Goal: Communication & Community: Answer question/provide support

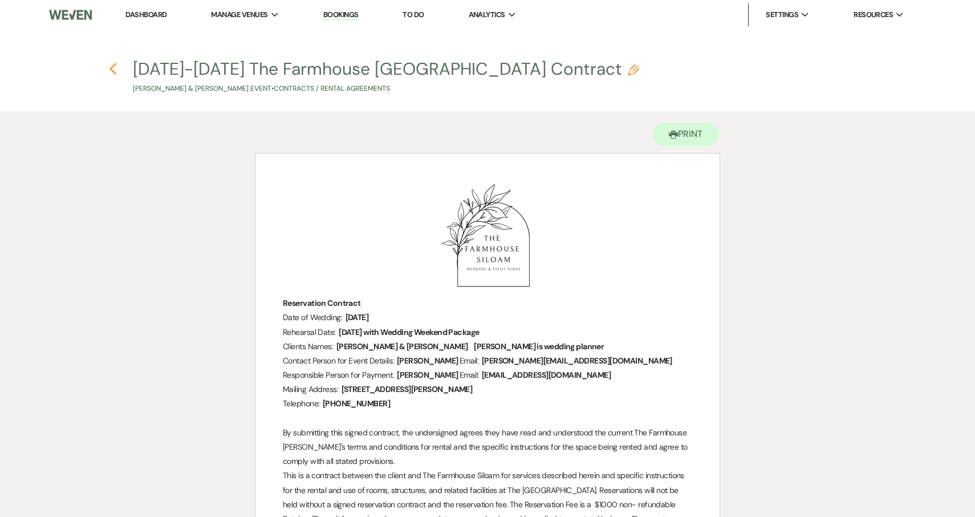
click at [115, 66] on icon "Previous" at bounding box center [113, 69] width 9 height 14
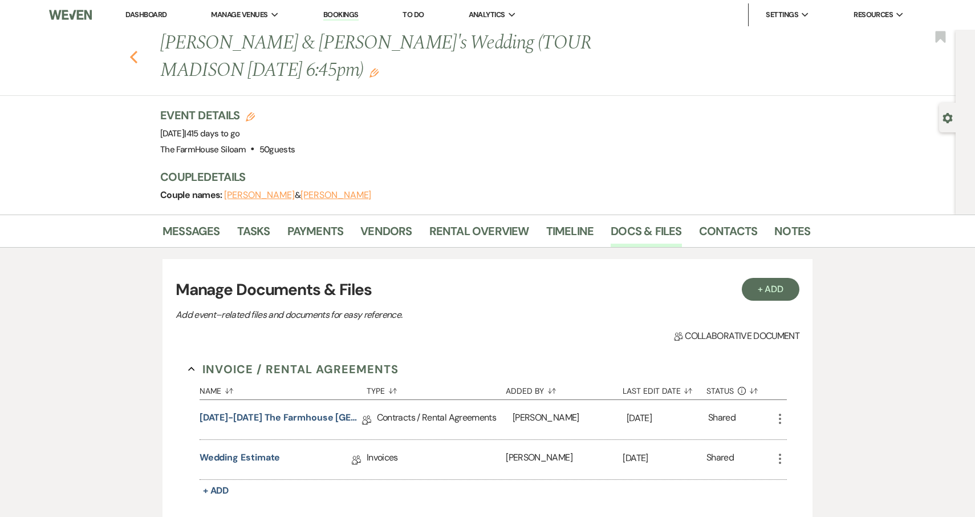
click at [133, 56] on use "button" at bounding box center [133, 57] width 7 height 13
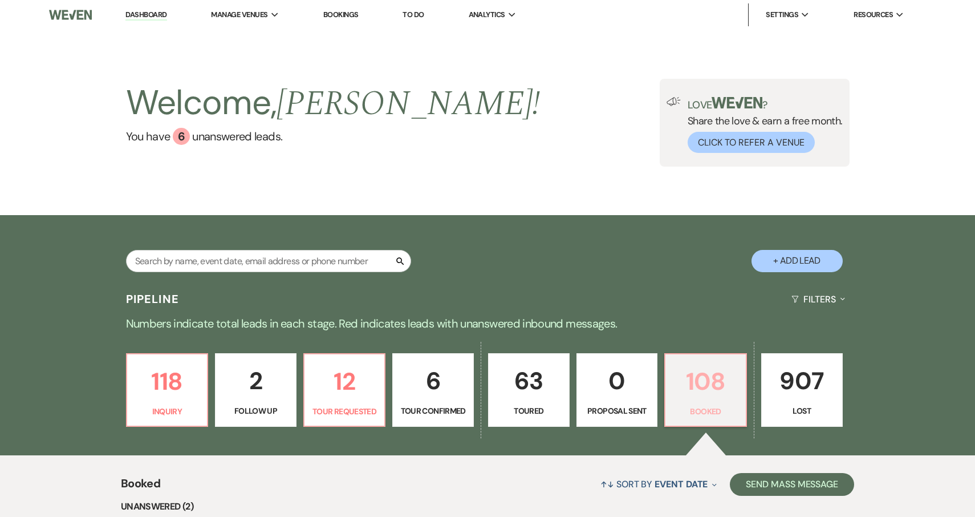
click at [706, 390] on p "108" at bounding box center [705, 381] width 67 height 38
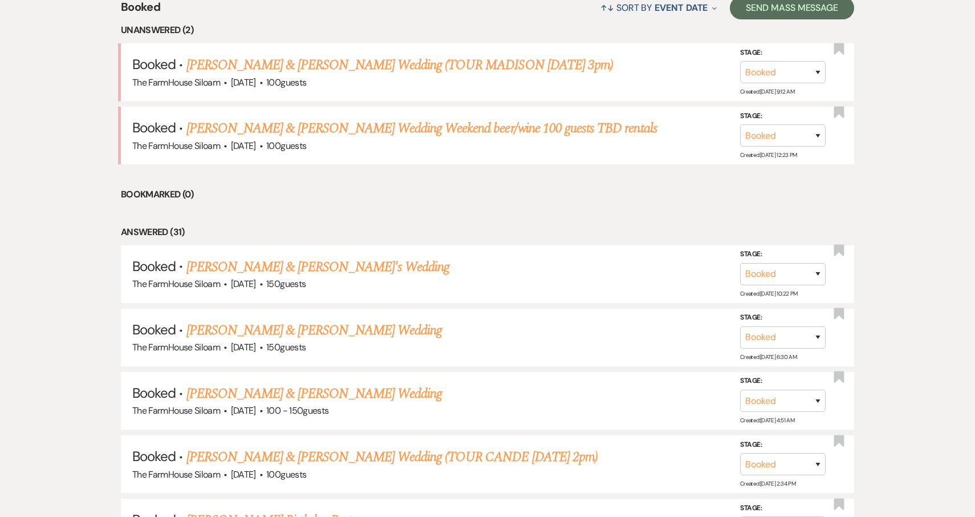
scroll to position [80, 0]
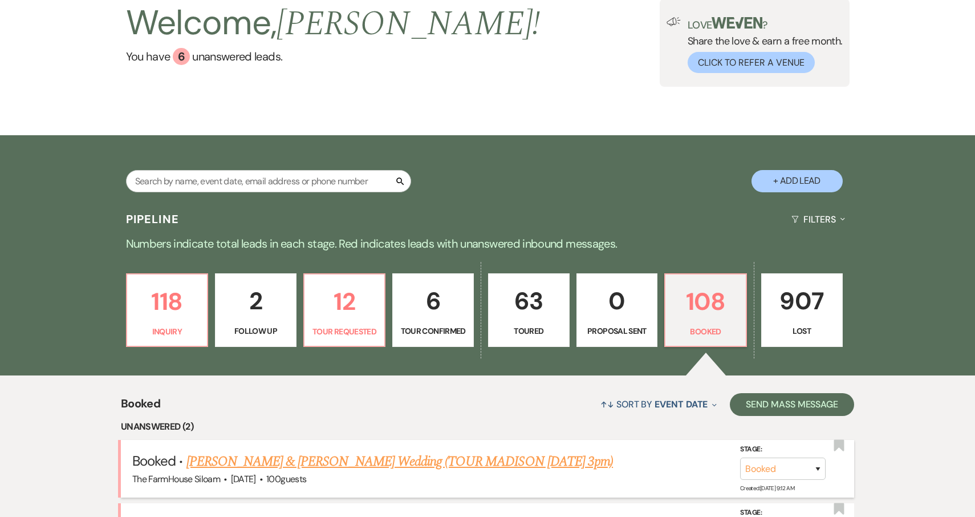
click at [338, 460] on link "Trevor & Sara Lopez's Wedding (TOUR MADISON 7/6 3pm)" at bounding box center [400, 461] width 427 height 21
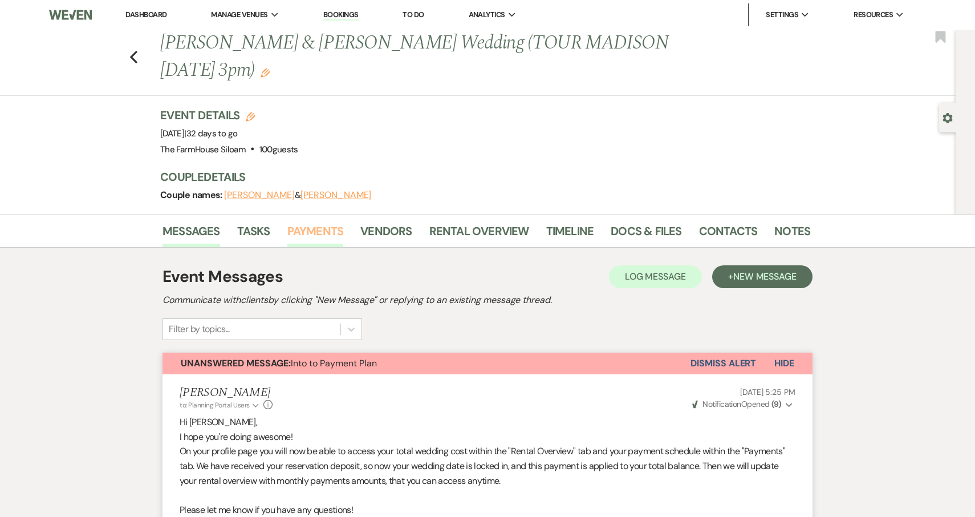
click at [322, 222] on link "Payments" at bounding box center [315, 234] width 56 height 25
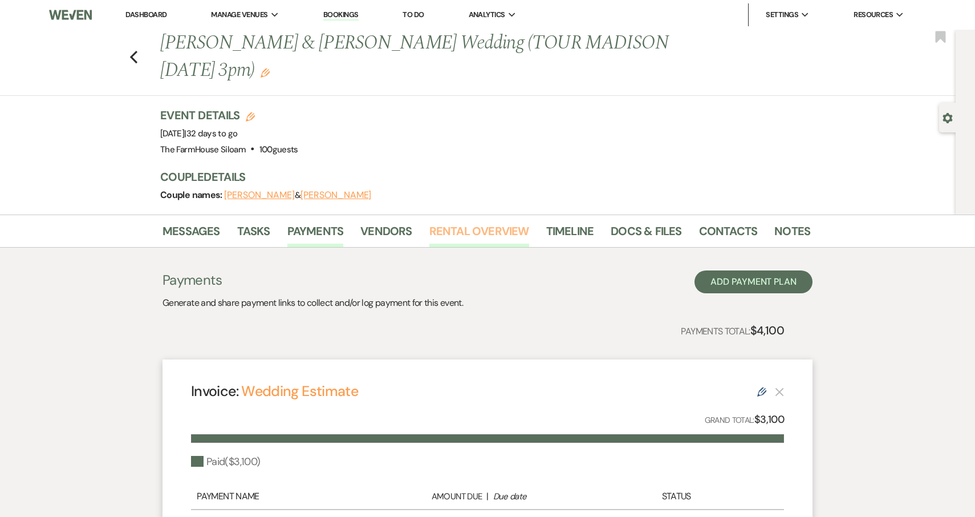
click at [493, 222] on link "Rental Overview" at bounding box center [480, 234] width 100 height 25
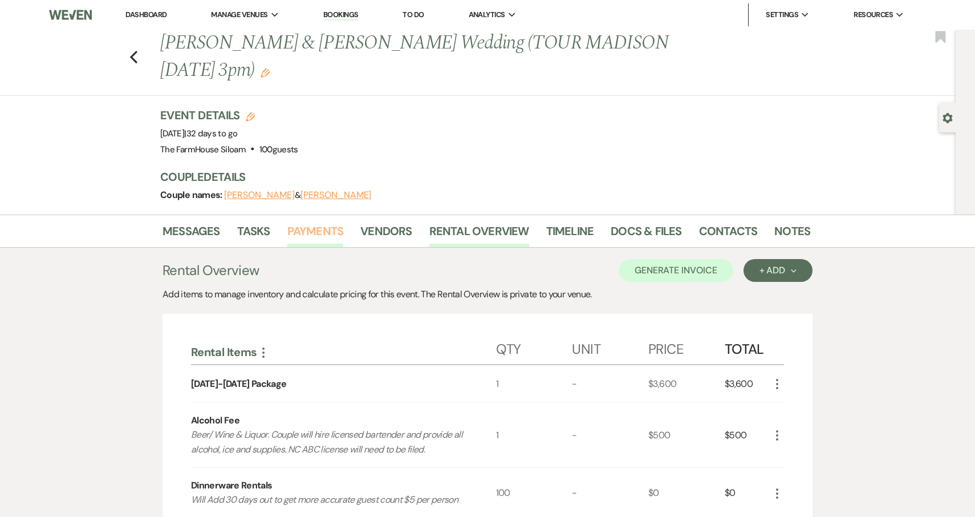
click at [311, 222] on link "Payments" at bounding box center [315, 234] width 56 height 25
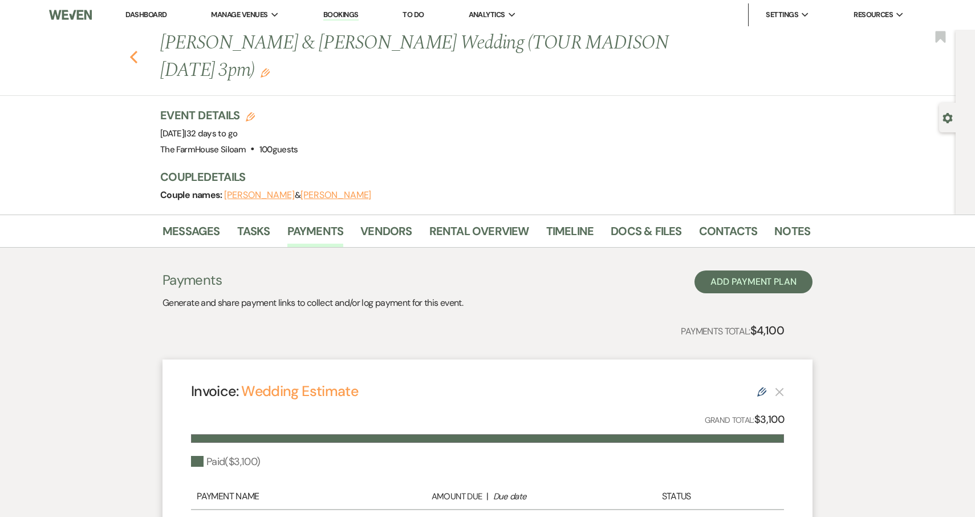
click at [135, 50] on icon "Previous" at bounding box center [133, 57] width 9 height 14
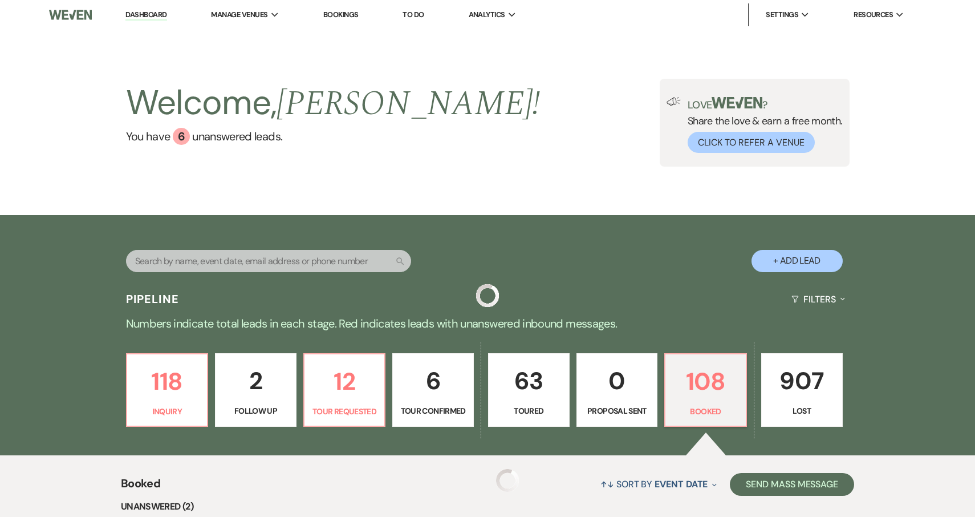
scroll to position [80, 0]
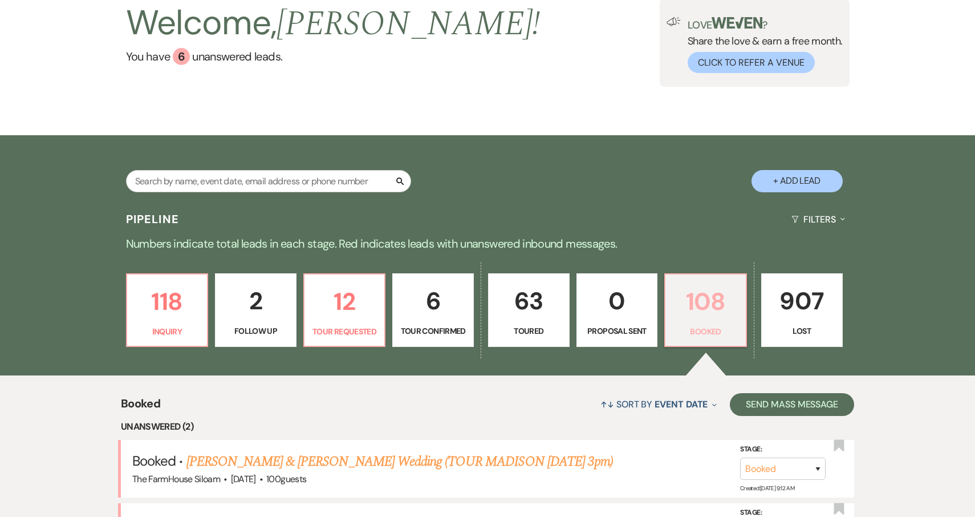
click at [703, 317] on p "108" at bounding box center [705, 301] width 67 height 38
click at [335, 461] on link "Trevor & Sara Lopez's Wedding (TOUR MADISON 7/6 3pm)" at bounding box center [400, 461] width 427 height 21
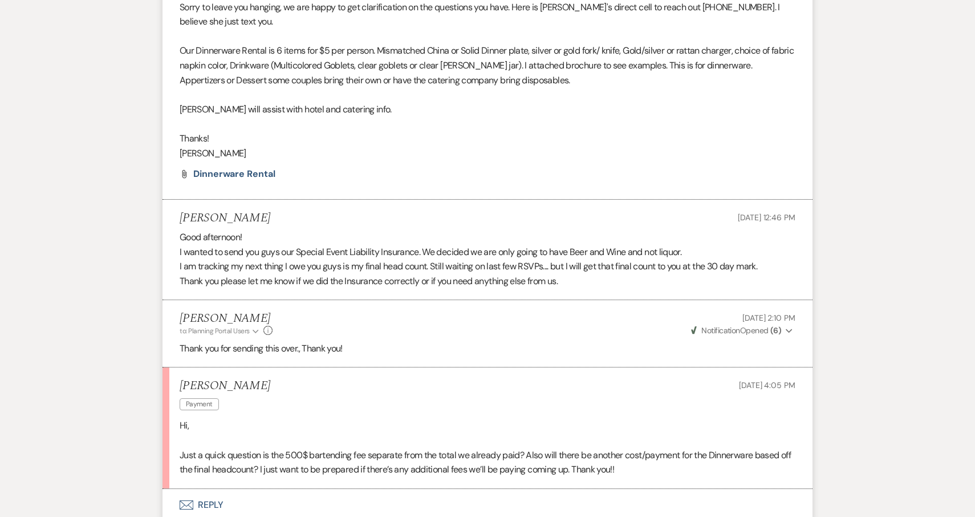
scroll to position [1376, 0]
click at [213, 488] on button "Envelope Reply" at bounding box center [488, 504] width 650 height 32
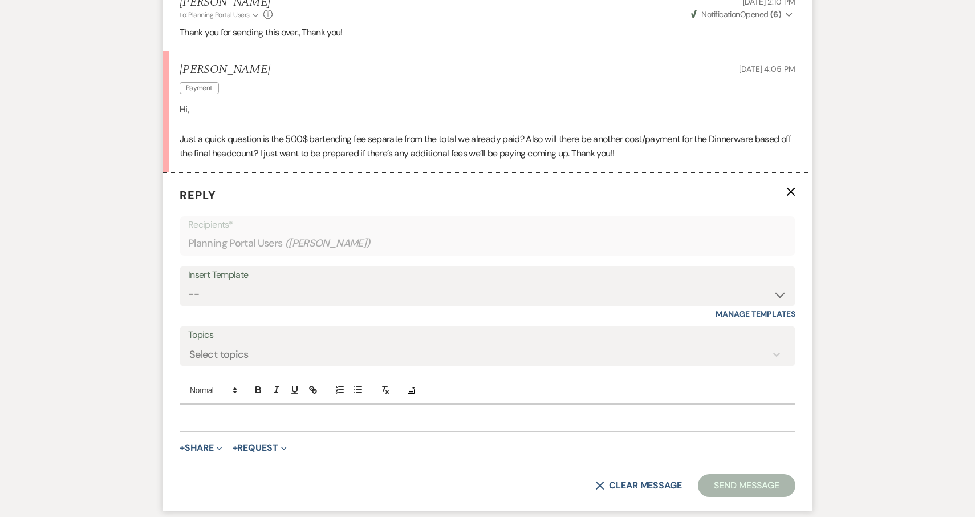
click at [232, 411] on p at bounding box center [488, 417] width 598 height 13
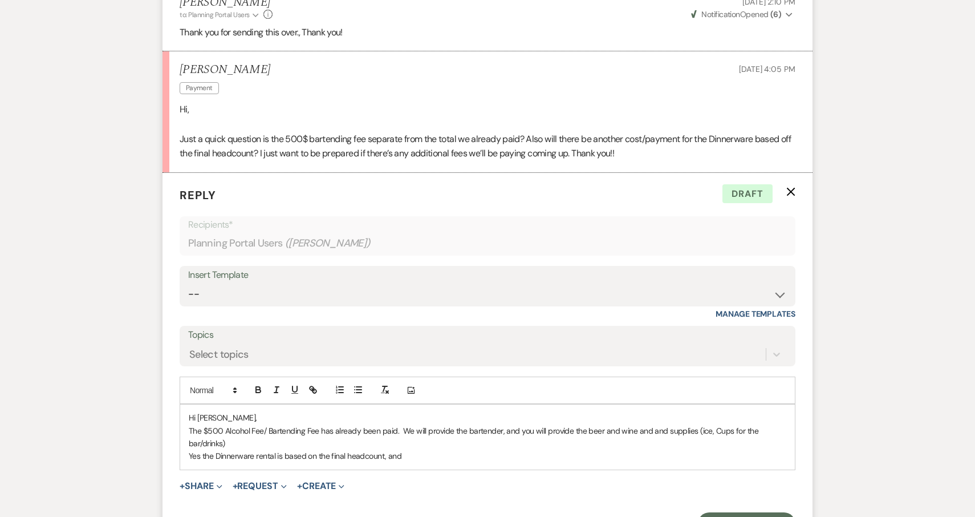
click at [395, 424] on p "The $500 Alcohol Fee/ Bartending Fee has already been paid. We will provide the…" at bounding box center [488, 437] width 598 height 26
click at [490, 449] on p "Yes the Dinnerware rental is based on the final headcount, and" at bounding box center [488, 455] width 598 height 13
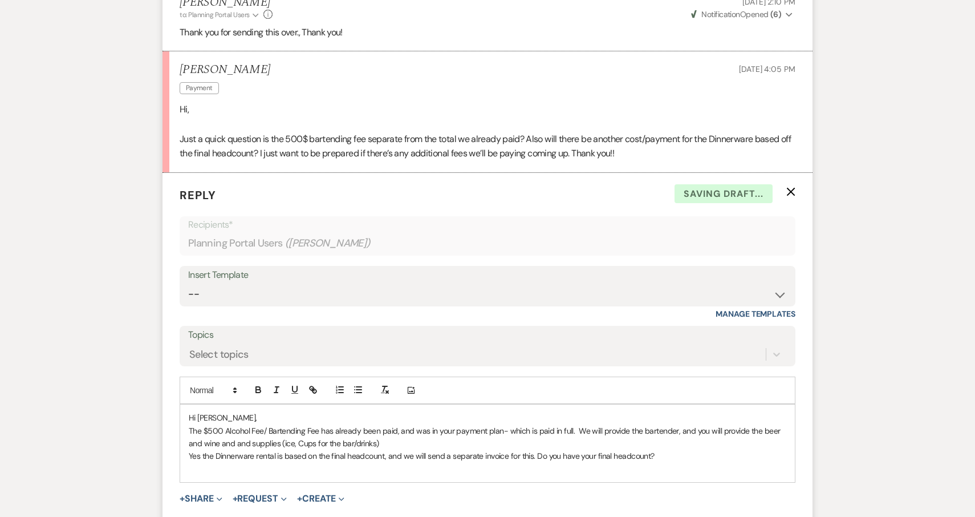
click at [716, 463] on p at bounding box center [488, 469] width 598 height 13
click at [704, 449] on p "Yes the Dinnerware rental is based on the final headcount, and we will send a s…" at bounding box center [488, 455] width 598 height 13
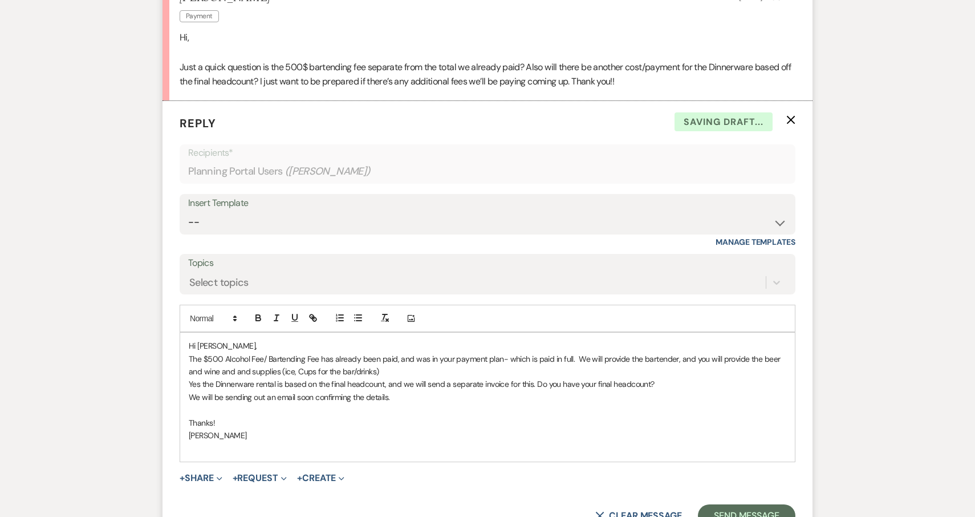
scroll to position [1939, 0]
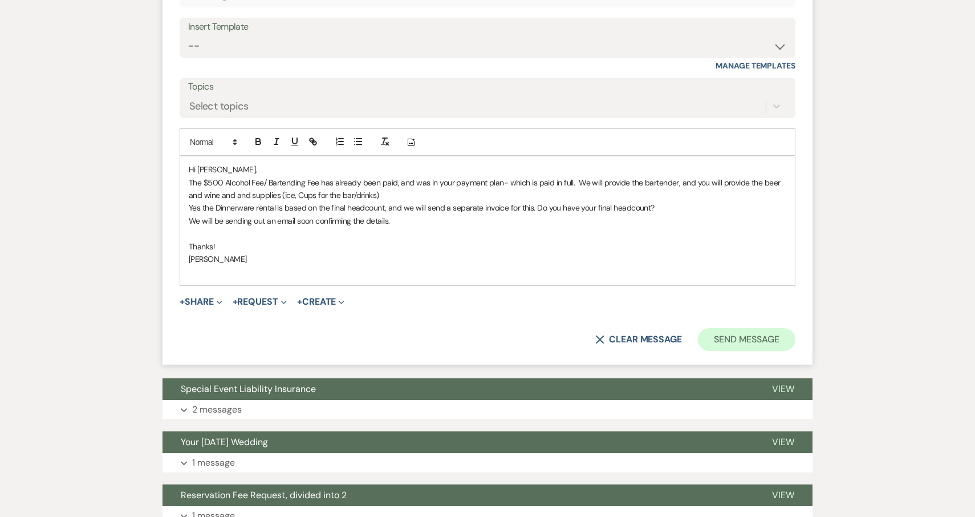
click at [765, 328] on button "Send Message" at bounding box center [747, 339] width 98 height 23
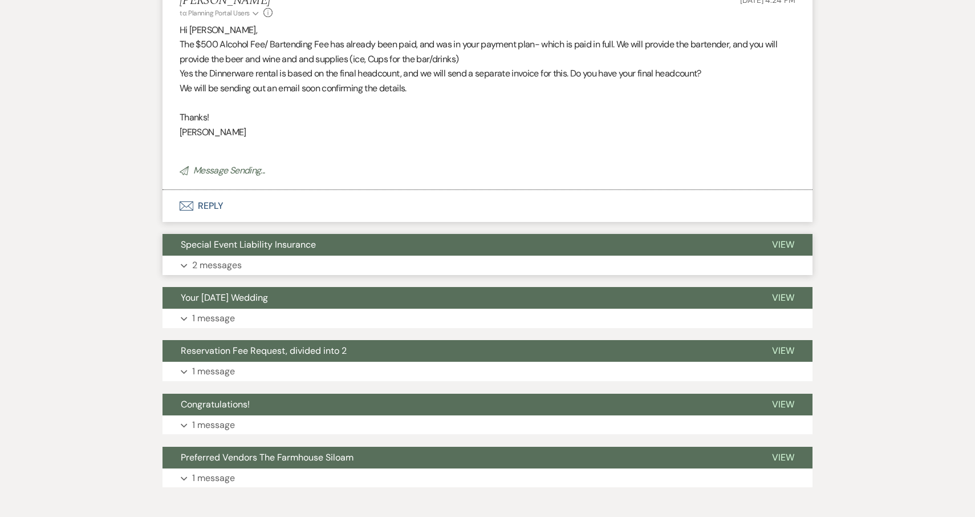
scroll to position [1861, 0]
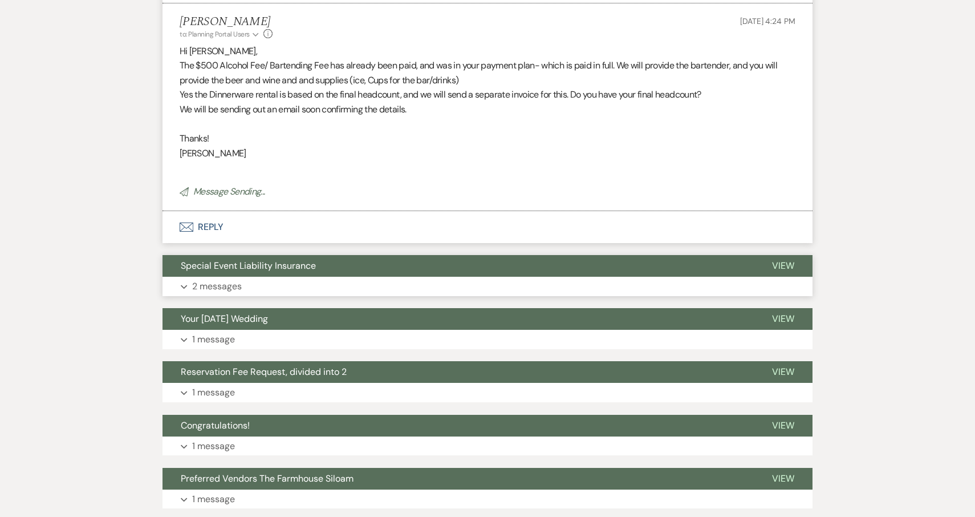
click at [206, 279] on p "2 messages" at bounding box center [217, 286] width 50 height 15
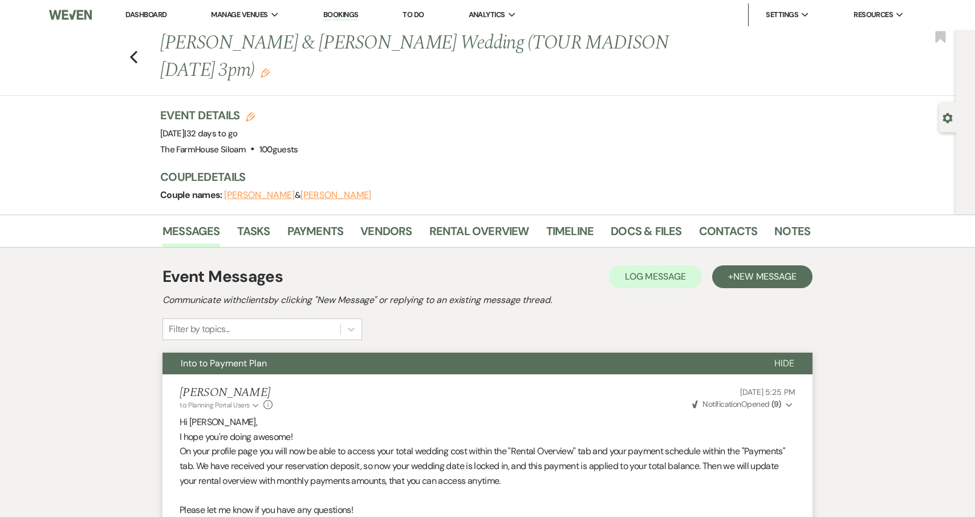
scroll to position [0, 0]
click at [497, 222] on link "Rental Overview" at bounding box center [480, 234] width 100 height 25
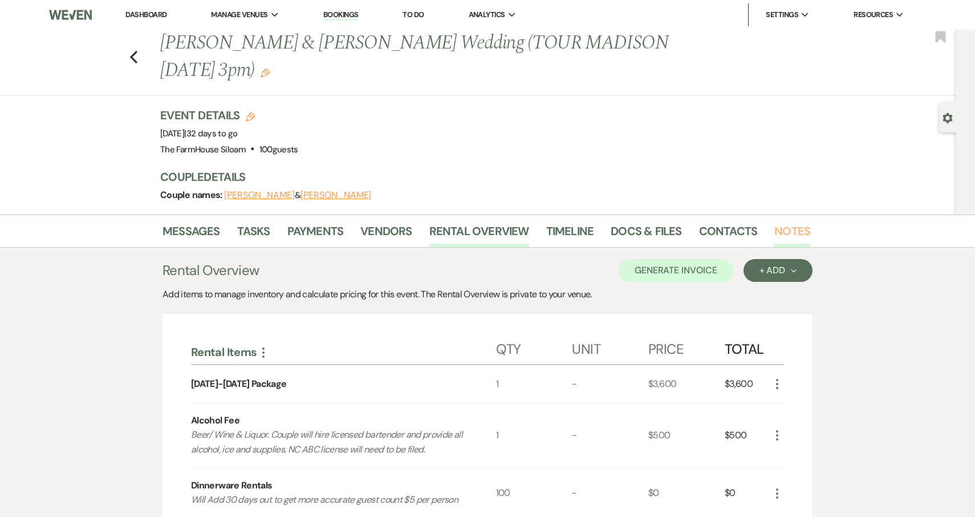
click at [796, 222] on link "Notes" at bounding box center [793, 234] width 36 height 25
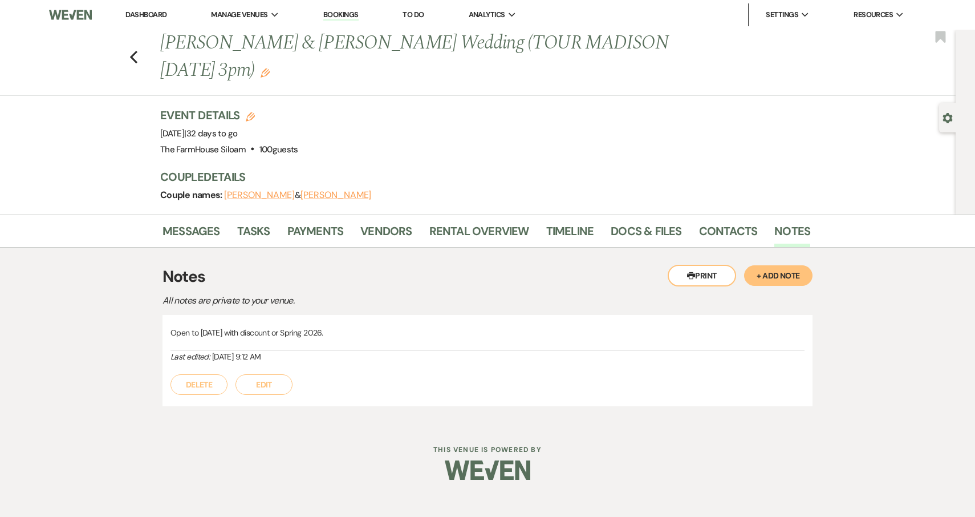
click at [256, 374] on button "Edit" at bounding box center [264, 384] width 57 height 21
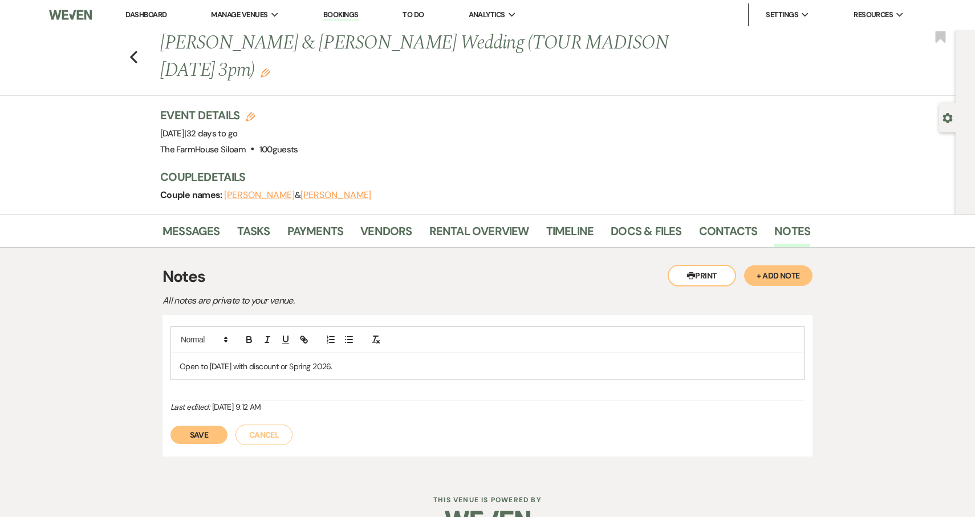
drag, startPoint x: 383, startPoint y: 337, endPoint x: 169, endPoint y: 336, distance: 213.3
click at [169, 336] on div "Open to November 2025 with discount or Spring 2026. Last edited: Jul 05, 2025, …" at bounding box center [488, 385] width 650 height 141
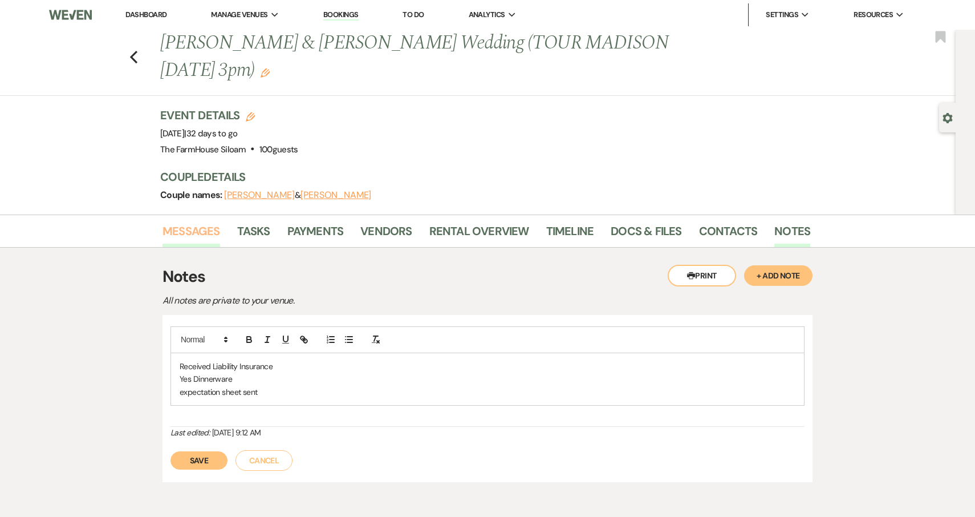
click at [201, 222] on link "Messages" at bounding box center [192, 234] width 58 height 25
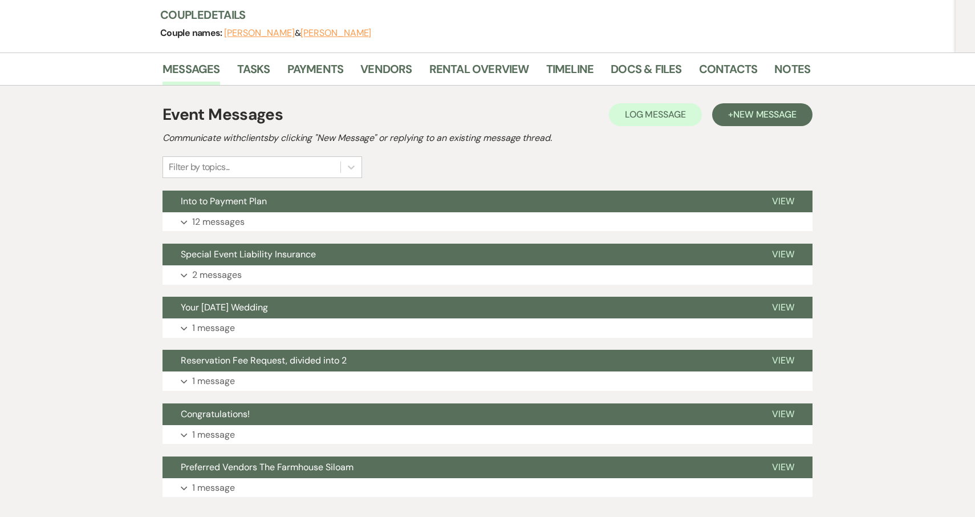
scroll to position [171, 0]
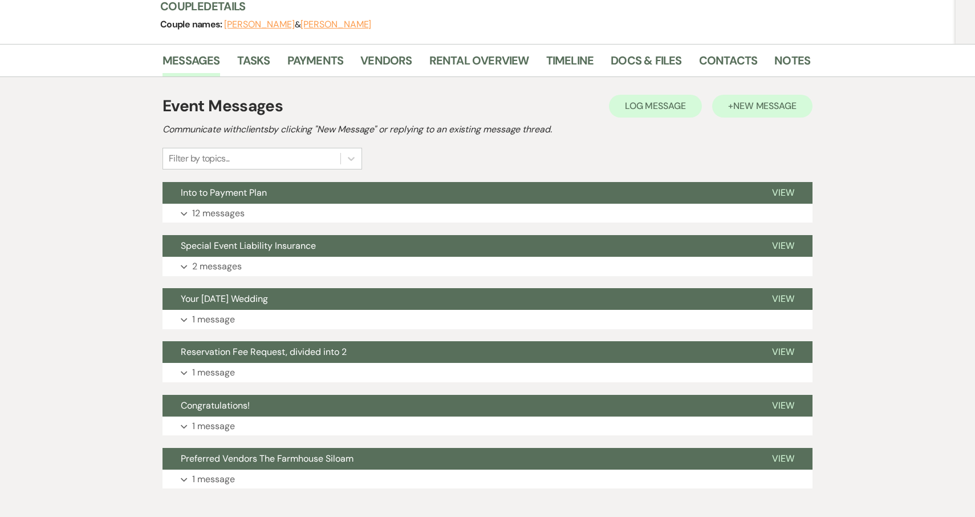
click at [755, 100] on span "New Message" at bounding box center [765, 106] width 63 height 12
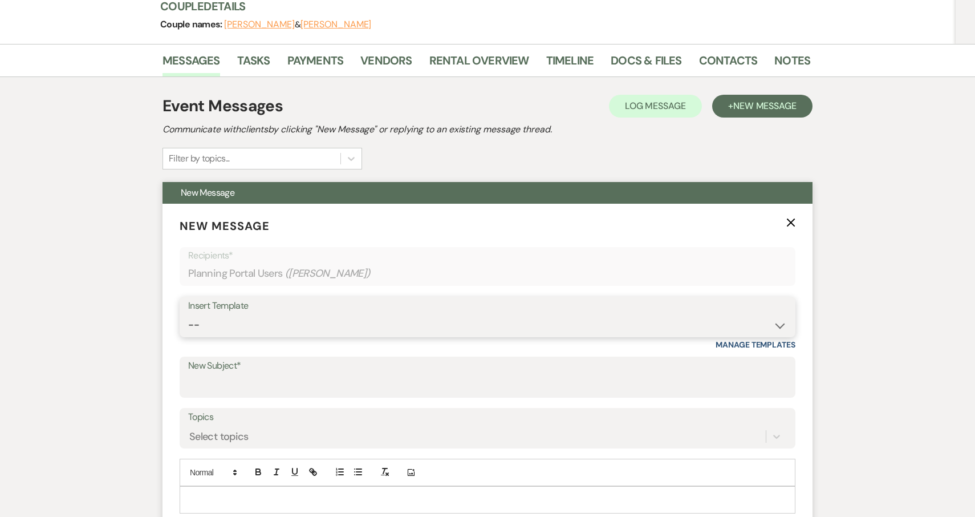
select select "5923"
type input "Your Upcoming Wedding"
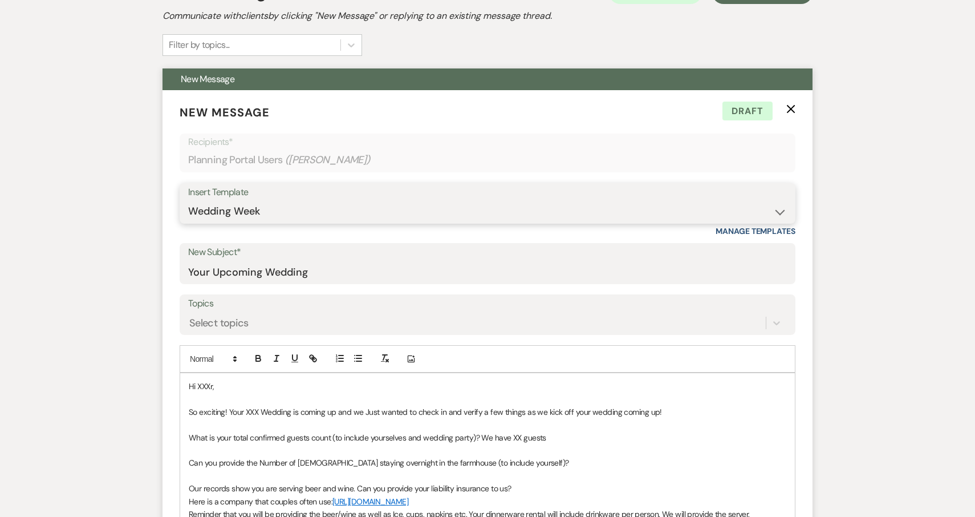
scroll to position [291, 0]
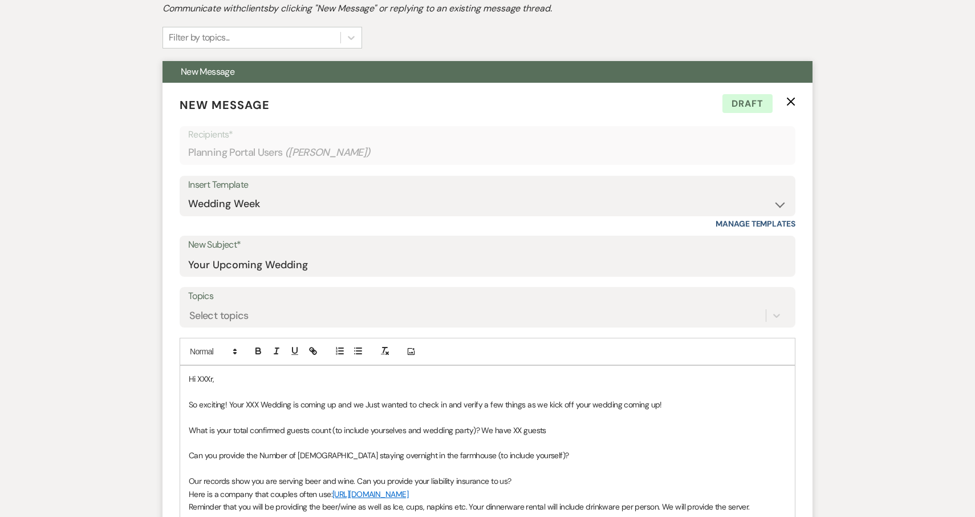
click at [229, 385] on p at bounding box center [488, 391] width 598 height 13
click at [224, 372] on p "Hi XXXr," at bounding box center [488, 378] width 598 height 13
drag, startPoint x: 224, startPoint y: 351, endPoint x: 201, endPoint y: 346, distance: 23.9
click at [201, 372] on p "Hi XXXr," at bounding box center [488, 378] width 598 height 13
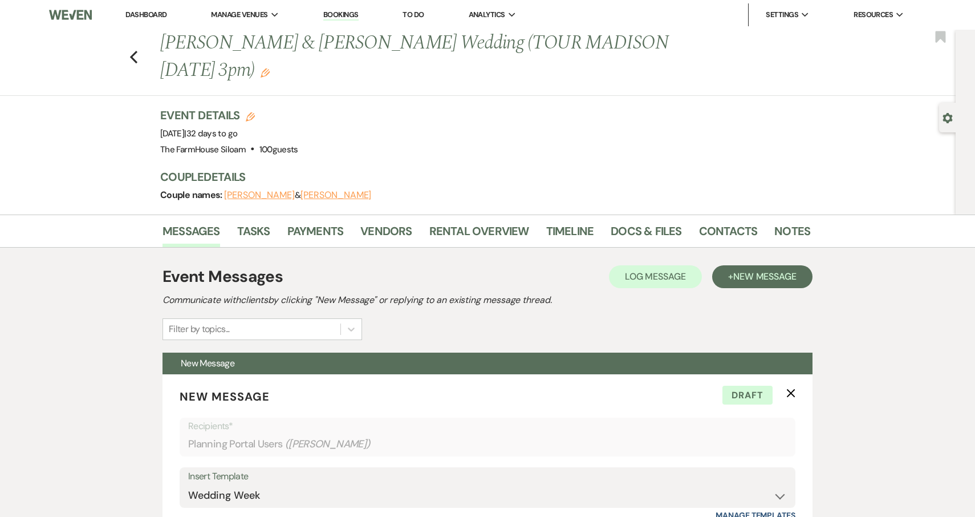
scroll to position [0, 0]
click at [135, 51] on use "button" at bounding box center [133, 57] width 7 height 13
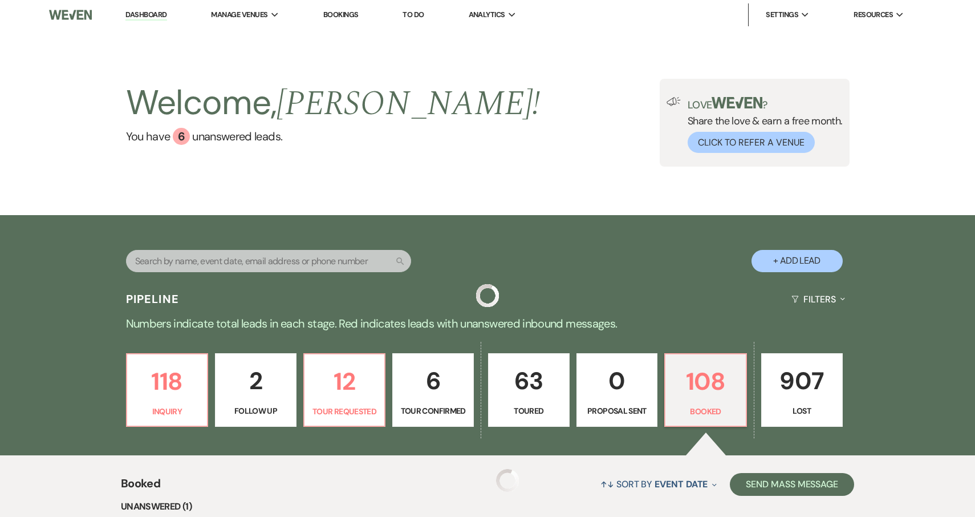
scroll to position [80, 0]
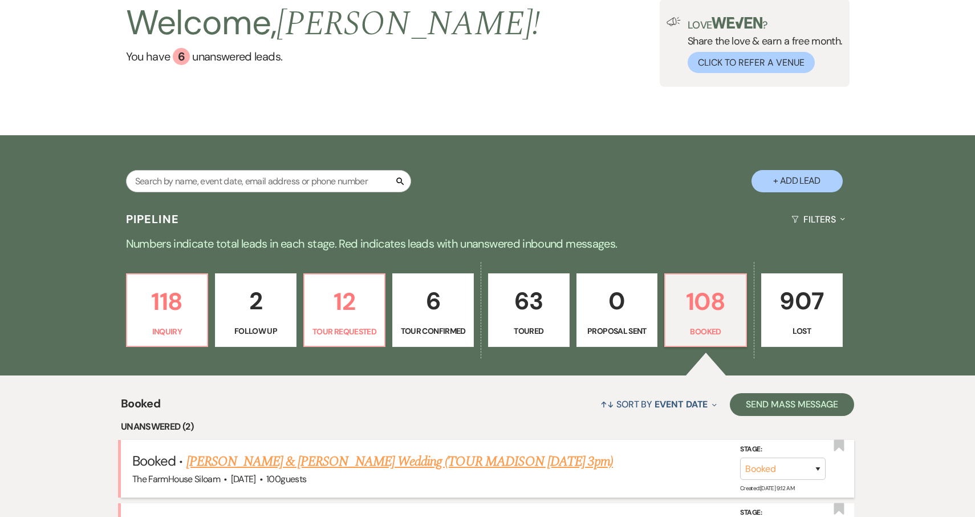
click at [268, 459] on link "[PERSON_NAME] & [PERSON_NAME] Wedding (TOUR MADISON [DATE] 3pm)" at bounding box center [400, 461] width 427 height 21
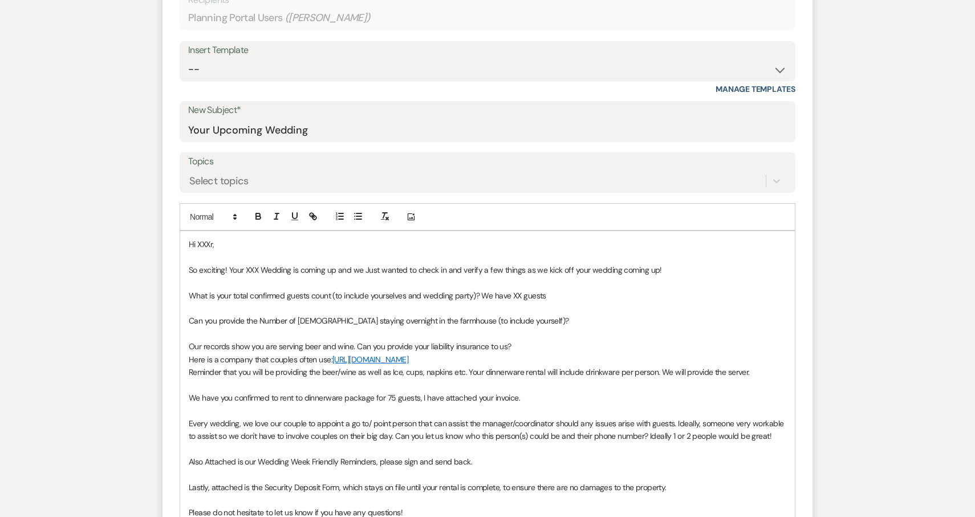
scroll to position [430, 0]
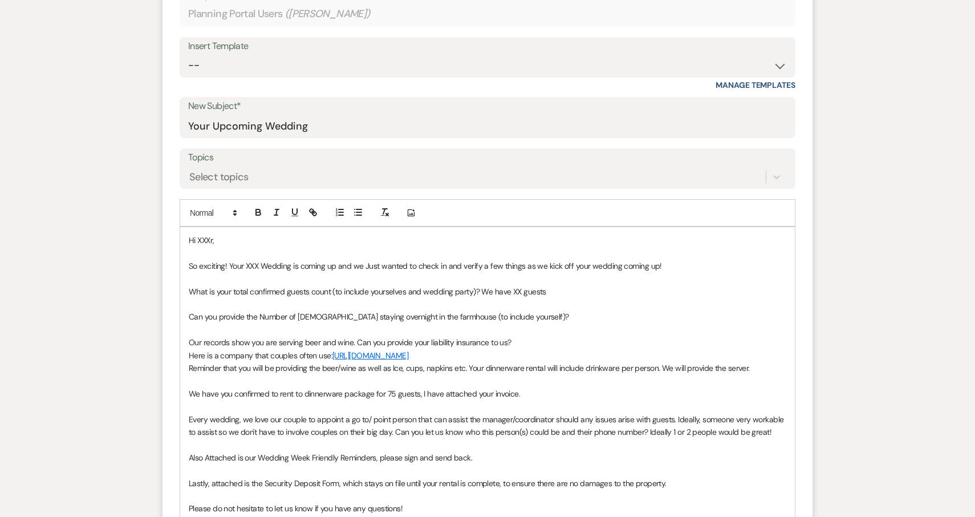
click at [244, 234] on p "Hi XXXr," at bounding box center [488, 240] width 598 height 13
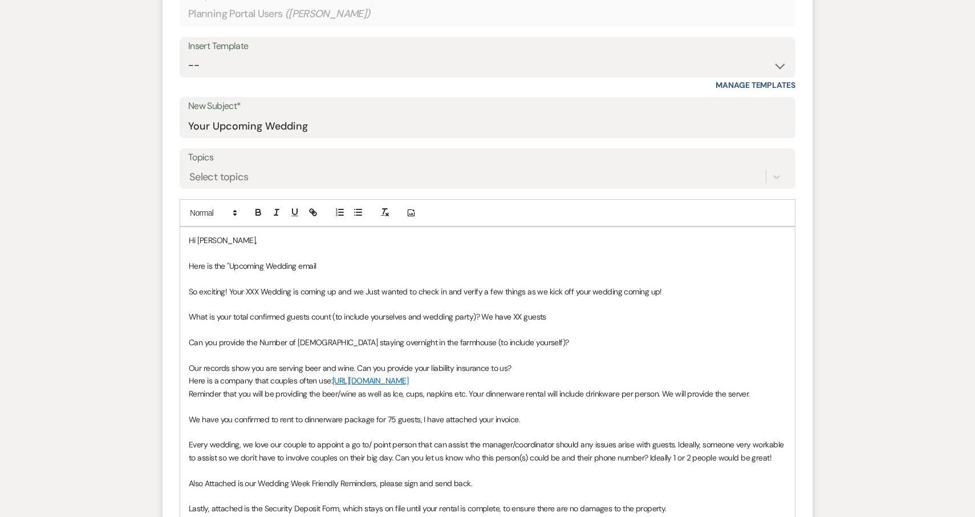
click at [295, 260] on p "Here is the "Upcoming Wedding email" at bounding box center [488, 266] width 598 height 13
click at [337, 260] on p "Here is the "Upcoming Wedding" email" at bounding box center [488, 266] width 598 height 13
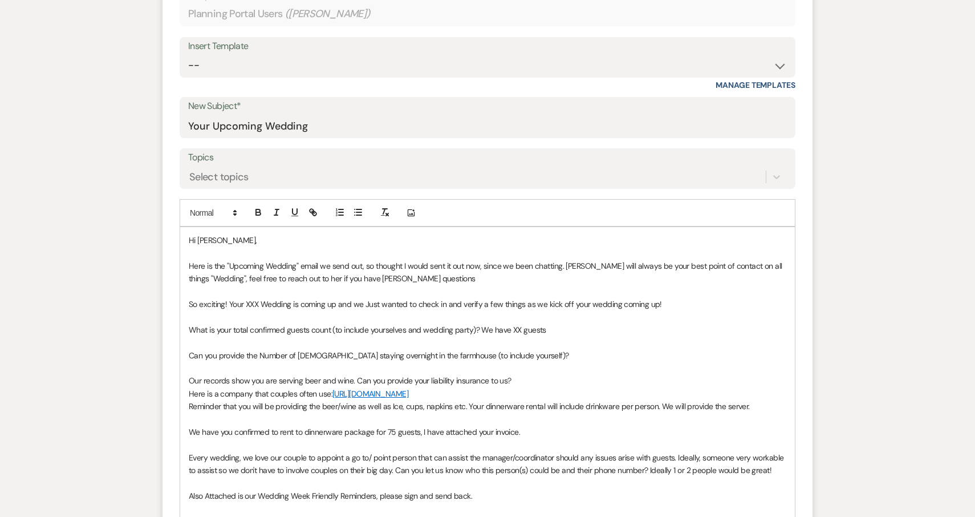
click at [390, 260] on p "Here is the "Upcoming Wedding" email we send out, so thought I would sent it ou…" at bounding box center [488, 273] width 598 height 26
click at [452, 260] on p "Here is the "Upcoming Wedding" email we send out, so thought I would sent it ou…" at bounding box center [488, 273] width 598 height 26
click at [258, 298] on p "So exciting! Your XXX Wedding is coming up and we Just wanted to check in and v…" at bounding box center [488, 304] width 598 height 13
click at [246, 298] on p "So exciting! Your 10/26/2025 Wedding is coming up and we Just wanted to check i…" at bounding box center [488, 304] width 598 height 13
click at [521, 323] on p "What is your total confirmed guests count (to include yourselves and wedding pa…" at bounding box center [488, 329] width 598 height 13
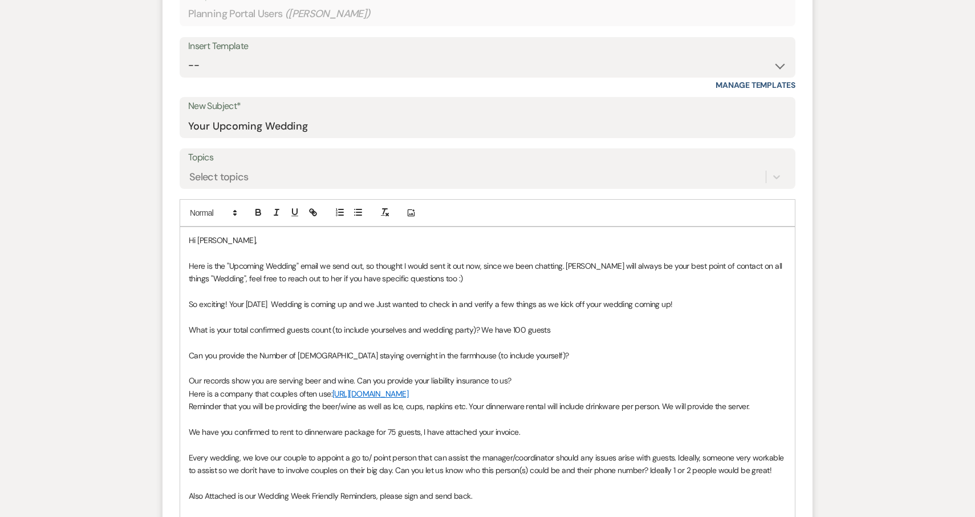
click at [554, 323] on p "What is your total confirmed guests count (to include yourselves and wedding pa…" at bounding box center [488, 329] width 598 height 13
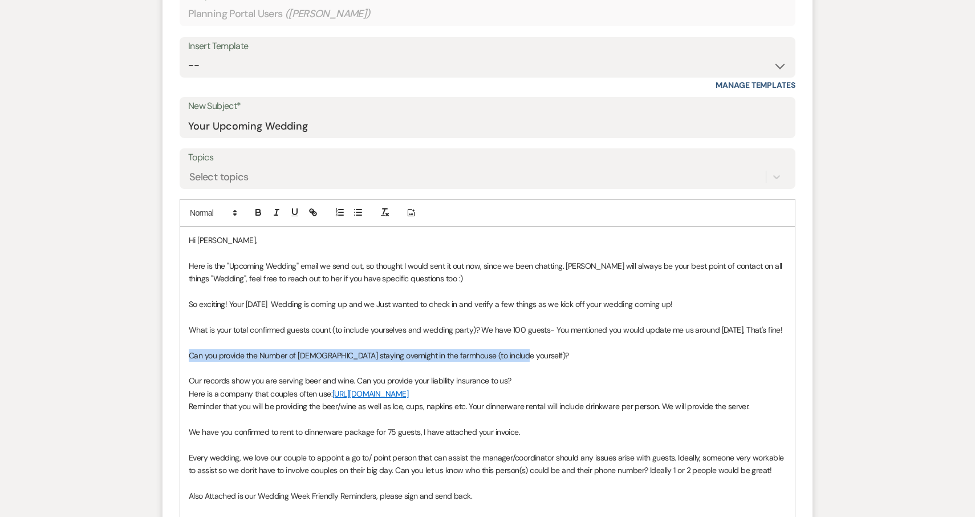
drag, startPoint x: 520, startPoint y: 325, endPoint x: 173, endPoint y: 321, distance: 346.3
click at [173, 321] on form "New Message X Draft saved! Recipients* Planning Portal Users ( Sara Lopez ) Ins…" at bounding box center [488, 335] width 650 height 783
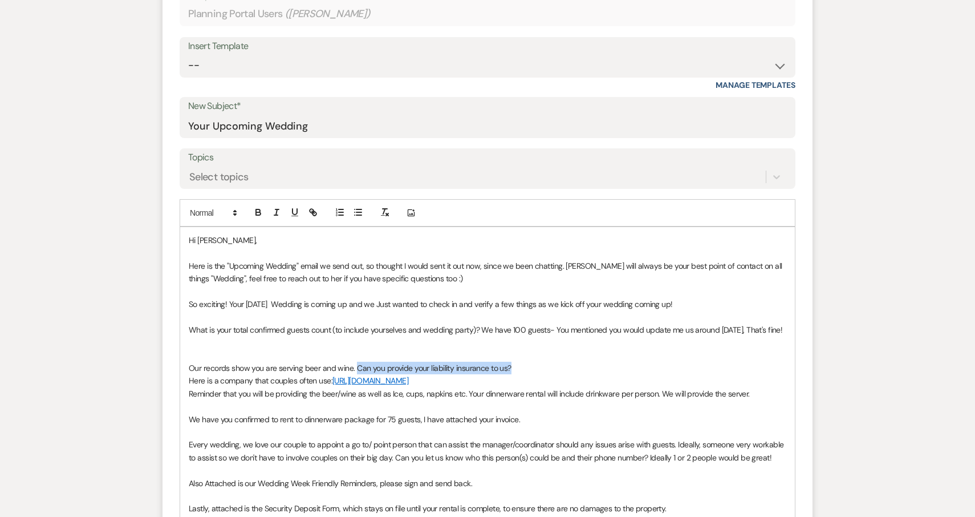
drag, startPoint x: 355, startPoint y: 337, endPoint x: 518, endPoint y: 336, distance: 163.1
click at [518, 362] on p "Our records show you are serving beer and wine. Can you provide your liability …" at bounding box center [488, 368] width 598 height 13
drag, startPoint x: 512, startPoint y: 359, endPoint x: 180, endPoint y: 351, distance: 331.5
click at [180, 351] on div "Hi Sara, Here is the "Upcoming Wedding" email we send out, so thought I would s…" at bounding box center [487, 412] width 615 height 371
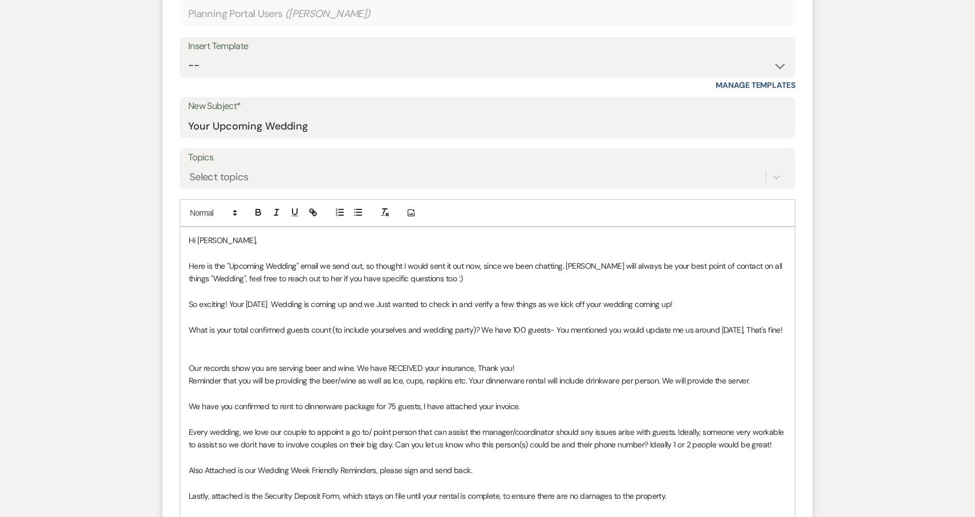
click at [585, 374] on p "Reminder that you will be providing the beer/wine as well as Ice, cups, napkins…" at bounding box center [488, 380] width 598 height 13
click at [659, 374] on p "Reminder that you will be providing the beer/wine as well as Ice, cups, napkins…" at bounding box center [488, 380] width 598 height 13
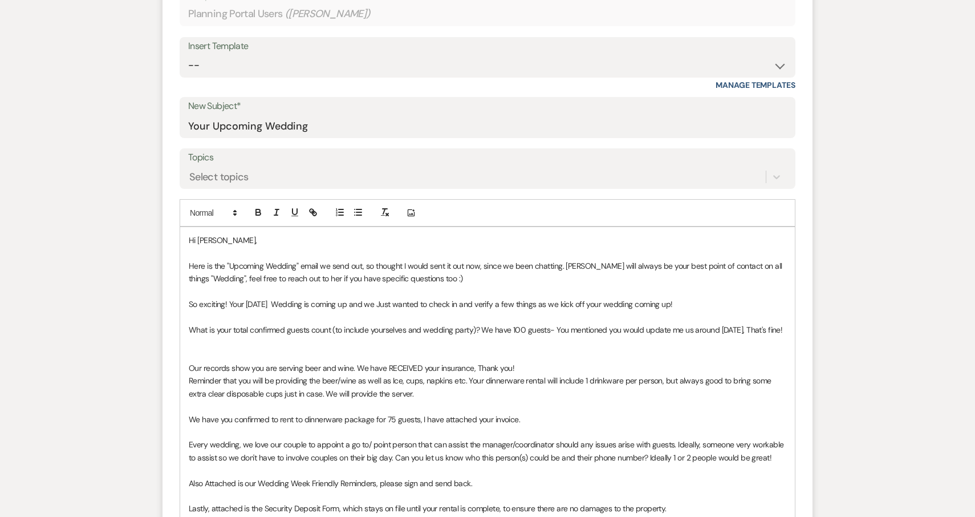
click at [434, 374] on p "Reminder that you will be providing the beer/wine as well as Ice, cups, napkins…" at bounding box center [488, 387] width 598 height 26
click at [304, 349] on p at bounding box center [488, 355] width 598 height 13
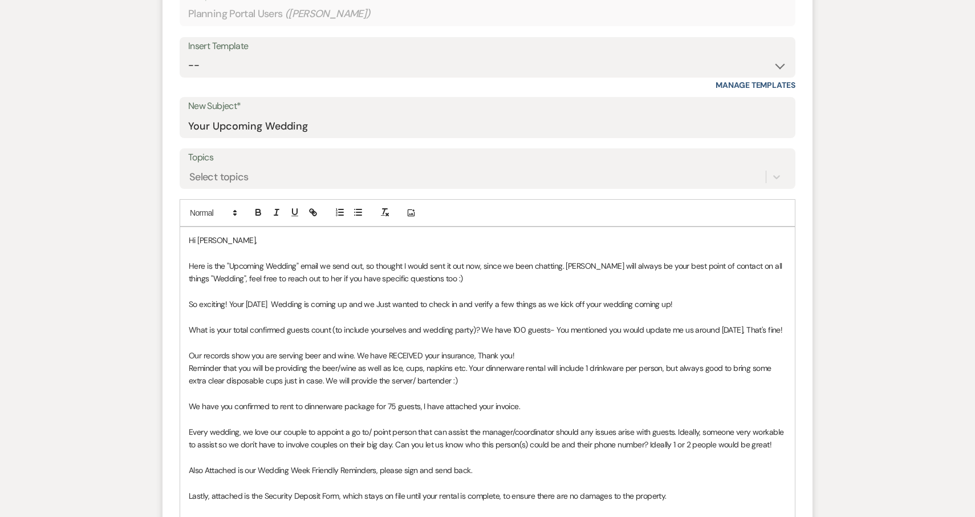
click at [307, 234] on p "Hi Sara," at bounding box center [488, 240] width 598 height 13
click at [299, 246] on p at bounding box center [488, 252] width 598 height 13
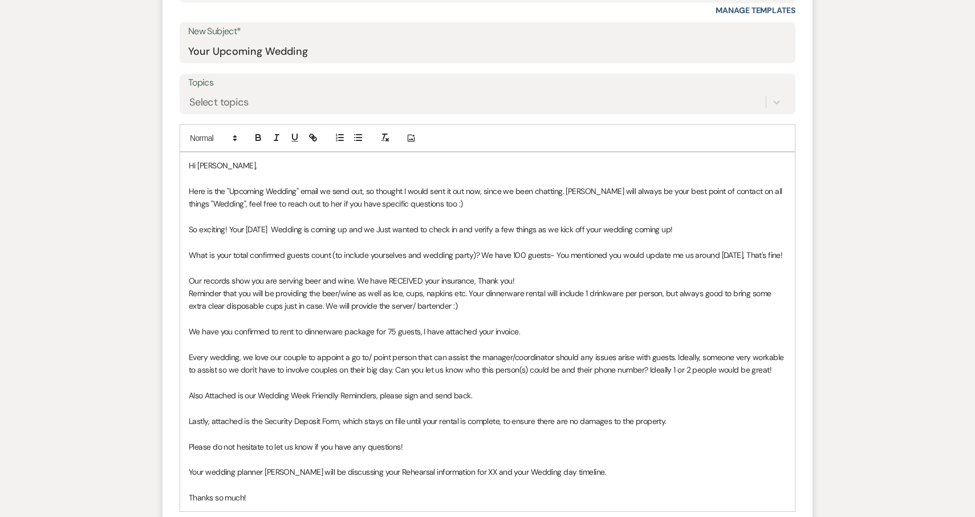
scroll to position [508, 0]
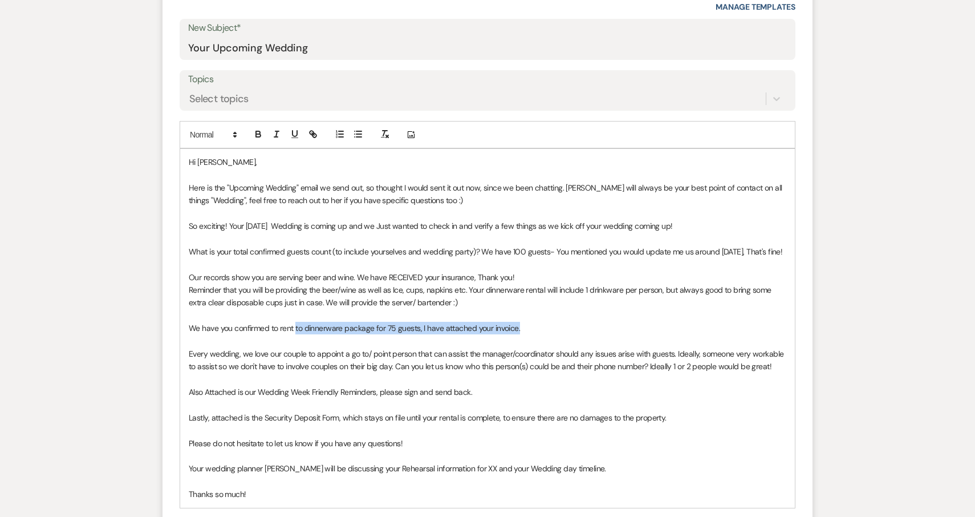
drag, startPoint x: 529, startPoint y: 296, endPoint x: 295, endPoint y: 294, distance: 233.3
click at [295, 322] on p "We have you confirmed to rent to dinnerware package for 75 guests, I have attac…" at bounding box center [488, 328] width 598 height 13
click at [304, 322] on p "We have you confirmed to rent to dinnerware package for 75 guests, I have attac…" at bounding box center [488, 328] width 598 height 13
drag, startPoint x: 529, startPoint y: 297, endPoint x: 378, endPoint y: 297, distance: 151.2
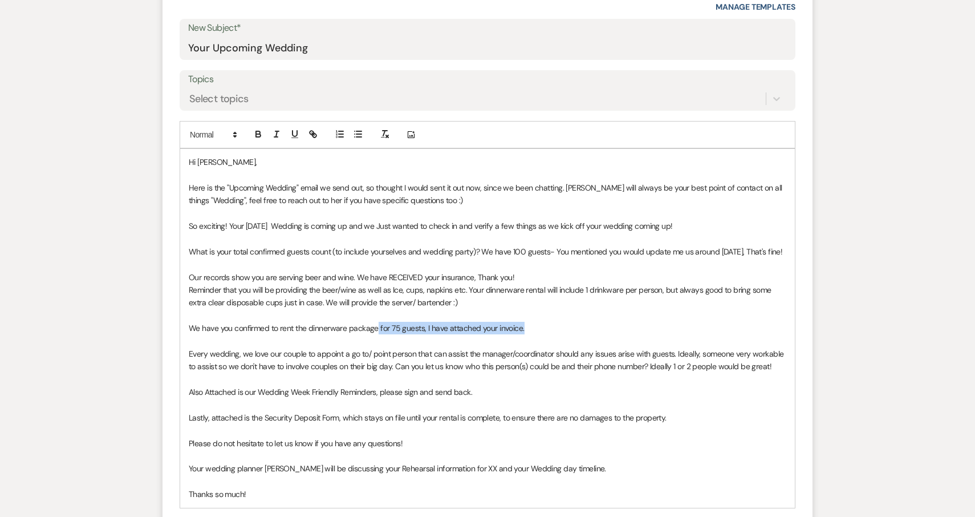
click at [378, 322] on p "We have you confirmed to rent the dinnerware package for 75 guests, I have atta…" at bounding box center [488, 328] width 598 height 13
click at [489, 322] on p "We have you confirmed to rent the dinnerware package, I can send you an invoice…" at bounding box center [488, 328] width 598 height 13
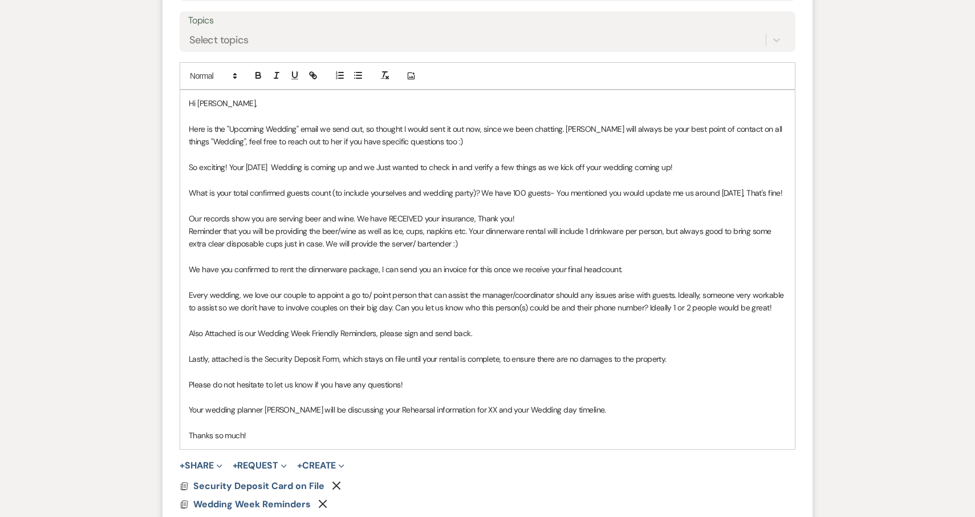
scroll to position [568, 0]
click at [204, 326] on p "Also Attached is our Wedding Week Friendly Reminders, please sign and send back." at bounding box center [488, 332] width 598 height 13
click at [676, 352] on p "Lastly, attached is the Security Deposit Form, which stays on file until your r…" at bounding box center [488, 358] width 598 height 13
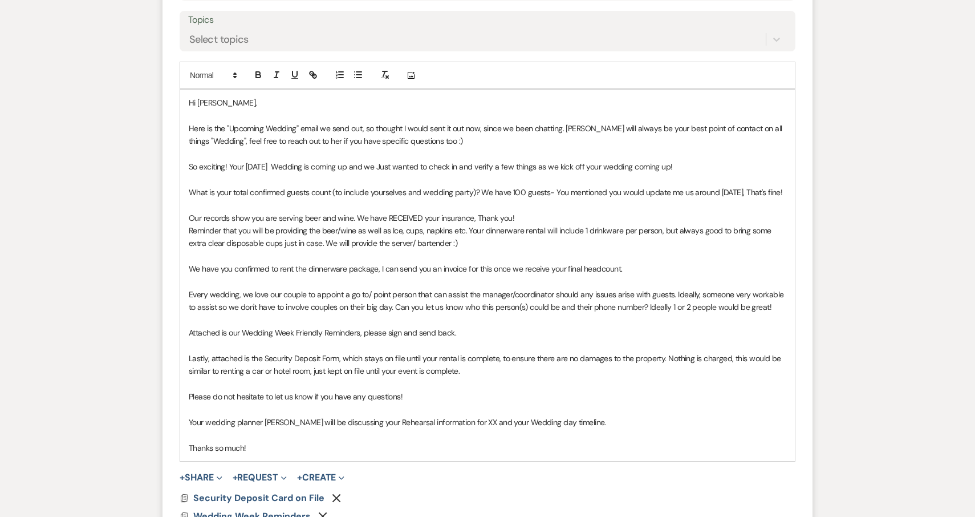
click at [456, 416] on p "Your wedding planner Jena will be discussing your Rehearsal information for XX …" at bounding box center [488, 422] width 598 height 13
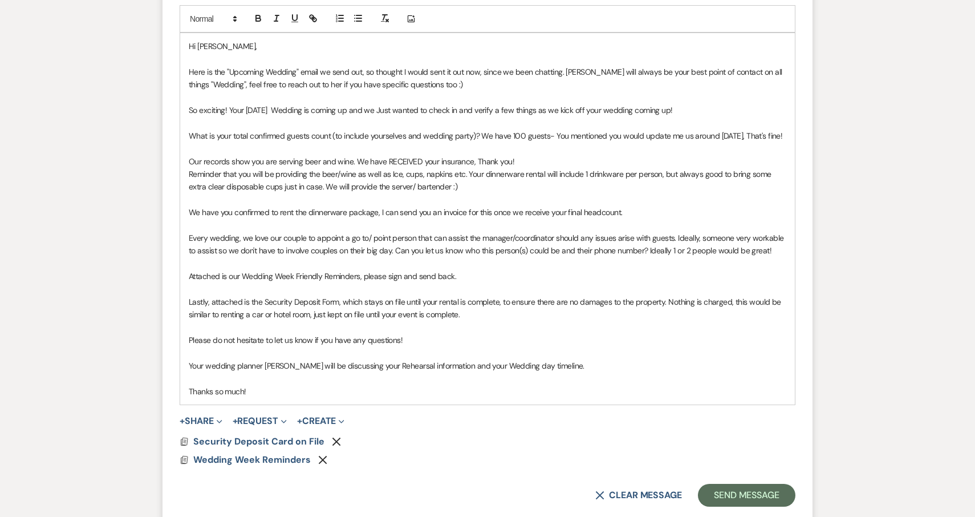
scroll to position [630, 0]
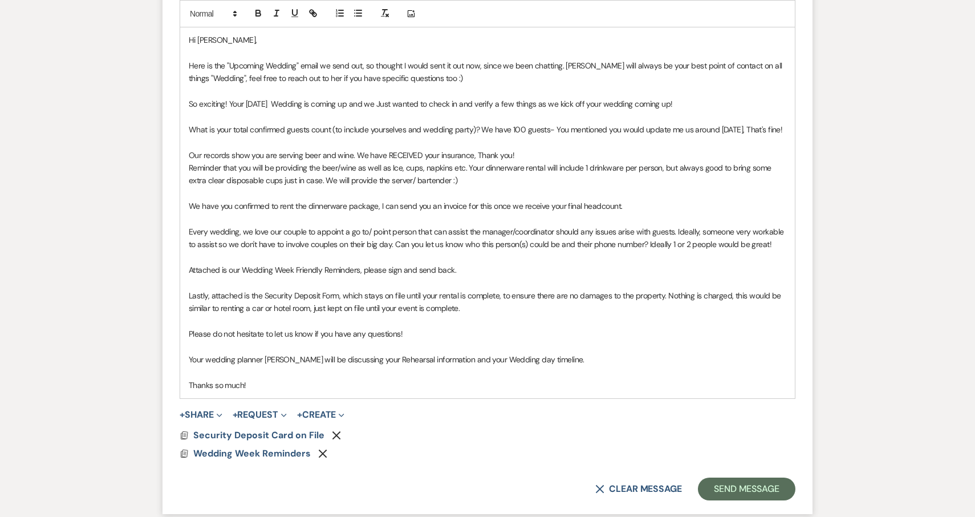
click at [282, 353] on p "Your wedding planner Jena will be discussing your Rehearsal information and you…" at bounding box center [488, 359] width 598 height 13
drag, startPoint x: 666, startPoint y: 261, endPoint x: 679, endPoint y: 276, distance: 19.4
click at [679, 289] on p "Lastly, attached is the Security Deposit Form, which stays on file until your r…" at bounding box center [488, 302] width 598 height 26
copy p "Nothing is charged, this would be similar to renting a car or hotel room, just …"
click at [704, 340] on p at bounding box center [488, 346] width 598 height 13
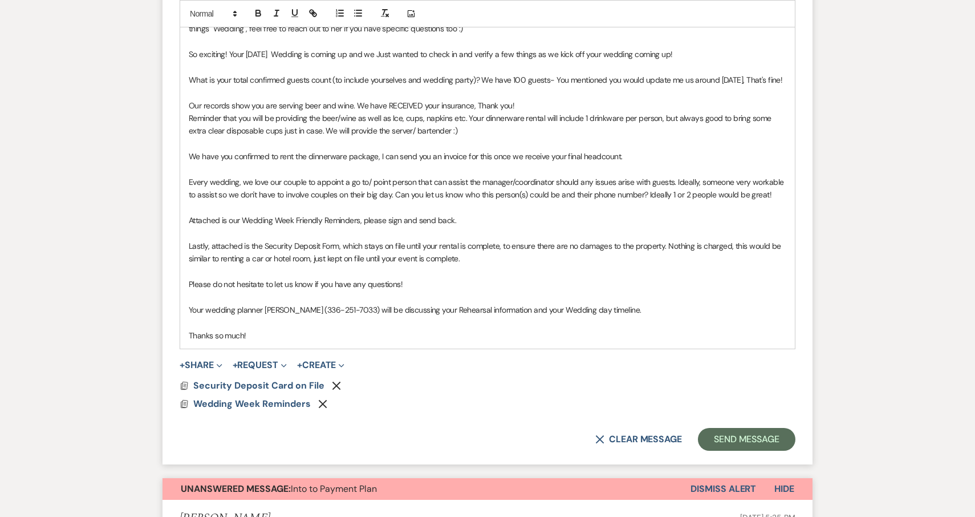
scroll to position [687, 0]
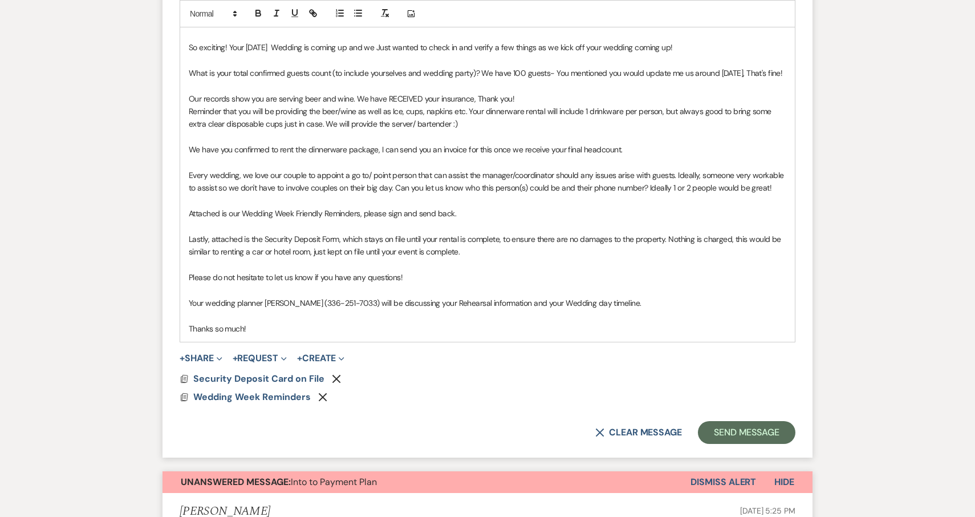
click at [474, 322] on p "Thanks so much!" at bounding box center [488, 328] width 598 height 13
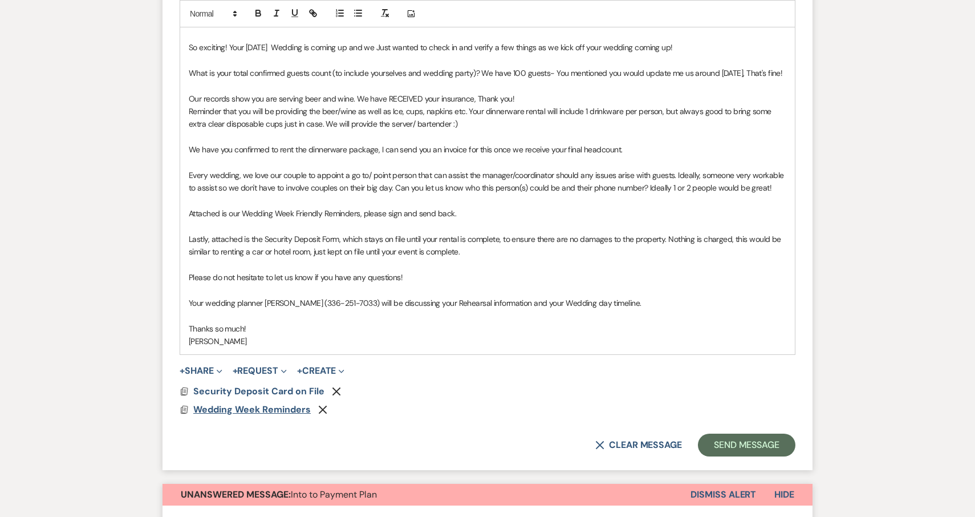
click at [229, 403] on span "Wedding Week Reminders" at bounding box center [252, 409] width 118 height 12
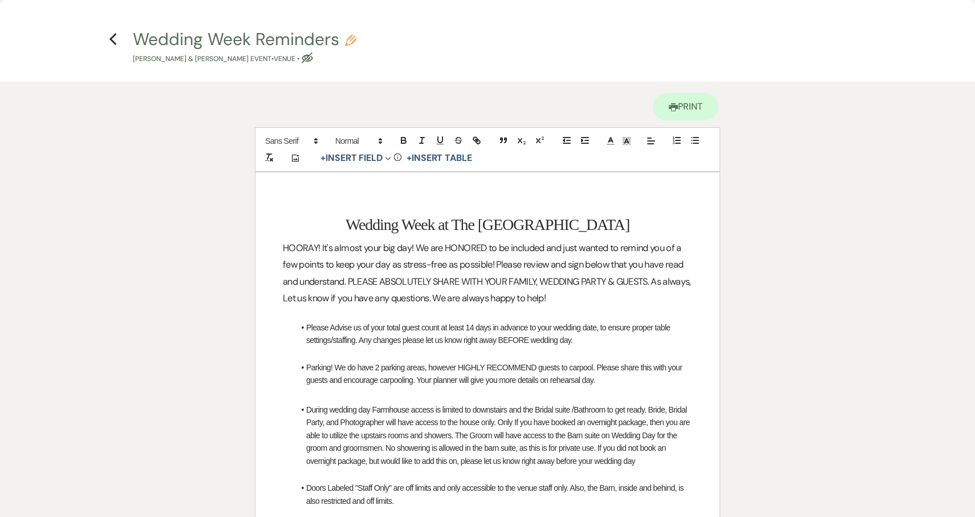
click at [475, 326] on li "Please Advise us of your total guest count at least 14 days in advance to your …" at bounding box center [493, 334] width 398 height 26
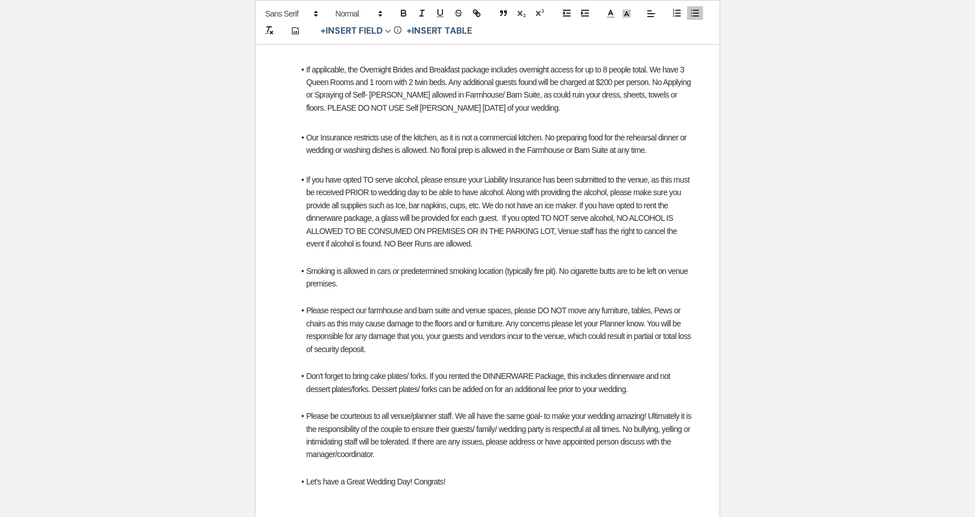
scroll to position [505, 0]
click at [675, 302] on li "Please respect our farmhouse and barn suite and venue spaces, please DO NOT mov…" at bounding box center [493, 327] width 398 height 51
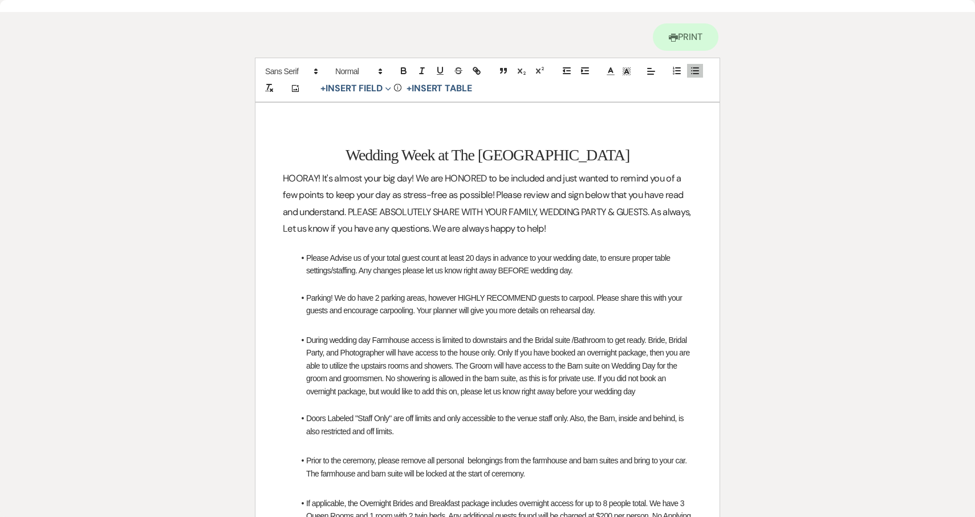
scroll to position [0, 0]
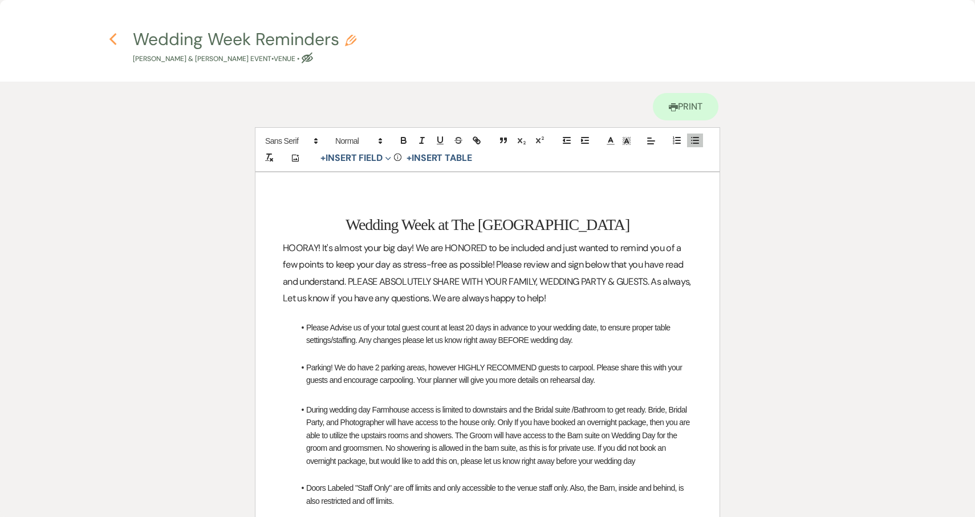
click at [112, 38] on use "button" at bounding box center [112, 39] width 7 height 13
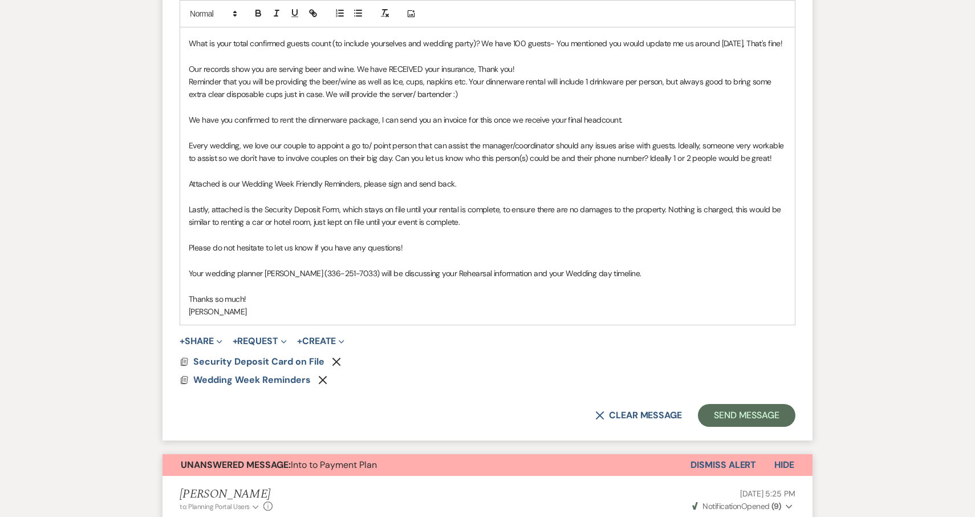
scroll to position [734, 0]
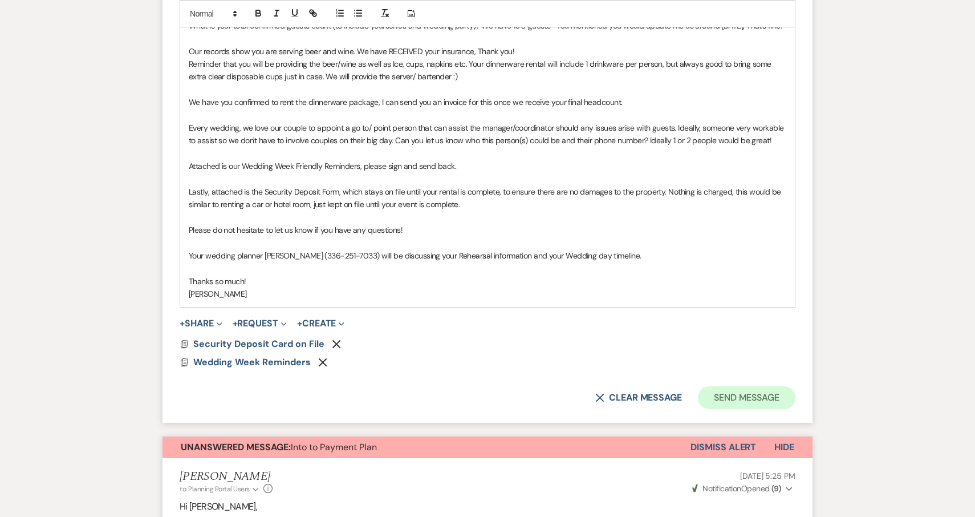
click at [761, 386] on button "Send Message" at bounding box center [747, 397] width 98 height 23
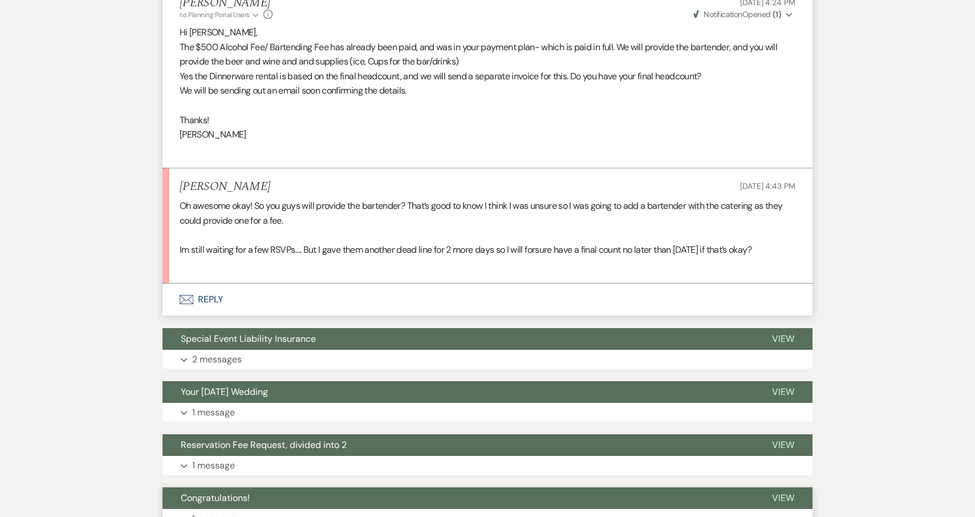
scroll to position [2496, 0]
click at [212, 283] on button "Envelope Reply" at bounding box center [488, 299] width 650 height 32
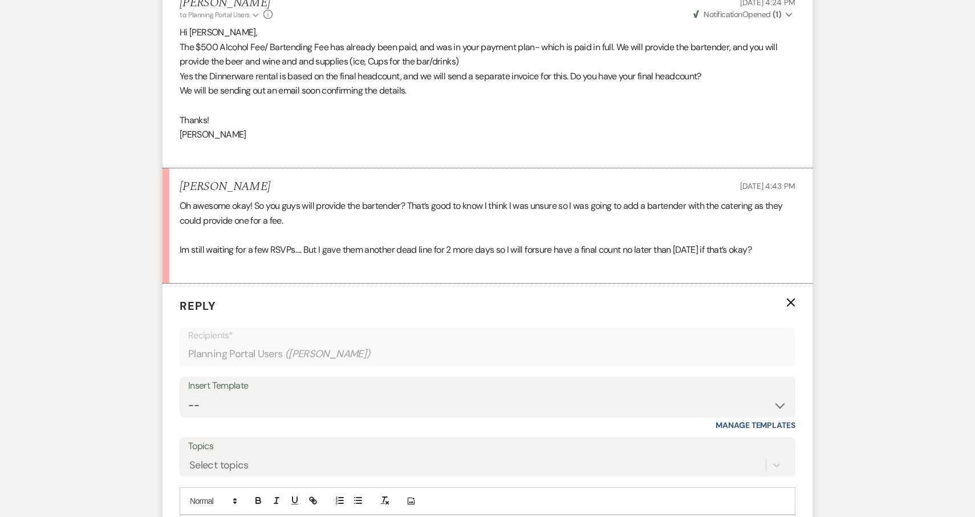
scroll to position [2620, 0]
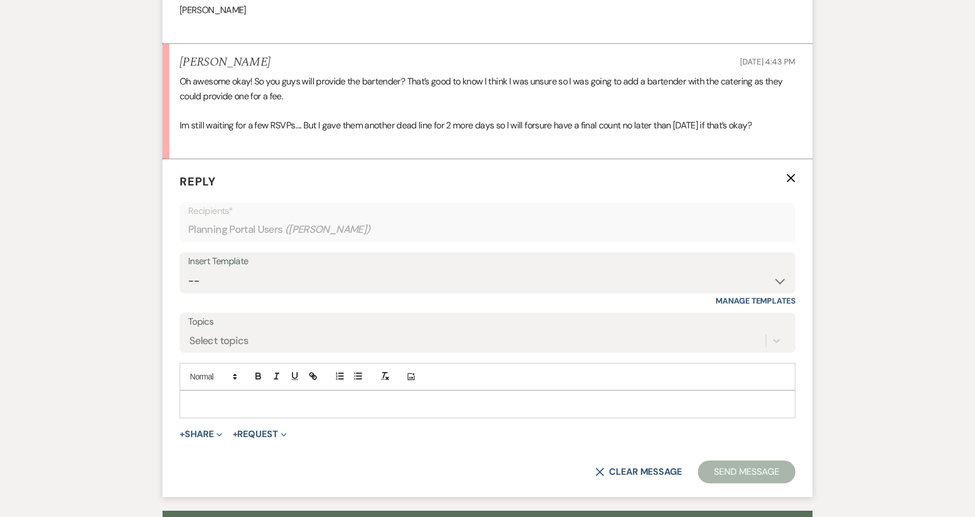
click at [196, 398] on p at bounding box center [488, 404] width 598 height 13
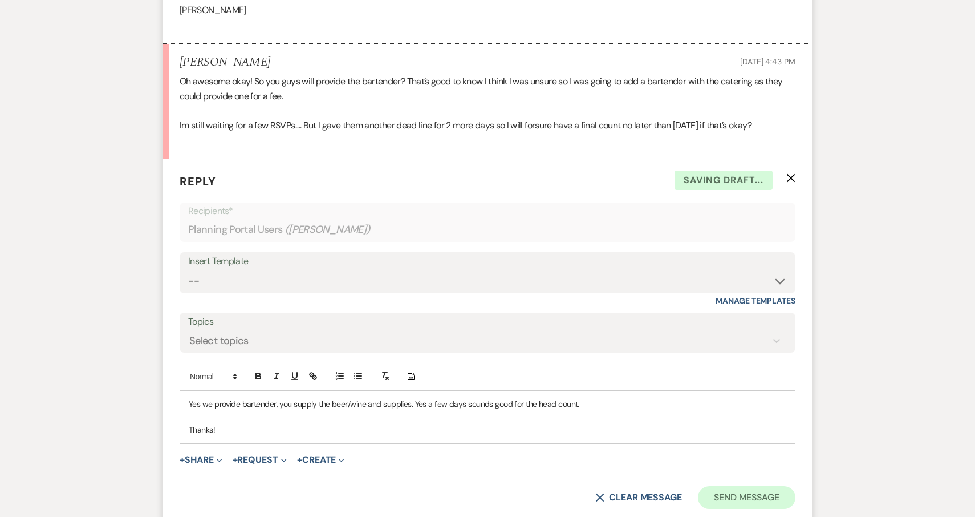
click at [741, 486] on button "Send Message" at bounding box center [747, 497] width 98 height 23
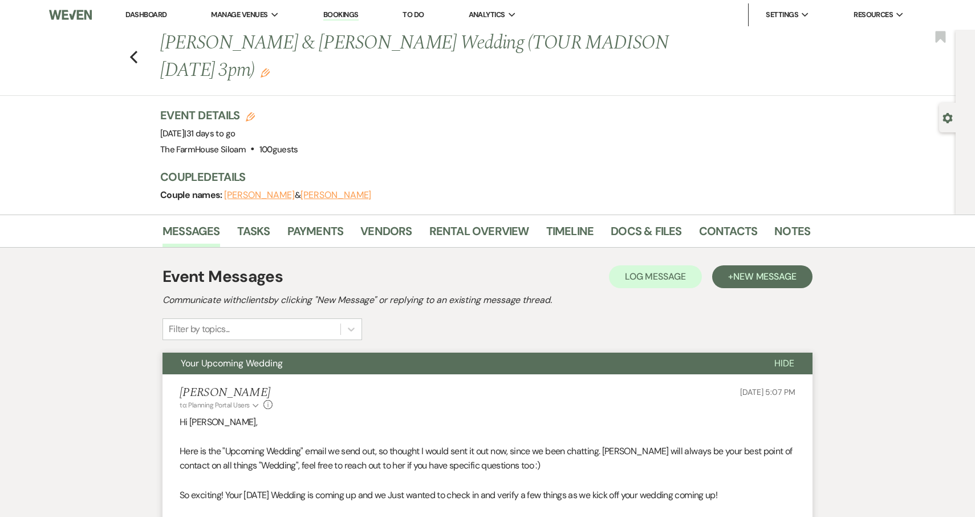
scroll to position [0, 0]
click at [132, 51] on use "button" at bounding box center [133, 57] width 7 height 13
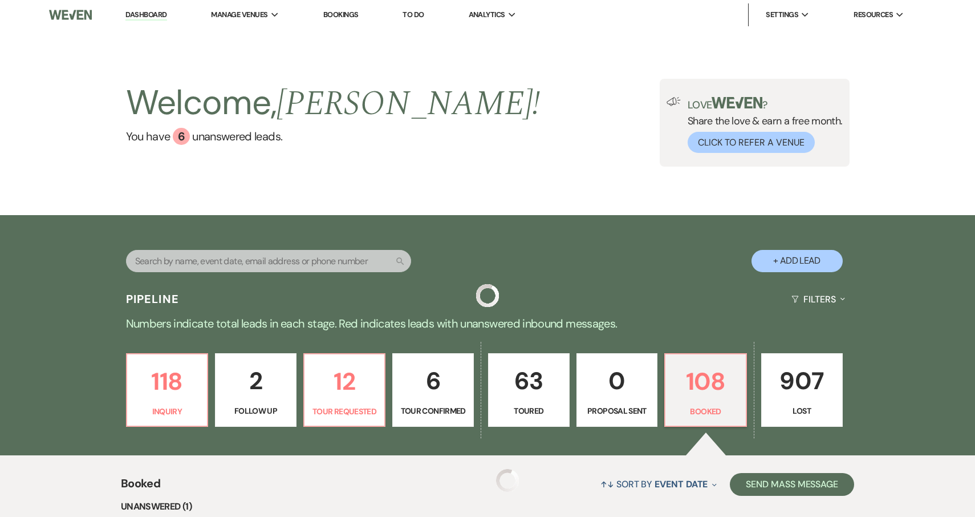
scroll to position [80, 0]
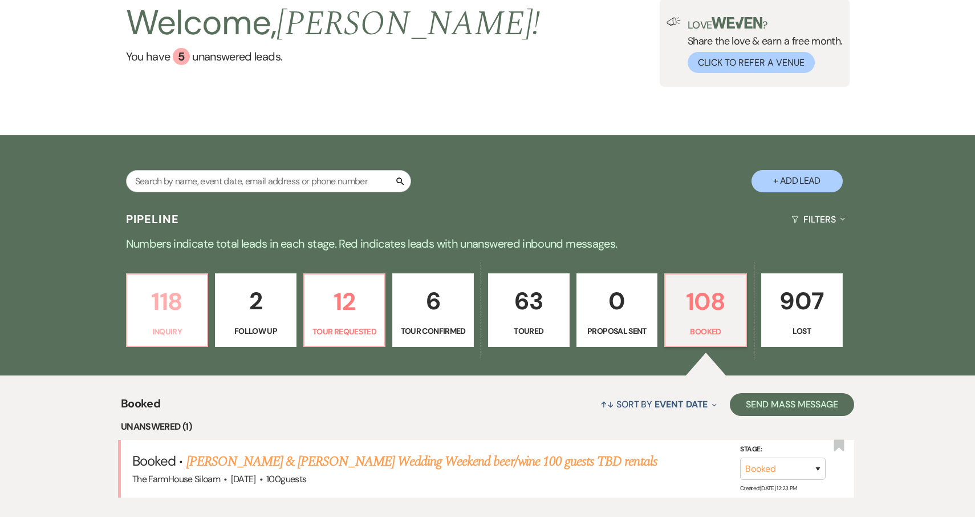
click at [156, 321] on link "118 Inquiry" at bounding box center [167, 310] width 83 height 74
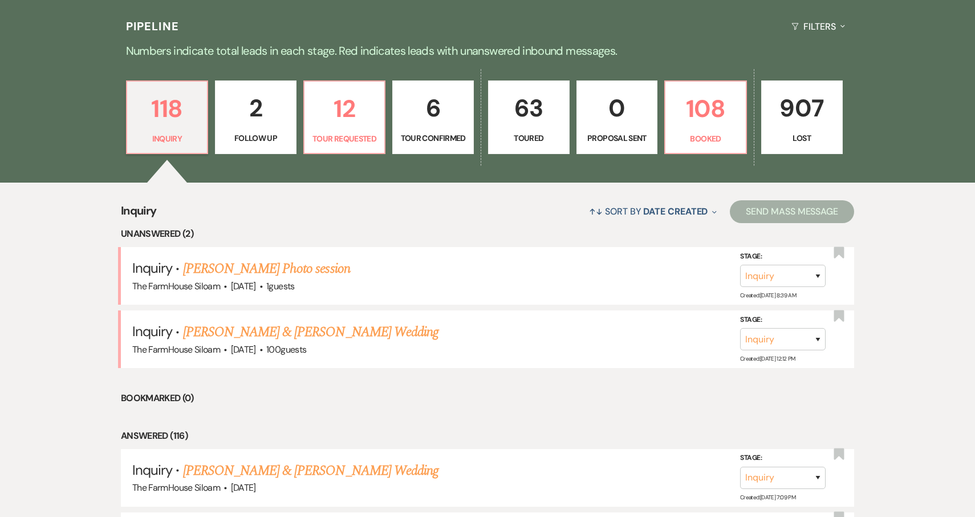
scroll to position [274, 0]
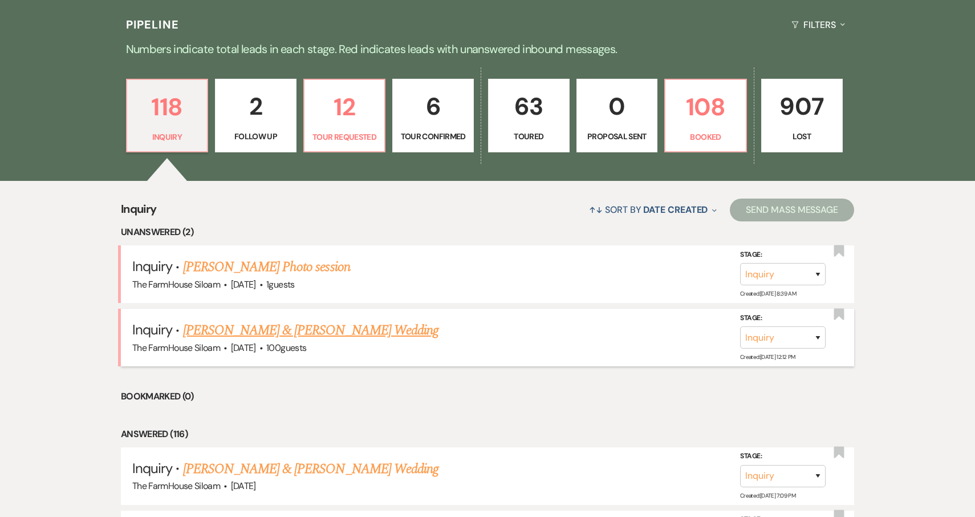
click at [238, 329] on link "Andrew Kramer & Rachel Anderson's Wedding" at bounding box center [311, 330] width 256 height 21
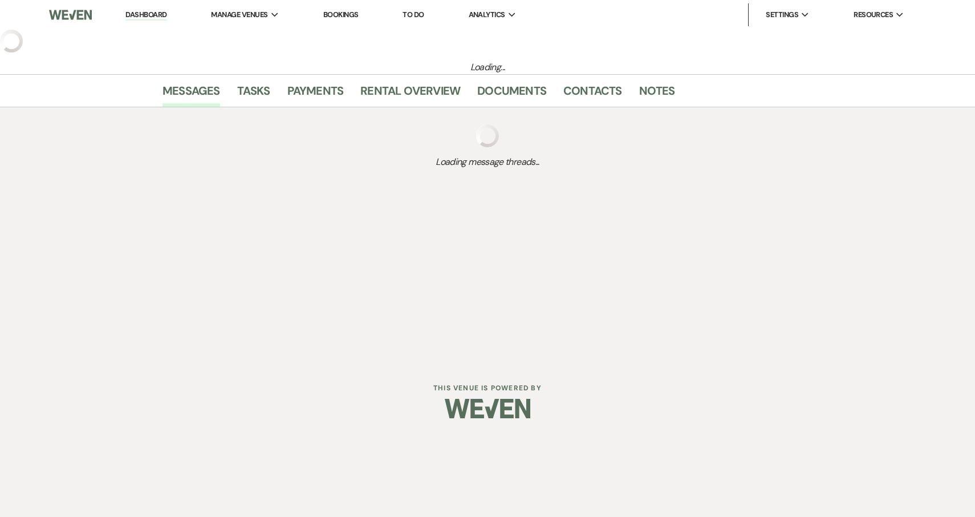
select select "5"
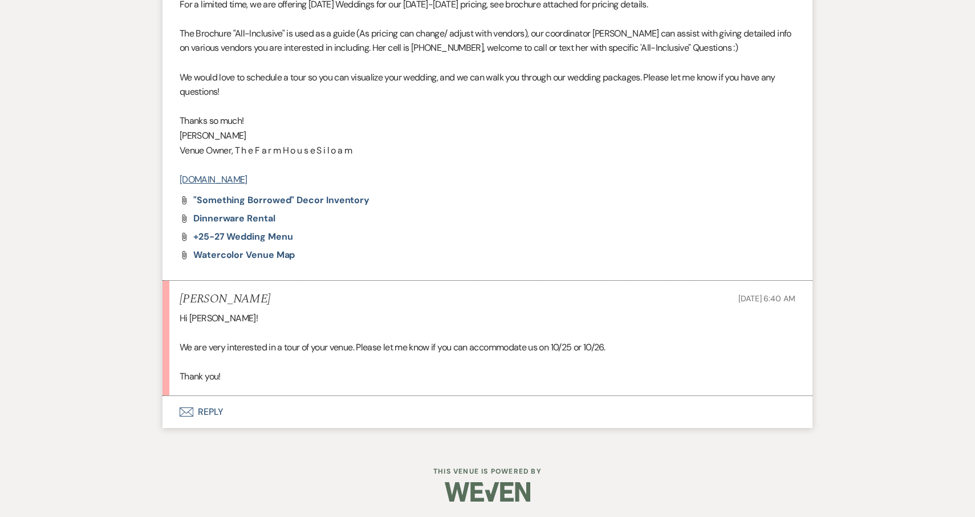
scroll to position [896, 0]
click at [211, 404] on button "Envelope Reply" at bounding box center [488, 412] width 650 height 32
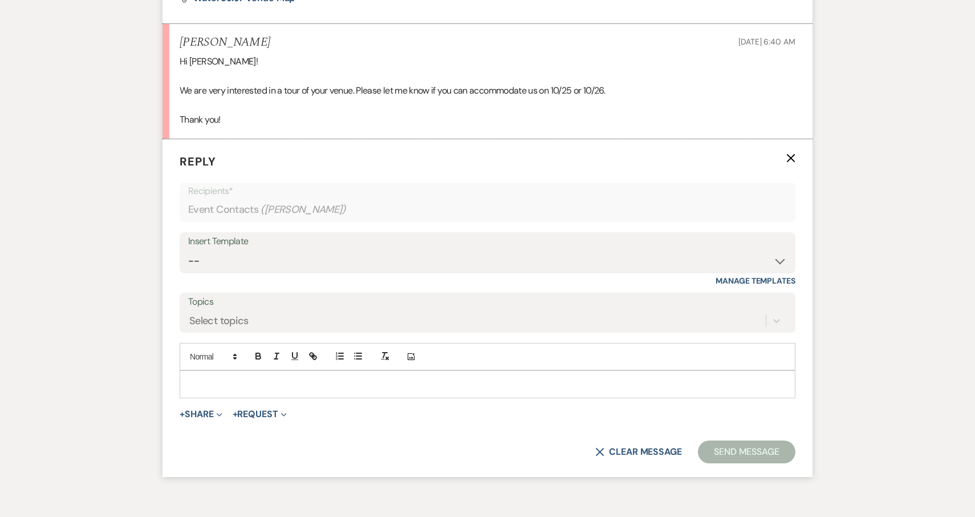
scroll to position [1201, 0]
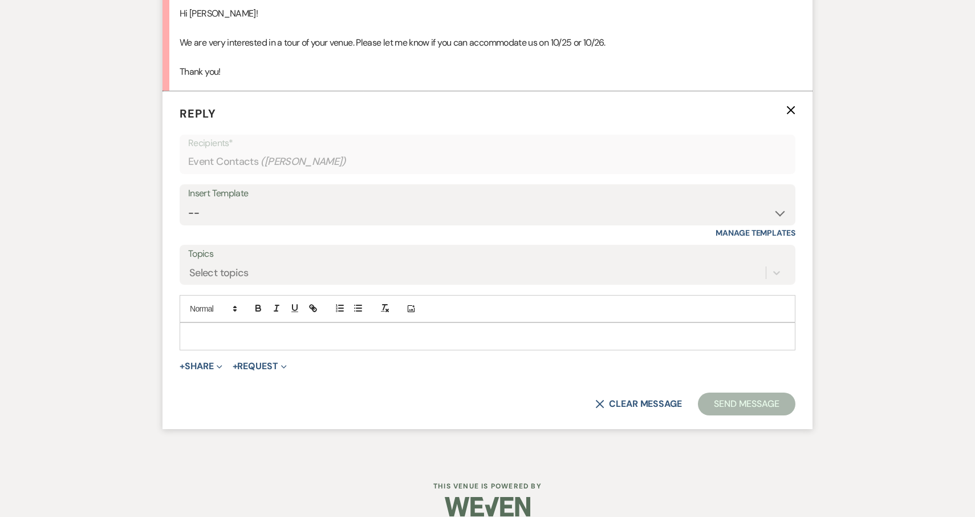
click at [233, 325] on div at bounding box center [487, 336] width 615 height 26
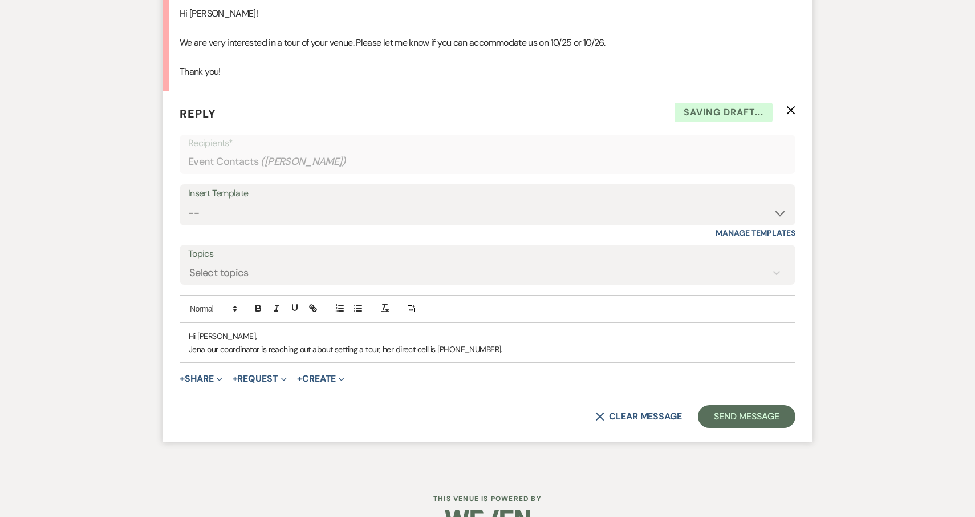
click at [205, 346] on p "Jena our coordinator is reaching out about setting a tour, her direct cell is 3…" at bounding box center [488, 349] width 598 height 13
click at [261, 347] on p "Jena, our coordinator is reaching out about setting a tour, her direct cell is …" at bounding box center [488, 349] width 598 height 13
click at [511, 344] on p "Jena, our coordinato,r is reaching out about setting a tour, her direct cell is…" at bounding box center [488, 349] width 598 height 13
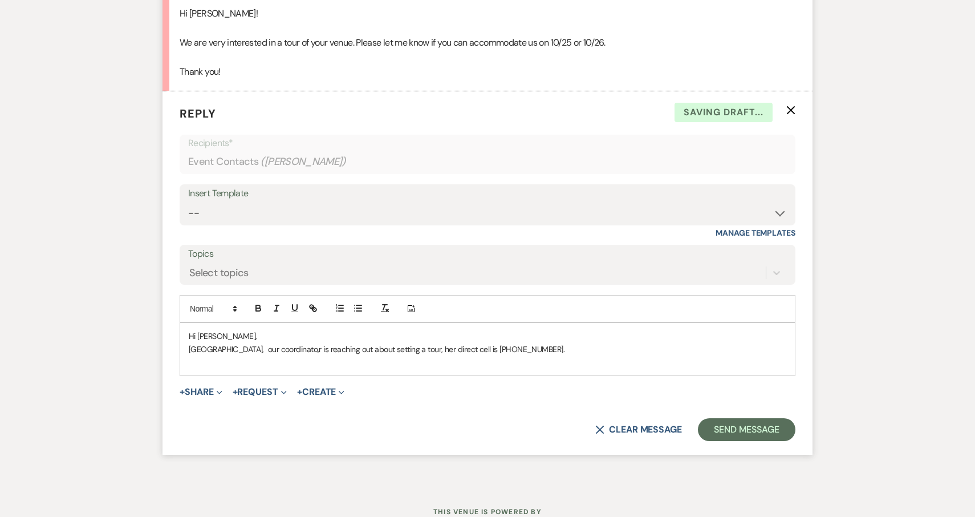
click at [510, 349] on p "Jena, our coordinato,r is reaching out about setting a tour, her direct cell is…" at bounding box center [488, 349] width 598 height 13
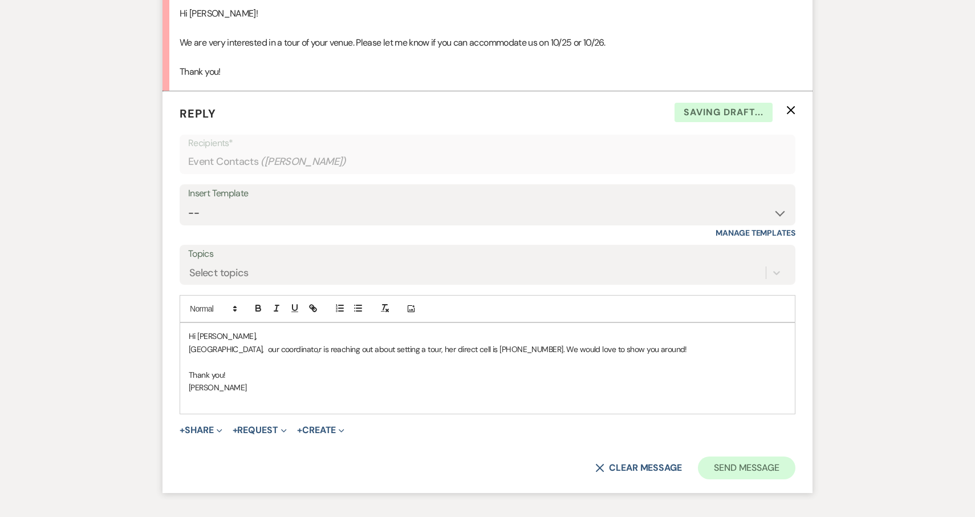
click at [750, 460] on button "Send Message" at bounding box center [747, 467] width 98 height 23
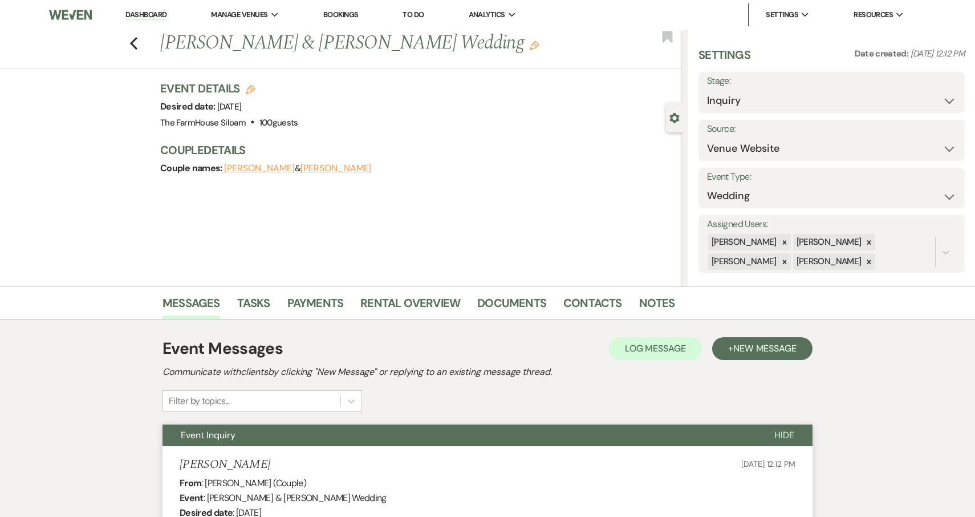
scroll to position [0, 0]
select select "2"
click at [939, 87] on button "Save" at bounding box center [937, 92] width 56 height 23
click at [132, 43] on use "button" at bounding box center [133, 43] width 7 height 13
select select "2"
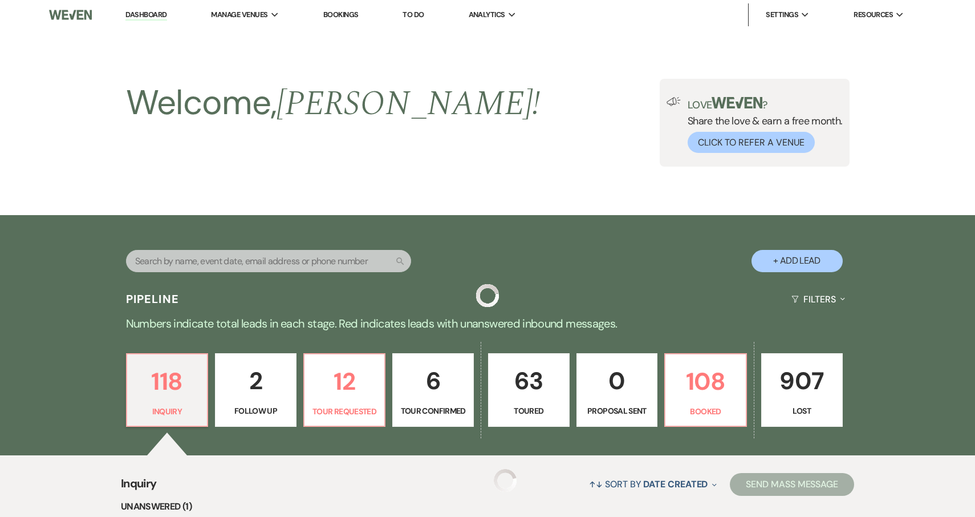
scroll to position [274, 0]
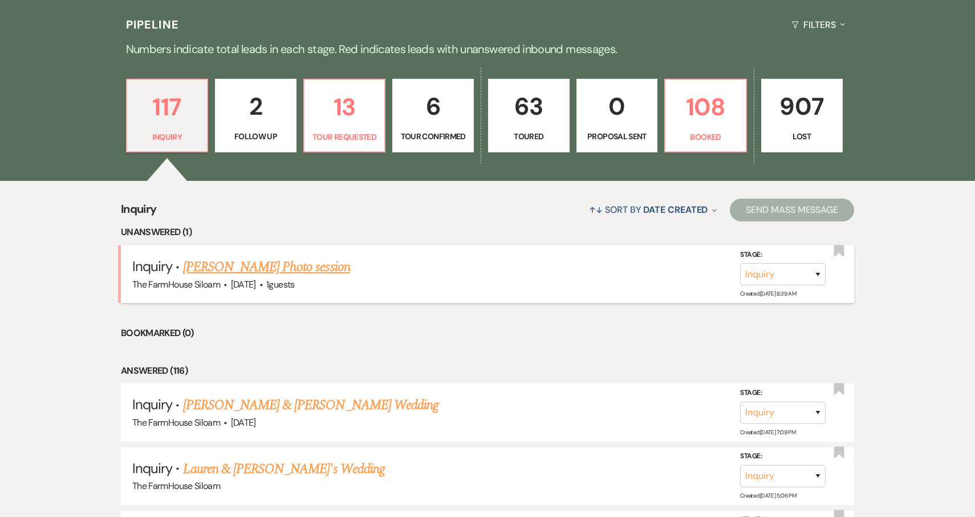
click at [228, 267] on link "[PERSON_NAME] Photo session" at bounding box center [266, 267] width 167 height 21
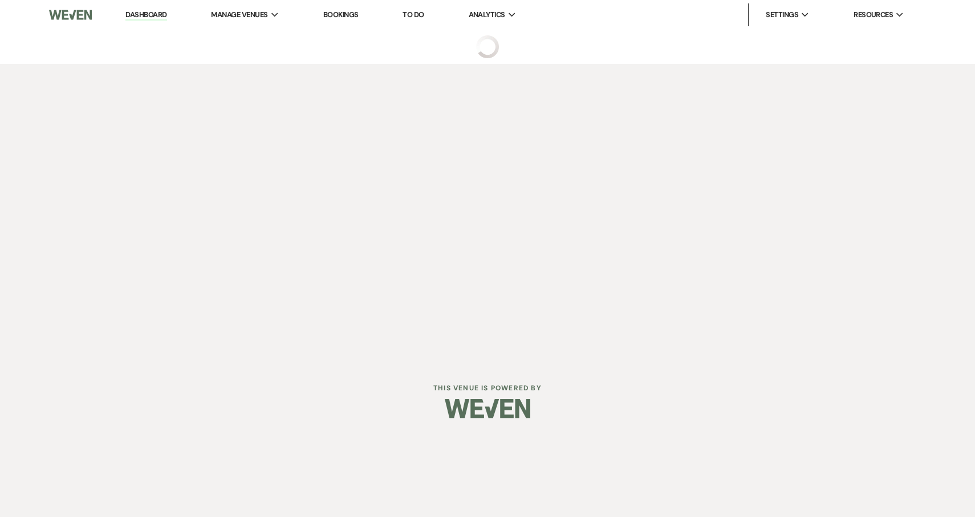
select select "5"
select select "13"
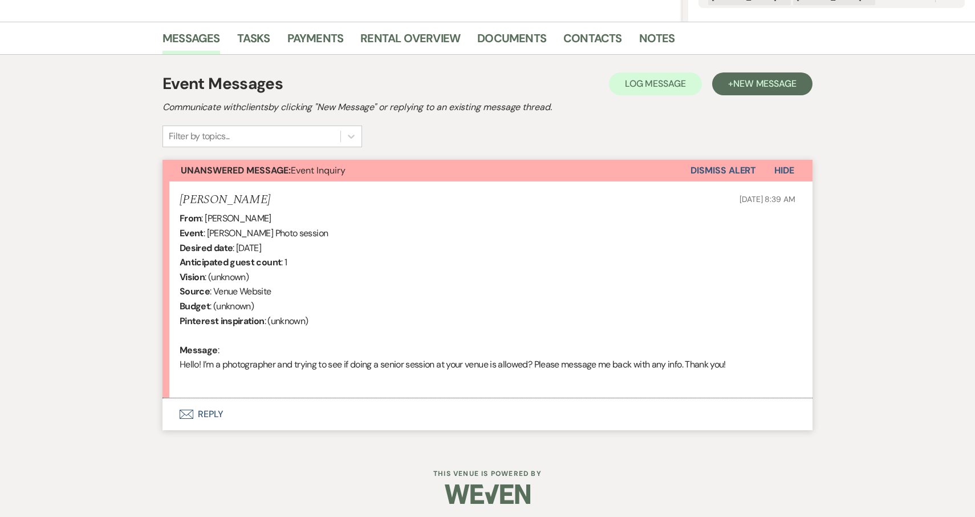
scroll to position [264, 0]
click at [210, 412] on button "Envelope Reply" at bounding box center [488, 415] width 650 height 32
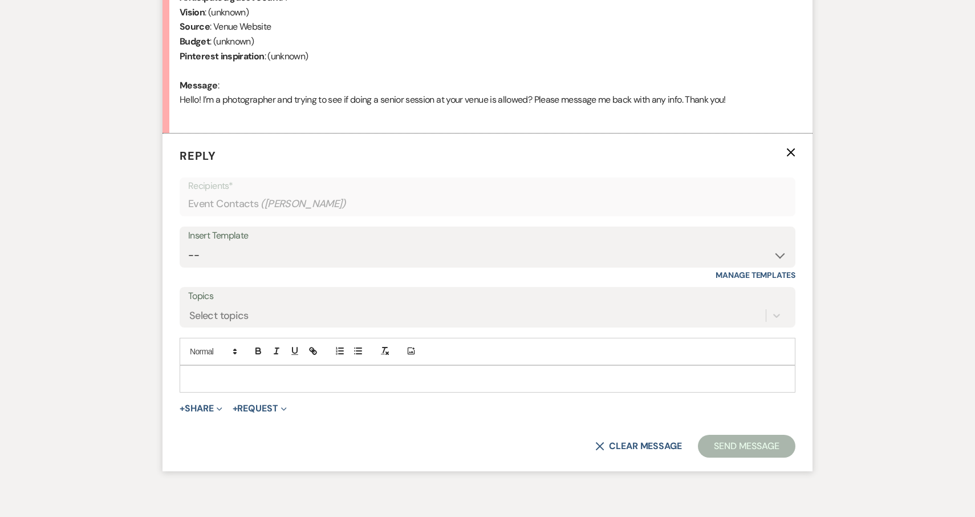
scroll to position [569, 0]
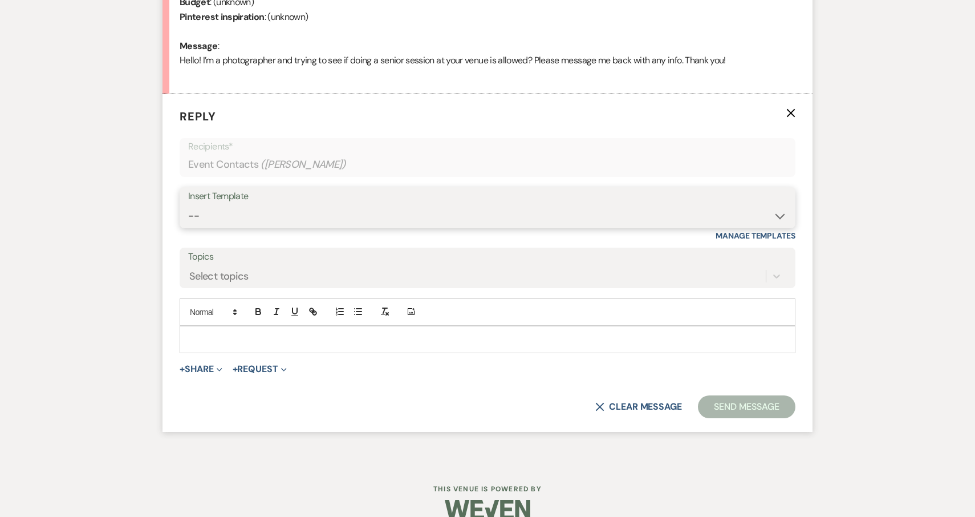
select select "6112"
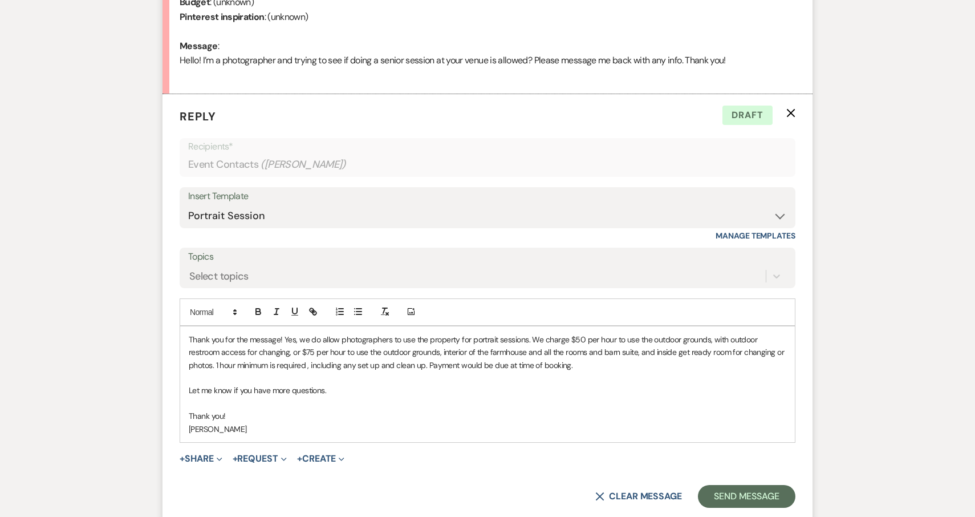
click at [187, 331] on div "Thank you for the message! Yes, we do allow photographers to use the property f…" at bounding box center [487, 384] width 615 height 116
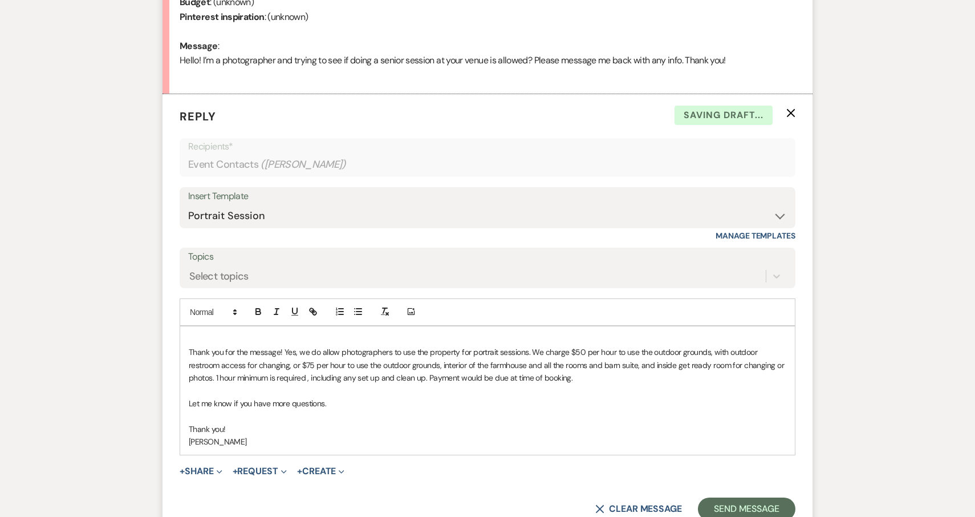
click at [205, 326] on div "﻿ Thank you for the message! Yes, we do allow photographers to use the property…" at bounding box center [487, 390] width 615 height 129
click at [606, 375] on p "Thank you for the message! Yes, we do allow photographers to use the property f…" at bounding box center [488, 365] width 598 height 38
click at [326, 398] on span "Let me know if you have more questions." at bounding box center [257, 403] width 137 height 10
click at [755, 497] on button "Send Message" at bounding box center [747, 508] width 98 height 23
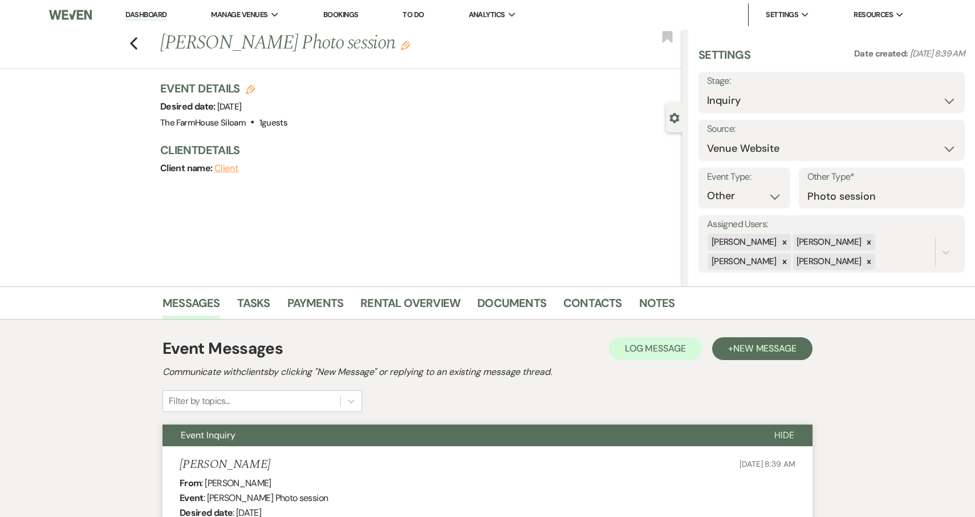
scroll to position [0, 0]
click at [132, 42] on use "button" at bounding box center [133, 43] width 7 height 13
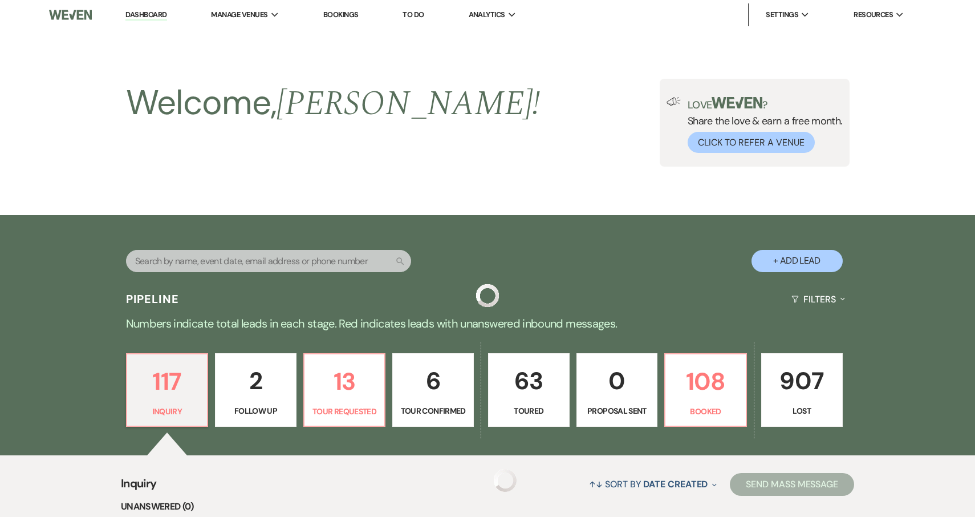
scroll to position [274, 0]
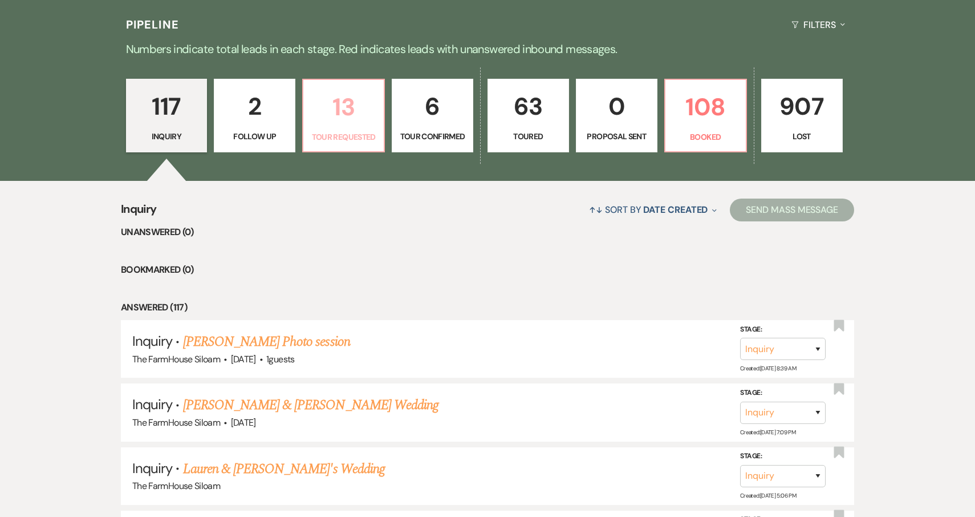
click at [354, 118] on p "13" at bounding box center [343, 107] width 67 height 38
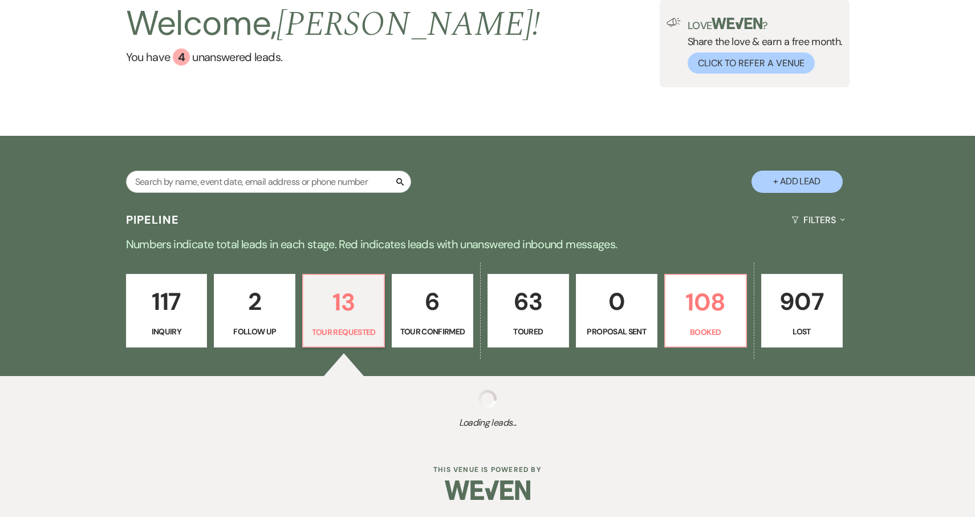
scroll to position [79, 0]
select select "2"
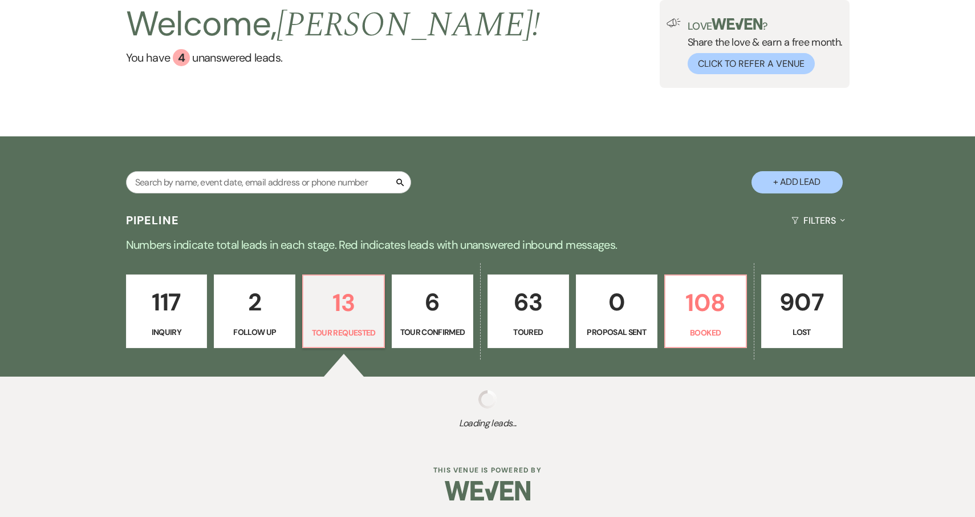
select select "2"
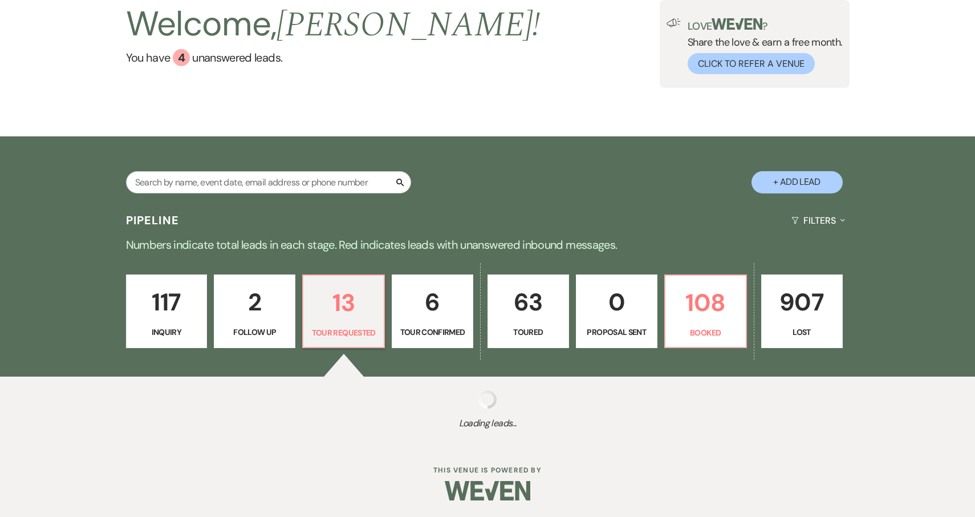
select select "2"
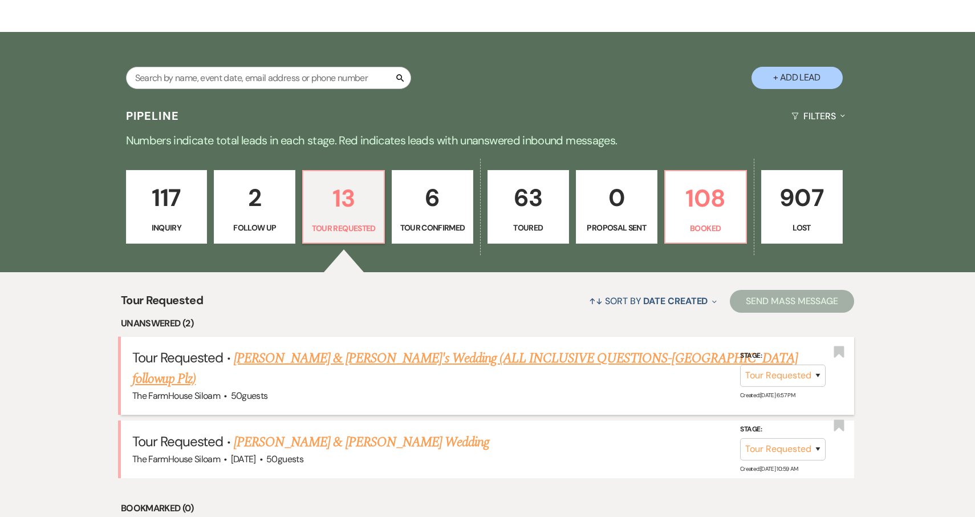
scroll to position [203, 0]
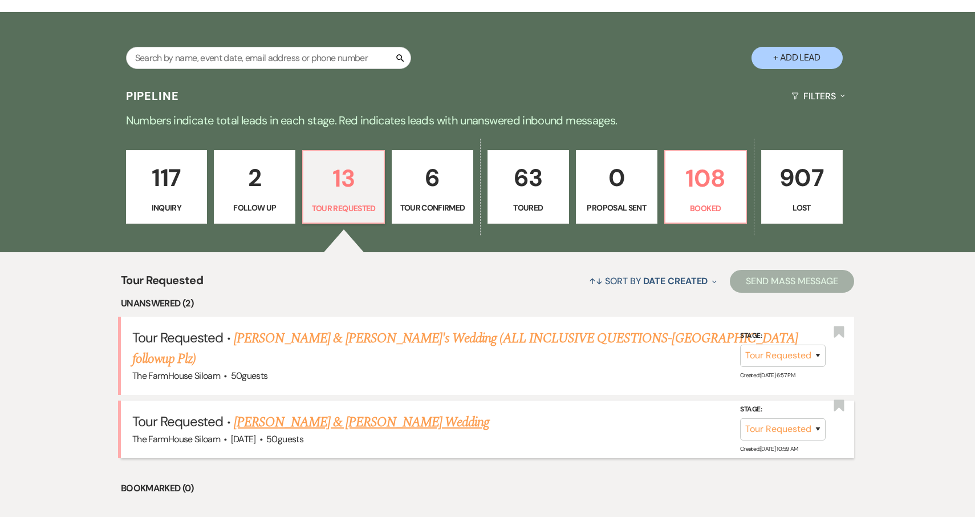
click at [295, 412] on link "Skyler Shibuya & Lauren Kirtland's Wedding" at bounding box center [362, 422] width 256 height 21
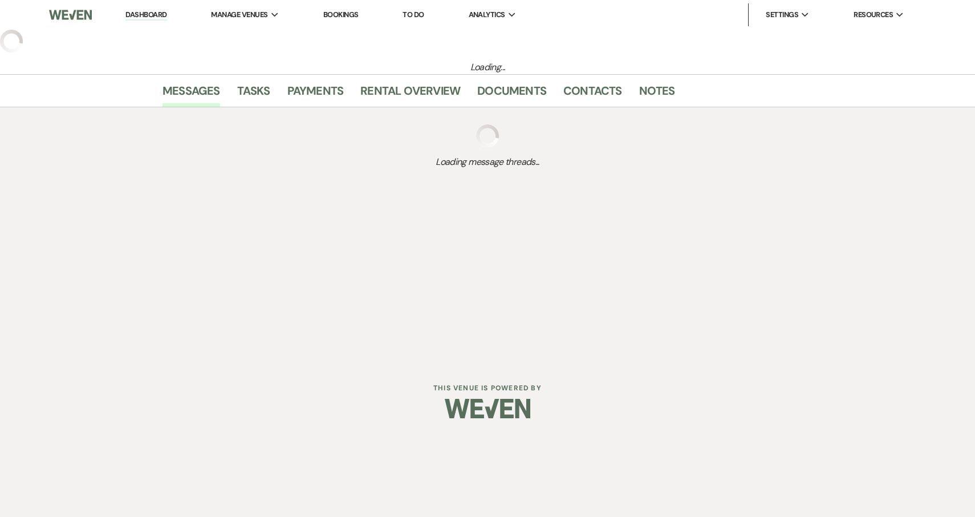
select select "2"
select select "5"
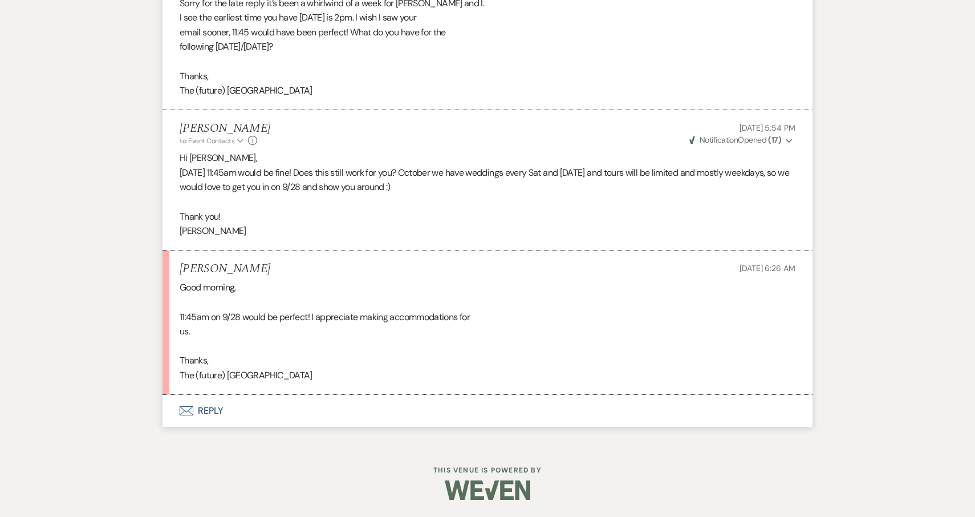
scroll to position [1370, 0]
click at [205, 415] on button "Envelope Reply" at bounding box center [488, 411] width 650 height 32
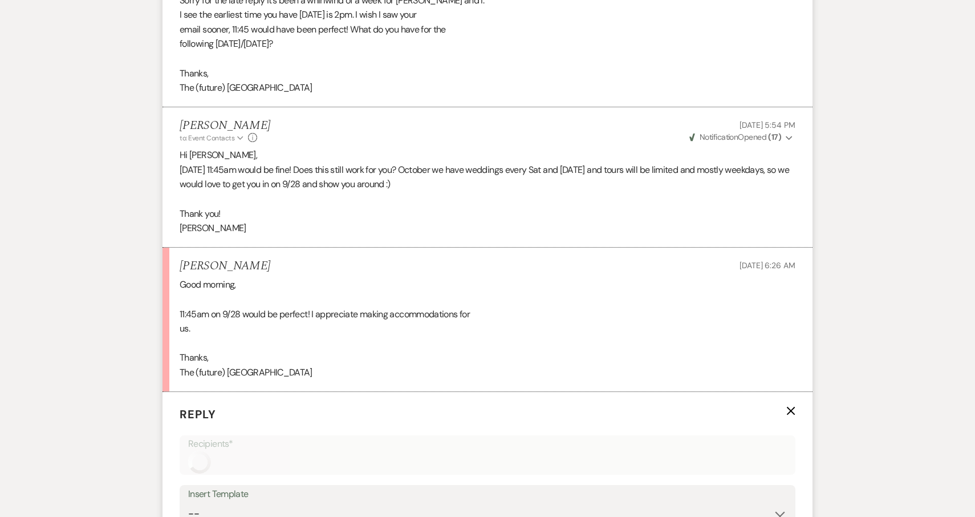
scroll to position [1676, 0]
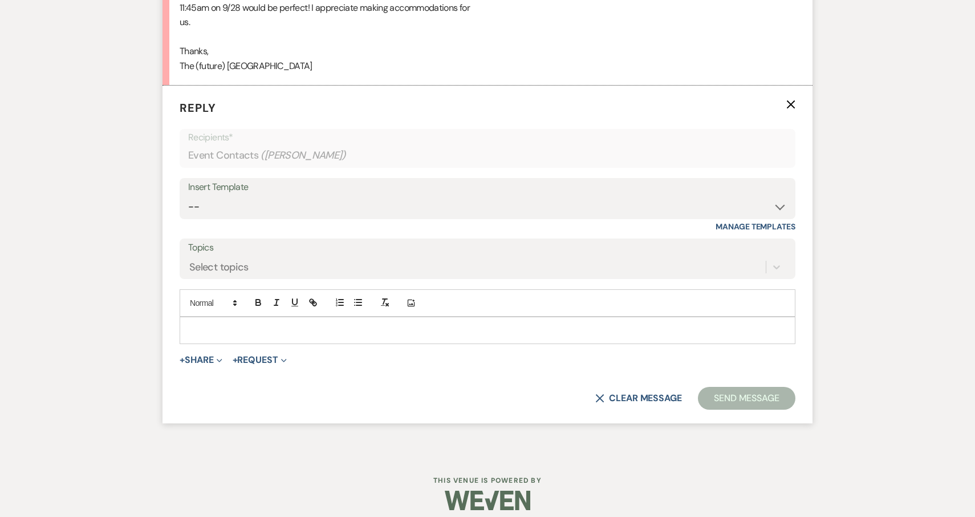
click at [228, 329] on p at bounding box center [488, 330] width 598 height 13
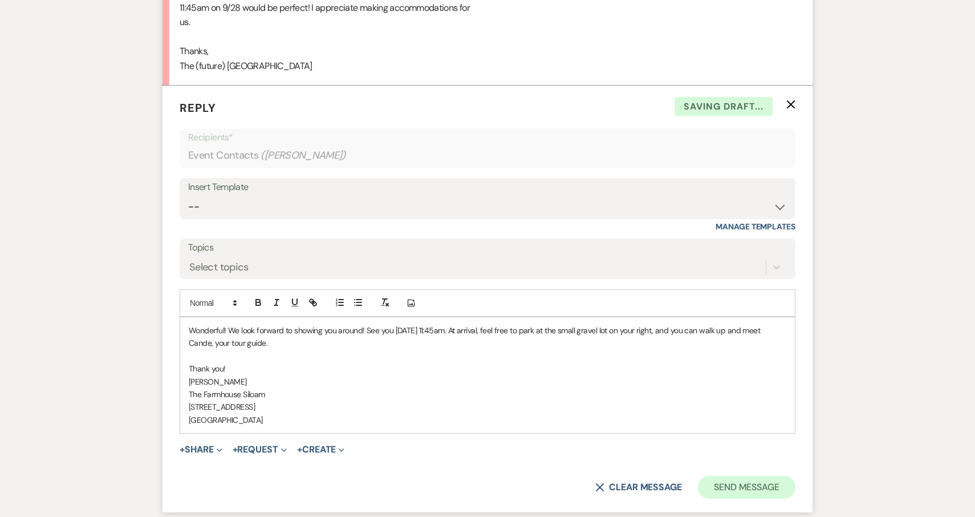
click at [747, 488] on button "Send Message" at bounding box center [747, 487] width 98 height 23
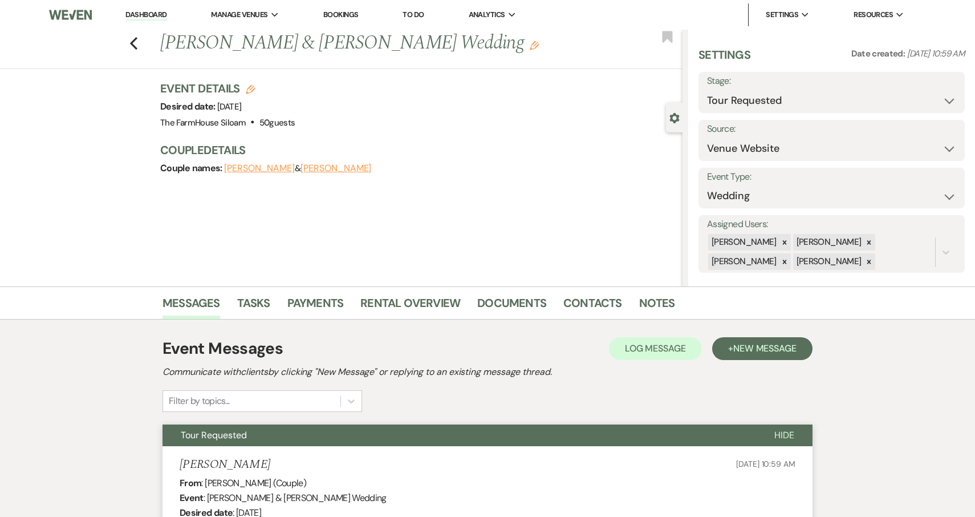
scroll to position [0, 0]
click at [599, 303] on link "Contacts" at bounding box center [593, 306] width 59 height 25
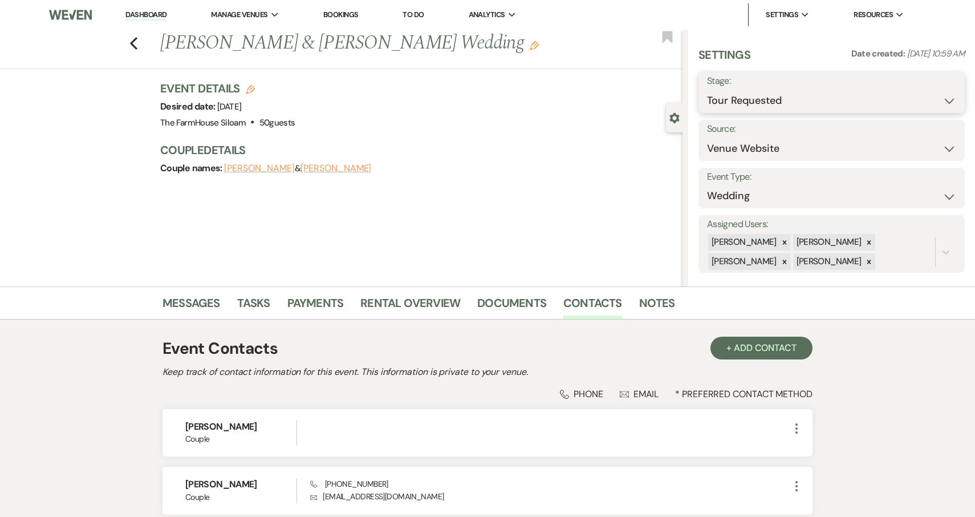
select select "4"
click at [942, 88] on button "Save" at bounding box center [937, 92] width 56 height 23
click at [530, 47] on use "button" at bounding box center [534, 45] width 9 height 9
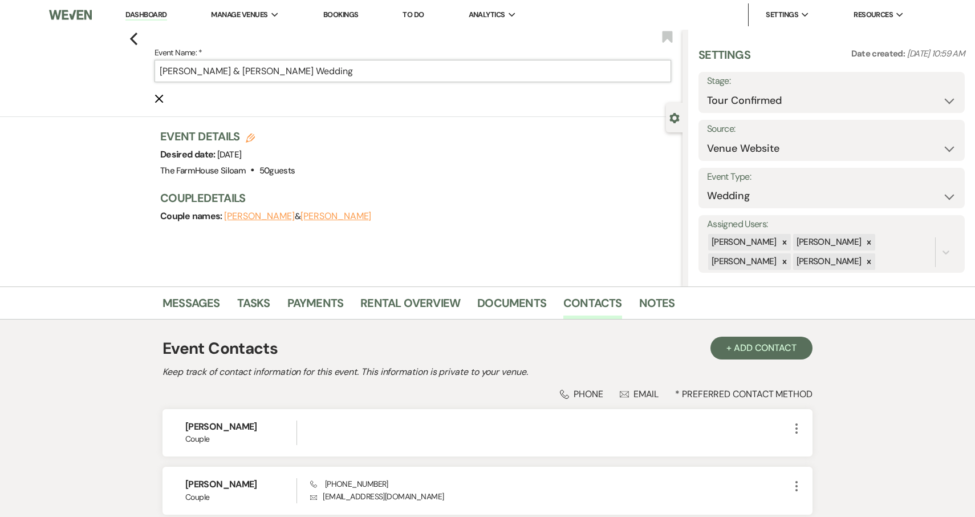
click at [401, 74] on input "Skyler Shibuya & Lauren Kirtland's Wedding" at bounding box center [413, 71] width 517 height 22
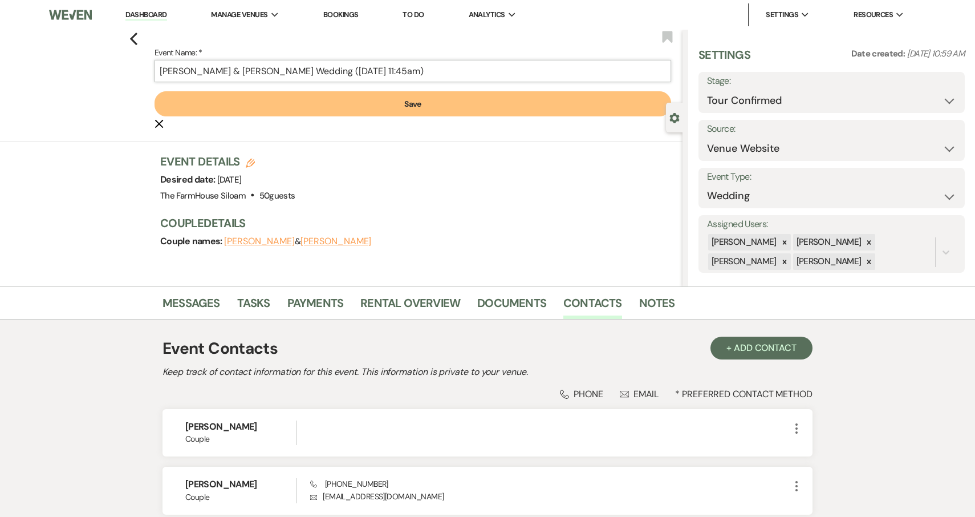
type input "Skyler Shibuya & Lauren Kirtland's Wedding (9/28 11:45am)"
click at [370, 104] on button "Save" at bounding box center [413, 103] width 517 height 25
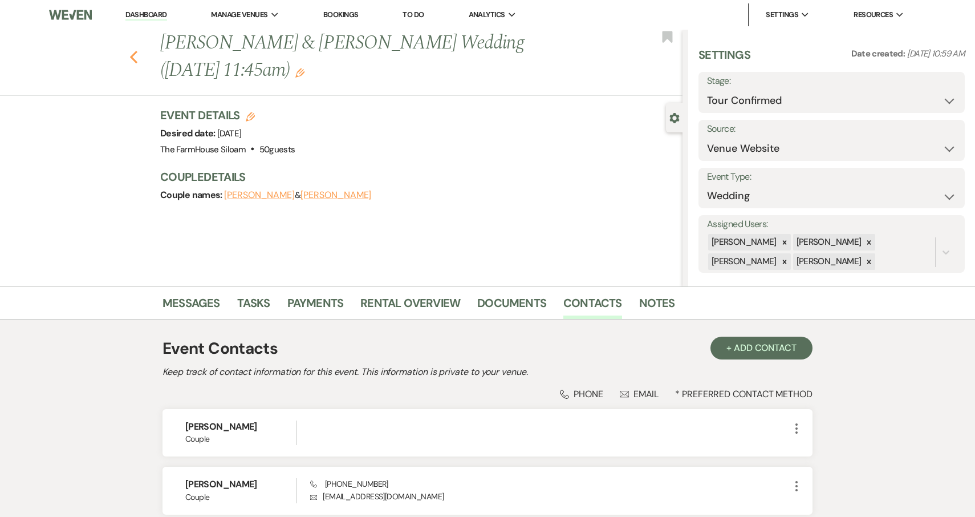
click at [135, 58] on icon "Previous" at bounding box center [133, 57] width 9 height 14
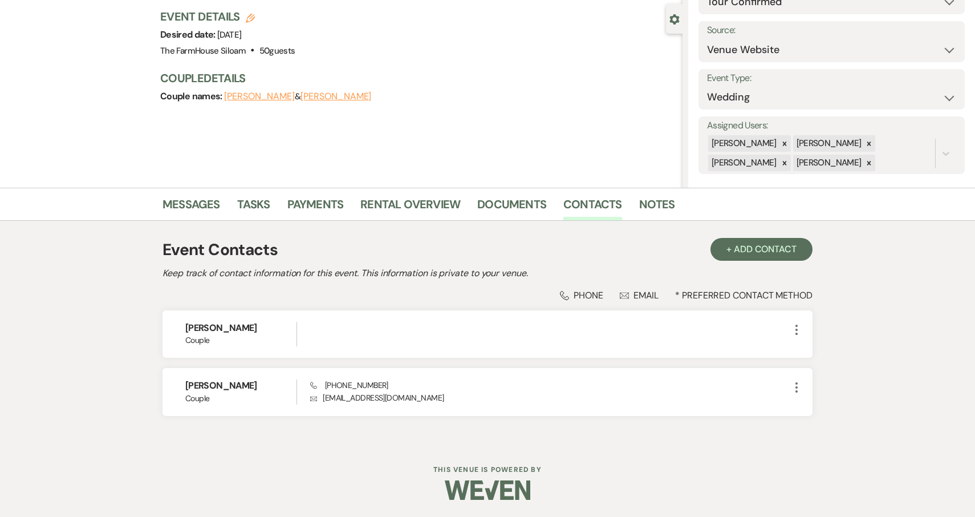
select select "2"
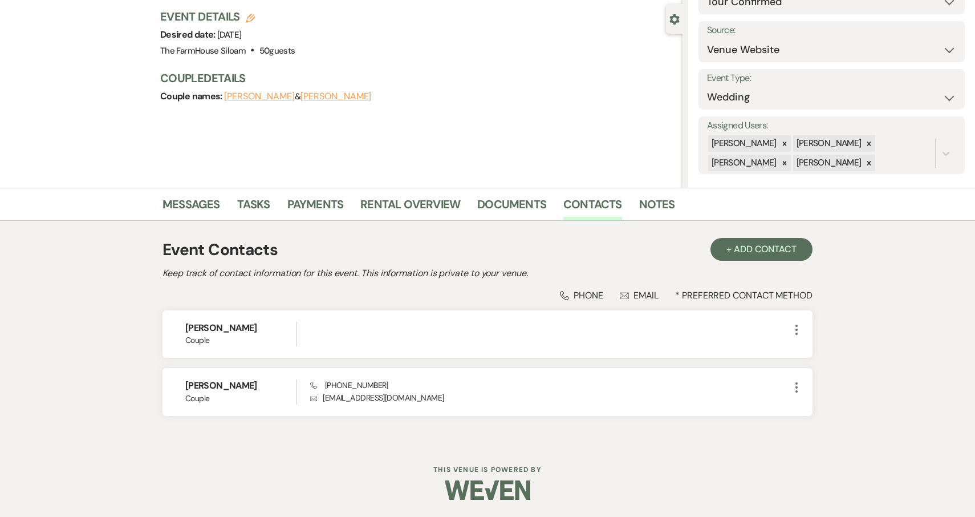
select select "2"
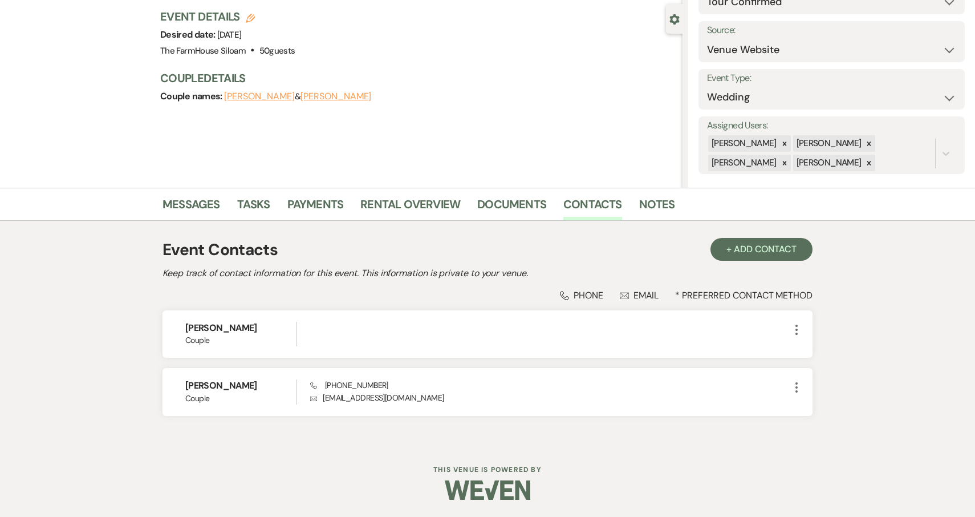
select select "2"
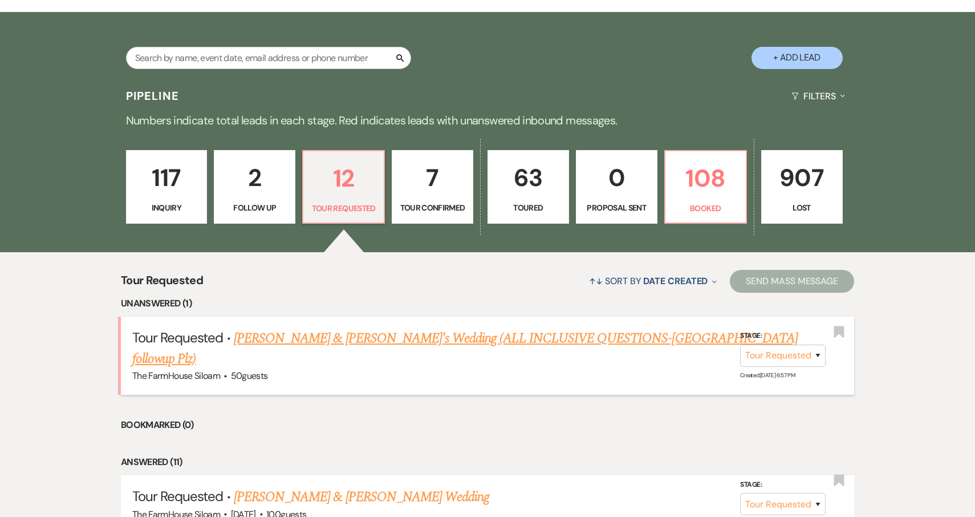
click at [313, 337] on link "Kieran & Katherine's Wedding (ALL INCLUSIVE QUESTIONS-JENA followup Plz)" at bounding box center [465, 348] width 666 height 41
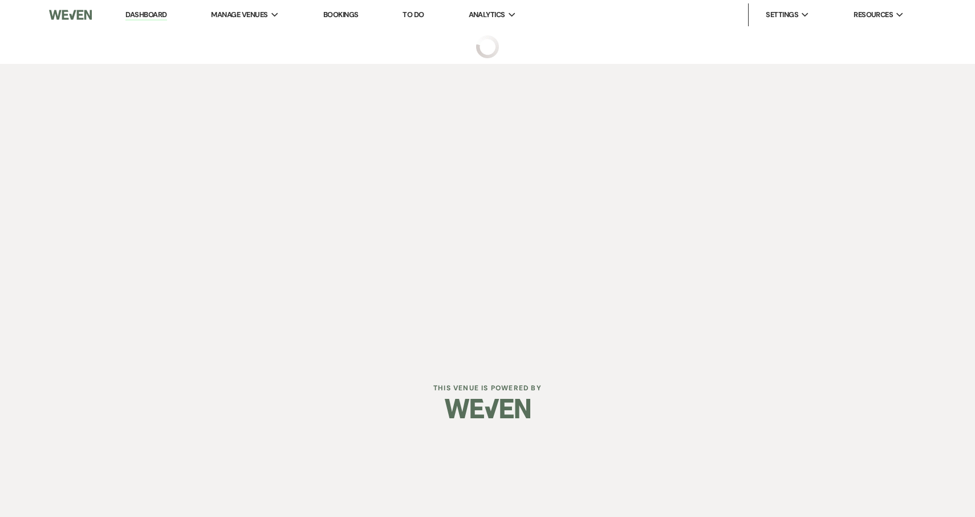
select select "2"
select select "5"
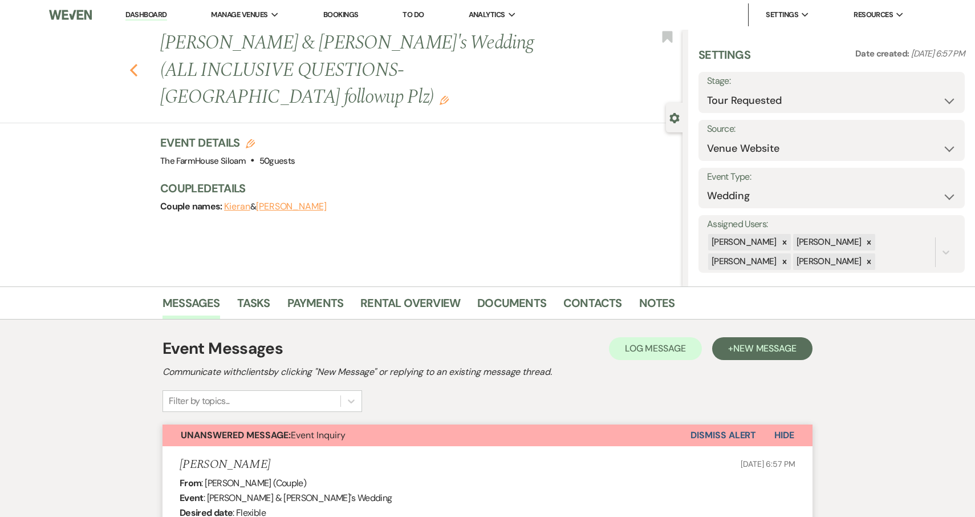
click at [133, 64] on use "button" at bounding box center [133, 70] width 7 height 13
select select "2"
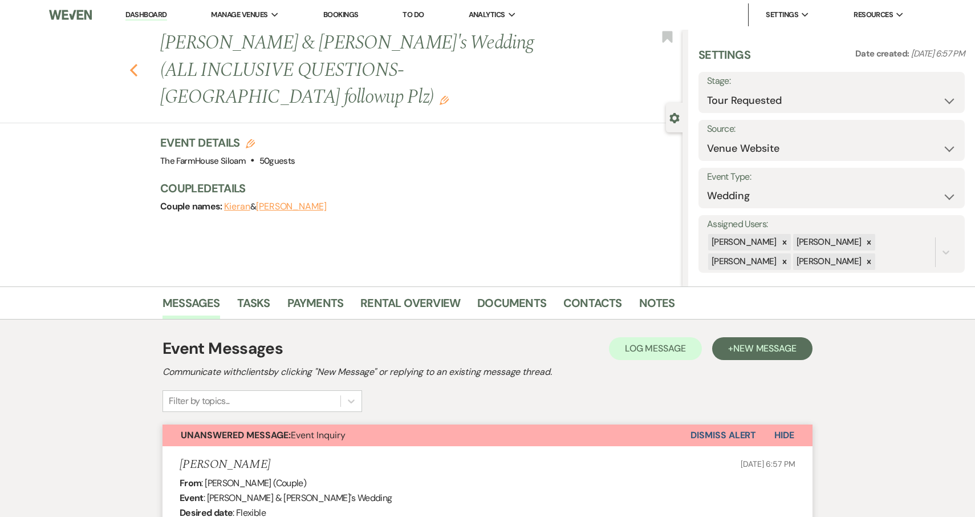
select select "2"
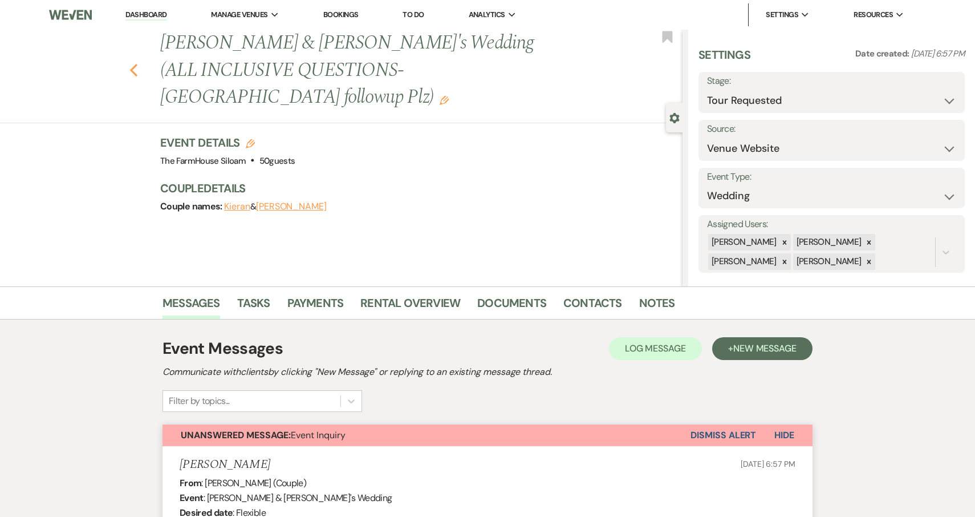
select select "2"
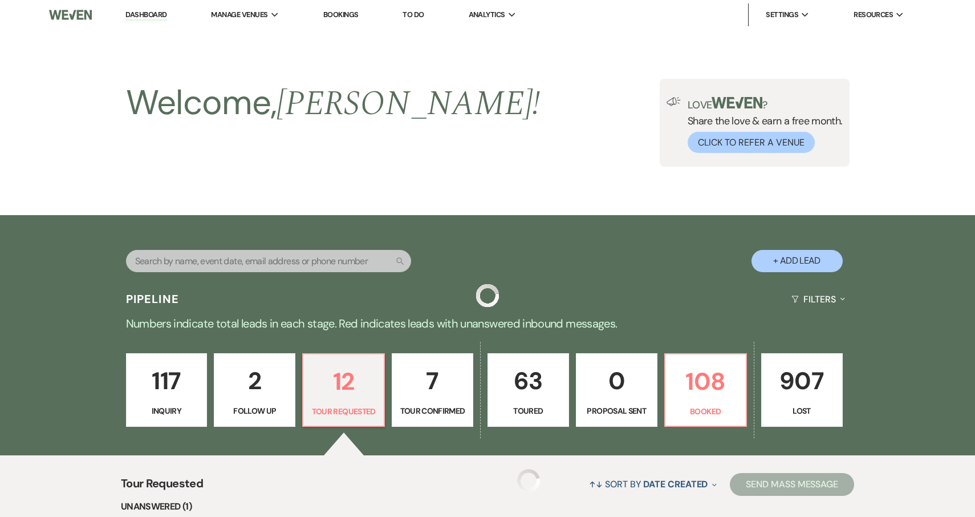
scroll to position [203, 0]
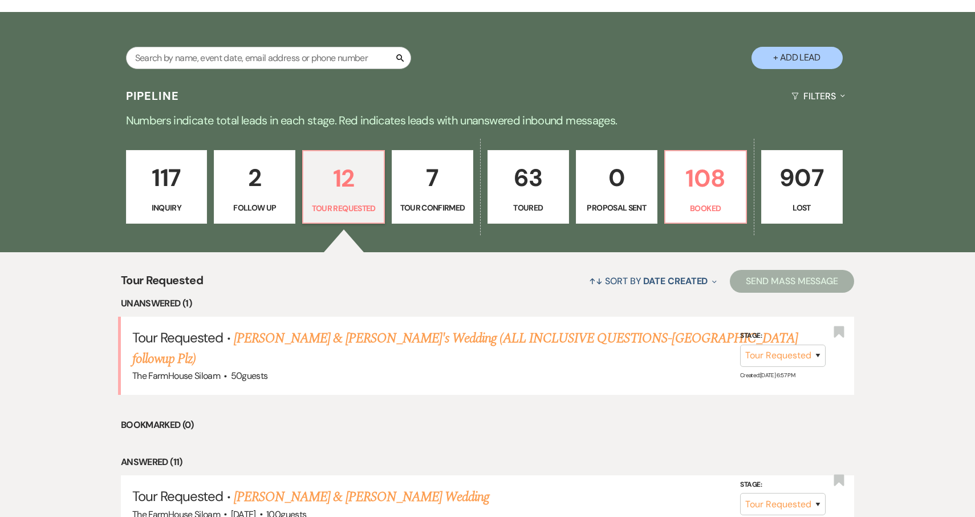
click at [433, 195] on p "7" at bounding box center [432, 178] width 67 height 38
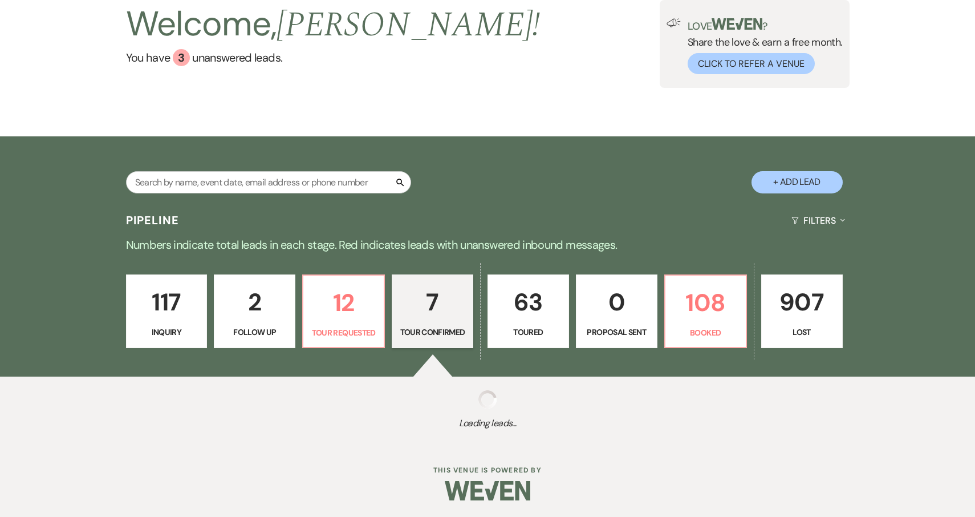
select select "4"
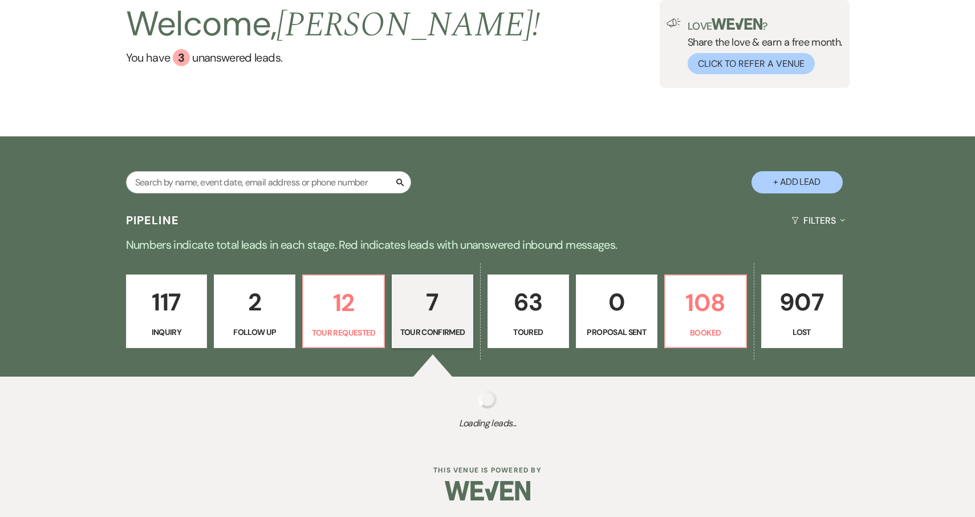
select select "4"
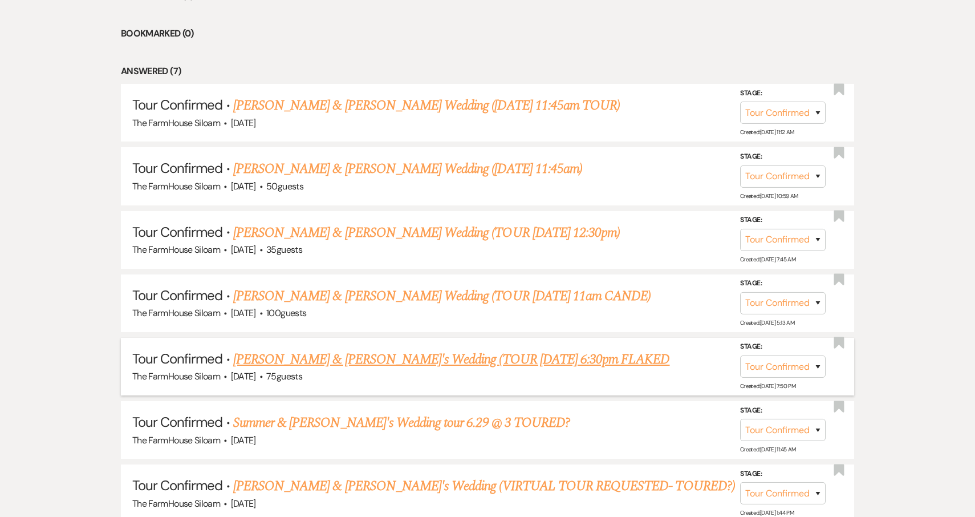
scroll to position [520, 0]
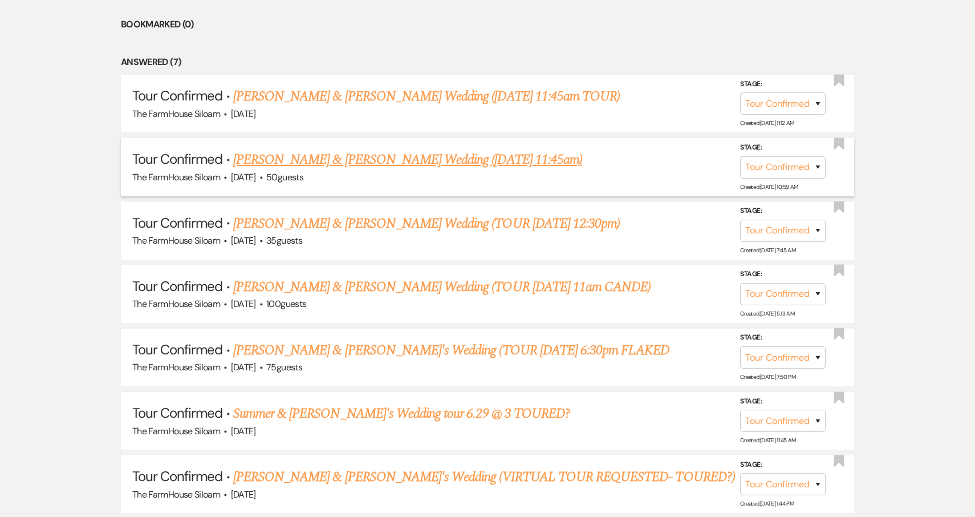
click at [379, 161] on link "Skyler Shibuya & Lauren Kirtland's Wedding (9/28 11:45am)" at bounding box center [407, 159] width 349 height 21
select select "4"
select select "5"
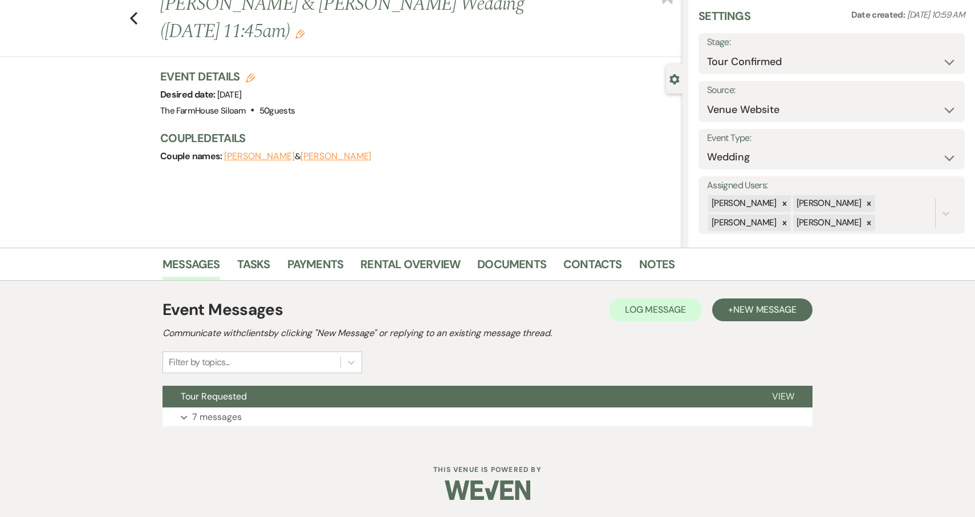
scroll to position [38, 0]
click at [210, 414] on p "7 messages" at bounding box center [217, 417] width 50 height 15
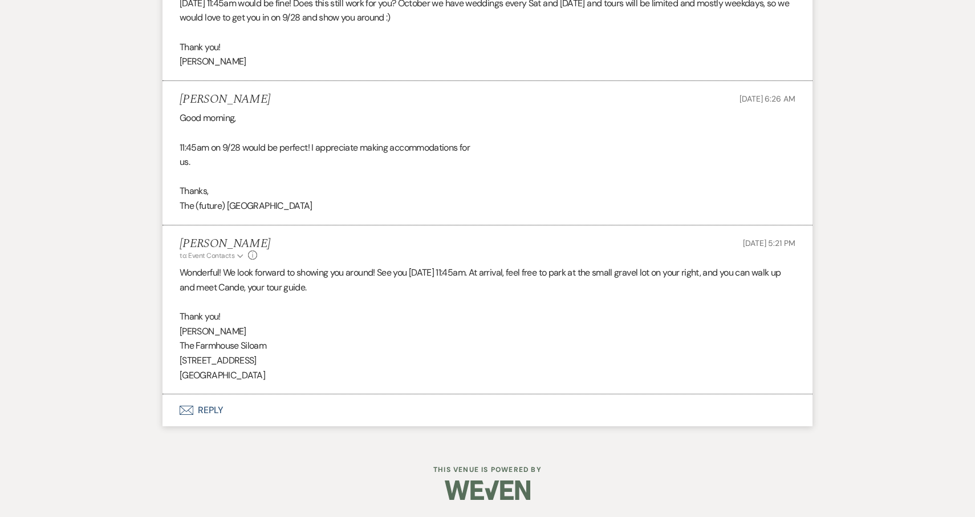
scroll to position [1537, 0]
drag, startPoint x: 181, startPoint y: 276, endPoint x: 270, endPoint y: 377, distance: 135.4
click at [270, 377] on div "Wonderful! We look forward to showing you around! See you 9/28 at 11:45am. At a…" at bounding box center [488, 323] width 616 height 117
copy div "Wonderful! We look forward to showing you around! See you 9/28 at 11:45am. At a…"
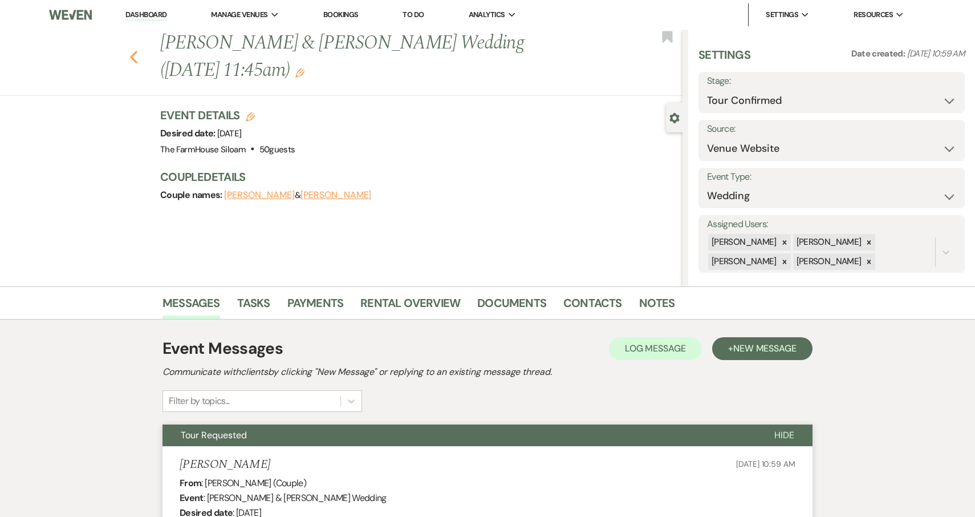
scroll to position [0, 0]
click at [133, 56] on icon "Previous" at bounding box center [133, 57] width 9 height 14
select select "4"
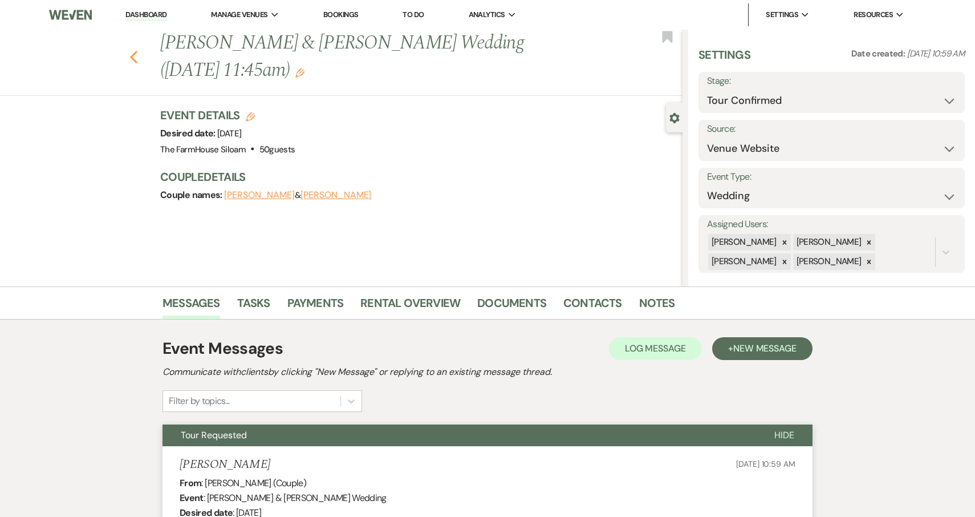
select select "4"
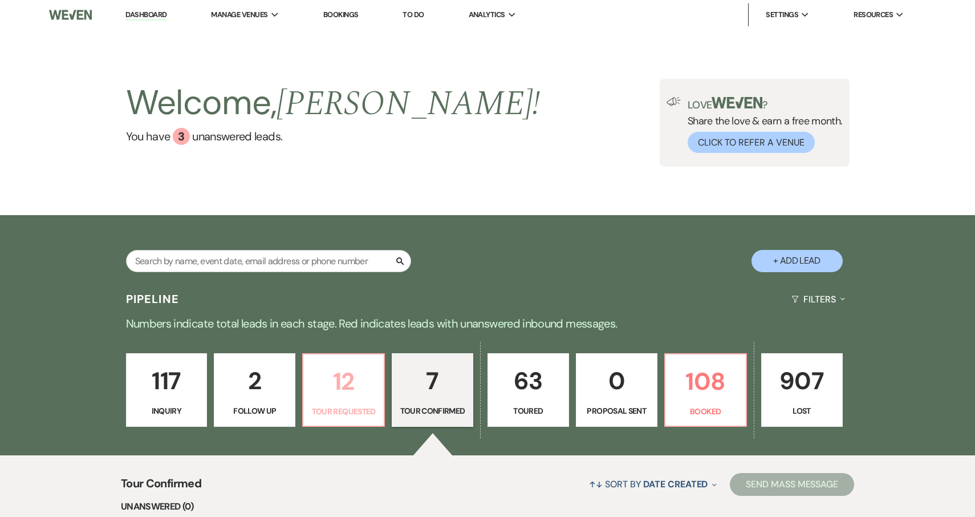
click at [341, 379] on p "12" at bounding box center [343, 381] width 67 height 38
select select "2"
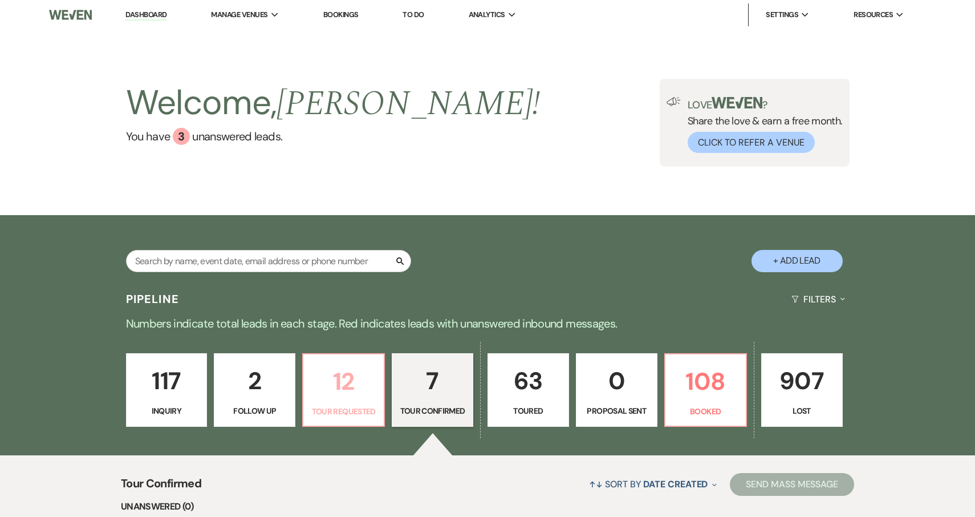
select select "2"
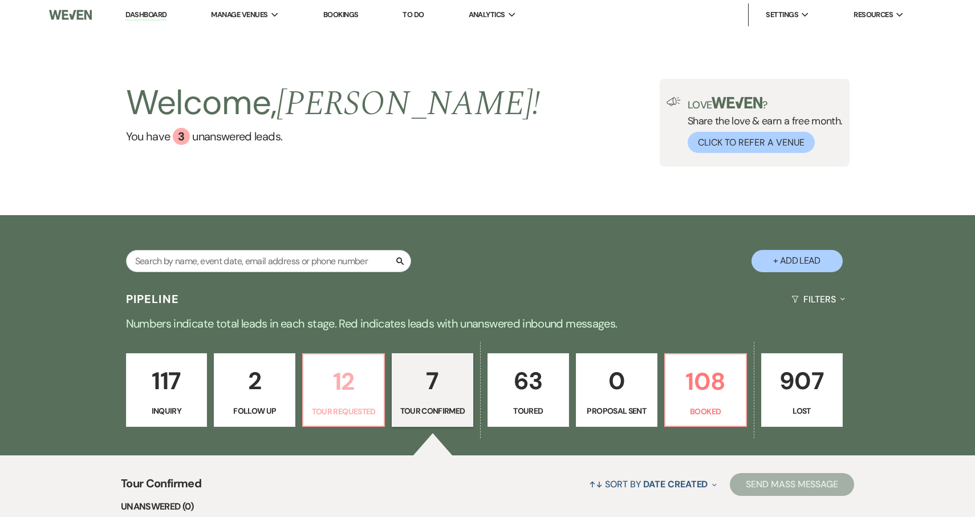
select select "2"
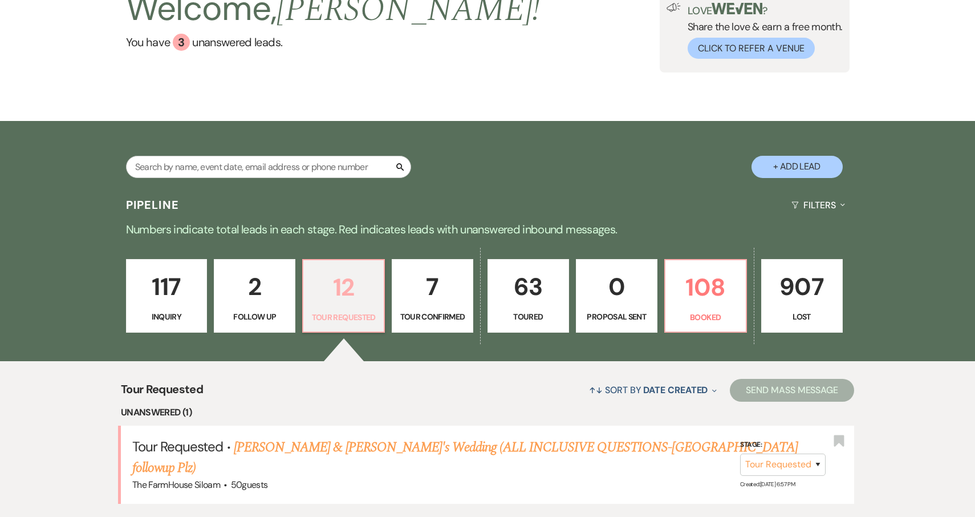
scroll to position [106, 0]
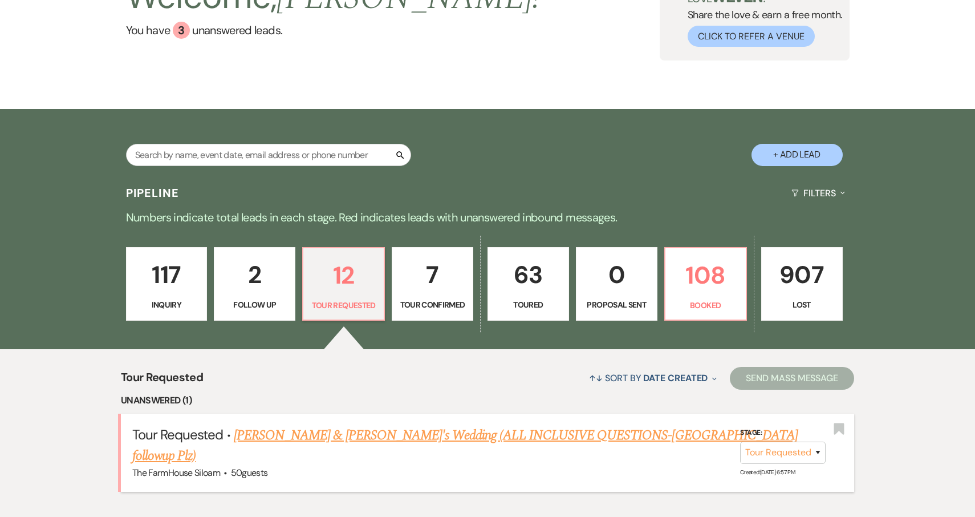
click at [319, 437] on link "Kieran & Katherine's Wedding (ALL INCLUSIVE QUESTIONS-JENA followup Plz)" at bounding box center [465, 445] width 666 height 41
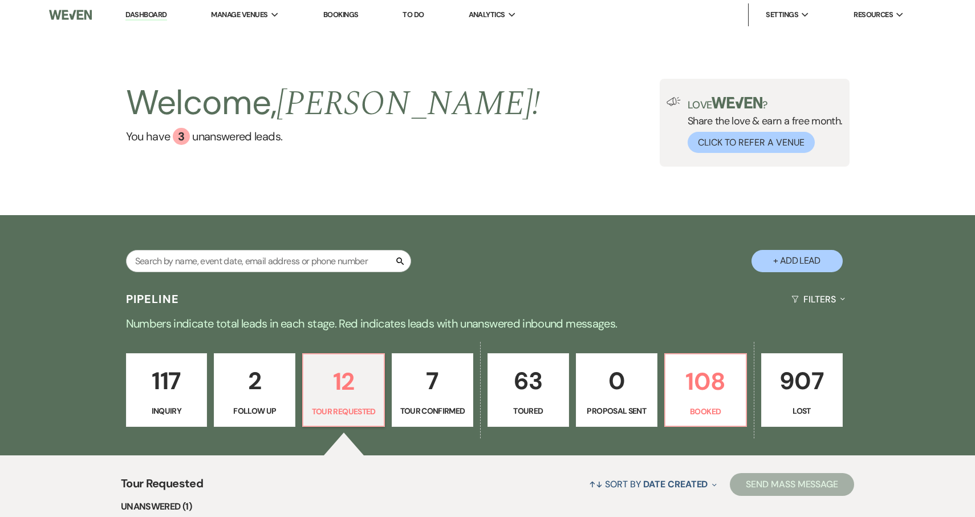
select select "2"
select select "5"
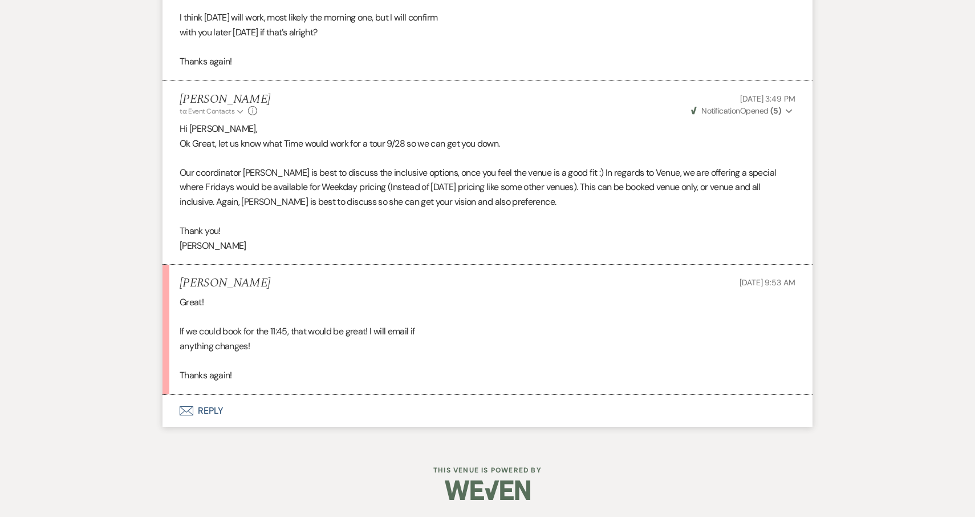
click at [212, 409] on button "Envelope Reply" at bounding box center [488, 411] width 650 height 32
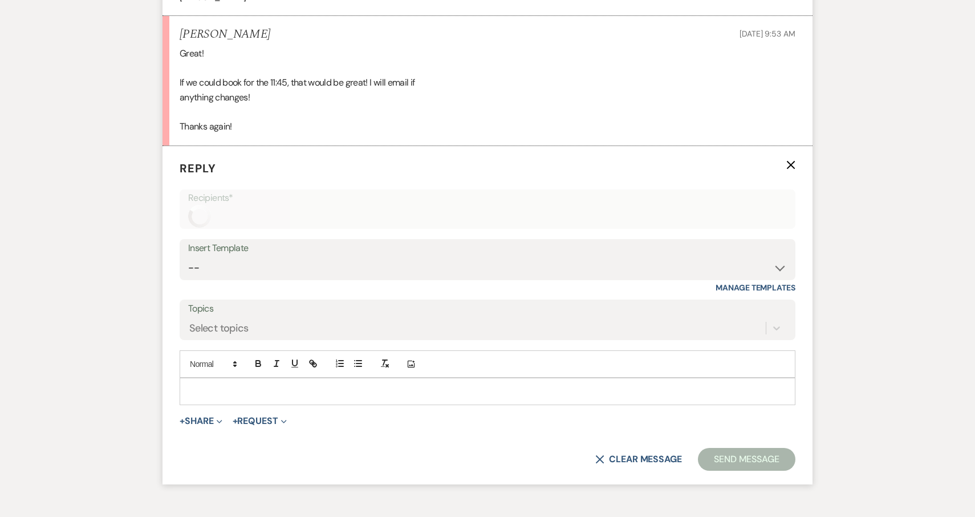
scroll to position [1931, 0]
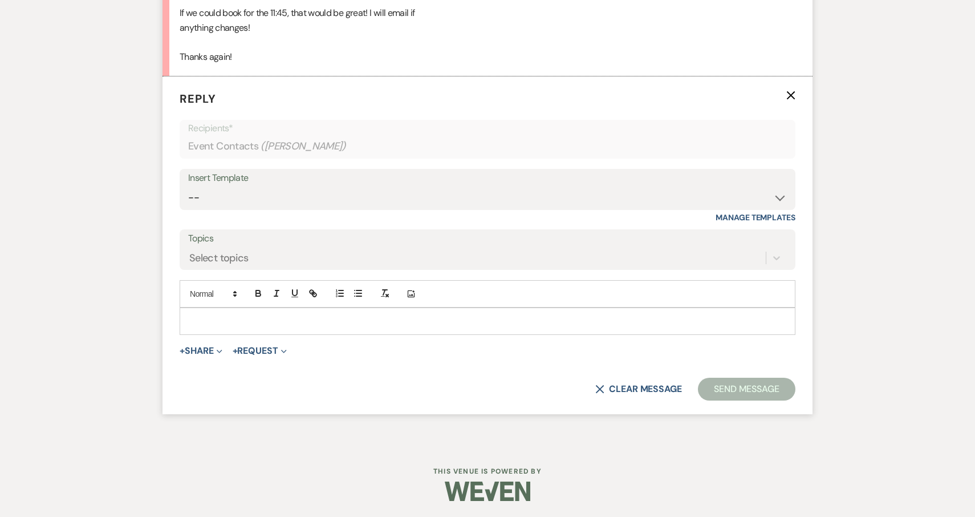
click at [230, 324] on div at bounding box center [487, 321] width 615 height 26
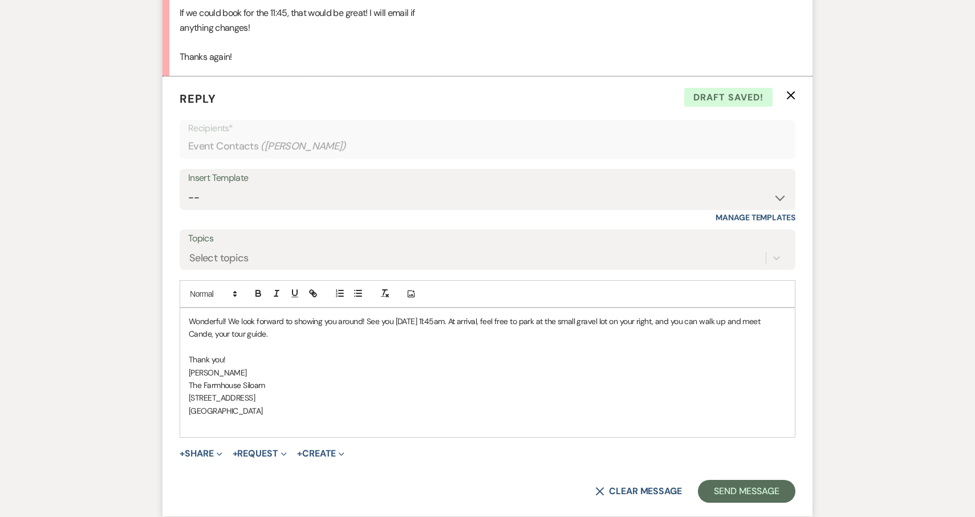
click at [387, 341] on p "Wonderful! We look forward to showing you around! See you 9/28 at 11:45am. At a…" at bounding box center [488, 328] width 598 height 26
click at [749, 497] on button "Send Message" at bounding box center [747, 491] width 98 height 23
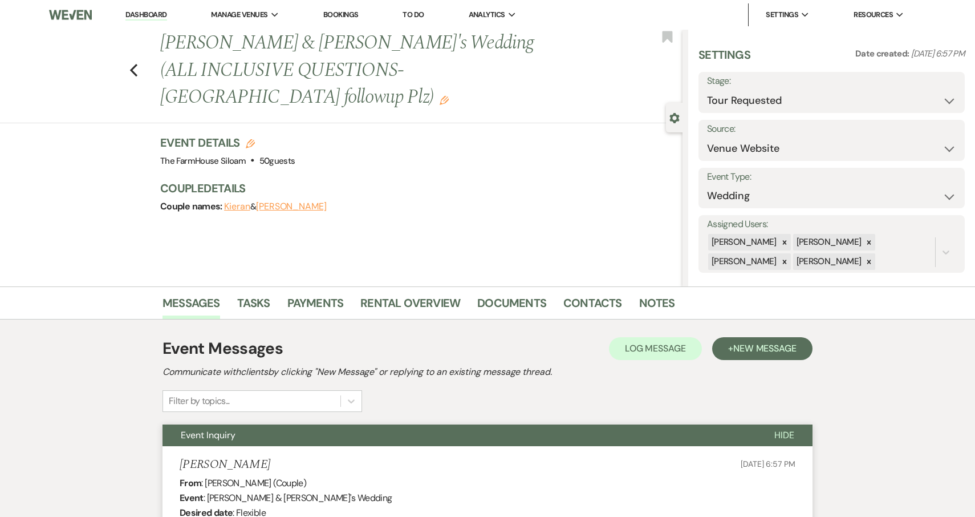
scroll to position [0, 0]
click at [440, 96] on use "button" at bounding box center [444, 100] width 9 height 9
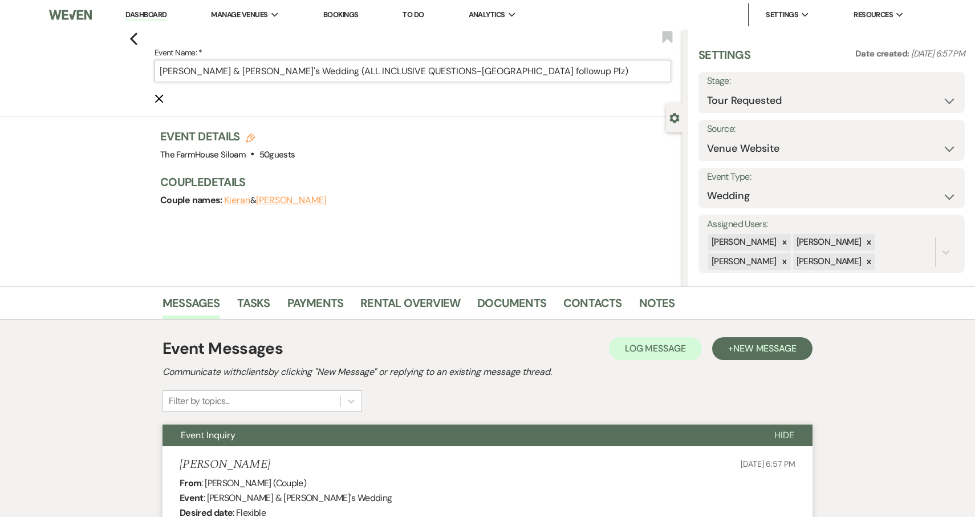
drag, startPoint x: 290, startPoint y: 72, endPoint x: 475, endPoint y: 78, distance: 184.9
click at [475, 78] on input "Kieran & Katherine's Wedding (ALL INCLUSIVE QUESTIONS-JENA followup Plz)" at bounding box center [413, 71] width 517 height 22
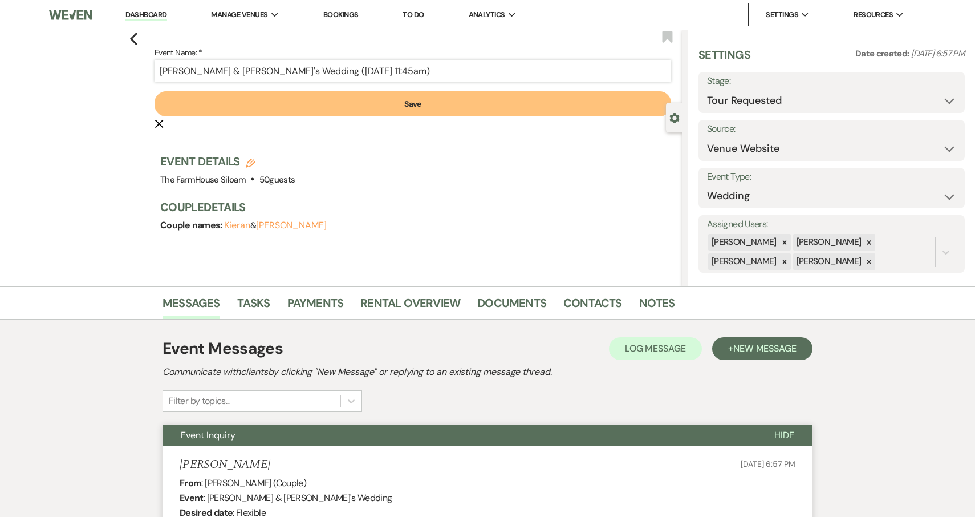
click at [289, 72] on input "Kieran & Katherine's Wedding (9/28 11:45am)" at bounding box center [413, 71] width 517 height 22
type input "Kieran & Katherine's Wedding (TOUR 9/28 11:45am)"
click at [378, 102] on button "Save" at bounding box center [413, 103] width 517 height 25
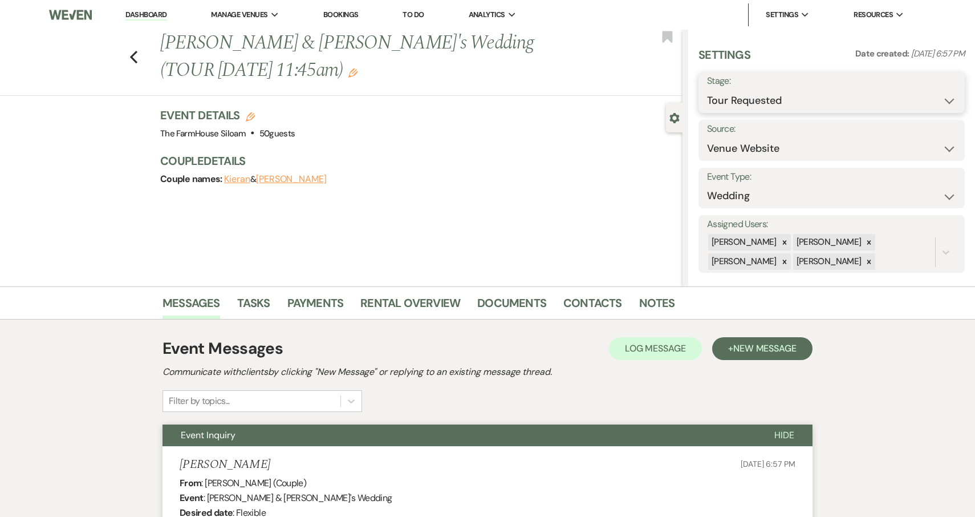
select select "4"
click at [935, 95] on button "Save" at bounding box center [937, 92] width 56 height 23
click at [135, 50] on icon "Previous" at bounding box center [133, 57] width 9 height 14
select select "4"
select select "2"
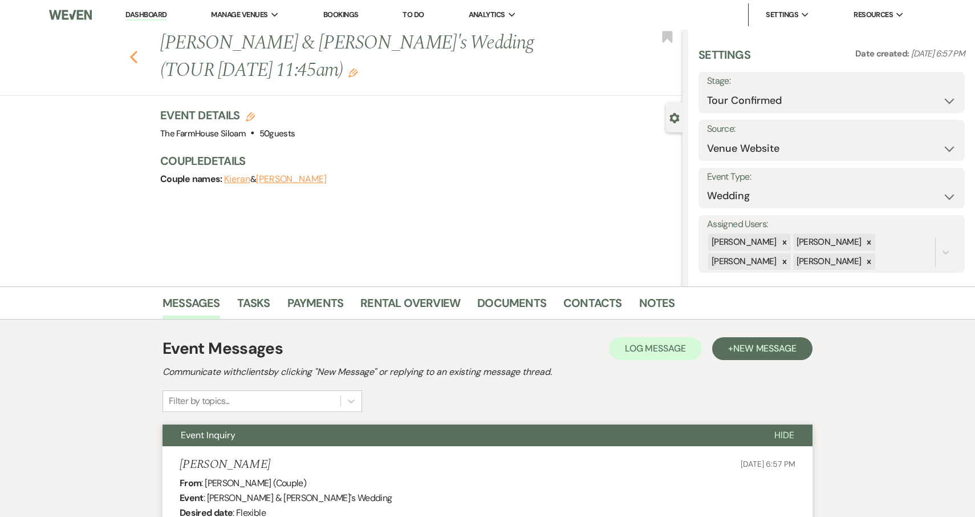
select select "2"
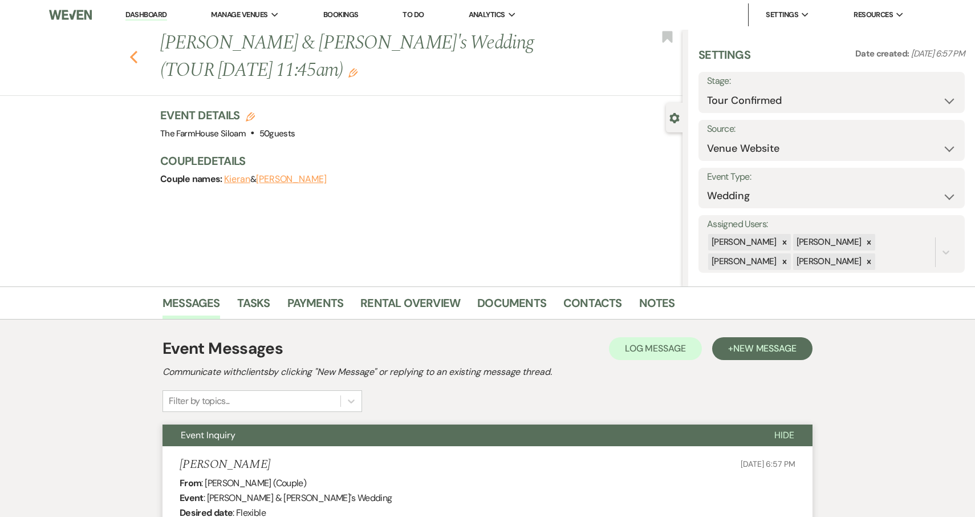
select select "2"
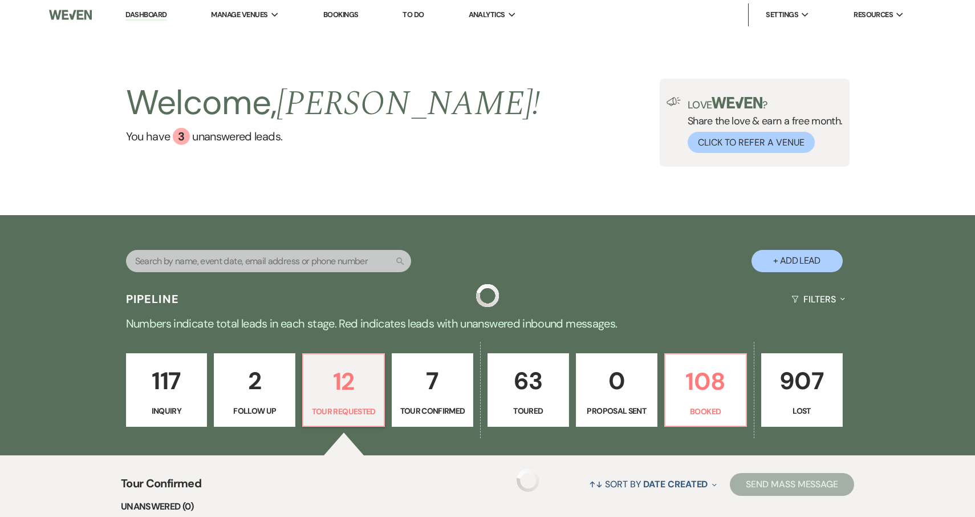
scroll to position [106, 0]
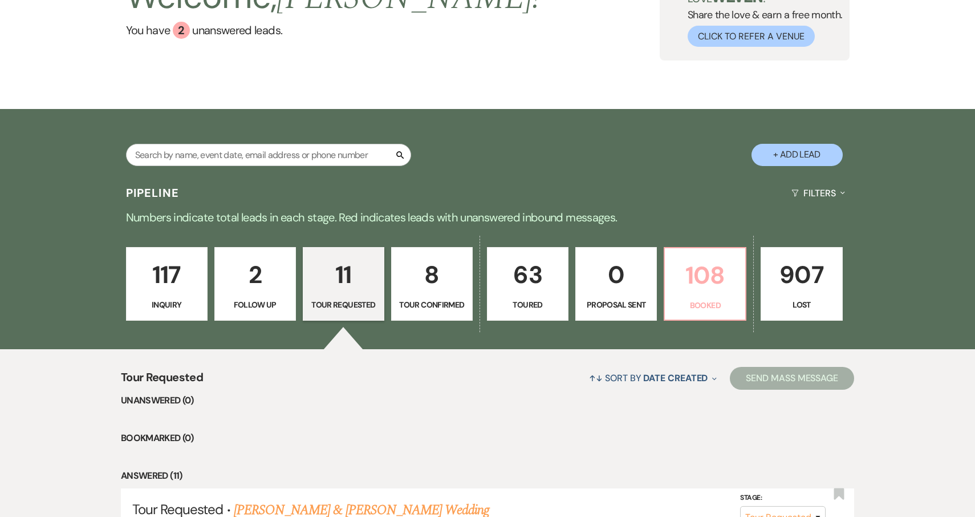
click at [705, 276] on p "108" at bounding box center [705, 275] width 67 height 38
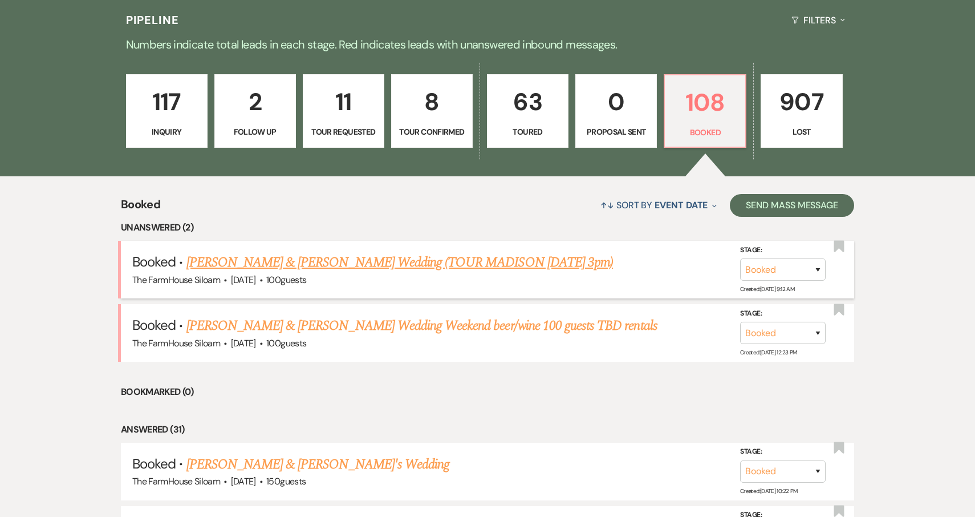
click at [427, 261] on link "[PERSON_NAME] & [PERSON_NAME] Wedding (TOUR MADISON [DATE] 3pm)" at bounding box center [400, 262] width 427 height 21
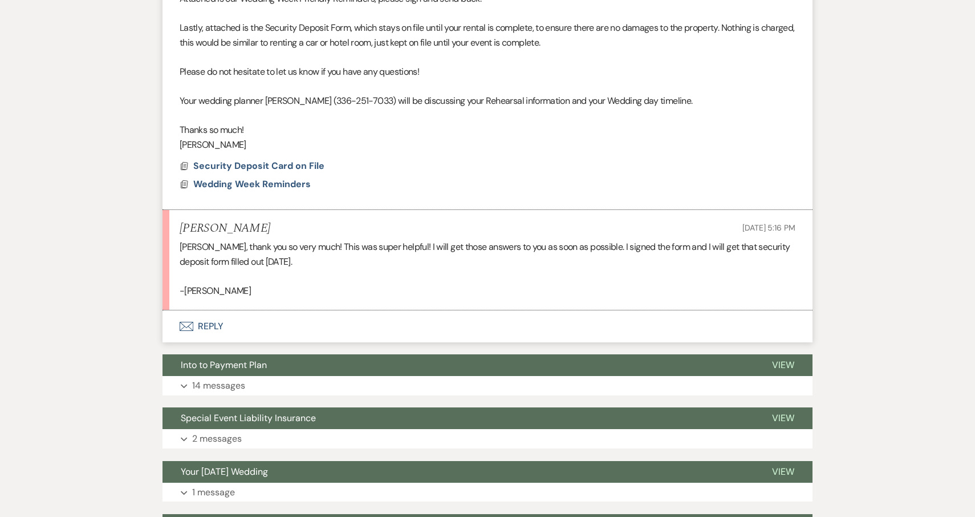
scroll to position [664, 0]
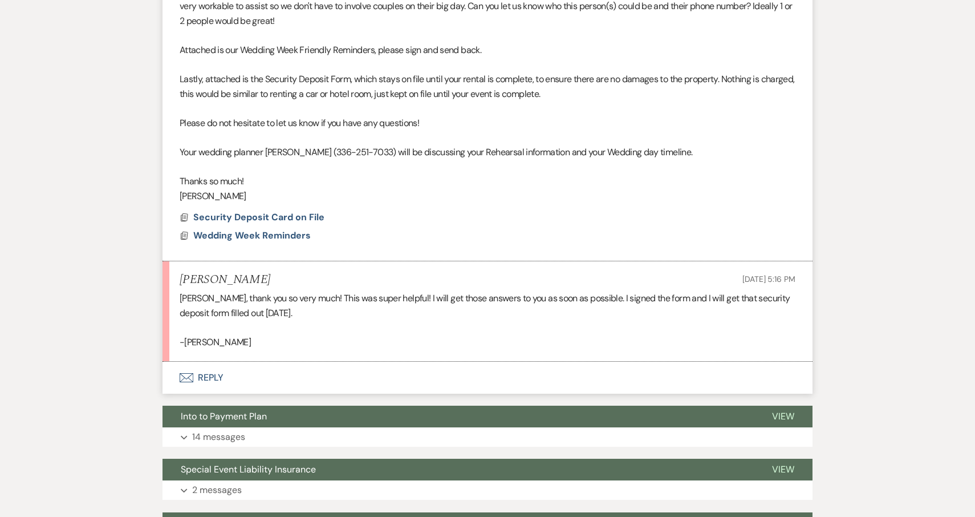
click at [204, 362] on button "Envelope Reply" at bounding box center [488, 378] width 650 height 32
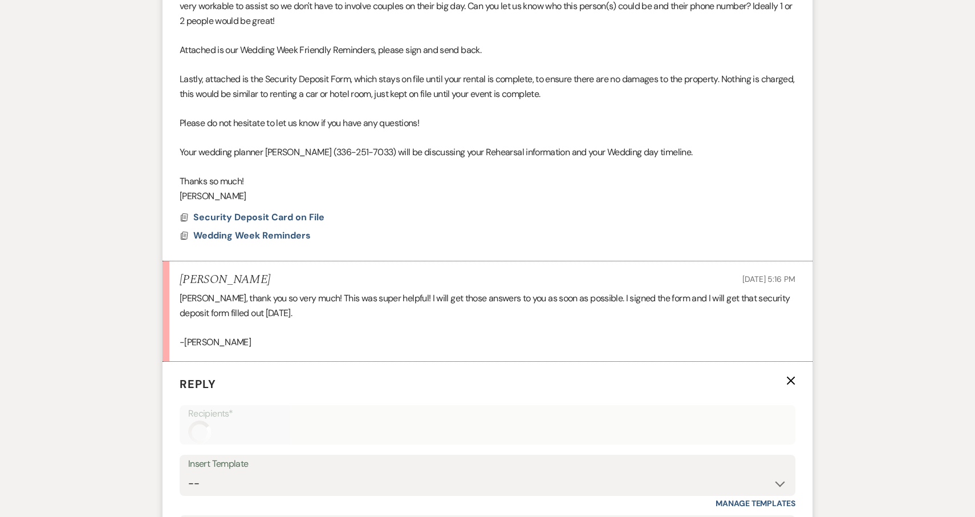
scroll to position [896, 0]
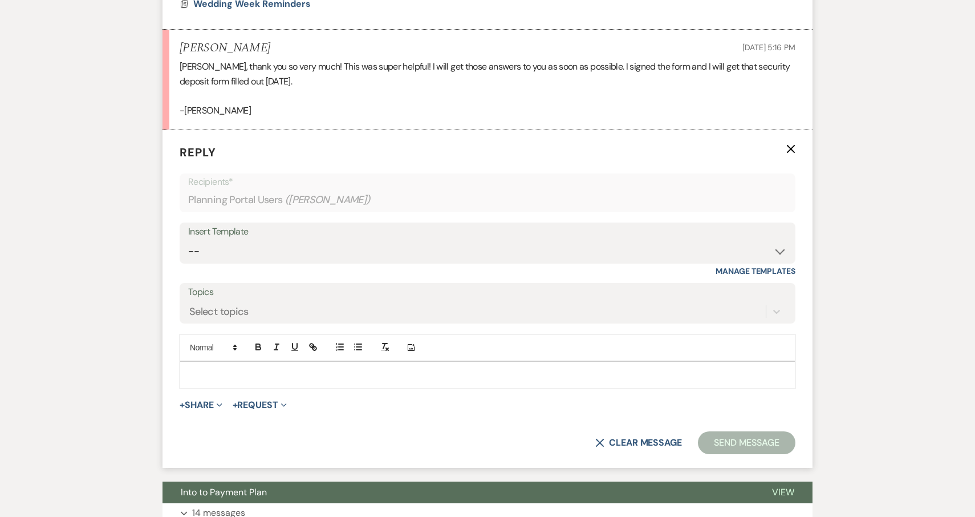
click at [214, 368] on p at bounding box center [488, 374] width 598 height 13
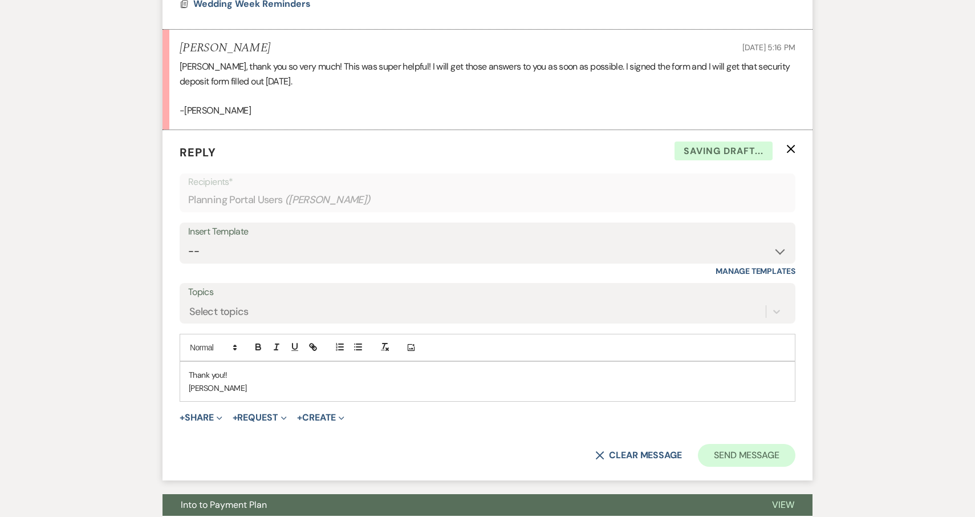
click at [731, 444] on button "Send Message" at bounding box center [747, 455] width 98 height 23
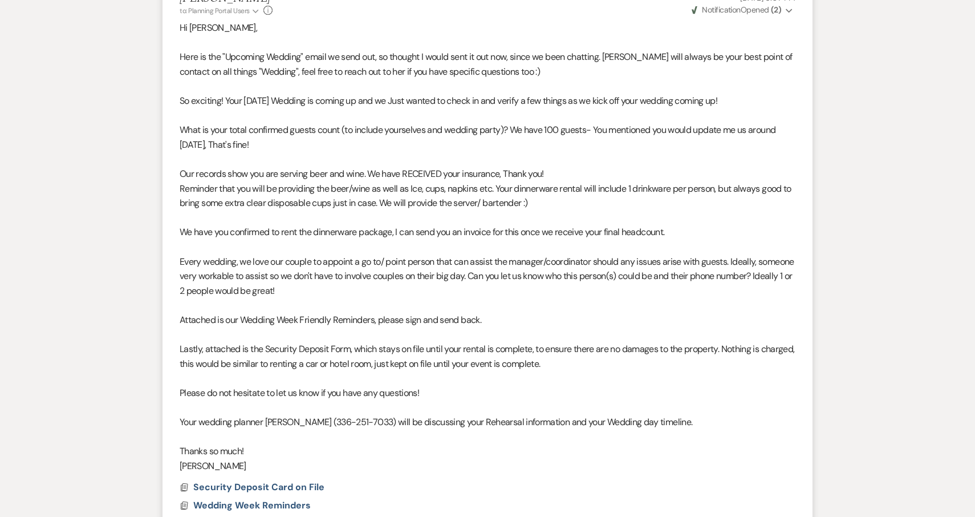
scroll to position [393, 0]
click at [250, 482] on span "Security Deposit Card on File" at bounding box center [258, 488] width 131 height 12
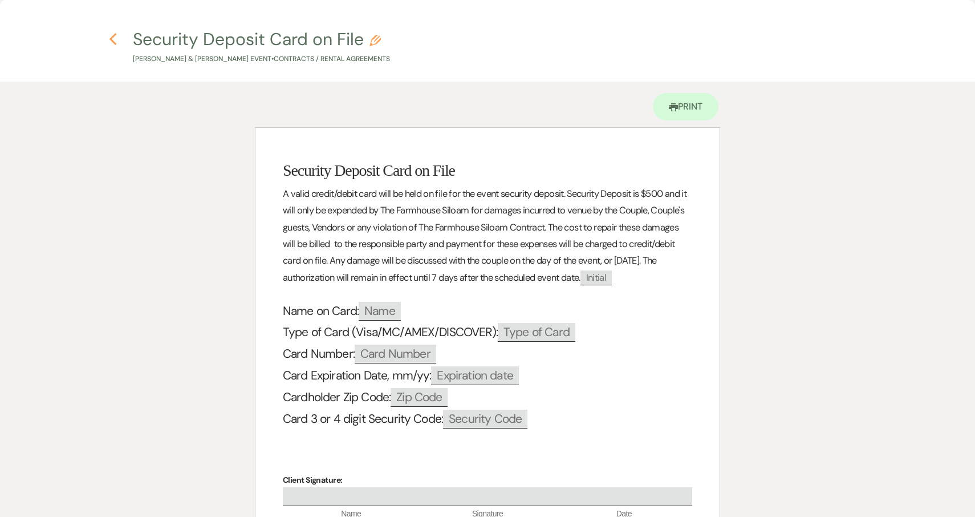
click at [114, 36] on use "button" at bounding box center [112, 39] width 7 height 13
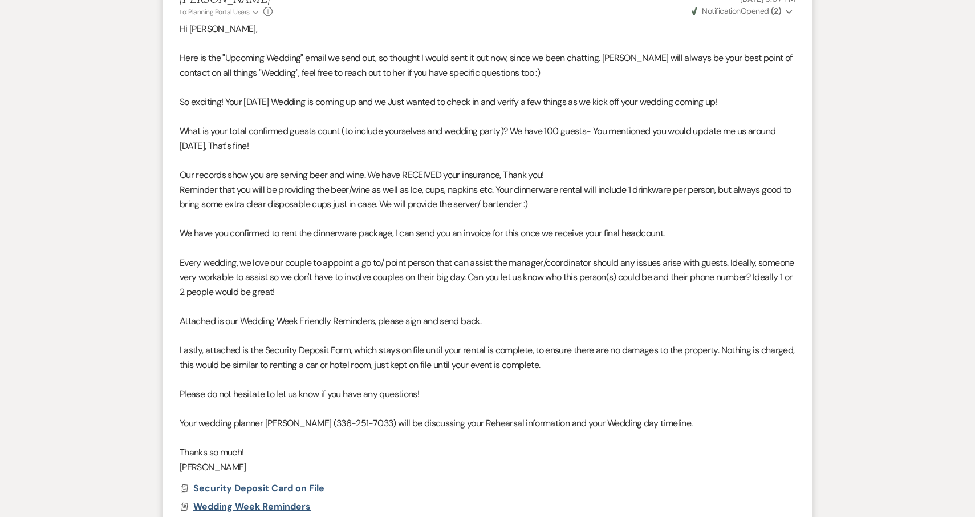
click at [230, 500] on span "Wedding Week Reminders" at bounding box center [252, 506] width 118 height 12
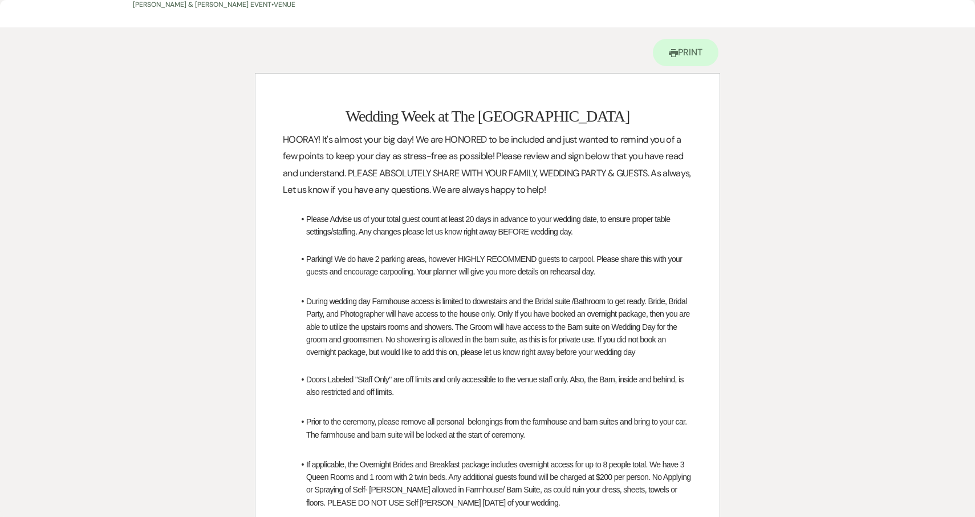
scroll to position [0, 0]
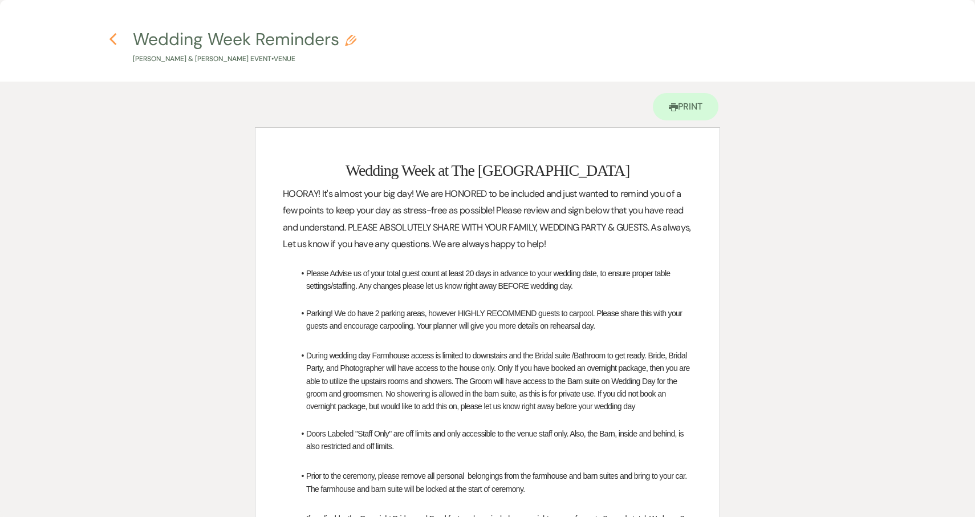
click at [113, 37] on use "button" at bounding box center [112, 39] width 7 height 13
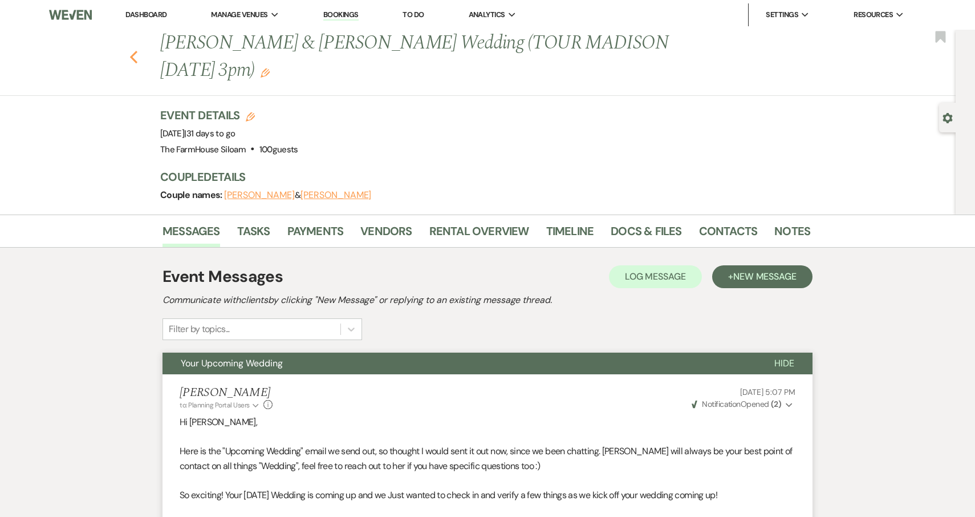
click at [133, 50] on icon "Previous" at bounding box center [133, 57] width 9 height 14
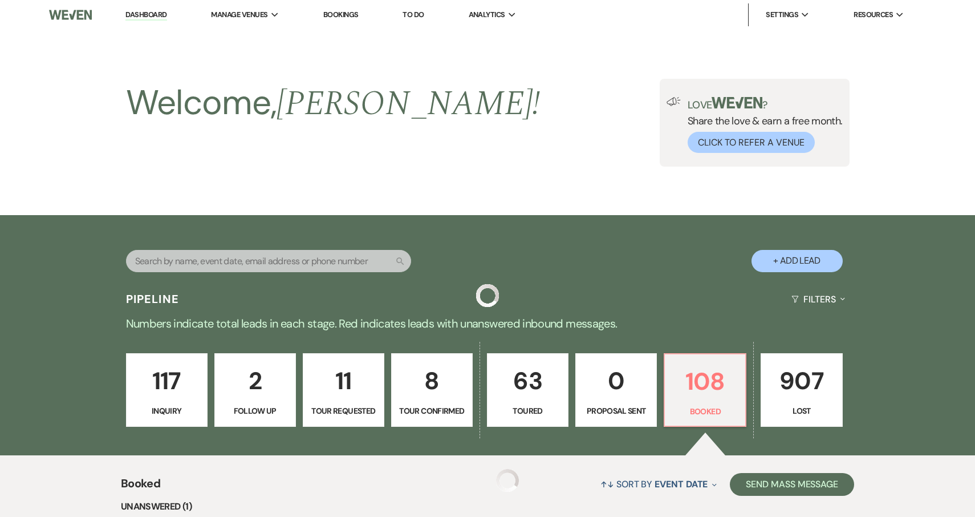
scroll to position [279, 0]
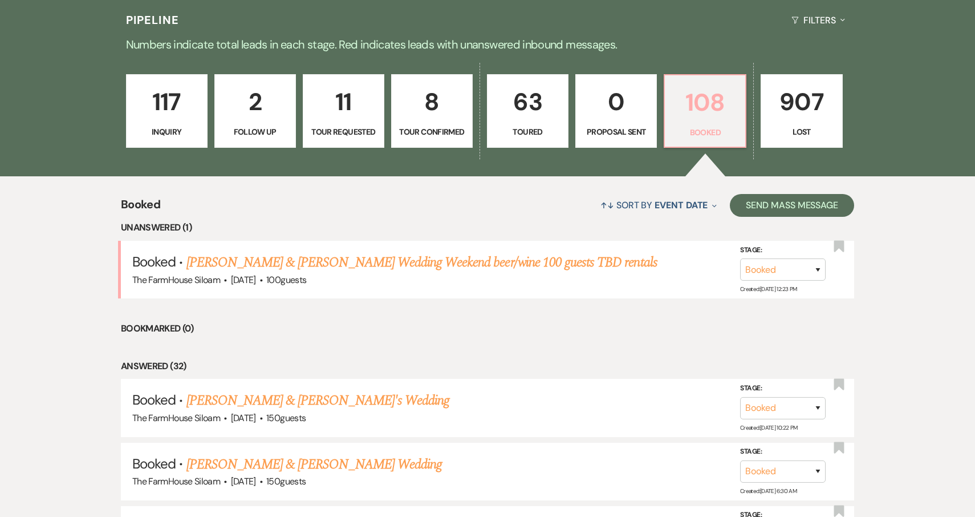
click at [706, 111] on p "108" at bounding box center [705, 102] width 67 height 38
click at [317, 396] on link "[PERSON_NAME] & [PERSON_NAME]'s Wedding" at bounding box center [319, 400] width 264 height 21
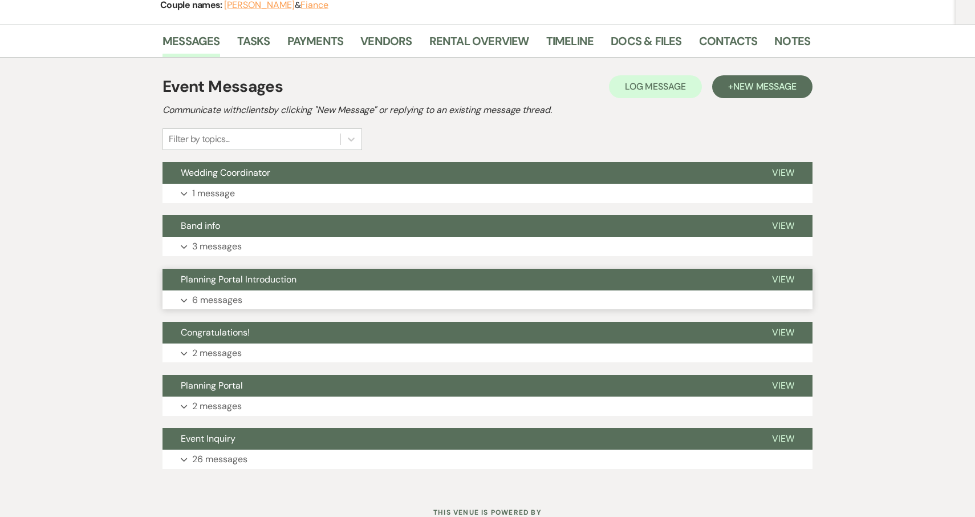
scroll to position [167, 0]
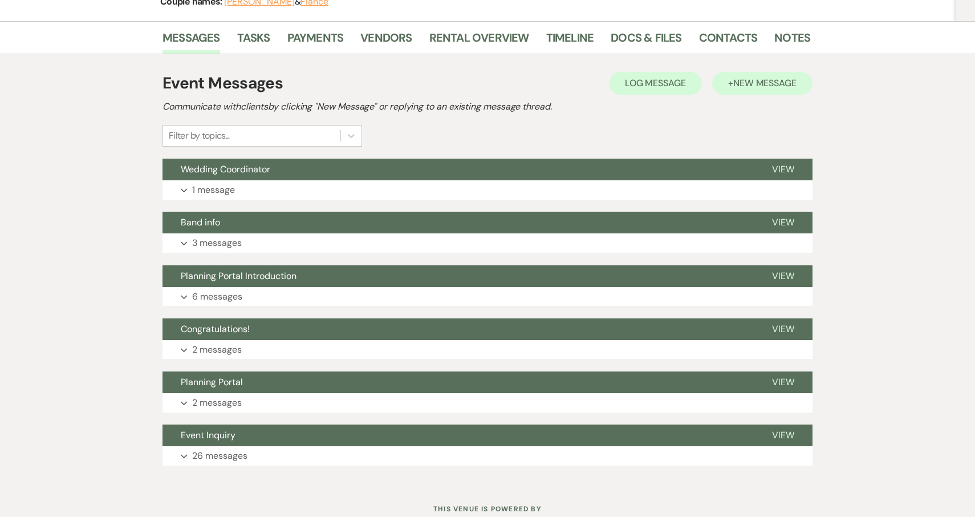
click at [777, 86] on span "New Message" at bounding box center [765, 83] width 63 height 12
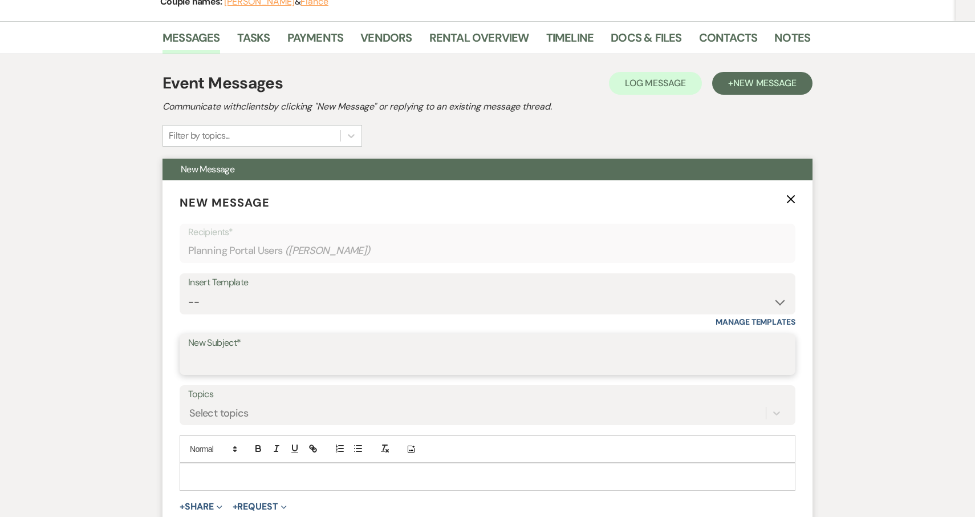
click at [285, 359] on input "New Subject*" at bounding box center [487, 362] width 599 height 22
select select "5923"
type input "Your Upcoming Wedding"
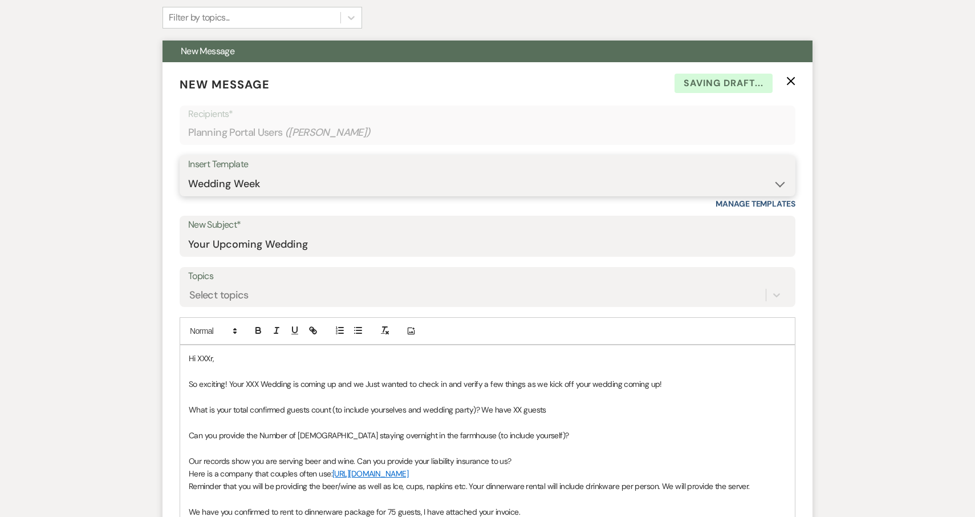
scroll to position [318, 0]
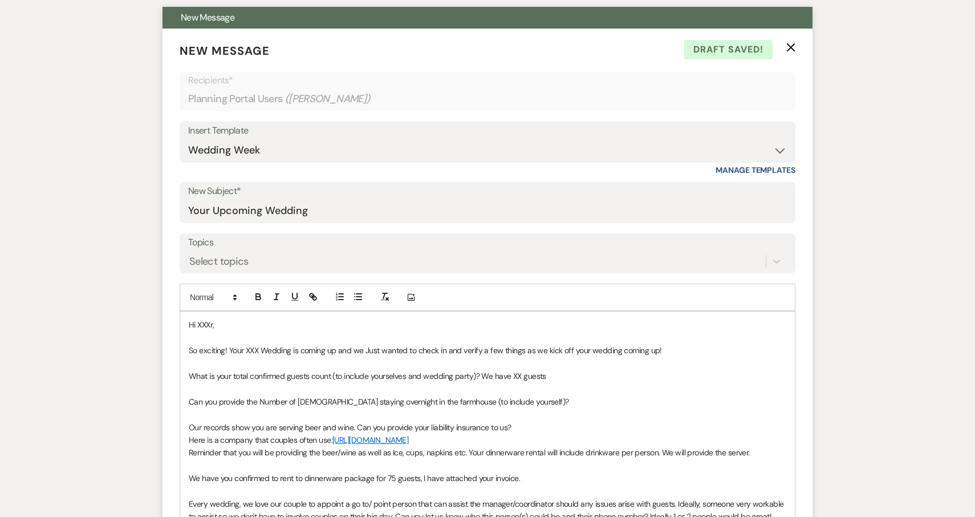
click at [224, 321] on p "Hi XXXr," at bounding box center [488, 324] width 598 height 13
click at [260, 349] on span "So exciting! Your XXX Wedding is coming up and we Just wanted to check in and v…" at bounding box center [425, 350] width 473 height 10
click at [303, 350] on span "So exciting! Your 10/4/25 Wedding is coming up and we Just wanted to check in a…" at bounding box center [430, 350] width 482 height 10
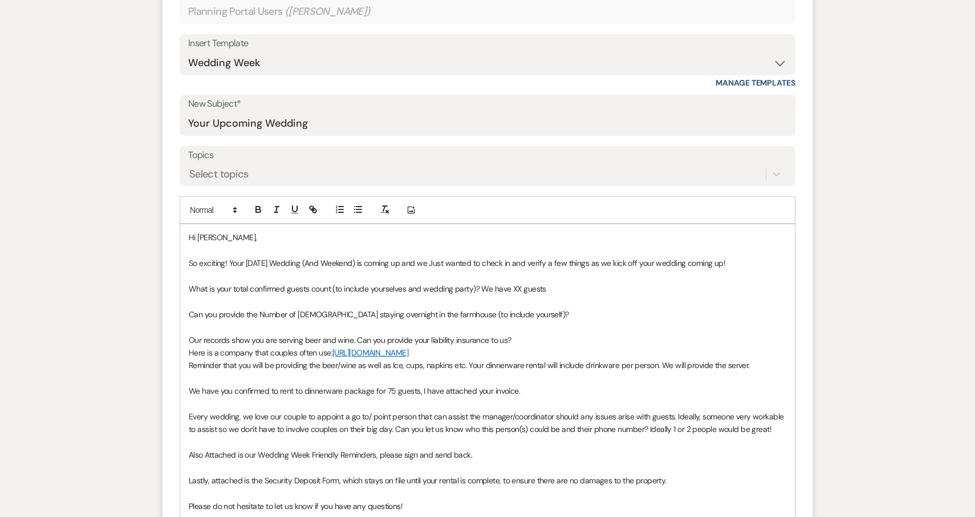
scroll to position [408, 0]
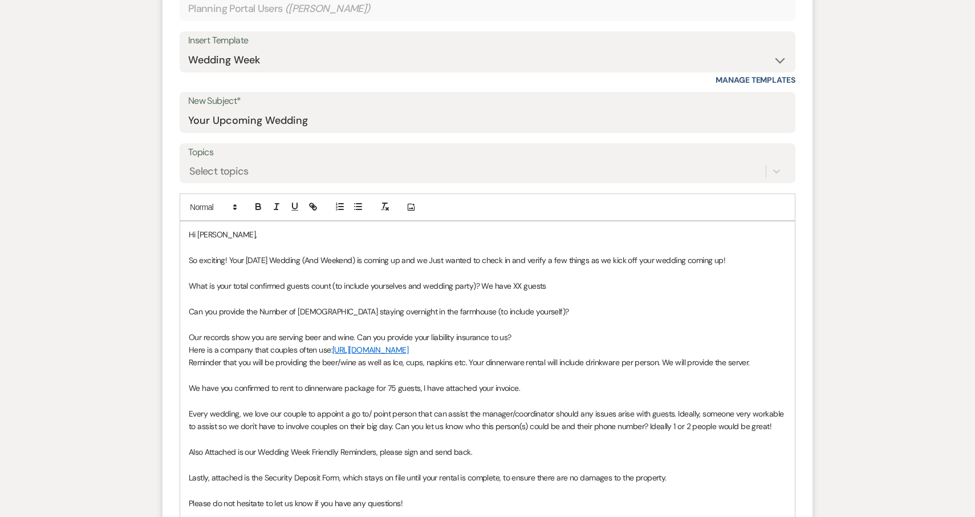
click at [522, 284] on span "What is your total confirmed guests count (to include yourselves and wedding pa…" at bounding box center [368, 286] width 358 height 10
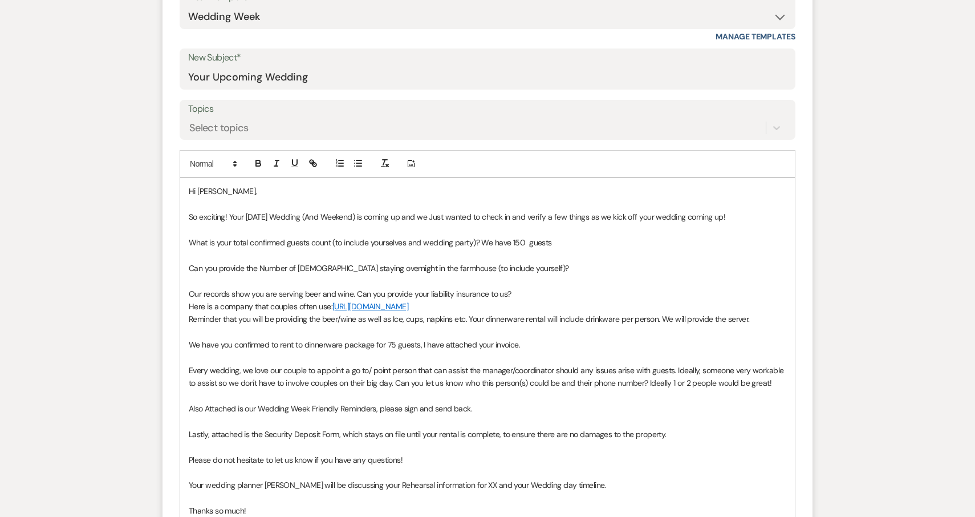
scroll to position [452, 0]
click at [392, 349] on span "We have you confirmed to rent to dinnerware package for 75 guests, I have attac…" at bounding box center [354, 344] width 331 height 10
drag, startPoint x: 518, startPoint y: 264, endPoint x: 191, endPoint y: 265, distance: 327.4
click at [191, 265] on p "Can you provide the Number of ladies staying overnight in the farmhouse (to inc…" at bounding box center [488, 267] width 598 height 13
click at [690, 440] on p "Lastly, attached is the Security Deposit Form, which stays on file until your r…" at bounding box center [488, 433] width 598 height 13
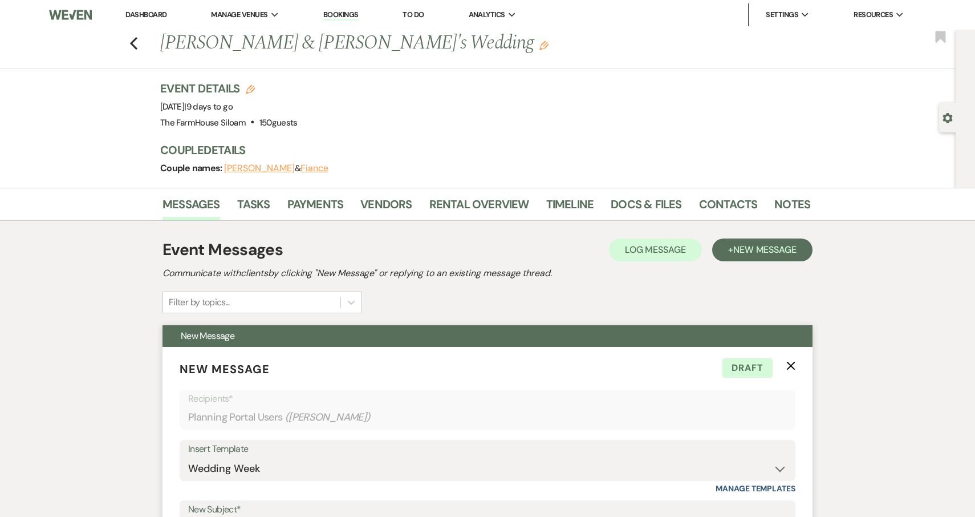
scroll to position [0, 0]
click at [312, 202] on link "Payments" at bounding box center [315, 207] width 56 height 25
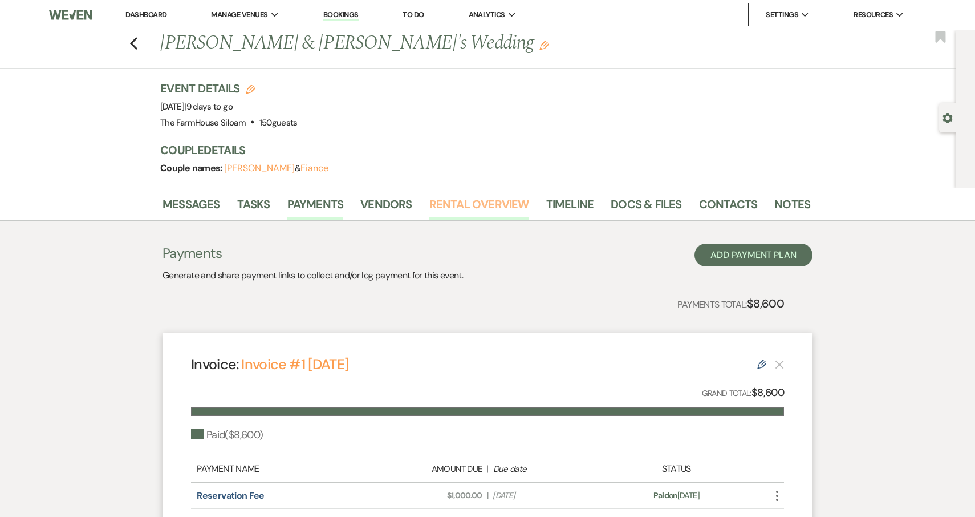
click at [503, 205] on link "Rental Overview" at bounding box center [480, 207] width 100 height 25
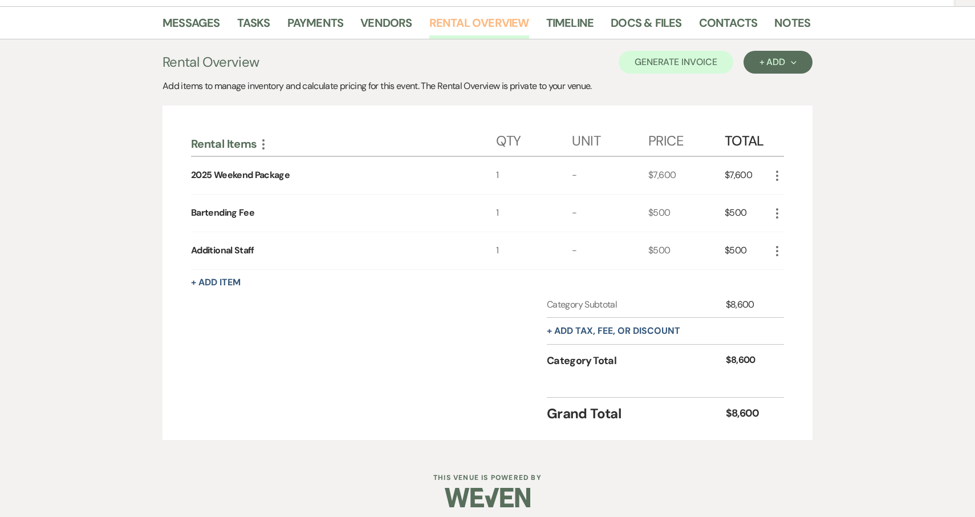
scroll to position [187, 0]
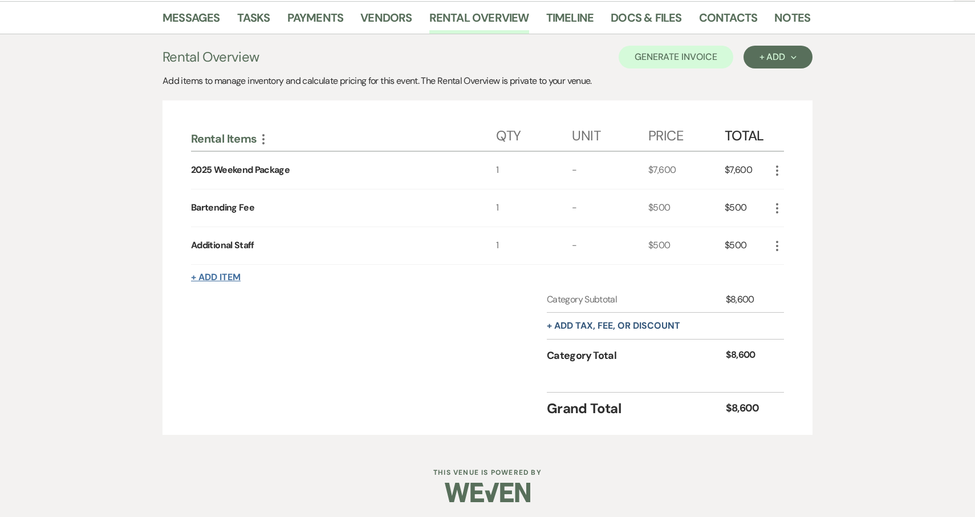
click at [212, 277] on button "+ Add Item" at bounding box center [216, 277] width 50 height 9
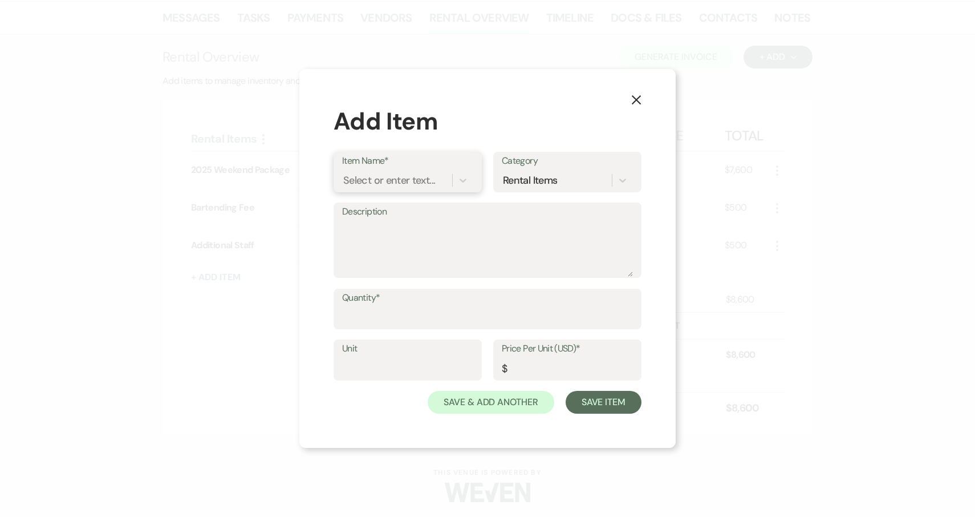
click at [402, 179] on div "Select or enter text..." at bounding box center [389, 179] width 92 height 15
type input "Thursday Night Add On"
click at [374, 207] on div "+ Add "Thursday Night Add On"" at bounding box center [407, 209] width 131 height 23
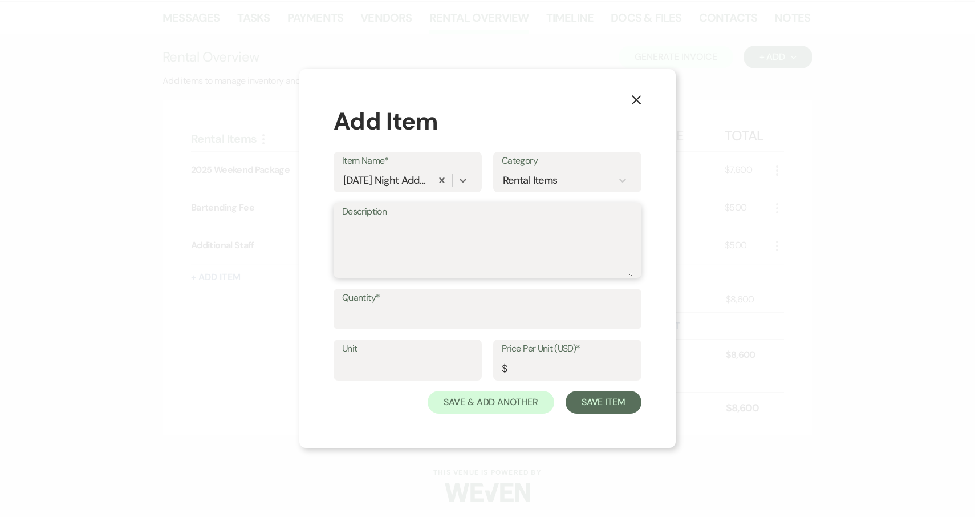
click at [385, 233] on textarea "Description" at bounding box center [487, 248] width 291 height 57
type textarea "Add On Thursday night to wedding weekend"
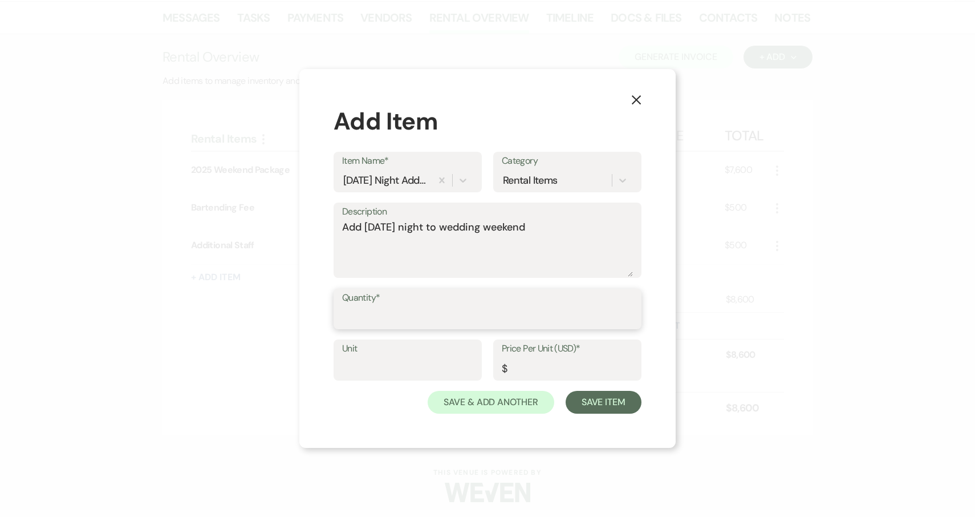
click at [366, 316] on input "Quantity*" at bounding box center [487, 317] width 291 height 22
type input "1"
click at [534, 368] on input "Price Per Unit (USD)*" at bounding box center [567, 368] width 131 height 22
type input "500"
click at [607, 405] on button "Save Item" at bounding box center [604, 402] width 76 height 23
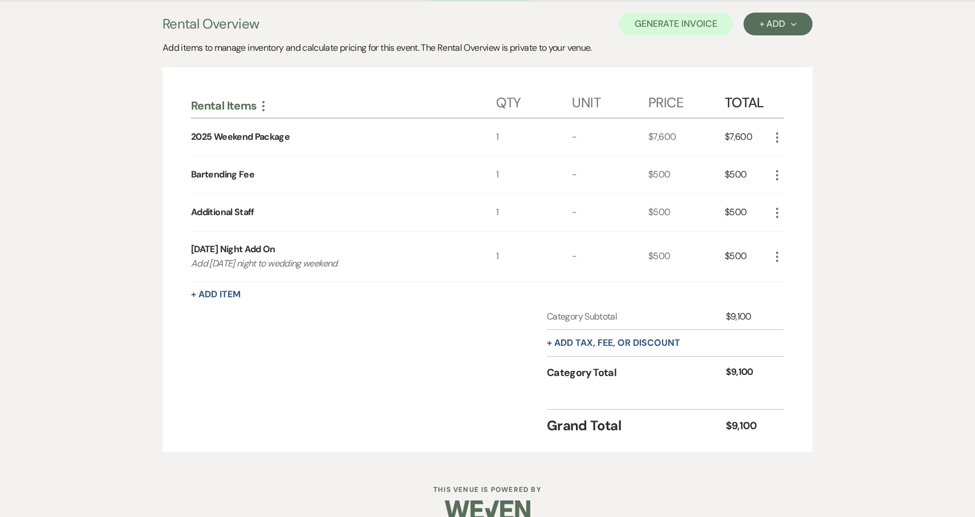
scroll to position [221, 0]
click at [220, 294] on button "+ Add Item" at bounding box center [216, 293] width 50 height 9
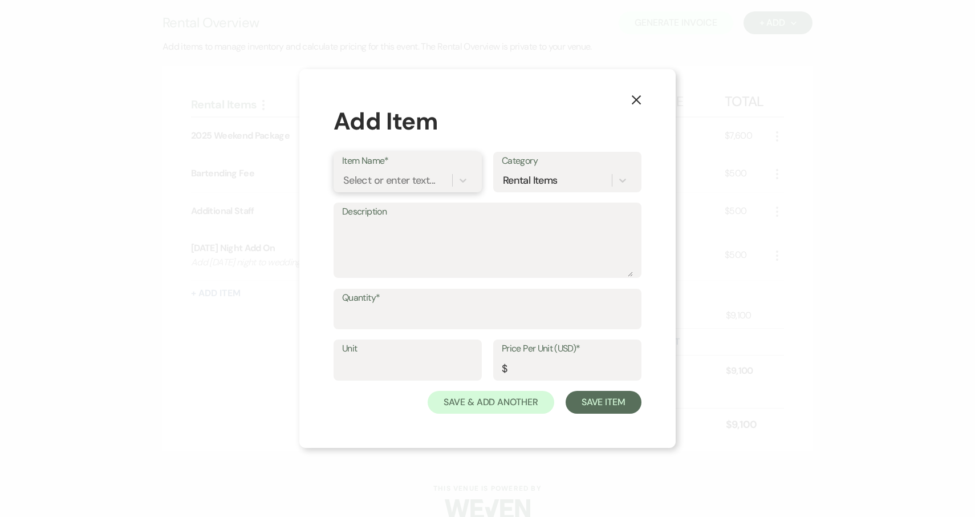
click at [416, 176] on div "Select or enter text..." at bounding box center [389, 179] width 92 height 15
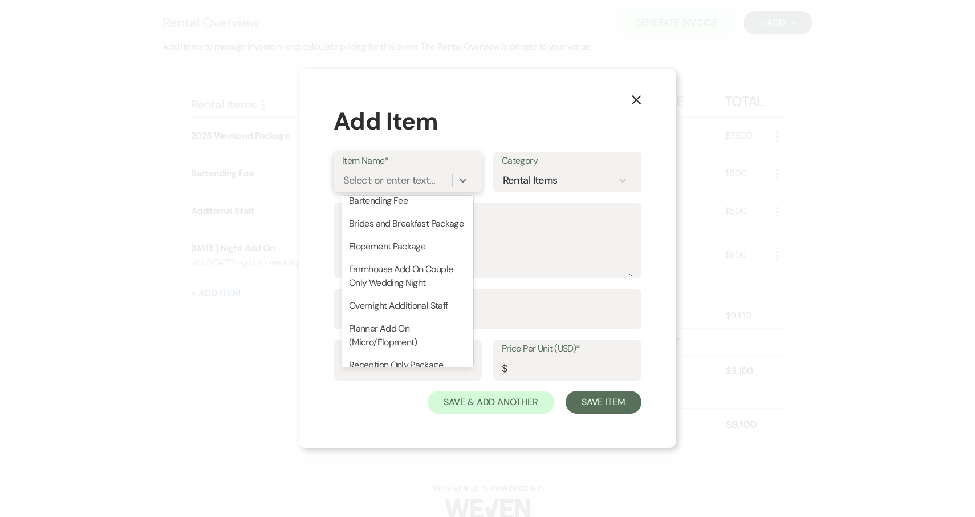
scroll to position [0, 0]
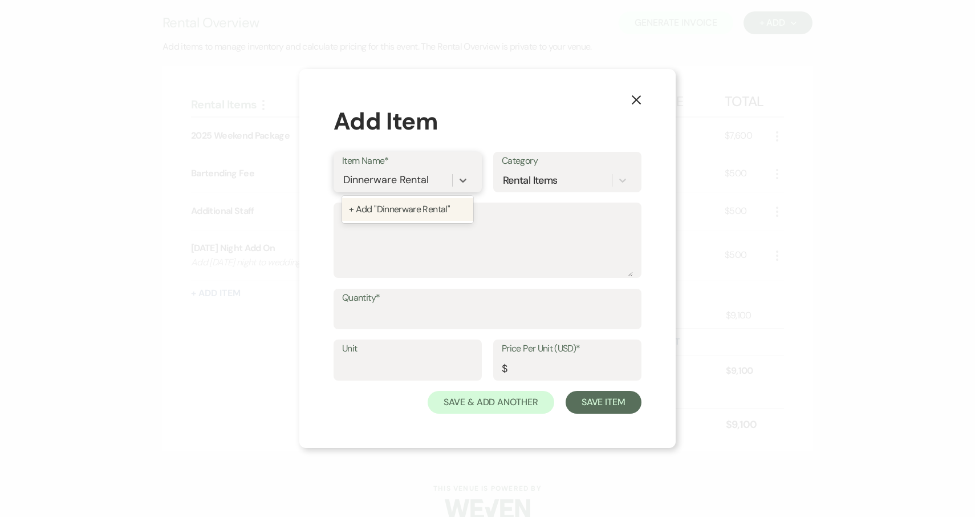
type input "Dinnerware Rental"
click at [427, 212] on div "+ Add "Dinnerware Rental "" at bounding box center [407, 209] width 131 height 23
click at [401, 236] on textarea "Description" at bounding box center [487, 248] width 291 height 57
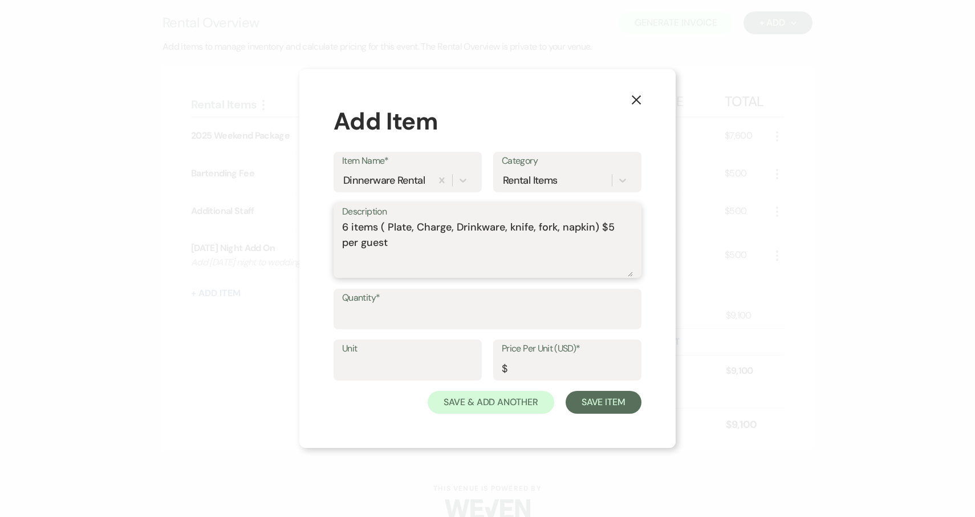
type textarea "6 items ( Plate, Charge, Drinkware, knife, fork, napkin) $5 per guest"
click at [389, 320] on input "Quantity*" at bounding box center [487, 317] width 291 height 22
type input "150"
click at [530, 367] on input "Price Per Unit (USD)*" at bounding box center [567, 368] width 131 height 22
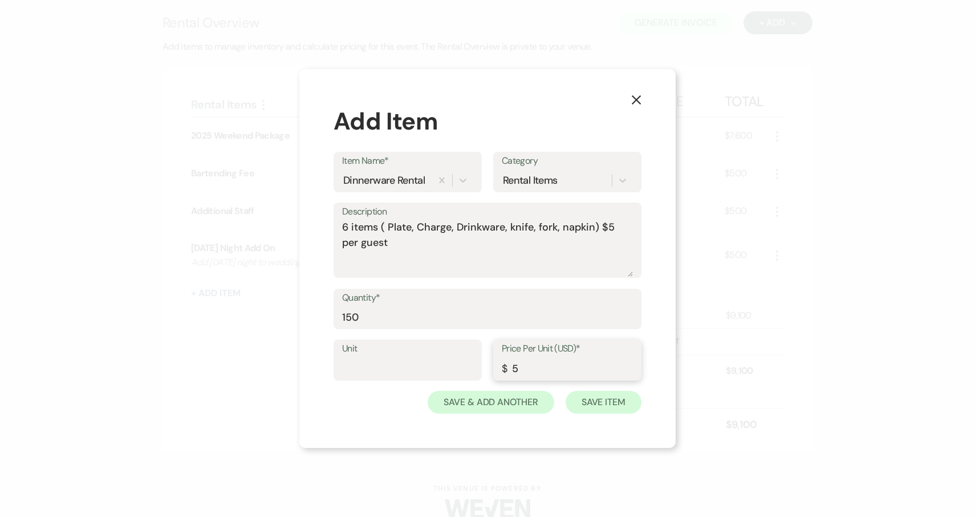
type input "5"
click at [607, 401] on button "Save Item" at bounding box center [604, 402] width 76 height 23
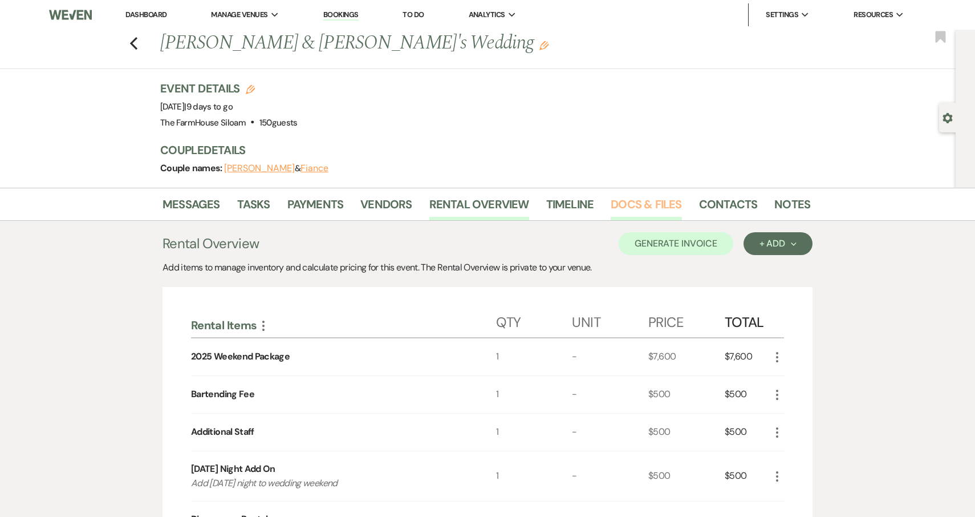
click at [665, 204] on link "Docs & Files" at bounding box center [646, 207] width 71 height 25
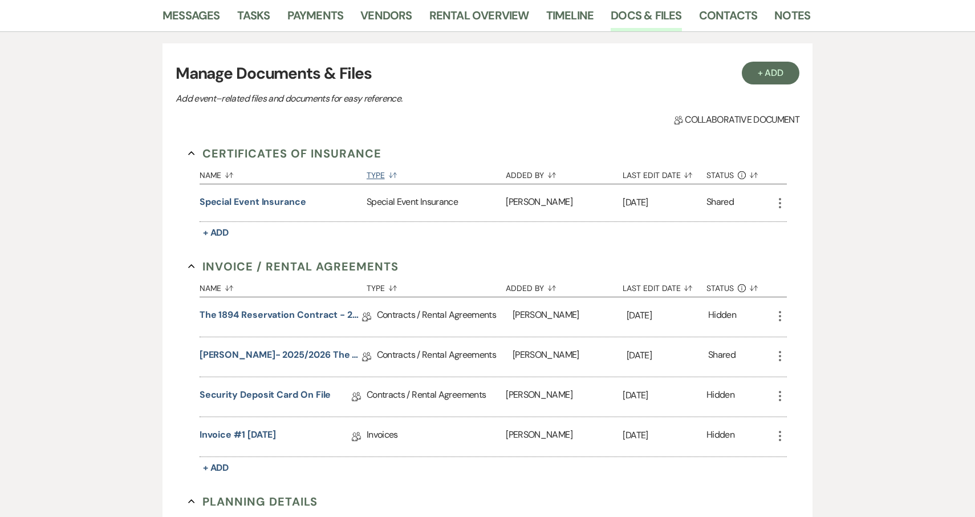
scroll to position [189, 0]
click at [290, 392] on link "Security Deposit Card on File" at bounding box center [266, 396] width 132 height 18
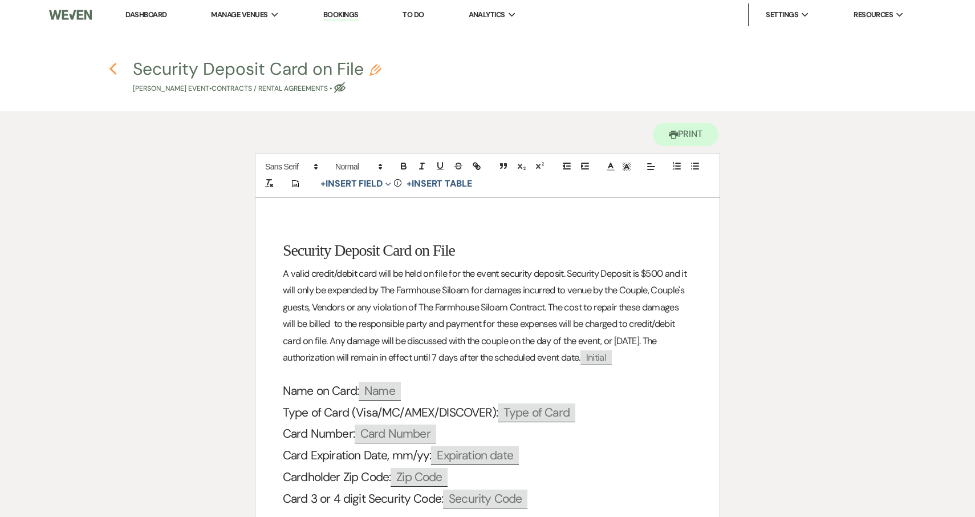
click at [114, 67] on use "button" at bounding box center [112, 69] width 7 height 13
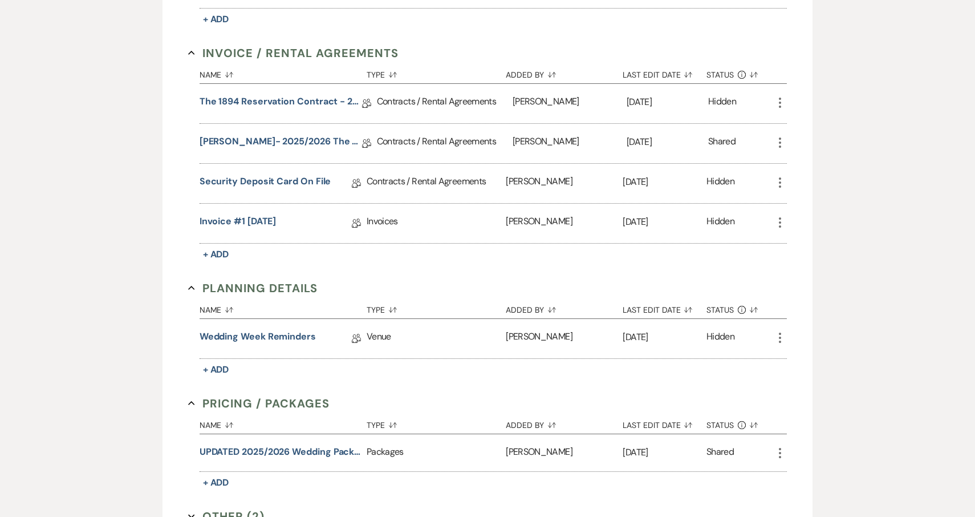
scroll to position [408, 0]
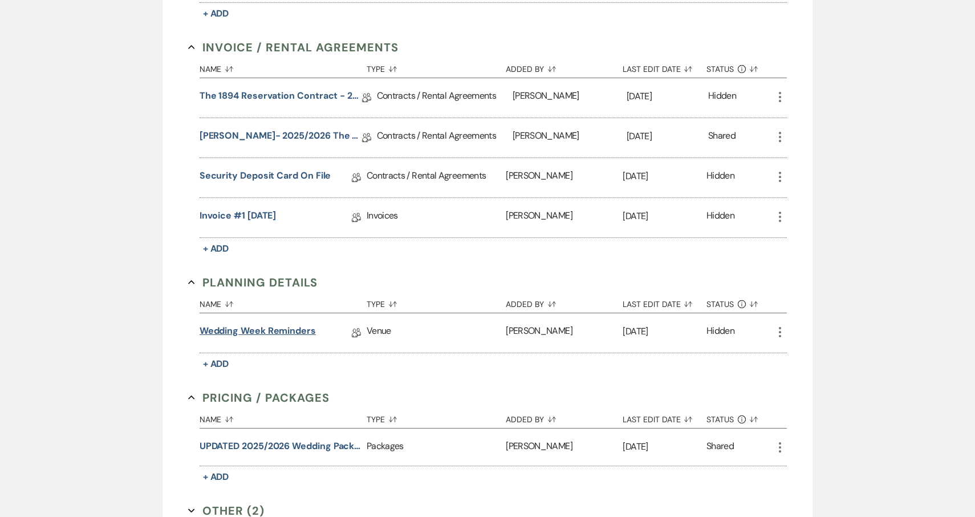
click at [252, 333] on link "Wedding Week Reminders" at bounding box center [258, 333] width 116 height 18
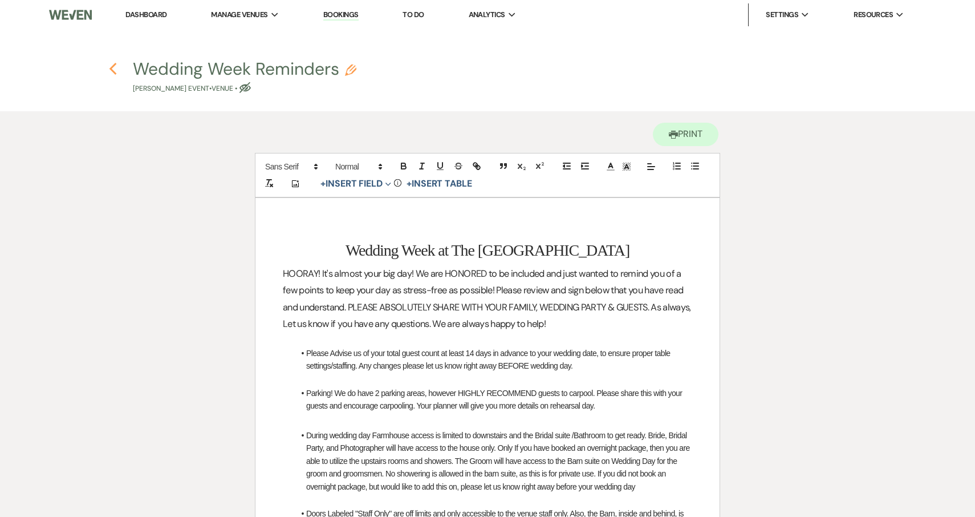
click at [113, 67] on use "button" at bounding box center [112, 69] width 7 height 13
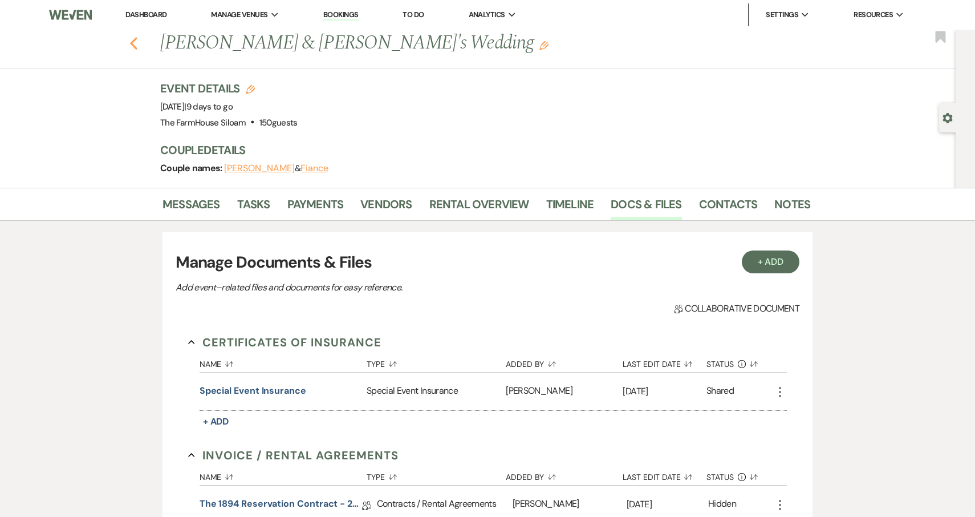
click at [132, 38] on icon "Previous" at bounding box center [133, 44] width 9 height 14
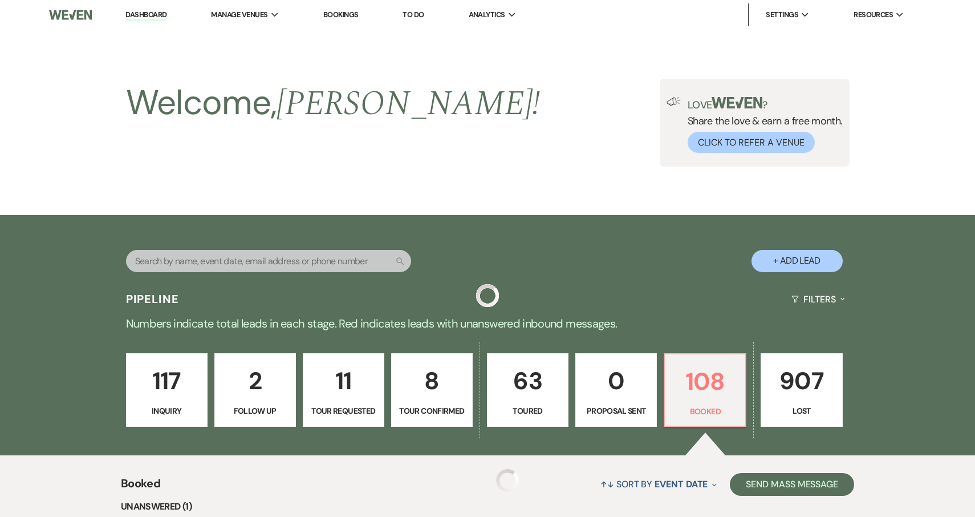
scroll to position [279, 0]
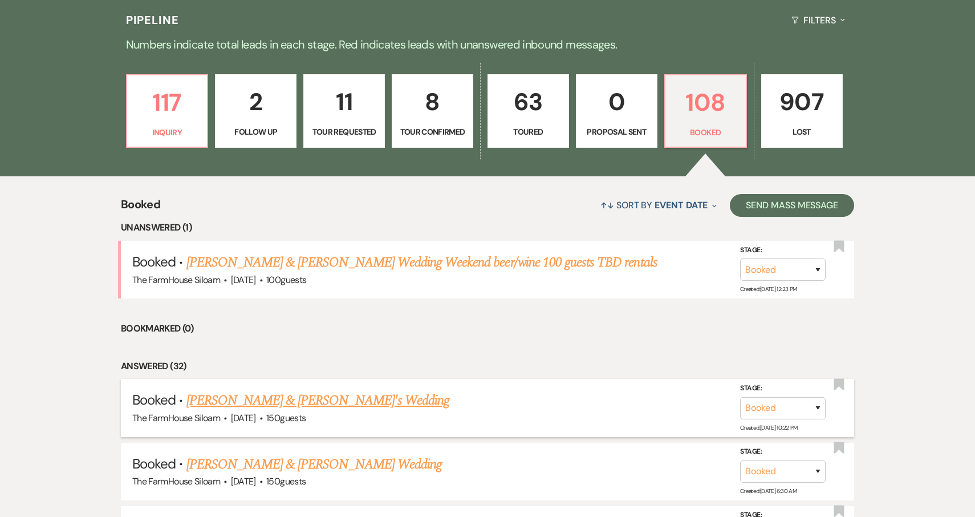
click at [311, 399] on link "[PERSON_NAME] & [PERSON_NAME]'s Wedding" at bounding box center [319, 400] width 264 height 21
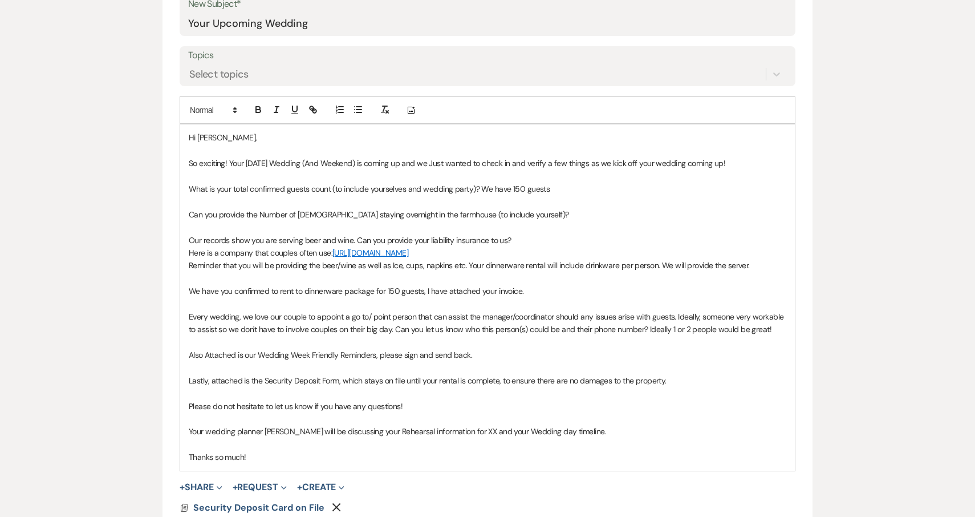
scroll to position [506, 0]
click at [529, 210] on p "Can you provide the Number of ladies staying overnight in the farmhouse (to inc…" at bounding box center [488, 214] width 598 height 13
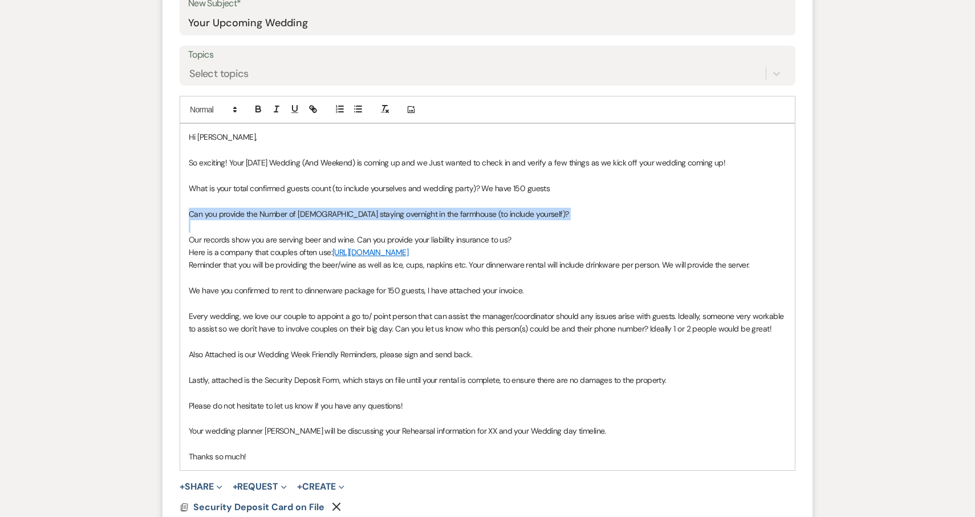
drag, startPoint x: 529, startPoint y: 210, endPoint x: 195, endPoint y: 206, distance: 334.3
click at [195, 208] on p "Can you provide the Number of ladies staying overnight in the farmhouse (to inc…" at bounding box center [488, 214] width 598 height 13
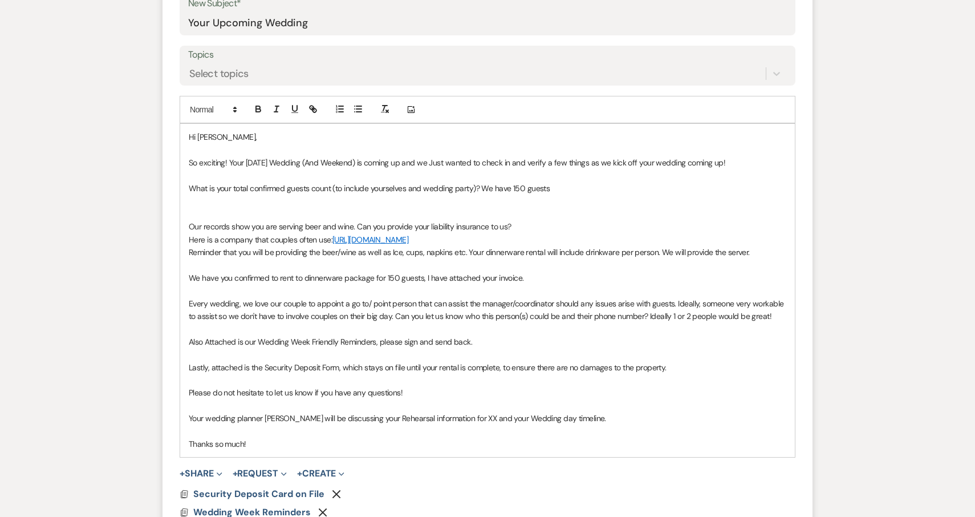
click at [197, 201] on p at bounding box center [488, 201] width 598 height 13
click at [197, 209] on p at bounding box center [488, 214] width 598 height 13
click at [201, 199] on p at bounding box center [488, 201] width 598 height 13
click at [209, 208] on p at bounding box center [488, 214] width 598 height 13
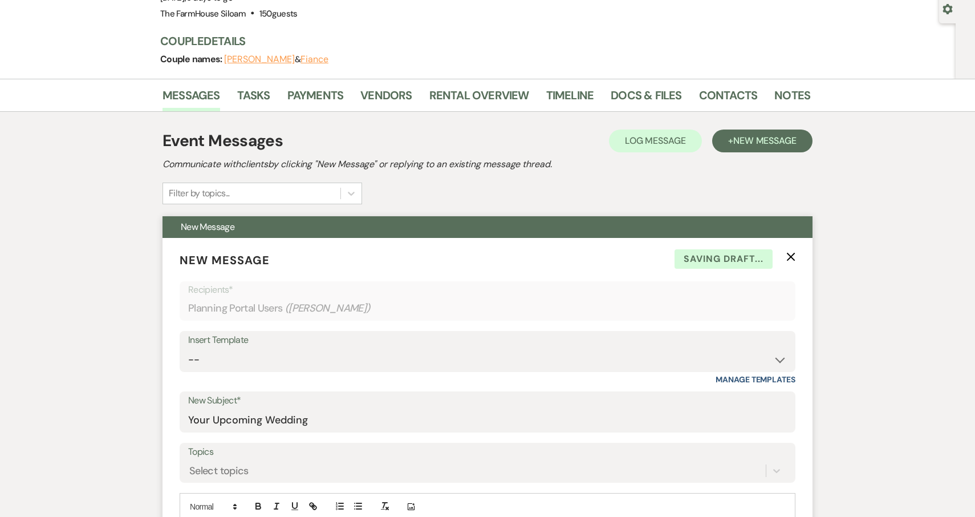
scroll to position [53, 0]
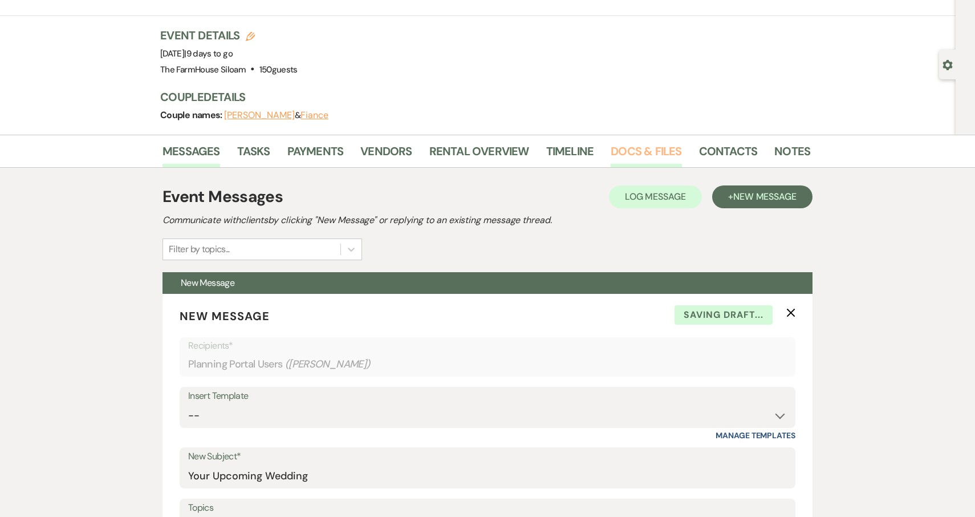
click at [661, 155] on link "Docs & Files" at bounding box center [646, 154] width 71 height 25
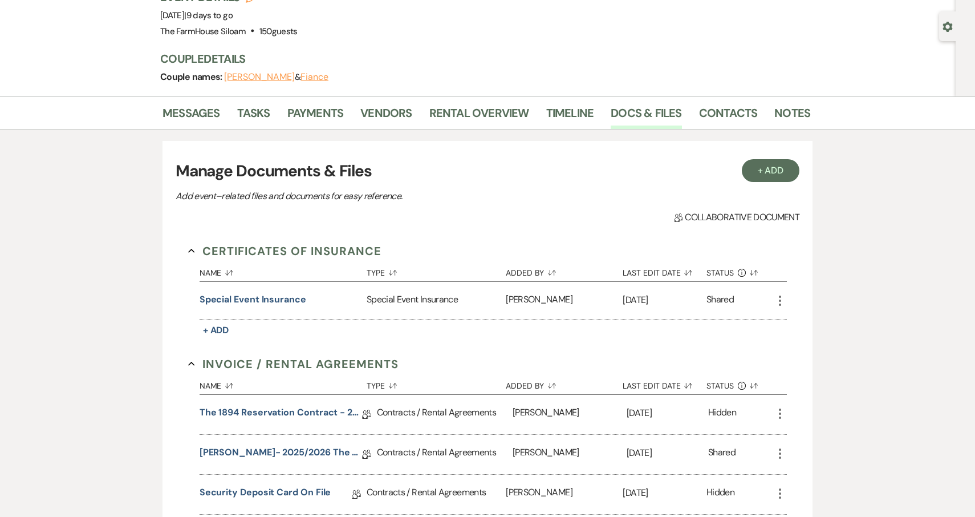
scroll to position [106, 0]
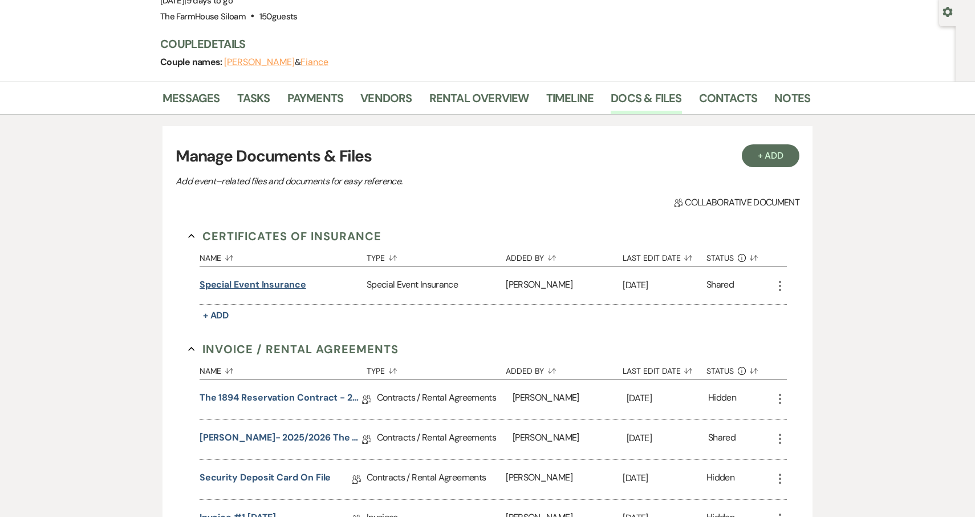
click at [261, 286] on button "Special Event Insurance" at bounding box center [253, 285] width 107 height 14
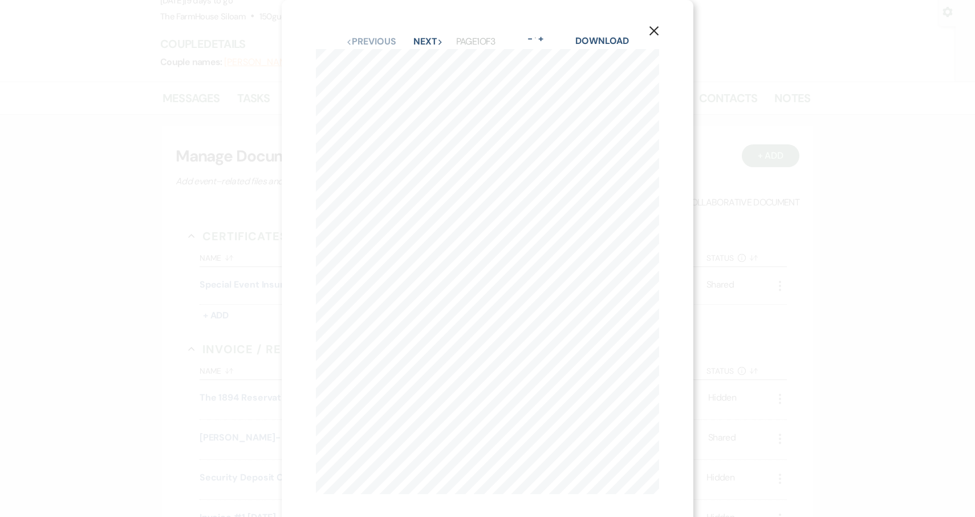
click at [651, 31] on icon "X" at bounding box center [654, 31] width 10 height 10
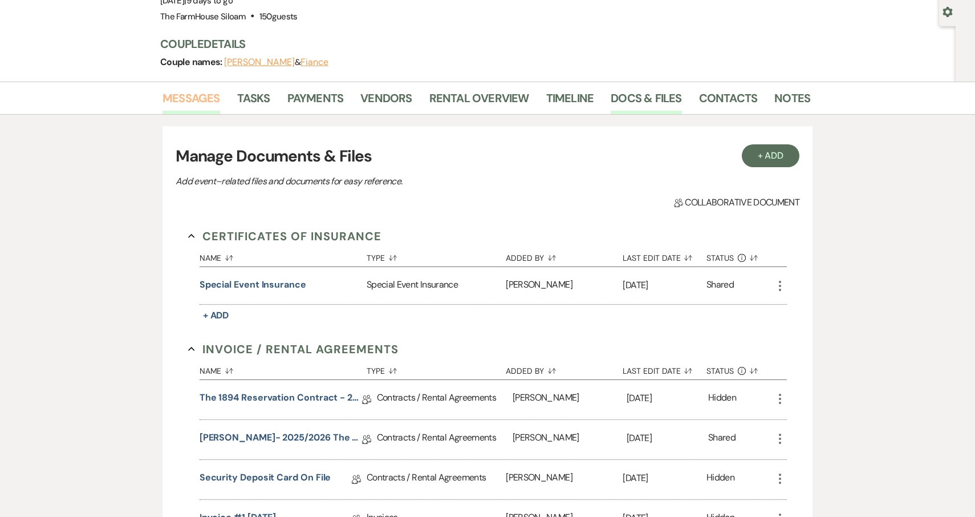
click at [187, 97] on link "Messages" at bounding box center [192, 101] width 58 height 25
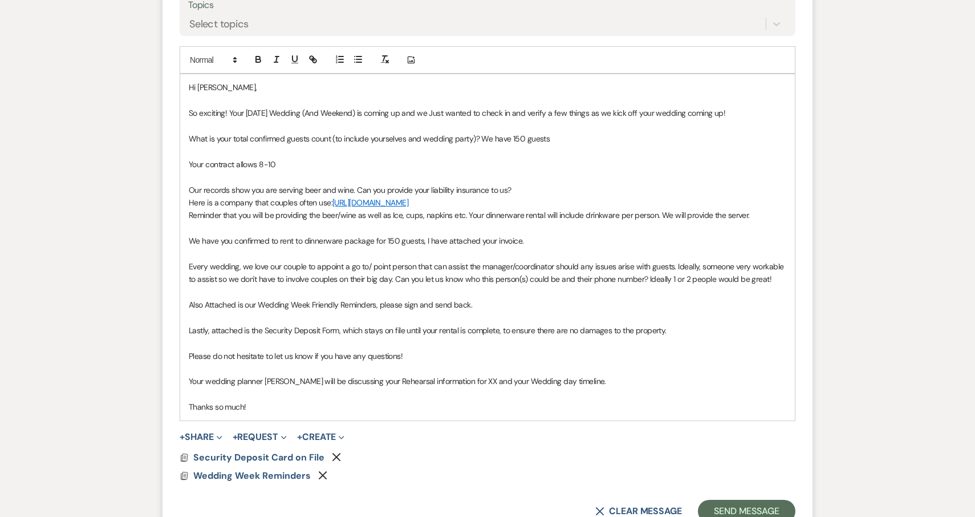
scroll to position [556, 0]
click at [353, 186] on p "Our records show you are serving beer and wine. Can you provide your liability …" at bounding box center [488, 189] width 598 height 13
drag, startPoint x: 188, startPoint y: 198, endPoint x: 508, endPoint y: 214, distance: 320.4
click at [508, 214] on div "Hi Courtney, So exciting! Your 10/4/25 Wedding (And Weekend) is coming up and w…" at bounding box center [487, 247] width 615 height 346
drag, startPoint x: 392, startPoint y: 187, endPoint x: 556, endPoint y: 189, distance: 163.1
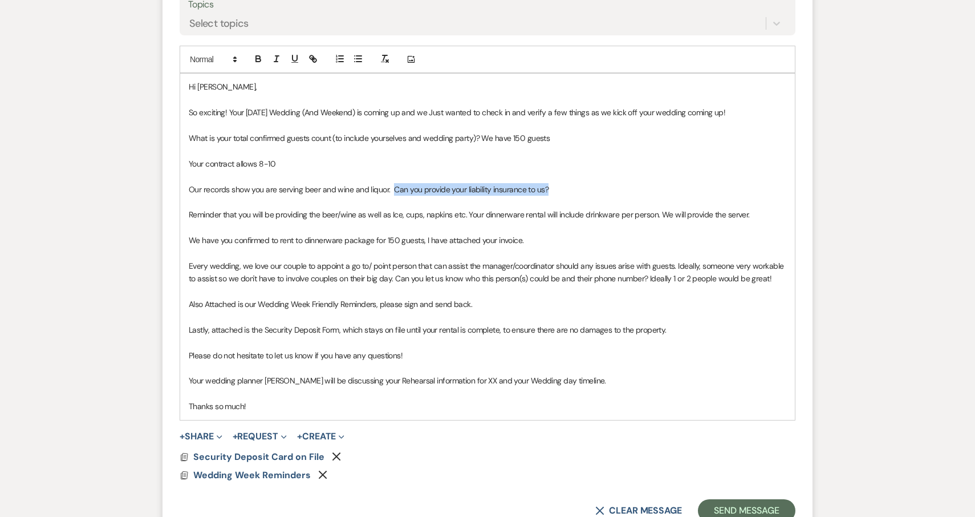
click at [556, 189] on p "Our records show you are serving beer and wine and liquor. Can you provide your…" at bounding box center [488, 189] width 598 height 13
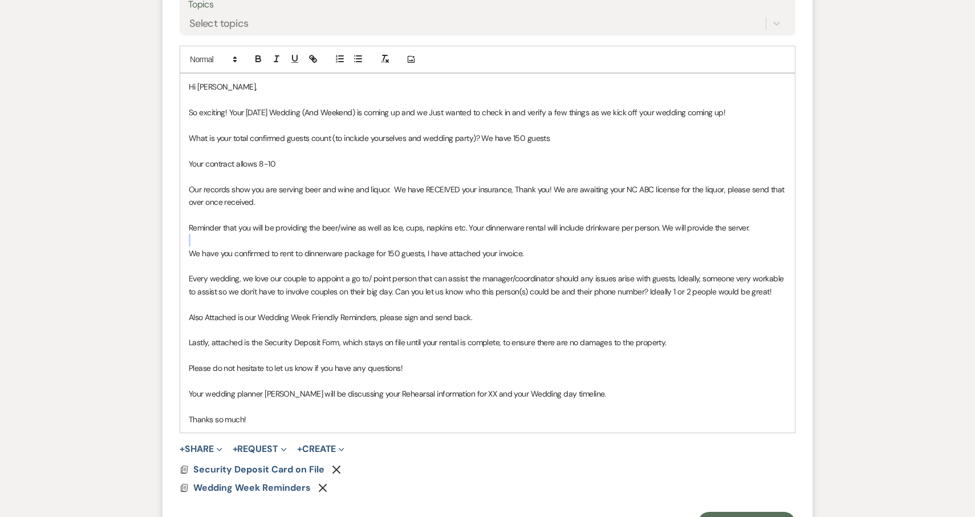
drag, startPoint x: 758, startPoint y: 225, endPoint x: 240, endPoint y: 225, distance: 517.9
click at [240, 229] on div "Hi Courtney, So exciting! Your 10/4/25 Wedding (And Weekend) is coming up and w…" at bounding box center [487, 253] width 615 height 359
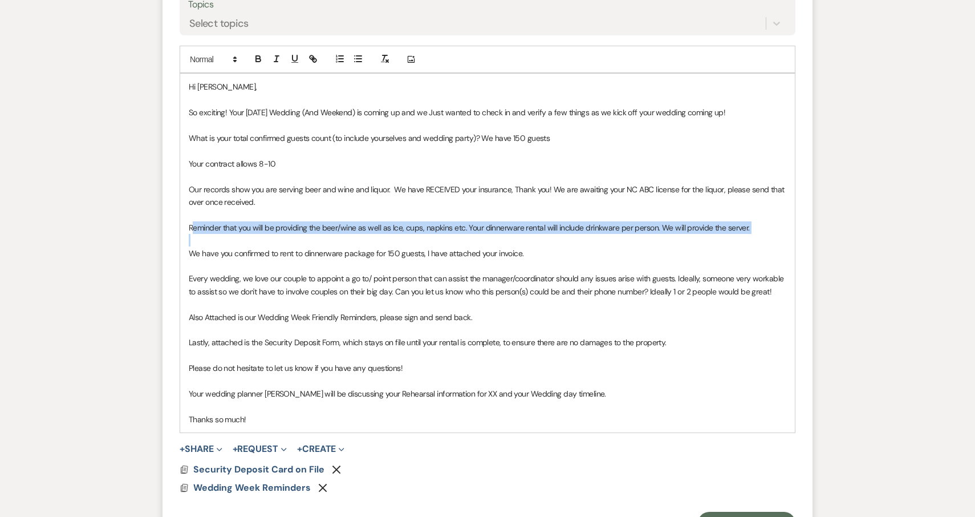
drag, startPoint x: 192, startPoint y: 221, endPoint x: 769, endPoint y: 234, distance: 577.4
click at [769, 234] on div "Hi Courtney, So exciting! Your 10/4/25 Wedding (And Weekend) is coming up and w…" at bounding box center [487, 253] width 615 height 359
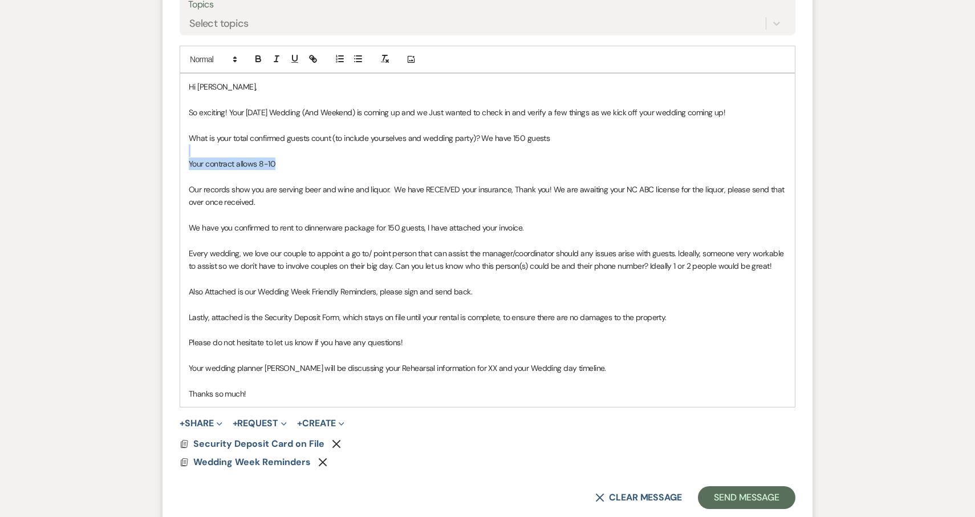
click at [303, 156] on div "Hi Courtney, So exciting! Your 10/4/25 Wedding (And Weekend) is coming up and w…" at bounding box center [487, 240] width 615 height 333
click at [303, 157] on p "Your contract allows 8-10" at bounding box center [488, 163] width 598 height 13
drag, startPoint x: 299, startPoint y: 161, endPoint x: 185, endPoint y: 161, distance: 114.1
click at [185, 161] on div "Hi Courtney, So exciting! Your 10/4/25 Wedding (And Weekend) is coming up and w…" at bounding box center [487, 240] width 615 height 333
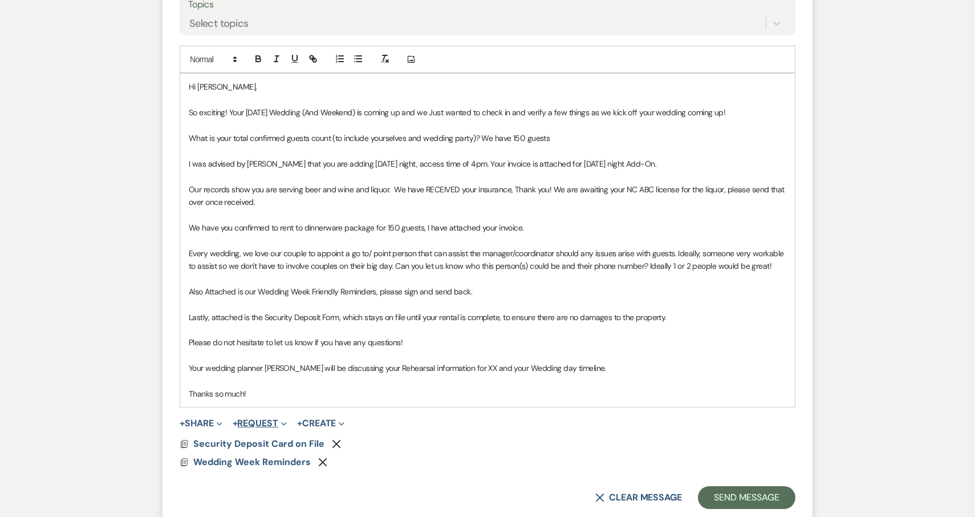
click at [256, 419] on button "+ Request Expand" at bounding box center [260, 423] width 54 height 9
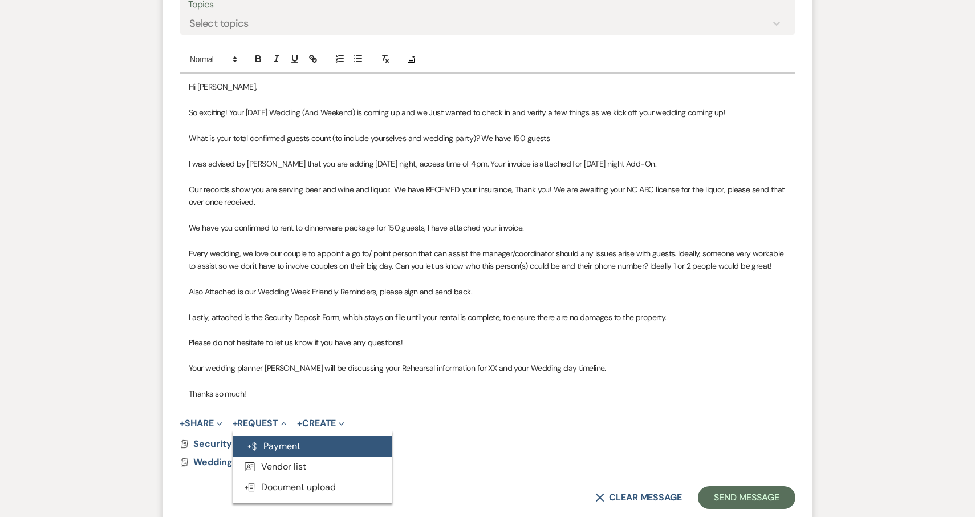
click at [271, 438] on button "Generate Payment Payment" at bounding box center [313, 446] width 160 height 21
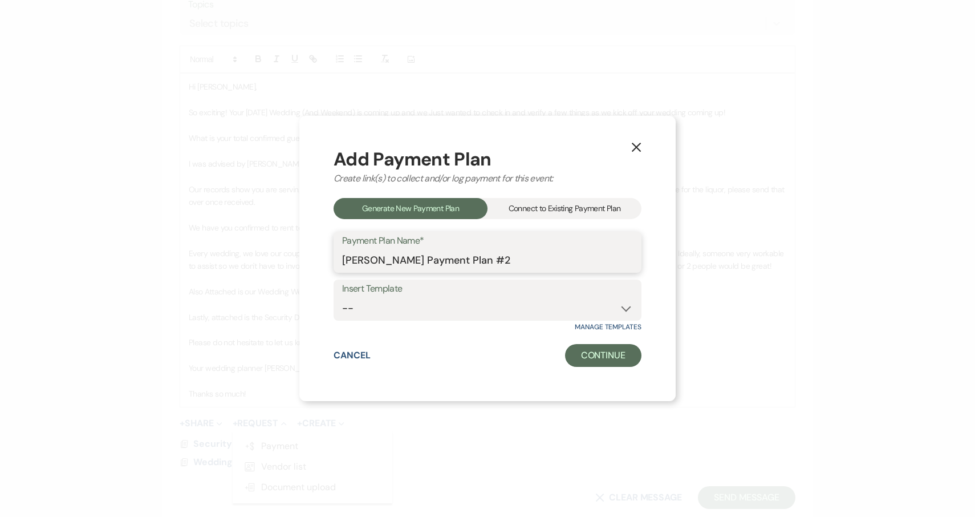
drag, startPoint x: 522, startPoint y: 260, endPoint x: 421, endPoint y: 259, distance: 101.5
click at [421, 259] on input "Courtney Rafael's Payment Plan #2" at bounding box center [487, 260] width 291 height 22
drag, startPoint x: 430, startPoint y: 262, endPoint x: 320, endPoint y: 263, distance: 109.5
click at [320, 263] on div "X Add Payment Plan Create link(s) to collect and/or log payment for this event:…" at bounding box center [487, 258] width 376 height 285
type input "[DATE] Night Add- On Venue"
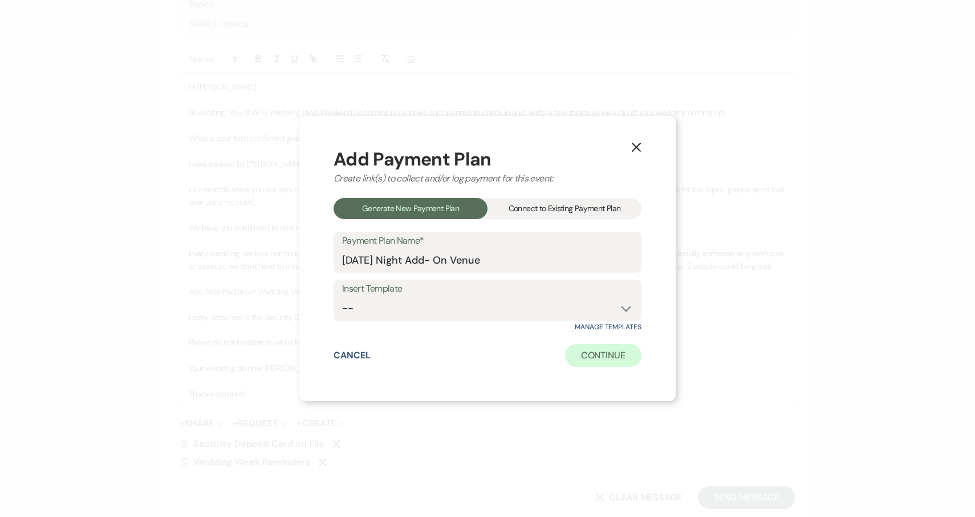
click at [613, 353] on button "Continue" at bounding box center [603, 355] width 76 height 23
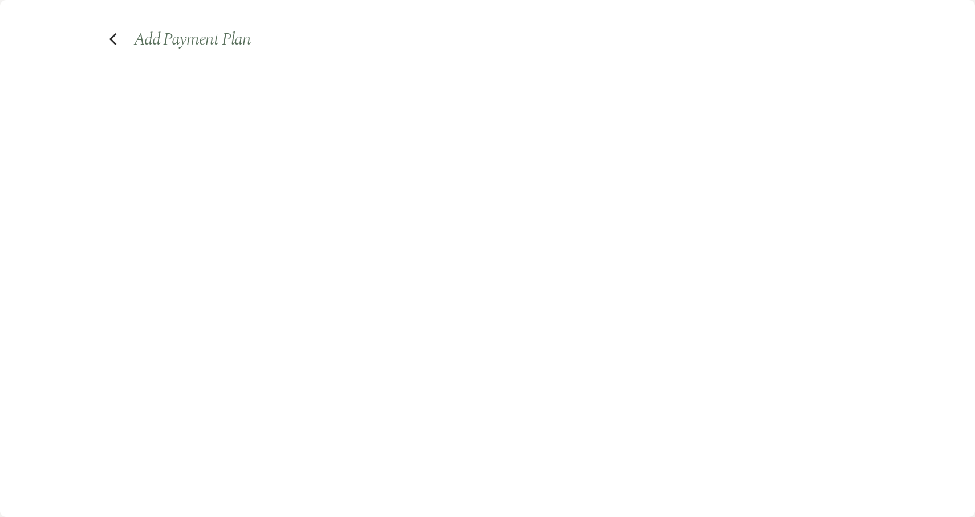
select select "2"
select select "percentage"
select select "true"
select select "client"
select select "weeks"
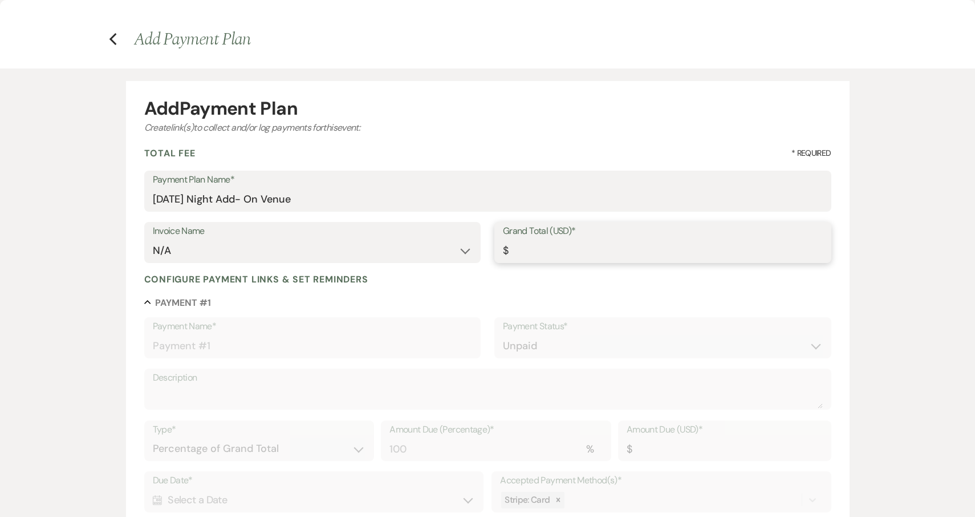
click at [539, 250] on input "Grand Total (USD)*" at bounding box center [663, 251] width 320 height 22
type input "5"
type input "5.00"
type input "50"
type input "50.00"
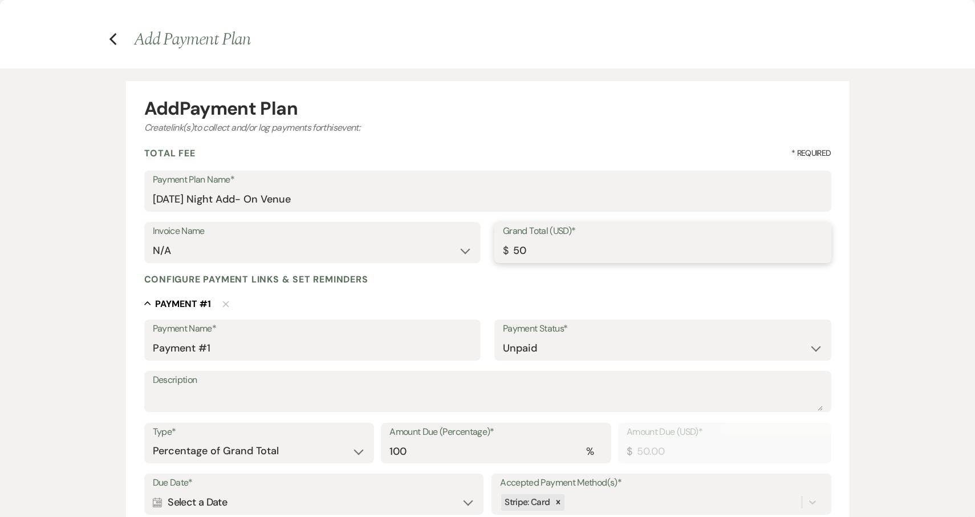
type input "500"
type input "500.00"
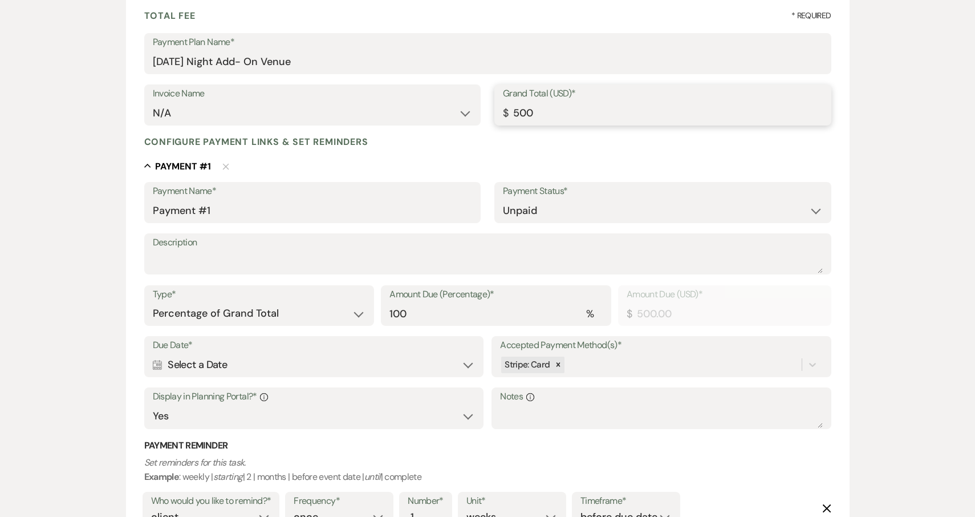
scroll to position [145, 0]
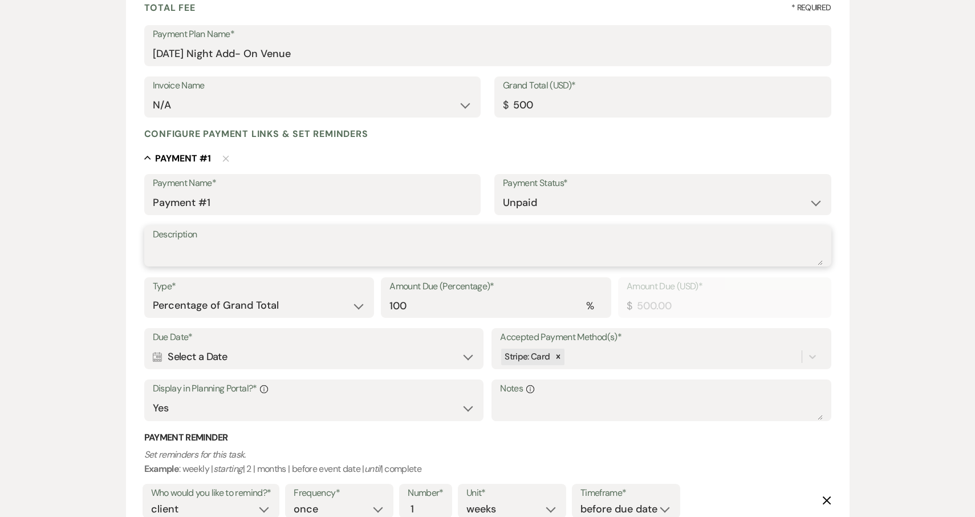
type input "500.00"
click at [303, 245] on textarea "Description" at bounding box center [488, 253] width 670 height 23
type textarea "Add On Thursday Night, 4pm access"
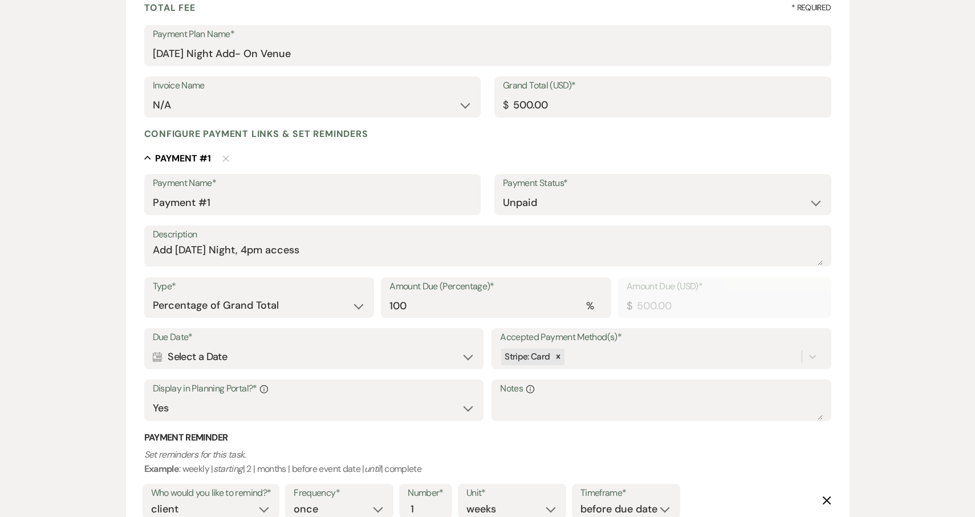
click at [321, 353] on div "Calendar Select a Date Expand" at bounding box center [314, 357] width 322 height 22
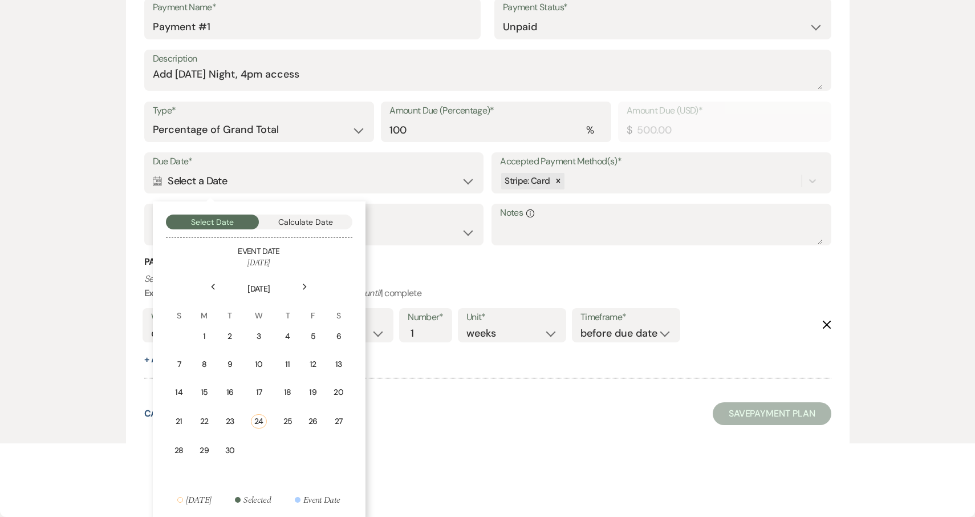
scroll to position [321, 0]
click at [337, 419] on div "27" at bounding box center [339, 422] width 10 height 12
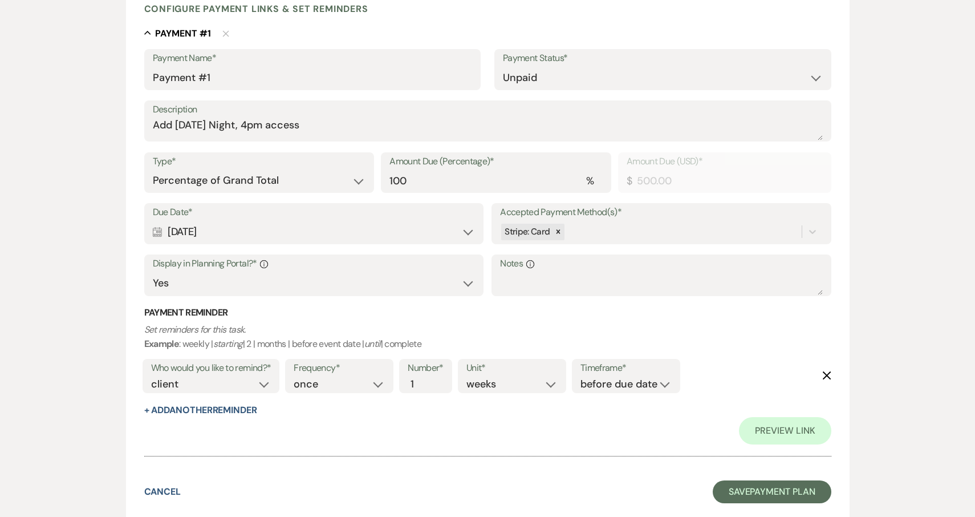
scroll to position [270, 0]
click at [777, 481] on button "Save Payment Plan" at bounding box center [772, 492] width 119 height 23
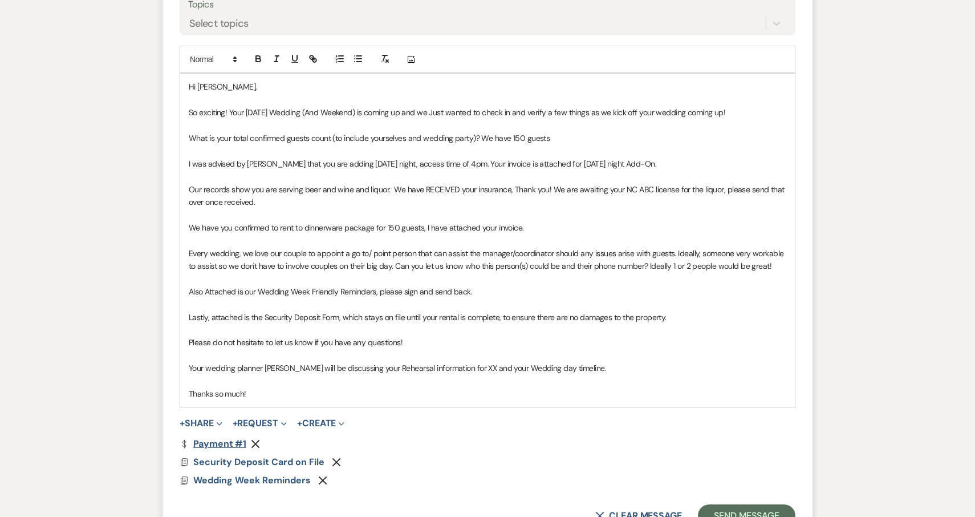
click at [227, 439] on link "Dollar Payment Payment #1" at bounding box center [213, 443] width 67 height 9
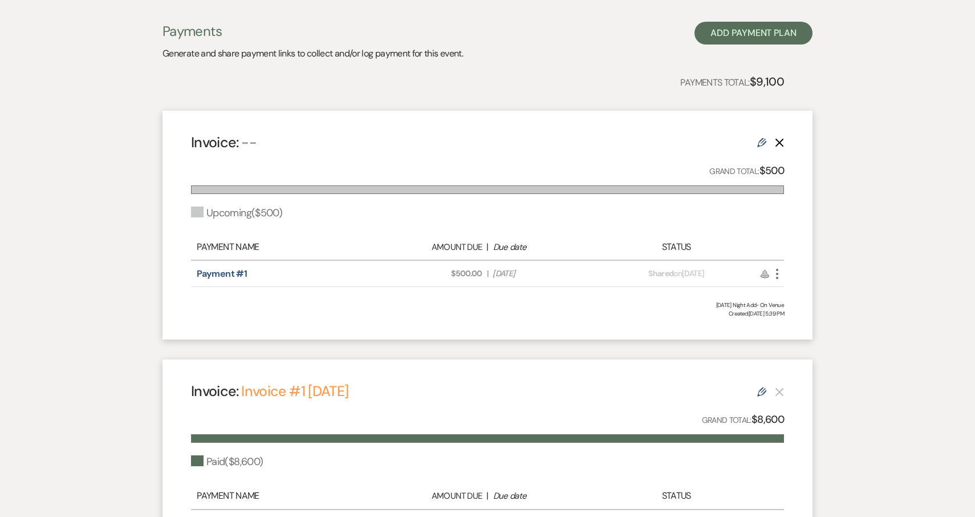
scroll to position [260, 0]
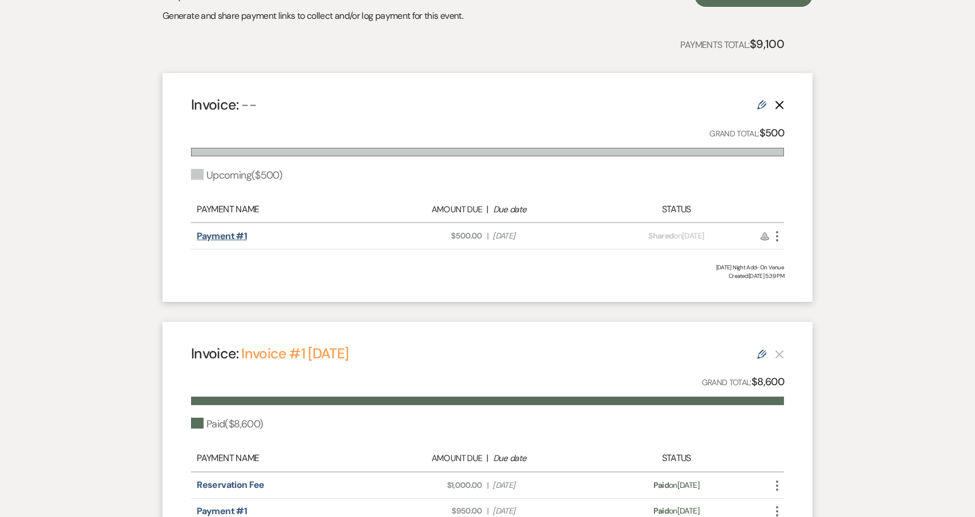
click at [230, 237] on link "Payment #1" at bounding box center [222, 236] width 50 height 12
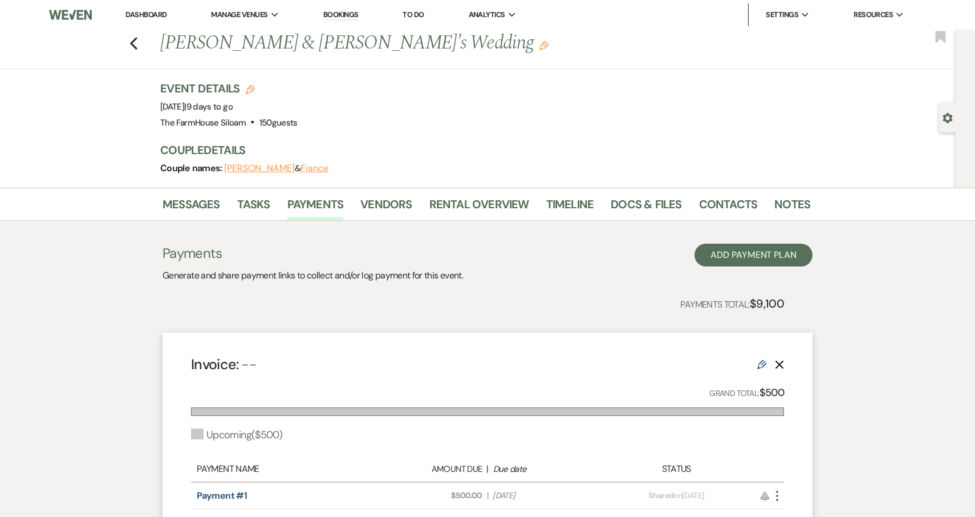
click at [761, 363] on icon "Edit" at bounding box center [761, 364] width 9 height 9
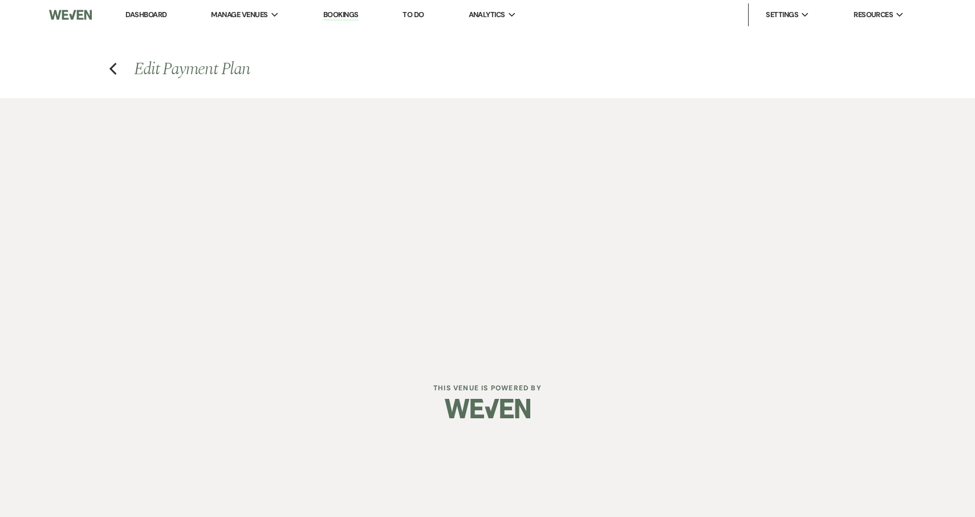
select select "2"
select select "percentage"
select select "true"
select select "client"
select select "weeks"
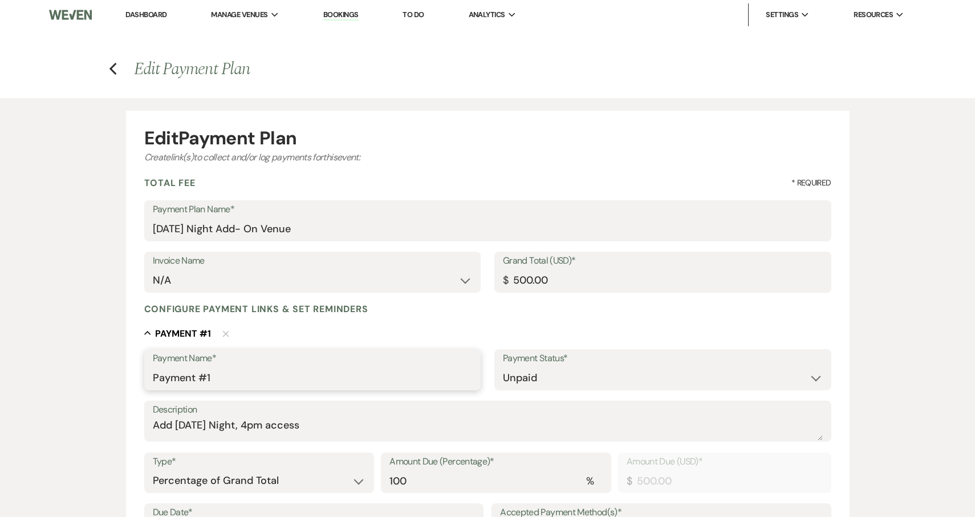
click at [269, 377] on input "Payment #1" at bounding box center [313, 378] width 320 height 22
drag, startPoint x: 269, startPoint y: 377, endPoint x: 120, endPoint y: 378, distance: 148.9
click at [120, 378] on div "Edit Payment Plan Create link(s) to collect and/or log payments for this event:…" at bounding box center [487, 459] width 821 height 723
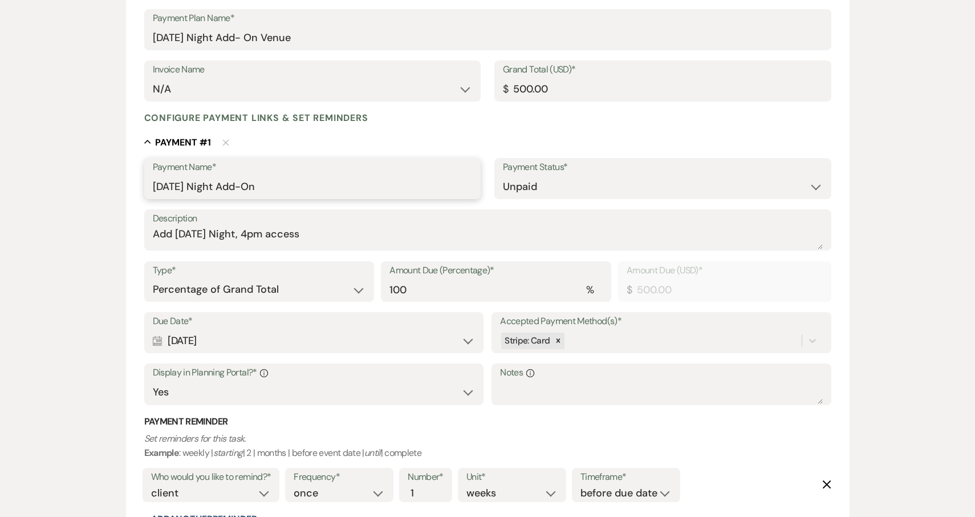
scroll to position [352, 0]
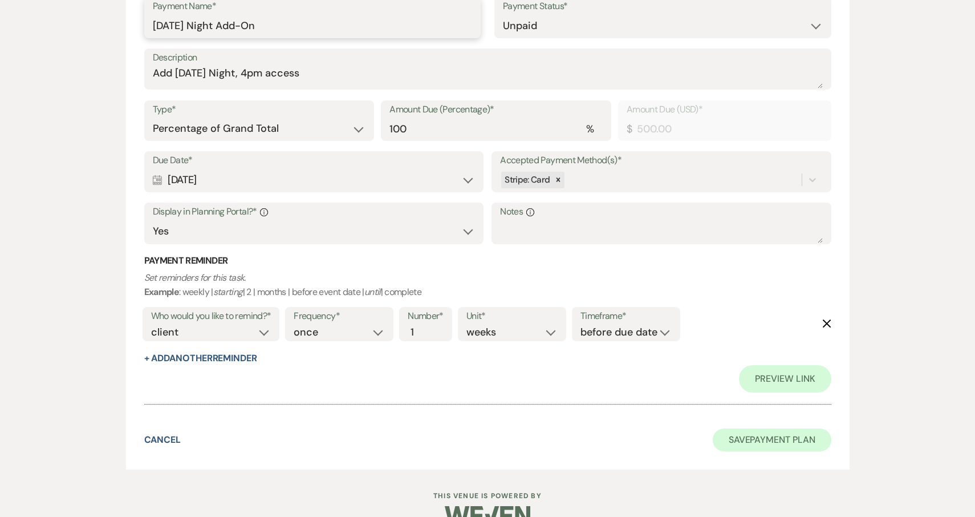
type input "[DATE] Night Add-On"
click at [760, 434] on button "Save Payment Plan" at bounding box center [772, 439] width 119 height 23
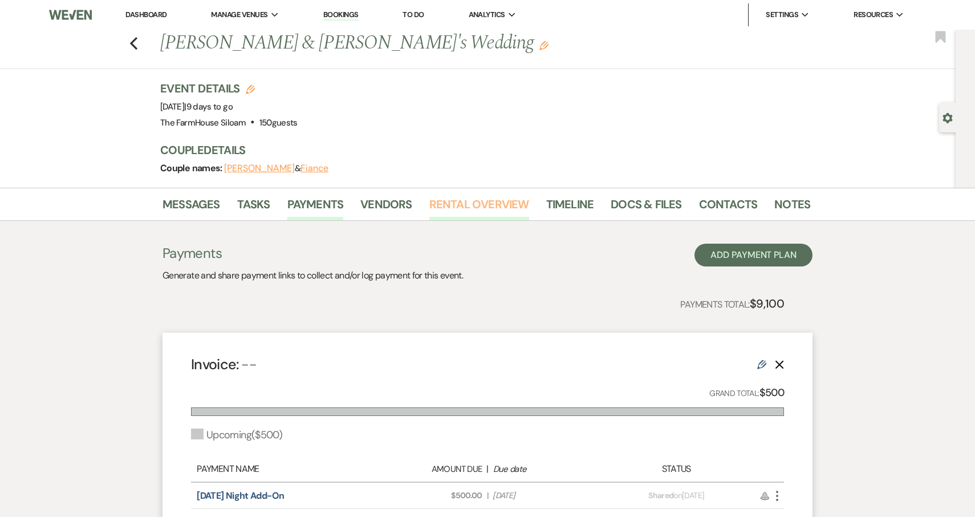
click at [504, 205] on link "Rental Overview" at bounding box center [480, 207] width 100 height 25
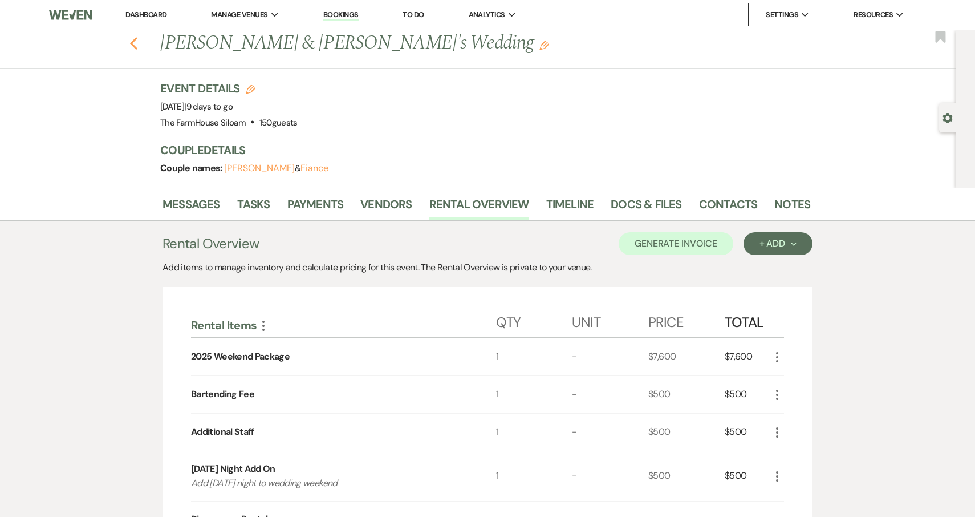
click at [136, 43] on icon "Previous" at bounding box center [133, 44] width 9 height 14
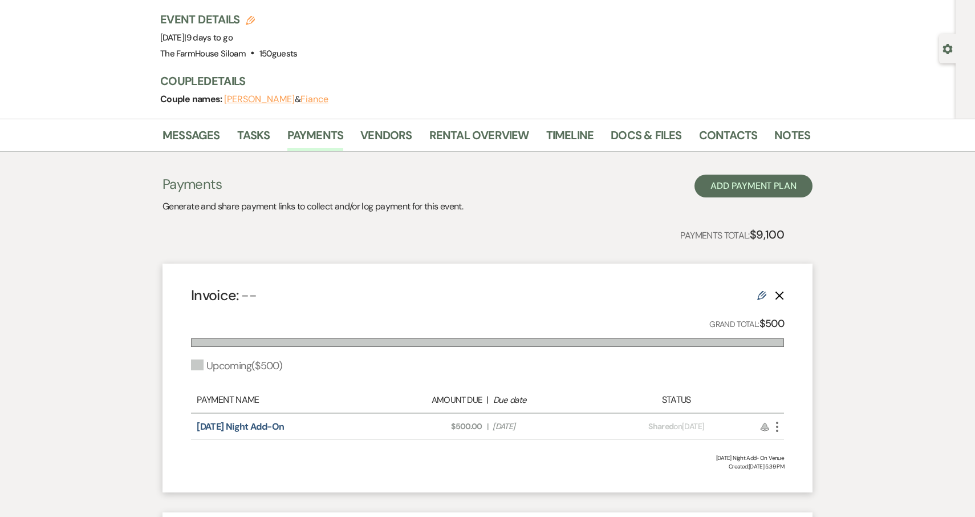
scroll to position [75, 0]
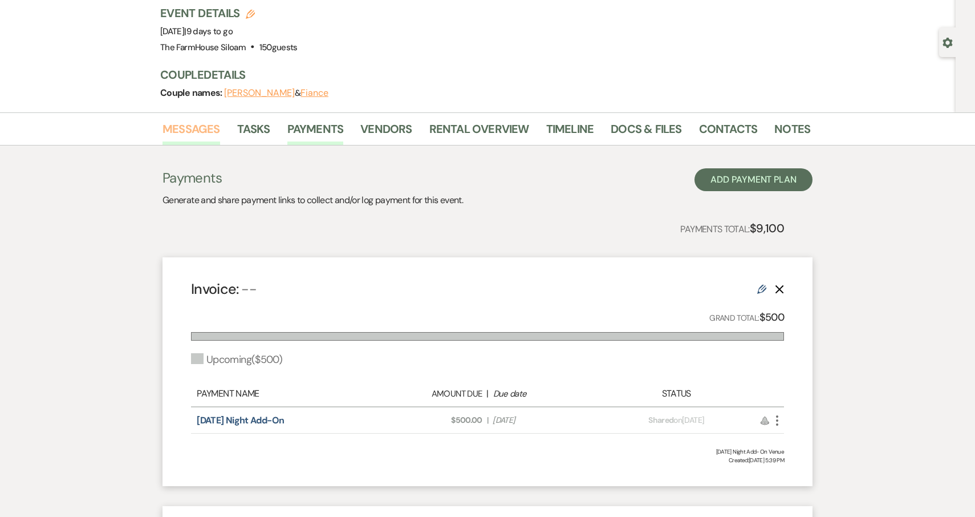
click at [188, 129] on link "Messages" at bounding box center [192, 132] width 58 height 25
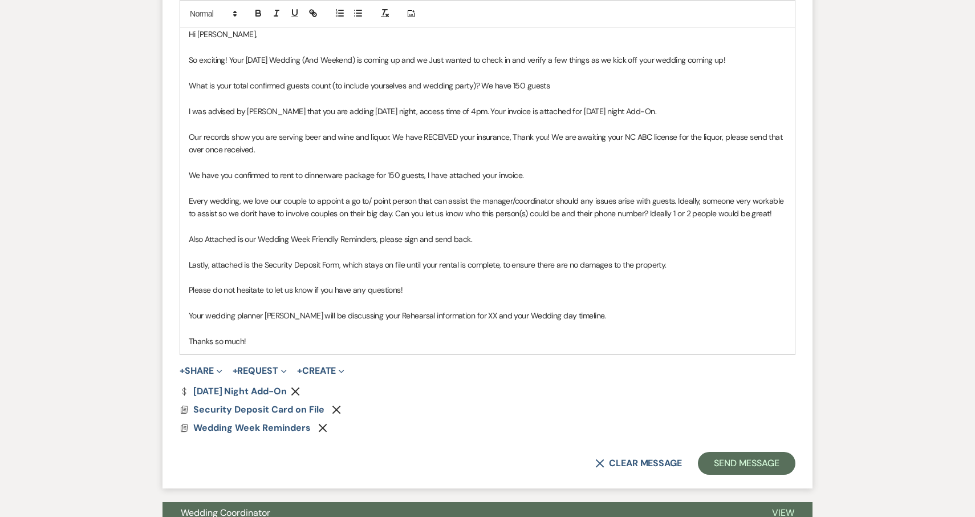
scroll to position [616, 0]
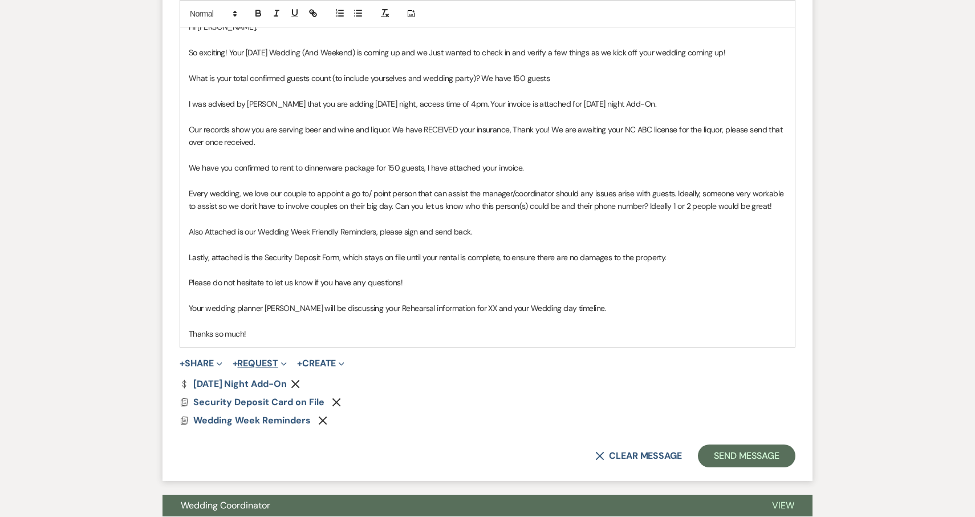
click at [256, 359] on button "+ Request Expand" at bounding box center [260, 363] width 54 height 9
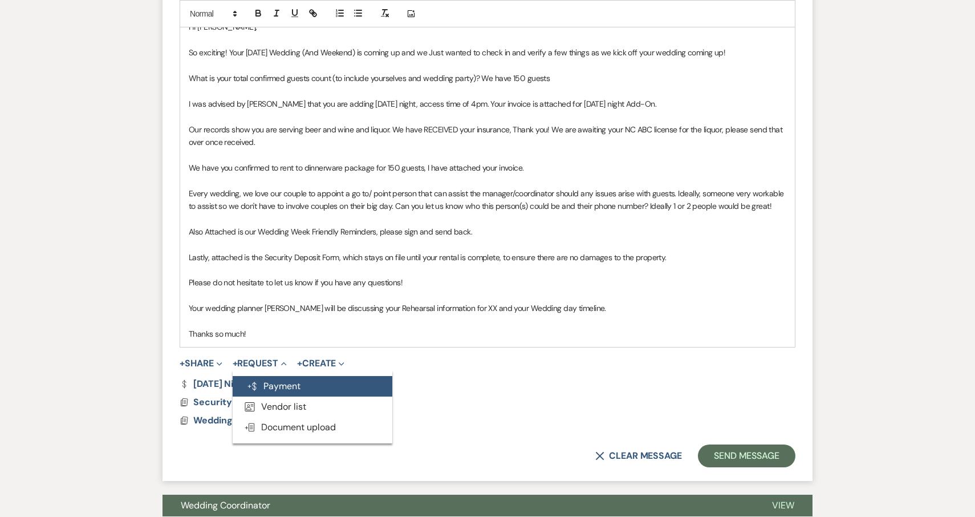
click at [269, 376] on button "Generate Payment Payment" at bounding box center [313, 386] width 160 height 21
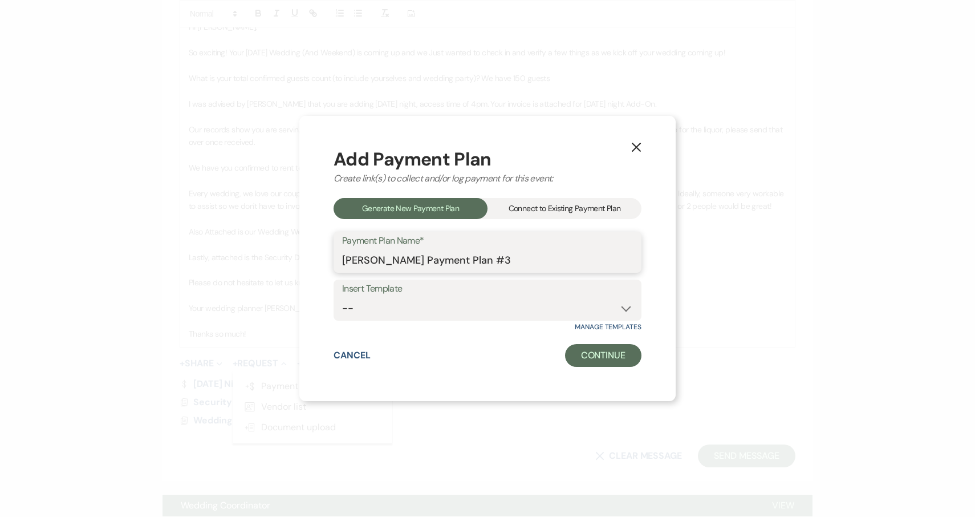
drag, startPoint x: 536, startPoint y: 255, endPoint x: 324, endPoint y: 262, distance: 211.7
click at [324, 262] on div "X Add Payment Plan Create link(s) to collect and/or log payment for this event:…" at bounding box center [487, 258] width 376 height 285
type input "Dinnerware Rental"
click at [602, 353] on button "Continue" at bounding box center [603, 355] width 76 height 23
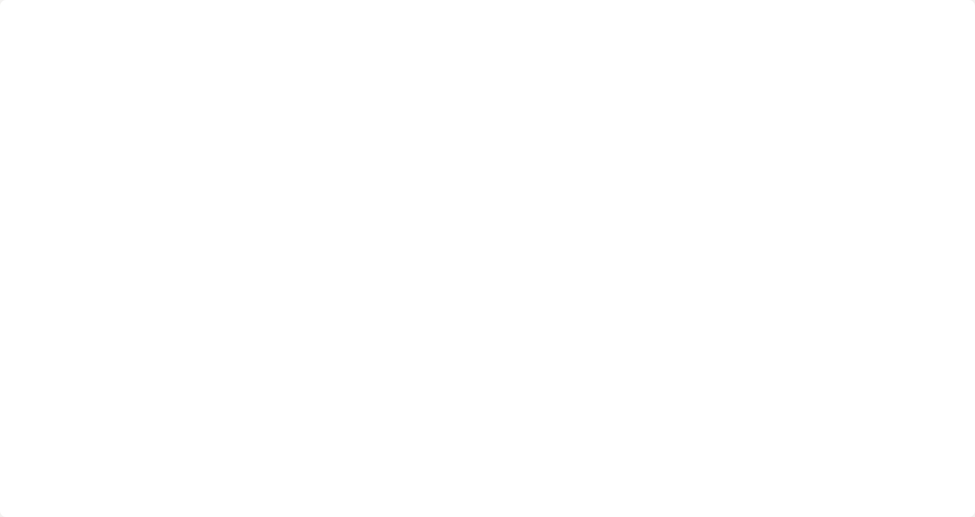
select select "2"
select select "percentage"
select select "true"
select select "client"
select select "weeks"
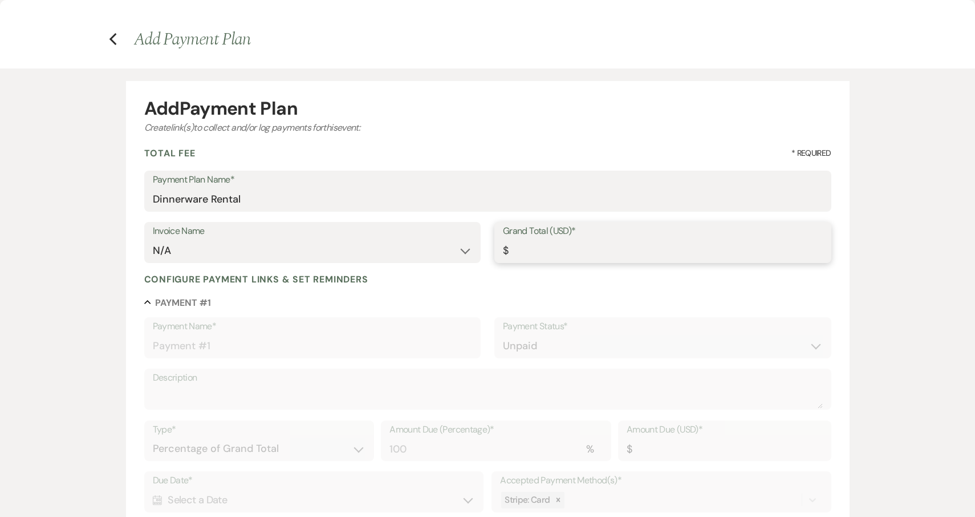
click at [541, 255] on input "Grand Total (USD)*" at bounding box center [663, 251] width 320 height 22
type input "7"
type input "7.00"
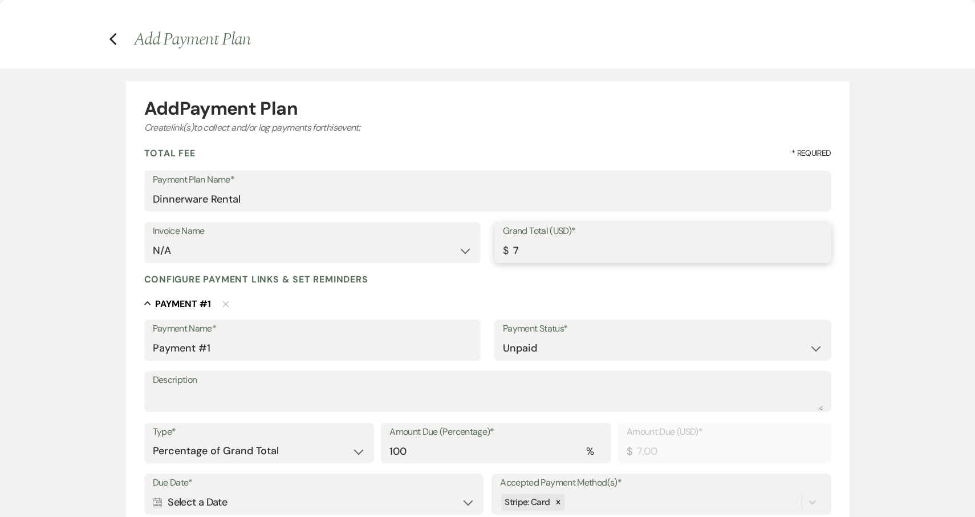
type input "75"
type input "75.00"
type input "750"
type input "750.00"
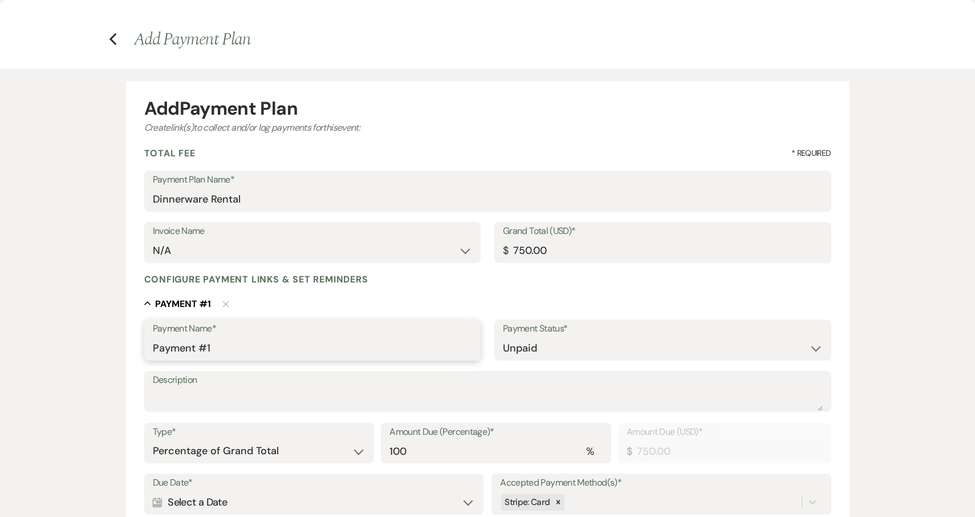
drag, startPoint x: 278, startPoint y: 356, endPoint x: 151, endPoint y: 341, distance: 127.6
click at [151, 341] on div "Payment Name* Payment #1" at bounding box center [312, 339] width 337 height 41
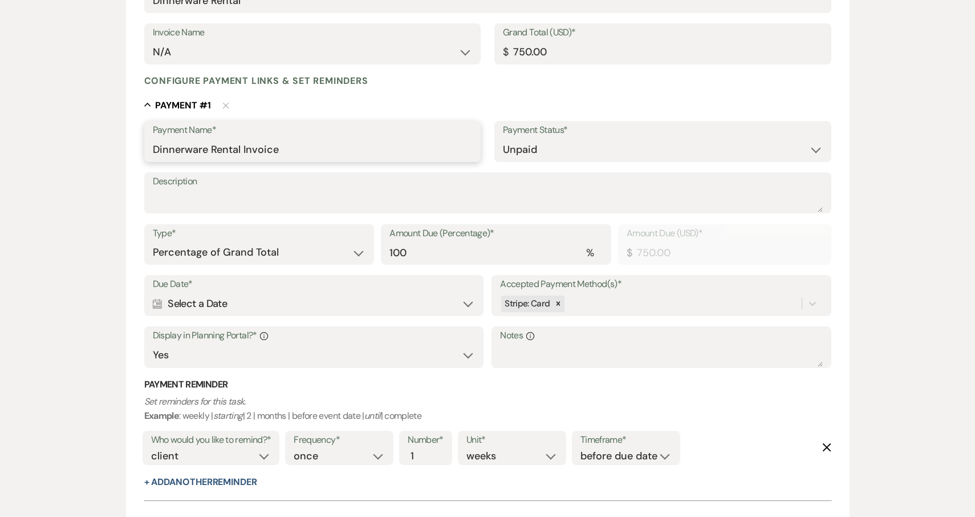
scroll to position [224, 0]
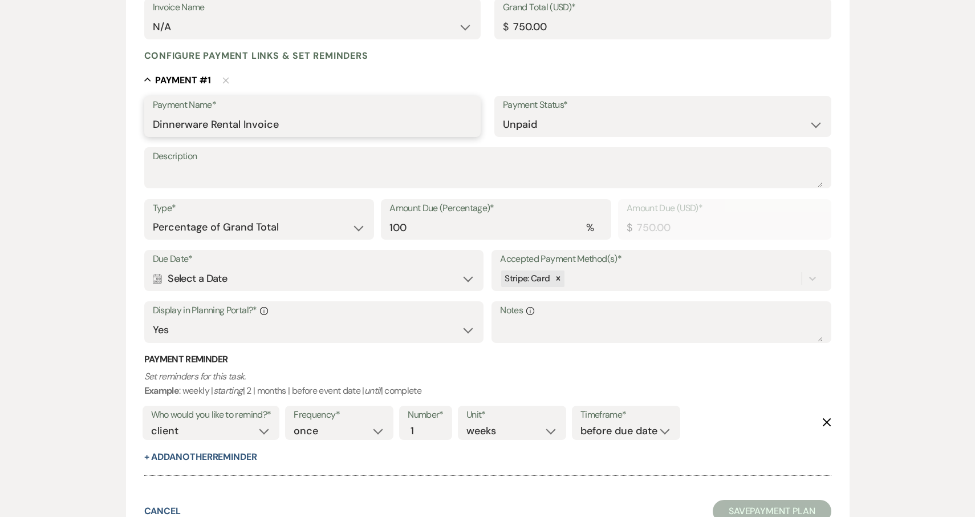
type input "Dinnerware Rental Invoice"
click at [380, 275] on div "Calendar Select a Date Expand" at bounding box center [314, 279] width 322 height 22
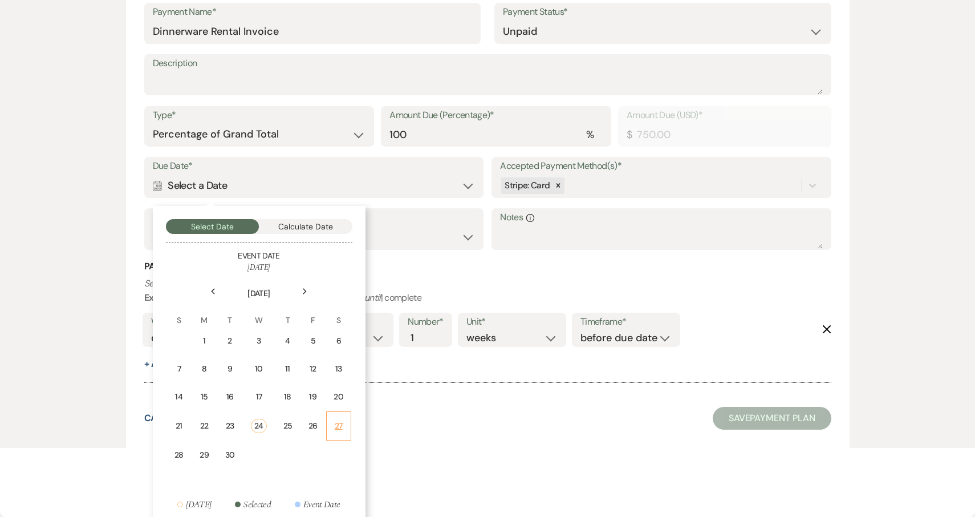
click at [343, 422] on div "27" at bounding box center [339, 426] width 10 height 12
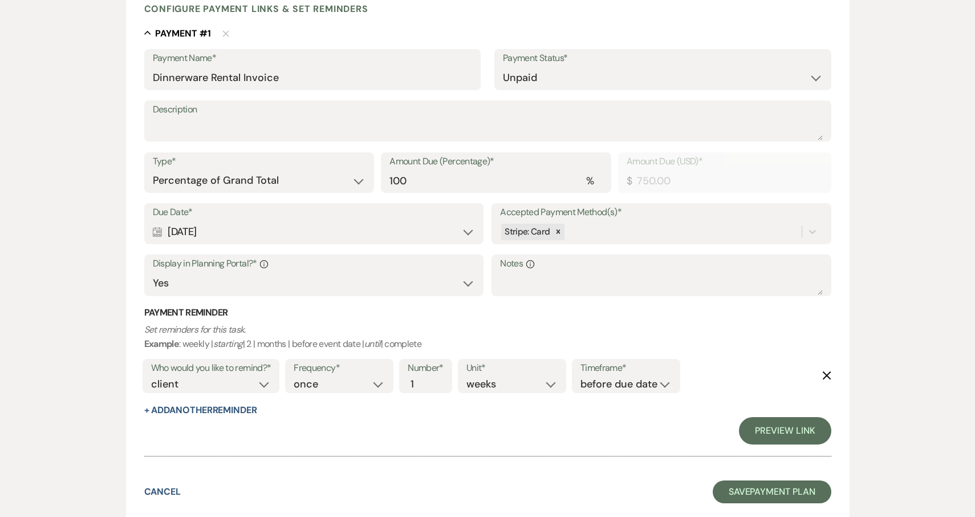
scroll to position [270, 0]
select select "days"
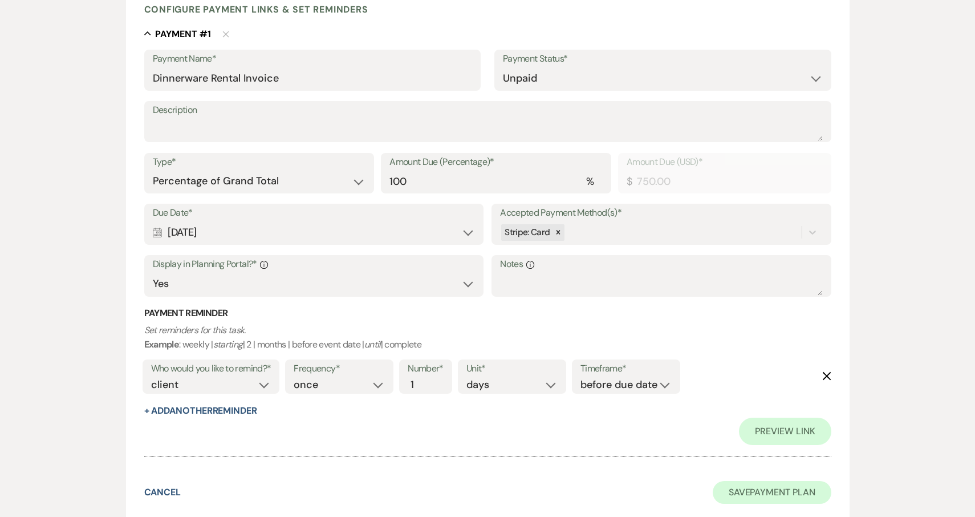
click at [786, 484] on button "Save Payment Plan" at bounding box center [772, 492] width 119 height 23
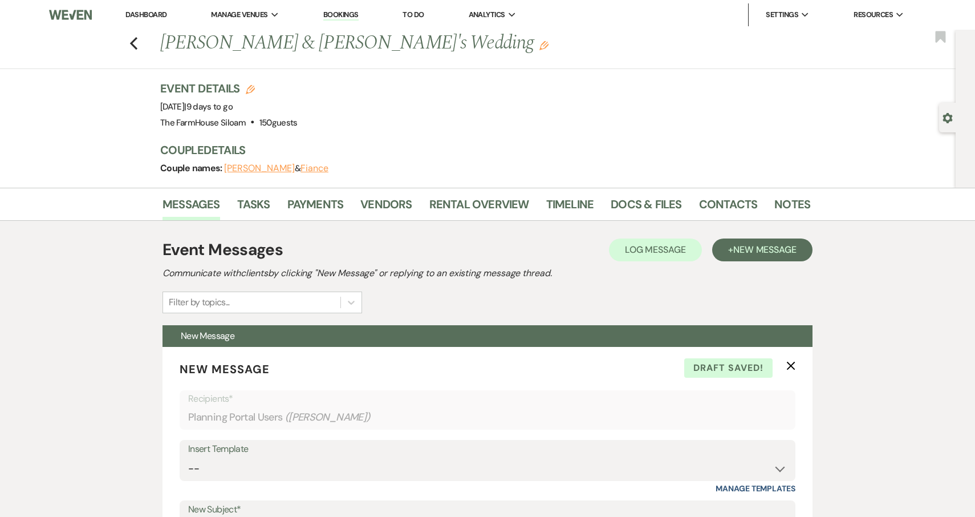
scroll to position [0, 0]
click at [305, 206] on link "Payments" at bounding box center [315, 207] width 56 height 25
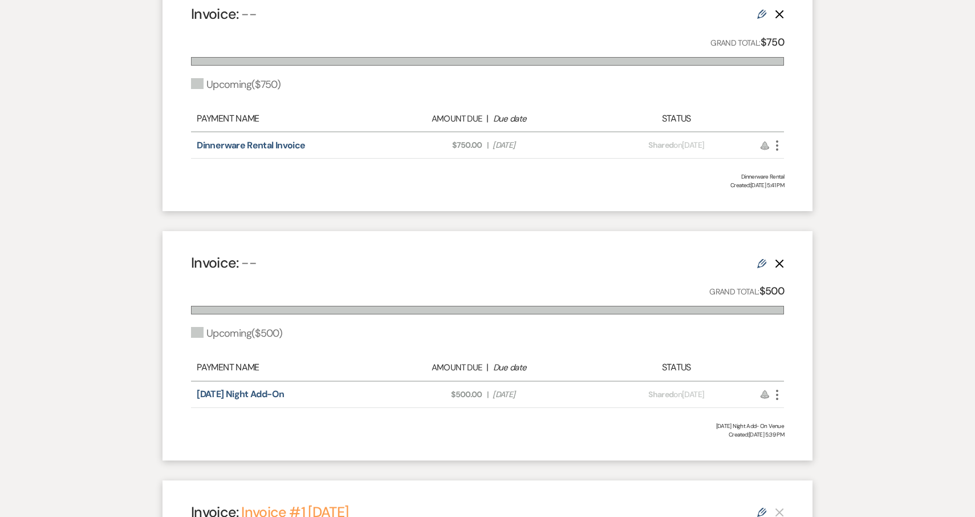
scroll to position [353, 0]
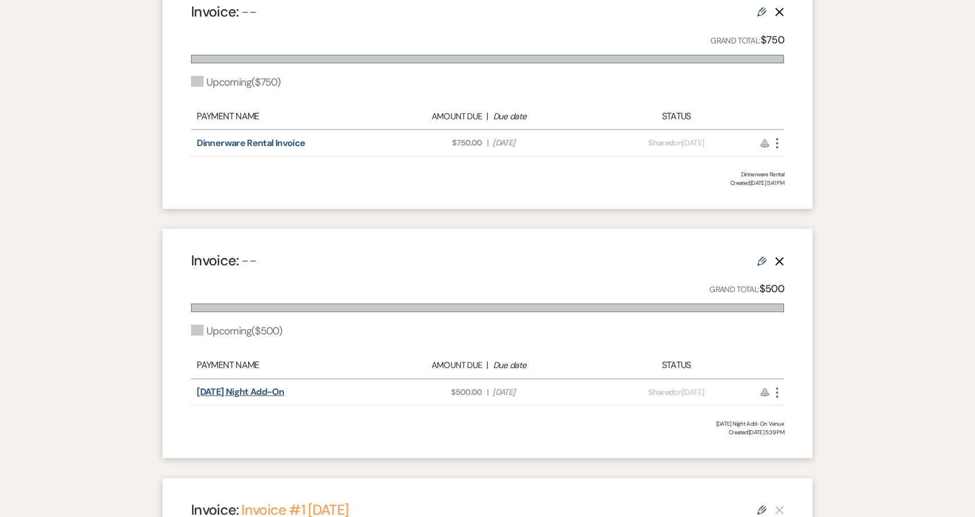
click at [256, 390] on link "Thursday Night Add-On" at bounding box center [240, 392] width 87 height 12
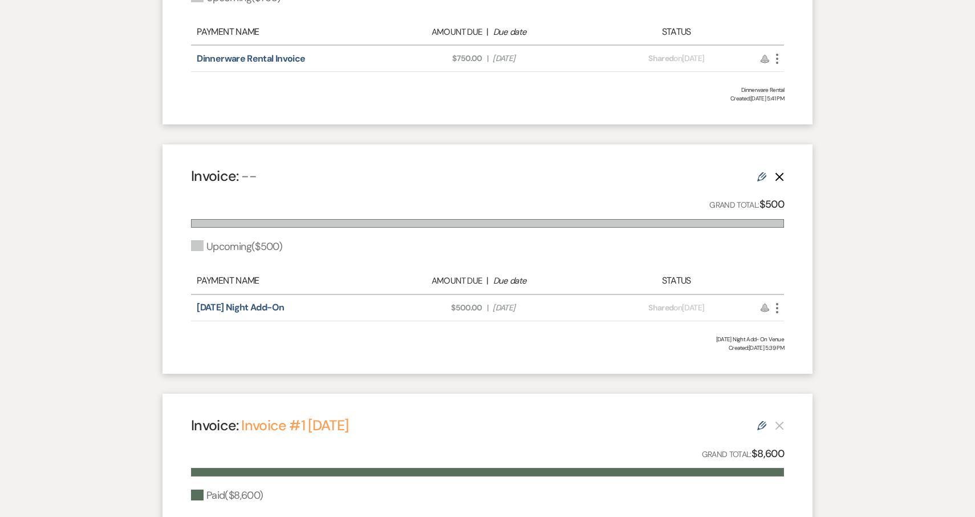
scroll to position [438, 0]
click at [777, 306] on icon "More" at bounding box center [778, 307] width 14 height 14
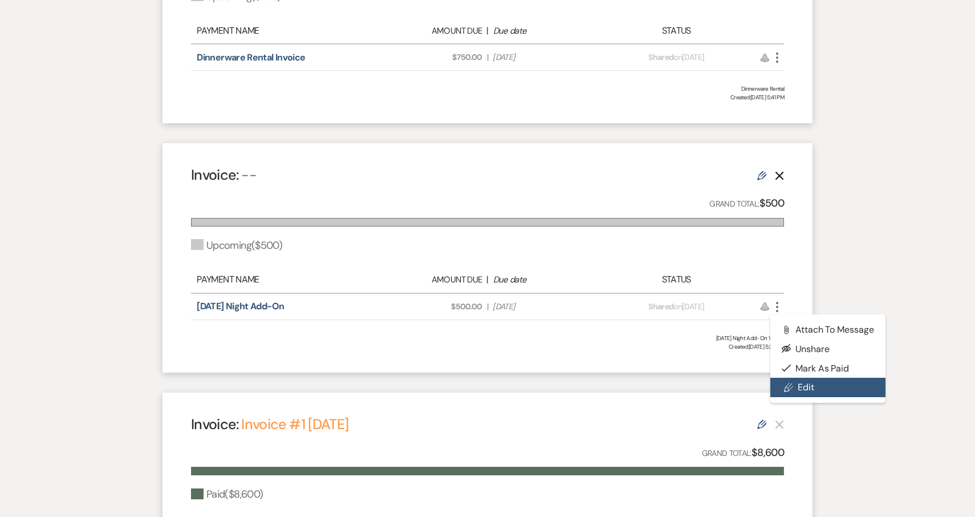
click at [799, 383] on link "Pencil Edit" at bounding box center [828, 387] width 115 height 19
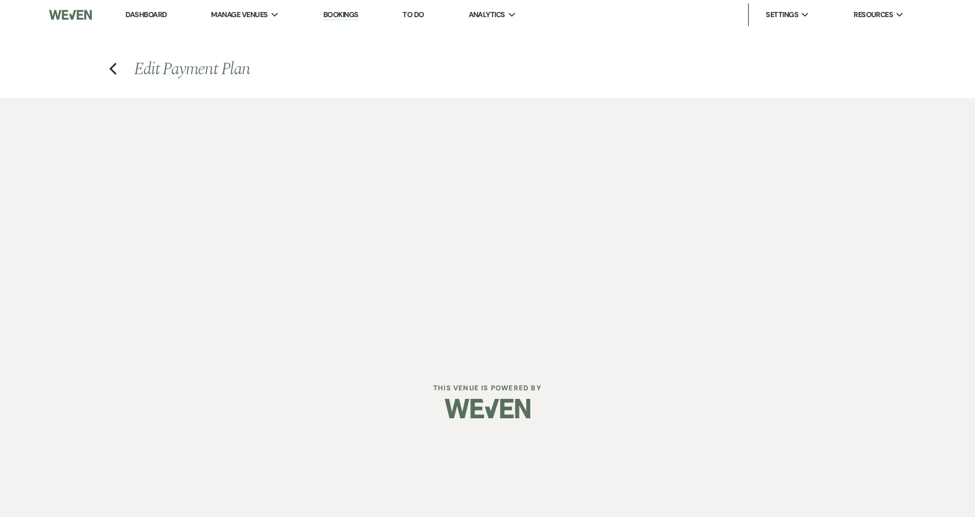
select select "2"
select select "percentage"
select select "true"
select select "client"
select select "weeks"
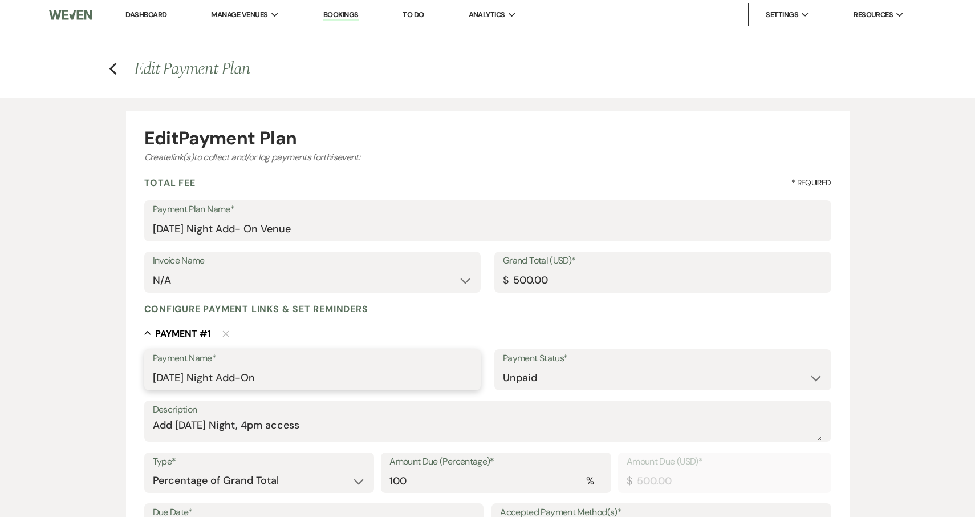
click at [290, 377] on input "[DATE] Night Add-On" at bounding box center [313, 378] width 320 height 22
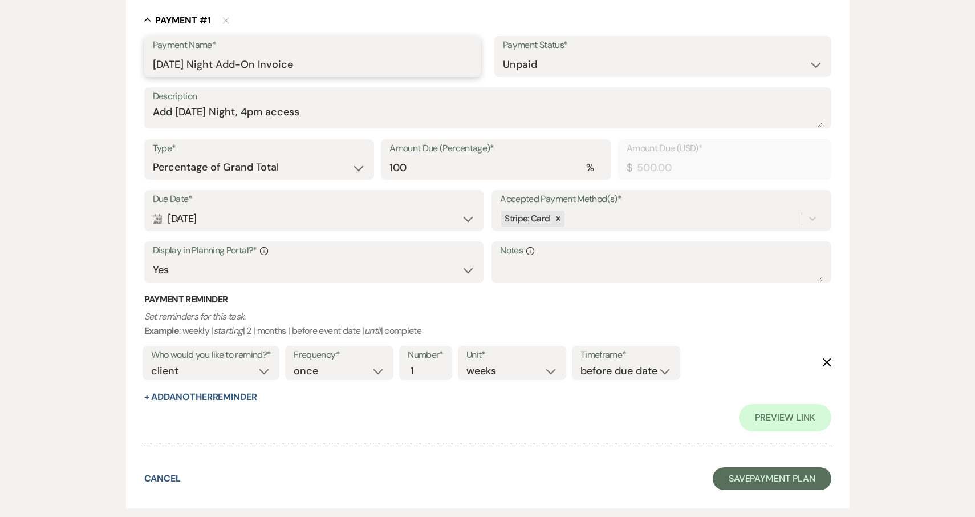
scroll to position [323, 0]
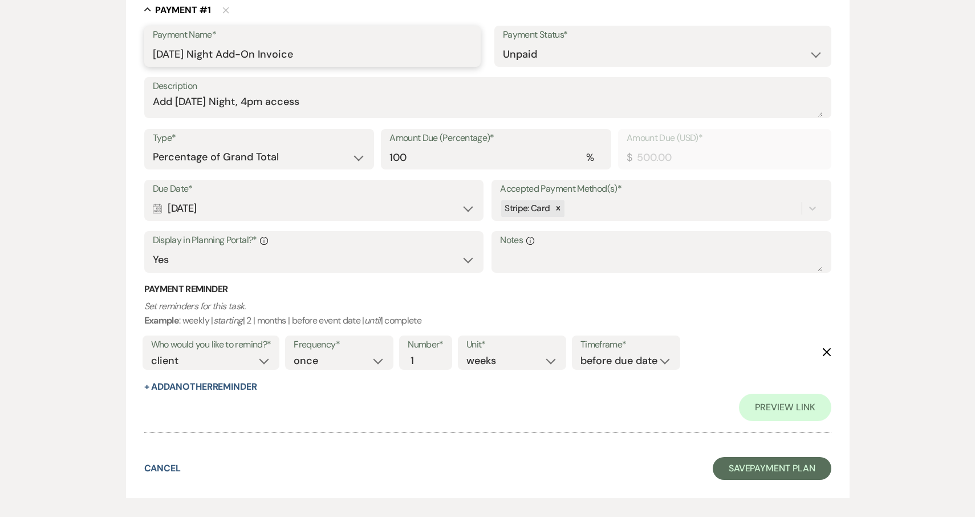
type input "[DATE] Night Add-On Invoice"
select select "days"
click at [796, 461] on button "Save Payment Plan" at bounding box center [772, 468] width 119 height 23
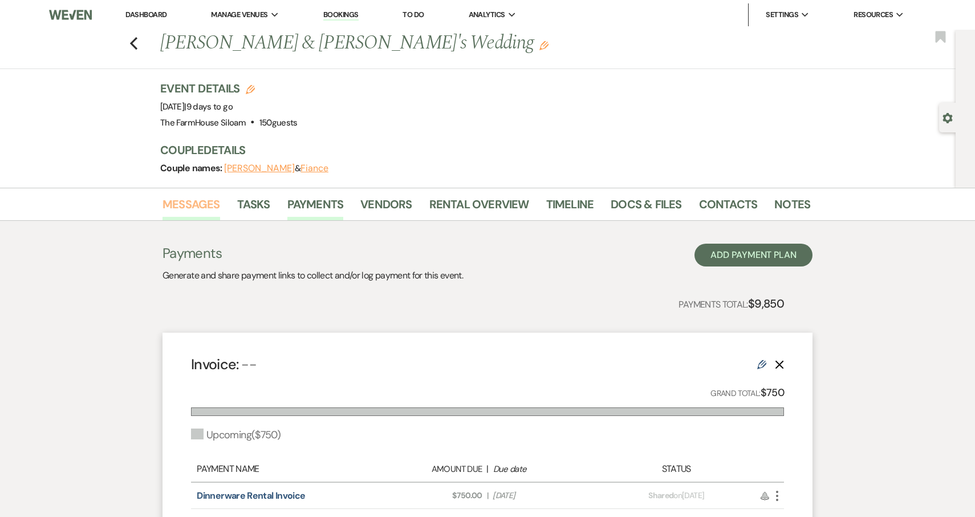
click at [188, 204] on link "Messages" at bounding box center [192, 207] width 58 height 25
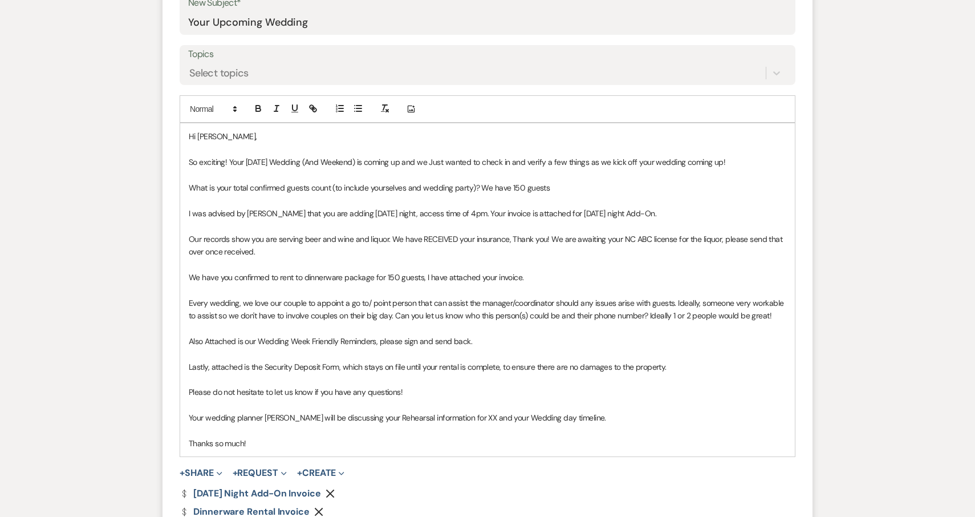
scroll to position [524, 0]
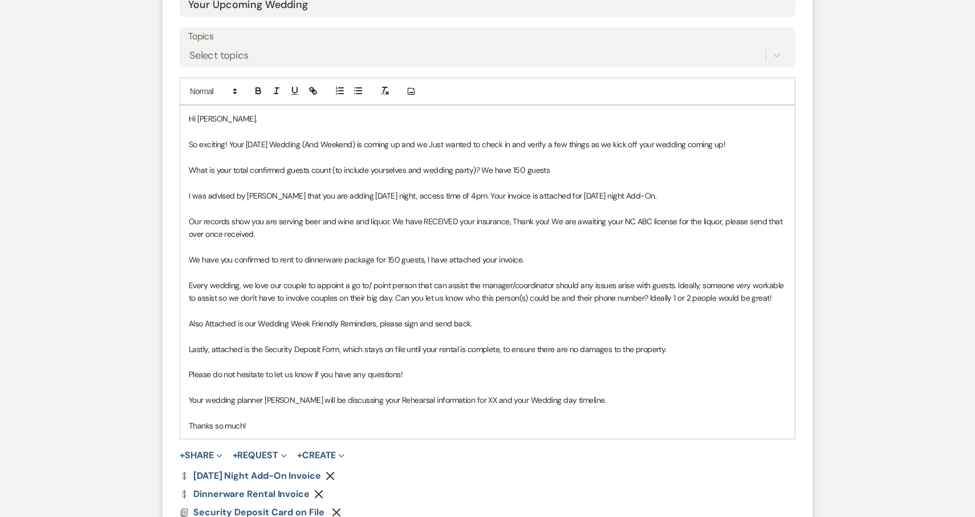
click at [334, 221] on p "Our records show you are serving beer and wine and liquor. We have RECEIVED you…" at bounding box center [488, 228] width 598 height 26
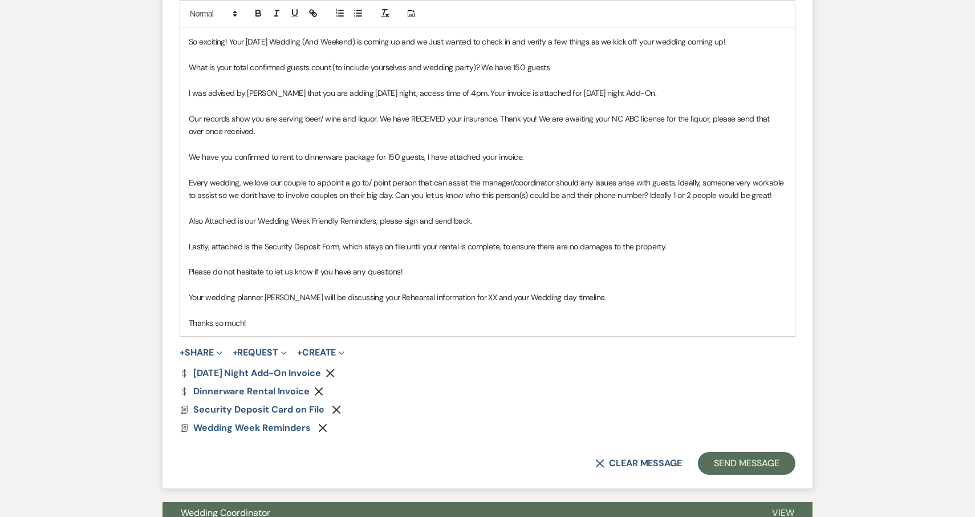
scroll to position [629, 0]
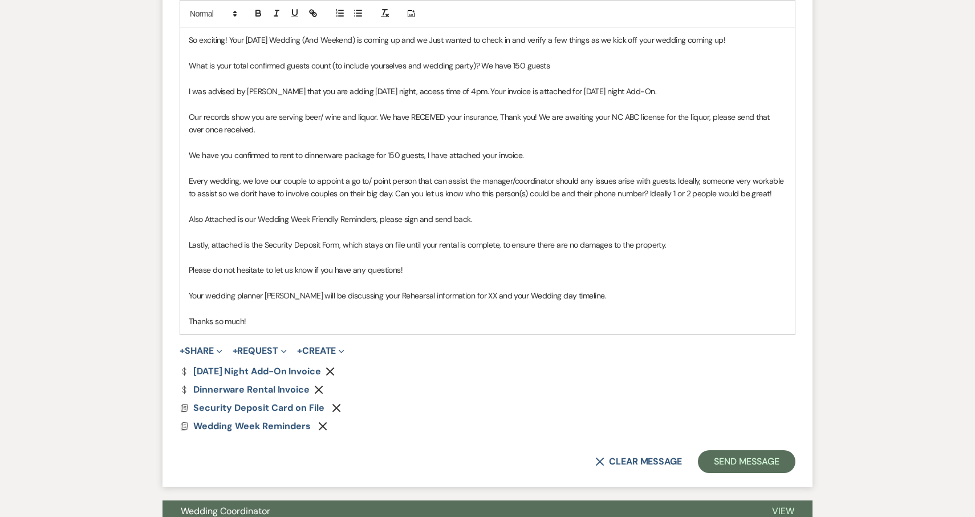
click at [458, 289] on p "Your wedding planner [PERSON_NAME] will be discussing your Rehearsal informatio…" at bounding box center [488, 295] width 598 height 13
click at [396, 315] on p "Thanks so much!" at bounding box center [488, 321] width 598 height 13
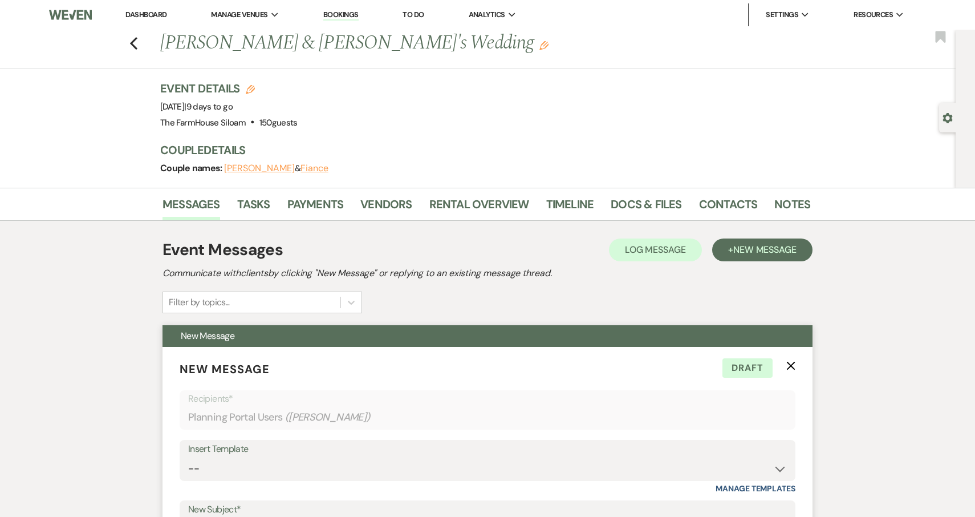
scroll to position [0, 0]
click at [135, 43] on icon "Previous" at bounding box center [133, 44] width 9 height 14
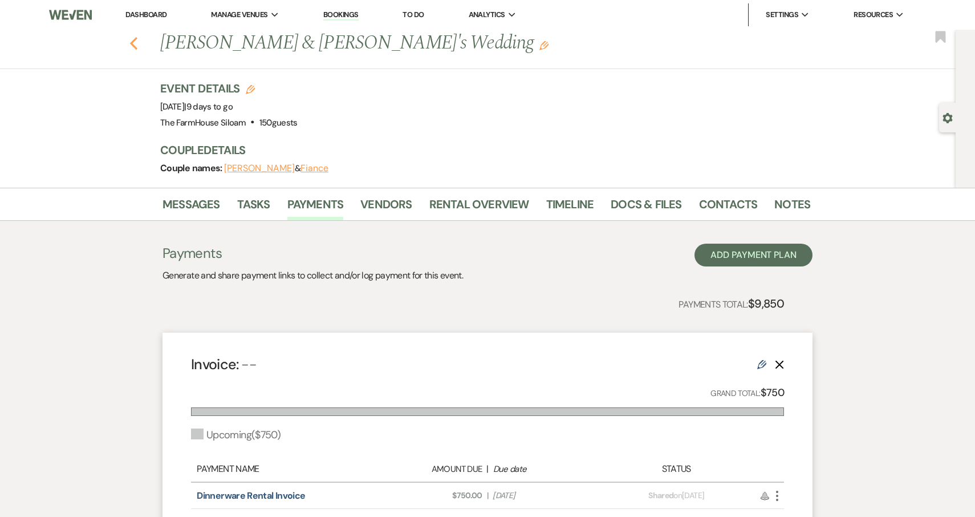
click at [131, 38] on icon "Previous" at bounding box center [133, 44] width 9 height 14
click at [132, 41] on icon "Previous" at bounding box center [133, 44] width 9 height 14
click at [143, 13] on link "Dashboard" at bounding box center [145, 15] width 41 height 10
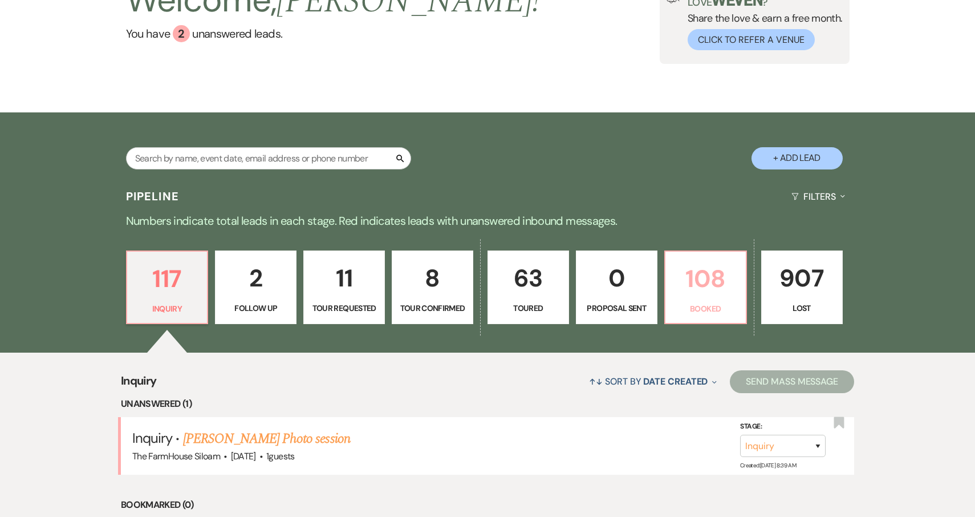
click at [715, 298] on link "108 Booked" at bounding box center [706, 287] width 83 height 74
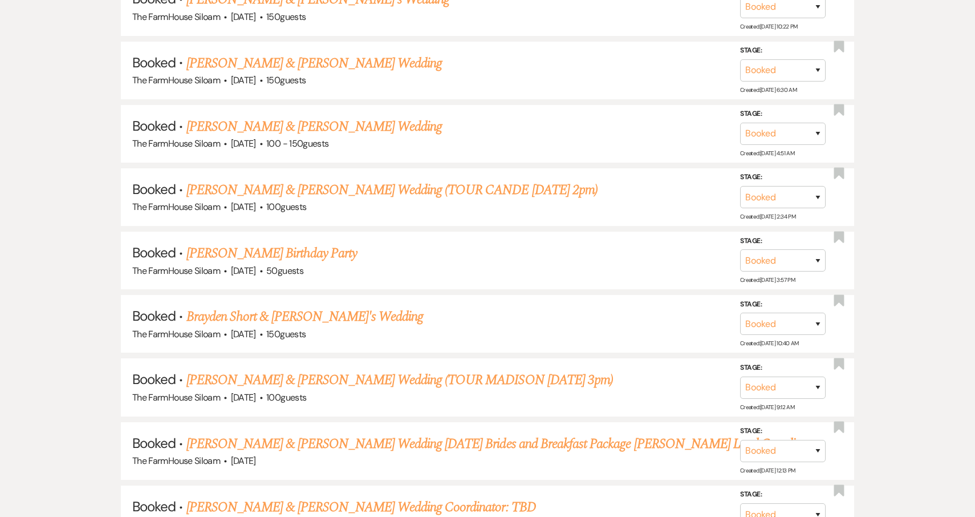
scroll to position [679, 0]
click at [294, 371] on link "[PERSON_NAME] & [PERSON_NAME] Wedding (TOUR MADISON [DATE] 3pm)" at bounding box center [400, 381] width 427 height 21
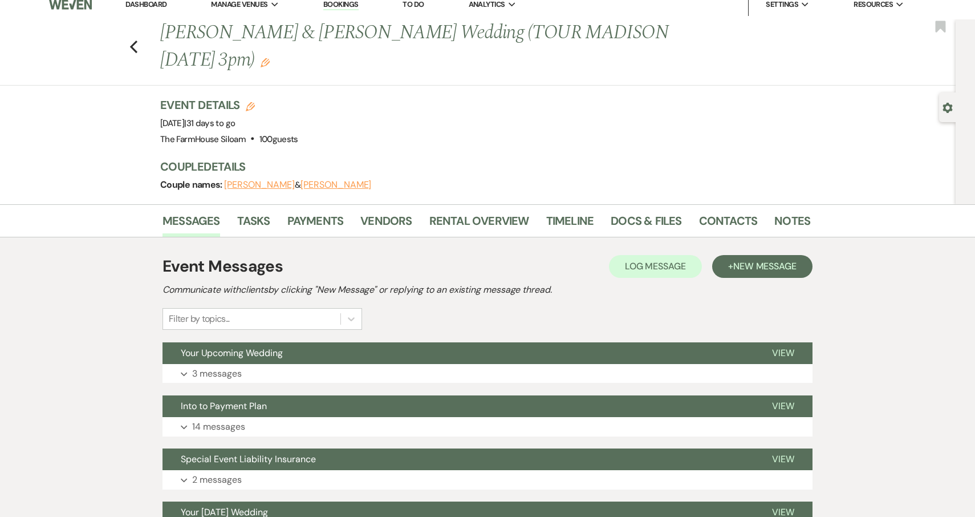
scroll to position [10, 0]
click at [233, 366] on p "3 messages" at bounding box center [217, 373] width 50 height 15
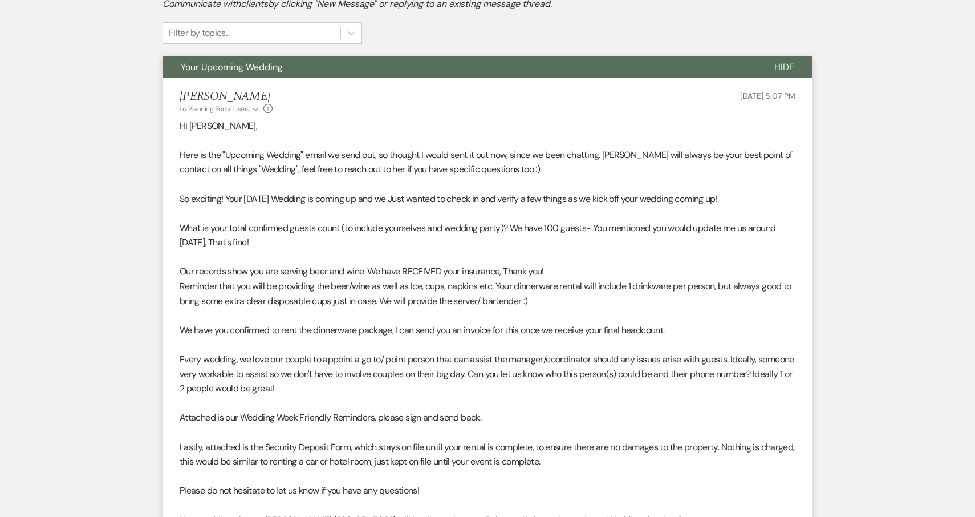
scroll to position [301, 0]
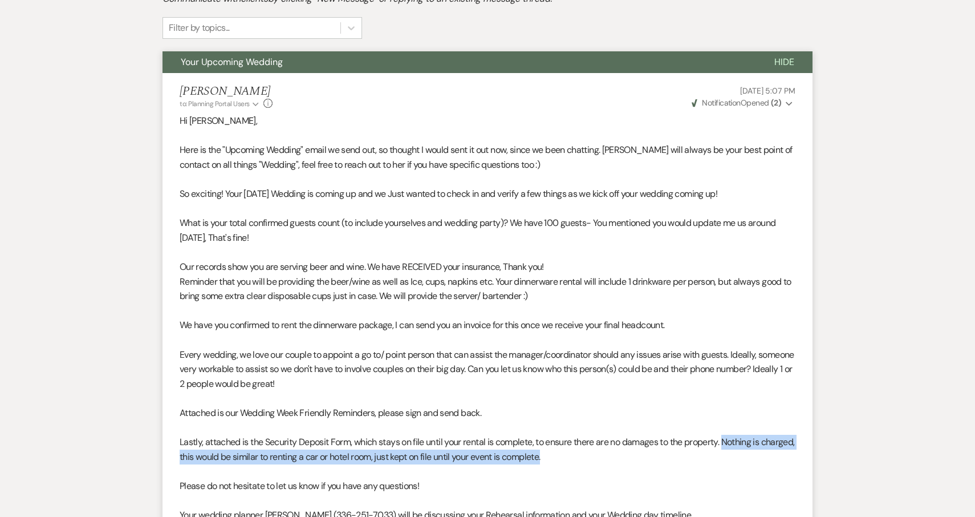
drag, startPoint x: 727, startPoint y: 407, endPoint x: 735, endPoint y: 423, distance: 17.3
click at [735, 435] on p "Lastly, attached is the Security Deposit Form, which stays on file until your r…" at bounding box center [488, 449] width 616 height 29
copy p "Nothing is charged, this would be similar to renting a car or hotel room, just …"
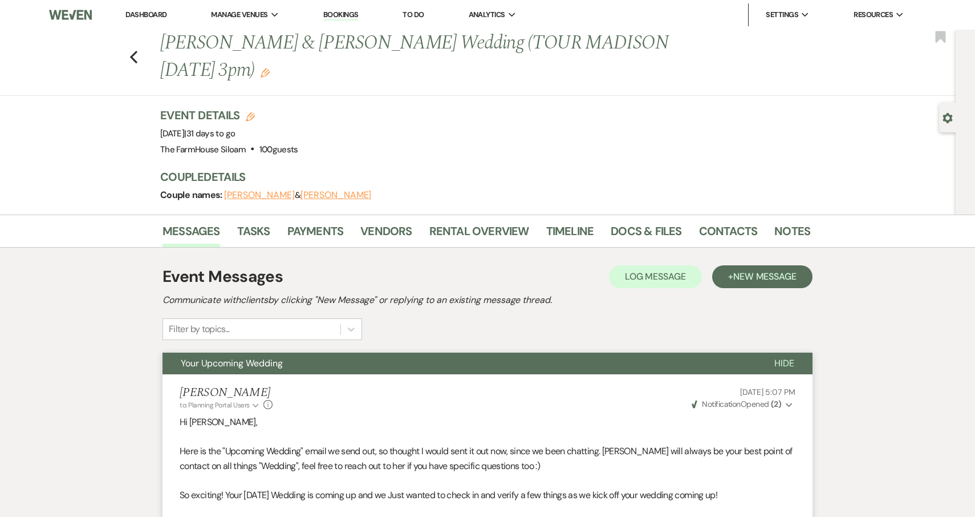
scroll to position [0, 0]
click at [132, 51] on use "button" at bounding box center [133, 57] width 7 height 13
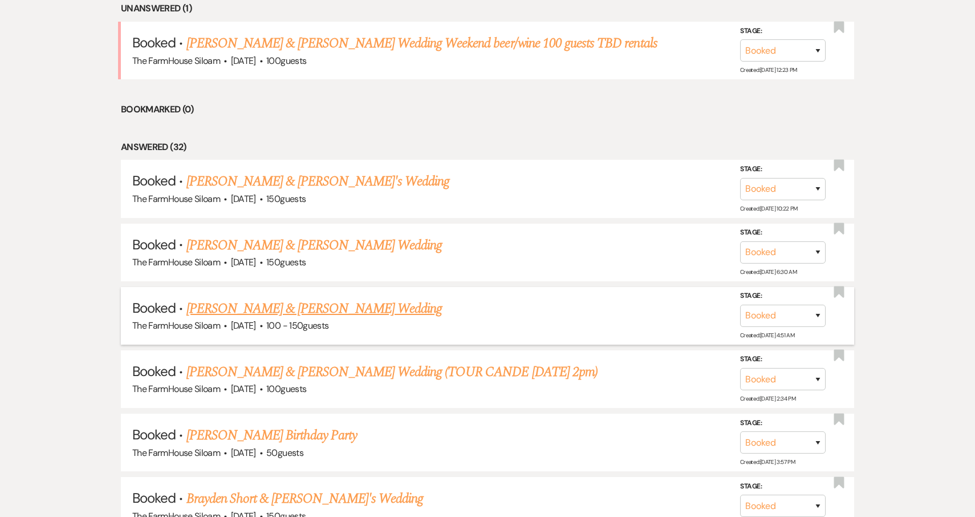
scroll to position [481, 0]
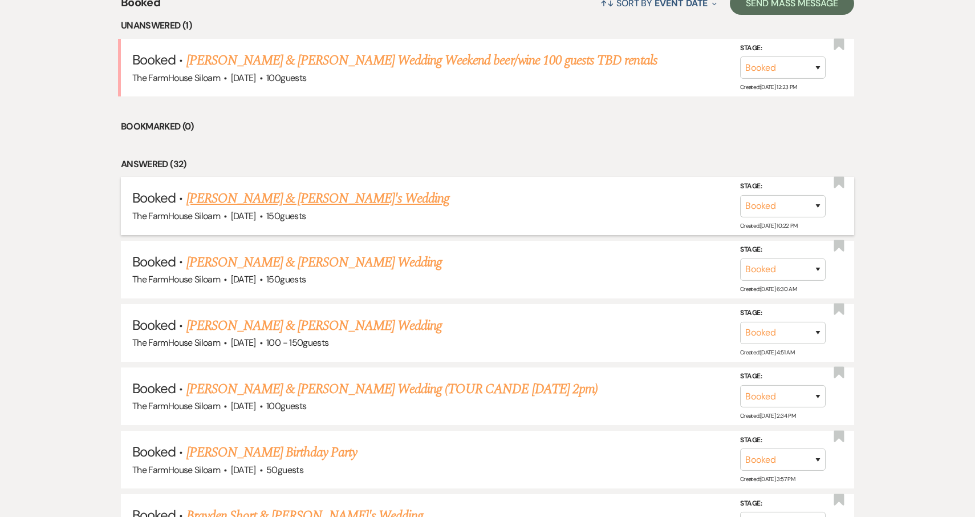
click at [264, 198] on link "[PERSON_NAME] & [PERSON_NAME]'s Wedding" at bounding box center [319, 198] width 264 height 21
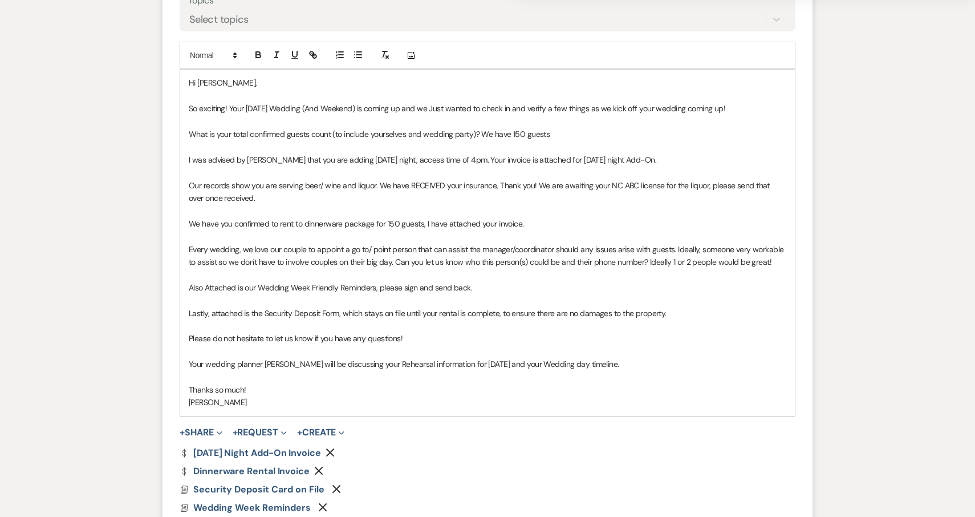
scroll to position [572, 0]
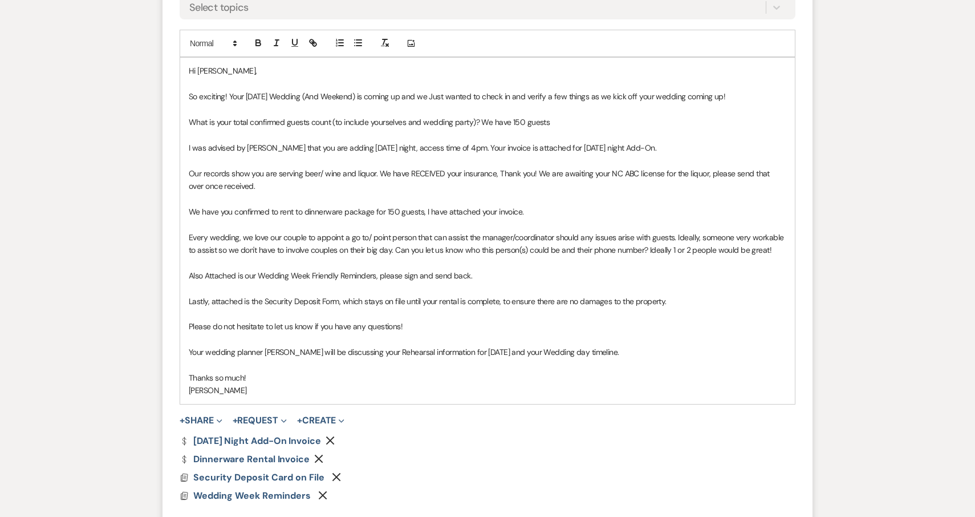
click at [708, 297] on p "Lastly, attached is the Security Deposit Form, which stays on file until your r…" at bounding box center [488, 301] width 598 height 13
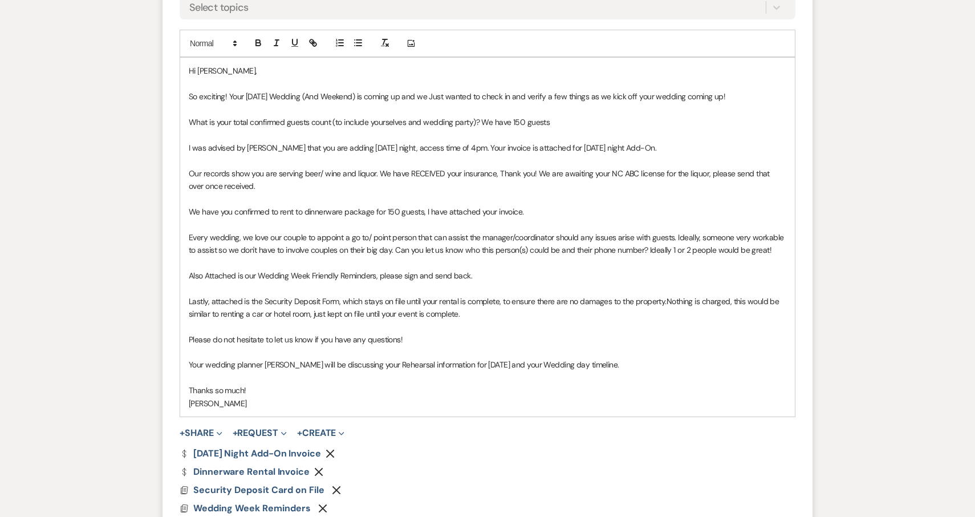
click at [731, 296] on span "Nothing is charged, this would be similar to renting a car or hotel room, just …" at bounding box center [485, 307] width 593 height 23
click at [375, 309] on span "Nothing is charged on the card, this would be similar to renting a car or hotel…" at bounding box center [482, 307] width 586 height 23
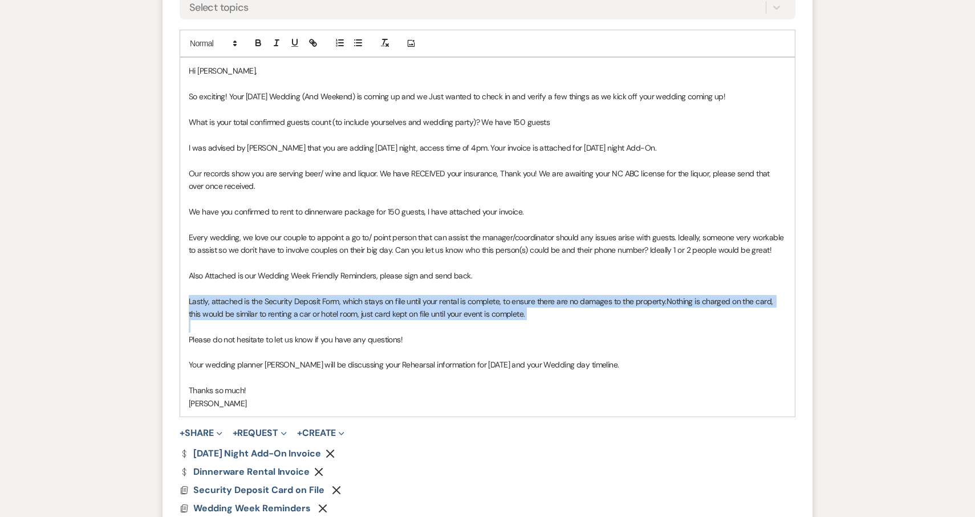
drag, startPoint x: 544, startPoint y: 317, endPoint x: 185, endPoint y: 295, distance: 358.8
click at [185, 295] on div "Hi Courtney, So exciting! Your 10/4/25 Wedding (And Weekend) is coming up and w…" at bounding box center [487, 237] width 615 height 359
copy p "Lastly, attached is the Security Deposit Form, which stays on file until your r…"
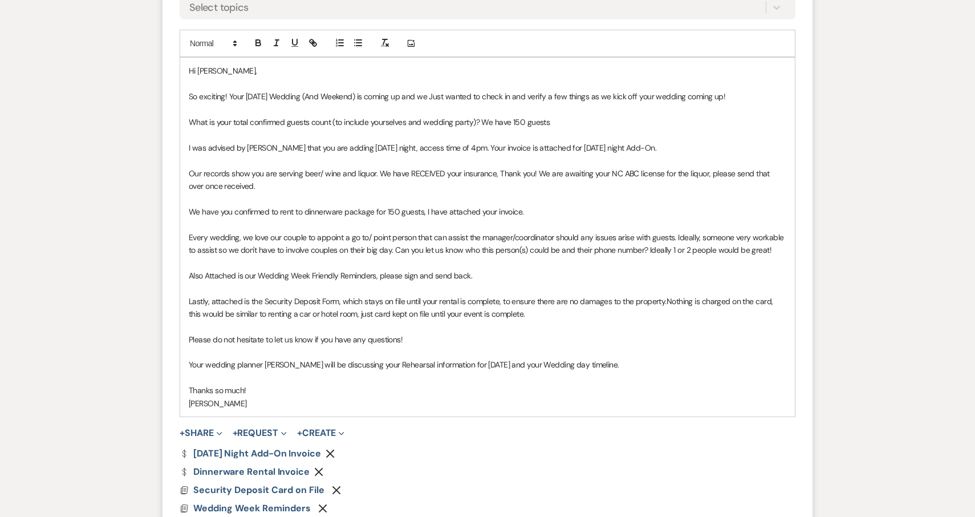
click at [406, 384] on p "Thanks so much!" at bounding box center [488, 390] width 598 height 13
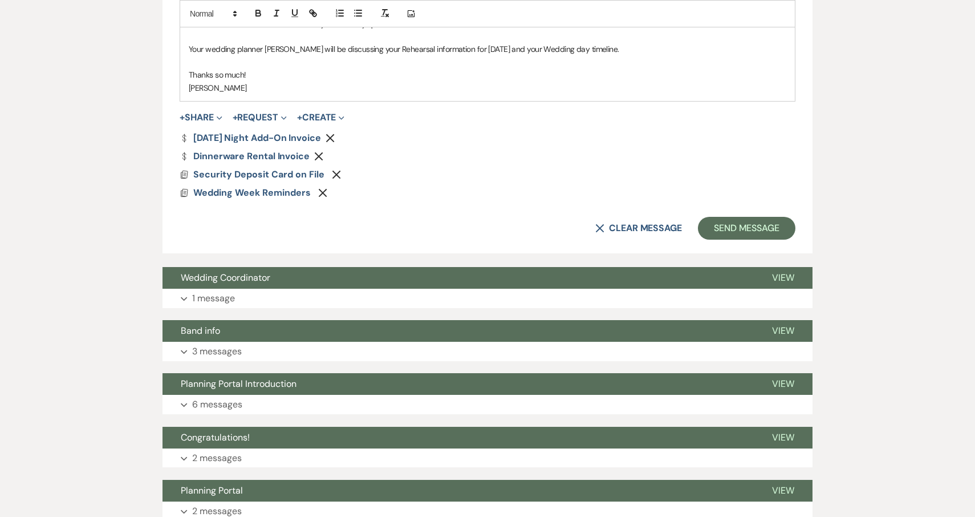
scroll to position [898, 0]
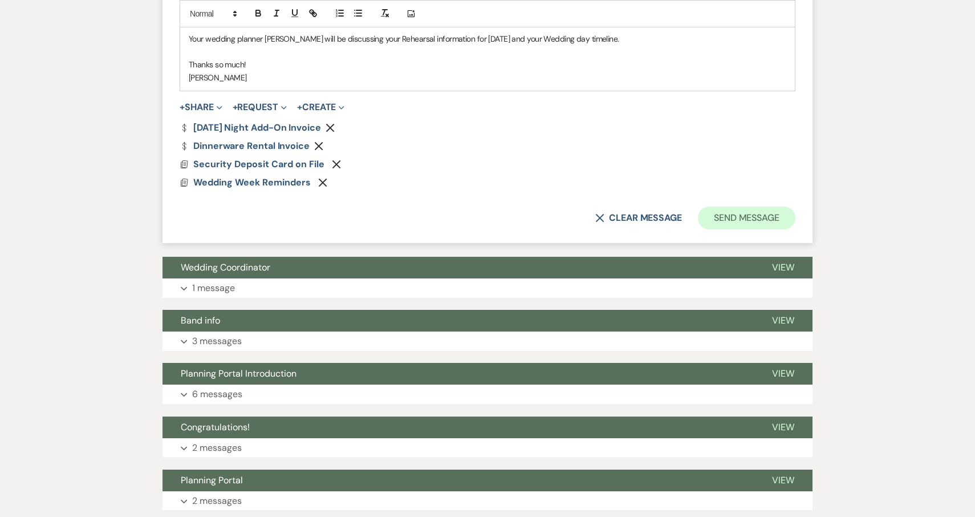
click at [749, 206] on button "Send Message" at bounding box center [747, 217] width 98 height 23
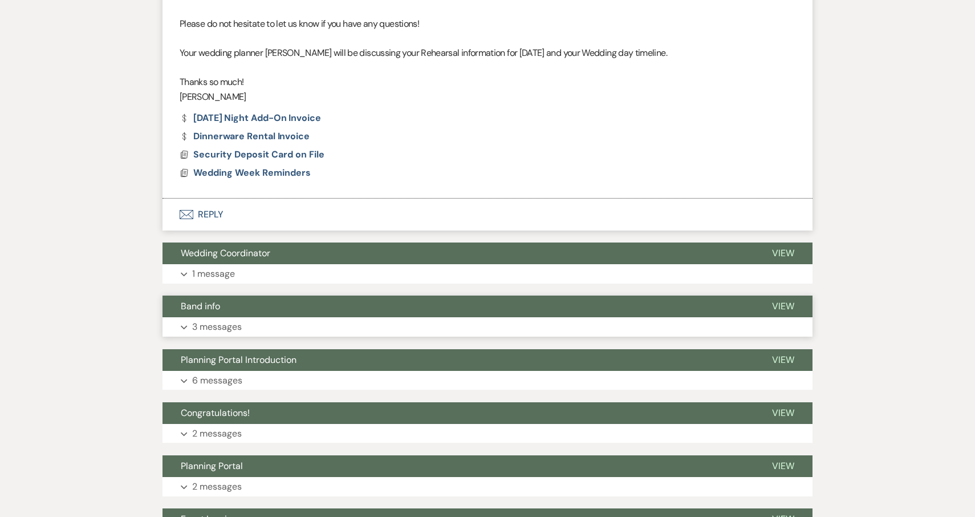
scroll to position [691, 0]
click at [264, 132] on link "Dollar Payment Dinnerware Rental Invoice" at bounding box center [245, 136] width 130 height 9
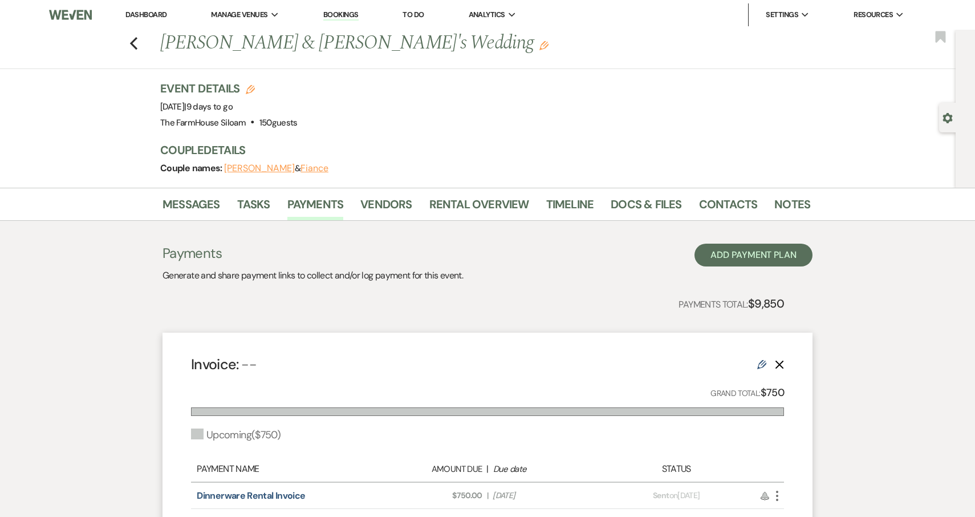
click at [147, 14] on link "Dashboard" at bounding box center [145, 15] width 41 height 10
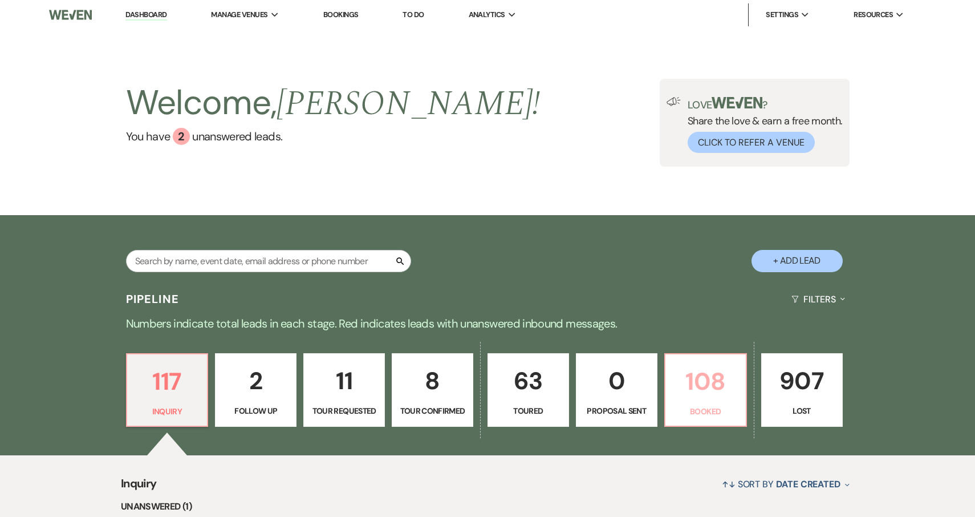
click at [708, 404] on link "108 Booked" at bounding box center [706, 390] width 83 height 74
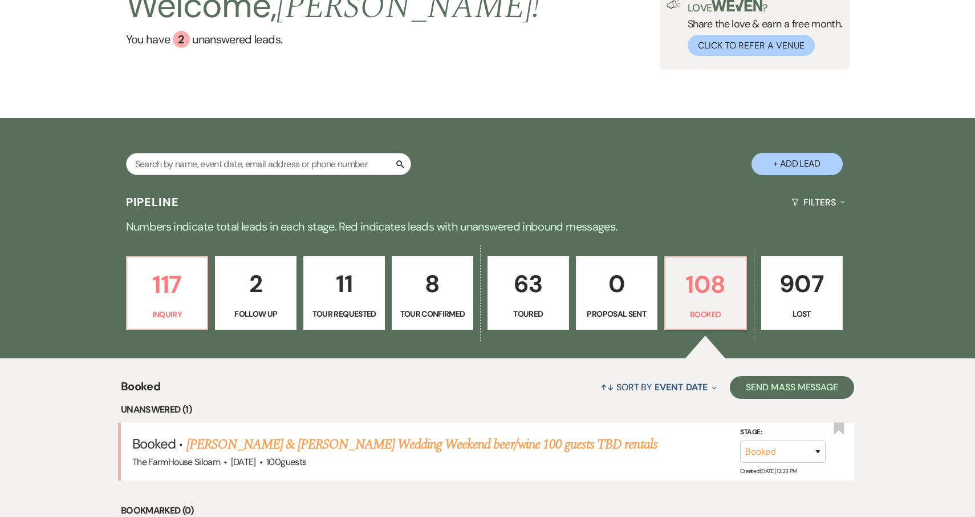
scroll to position [125, 0]
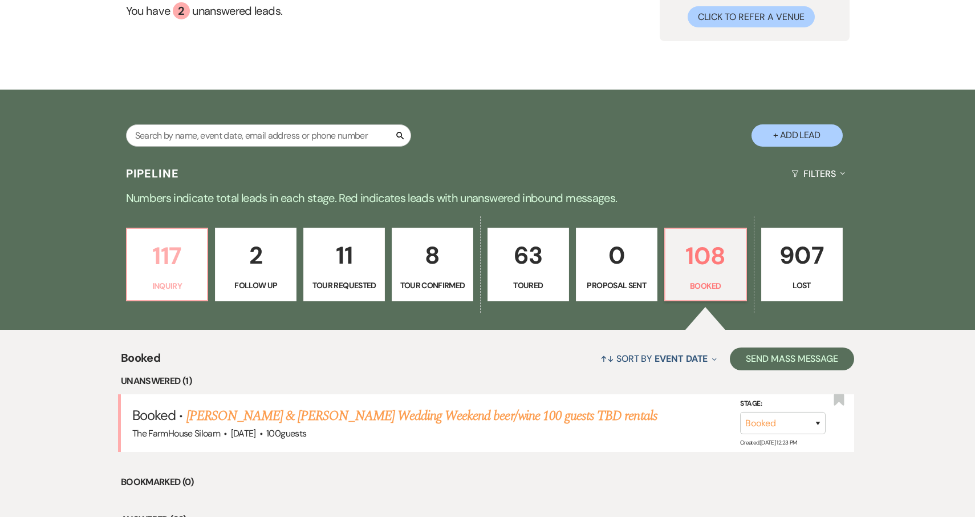
click at [169, 269] on p "117" at bounding box center [167, 256] width 67 height 38
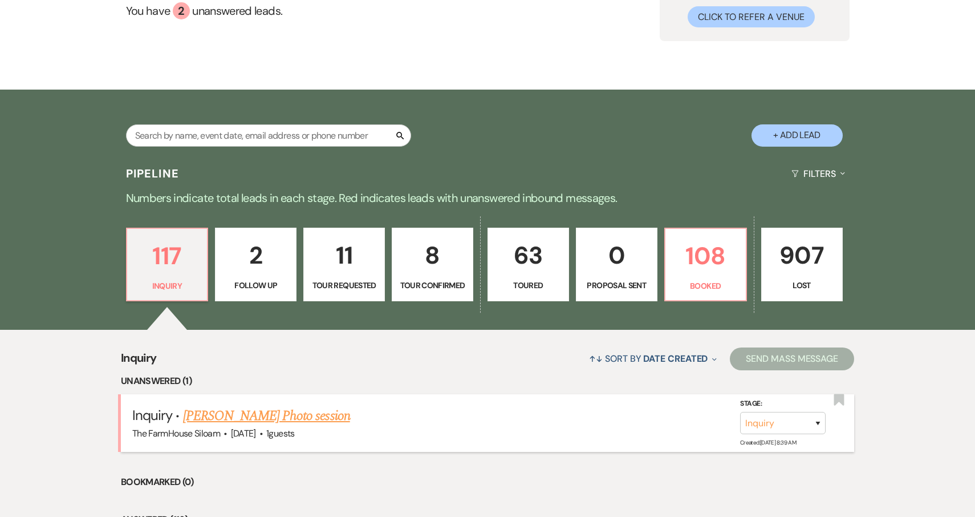
click at [222, 412] on link "Denise Moser's Photo session" at bounding box center [266, 416] width 167 height 21
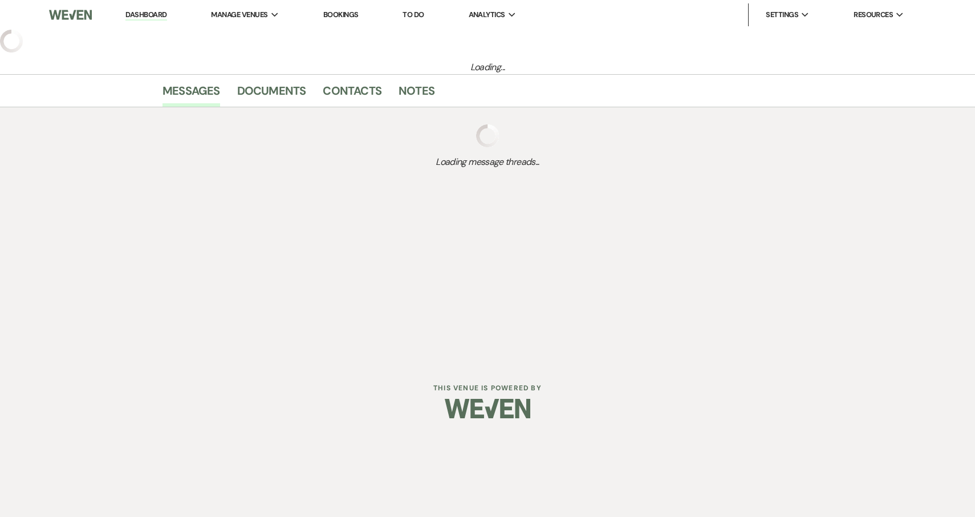
select select "5"
select select "13"
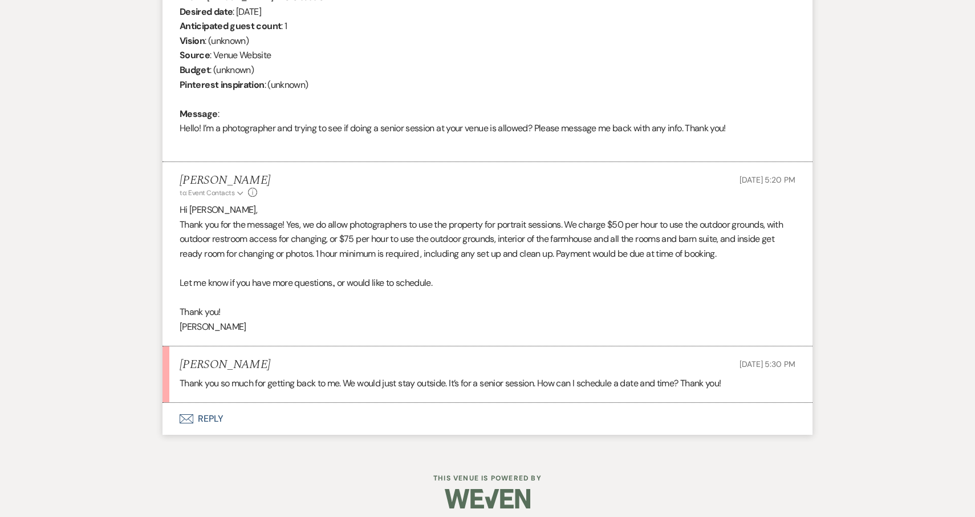
scroll to position [500, 0]
click at [211, 408] on button "Envelope Reply" at bounding box center [488, 420] width 650 height 32
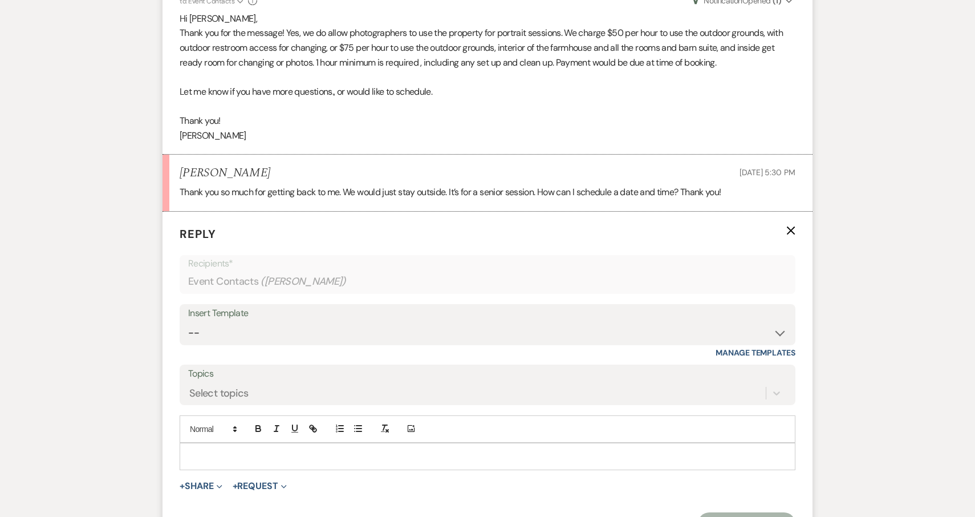
scroll to position [718, 0]
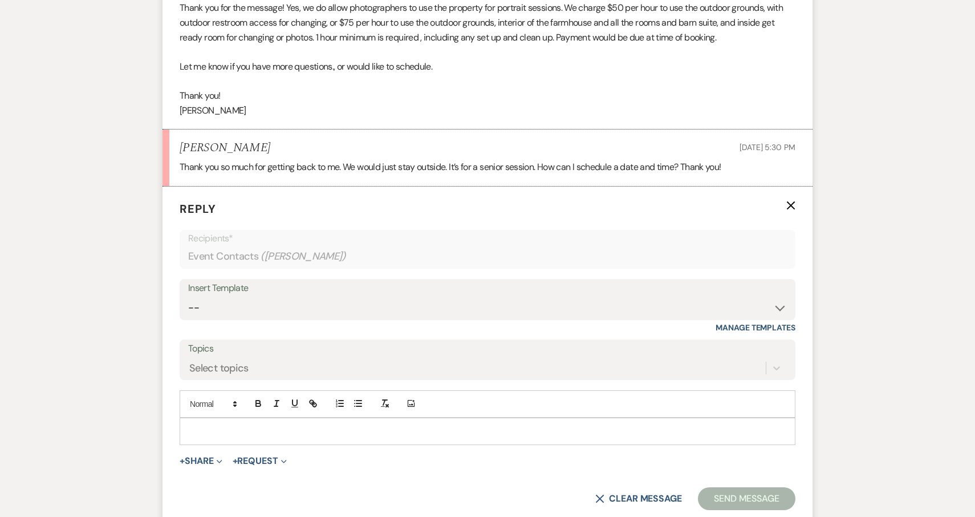
click at [224, 425] on p at bounding box center [488, 431] width 598 height 13
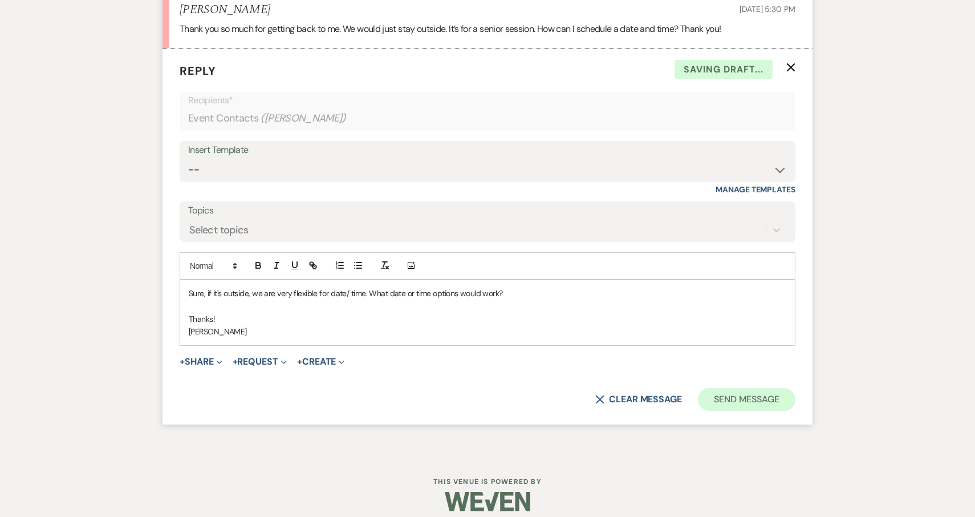
click at [771, 391] on button "Send Message" at bounding box center [747, 399] width 98 height 23
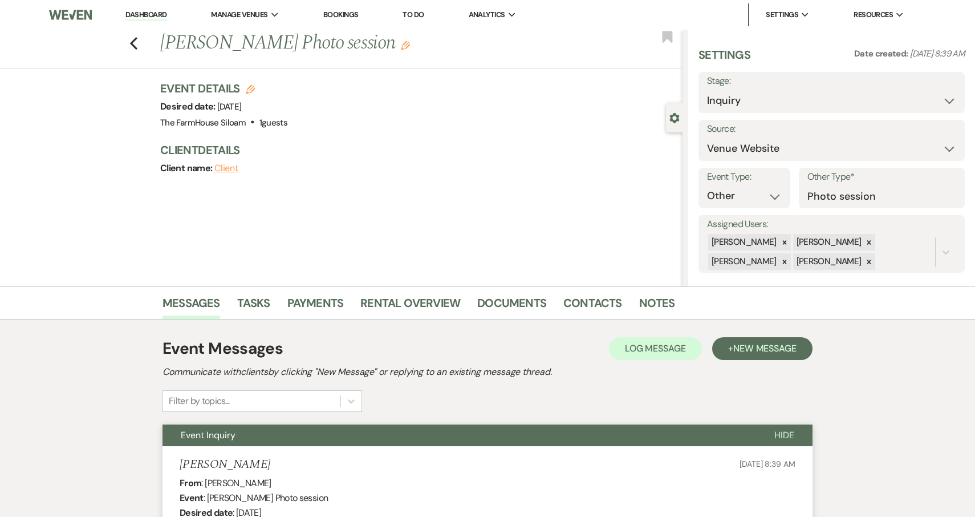
scroll to position [0, 0]
click at [134, 46] on use "button" at bounding box center [133, 43] width 7 height 13
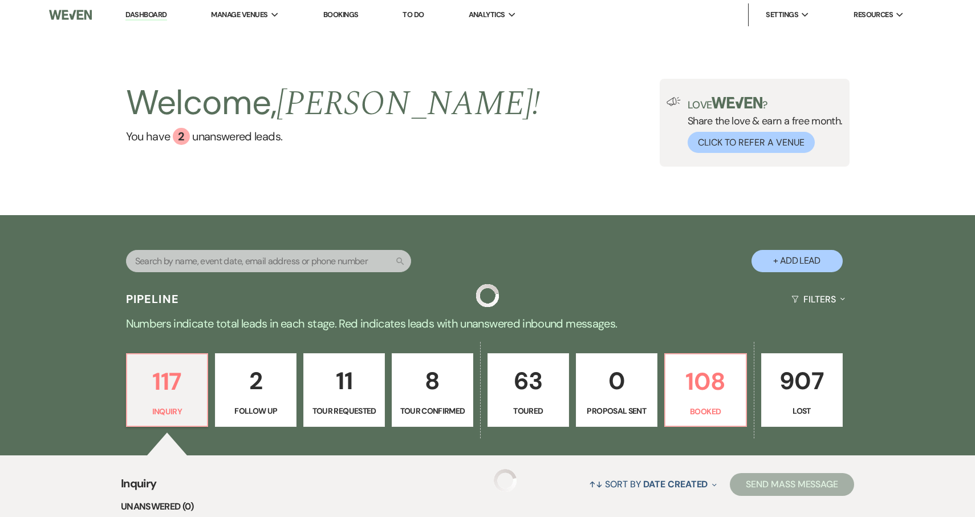
scroll to position [125, 0]
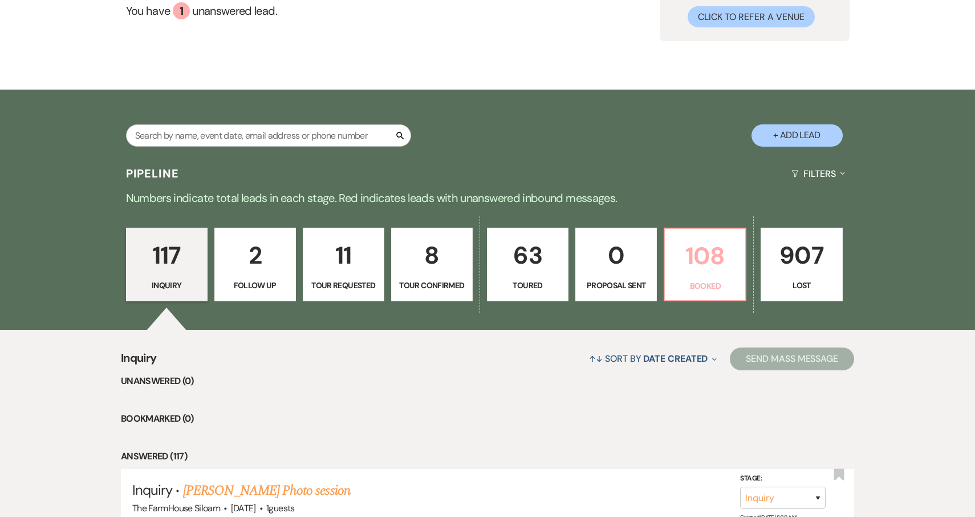
click at [702, 279] on p "Booked" at bounding box center [705, 285] width 67 height 13
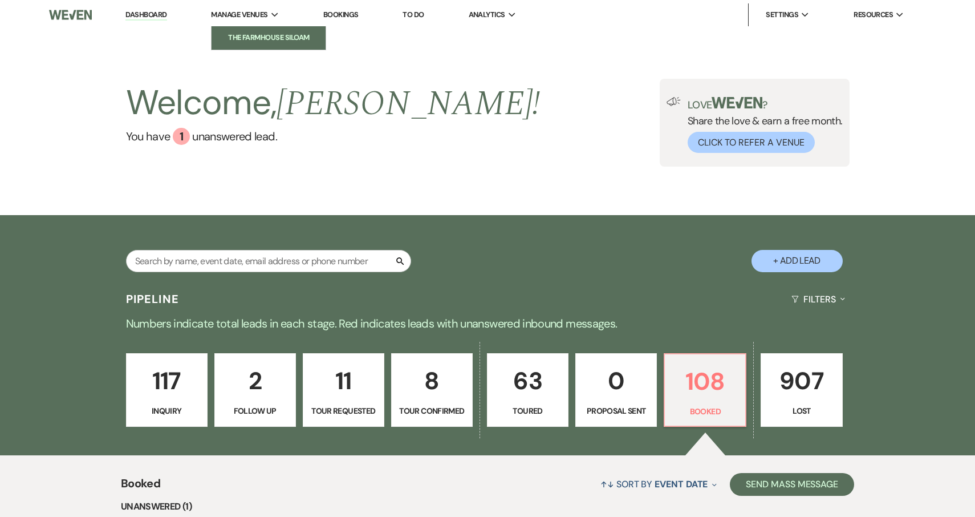
click at [268, 36] on li "The FarmHouse Siloam" at bounding box center [268, 37] width 103 height 11
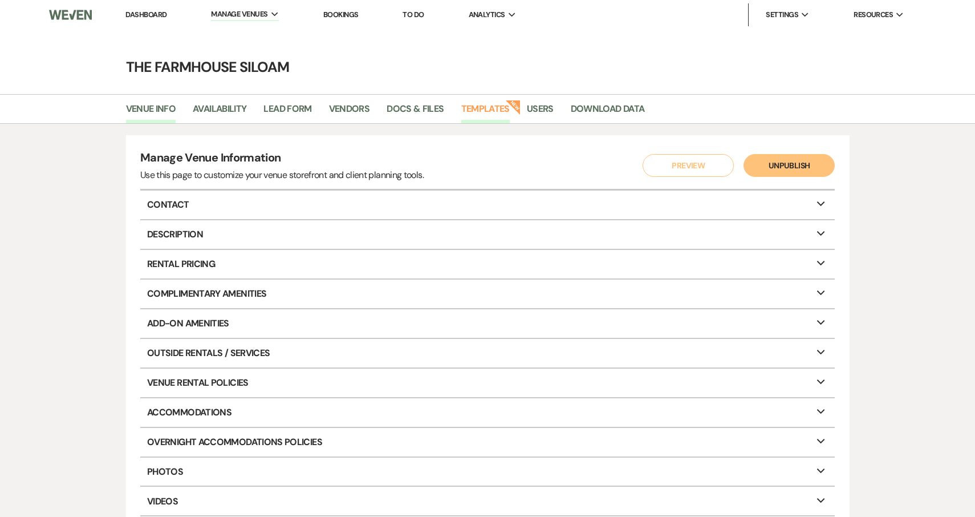
click at [500, 111] on link "Templates" at bounding box center [485, 113] width 48 height 22
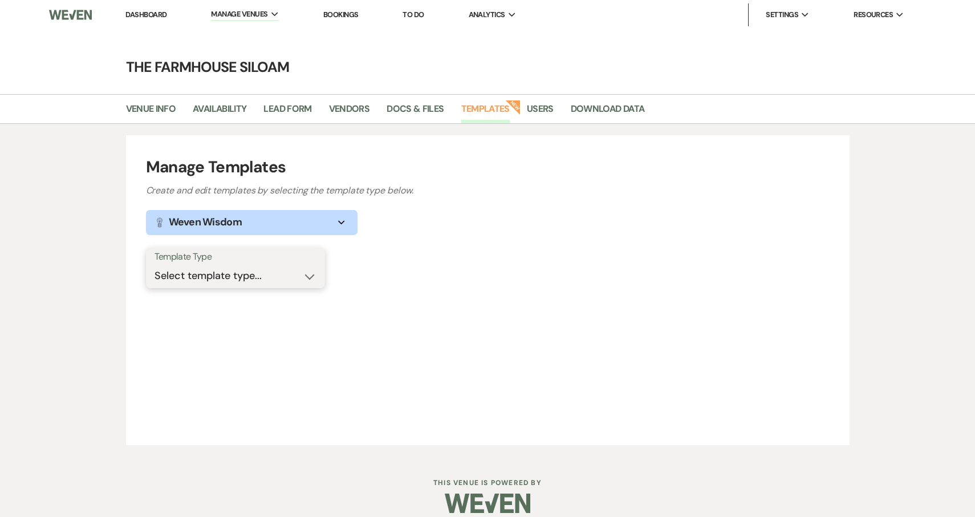
select select "Message Templates"
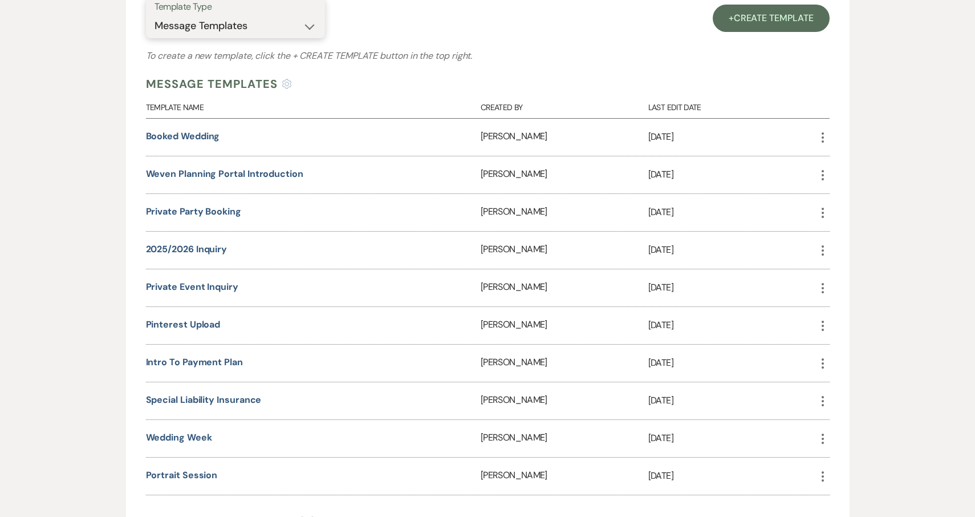
scroll to position [253, 0]
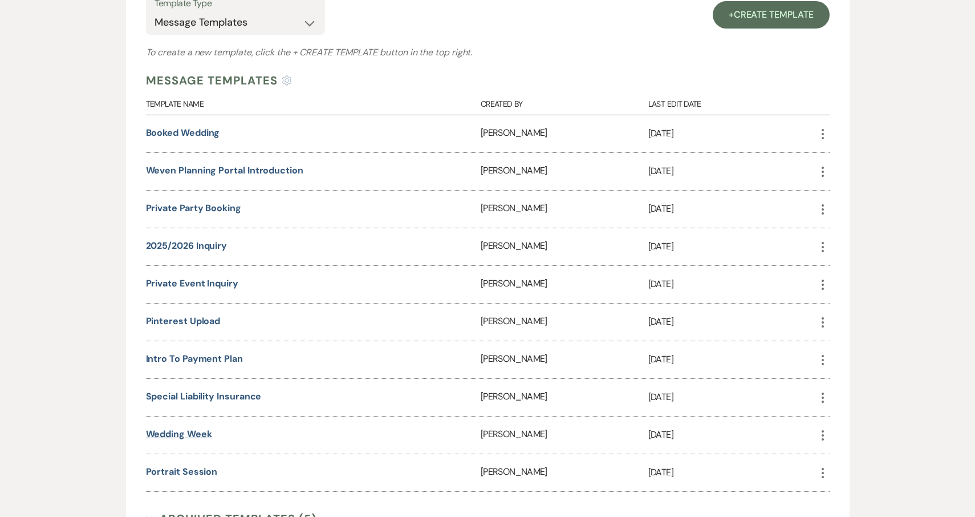
click at [187, 430] on link "Wedding Week" at bounding box center [179, 434] width 66 height 12
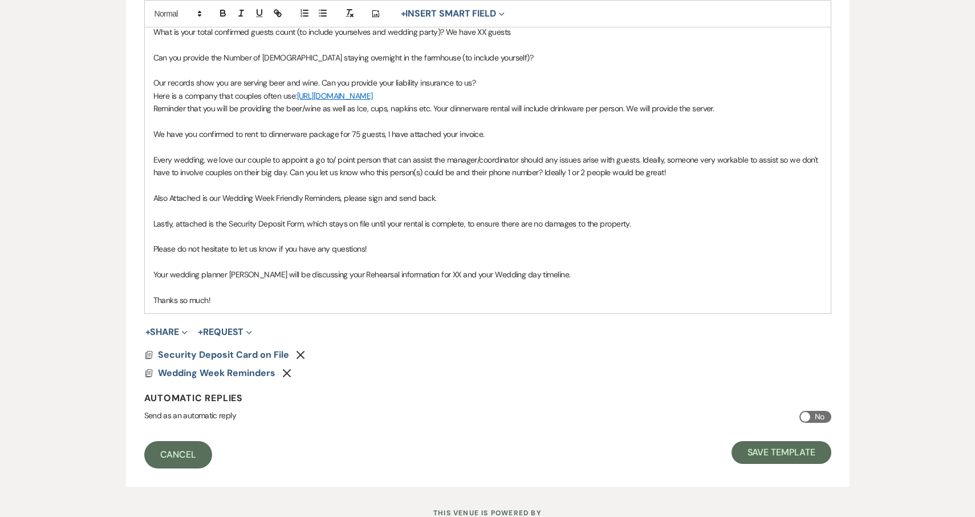
scroll to position [380, 0]
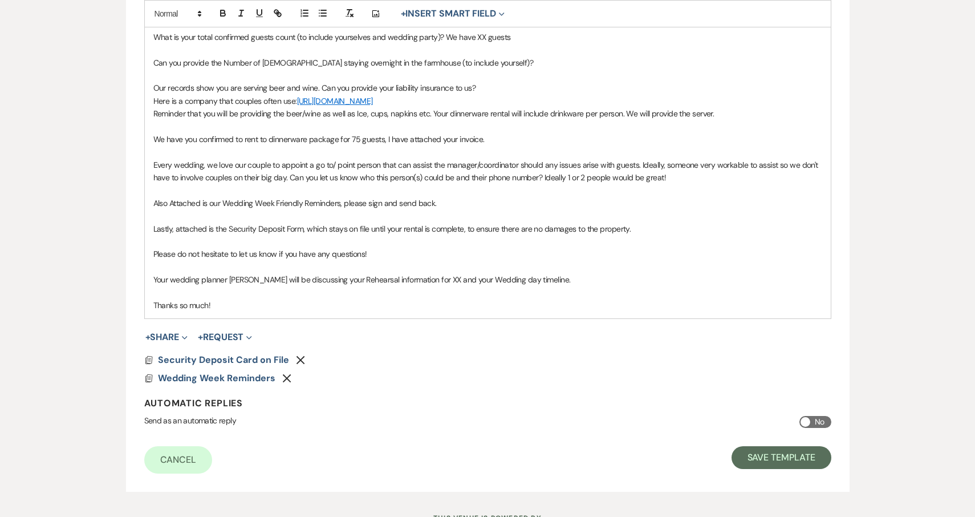
click at [674, 226] on p "Lastly, attached is the Security Deposit Form, which stays on file until your r…" at bounding box center [487, 228] width 669 height 13
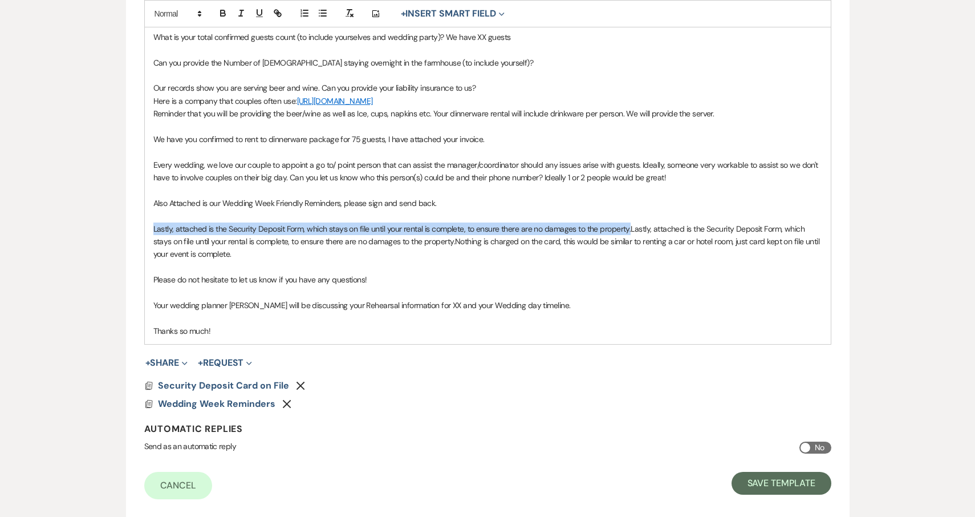
drag, startPoint x: 631, startPoint y: 225, endPoint x: 130, endPoint y: 224, distance: 500.8
click at [130, 224] on form "Edit Message Template This template was created on [DATE] * Required Template N…" at bounding box center [488, 124] width 724 height 787
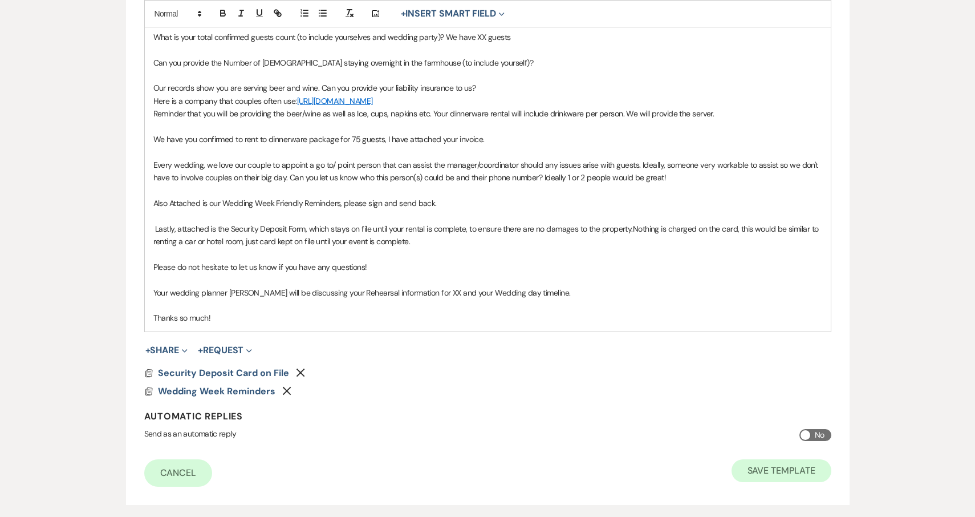
click at [777, 462] on button "Save Template" at bounding box center [782, 470] width 100 height 23
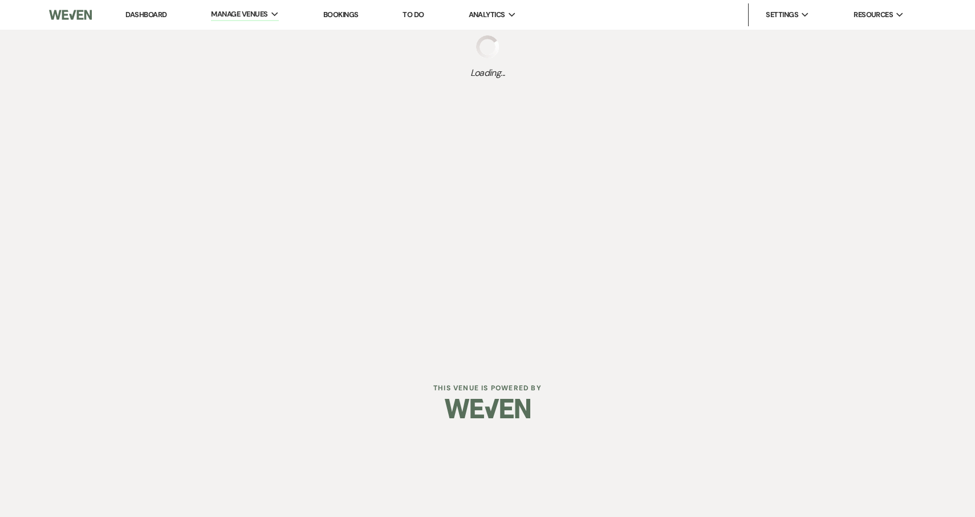
select select "Message Templates"
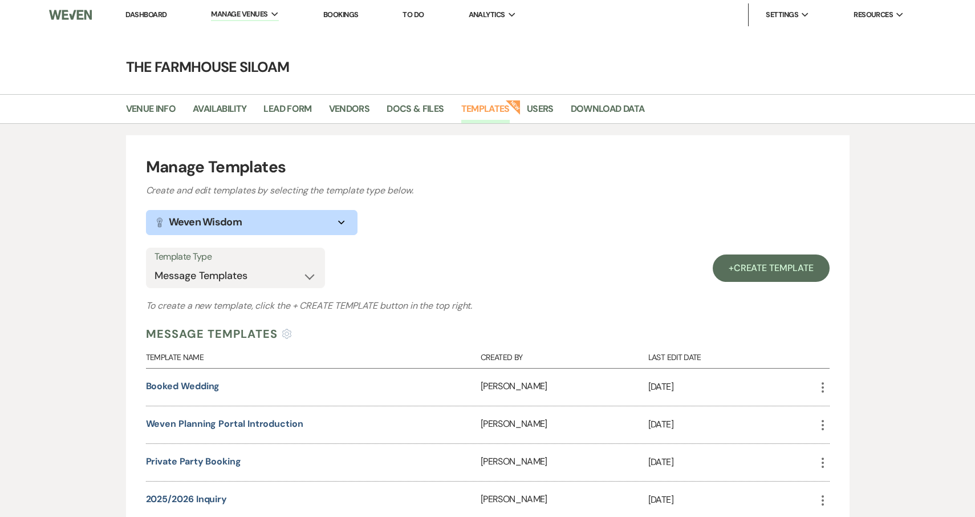
click at [154, 14] on link "Dashboard" at bounding box center [145, 15] width 41 height 10
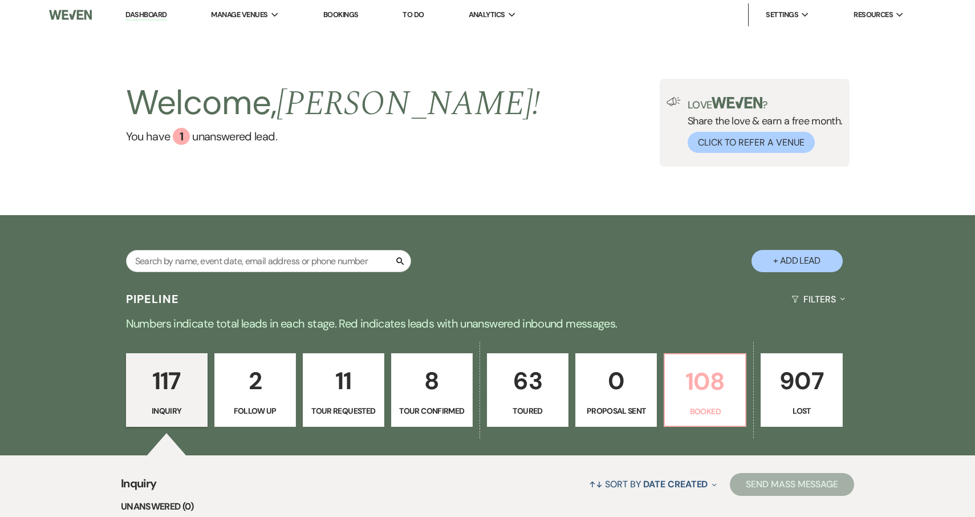
click at [704, 400] on p "108" at bounding box center [705, 381] width 67 height 38
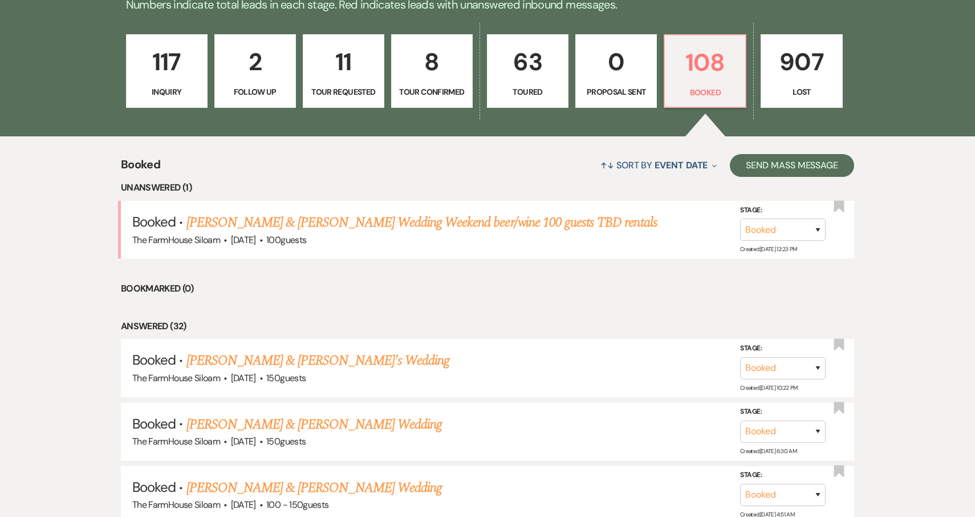
scroll to position [313, 0]
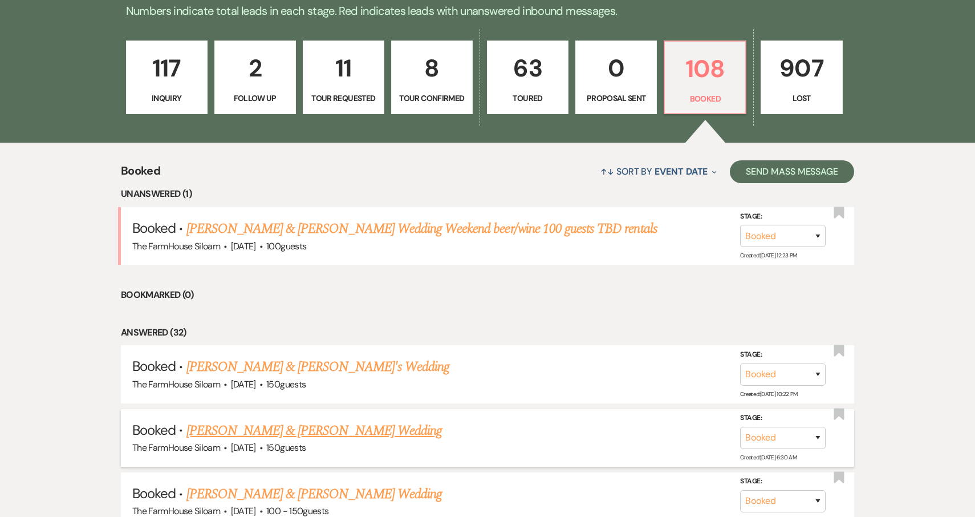
click at [347, 431] on link "[PERSON_NAME] & [PERSON_NAME] Wedding" at bounding box center [315, 430] width 256 height 21
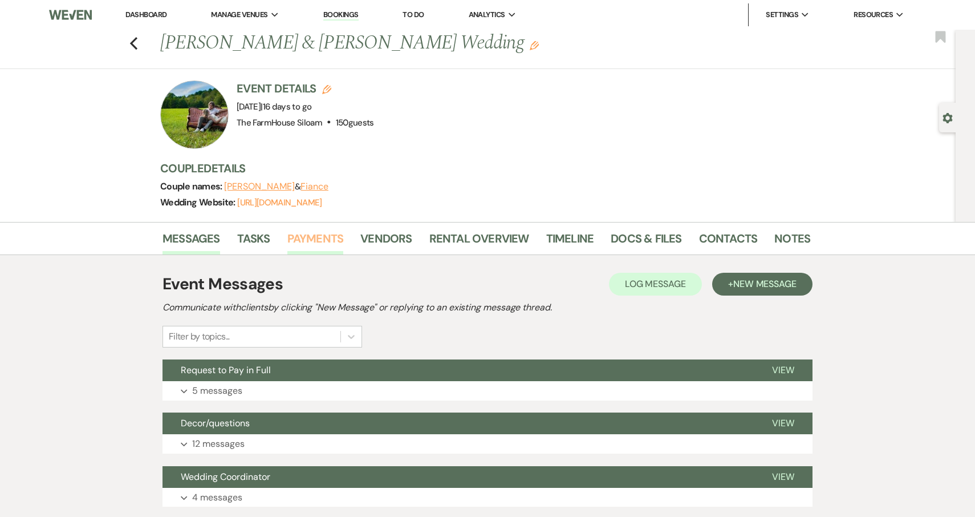
click at [319, 236] on link "Payments" at bounding box center [315, 241] width 56 height 25
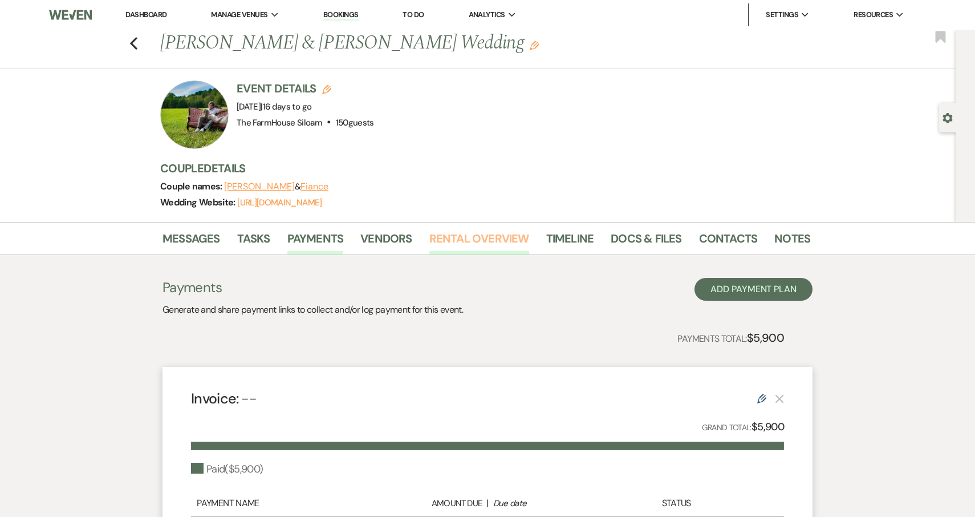
click at [500, 240] on link "Rental Overview" at bounding box center [480, 241] width 100 height 25
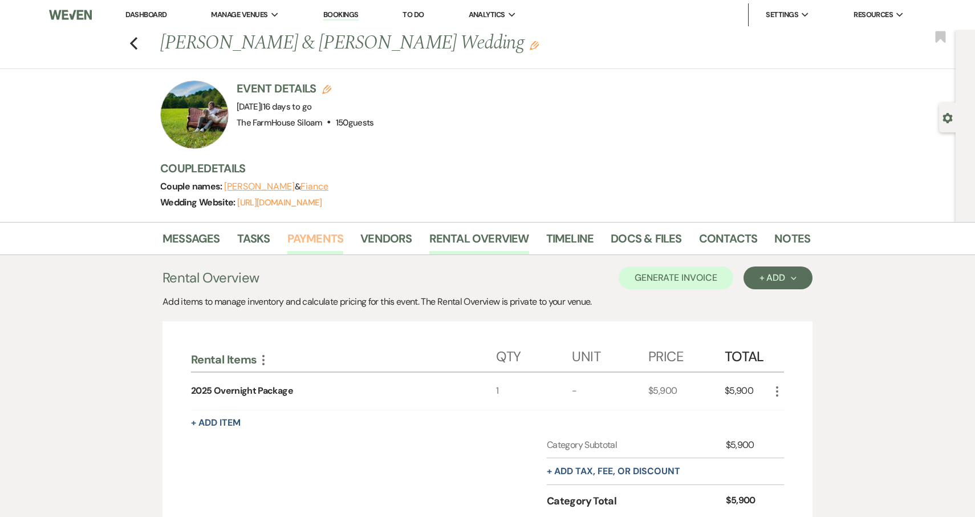
click at [317, 238] on link "Payments" at bounding box center [315, 241] width 56 height 25
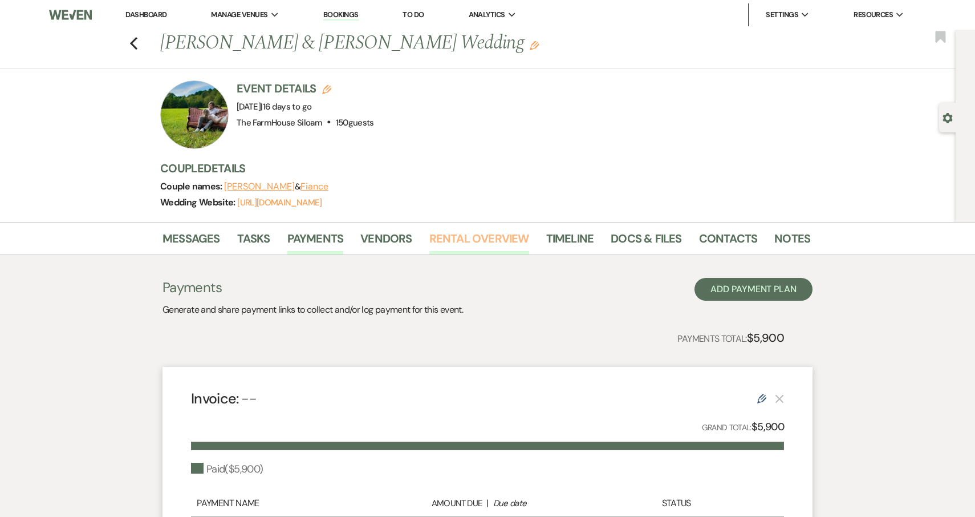
click at [494, 238] on link "Rental Overview" at bounding box center [480, 241] width 100 height 25
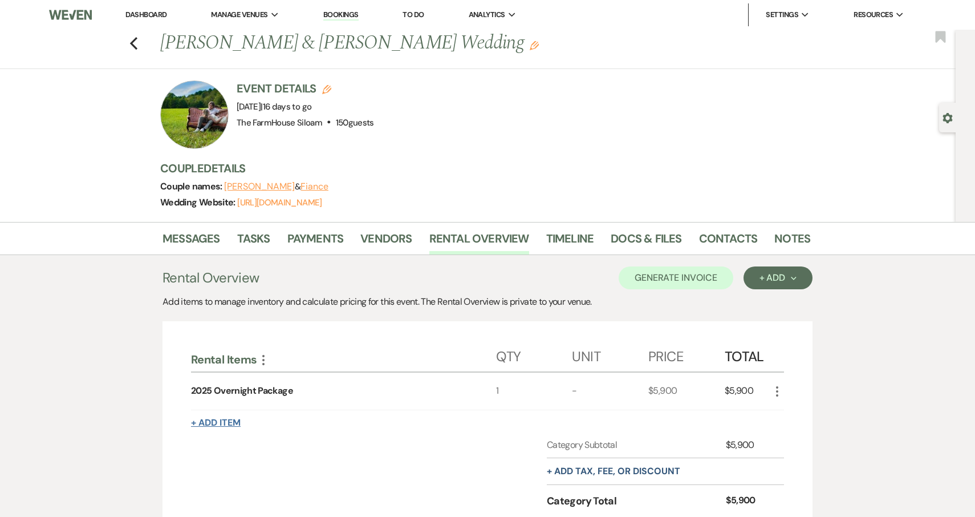
click at [218, 423] on button "+ Add Item" at bounding box center [216, 422] width 50 height 9
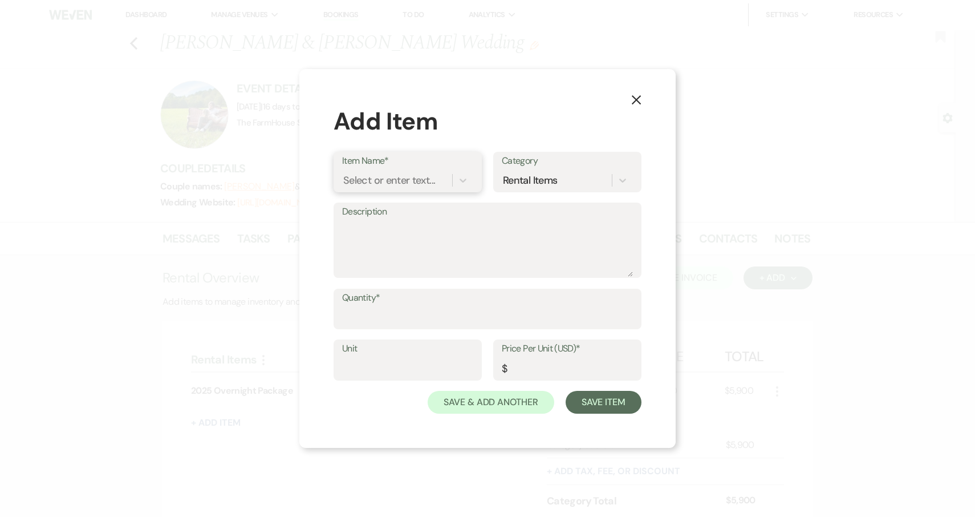
click at [391, 181] on div "Select or enter text..." at bounding box center [389, 179] width 92 height 15
type input "Dinnerware Rental"
click at [430, 210] on div "+ Add "Dinnerware Rental "" at bounding box center [407, 209] width 131 height 23
click at [412, 229] on textarea "Description" at bounding box center [487, 248] width 291 height 57
click at [481, 228] on textarea "6 items (Charger, plate, drink ware, knife, fork," at bounding box center [487, 248] width 291 height 57
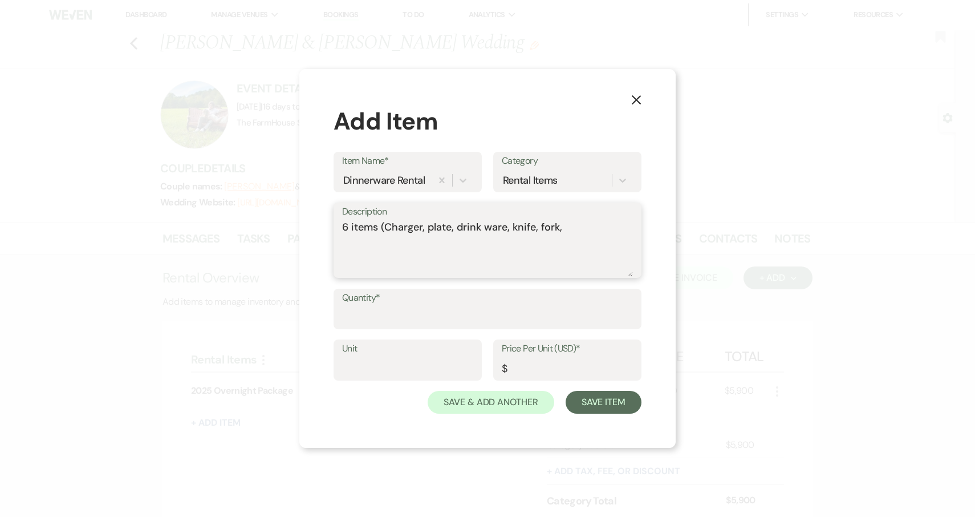
click at [485, 229] on textarea "6 items (Charger, plate, drink ware, knife, fork," at bounding box center [487, 248] width 291 height 57
click at [574, 229] on textarea "6 items (Charger, plate, drinkware, knife, fork," at bounding box center [487, 248] width 291 height 57
type textarea "6 items (Charger, plate, drinkware, knife, fork, napkin)"
click at [424, 314] on input "Quantity*" at bounding box center [487, 317] width 291 height 22
type input "150"
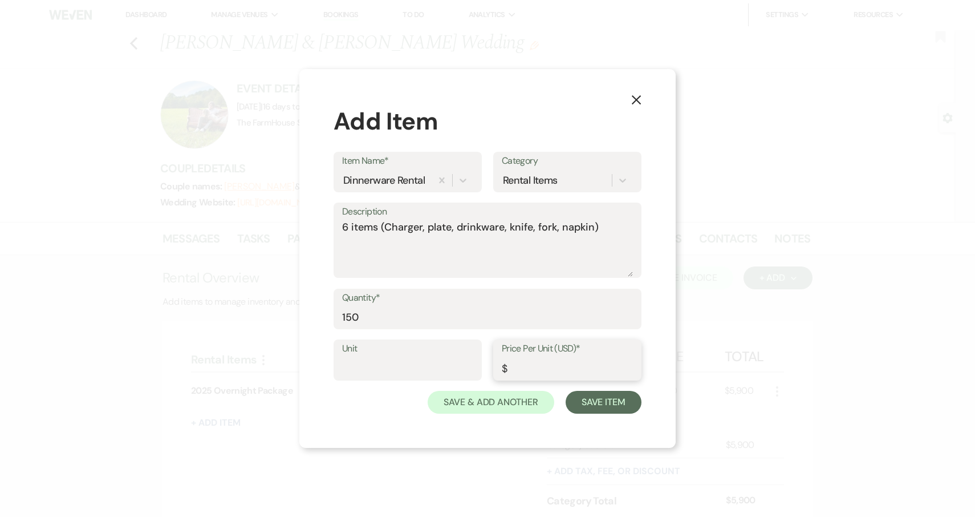
click at [549, 361] on input "Price Per Unit (USD)*" at bounding box center [567, 368] width 131 height 22
type input "5"
click at [599, 403] on button "Save Item" at bounding box center [604, 402] width 76 height 23
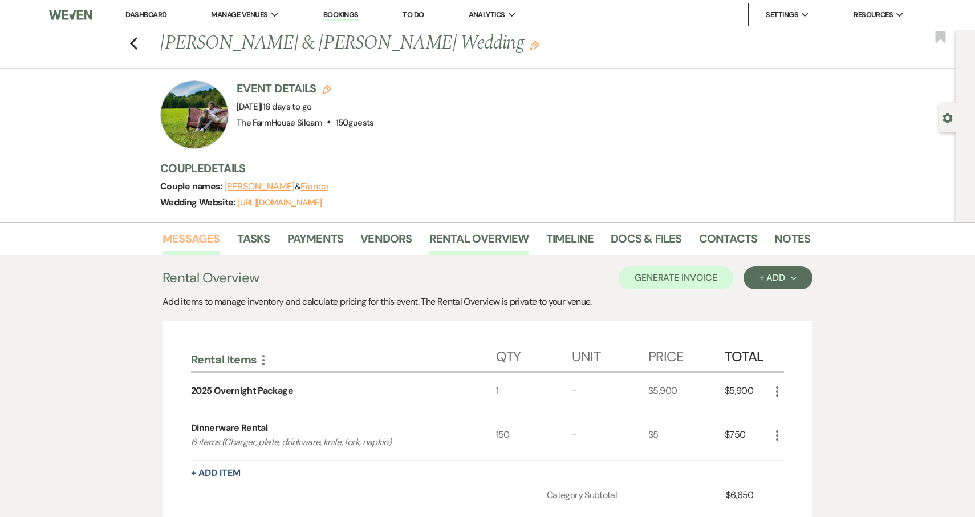
click at [195, 238] on link "Messages" at bounding box center [192, 241] width 58 height 25
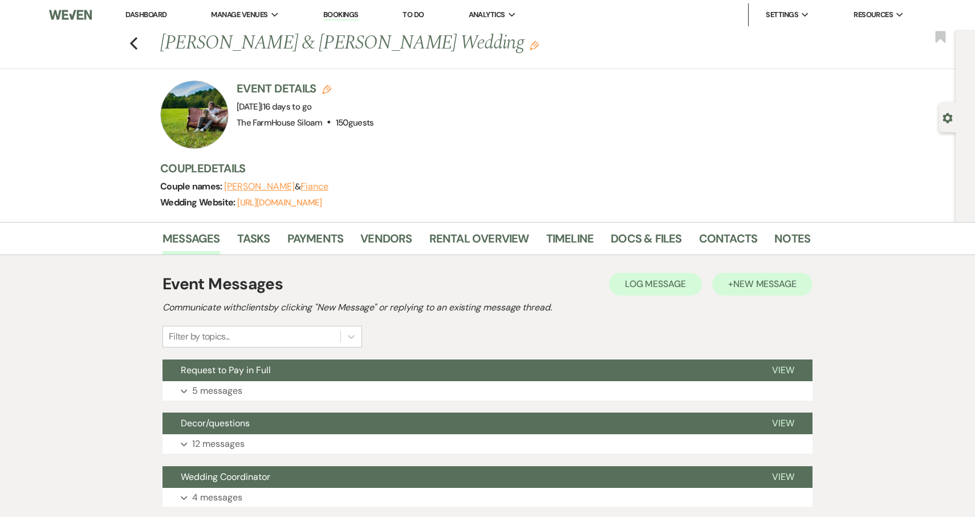
click at [736, 285] on span "New Message" at bounding box center [765, 284] width 63 height 12
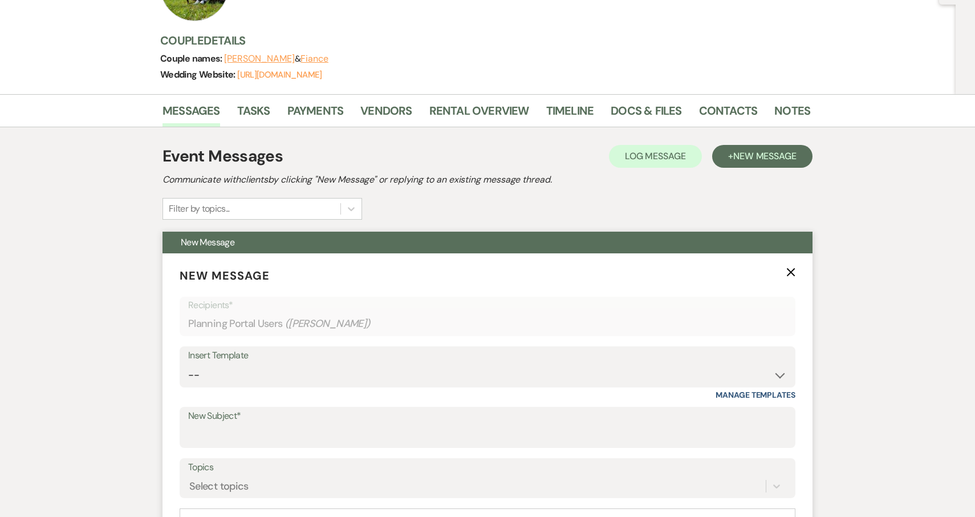
scroll to position [278, 0]
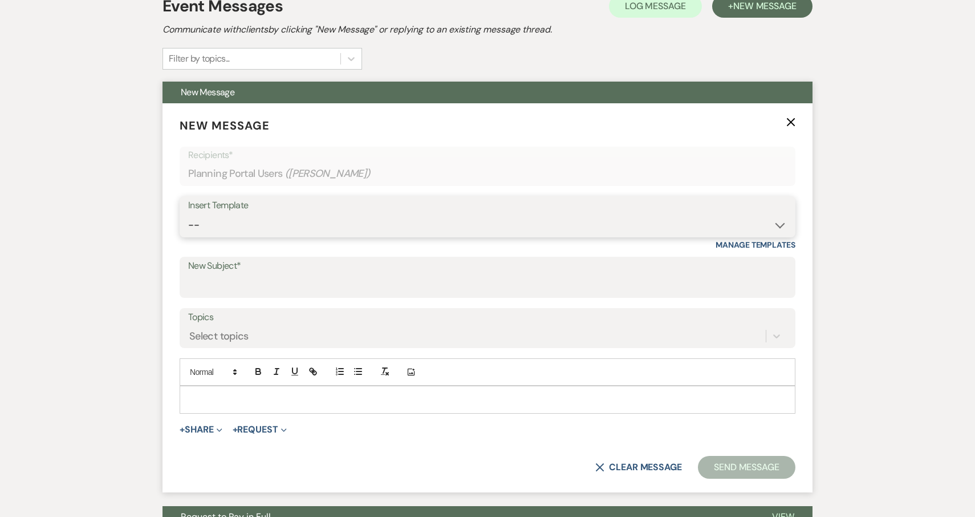
select select "5923"
type input "Your Upcoming Wedding"
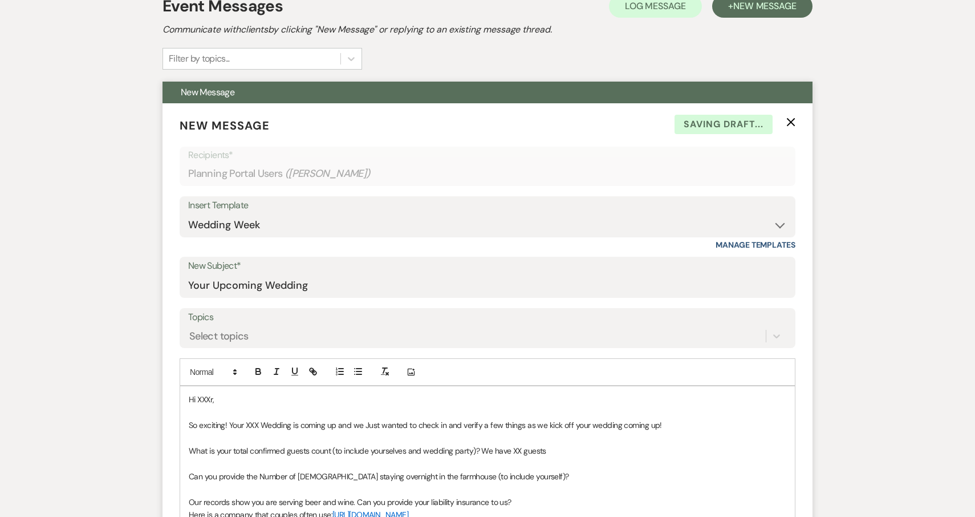
click at [242, 396] on p "Hi XXXr," at bounding box center [488, 399] width 598 height 13
click at [258, 423] on span "So exciting! Your XXX Wedding is coming up and we Just wanted to check in and v…" at bounding box center [425, 425] width 473 height 10
click at [522, 449] on span "What is your total confirmed guests count (to include yourselves and wedding pa…" at bounding box center [368, 450] width 358 height 10
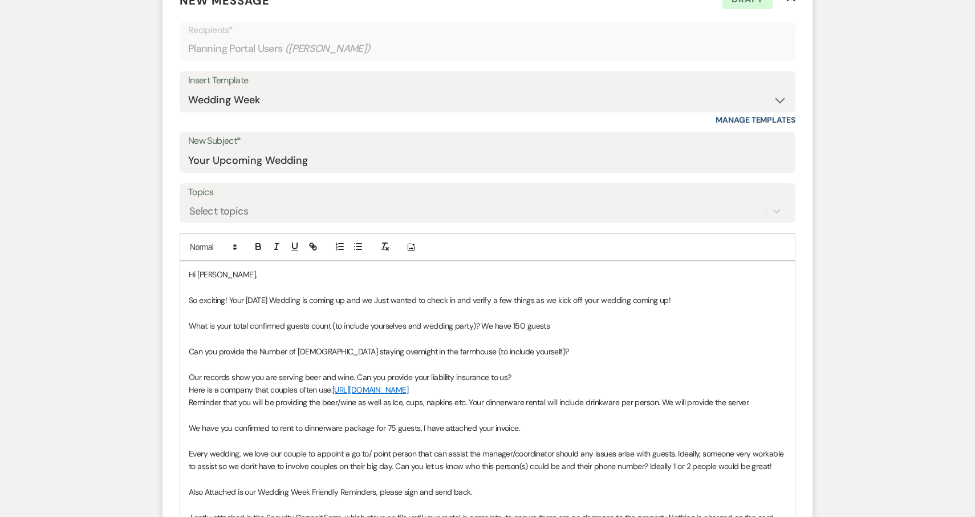
scroll to position [403, 0]
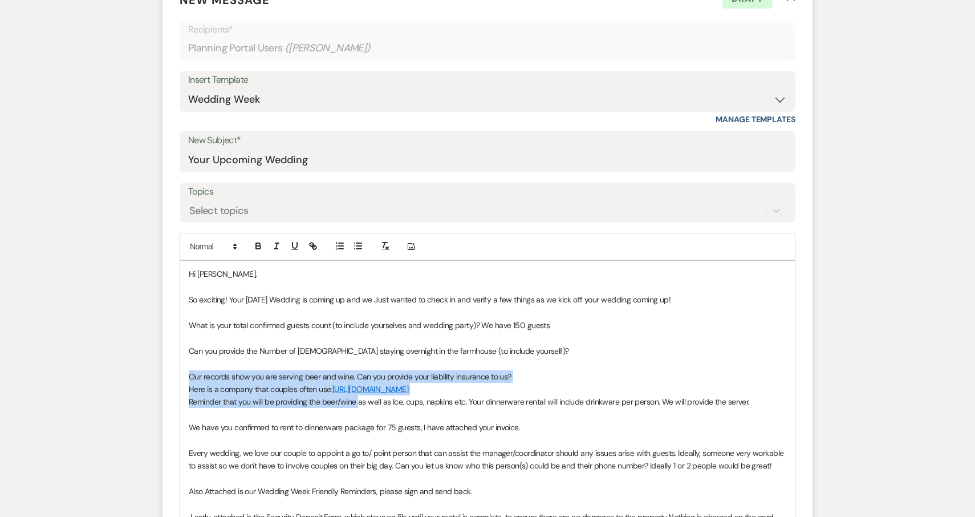
drag, startPoint x: 188, startPoint y: 372, endPoint x: 358, endPoint y: 411, distance: 174.5
click at [358, 411] on div "Hi Rylee, So exciting! Your 10/11/25 Wedding is coming up and we Just wanted to…" at bounding box center [487, 440] width 615 height 359
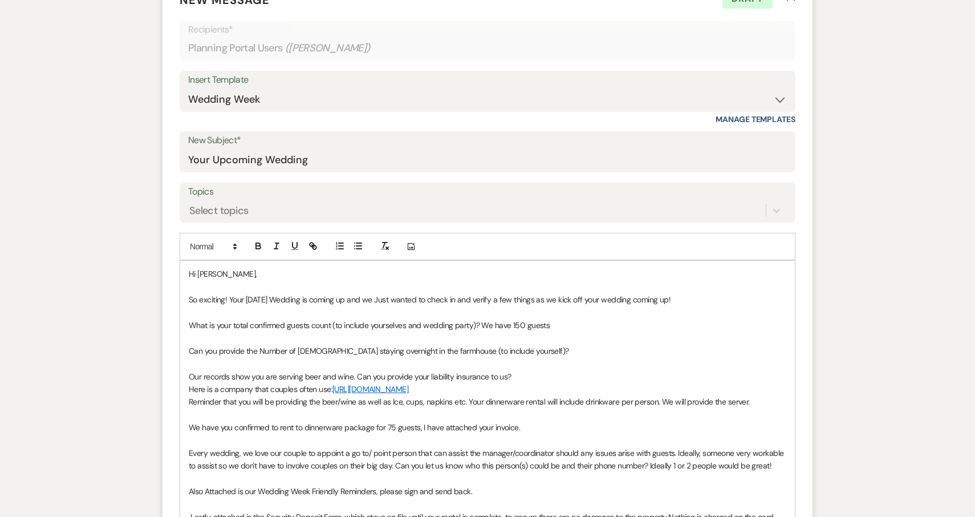
click at [769, 415] on p at bounding box center [488, 414] width 598 height 13
click at [266, 372] on span "Our records show you are serving beer and wine. Can you provide your liability …" at bounding box center [350, 376] width 323 height 10
click at [277, 373] on span "Our records show you are serving beer and wine. Can you provide your liability …" at bounding box center [350, 376] width 323 height 10
click at [364, 374] on span "Our records show you are NOT SERVING any serving beer and wine. Can you provide…" at bounding box center [382, 376] width 387 height 10
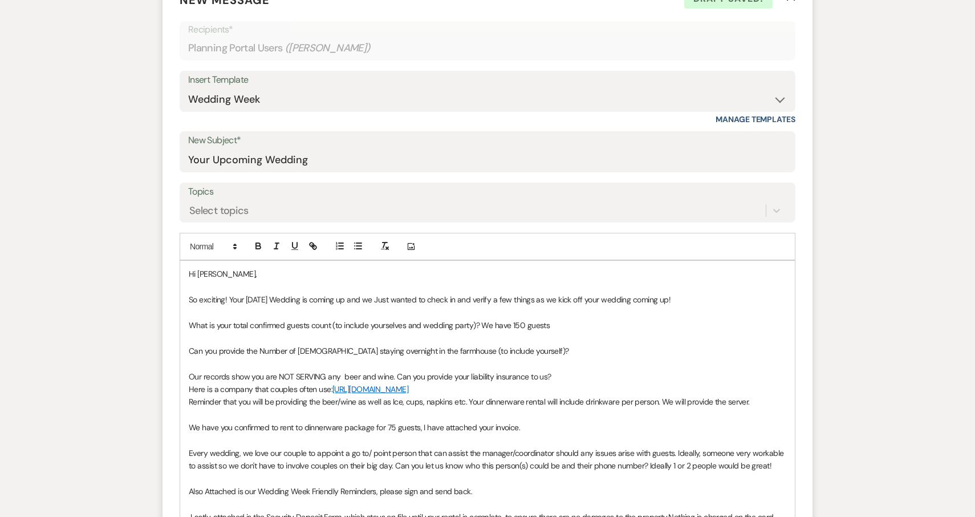
click at [390, 372] on span "Our records show you are NOT SERVING any beer and wine. Can you provide your li…" at bounding box center [370, 376] width 363 height 10
click at [487, 372] on span "Our records show you are NOT SERVING any beer and wine/liquor. If any changes t…" at bounding box center [454, 376] width 531 height 10
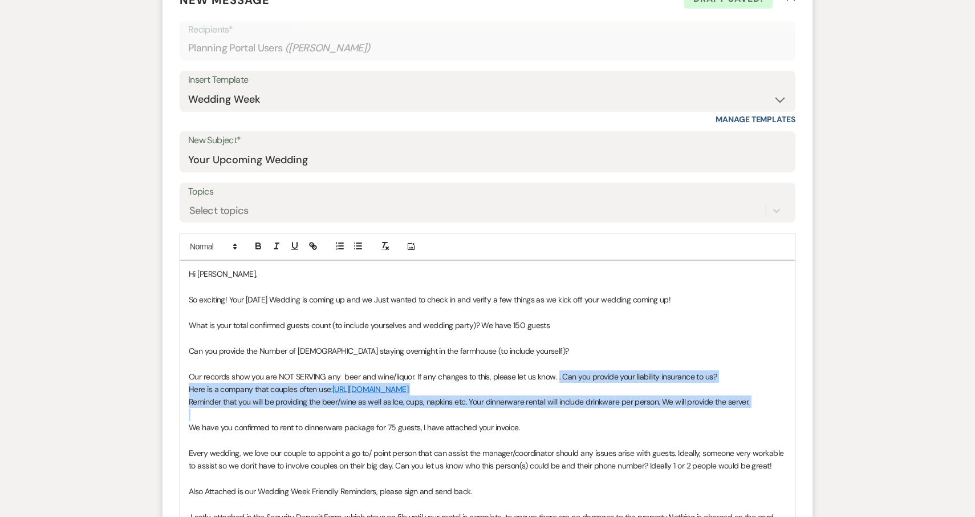
drag, startPoint x: 554, startPoint y: 373, endPoint x: 598, endPoint y: 423, distance: 67.1
click at [598, 423] on div "Hi Rylee, So exciting! Your 10/11/25 Wedding is coming up and we Just wanted to…" at bounding box center [487, 440] width 615 height 359
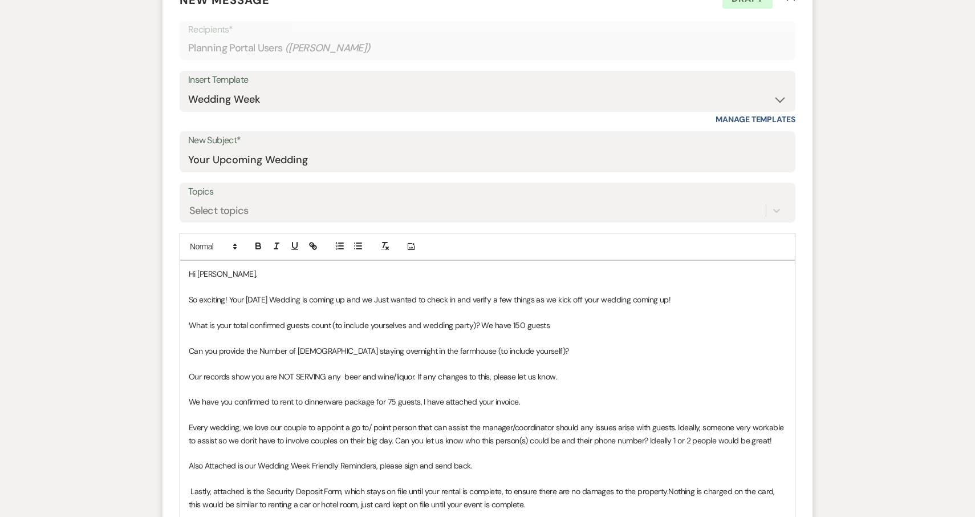
click at [342, 375] on span "Our records show you are NOT SERVING any beer and wine/liquor. If any changes t…" at bounding box center [373, 376] width 368 height 10
click at [549, 374] on span "Our records show you are NOT SERVING any beer and wine/liquor. If any changes t…" at bounding box center [372, 376] width 367 height 10
click at [396, 399] on span "We have you confirmed to rent to dinnerware package for 75 guests, I have attac…" at bounding box center [354, 401] width 331 height 10
click at [537, 400] on p "We have you confirmed to rent to dinnerware package for 150 guests, I have atta…" at bounding box center [488, 401] width 598 height 13
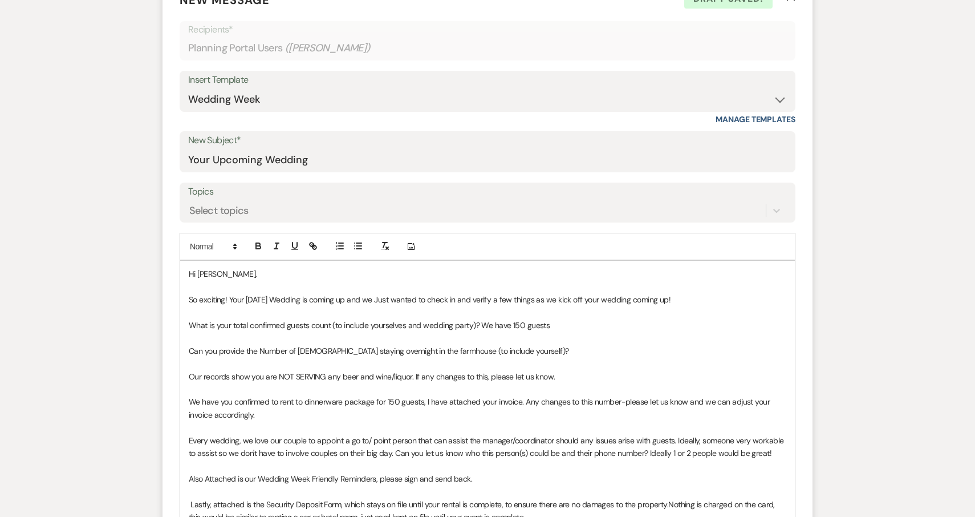
click at [622, 398] on span "We have you confirmed to rent to dinnerware package for 150 guests, I have atta…" at bounding box center [481, 407] width 584 height 23
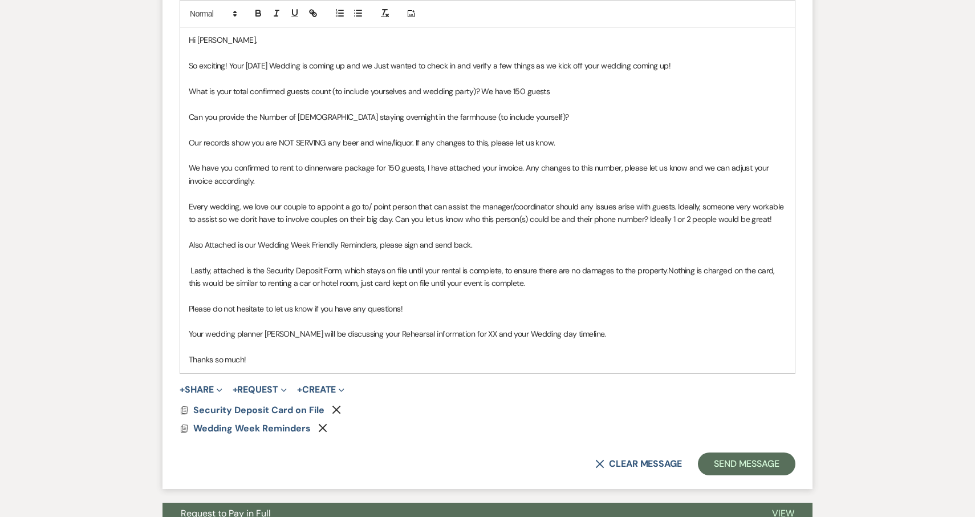
scroll to position [645, 0]
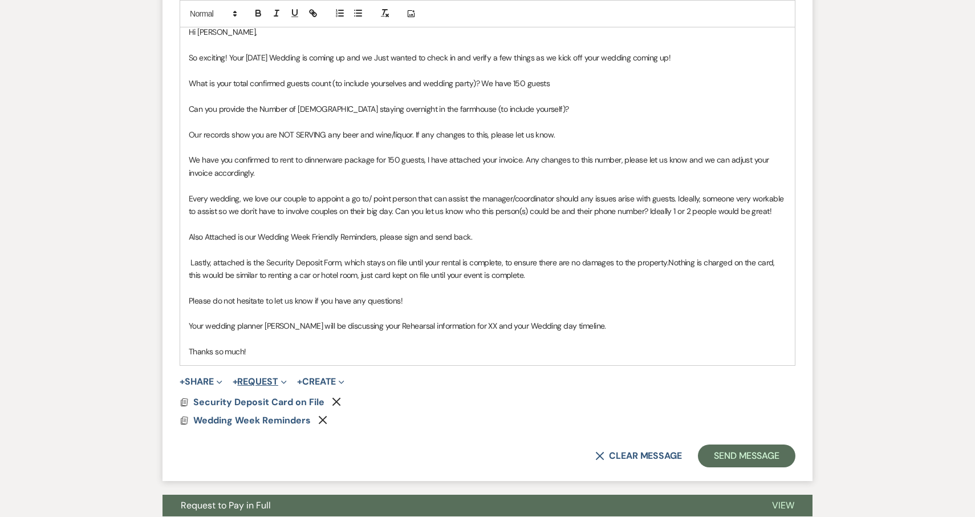
click at [272, 377] on button "+ Request Expand" at bounding box center [260, 381] width 54 height 9
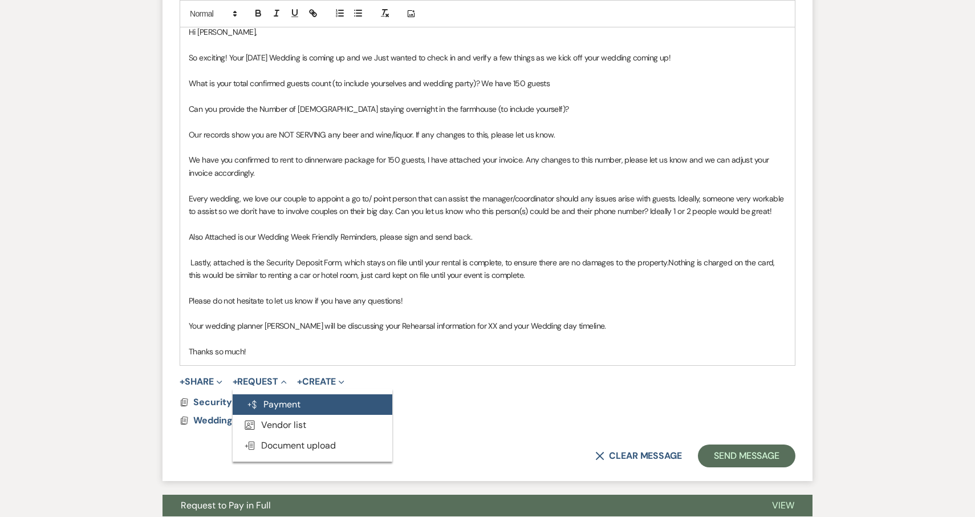
click at [282, 395] on button "Generate Payment Payment" at bounding box center [313, 404] width 160 height 21
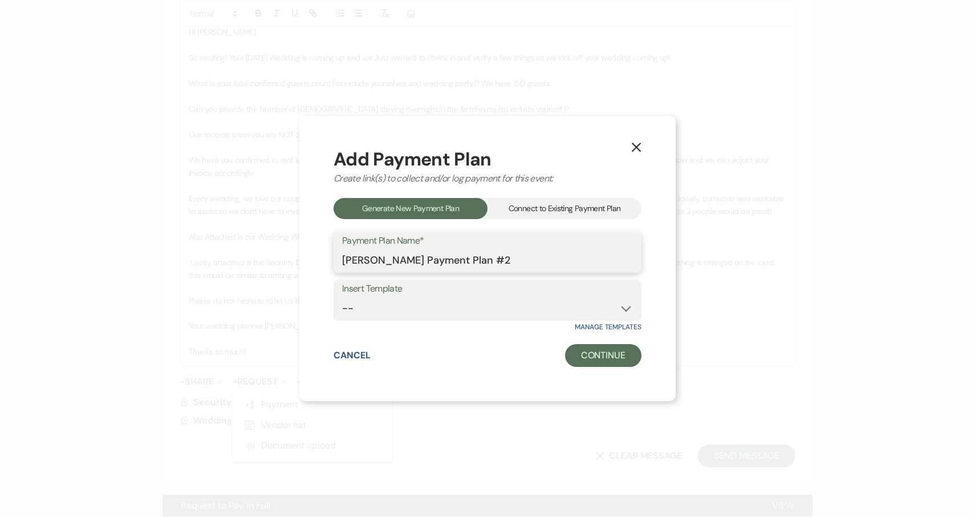
drag, startPoint x: 507, startPoint y: 261, endPoint x: 415, endPoint y: 262, distance: 91.8
click at [415, 262] on input "Rylee Stokes's Payment Plan #2" at bounding box center [487, 260] width 291 height 22
type input "Rylee Stokes's Dinnerware Invoice"
click at [591, 351] on button "Continue" at bounding box center [603, 355] width 76 height 23
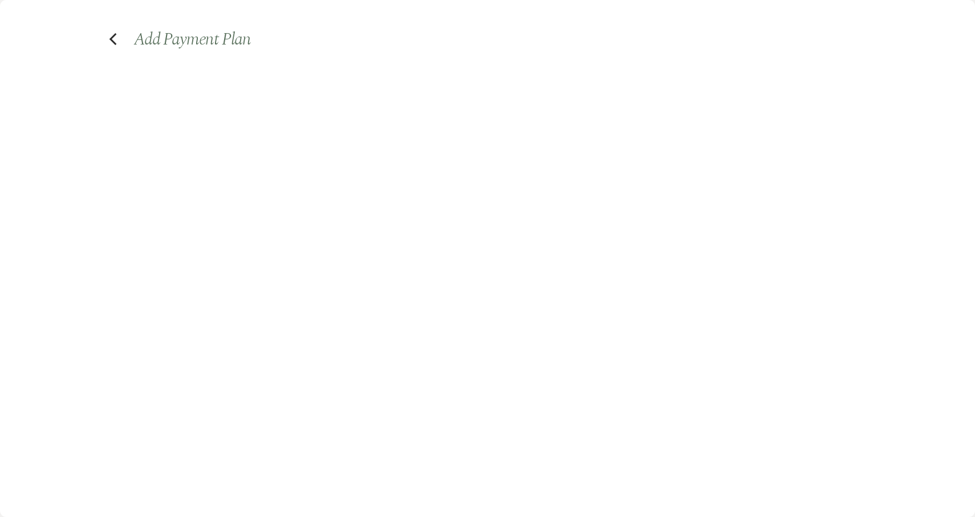
select select "2"
select select "percentage"
select select "true"
select select "client"
select select "weeks"
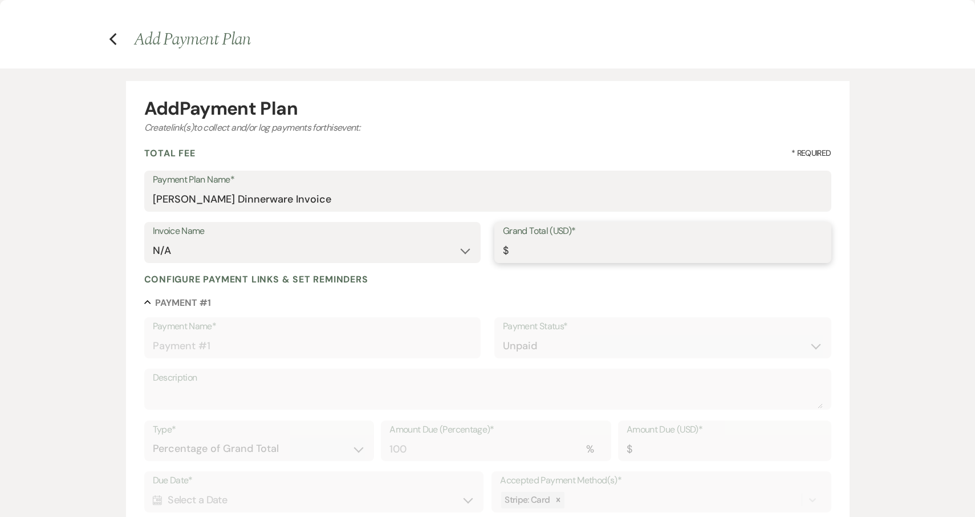
click at [551, 251] on input "Grand Total (USD)*" at bounding box center [663, 251] width 320 height 22
type input "5"
type input "5.00"
type input "7"
type input "7.00"
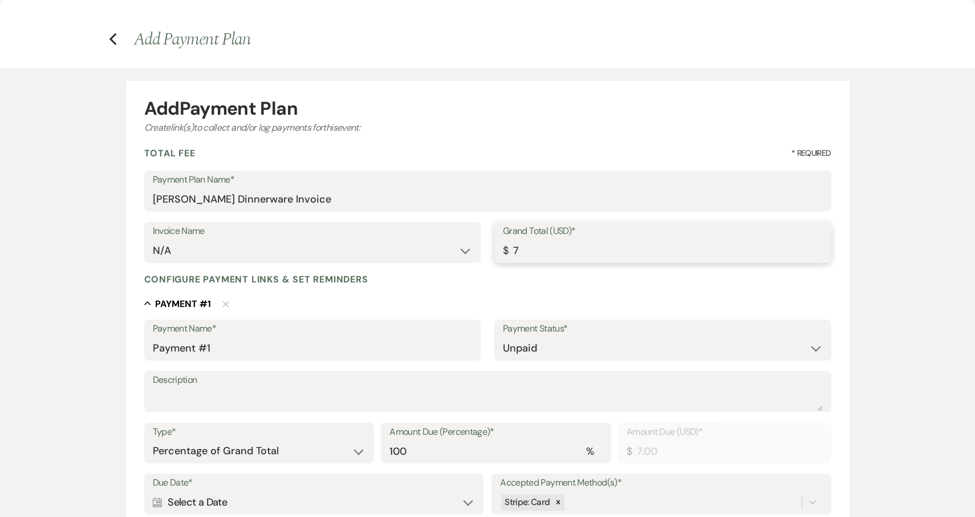
type input "75"
type input "75.00"
type input "750"
type input "750.00"
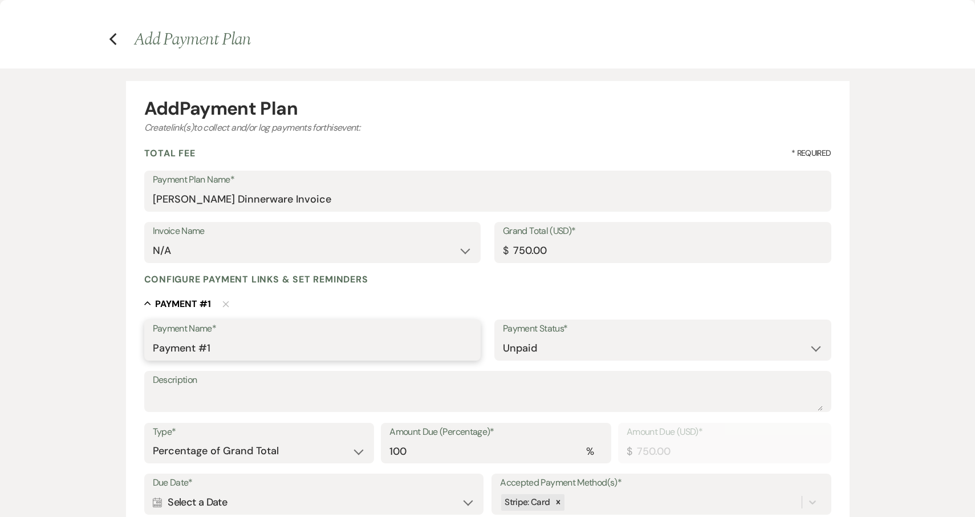
click at [306, 350] on input "Payment #1" at bounding box center [313, 348] width 320 height 22
drag, startPoint x: 306, startPoint y: 350, endPoint x: 140, endPoint y: 354, distance: 166.6
click at [140, 354] on form "Add Payment Plan Create link(s) to collect and/or log payments for this event: …" at bounding box center [488, 422] width 724 height 683
drag, startPoint x: 222, startPoint y: 343, endPoint x: 143, endPoint y: 343, distance: 79.3
click at [143, 343] on form "Add Payment Plan Create link(s) to collect and/or log payments for this event: …" at bounding box center [488, 422] width 724 height 683
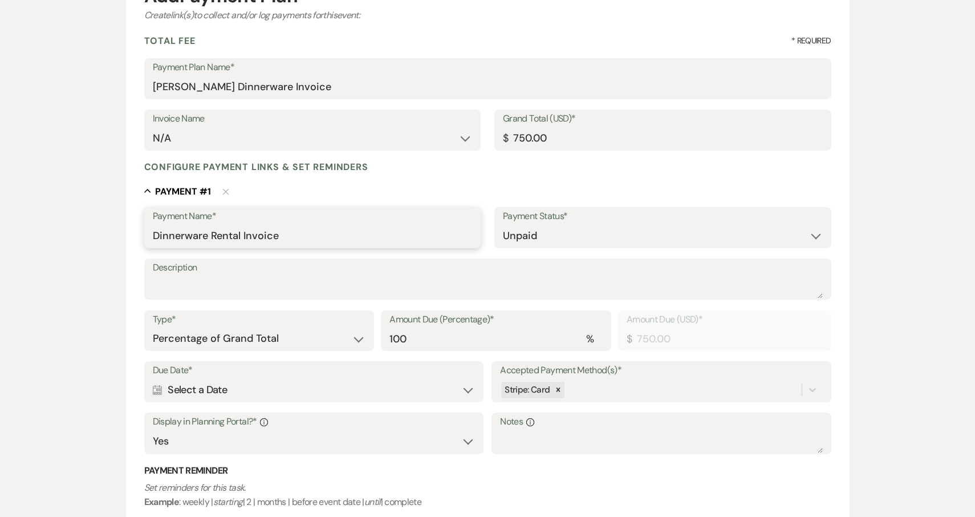
scroll to position [131, 0]
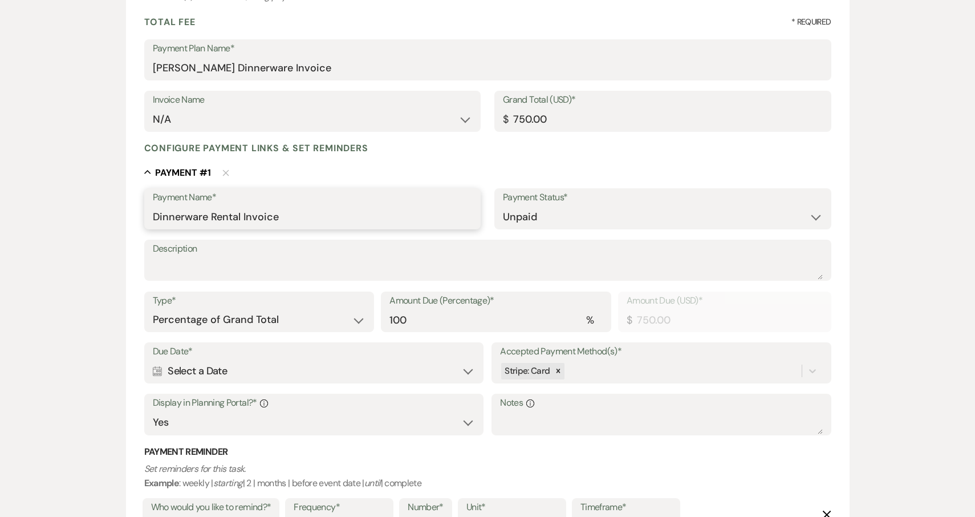
type input "Dinnerware Rental Invoice"
click at [354, 374] on div "Calendar Select a Date Expand" at bounding box center [314, 371] width 322 height 22
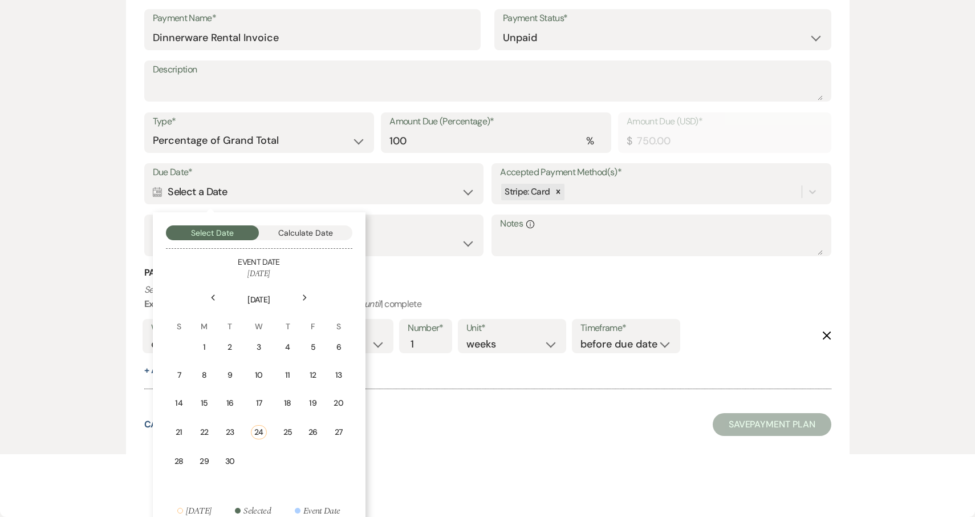
scroll to position [316, 0]
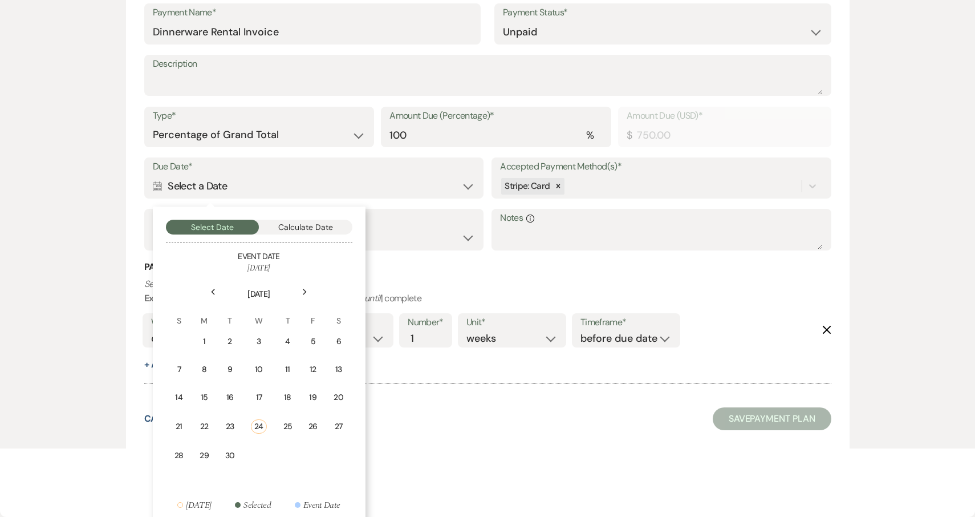
click at [304, 289] on use at bounding box center [305, 292] width 4 height 6
click at [339, 337] on div "4" at bounding box center [338, 341] width 12 height 12
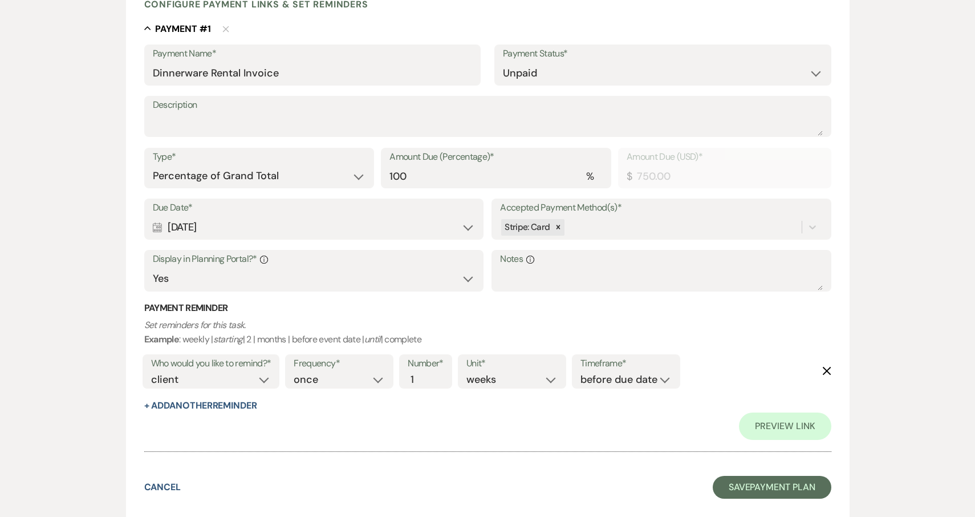
scroll to position [242, 0]
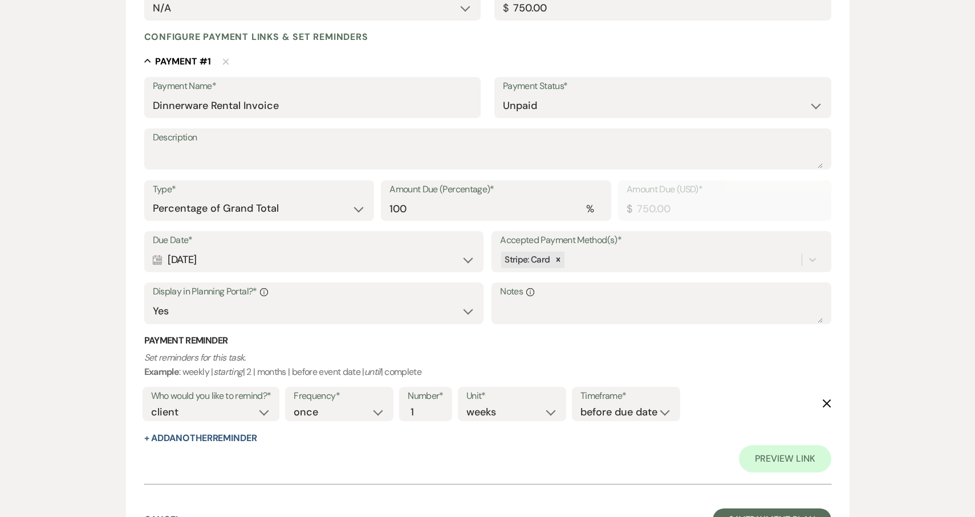
click at [647, 350] on p "Set reminders for this task. Example : weekly | starting | 2 | months | before …" at bounding box center [487, 364] width 687 height 29
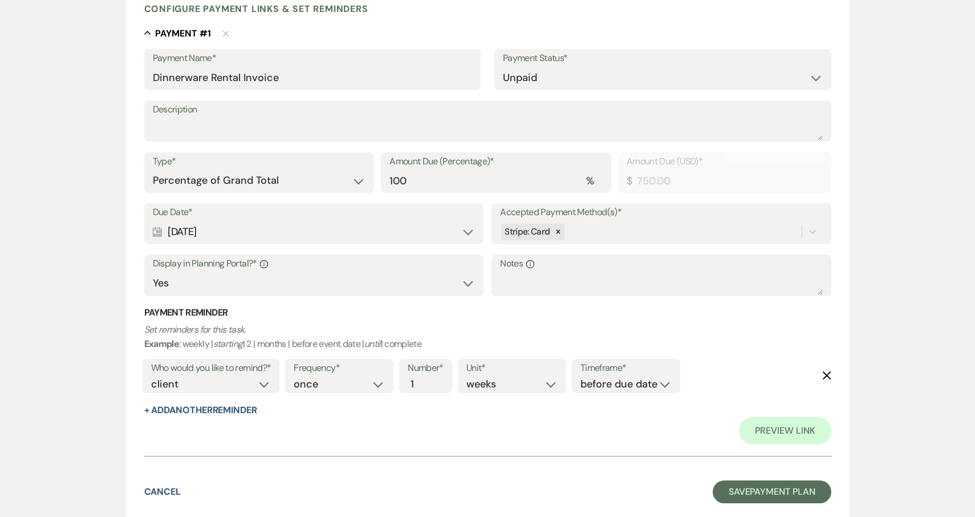
scroll to position [270, 0]
click at [791, 486] on button "Save Payment Plan" at bounding box center [772, 492] width 119 height 23
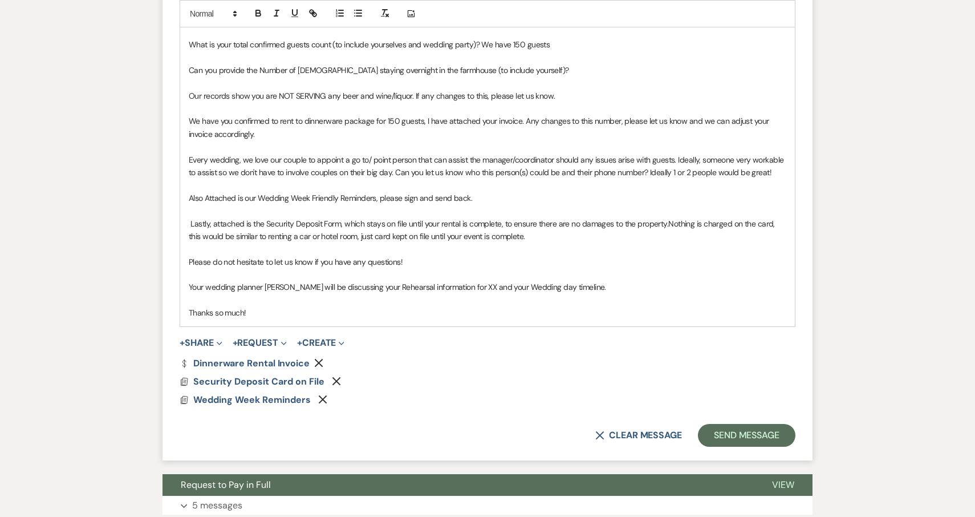
scroll to position [690, 0]
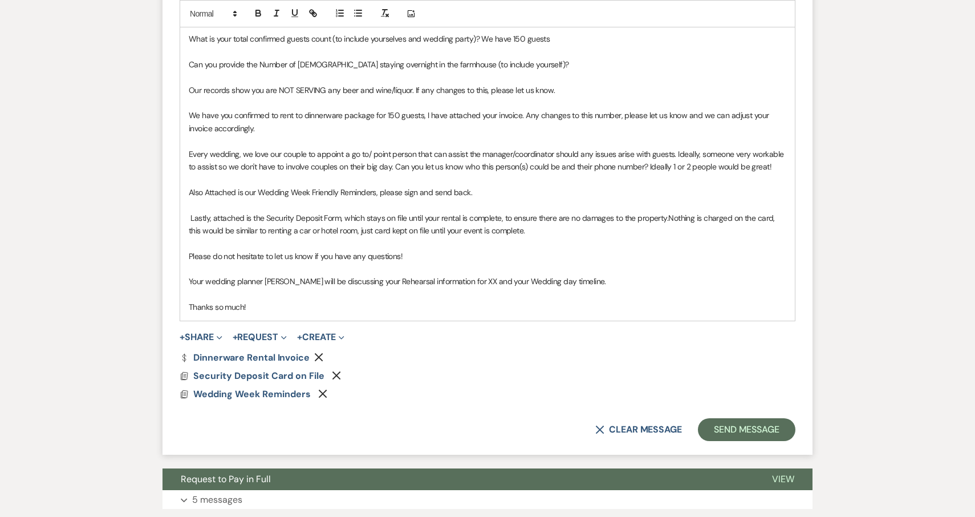
click at [455, 276] on span "Your wedding planner Jena will be discussing your Rehearsal information for XX …" at bounding box center [398, 281] width 418 height 10
click at [349, 309] on div "Hi Rylee, So exciting! Your 10/11/25 Wedding is coming up and we Just wanted to…" at bounding box center [487, 147] width 615 height 346
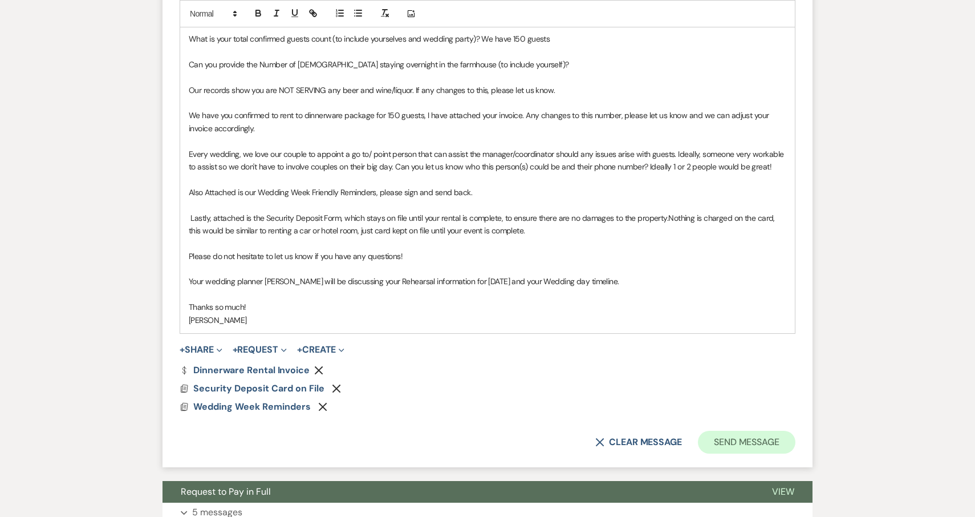
click at [760, 431] on button "Send Message" at bounding box center [747, 442] width 98 height 23
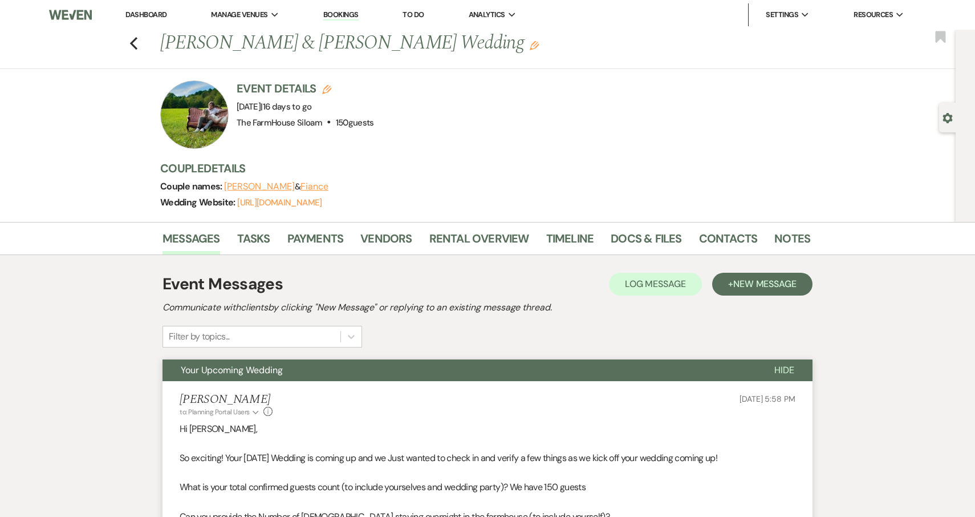
scroll to position [0, 0]
click at [136, 43] on icon "Previous" at bounding box center [133, 44] width 9 height 14
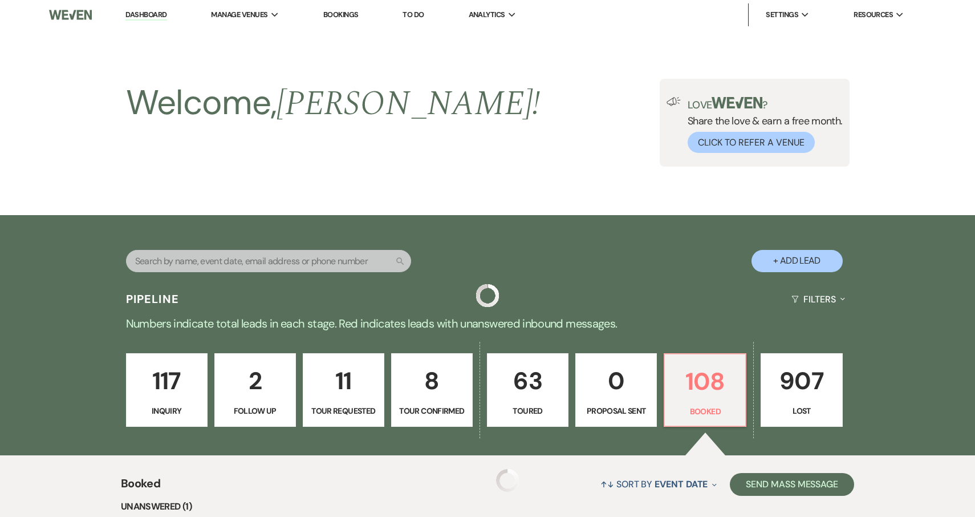
scroll to position [313, 0]
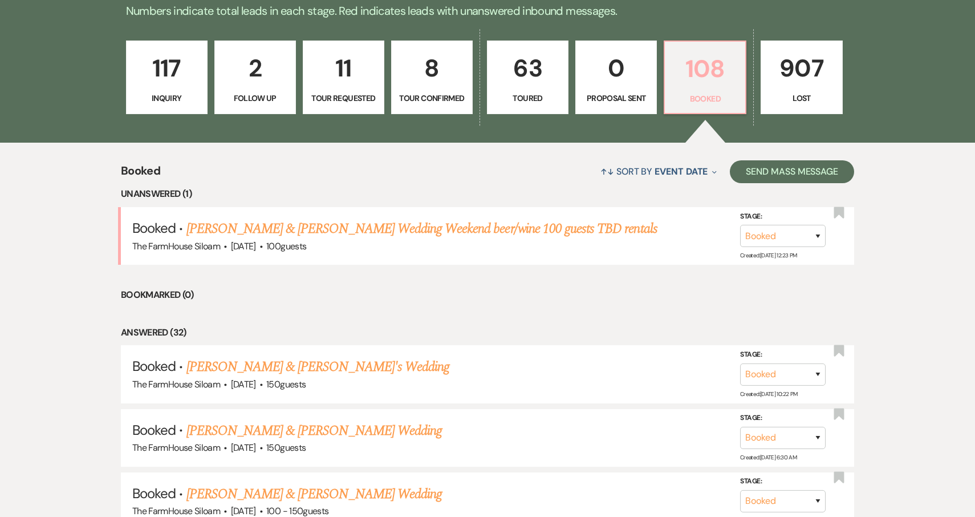
click at [716, 80] on p "108" at bounding box center [705, 69] width 67 height 38
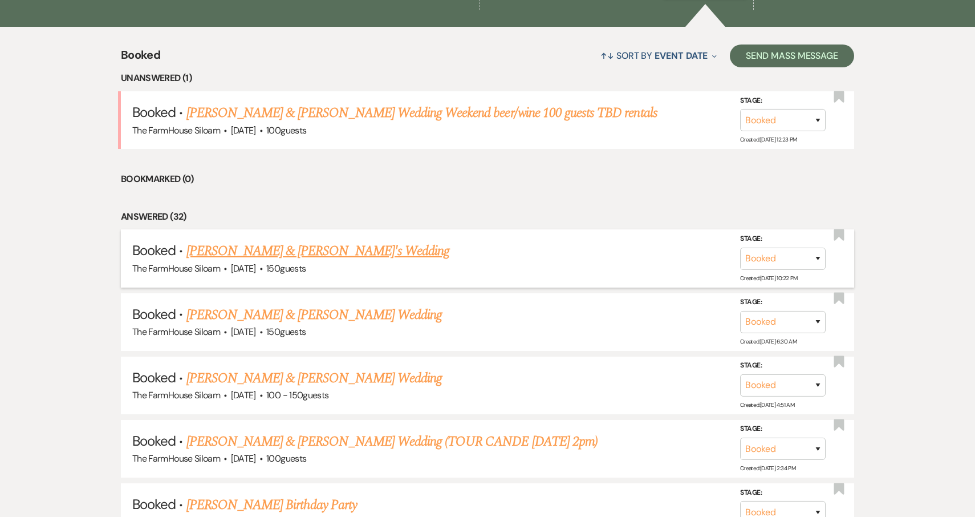
scroll to position [452, 0]
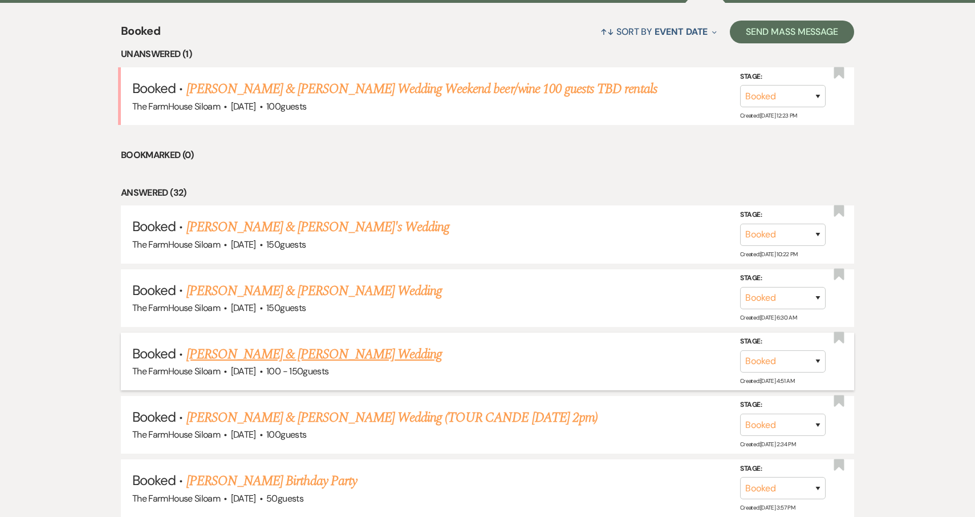
click at [376, 347] on link "[PERSON_NAME] & [PERSON_NAME] Wedding" at bounding box center [315, 354] width 256 height 21
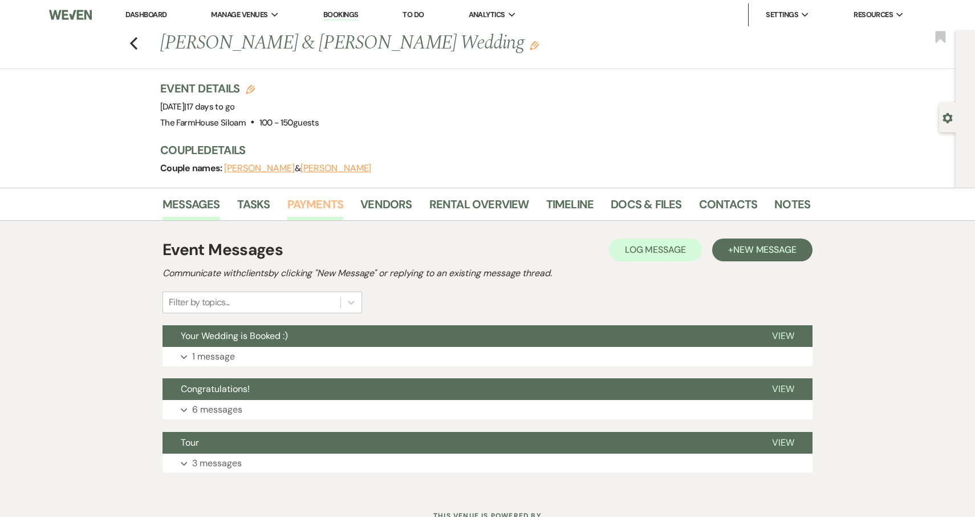
click at [334, 203] on link "Payments" at bounding box center [315, 207] width 56 height 25
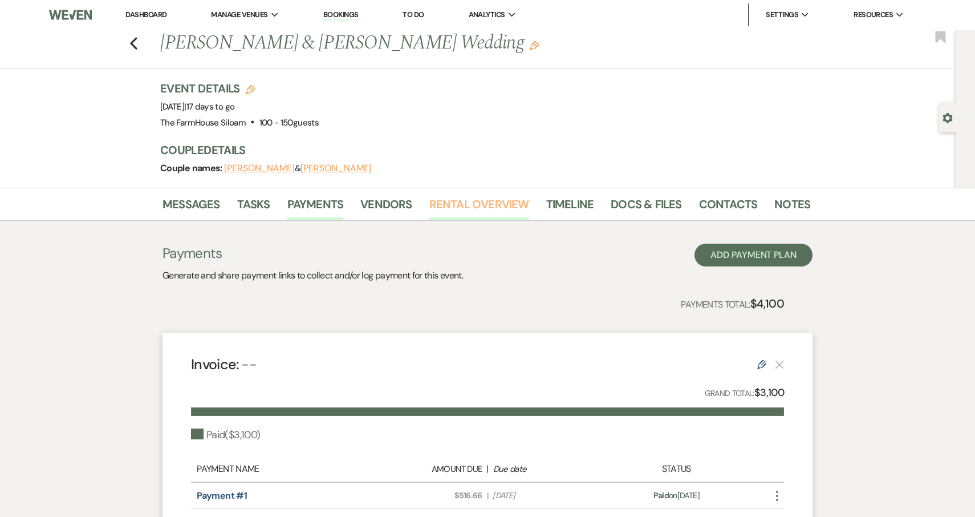
click at [485, 203] on link "Rental Overview" at bounding box center [480, 207] width 100 height 25
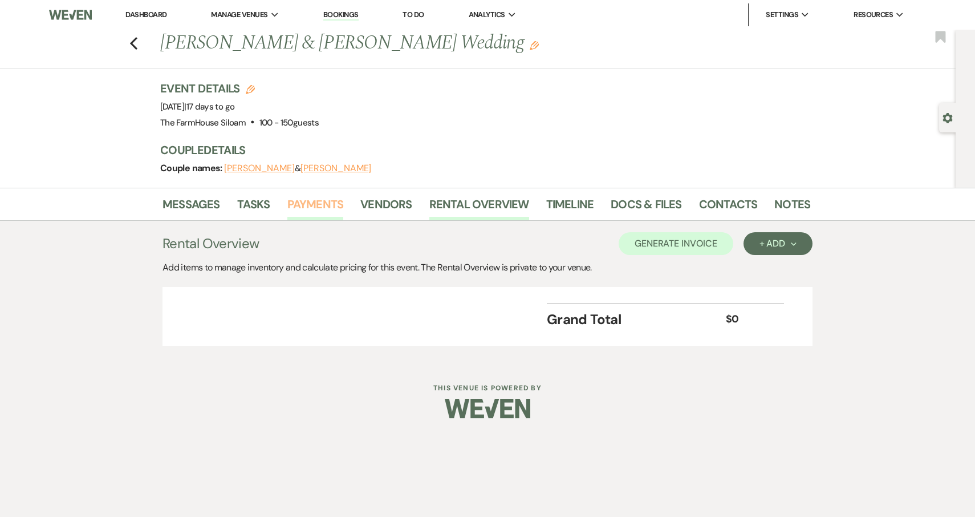
click at [310, 205] on link "Payments" at bounding box center [315, 207] width 56 height 25
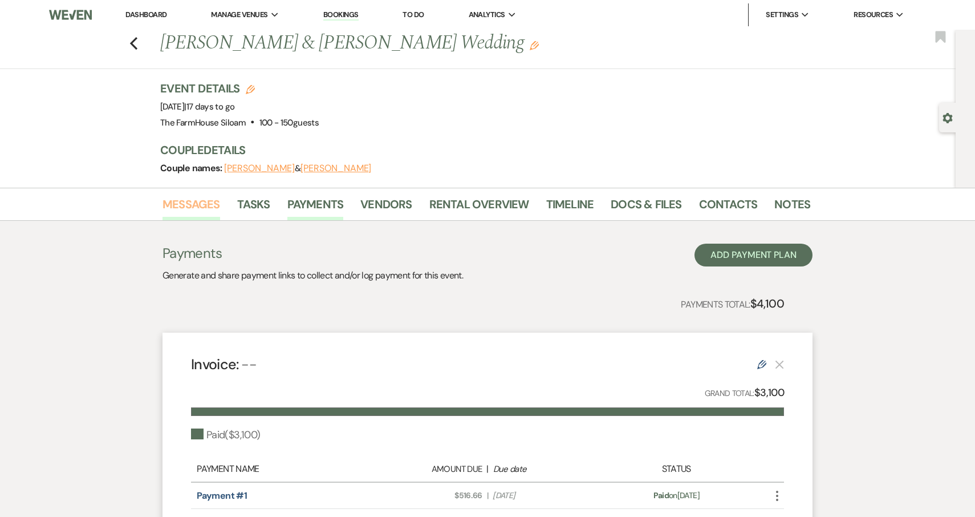
click at [192, 204] on link "Messages" at bounding box center [192, 207] width 58 height 25
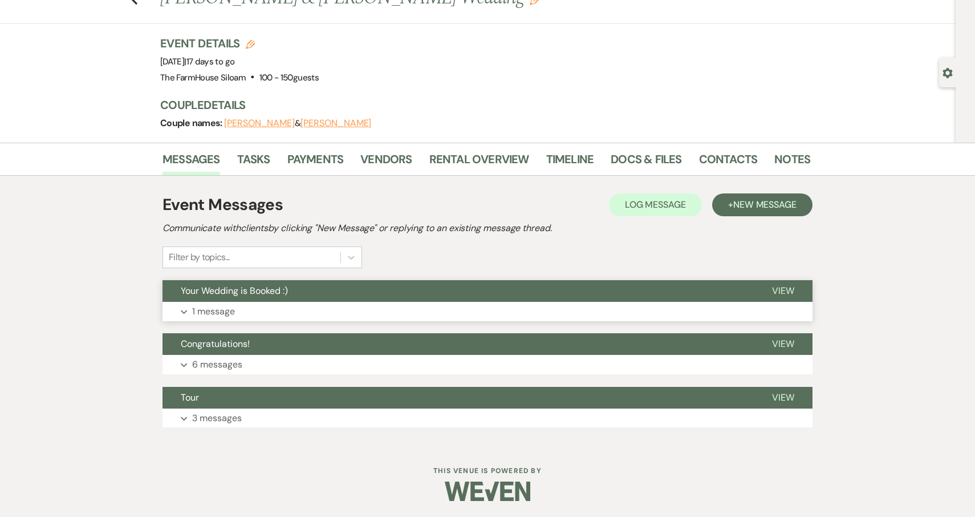
scroll to position [44, 0]
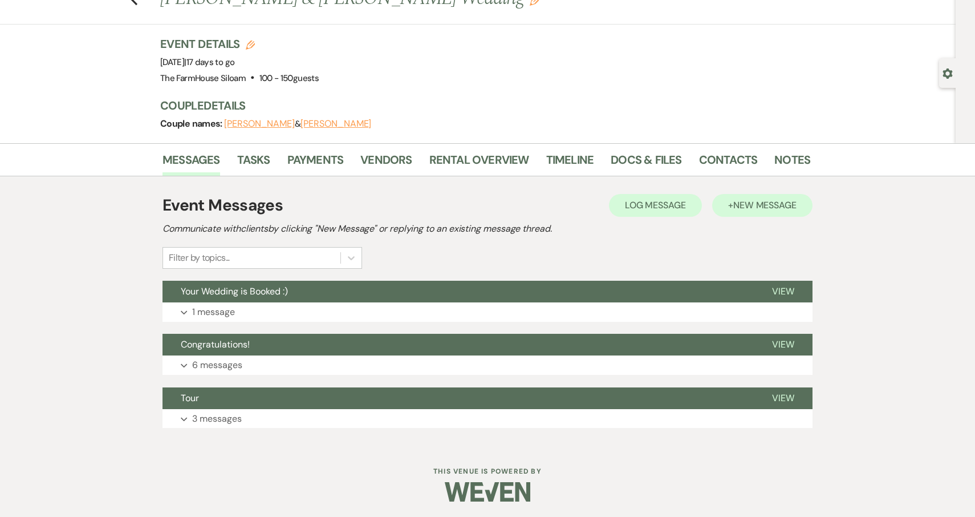
click at [739, 204] on span "New Message" at bounding box center [765, 205] width 63 height 12
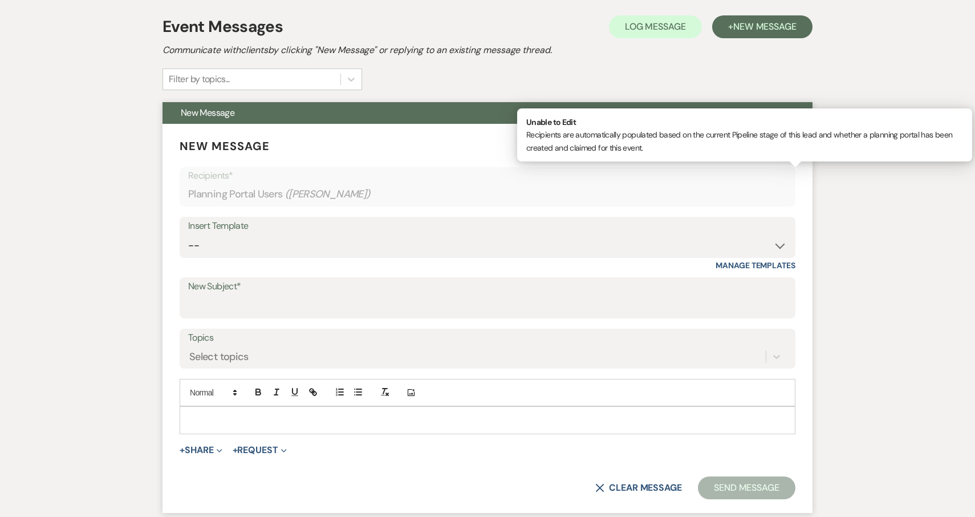
scroll to position [238, 0]
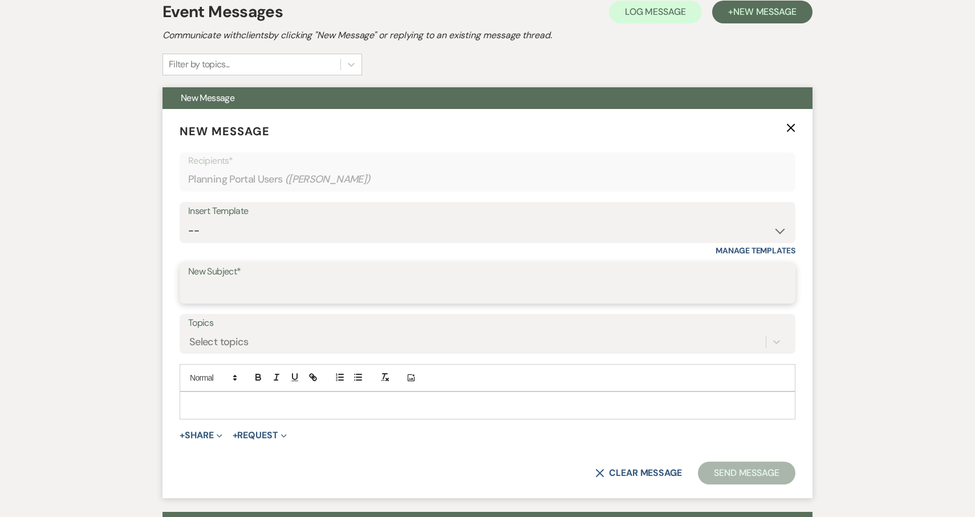
click at [333, 285] on input "New Subject*" at bounding box center [487, 291] width 599 height 22
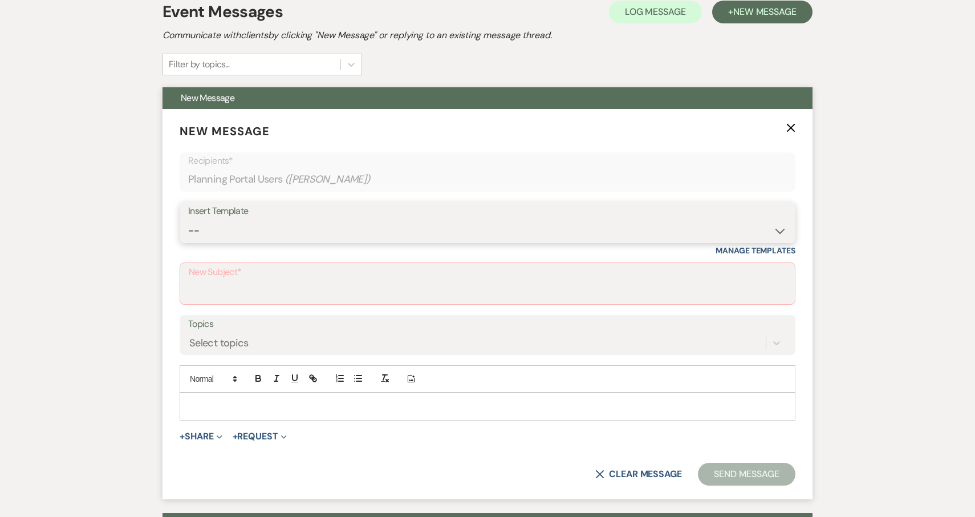
select select "5923"
type input "Your Upcoming Wedding"
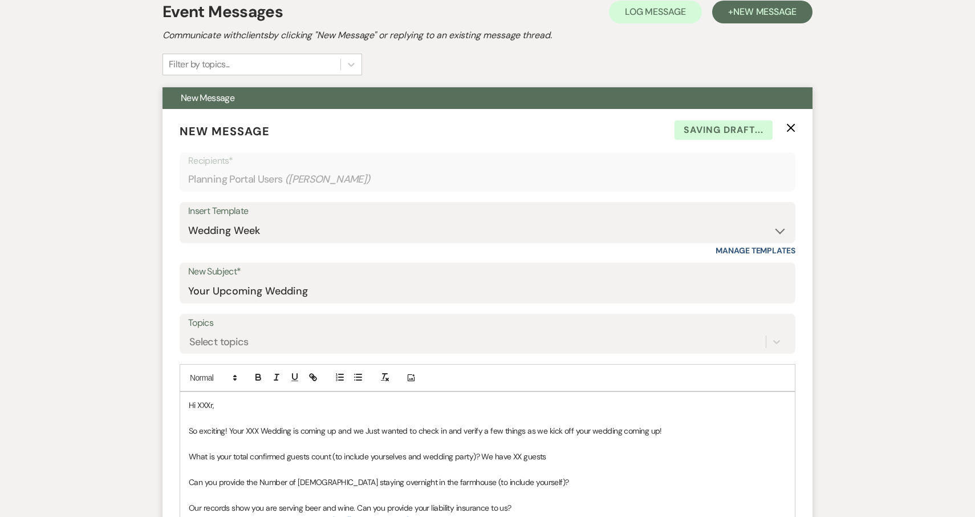
click at [256, 406] on p "Hi XXXr," at bounding box center [488, 405] width 598 height 13
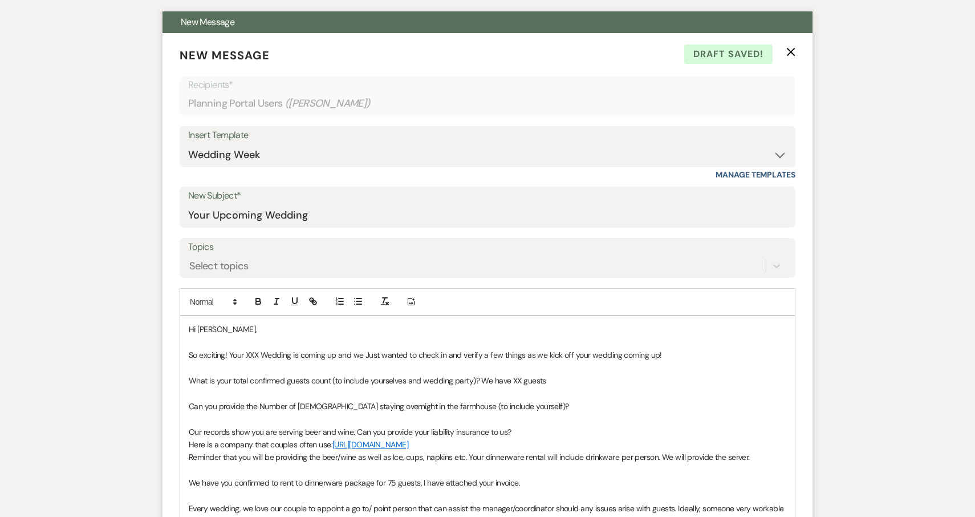
scroll to position [315, 0]
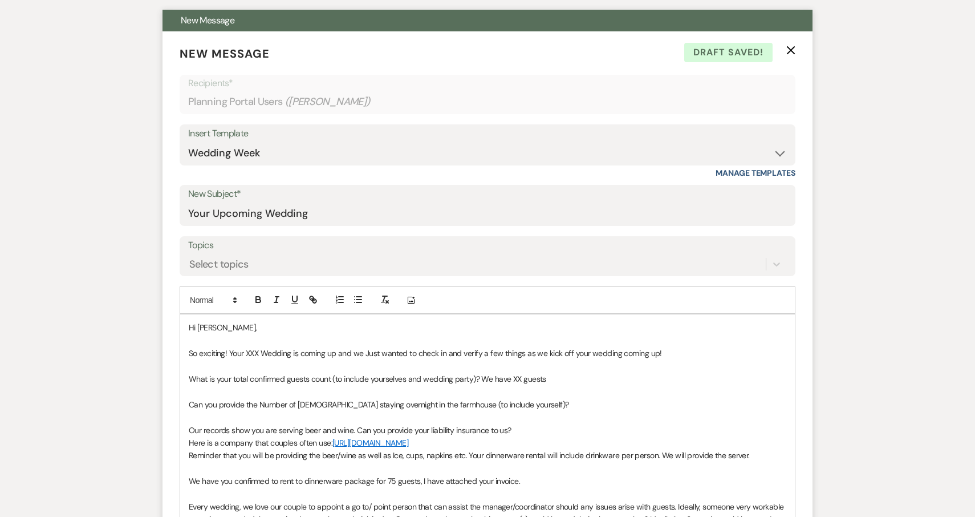
click at [259, 352] on span "So exciting! Your XXX Wedding is coming up and we Just wanted to check in and v…" at bounding box center [425, 353] width 473 height 10
click at [521, 376] on span "What is your total confirmed guests count (to include yourselves and wedding pa…" at bounding box center [368, 379] width 358 height 10
drag, startPoint x: 525, startPoint y: 400, endPoint x: 185, endPoint y: 398, distance: 339.4
click at [185, 398] on div "Hi Kaitlyn, So exciting! Your 10/12/25 Wedding is coming up and we Just wanted …" at bounding box center [487, 493] width 615 height 359
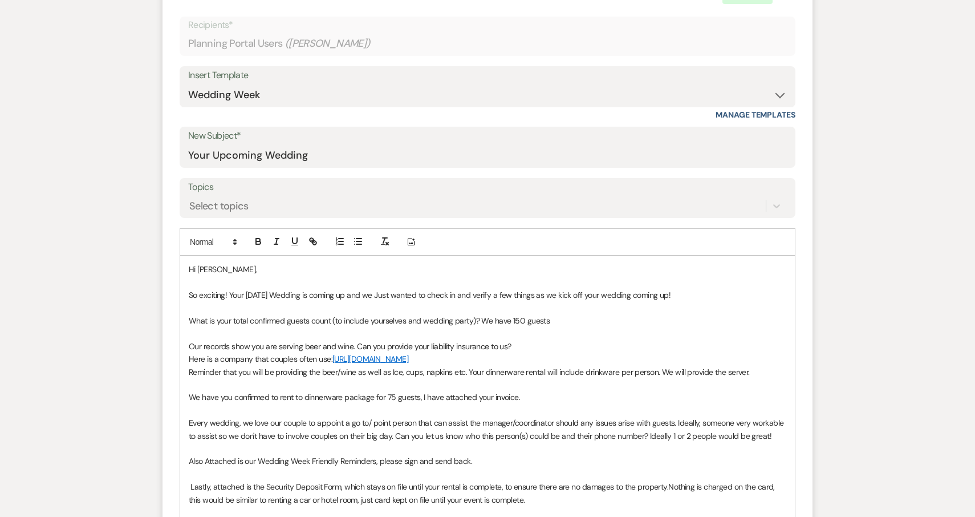
scroll to position [380, 0]
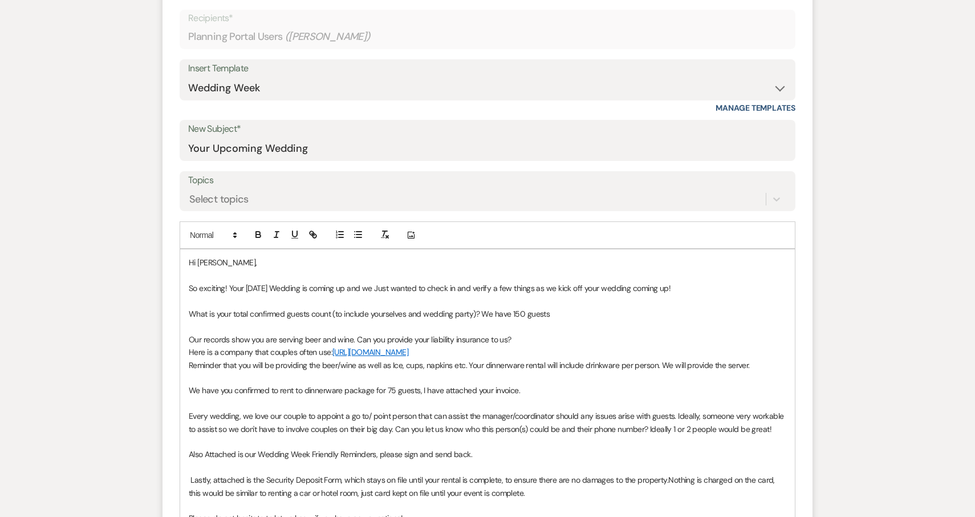
click at [392, 395] on span "We have you confirmed to rent to dinnerware package for 75 guests, I have attac…" at bounding box center [354, 390] width 331 height 10
click at [395, 395] on span "We have you confirmed to rent to dinnerware package for 75 guests, I have attac…" at bounding box center [354, 390] width 331 height 10
click at [536, 396] on p "We have you confirmed to rent to dinnerware package for 150 guests, I have atta…" at bounding box center [488, 390] width 598 height 13
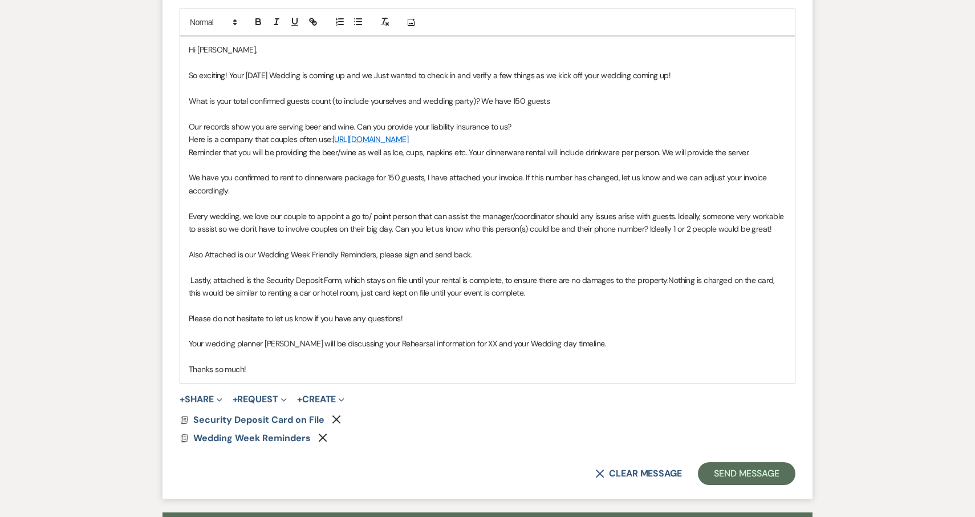
scroll to position [607, 0]
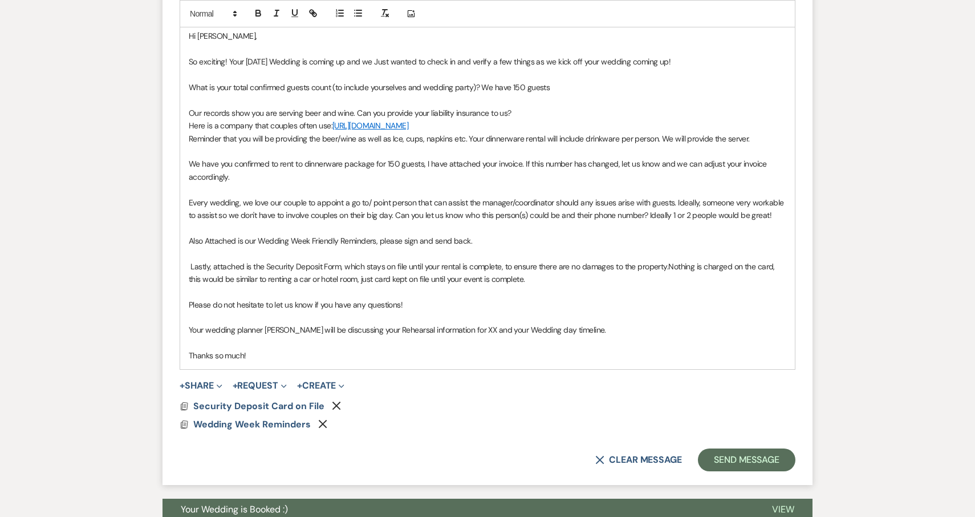
click at [375, 353] on p "Thanks so much!" at bounding box center [488, 355] width 598 height 13
click at [455, 335] on span "Your wedding planner Jena will be discussing your Rehearsal information for XX …" at bounding box center [398, 330] width 418 height 10
click at [343, 361] on p "Thanks so much!" at bounding box center [488, 355] width 598 height 13
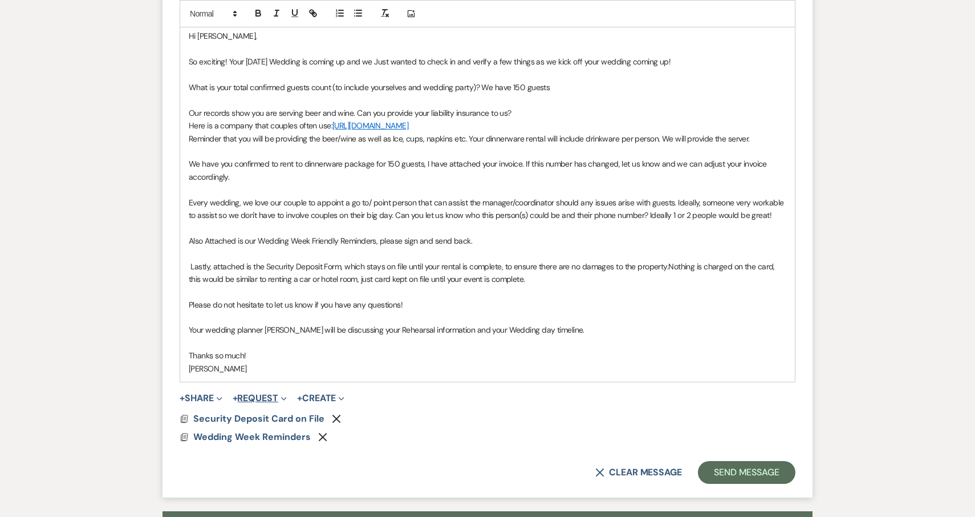
click at [260, 403] on button "+ Request Expand" at bounding box center [260, 398] width 54 height 9
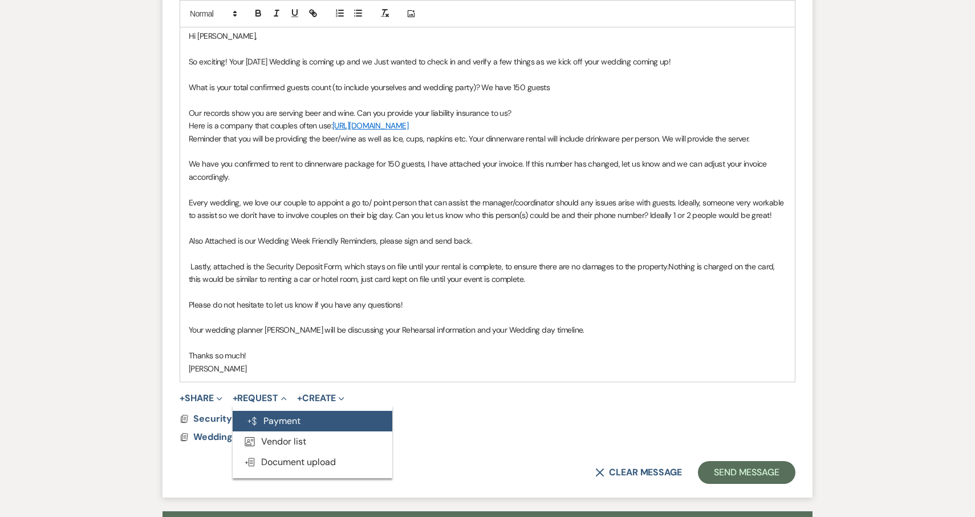
click at [276, 422] on button "Generate Payment Payment" at bounding box center [313, 421] width 160 height 21
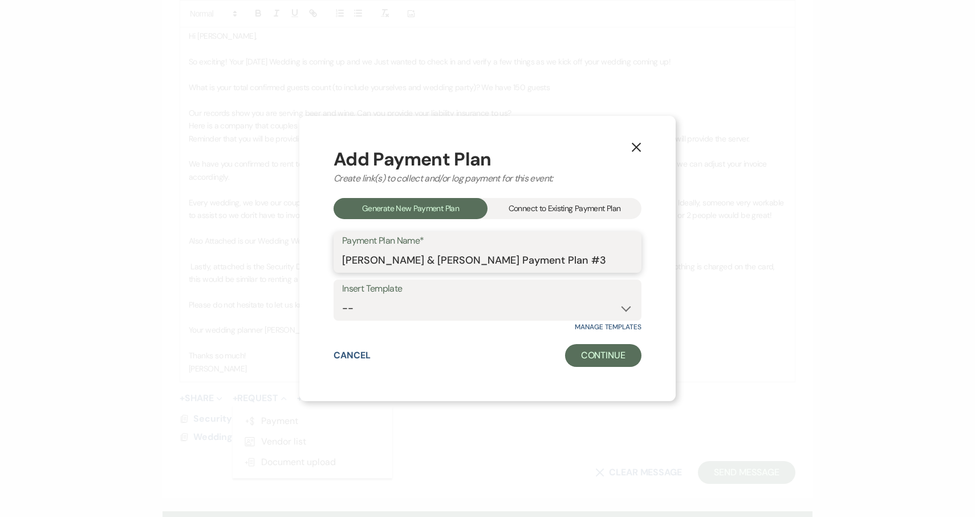
drag, startPoint x: 594, startPoint y: 260, endPoint x: 500, endPoint y: 264, distance: 94.2
click at [500, 264] on input "Kaitlyn Coleman & Devin Clark's Payment Plan #3" at bounding box center [487, 260] width 291 height 22
type input "Kaitlyn Coleman & Devin Clark's Dinnerware Rental"
click at [614, 355] on button "Continue" at bounding box center [603, 355] width 76 height 23
select select "2"
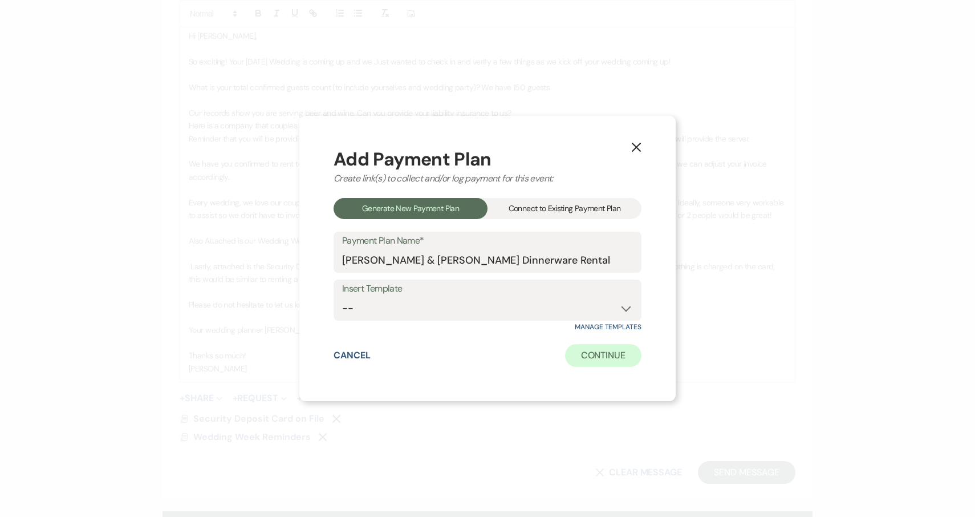
select select "percentage"
select select "true"
select select "client"
select select "weeks"
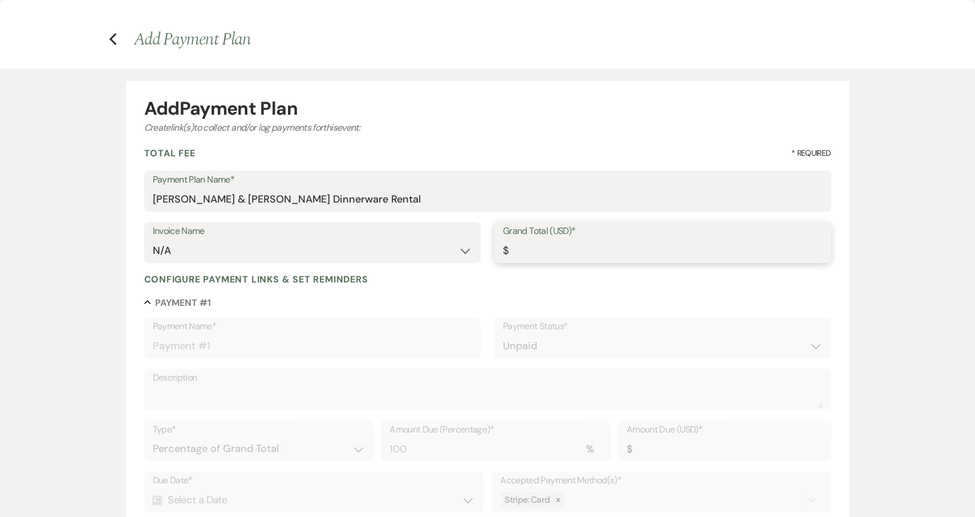
click at [535, 257] on input "Grand Total (USD)*" at bounding box center [663, 251] width 320 height 22
type input "7"
type input "7.00"
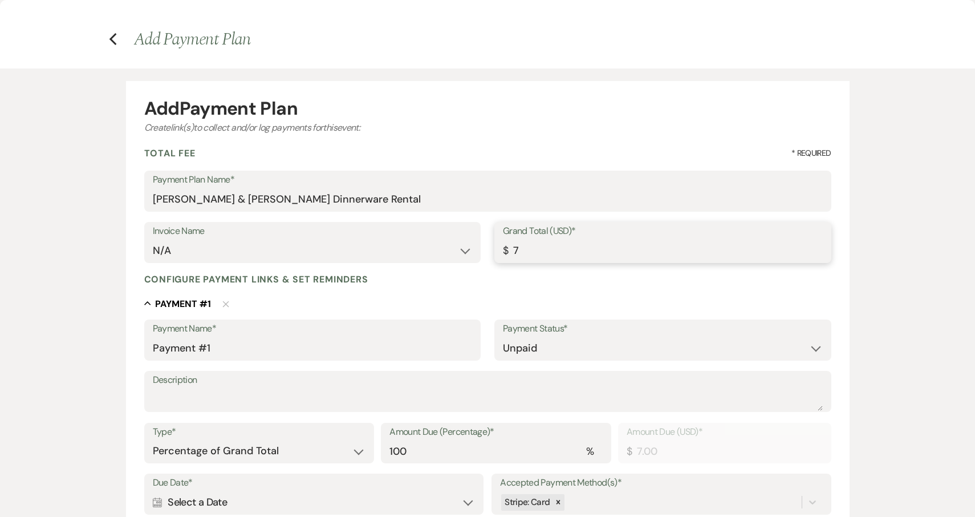
type input "75"
type input "75.00"
type input "750"
type input "750.00"
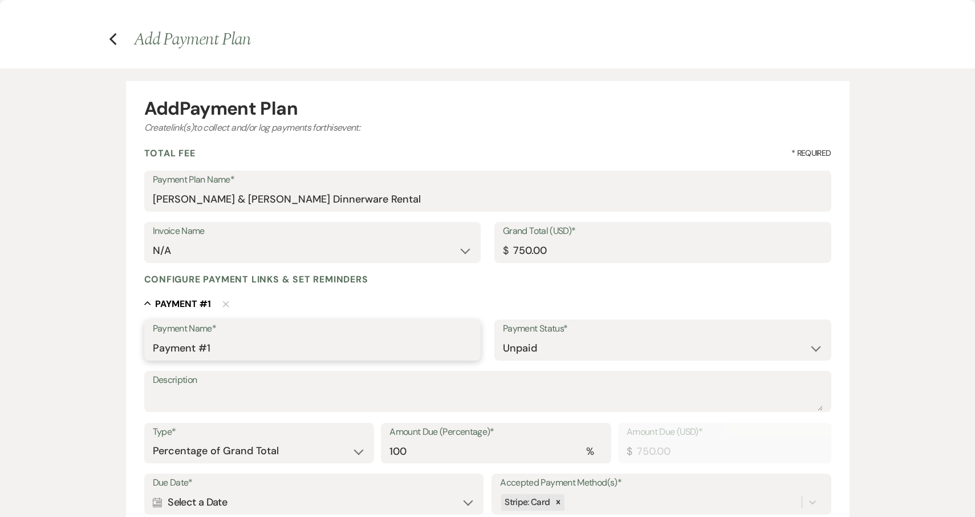
click at [285, 346] on input "Payment #1" at bounding box center [313, 348] width 320 height 22
drag, startPoint x: 285, startPoint y: 346, endPoint x: 141, endPoint y: 346, distance: 143.7
click at [141, 346] on form "Add Payment Plan Create link(s) to collect and/or log payments for this event: …" at bounding box center [488, 422] width 724 height 683
type input "Dinnerware Rental Invoice"
click at [193, 400] on textarea "Description" at bounding box center [488, 399] width 670 height 23
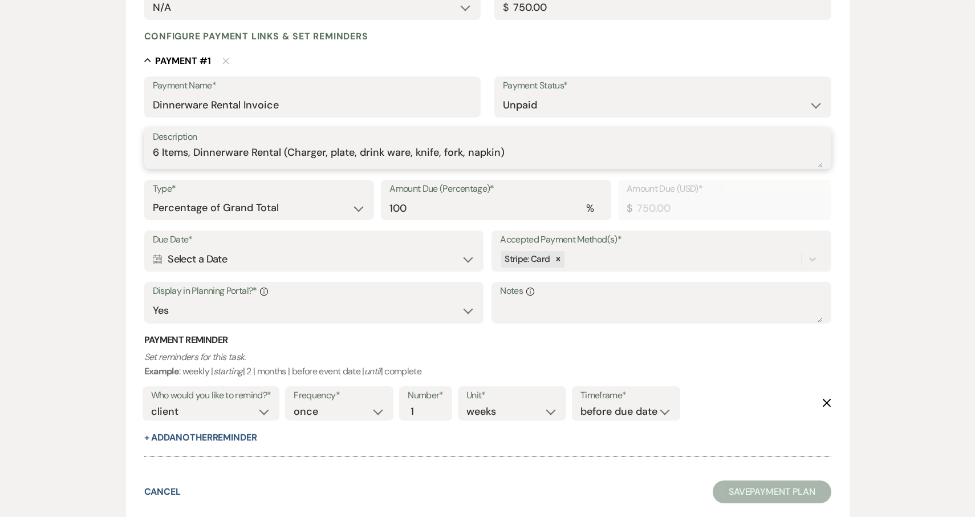
scroll to position [242, 0]
type textarea "6 Items, Dinnerware Rental (Charger, plate, drink ware, knife, fork, napkin)"
click at [298, 263] on div "Calendar Select a Date Expand" at bounding box center [314, 260] width 322 height 22
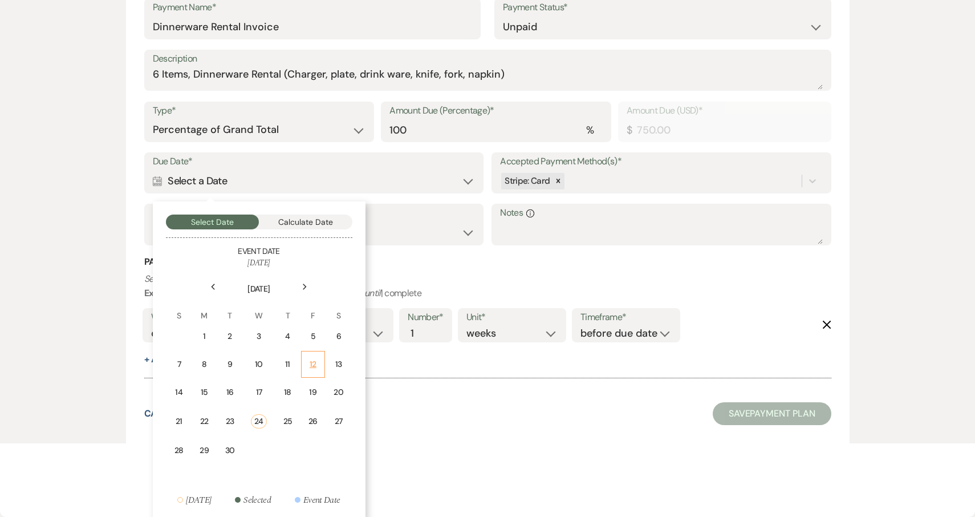
scroll to position [321, 0]
click at [305, 285] on icon "Next" at bounding box center [305, 287] width 6 height 7
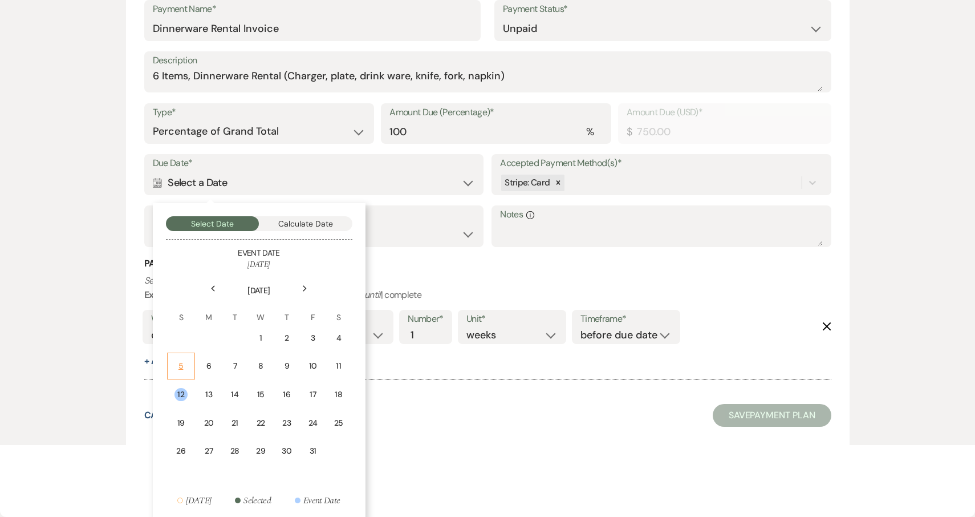
click at [178, 360] on div "5" at bounding box center [181, 366] width 13 height 12
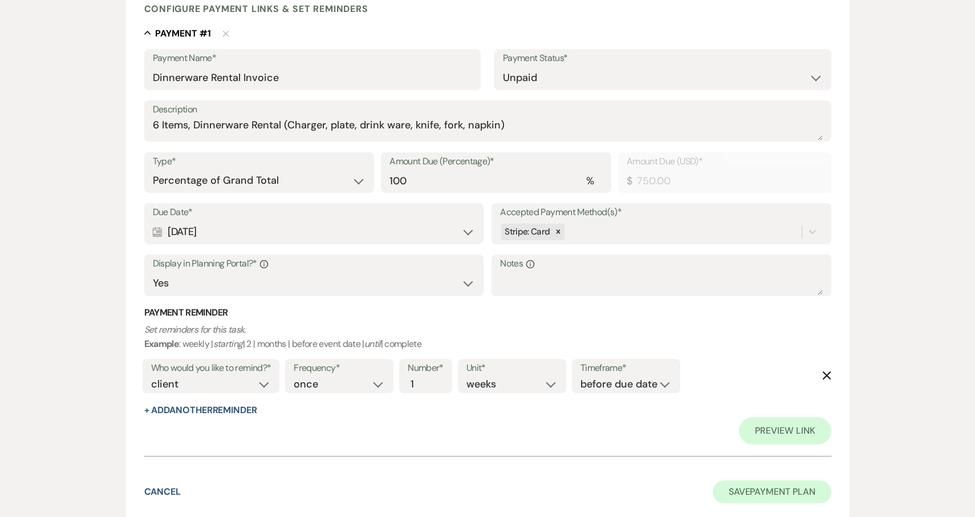
scroll to position [270, 0]
click at [786, 490] on button "Save Payment Plan" at bounding box center [772, 492] width 119 height 23
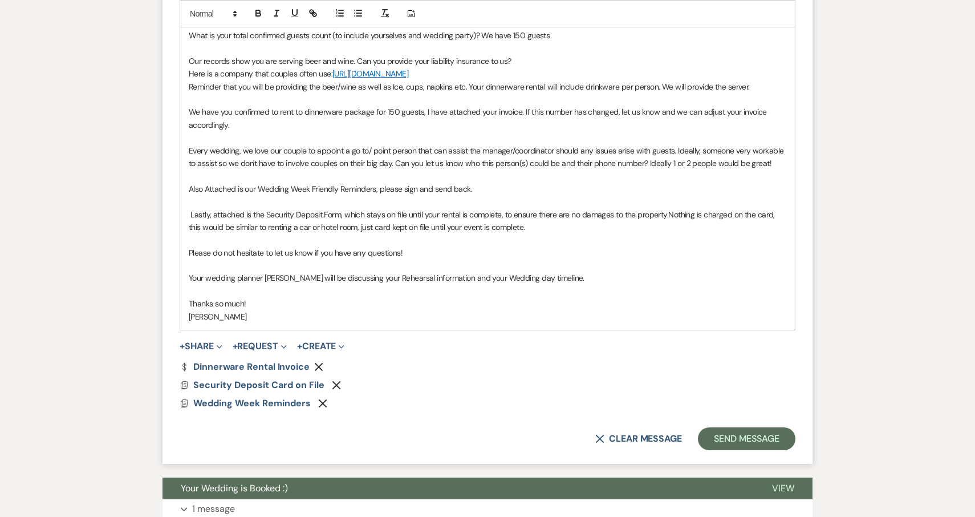
scroll to position [672, 0]
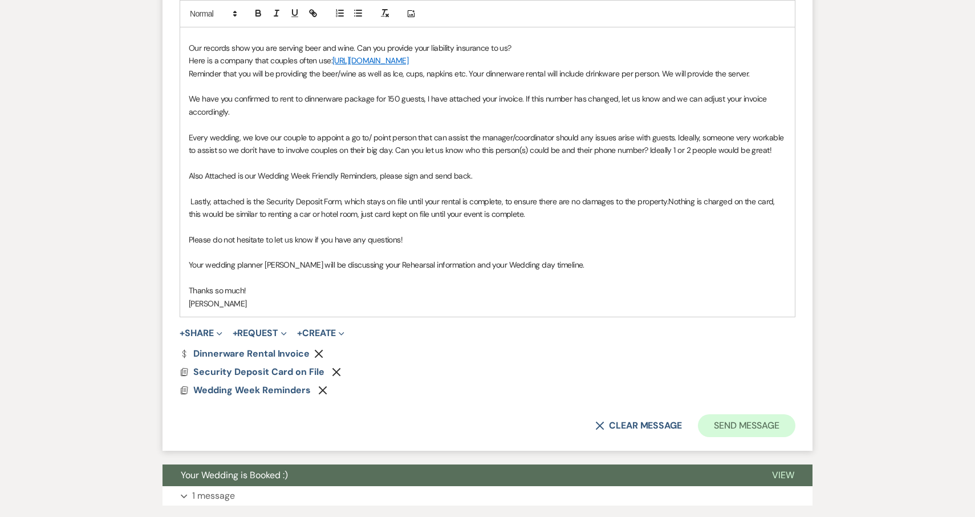
click at [761, 428] on button "Send Message" at bounding box center [747, 425] width 98 height 23
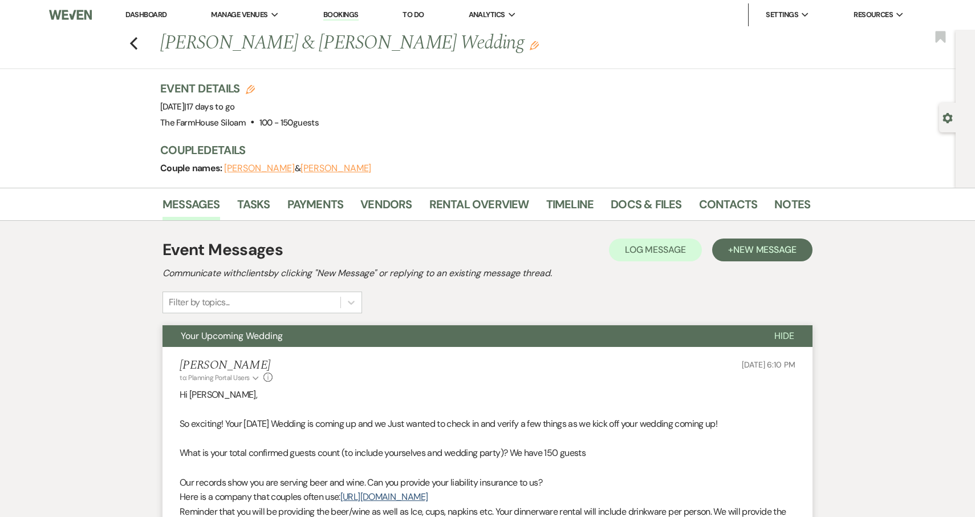
scroll to position [0, 0]
click at [135, 43] on icon "Previous" at bounding box center [133, 44] width 9 height 14
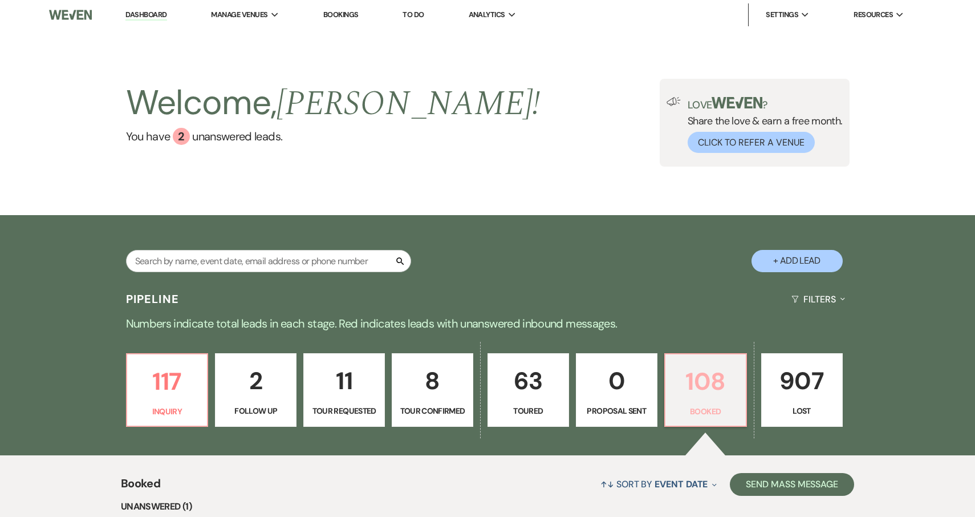
click at [707, 399] on p "108" at bounding box center [705, 381] width 67 height 38
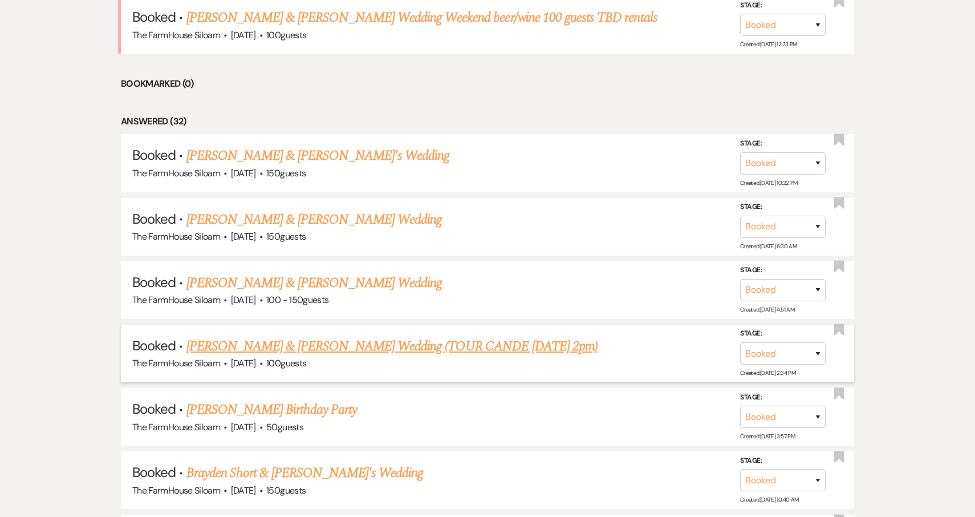
scroll to position [535, 0]
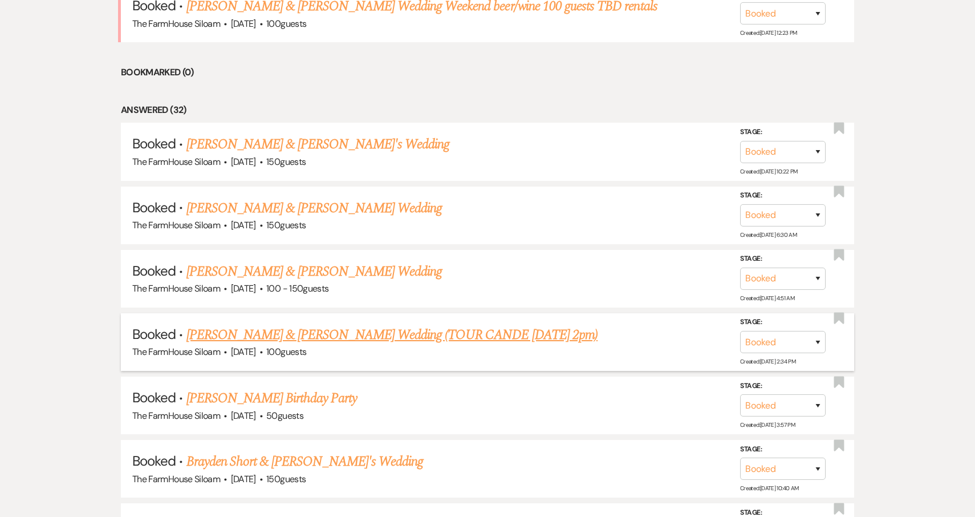
click at [461, 326] on link "[PERSON_NAME] & [PERSON_NAME] Wedding (TOUR CANDE [DATE] 2pm)" at bounding box center [392, 335] width 411 height 21
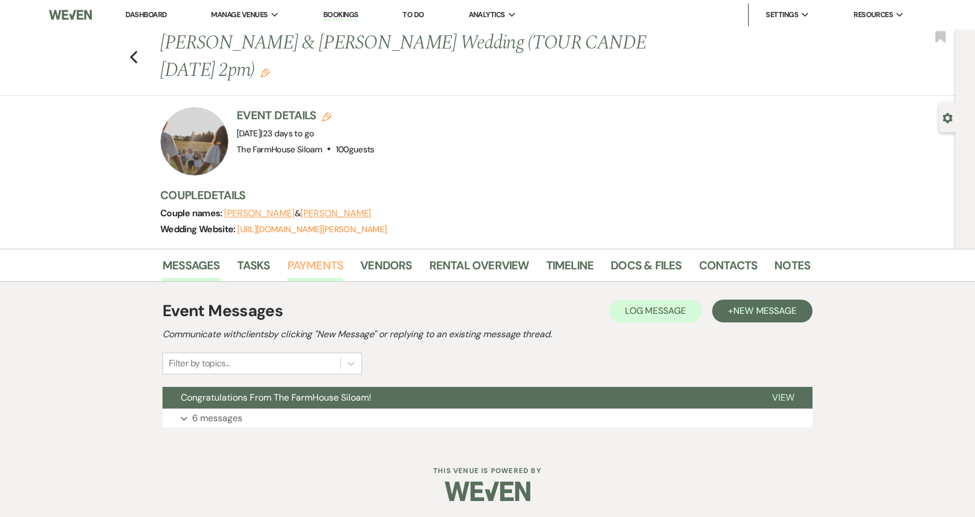
click at [325, 263] on link "Payments" at bounding box center [315, 268] width 56 height 25
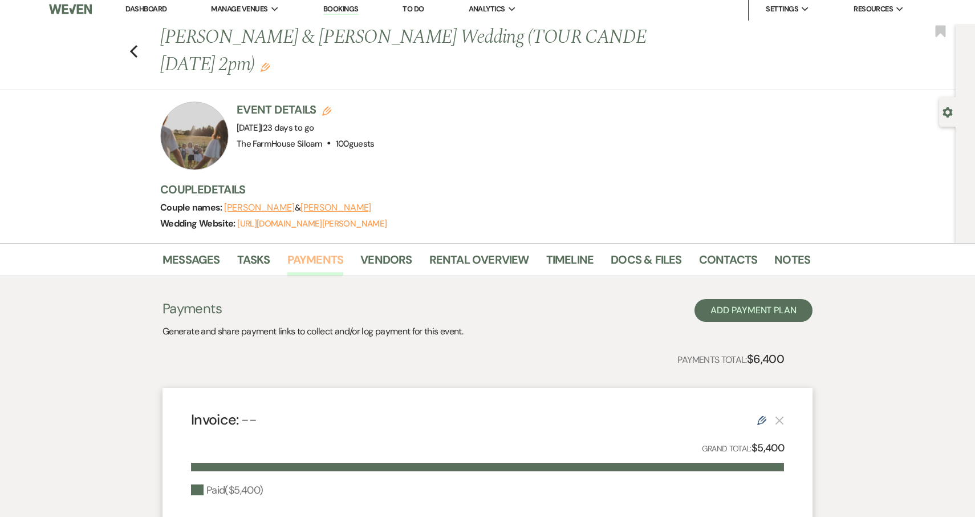
scroll to position [13, 0]
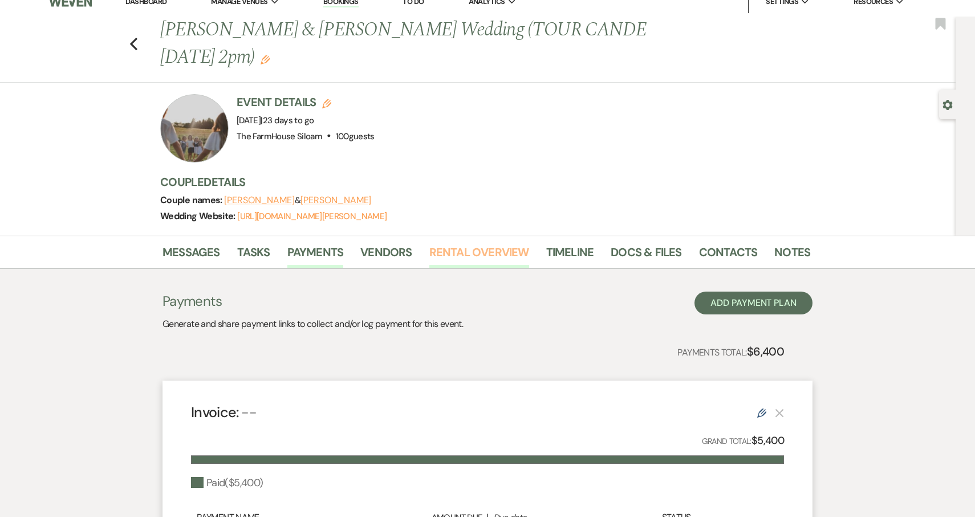
click at [478, 246] on link "Rental Overview" at bounding box center [480, 255] width 100 height 25
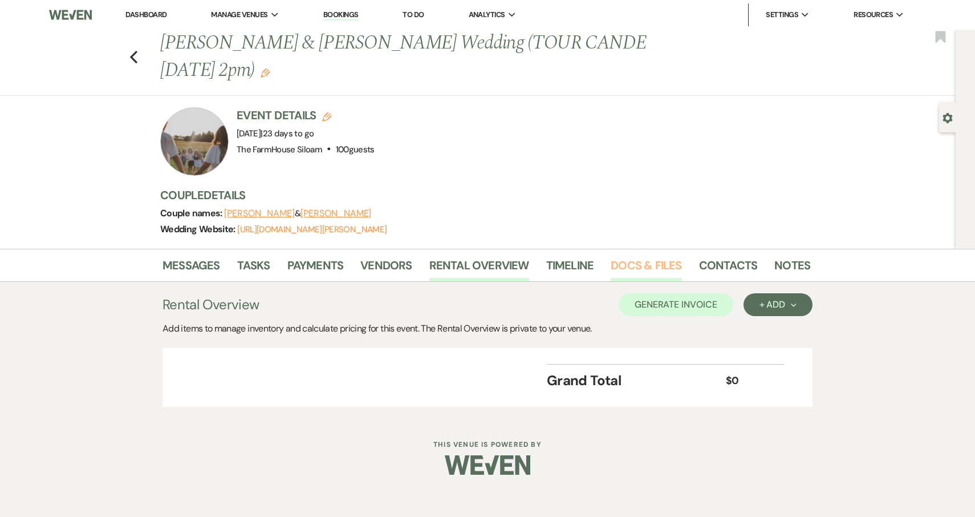
click at [643, 266] on link "Docs & Files" at bounding box center [646, 268] width 71 height 25
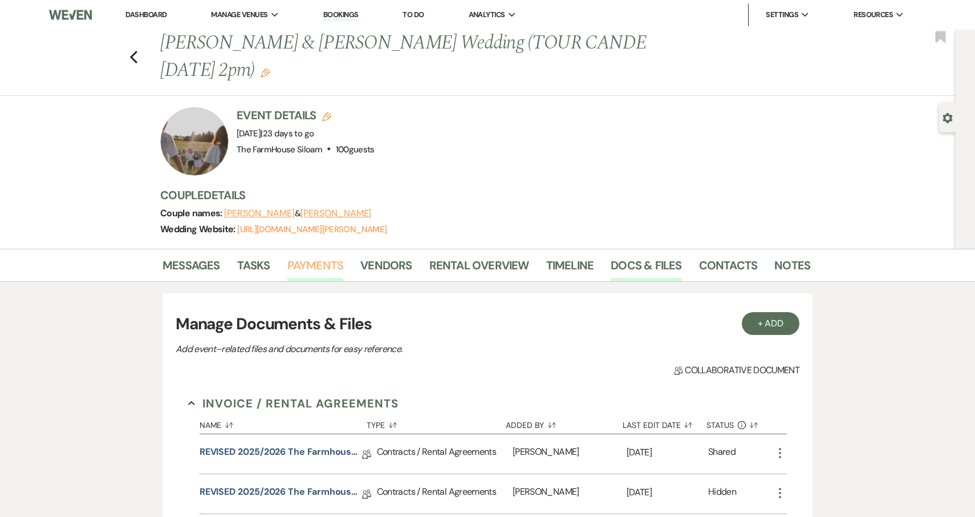
click at [303, 265] on link "Payments" at bounding box center [315, 268] width 56 height 25
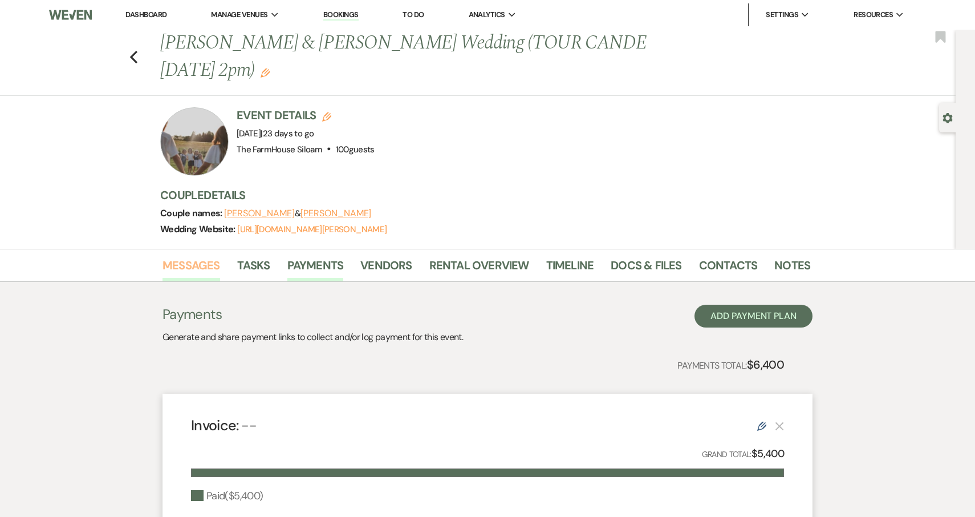
click at [178, 271] on link "Messages" at bounding box center [192, 268] width 58 height 25
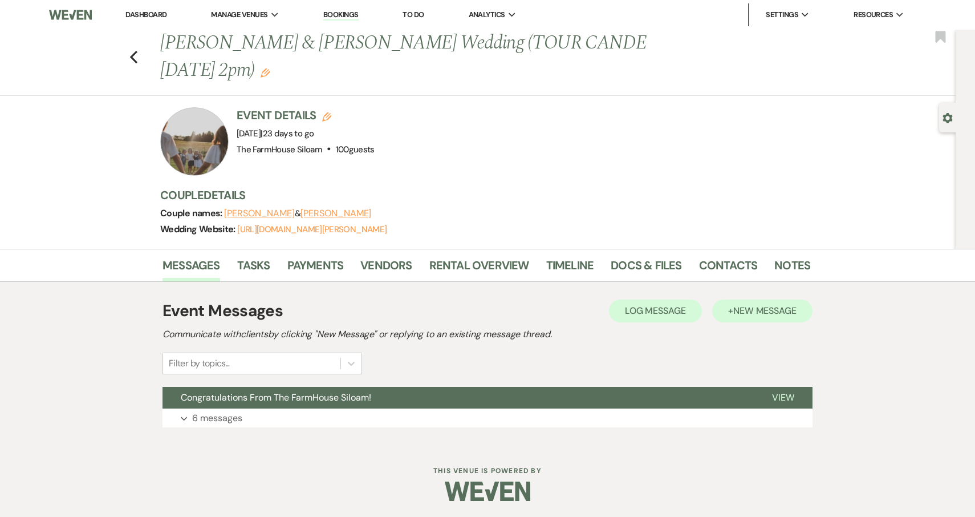
click at [756, 313] on span "New Message" at bounding box center [765, 311] width 63 height 12
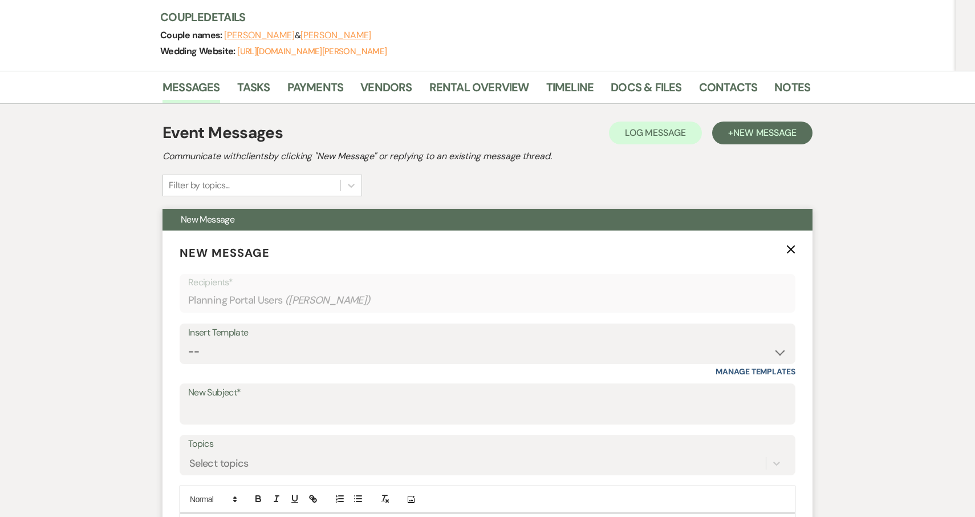
scroll to position [191, 0]
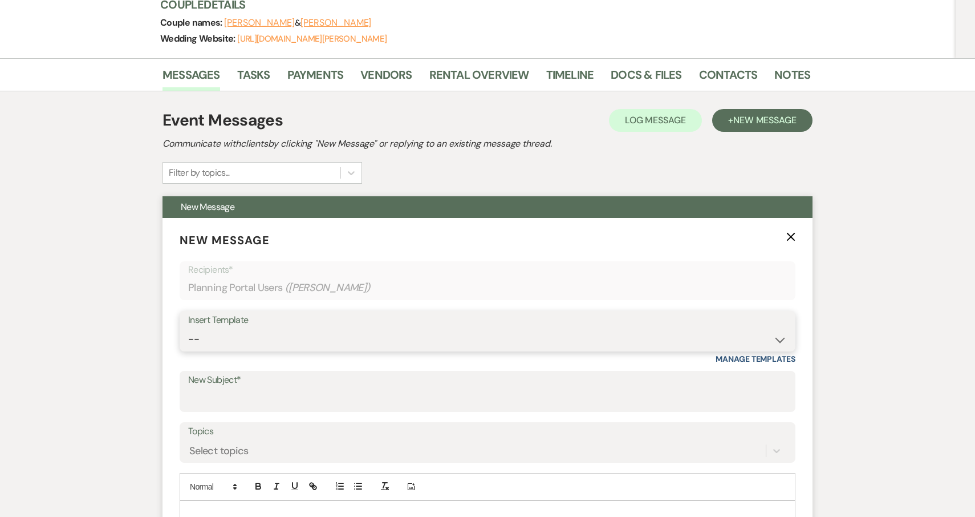
select select "5923"
type input "Your Upcoming Wedding"
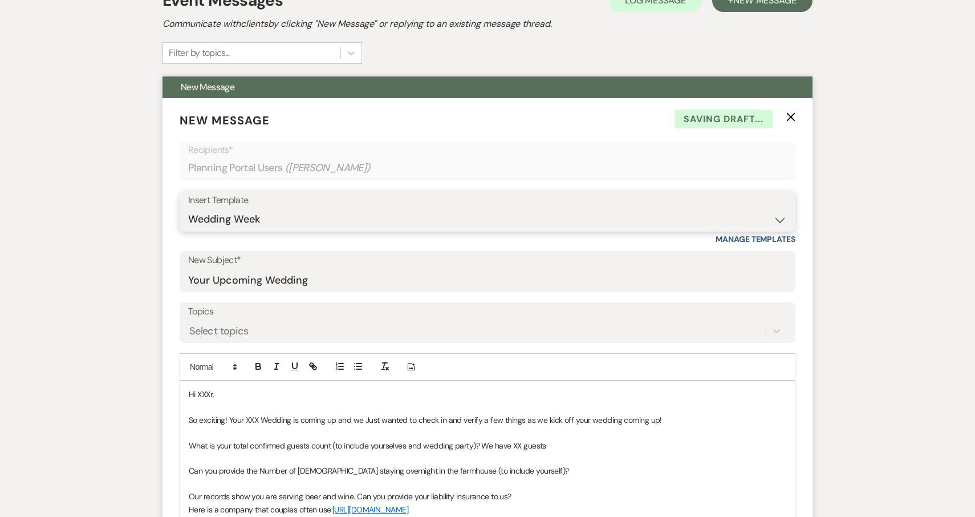
scroll to position [337, 0]
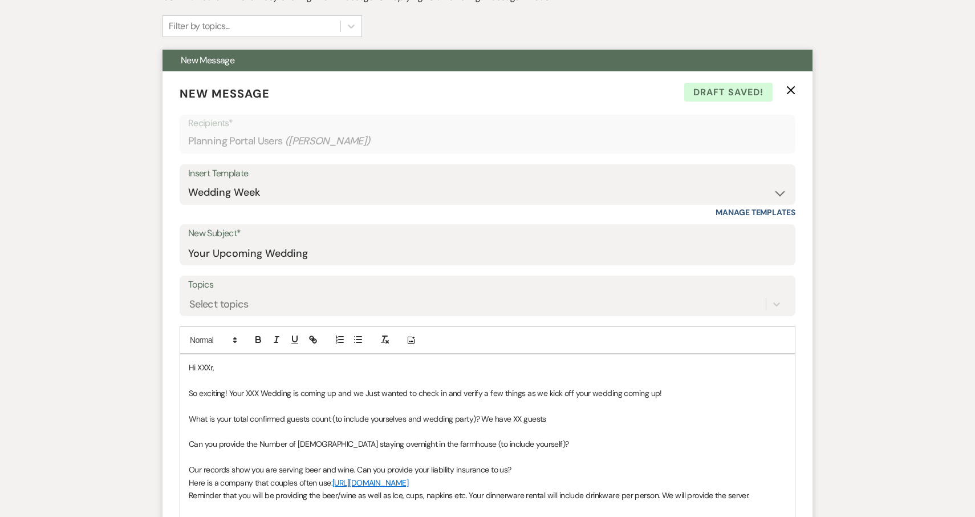
click at [254, 364] on p "Hi XXXr," at bounding box center [488, 367] width 598 height 13
click at [260, 393] on span "So exciting! Your XXX Wedding is coming up and we Just wanted to check in and v…" at bounding box center [425, 393] width 473 height 10
click at [522, 416] on span "What is your total confirmed guests count (to include yourselves and wedding pa…" at bounding box center [368, 419] width 358 height 10
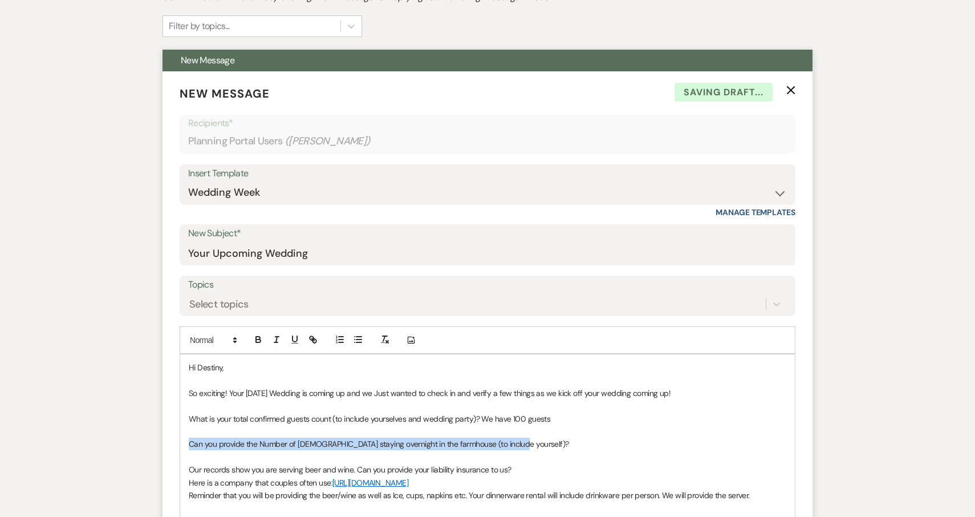
drag, startPoint x: 519, startPoint y: 442, endPoint x: 185, endPoint y: 442, distance: 334.3
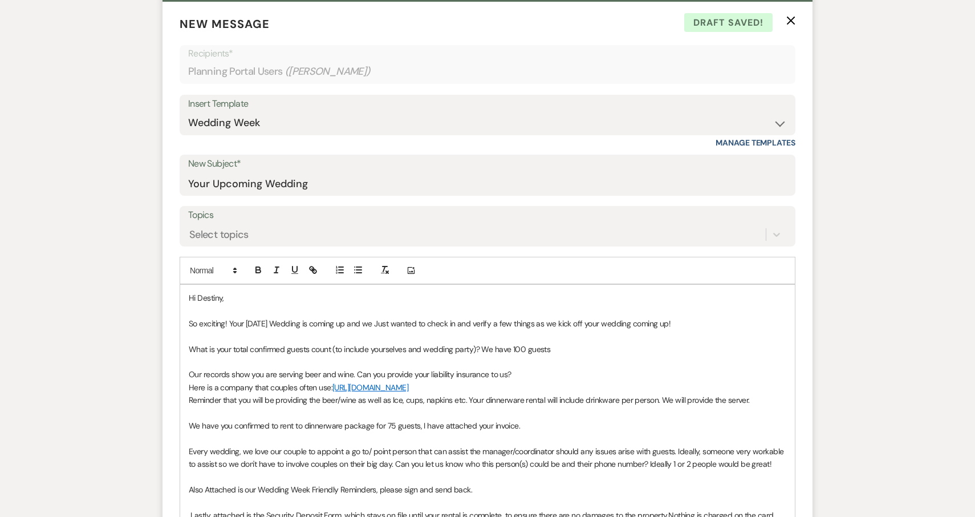
scroll to position [408, 0]
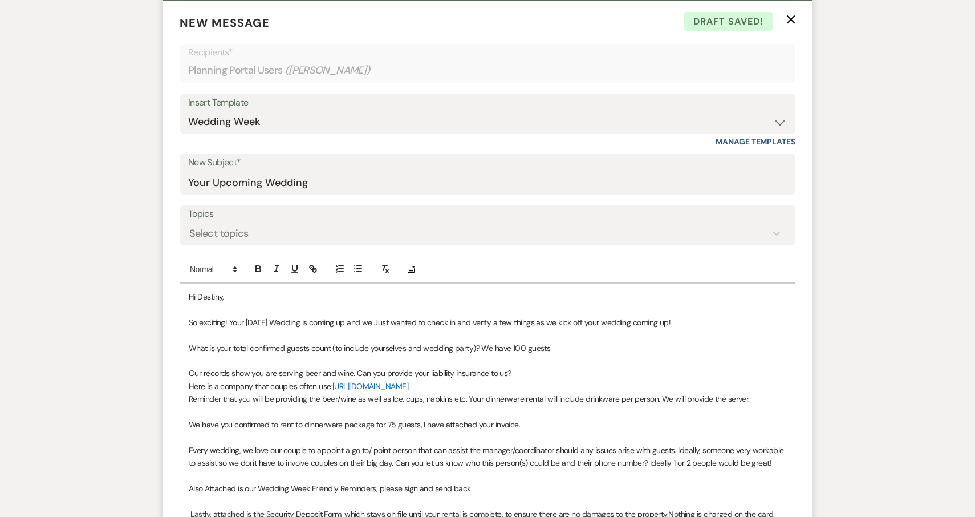
click at [394, 430] on span "We have you confirmed to rent to dinnerware package for 75 guests, I have attac…" at bounding box center [354, 424] width 331 height 10
click at [560, 431] on p "We have you confirmed to rent to dinnerware package for 100 guests, I have atta…" at bounding box center [488, 424] width 598 height 13
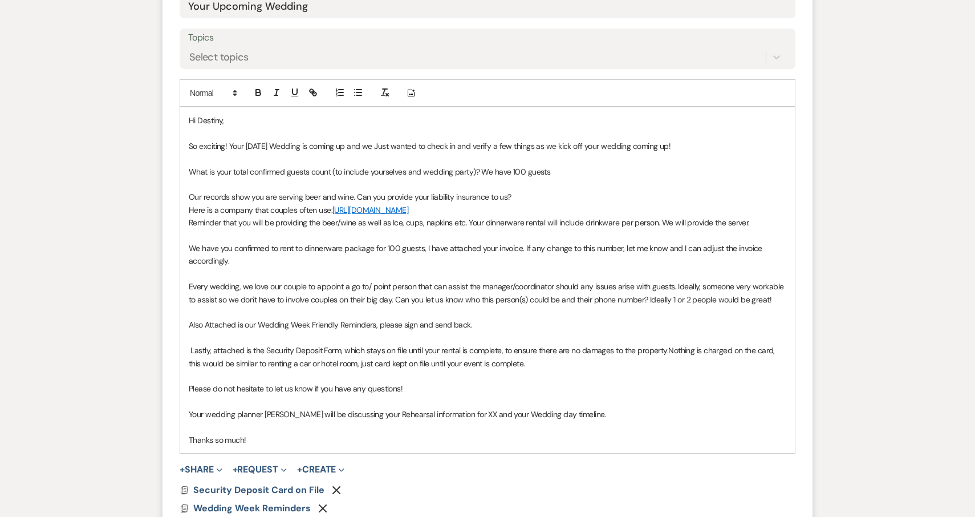
scroll to position [591, 0]
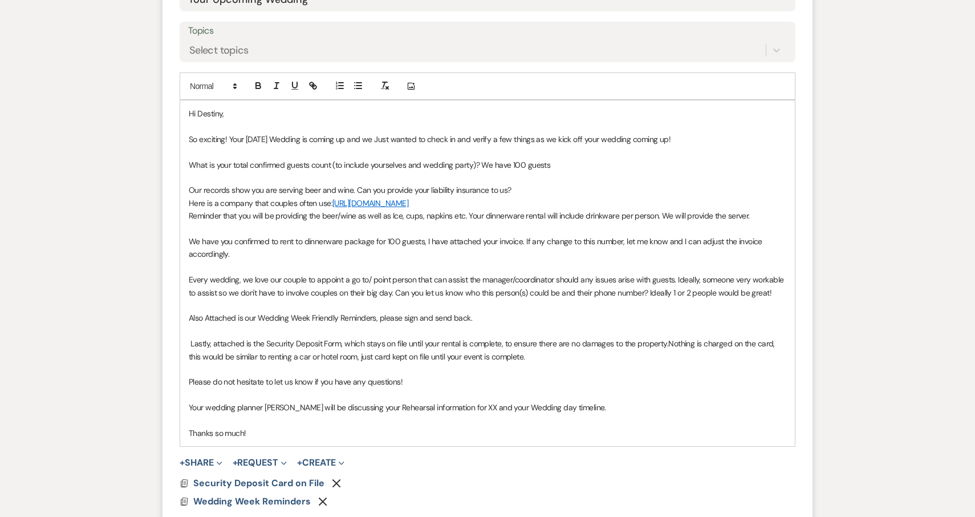
click at [455, 412] on span "Your wedding planner Jena will be discussing your Rehearsal information for XX …" at bounding box center [398, 407] width 418 height 10
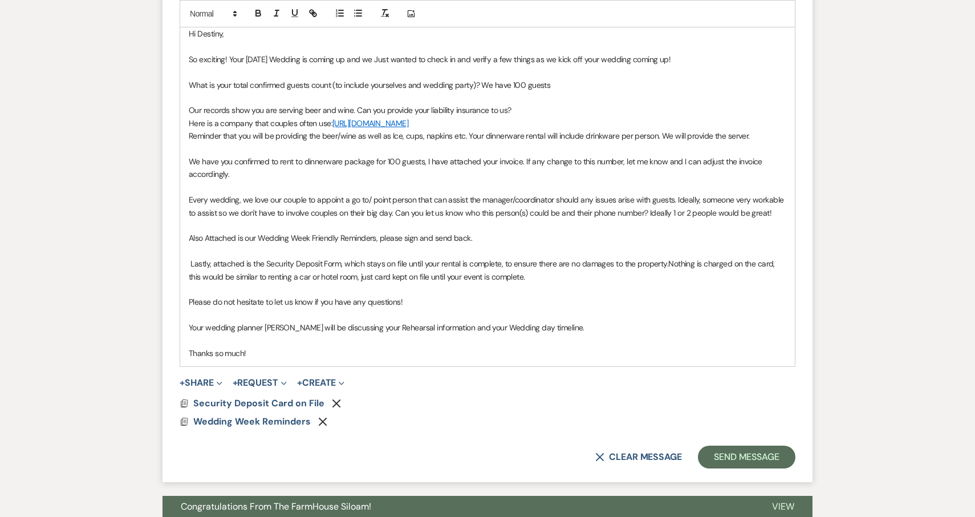
scroll to position [672, 0]
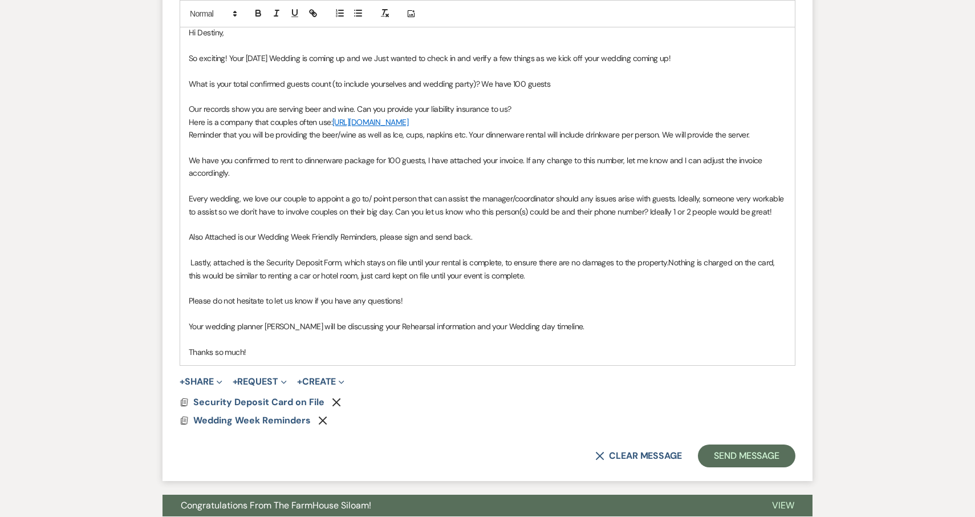
click at [335, 355] on p "Thanks so much!" at bounding box center [488, 352] width 598 height 13
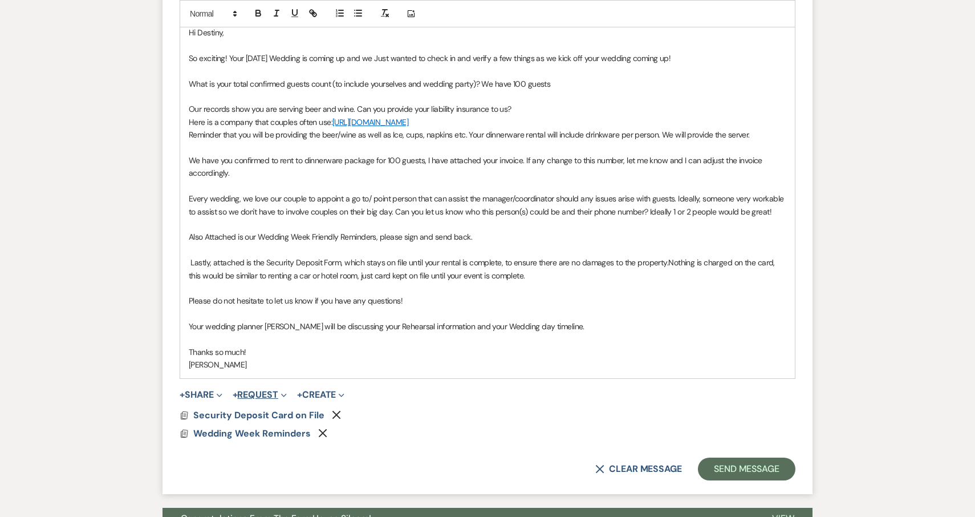
click at [263, 396] on button "+ Request Expand" at bounding box center [260, 394] width 54 height 9
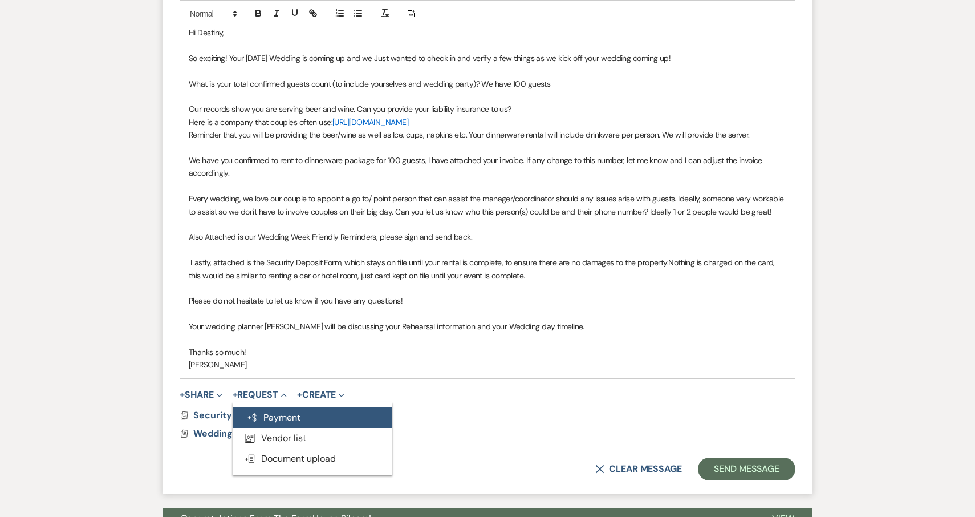
click at [291, 422] on button "Generate Payment Payment" at bounding box center [313, 417] width 160 height 21
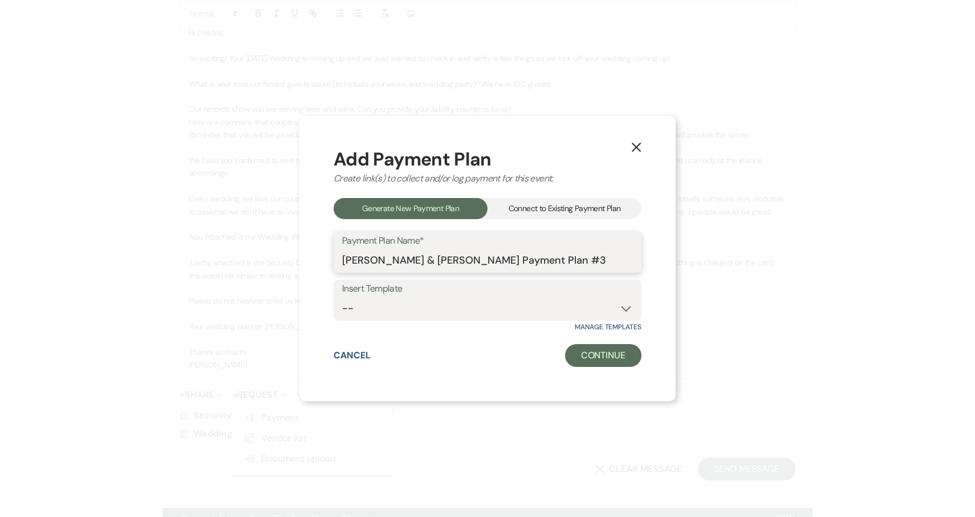
drag, startPoint x: 613, startPoint y: 260, endPoint x: 526, endPoint y: 264, distance: 86.8
click at [526, 264] on input "Destiny Byerly & Christopher Crews's Payment Plan #3" at bounding box center [487, 260] width 291 height 22
type input "Destiny Byerly & Christopher Crews's Dinnerware Rental"
click at [618, 354] on button "Continue" at bounding box center [603, 355] width 76 height 23
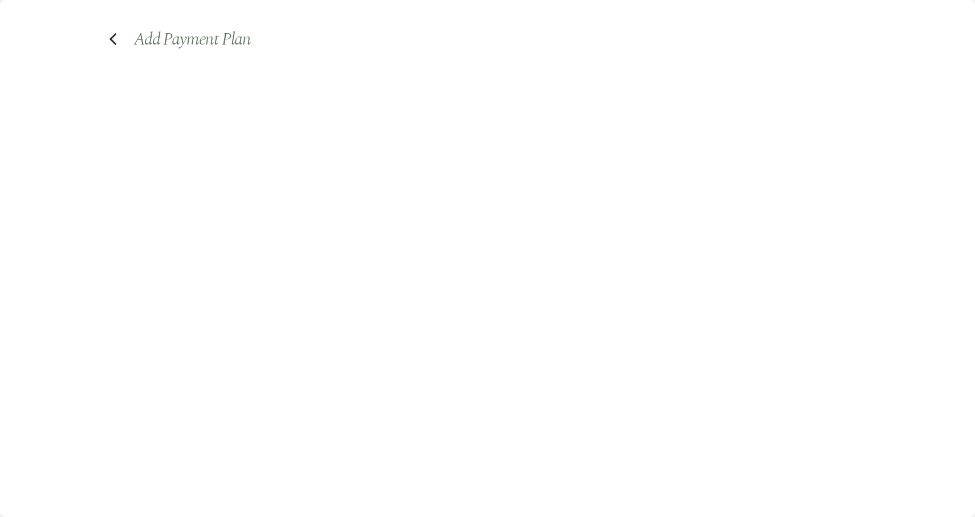
select select "2"
select select "percentage"
select select "true"
select select "client"
select select "weeks"
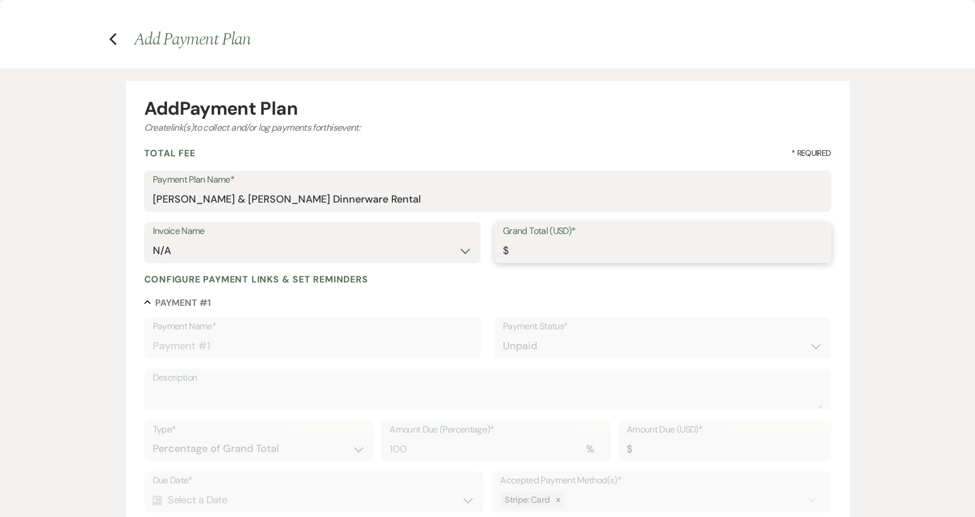
click at [576, 253] on input "Grand Total (USD)*" at bounding box center [663, 251] width 320 height 22
type input "5"
type input "5.00"
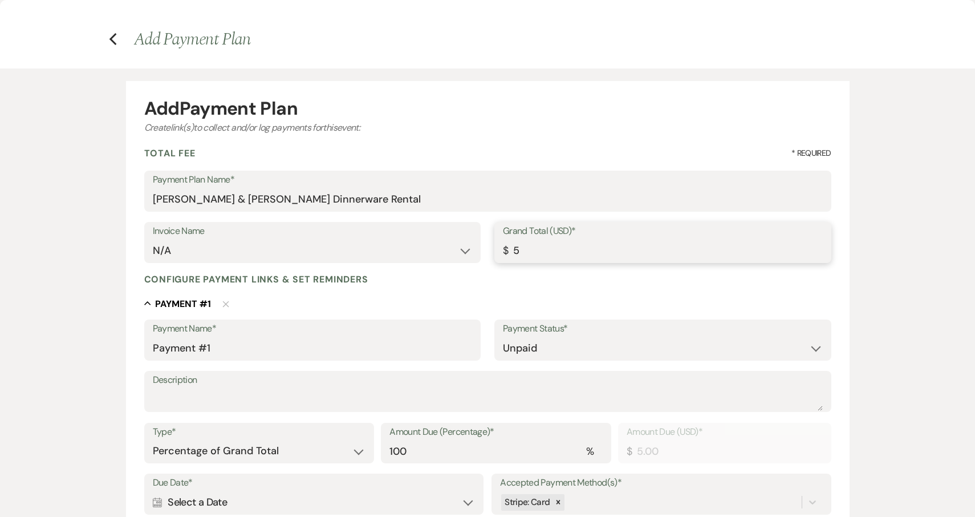
type input "50"
type input "50.00"
type input "500"
type input "500.00"
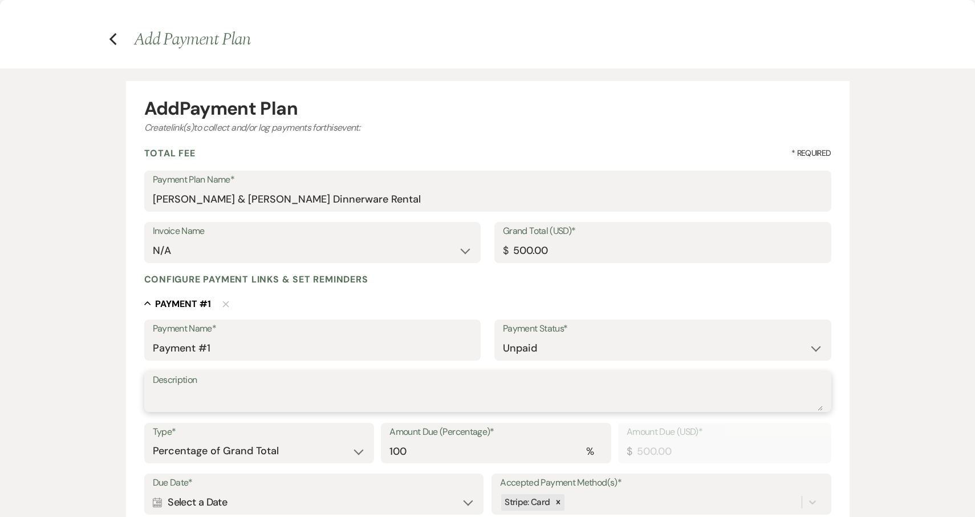
click at [270, 404] on textarea "Description" at bounding box center [488, 399] width 670 height 23
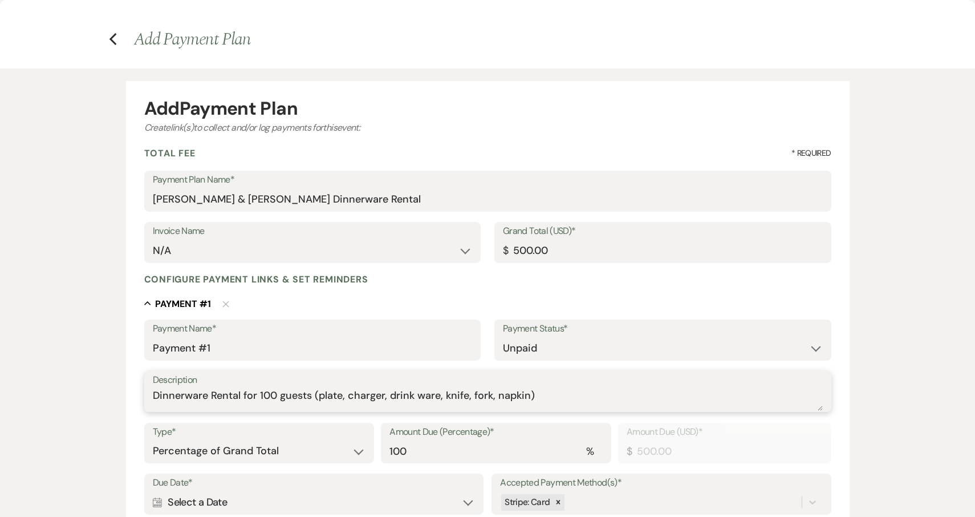
type textarea "Dinnerware Rental for 100 guests (plate, charger, drink ware, knife, fork, napk…"
drag, startPoint x: 224, startPoint y: 347, endPoint x: 125, endPoint y: 347, distance: 98.7
click at [126, 347] on form "Add Payment Plan Create link(s) to collect and/or log payments for this event: …" at bounding box center [488, 422] width 724 height 683
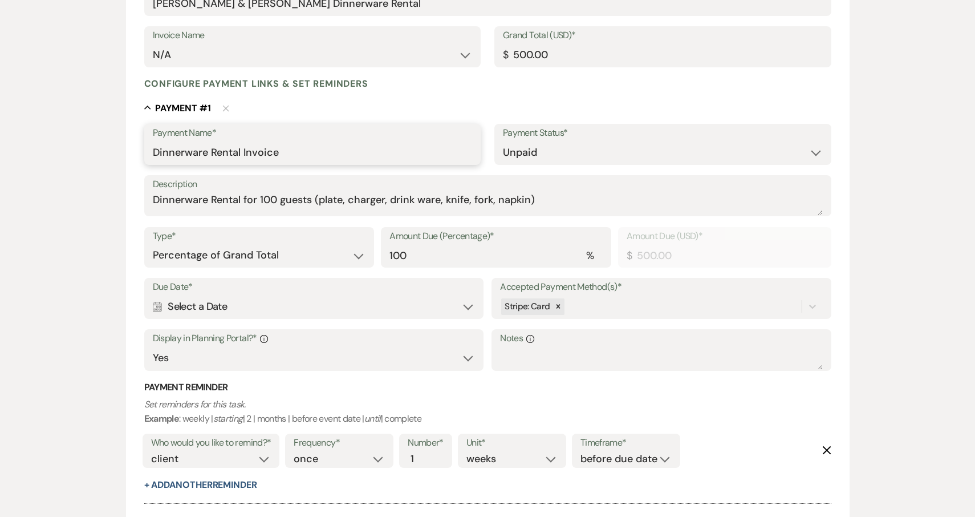
scroll to position [204, 0]
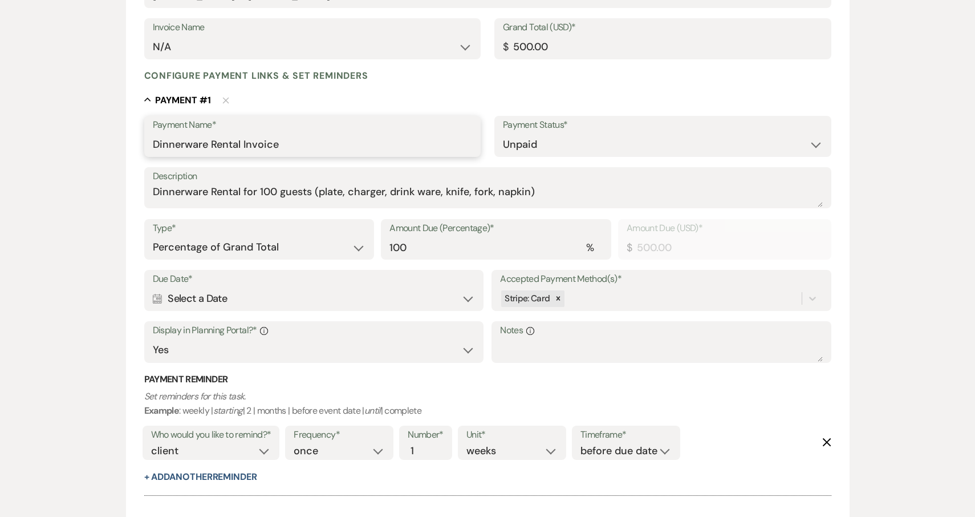
type input "Dinnerware Rental Invoice"
click at [338, 301] on div "Calendar Select a Date Expand" at bounding box center [314, 298] width 322 height 22
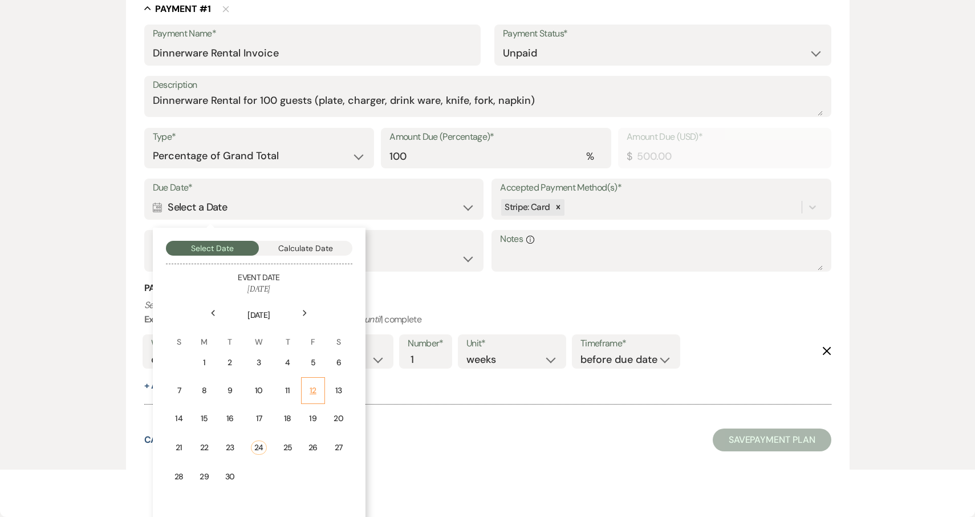
scroll to position [296, 0]
click at [300, 305] on div "Next" at bounding box center [305, 312] width 18 height 18
click at [338, 387] on div "11" at bounding box center [337, 389] width 14 height 12
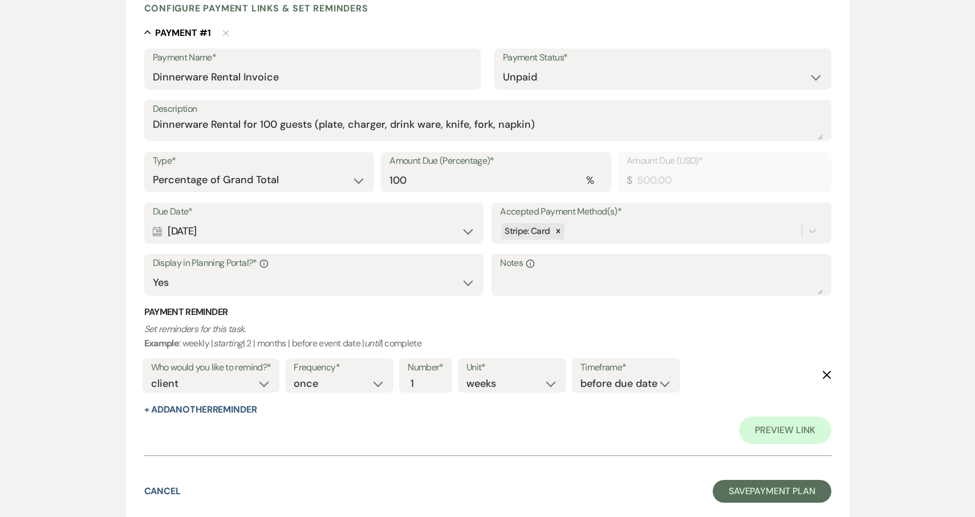
scroll to position [270, 0]
click at [777, 485] on button "Save Payment Plan" at bounding box center [772, 492] width 119 height 23
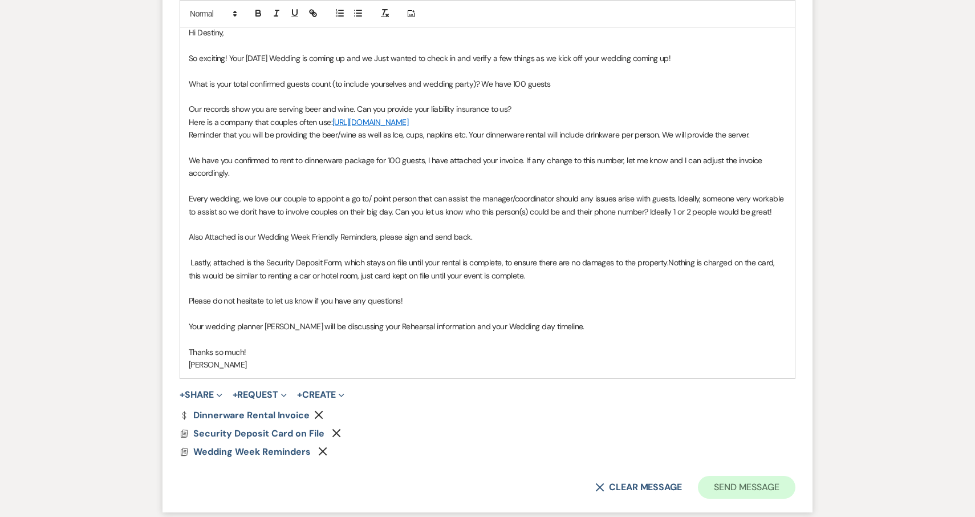
click at [752, 484] on button "Send Message" at bounding box center [747, 487] width 98 height 23
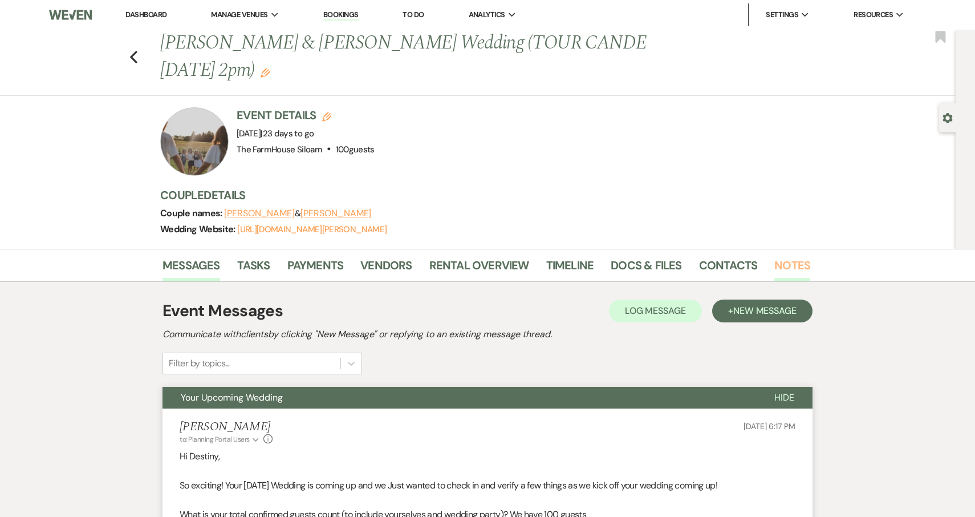
scroll to position [0, 0]
click at [135, 58] on icon "Previous" at bounding box center [133, 57] width 9 height 14
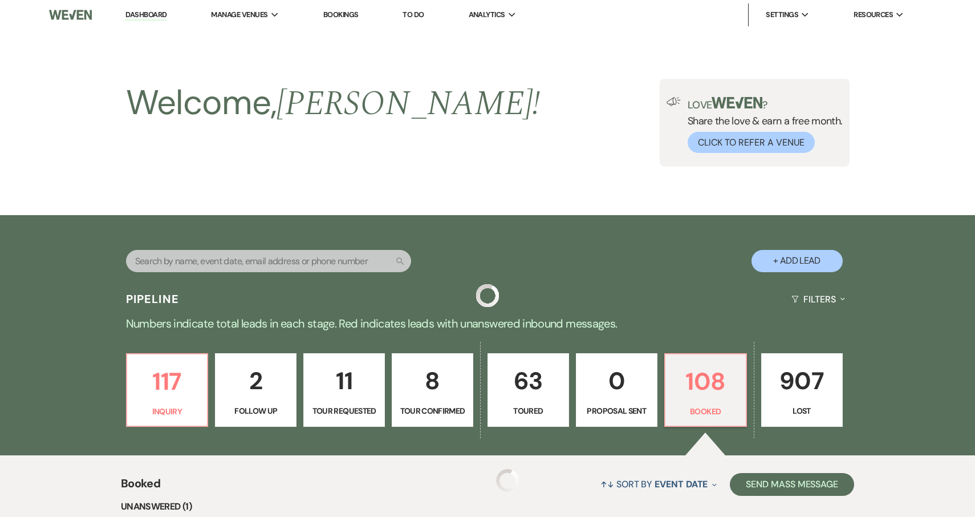
scroll to position [535, 0]
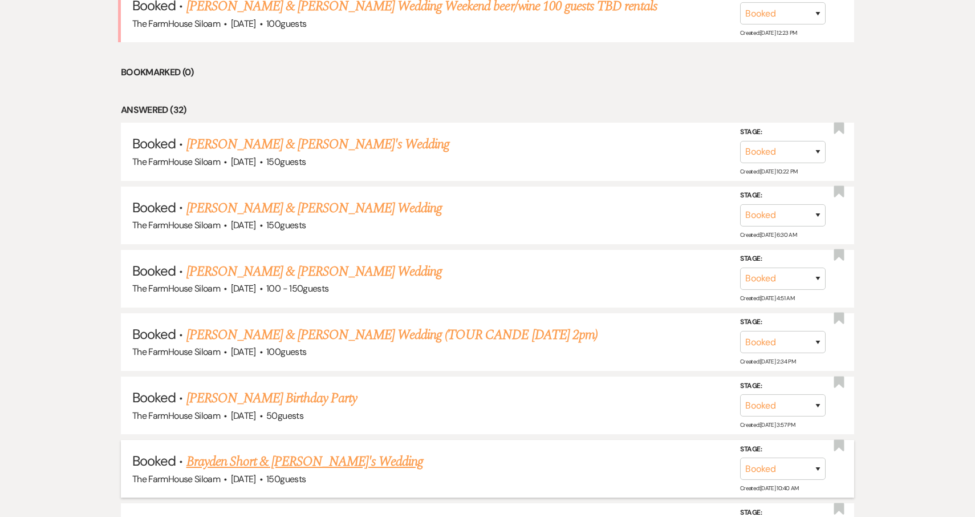
click at [294, 455] on link "Brayden Short & [PERSON_NAME]'s Wedding" at bounding box center [305, 461] width 237 height 21
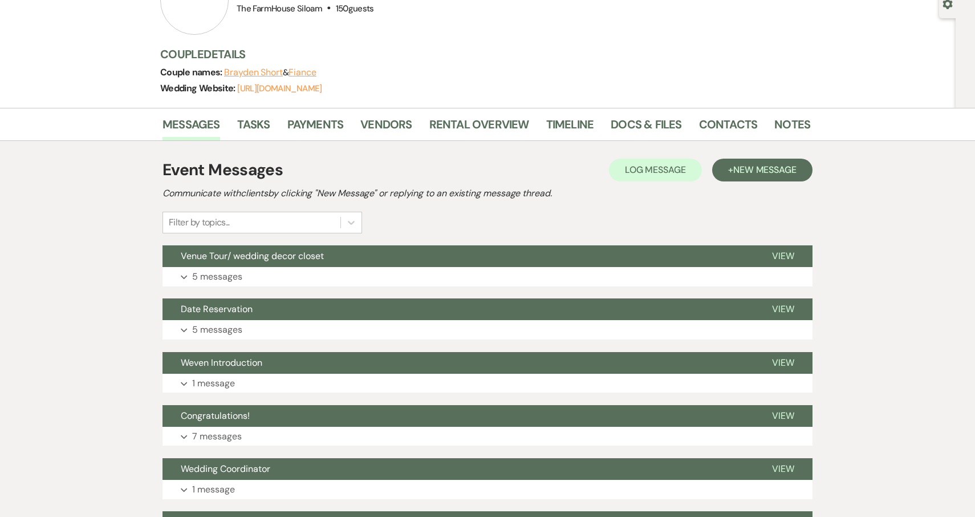
scroll to position [115, 0]
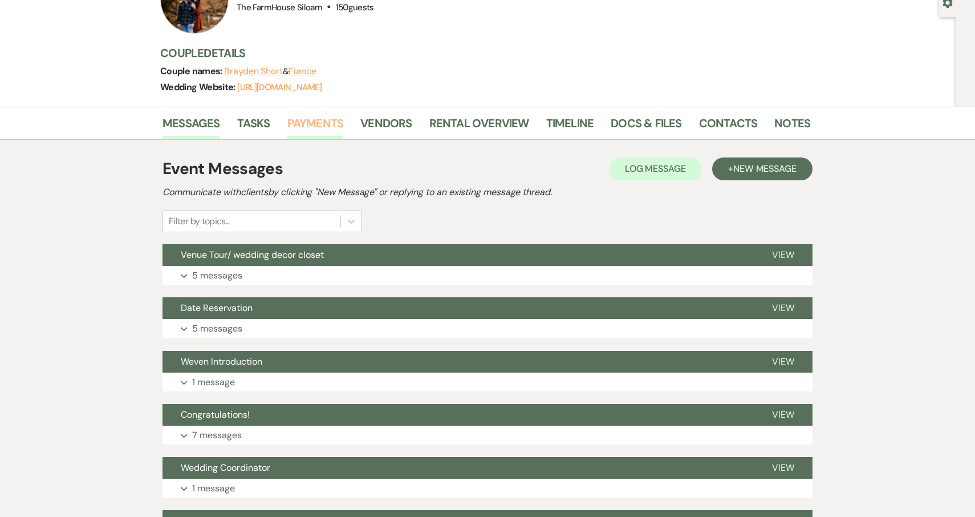
click at [314, 126] on link "Payments" at bounding box center [315, 126] width 56 height 25
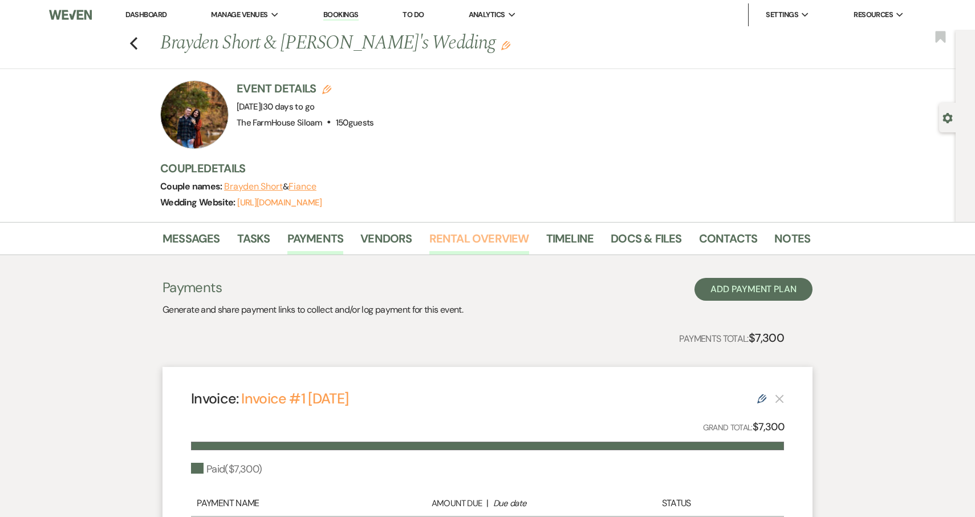
click at [482, 232] on link "Rental Overview" at bounding box center [480, 241] width 100 height 25
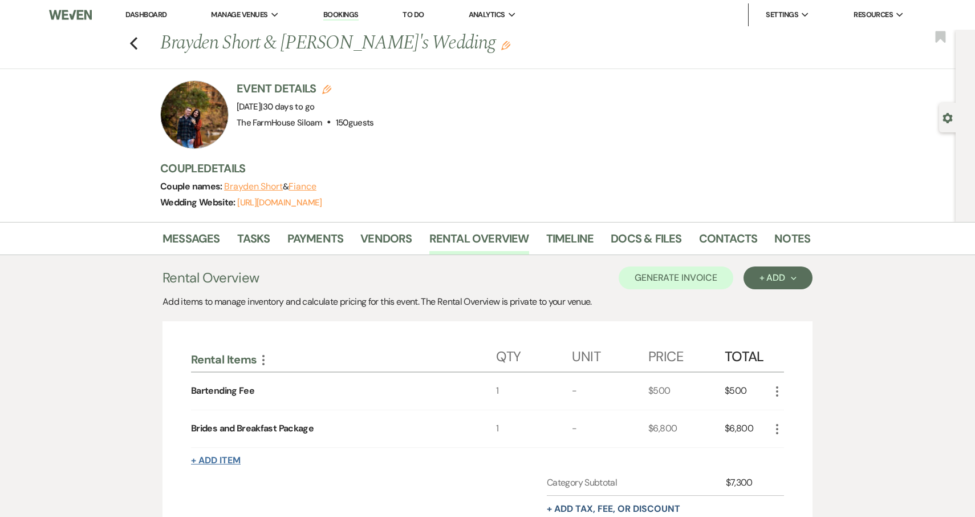
click at [230, 460] on button "+ Add Item" at bounding box center [216, 460] width 50 height 9
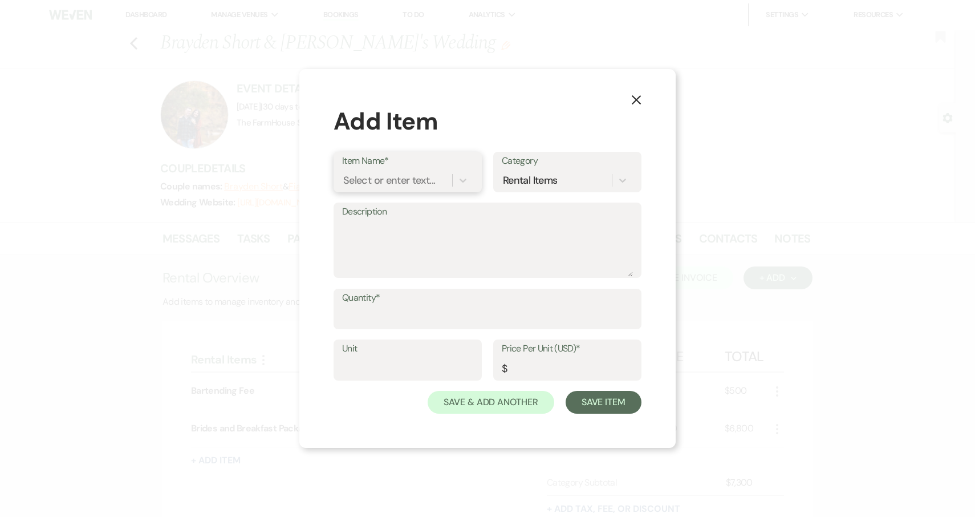
click at [418, 180] on div "Select or enter text..." at bounding box center [389, 179] width 92 height 15
type input "Dinnerware Rental"
click at [380, 359] on input "Unit" at bounding box center [407, 368] width 131 height 22
type input "150"
click at [538, 373] on input "Price Per Unit (USD)*" at bounding box center [567, 369] width 131 height 22
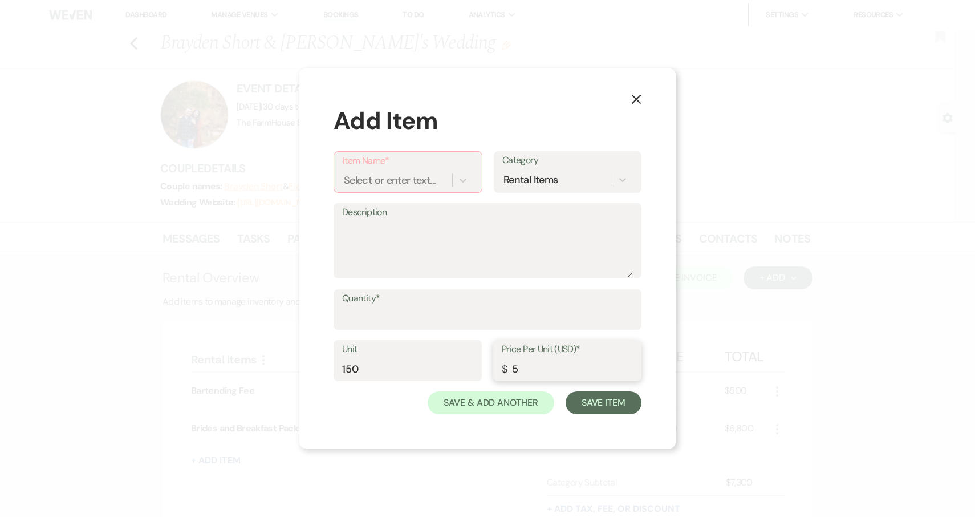
type input "5"
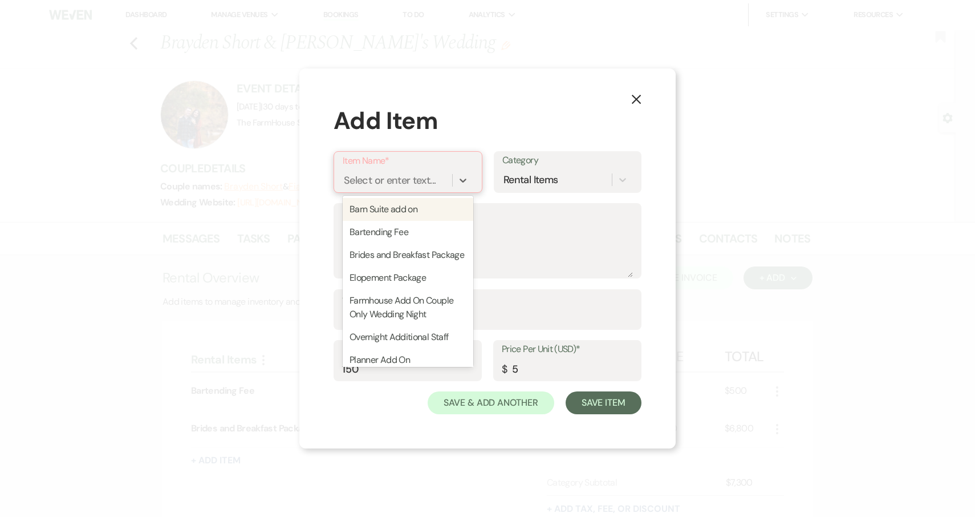
click at [406, 183] on div "Select or enter text..." at bounding box center [390, 179] width 92 height 15
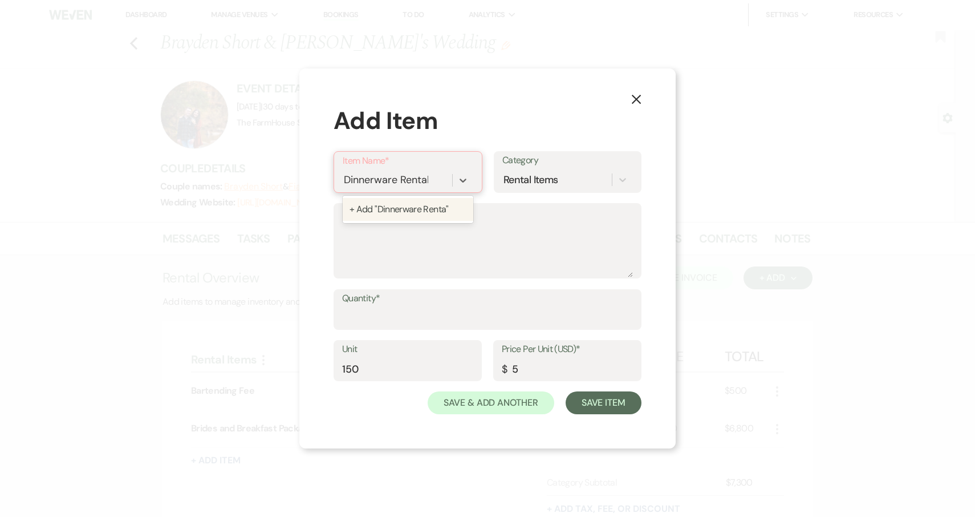
type input "Dinnerware Rental"
click at [411, 207] on div "+ Add "Dinnerware Rental "" at bounding box center [408, 209] width 131 height 23
click at [396, 230] on textarea "Description" at bounding box center [487, 248] width 291 height 57
type textarea "6 items"
click at [475, 312] on input "Quantity*" at bounding box center [487, 317] width 291 height 22
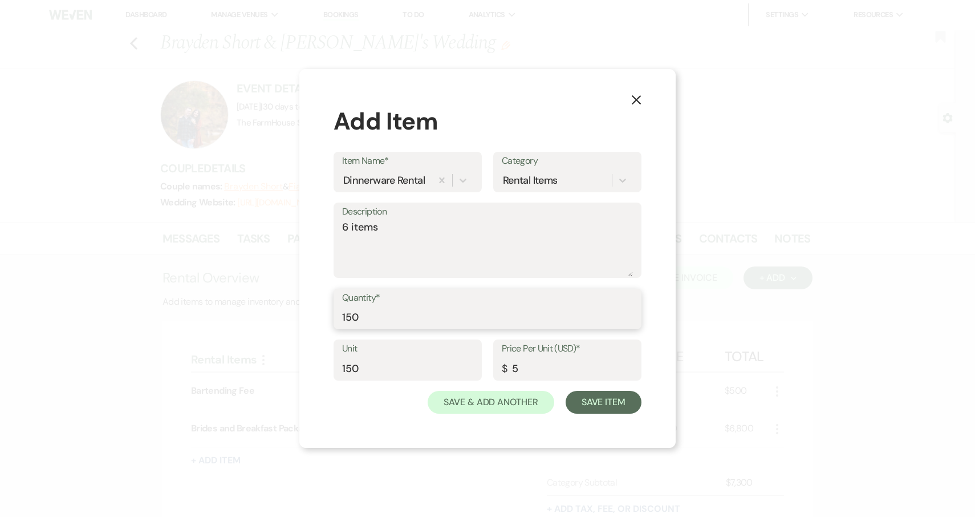
type input "150"
click at [440, 362] on input "150" at bounding box center [407, 368] width 131 height 22
type input "1"
click at [606, 402] on button "Save Item" at bounding box center [604, 402] width 76 height 23
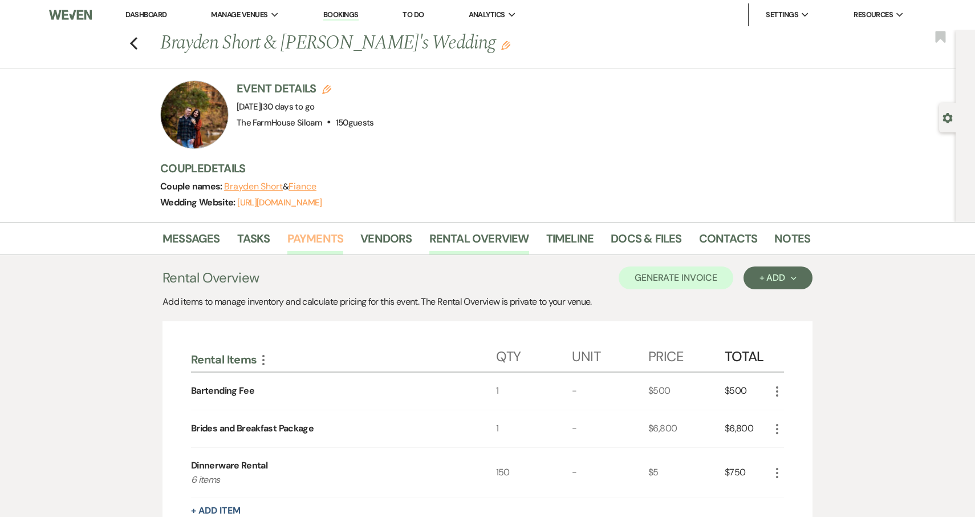
click at [311, 244] on link "Payments" at bounding box center [315, 241] width 56 height 25
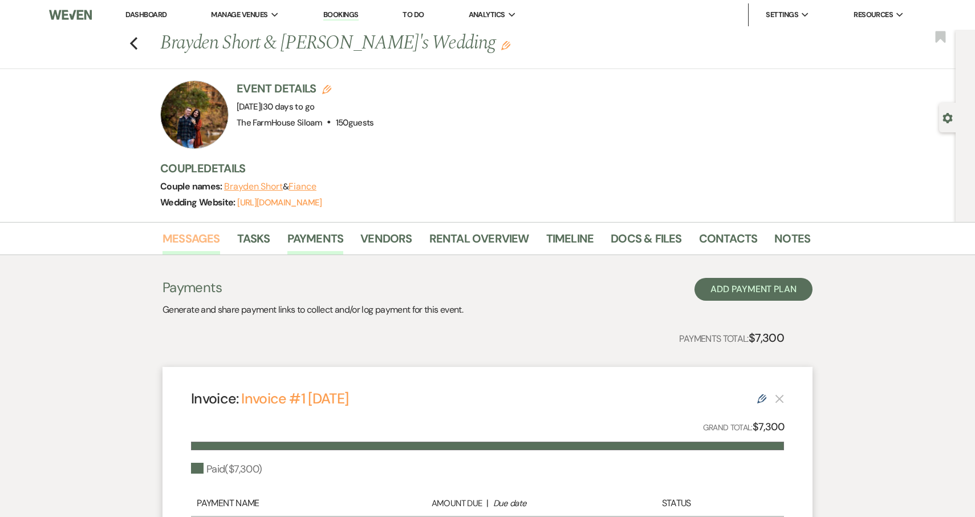
click at [197, 235] on link "Messages" at bounding box center [192, 241] width 58 height 25
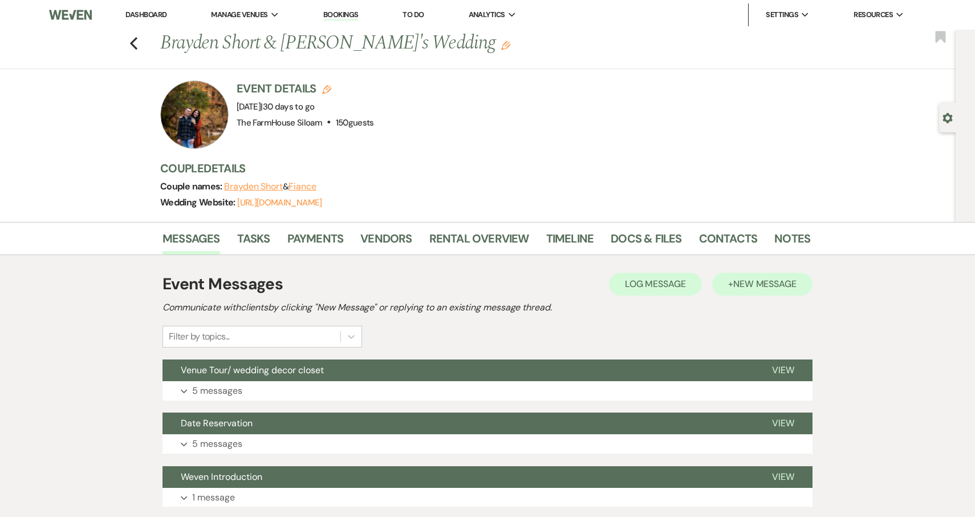
click at [743, 288] on span "New Message" at bounding box center [765, 284] width 63 height 12
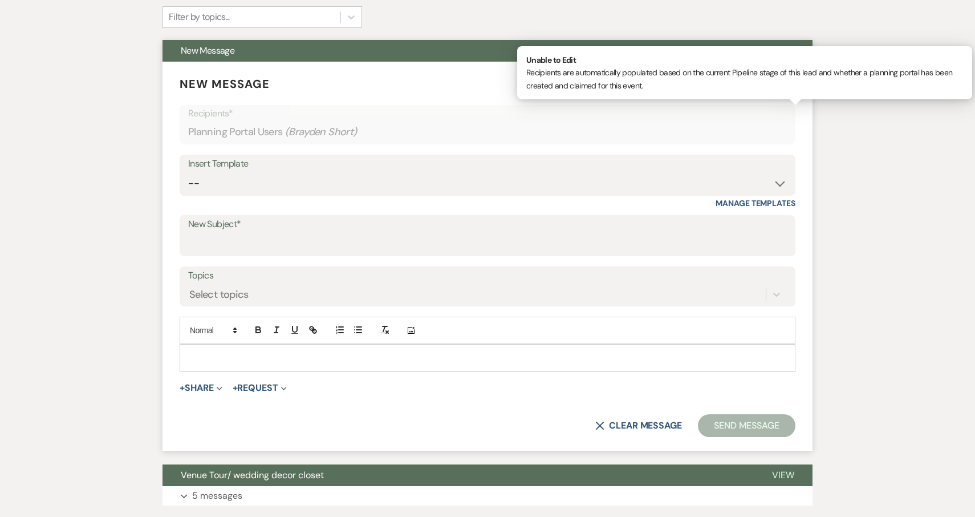
scroll to position [338, 0]
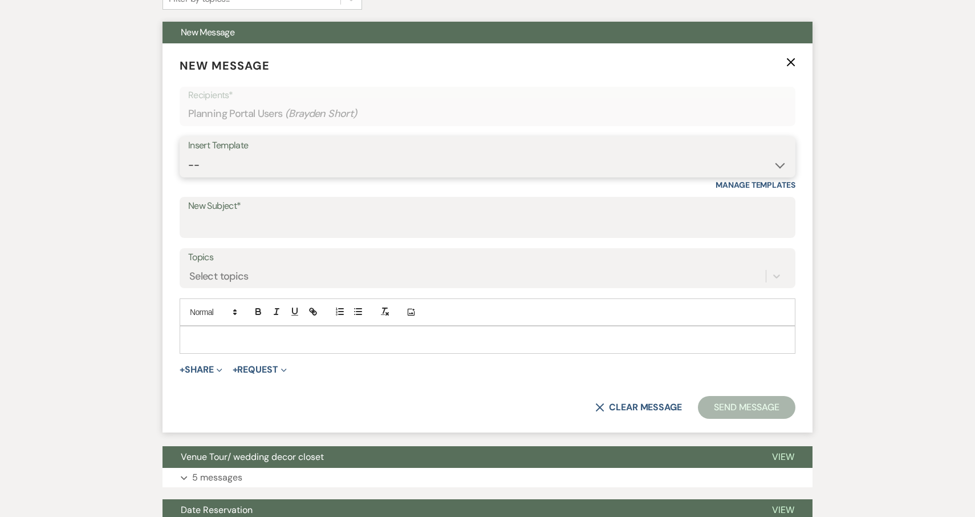
select select "5923"
type input "Your Upcoming Wedding"
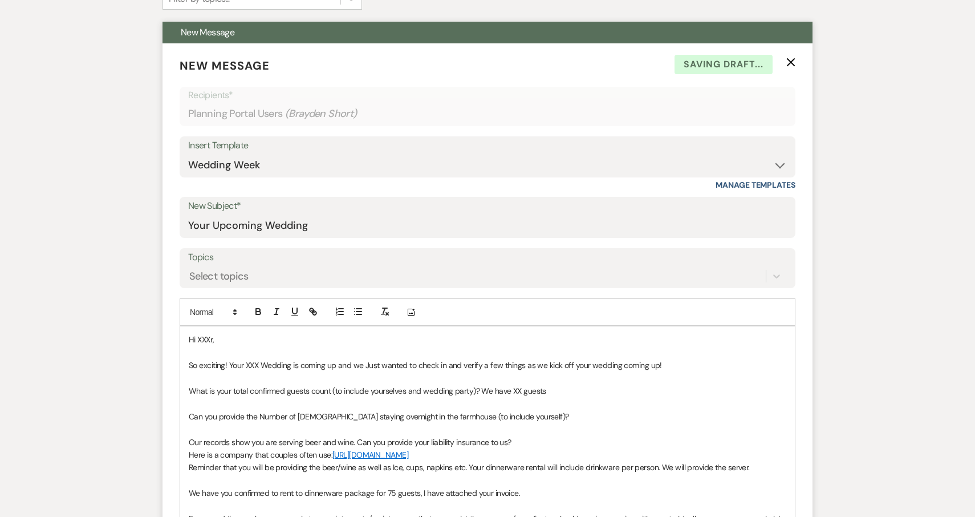
click at [226, 337] on p "Hi XXXr," at bounding box center [488, 339] width 598 height 13
click at [260, 365] on span "So exciting! Your XXX Wedding is coming up and we Just wanted to check in and v…" at bounding box center [425, 365] width 473 height 10
click at [521, 388] on span "What is your total confirmed guests count (to include yourselves and wedding pa…" at bounding box center [368, 391] width 358 height 10
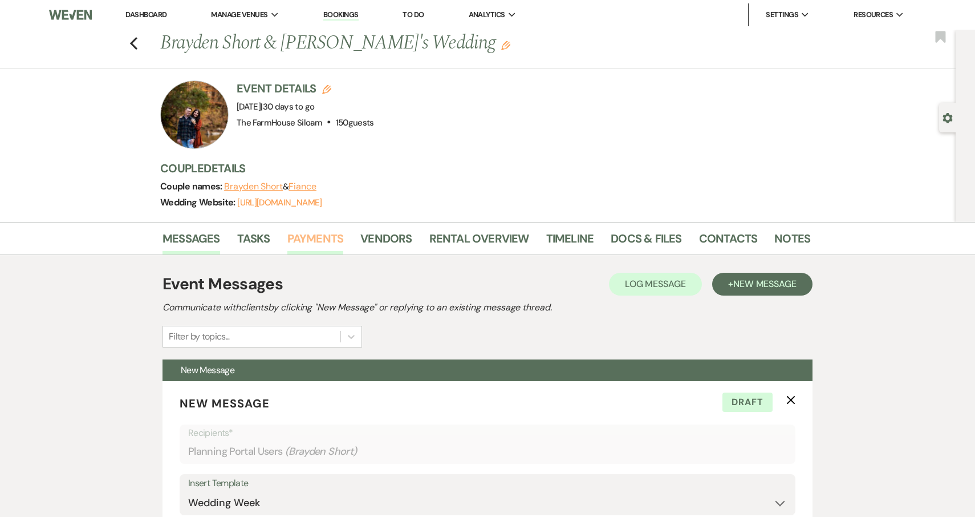
scroll to position [0, 0]
click at [321, 237] on link "Payments" at bounding box center [315, 241] width 56 height 25
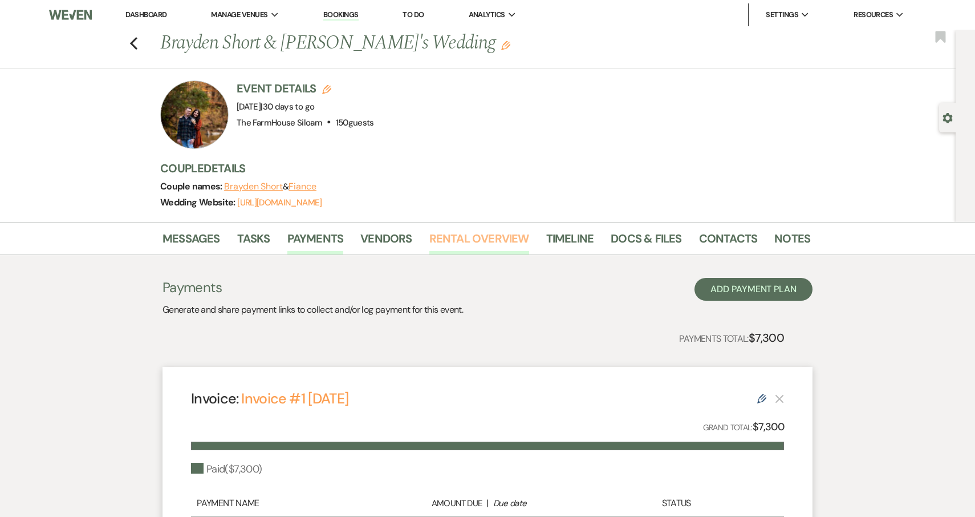
click at [489, 237] on link "Rental Overview" at bounding box center [480, 241] width 100 height 25
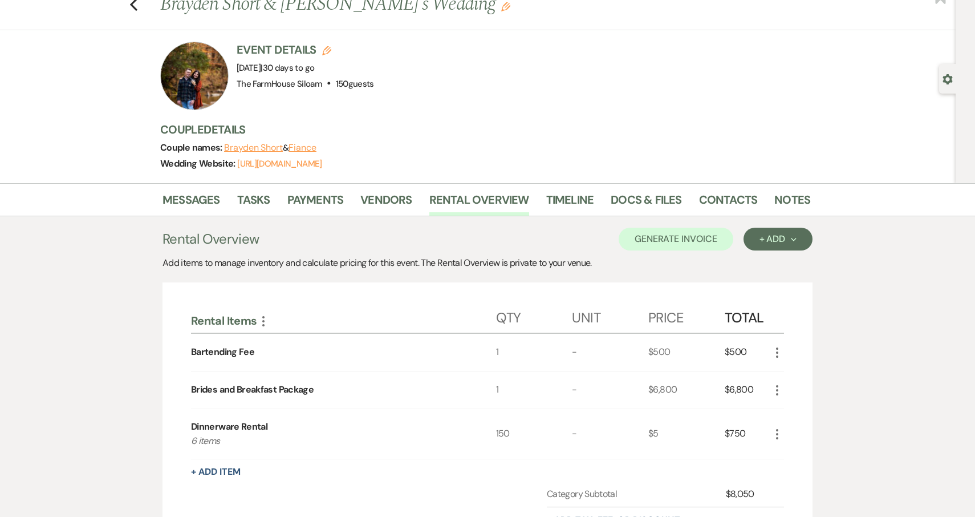
scroll to position [40, 0]
click at [193, 195] on link "Messages" at bounding box center [192, 201] width 58 height 25
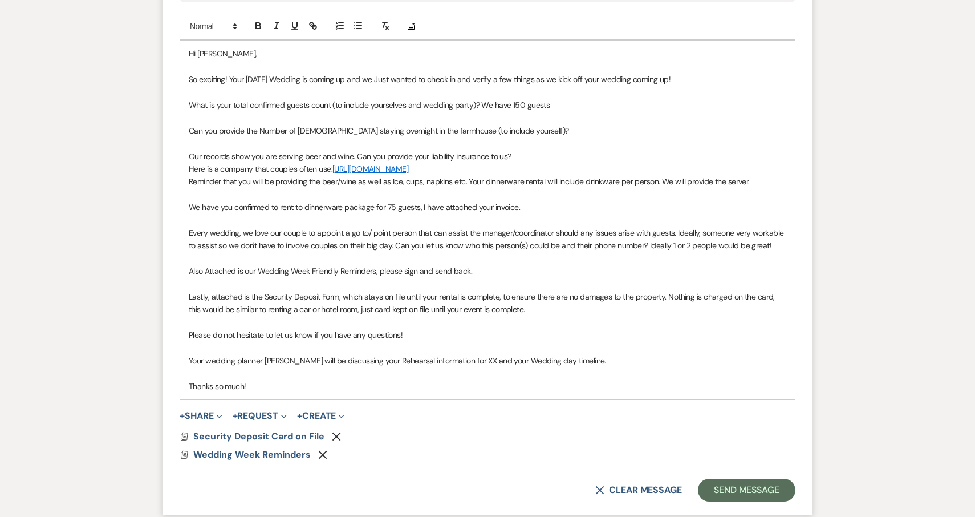
scroll to position [623, 0]
click at [395, 213] on p "We have you confirmed to rent to dinnerware package for 75 guests, I have attac…" at bounding box center [488, 207] width 598 height 13
click at [554, 213] on p "We have you confirmed to rent to dinnerware package for 150 guests, I have atta…" at bounding box center [488, 207] width 598 height 13
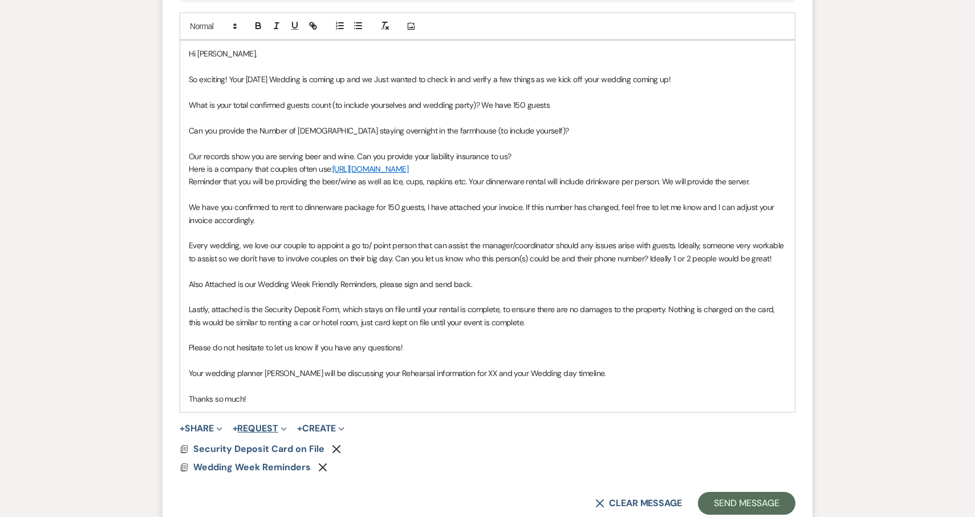
click at [260, 433] on button "+ Request Expand" at bounding box center [260, 428] width 54 height 9
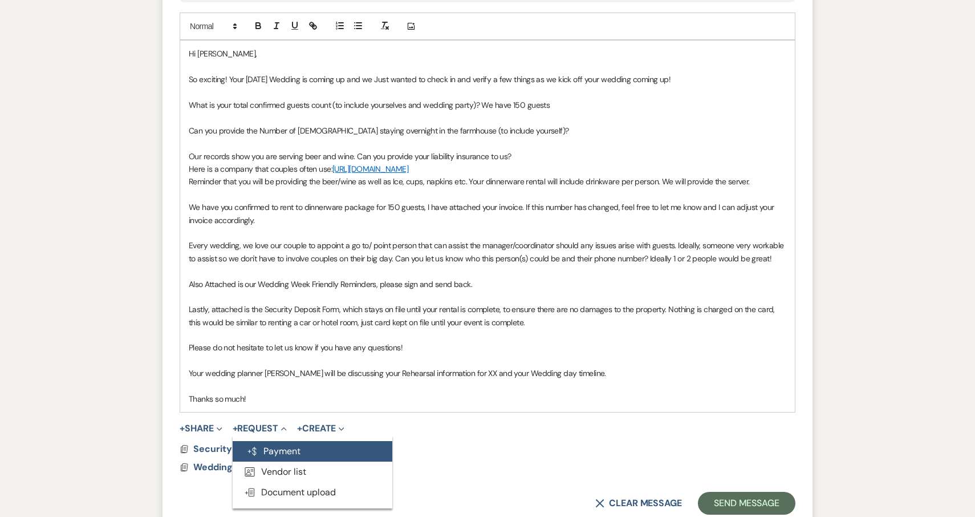
click at [277, 456] on button "Generate Payment Payment" at bounding box center [313, 451] width 160 height 21
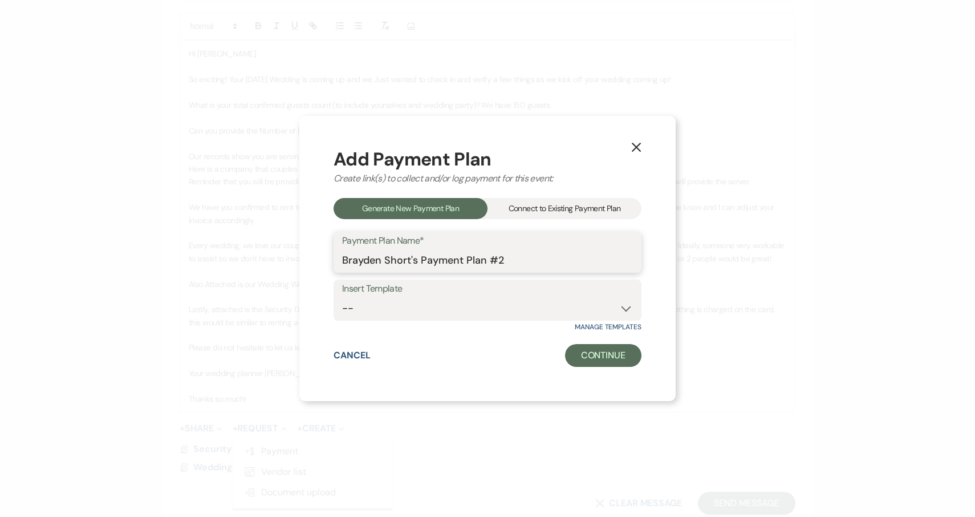
drag, startPoint x: 518, startPoint y: 263, endPoint x: 422, endPoint y: 261, distance: 96.4
click at [422, 261] on input "Brayden Short's Payment Plan #2" at bounding box center [487, 260] width 291 height 22
type input "Brayden Short's Dinnerware Invoice"
click at [614, 352] on button "Continue" at bounding box center [603, 355] width 76 height 23
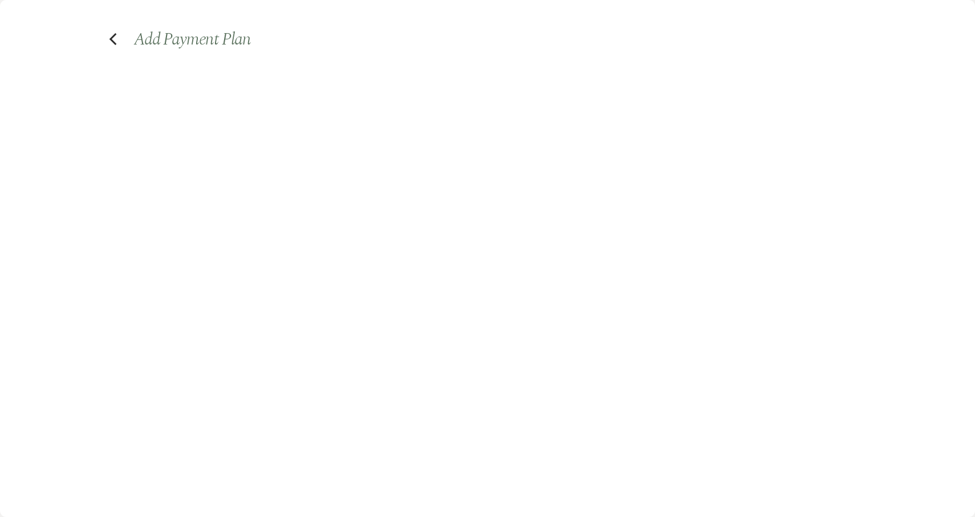
select select "2"
select select "percentage"
select select "true"
select select "client"
select select "weeks"
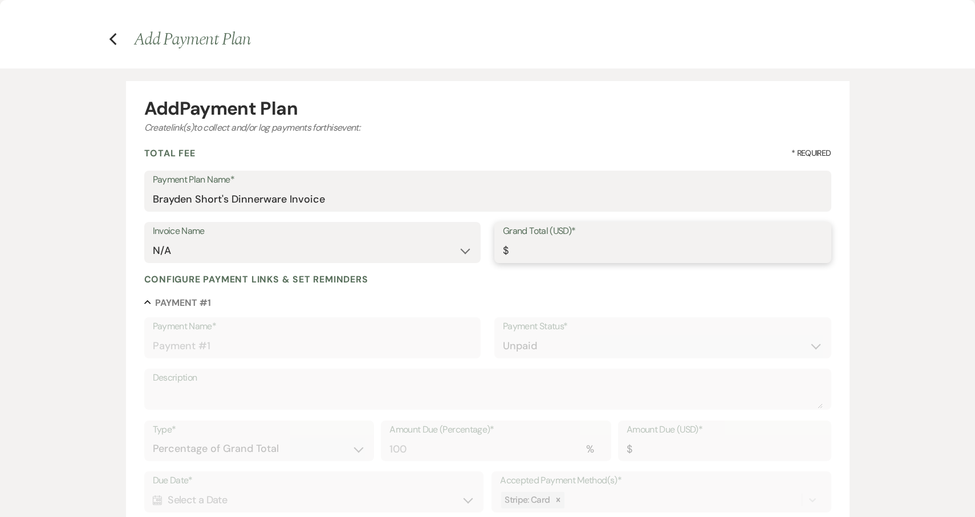
click at [560, 253] on input "Grand Total (USD)*" at bounding box center [663, 251] width 320 height 22
type input "7"
type input "7.00"
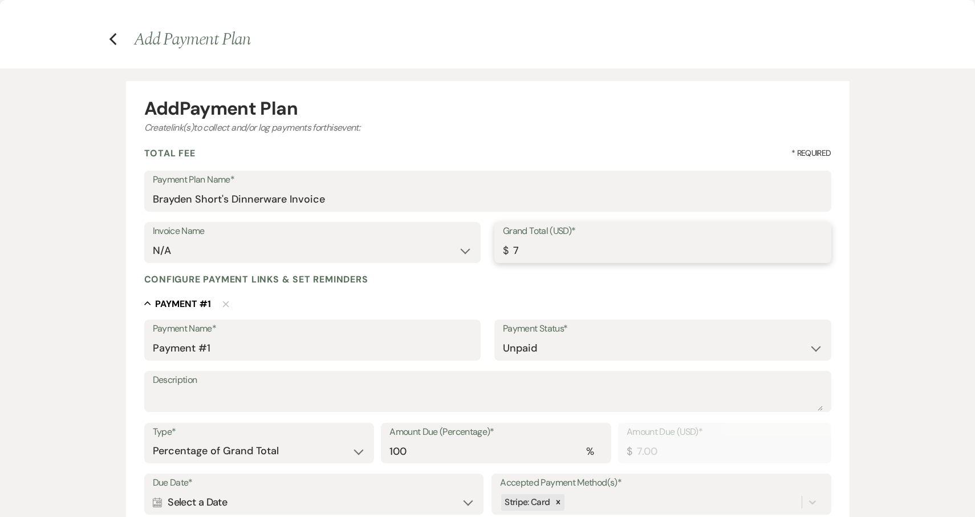
type input "75"
type input "75.00"
type input "750"
type input "750.00"
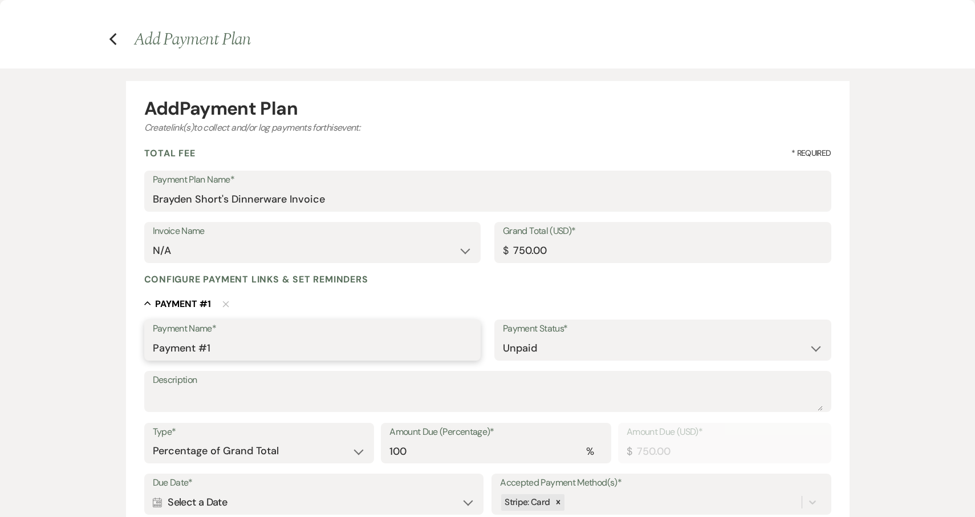
click at [306, 343] on input "Payment #1" at bounding box center [313, 348] width 320 height 22
drag, startPoint x: 306, startPoint y: 343, endPoint x: 143, endPoint y: 344, distance: 162.6
click at [143, 344] on form "Add Payment Plan Create link(s) to collect and/or log payments for this event: …" at bounding box center [488, 422] width 724 height 683
click at [209, 349] on input "Dinnerware Invoice" at bounding box center [313, 348] width 320 height 22
type input "Dinnerware Rental Invoice"
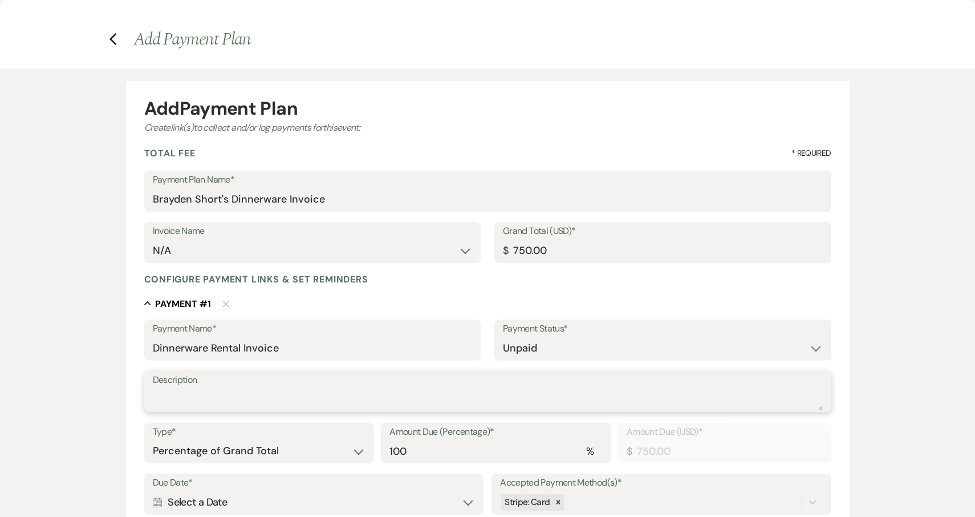
click at [208, 393] on textarea "Description" at bounding box center [488, 399] width 670 height 23
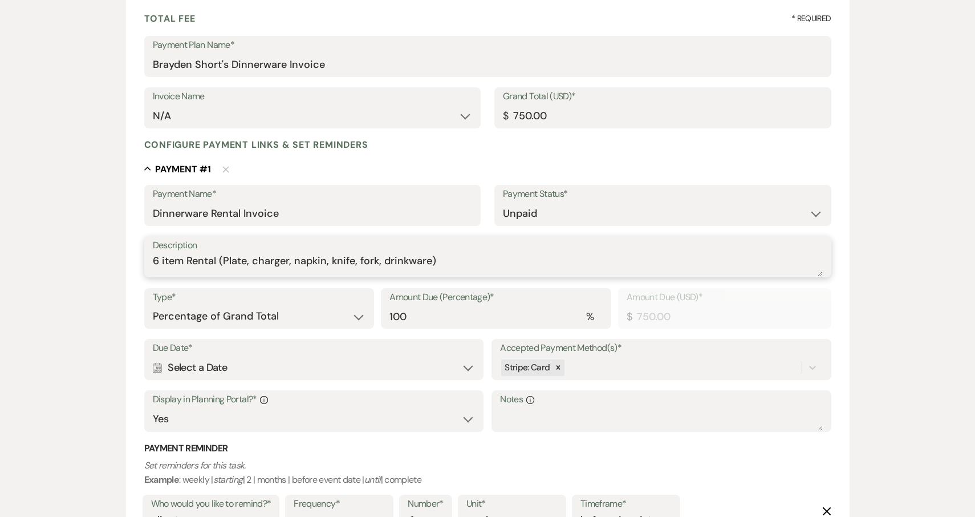
scroll to position [135, 0]
type textarea "6 item Rental (Plate, charger, napkin, knife, fork, drinkware)"
click at [306, 359] on div "Calendar Select a Date Expand" at bounding box center [314, 367] width 322 height 22
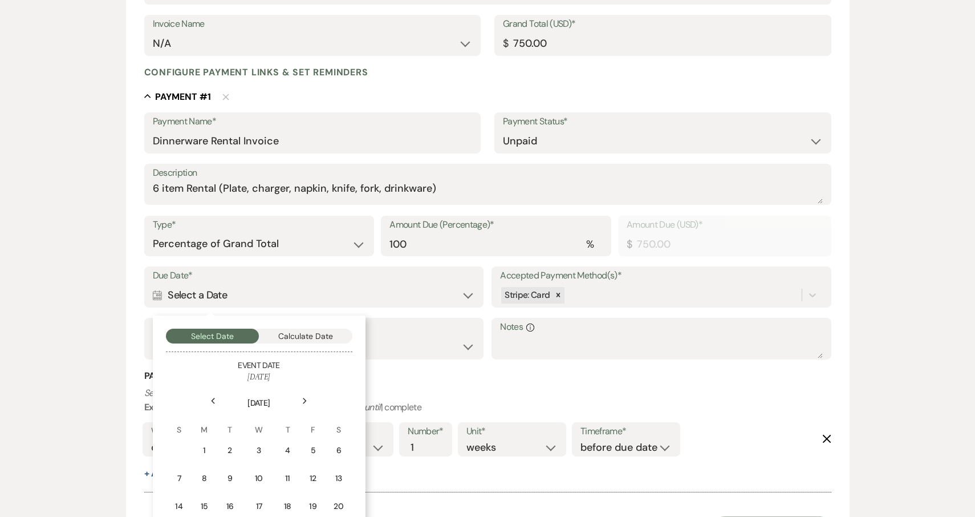
scroll to position [250, 0]
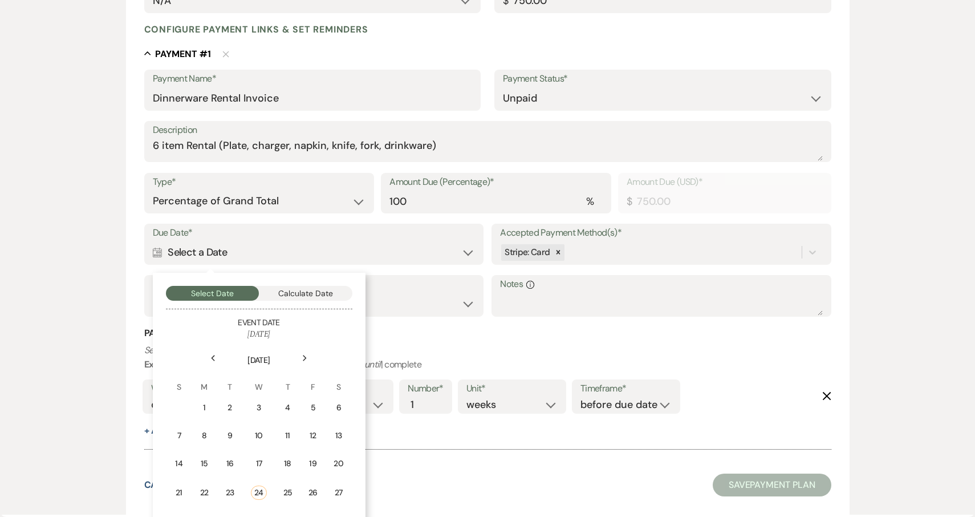
click at [305, 358] on icon "Next" at bounding box center [305, 358] width 6 height 7
click at [337, 436] on div "11" at bounding box center [336, 436] width 15 height 12
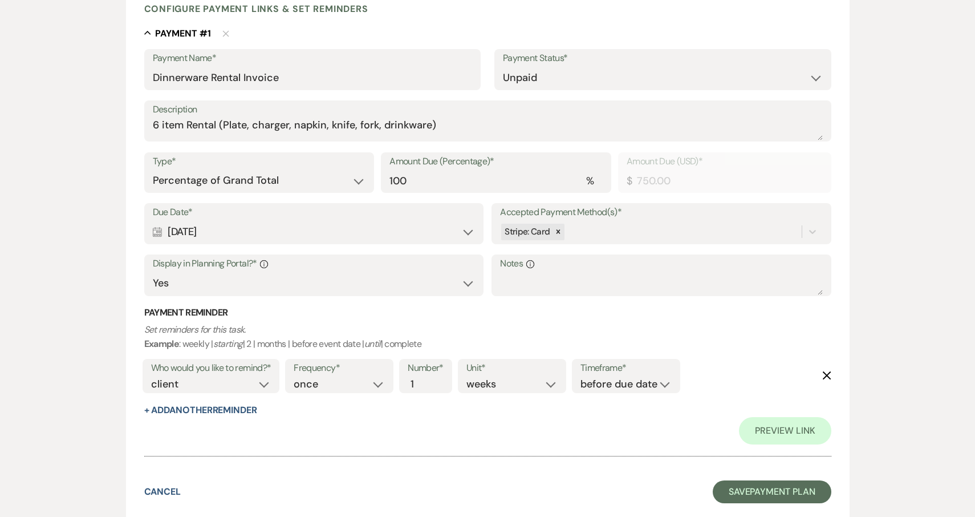
scroll to position [270, 0]
click at [764, 484] on button "Save Payment Plan" at bounding box center [772, 492] width 119 height 23
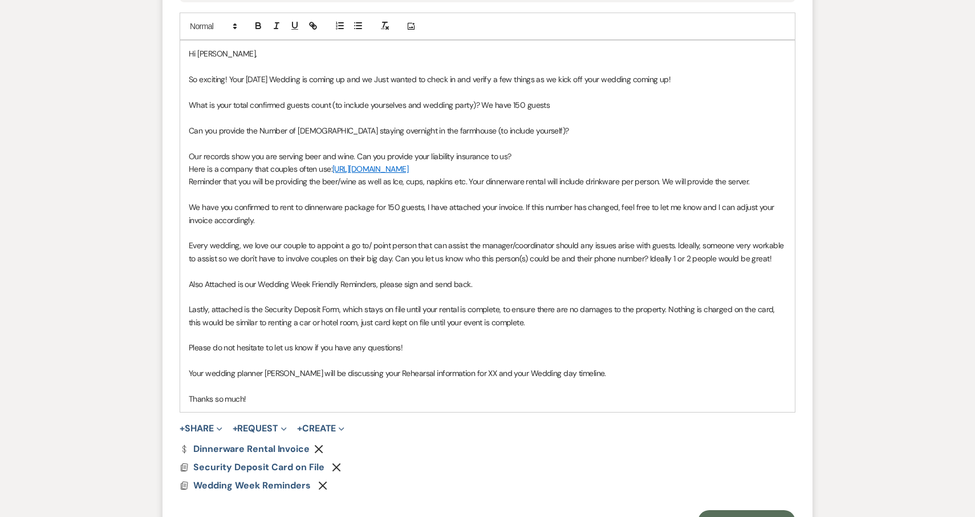
click at [455, 379] on p "Your wedding planner Jena will be discussing your Rehearsal information for XX …" at bounding box center [488, 373] width 598 height 13
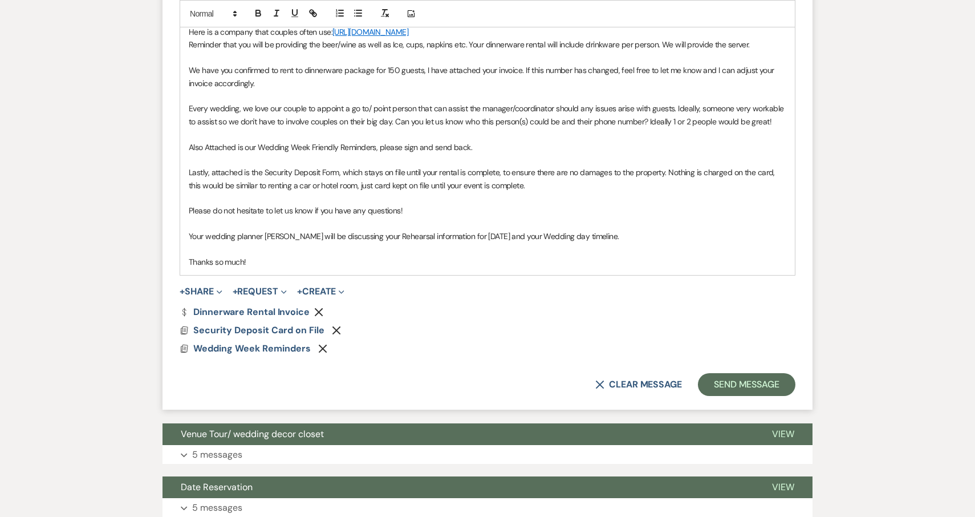
scroll to position [761, 0]
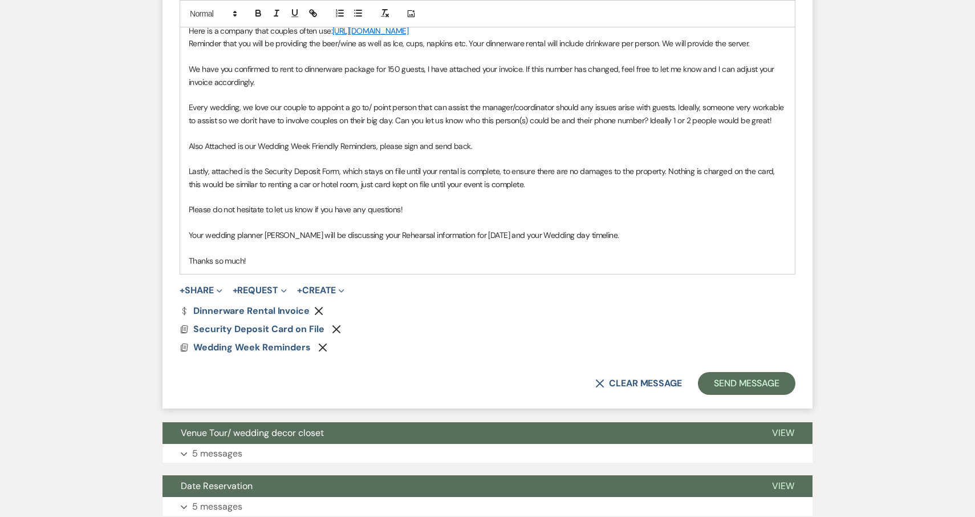
click at [397, 267] on p "Thanks so much!" at bounding box center [488, 260] width 598 height 13
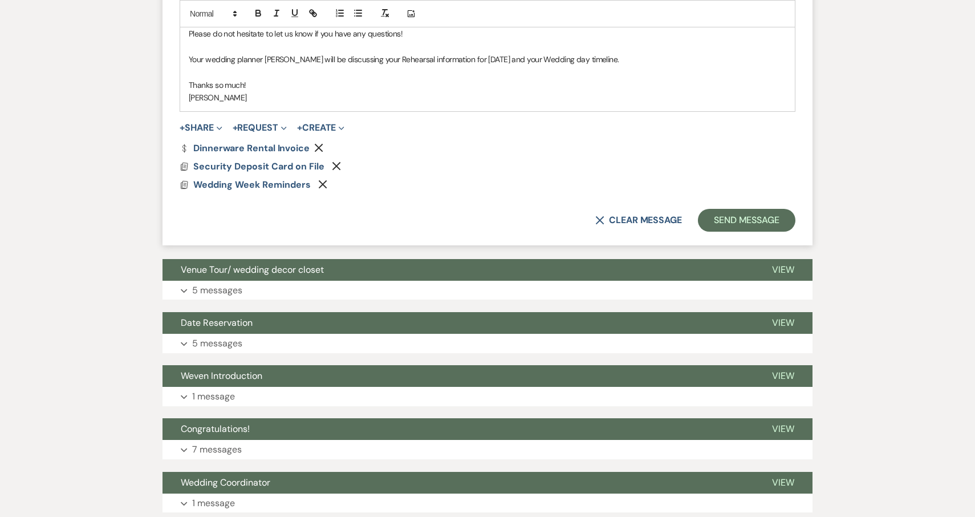
scroll to position [941, 0]
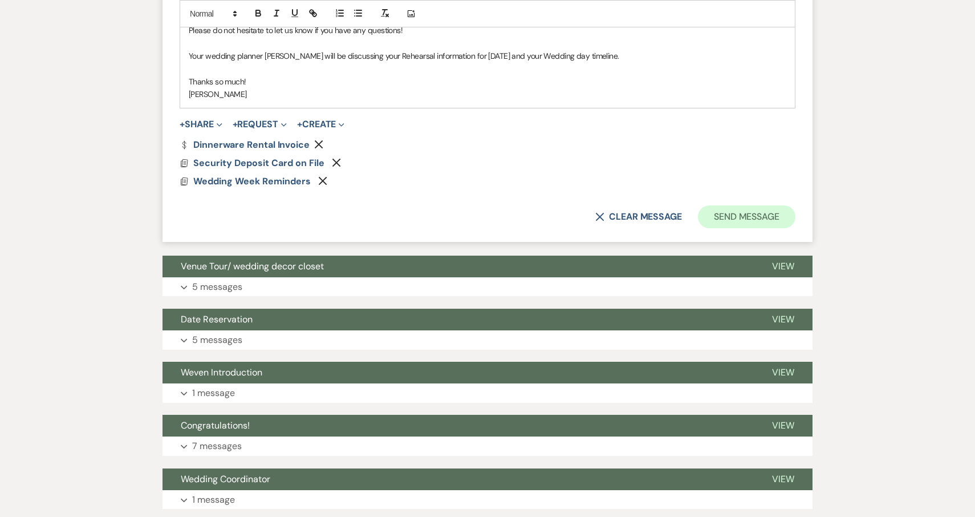
click at [745, 216] on button "Send Message" at bounding box center [747, 216] width 98 height 23
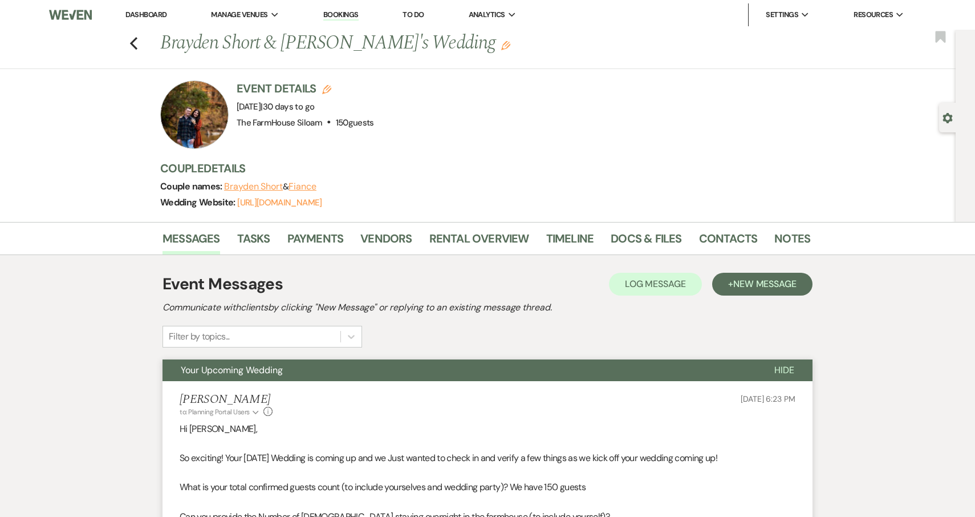
scroll to position [0, 0]
click at [132, 43] on use "button" at bounding box center [133, 43] width 7 height 13
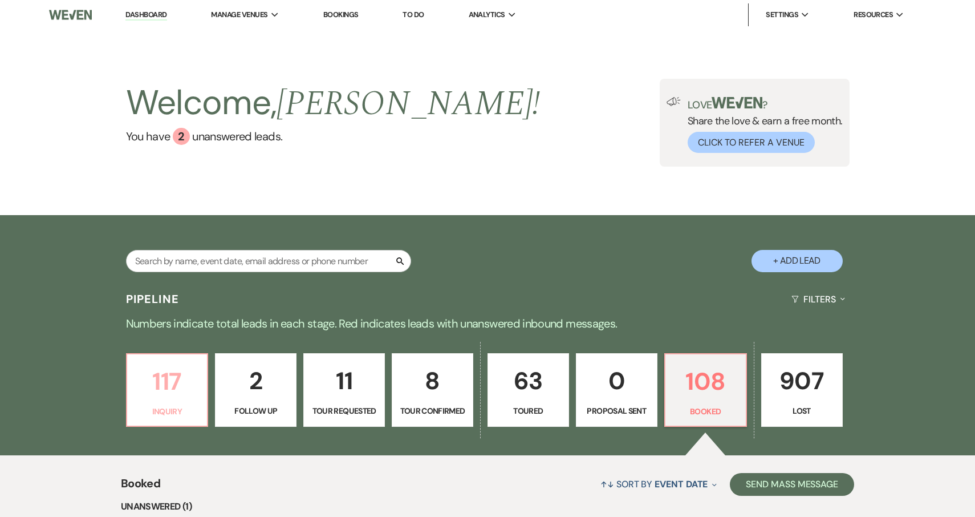
click at [169, 387] on p "117" at bounding box center [167, 381] width 67 height 38
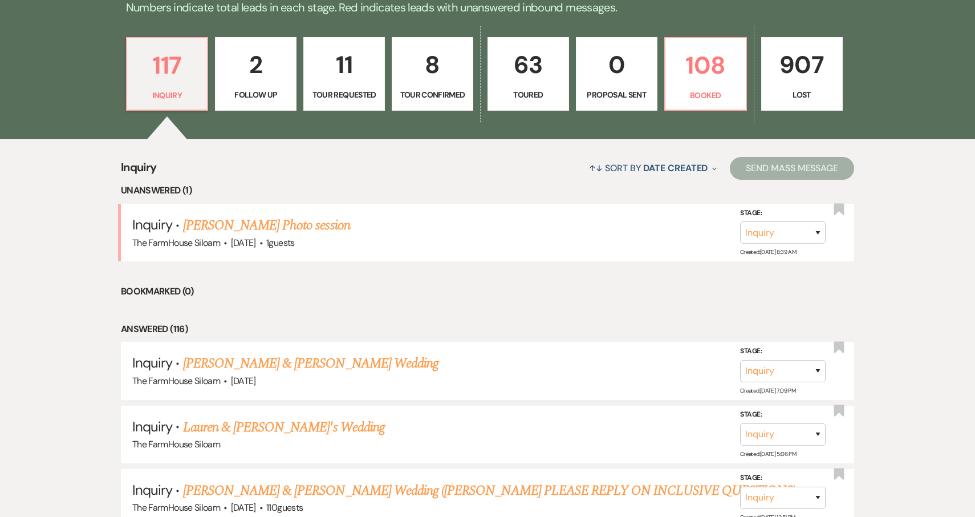
scroll to position [360, 0]
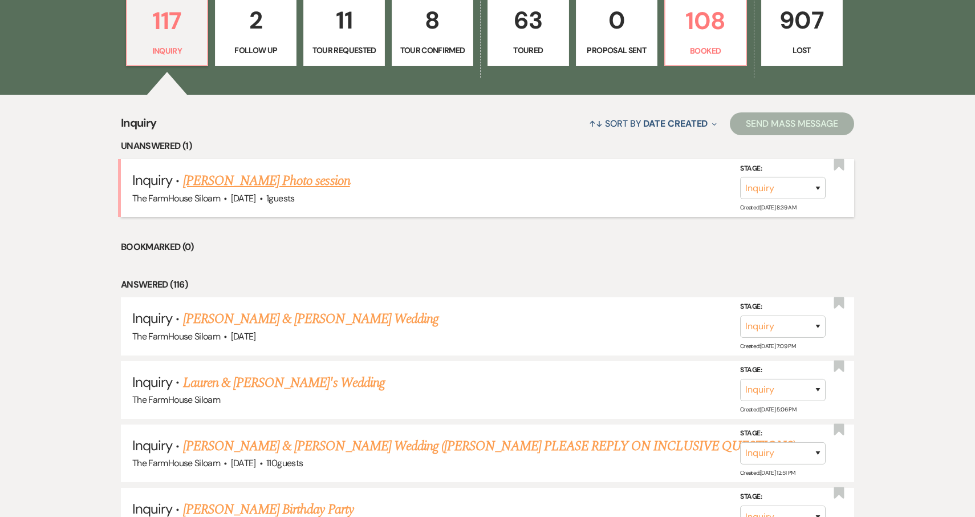
click at [252, 183] on link "[PERSON_NAME] Photo session" at bounding box center [266, 181] width 167 height 21
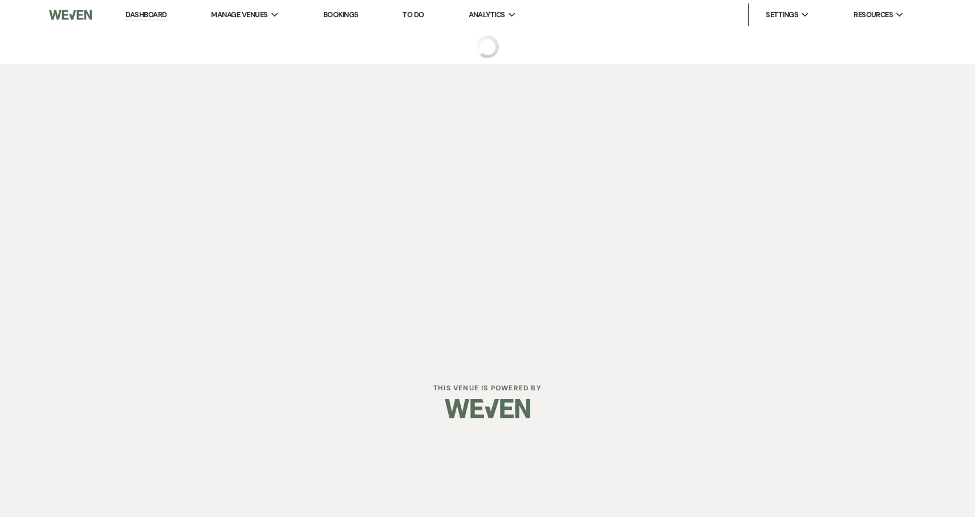
select select "13"
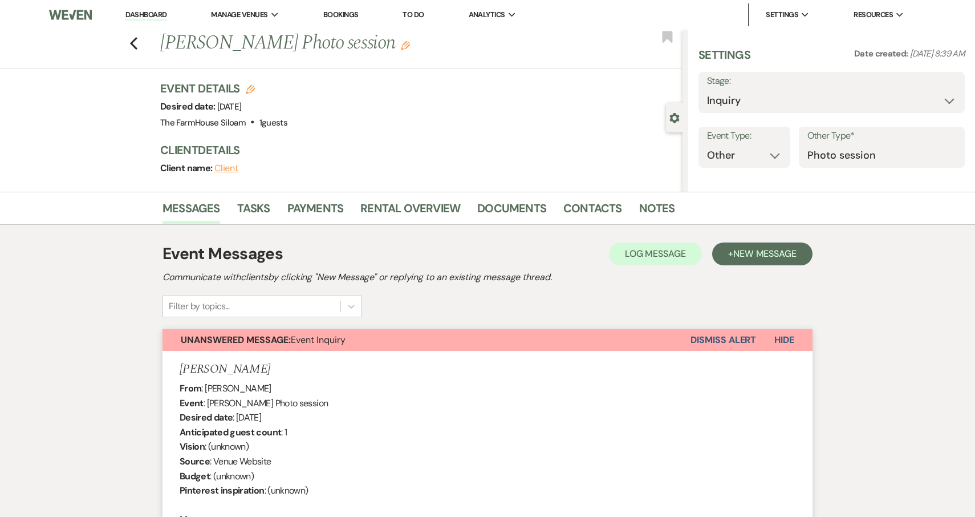
select select "5"
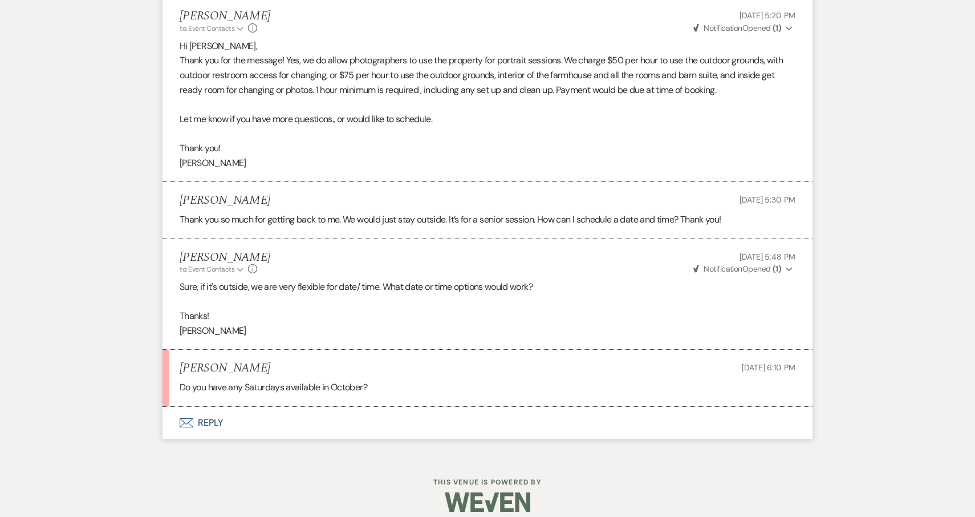
scroll to position [663, 0]
click at [214, 415] on button "Envelope Reply" at bounding box center [488, 424] width 650 height 32
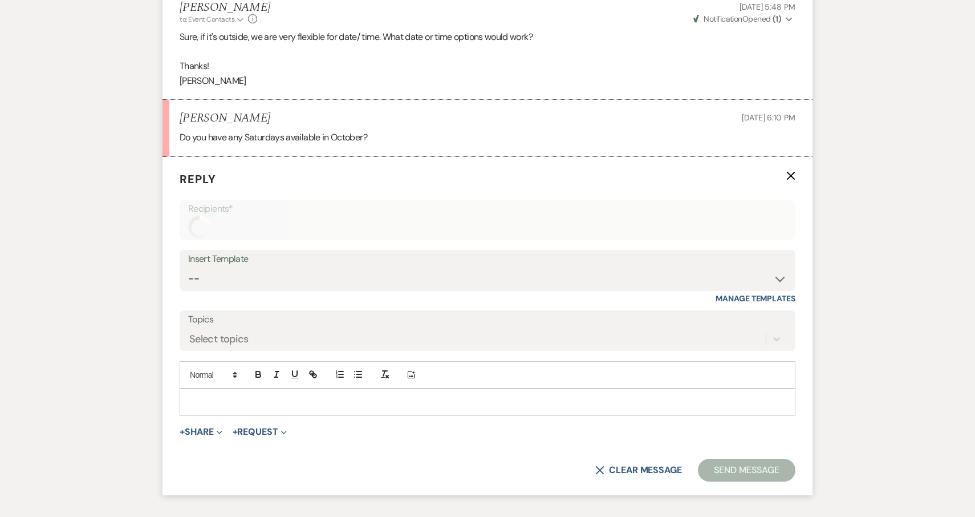
scroll to position [971, 0]
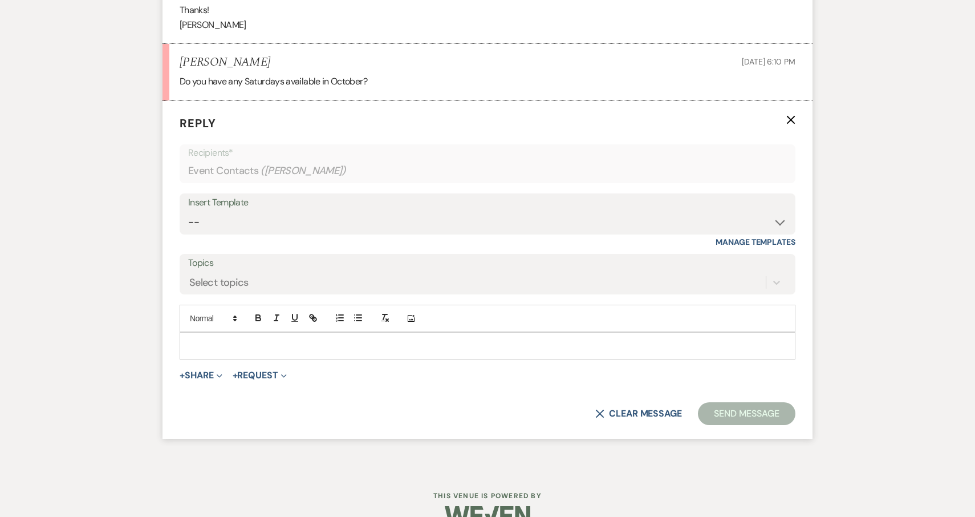
click at [241, 333] on div at bounding box center [487, 346] width 615 height 26
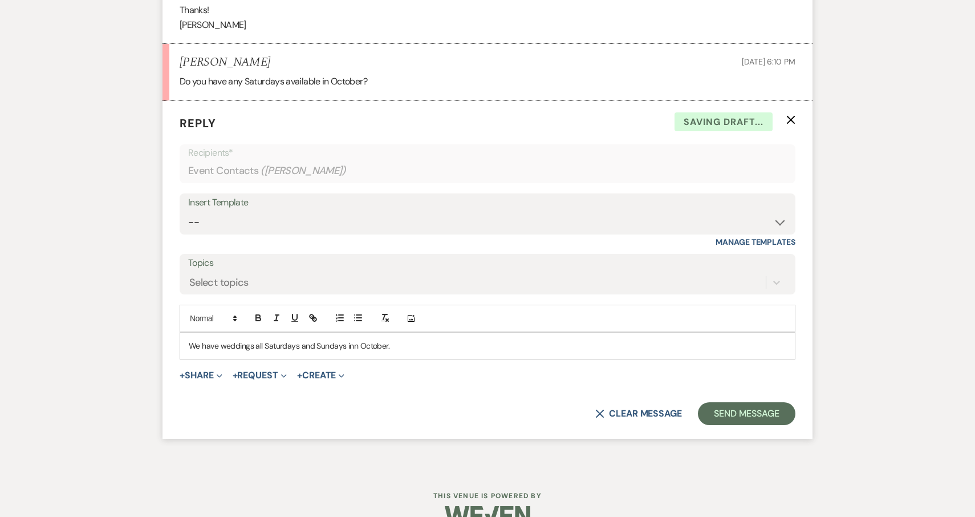
click at [354, 339] on p "We have weddings all Saturdays and Sundays inn October." at bounding box center [488, 345] width 598 height 13
click at [380, 339] on p "We have weddings all Saturdays and Sundays in October." at bounding box center [488, 345] width 598 height 13
click at [518, 339] on p "We have weddings all Saturdays and Sundays in October, and all Saturdays in Nov…" at bounding box center [488, 345] width 598 height 13
click at [578, 339] on p "We have weddings all Saturdays and Sundays in October, and all Saturdays in Nov…" at bounding box center [488, 345] width 598 height 13
click at [620, 339] on p "We have weddings all Saturdays and Sundays in October, and all Saturdays in Nov…" at bounding box center [488, 345] width 598 height 13
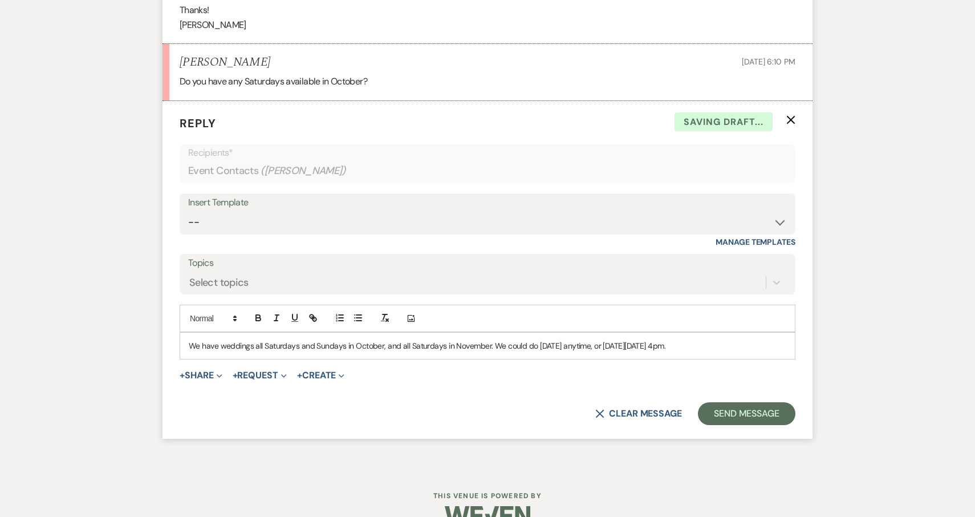
click at [732, 339] on p "We have weddings all Saturdays and Sundays in October, and all Saturdays in Nov…" at bounding box center [488, 345] width 598 height 13
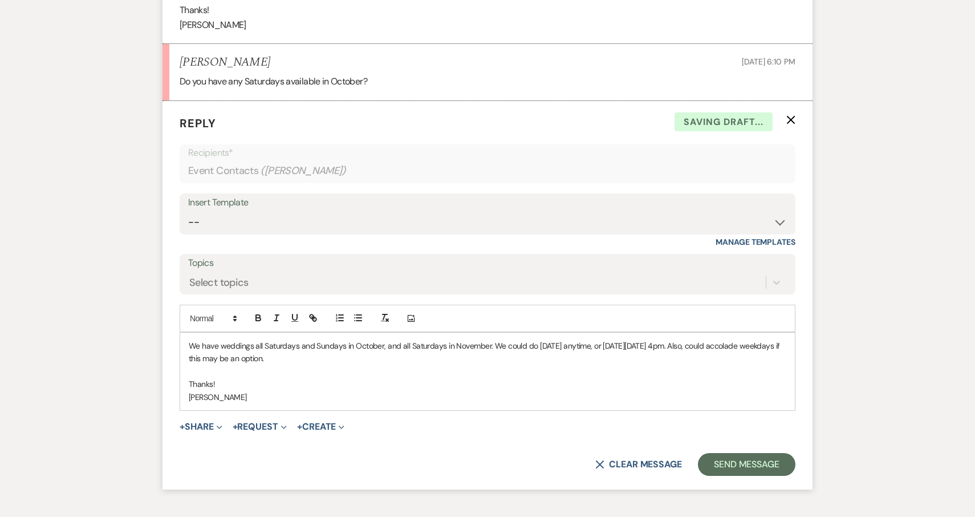
click at [768, 339] on p "We have weddings all Saturdays and Sundays in October, and all Saturdays in Nov…" at bounding box center [488, 352] width 598 height 26
click at [719, 341] on p "We have weddings all Saturdays and Sundays in October, and all Saturdays in Nov…" at bounding box center [488, 352] width 598 height 26
click at [769, 339] on p "We have weddings all Saturdays and Sundays in October, and all Saturdays in Nov…" at bounding box center [488, 352] width 598 height 26
click at [779, 339] on p "We have weddings all Saturdays and Sundays in October, and all Saturdays in Nov…" at bounding box center [488, 352] width 598 height 26
click at [778, 339] on p "We have weddings all Saturdays and Sundays in October, and all Saturdays in Nov…" at bounding box center [488, 352] width 598 height 26
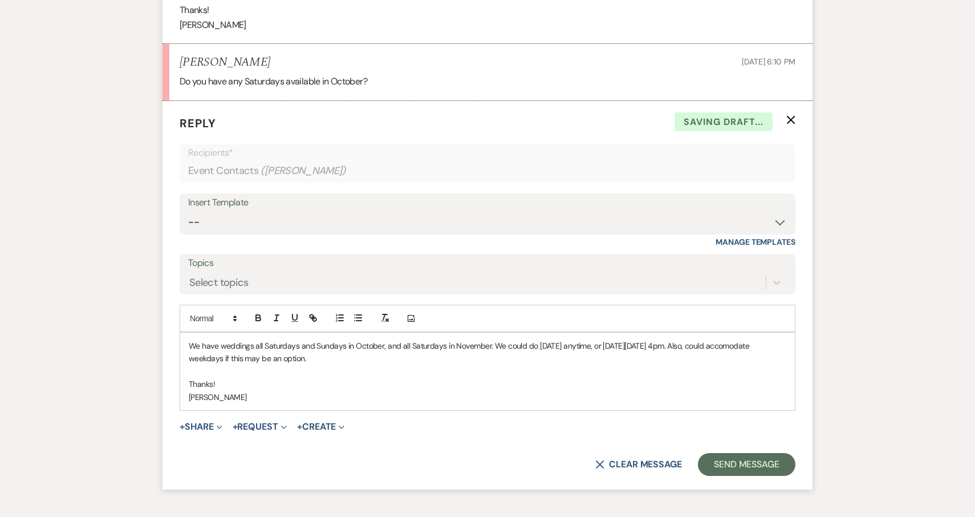
click at [764, 351] on p "We have weddings all Saturdays and Sundays in October, and all Saturdays in Nov…" at bounding box center [488, 352] width 598 height 26
click at [779, 339] on p "We have weddings all Saturdays and Sundays in October, and all Saturdays in Nov…" at bounding box center [488, 352] width 598 height 26
click at [602, 378] on p "Thanks!" at bounding box center [488, 384] width 598 height 13
click at [742, 456] on button "Send Message" at bounding box center [747, 464] width 98 height 23
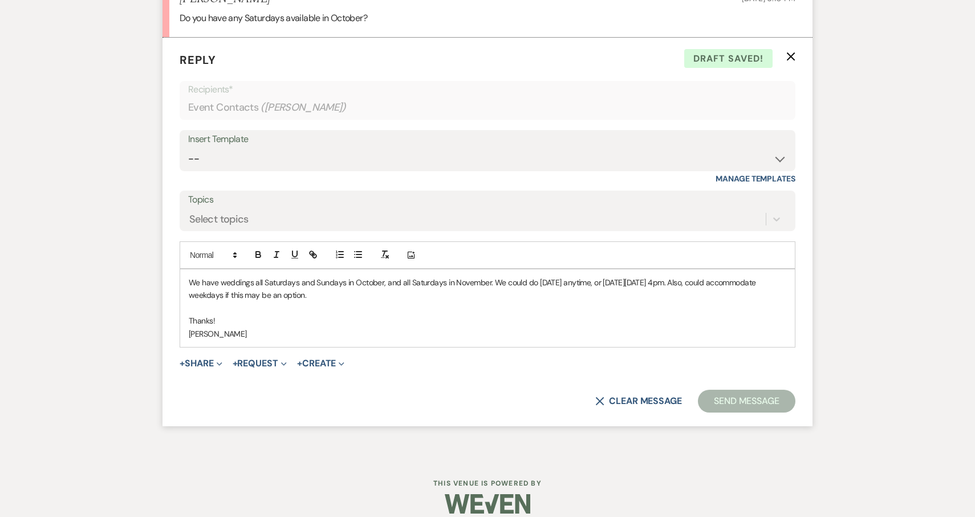
scroll to position [1034, 0]
click at [753, 391] on button "Send Message" at bounding box center [747, 401] width 98 height 23
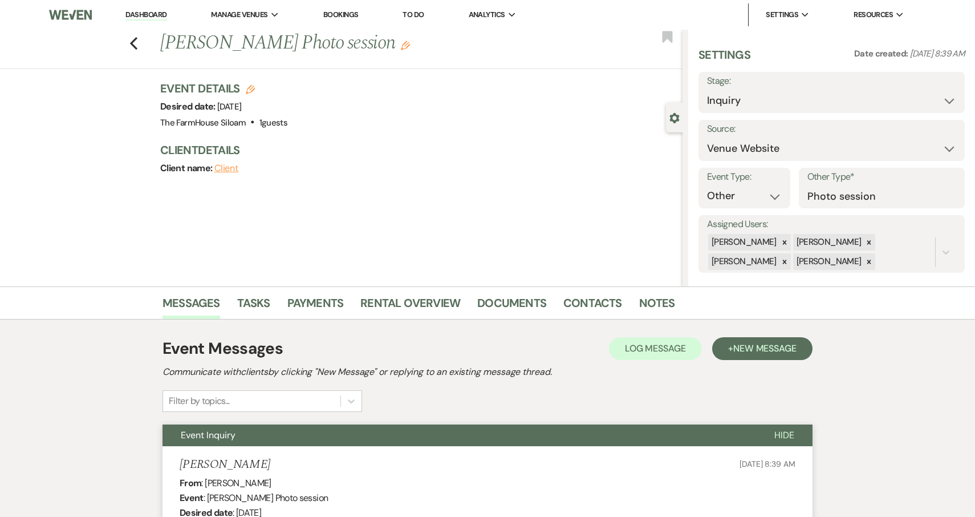
scroll to position [0, 0]
click at [132, 42] on use "button" at bounding box center [133, 43] width 7 height 13
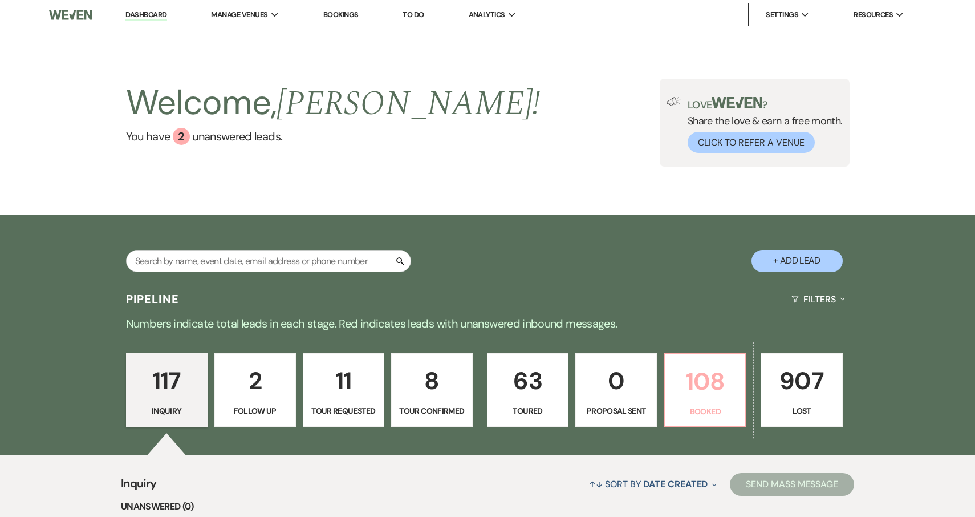
click at [693, 387] on p "108" at bounding box center [705, 381] width 67 height 38
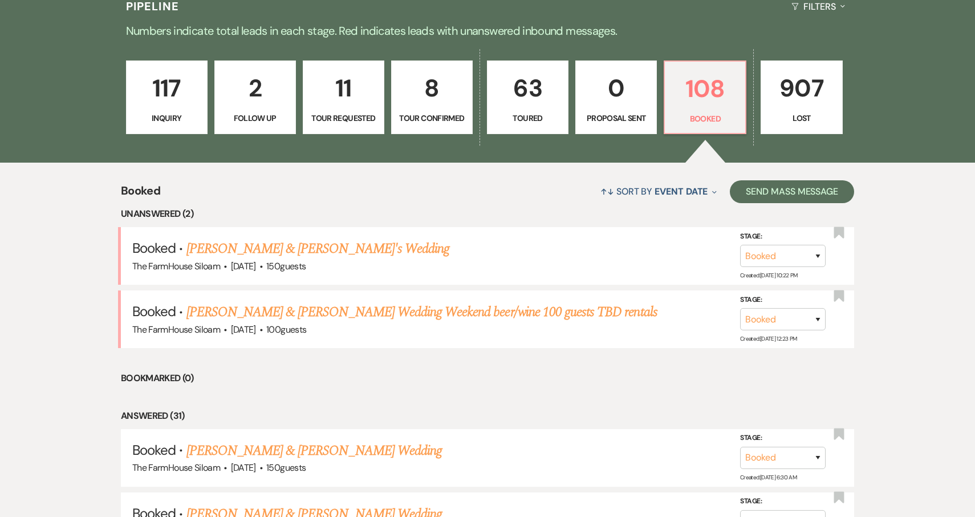
scroll to position [313, 0]
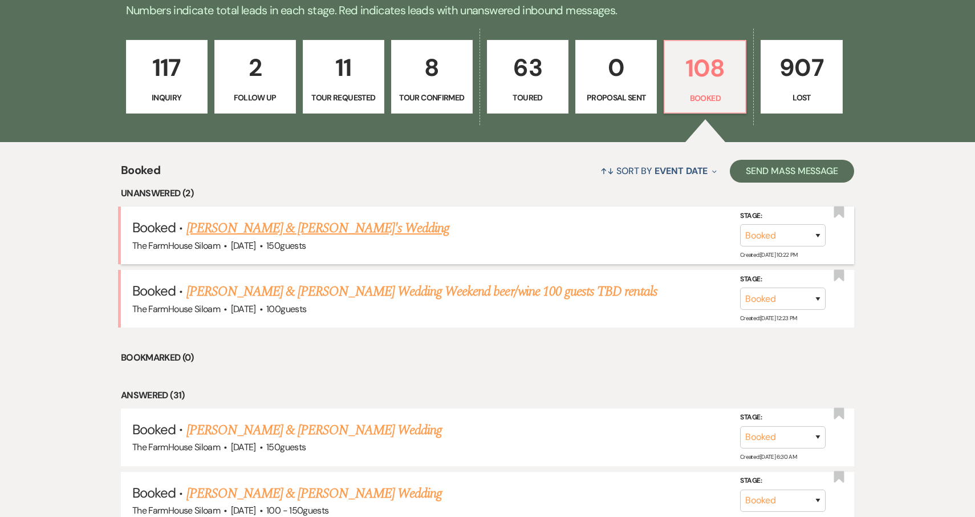
click at [345, 224] on link "[PERSON_NAME] & [PERSON_NAME]'s Wedding" at bounding box center [319, 228] width 264 height 21
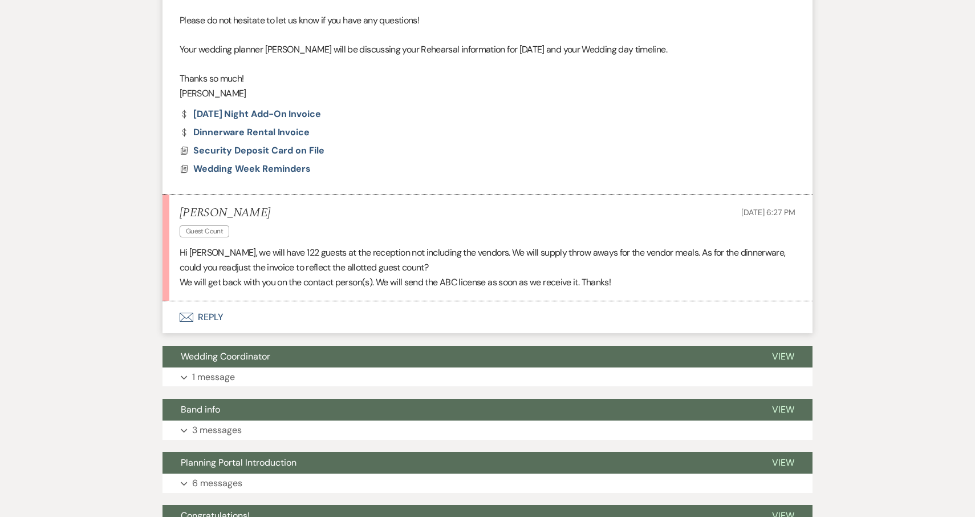
scroll to position [693, 0]
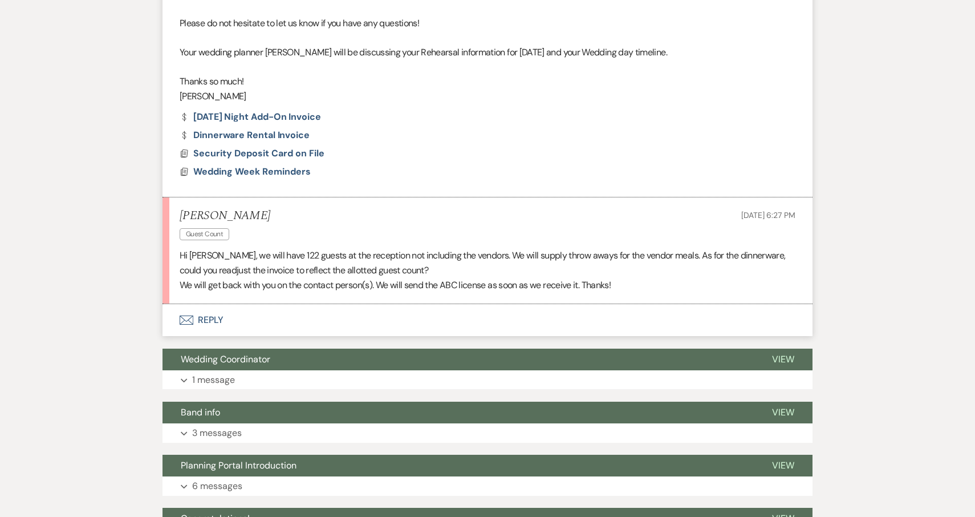
click at [199, 308] on button "Envelope Reply" at bounding box center [488, 320] width 650 height 32
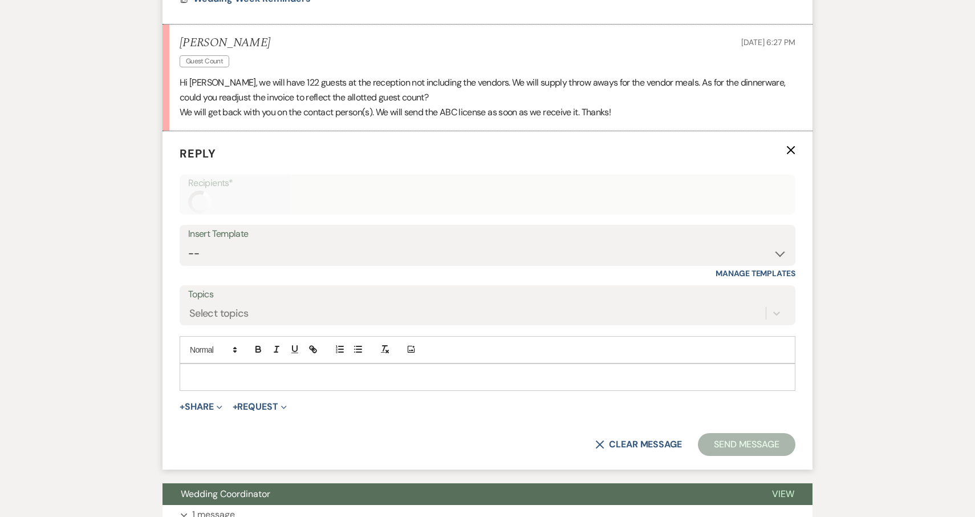
scroll to position [895, 0]
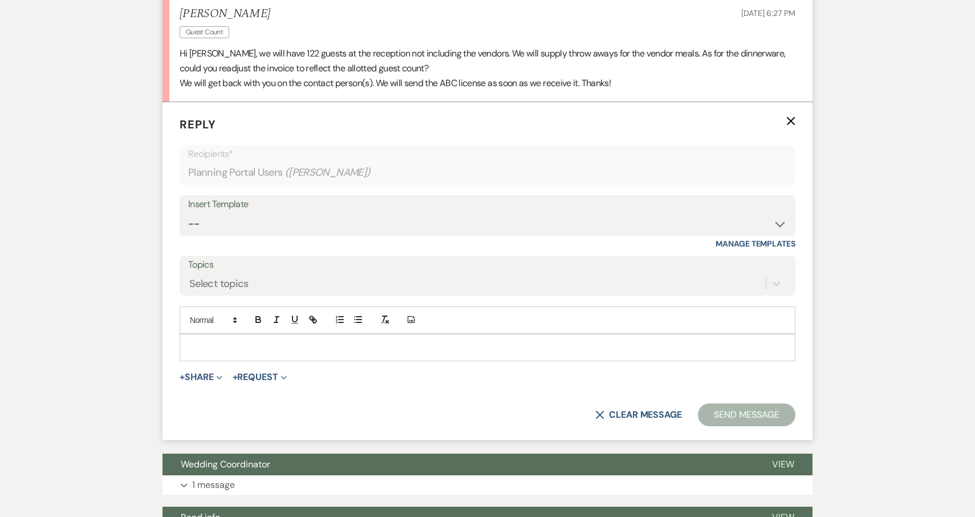
click at [201, 341] on p at bounding box center [488, 347] width 598 height 13
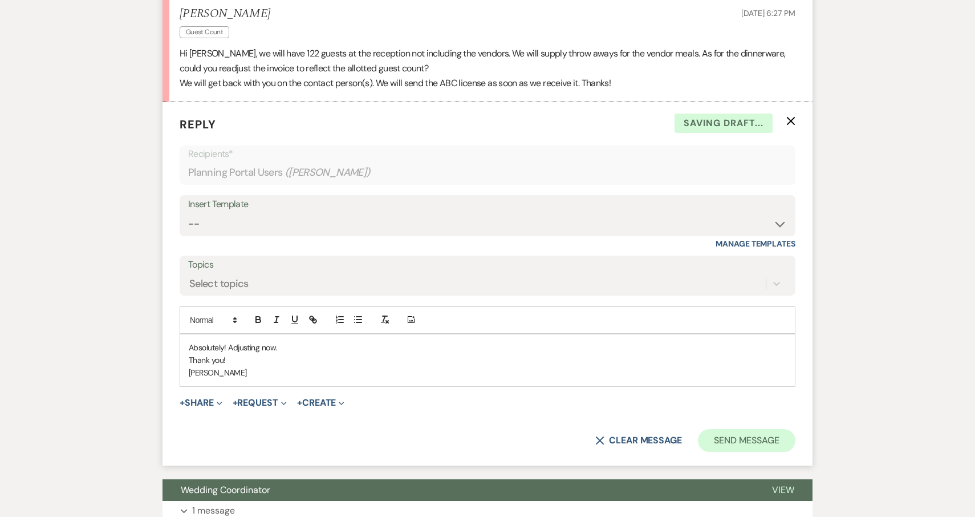
click at [748, 429] on button "Send Message" at bounding box center [747, 440] width 98 height 23
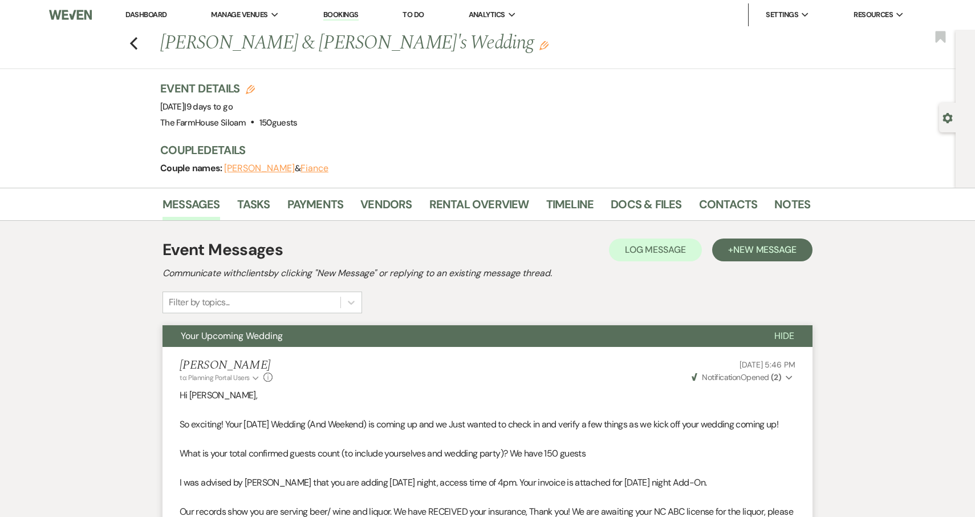
scroll to position [0, 0]
click at [317, 204] on link "Payments" at bounding box center [315, 207] width 56 height 25
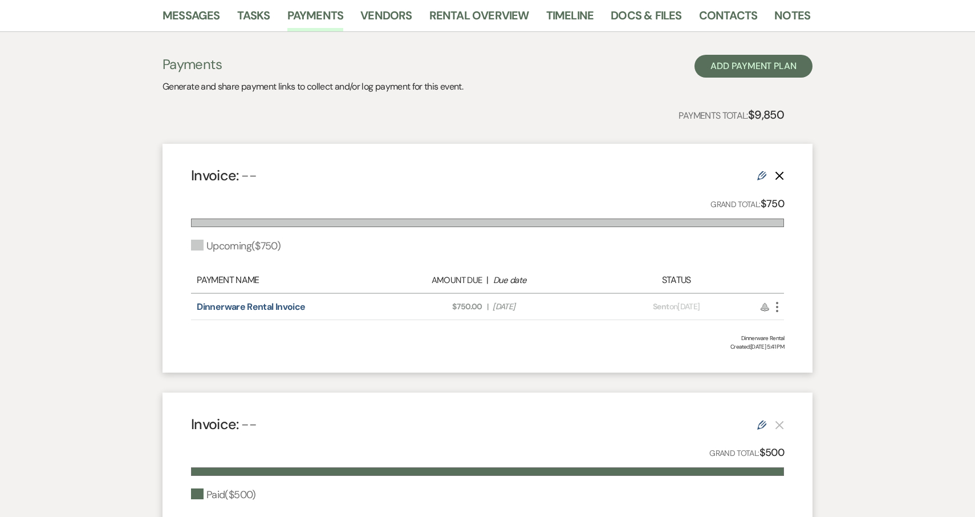
scroll to position [246, 0]
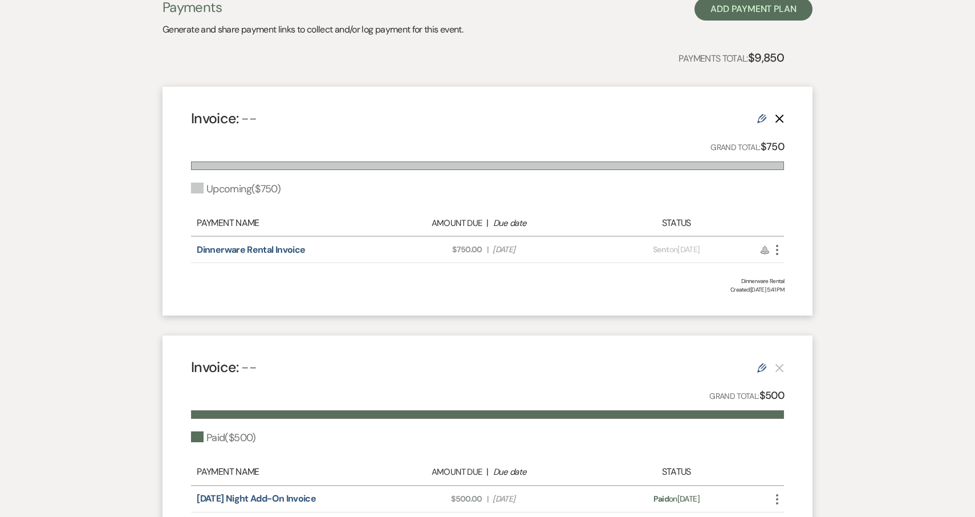
click at [776, 250] on icon "More" at bounding box center [778, 250] width 14 height 14
click at [799, 311] on link "Pencil Edit" at bounding box center [828, 311] width 115 height 19
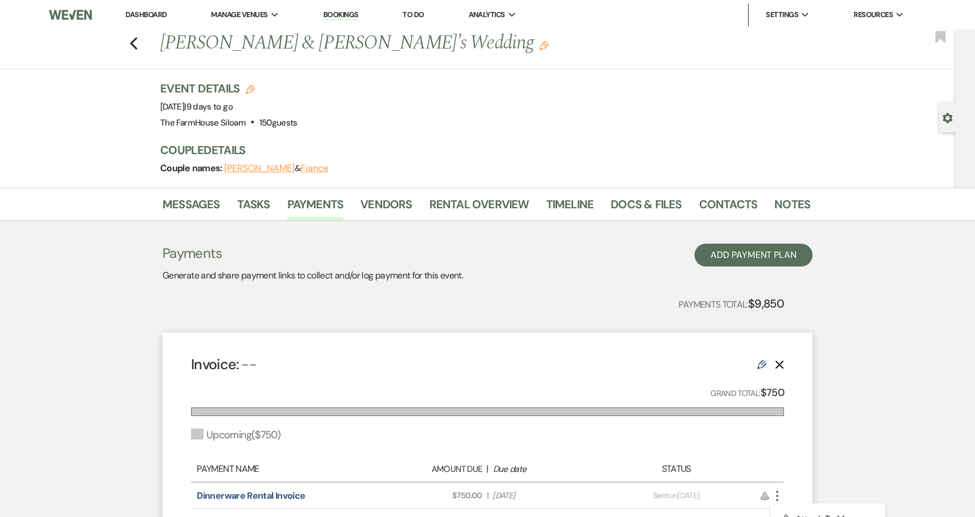
select select "2"
select select "percentage"
select select "client"
select select "days"
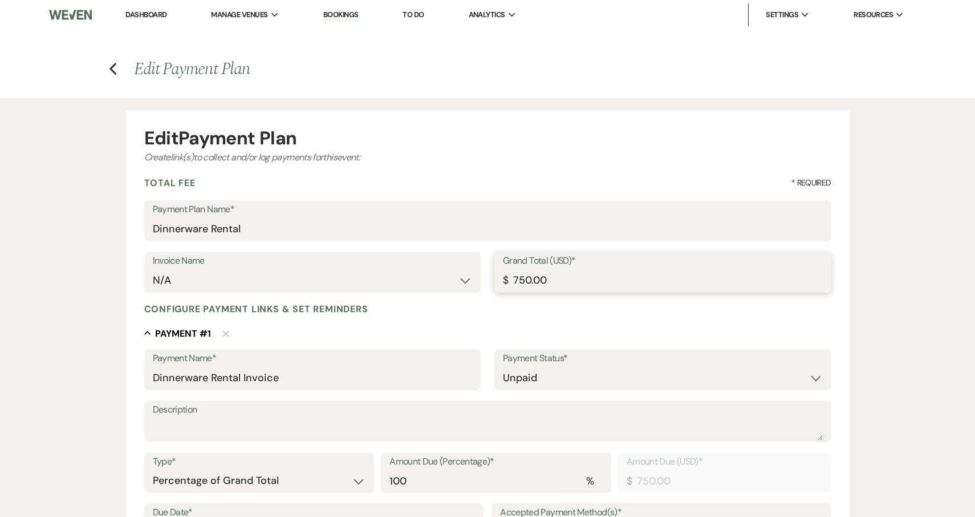
drag, startPoint x: 595, startPoint y: 276, endPoint x: 495, endPoint y: 275, distance: 100.4
click at [495, 276] on div "Grand Total (USD)* $ 750.00" at bounding box center [663, 272] width 337 height 41
type input "6"
type input "6.00"
type input "61"
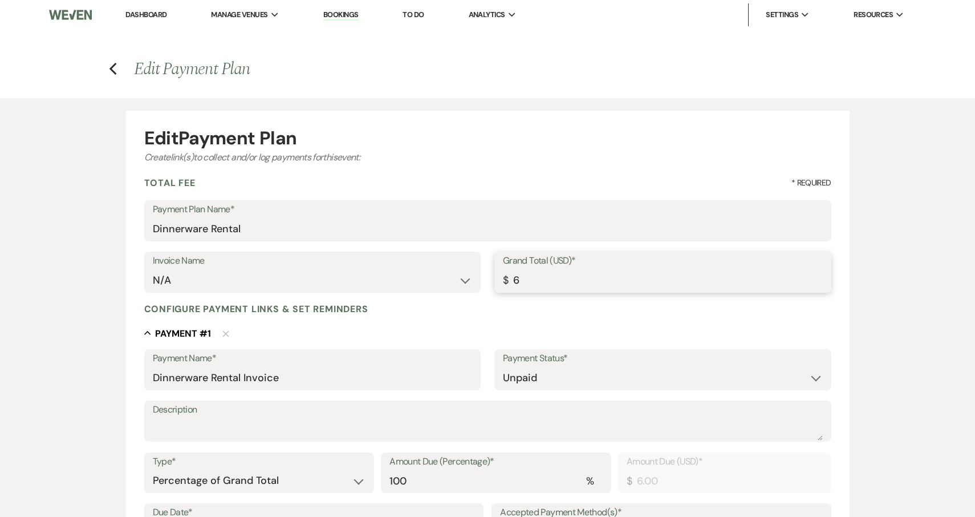
type input "61.00"
type input "610"
type input "610.00"
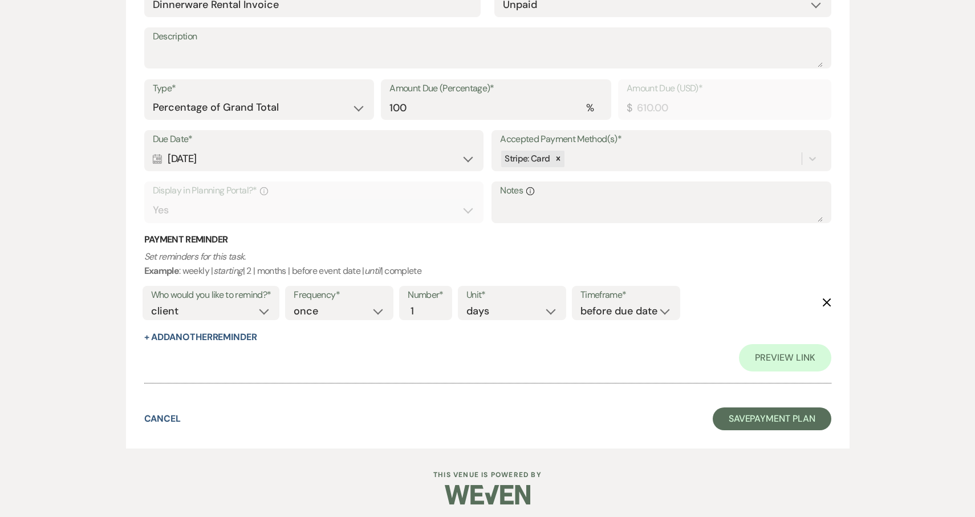
scroll to position [372, 0]
type input "610.00"
click at [768, 413] on button "Save Payment Plan" at bounding box center [772, 419] width 119 height 23
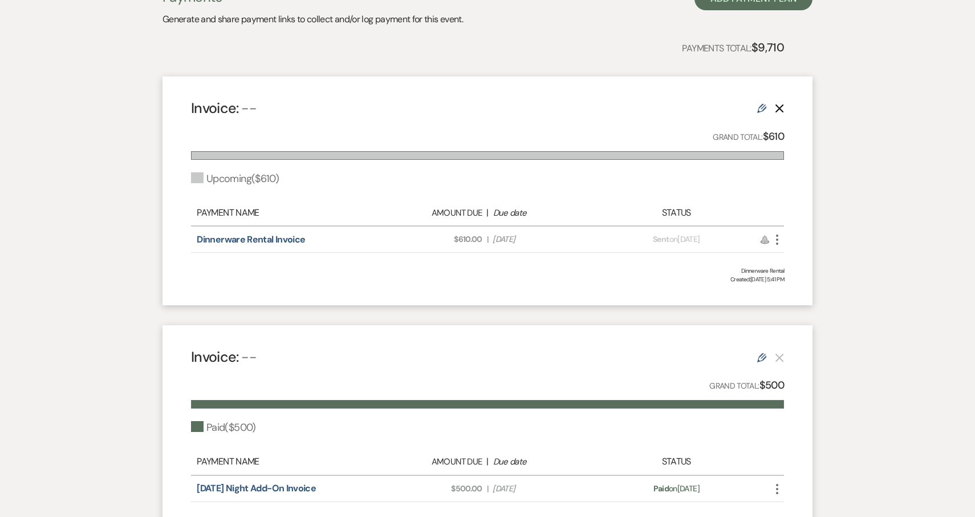
scroll to position [257, 0]
click at [779, 239] on icon "More" at bounding box center [778, 239] width 14 height 14
click at [802, 298] on link "Pencil Edit" at bounding box center [828, 300] width 115 height 19
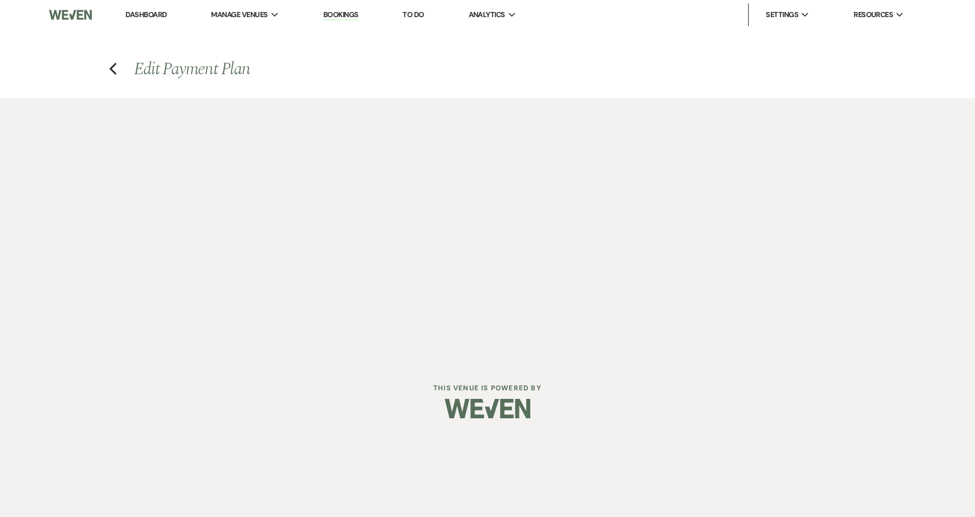
select select "2"
select select "percentage"
select select "client"
select select "days"
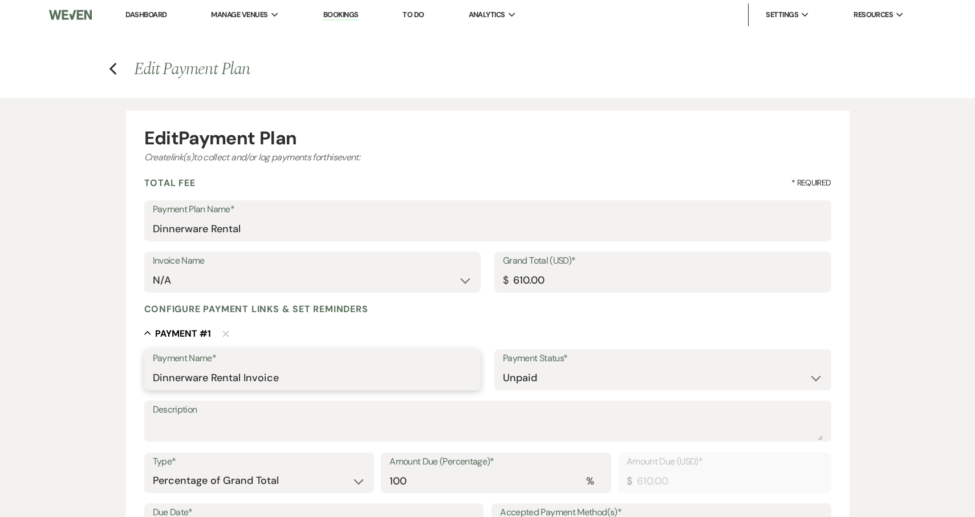
click at [342, 378] on input "Dinnerware Rental Invoice" at bounding box center [313, 378] width 320 height 22
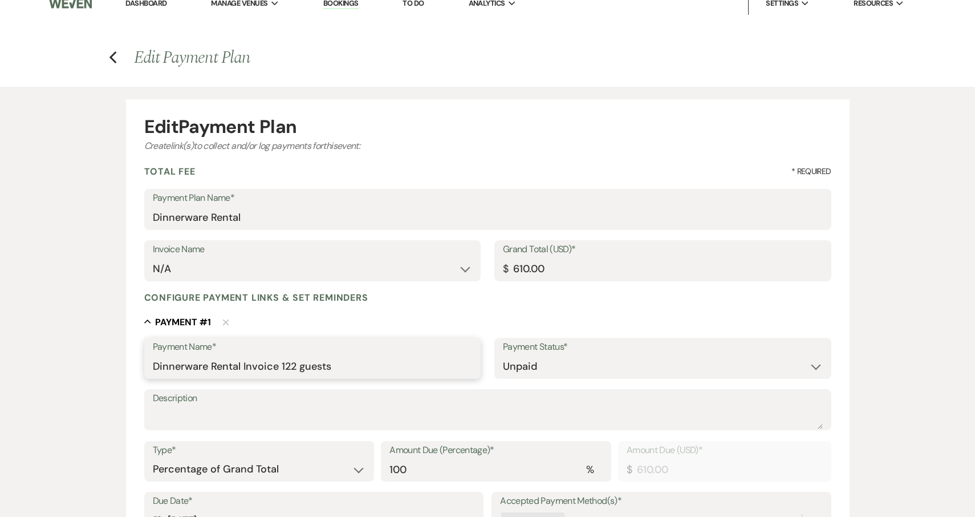
scroll to position [18, 0]
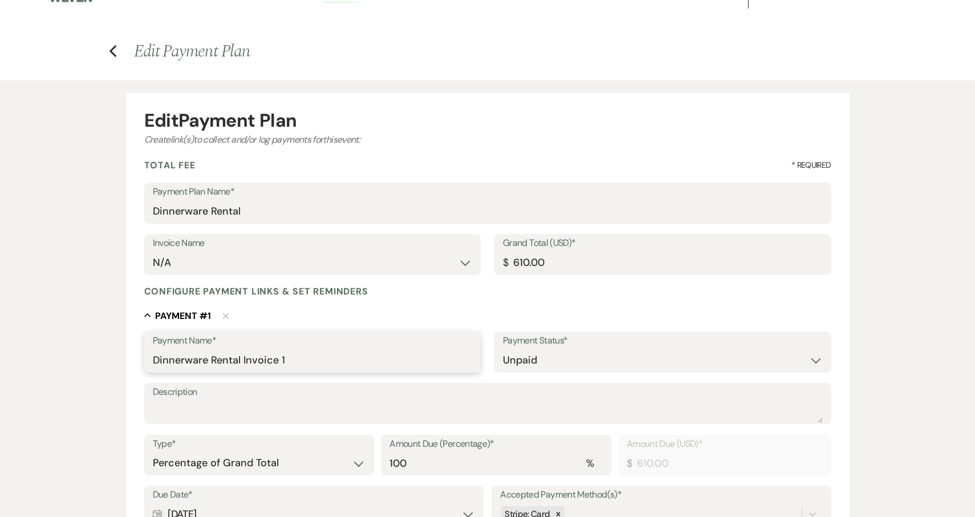
type input "Dinnerware Rental Invoice"
click at [226, 408] on textarea "Description" at bounding box center [488, 411] width 670 height 23
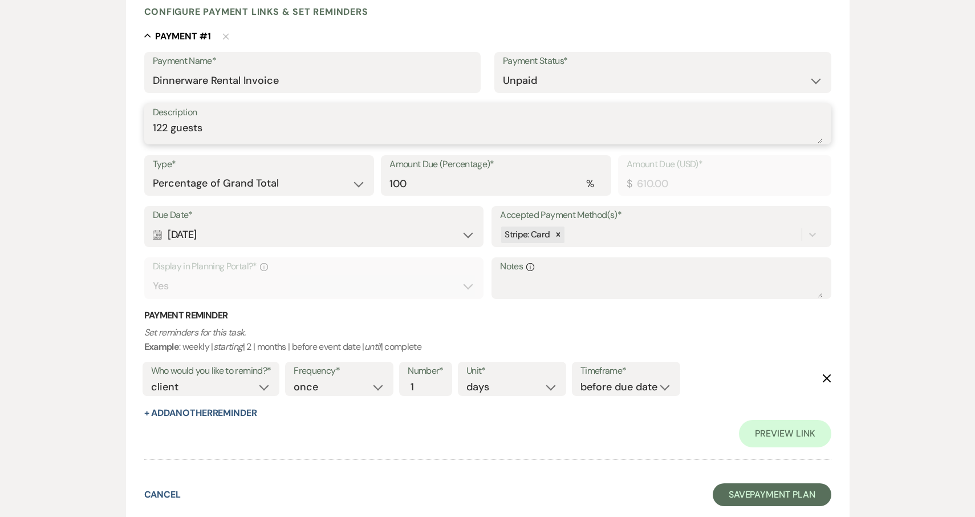
scroll to position [352, 0]
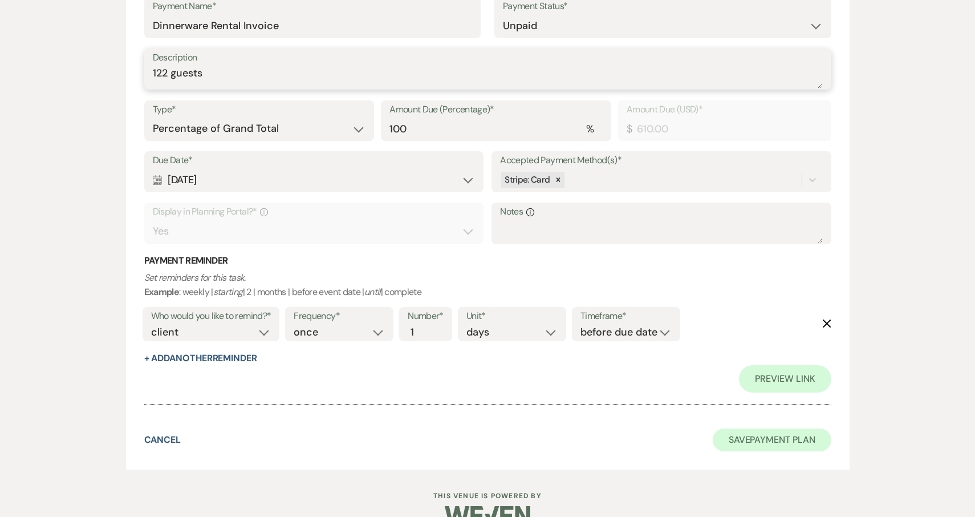
type textarea "122 guests"
click at [795, 437] on button "Save Payment Plan" at bounding box center [772, 439] width 119 height 23
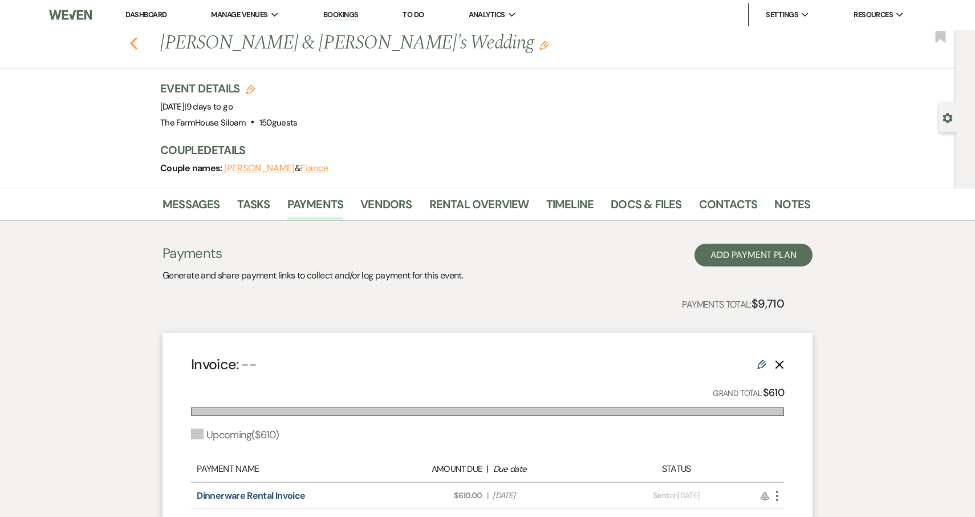
click at [135, 43] on icon "Previous" at bounding box center [133, 44] width 9 height 14
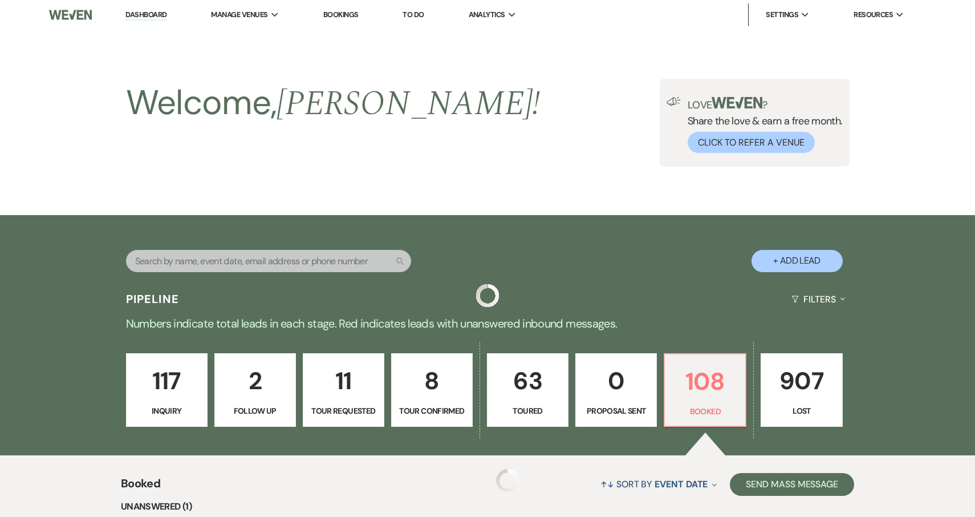
scroll to position [313, 0]
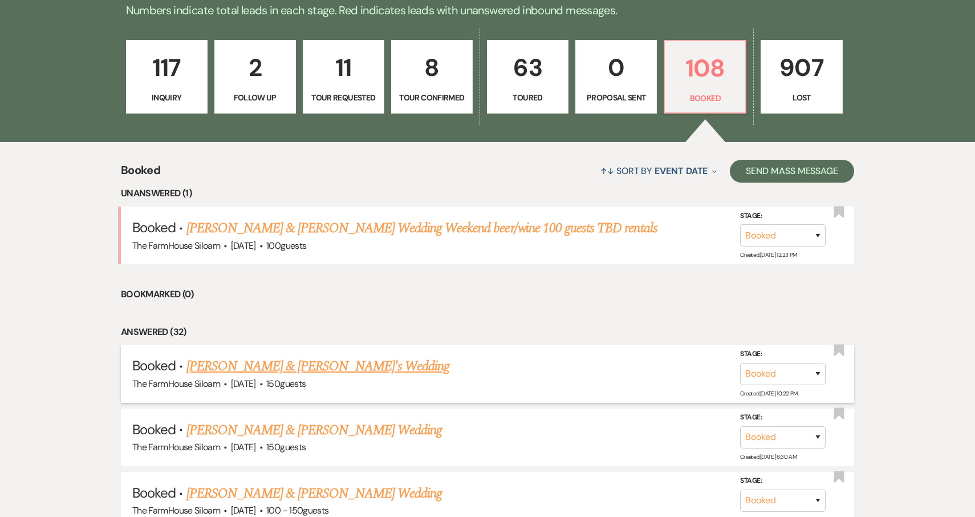
click at [270, 363] on link "[PERSON_NAME] & [PERSON_NAME]'s Wedding" at bounding box center [319, 366] width 264 height 21
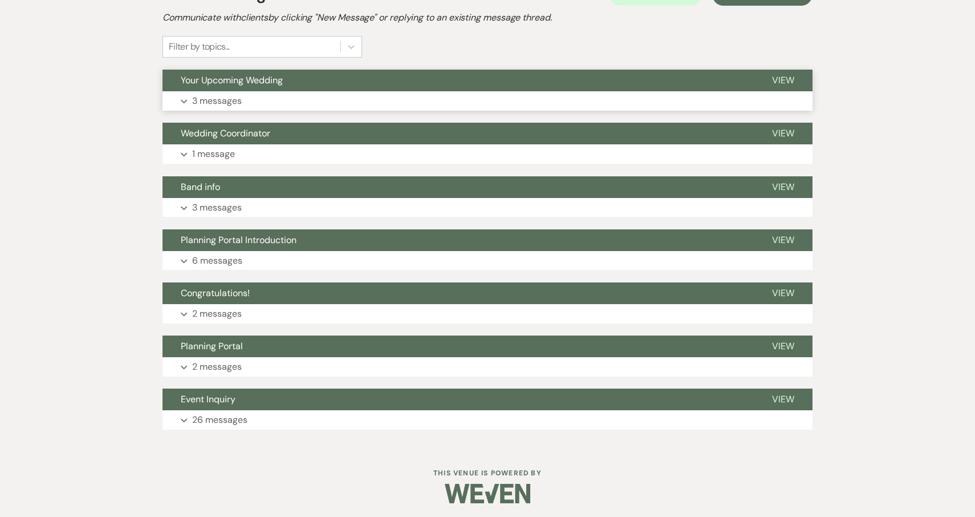
click at [233, 103] on p "3 messages" at bounding box center [217, 101] width 50 height 15
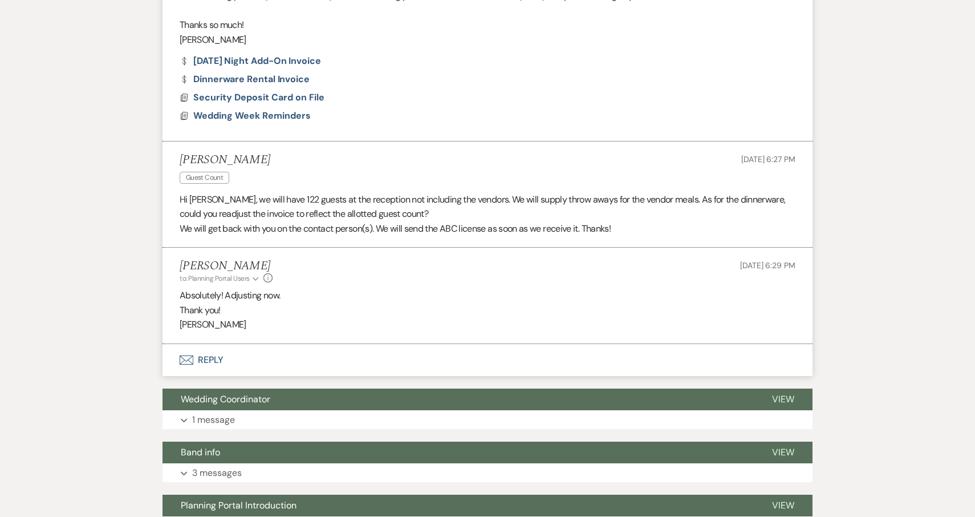
scroll to position [726, 0]
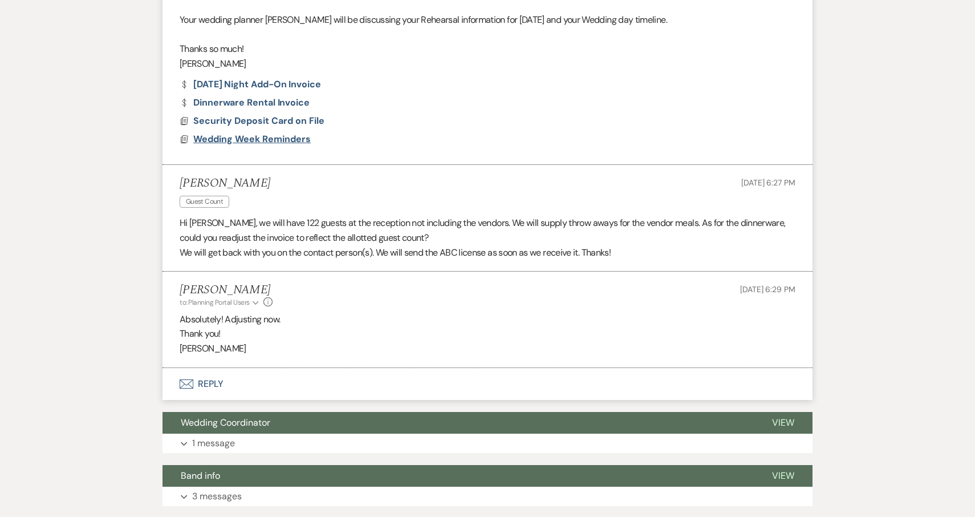
click at [242, 133] on span "Wedding Week Reminders" at bounding box center [252, 139] width 118 height 12
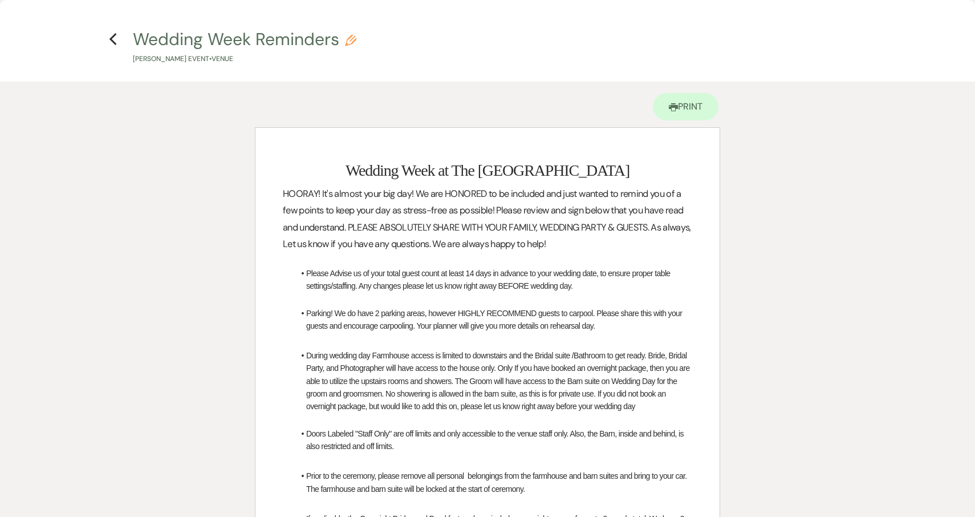
scroll to position [0, 0]
click at [115, 39] on icon "Previous" at bounding box center [113, 40] width 9 height 14
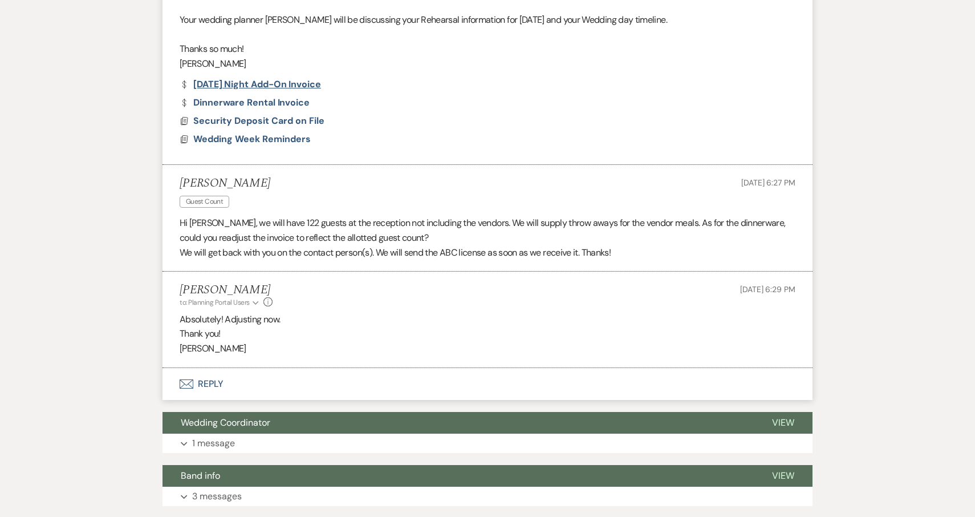
click at [261, 80] on link "Dollar Payment Thursday Night Add-On Invoice" at bounding box center [250, 84] width 141 height 9
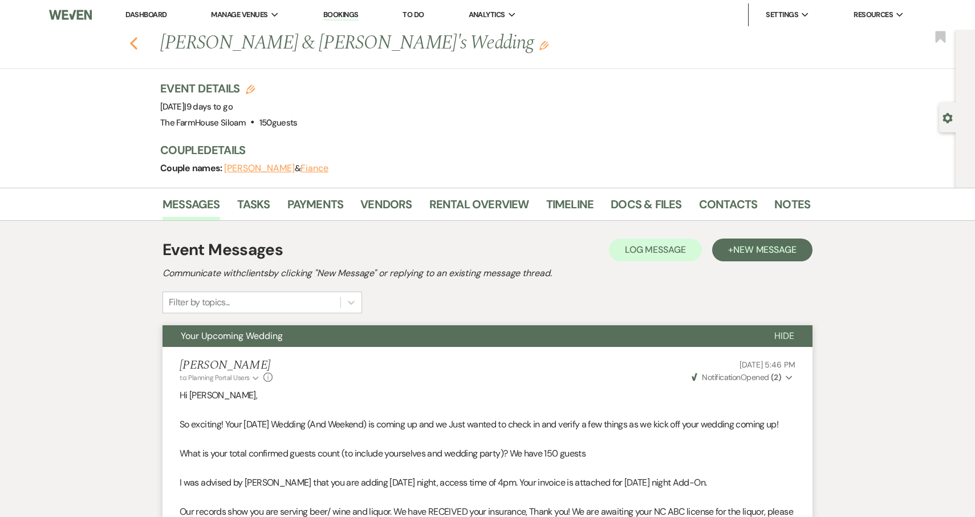
click at [134, 42] on icon "Previous" at bounding box center [133, 44] width 9 height 14
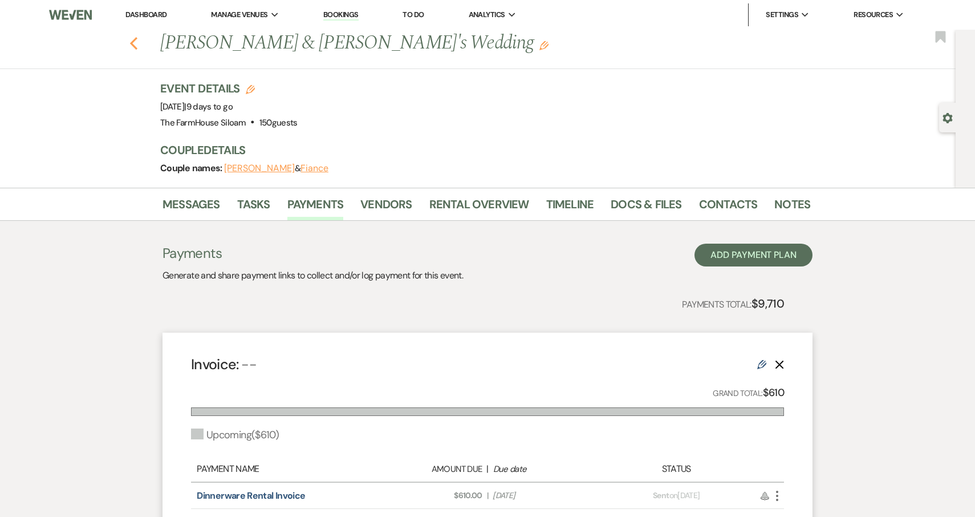
click at [132, 46] on icon "Previous" at bounding box center [133, 44] width 9 height 14
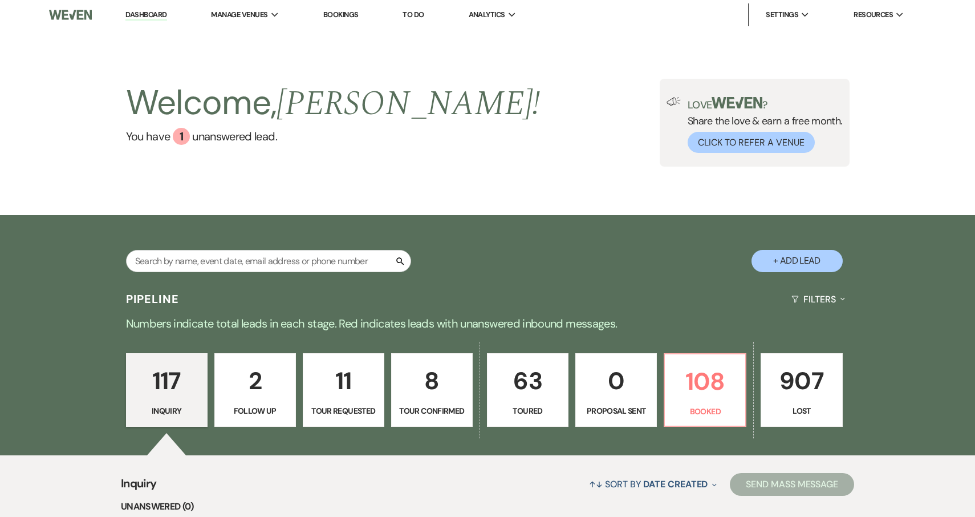
click at [815, 258] on button "+ Add Lead" at bounding box center [797, 261] width 91 height 22
select select "468"
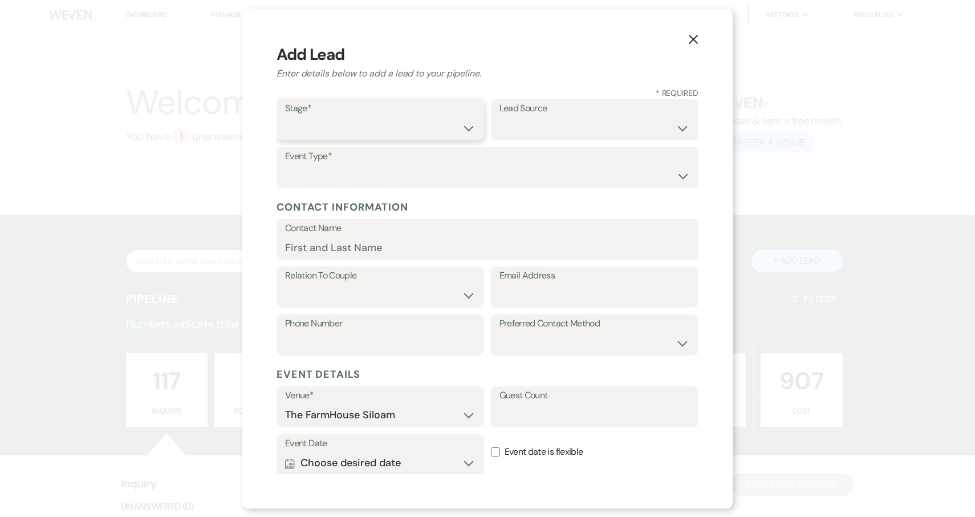
select select "1"
paste input "Savannah & [PERSON_NAME]"
type input "Savannah & [PERSON_NAME]"
paste input "[EMAIL_ADDRESS][DOMAIN_NAME]"
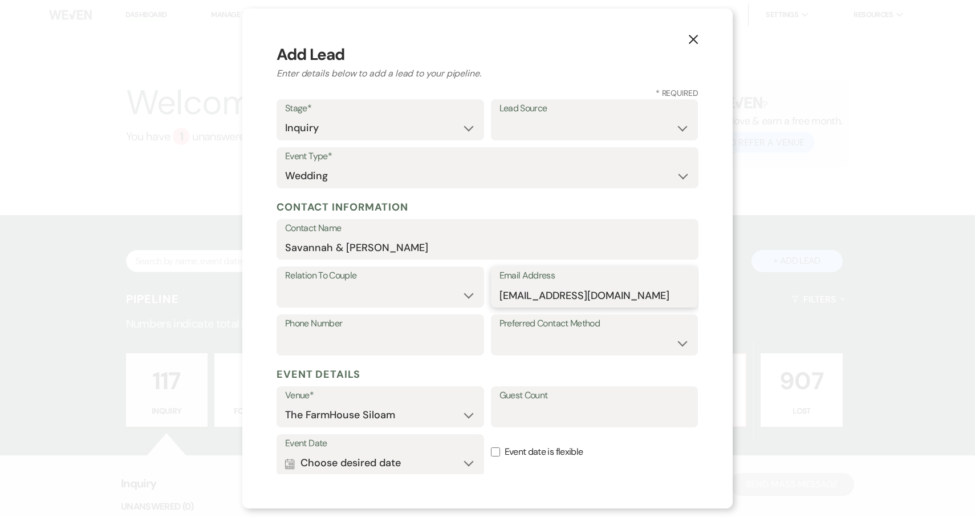
type input "[EMAIL_ADDRESS][DOMAIN_NAME]"
select select "1"
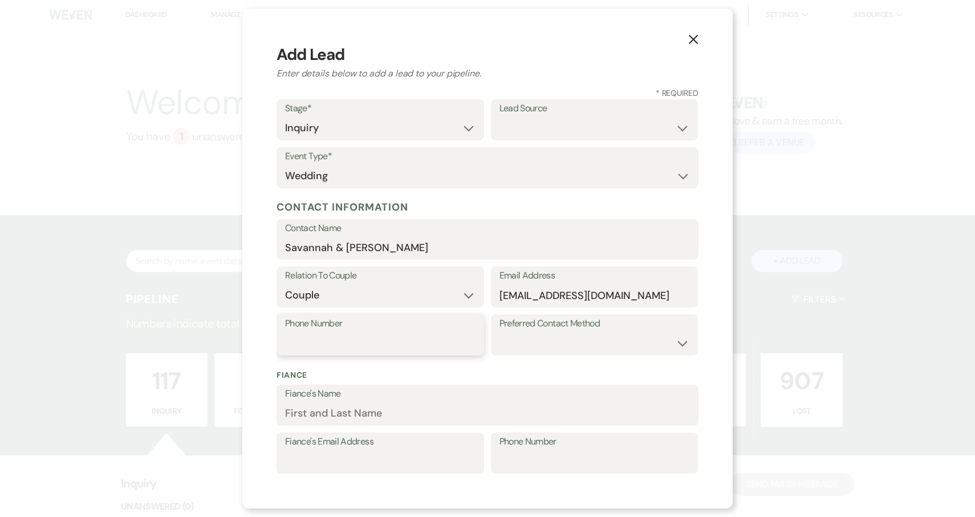
paste input "[PHONE_NUMBER]"
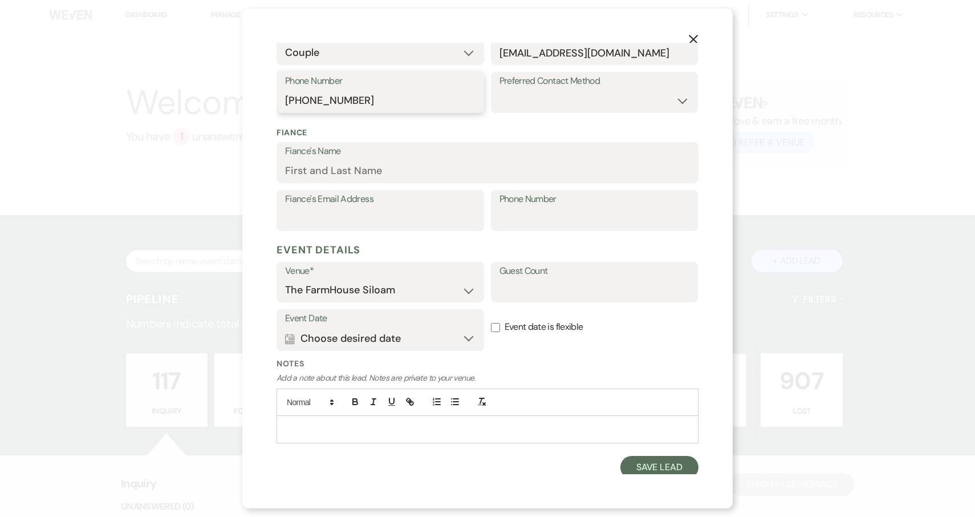
scroll to position [242, 0]
type input "[PHONE_NUMBER]"
click at [433, 335] on button "Calendar Choose desired date Expand" at bounding box center [380, 338] width 191 height 23
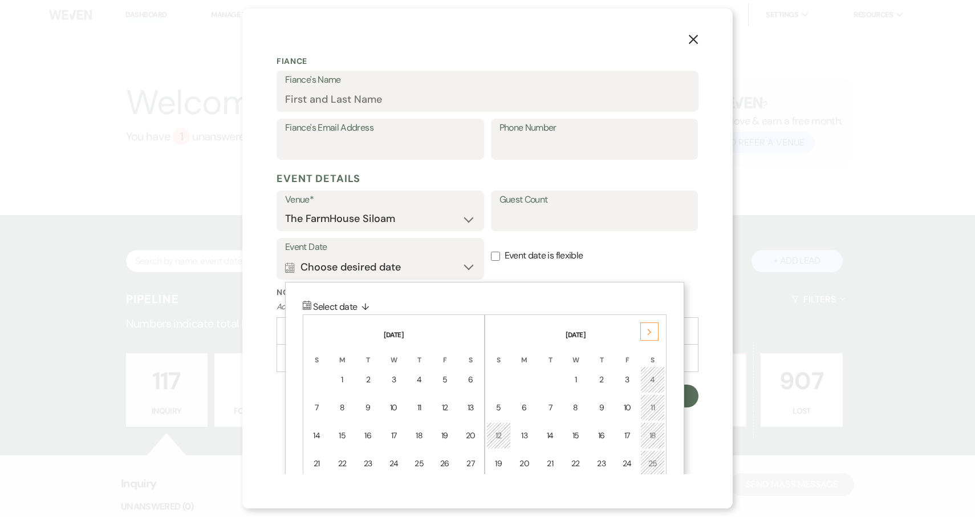
scroll to position [387, 0]
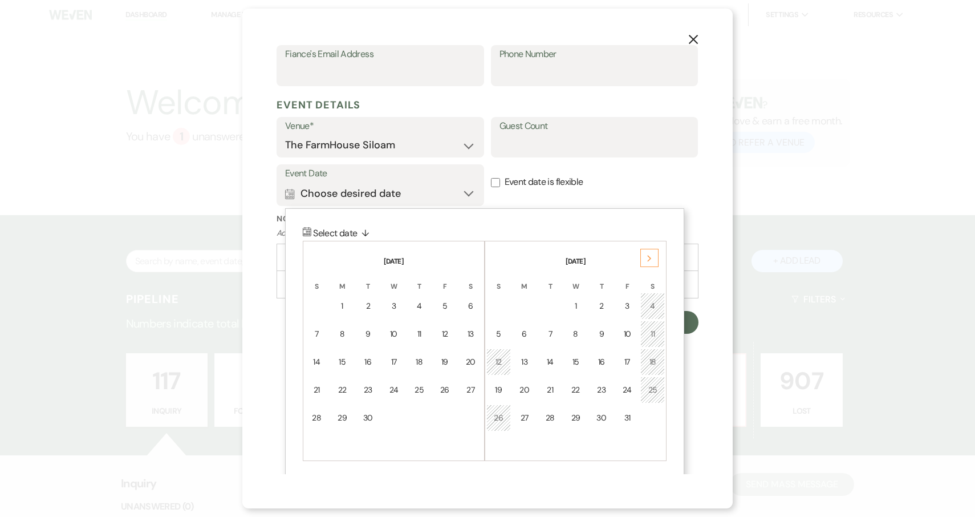
click at [653, 256] on div "Next" at bounding box center [650, 258] width 18 height 18
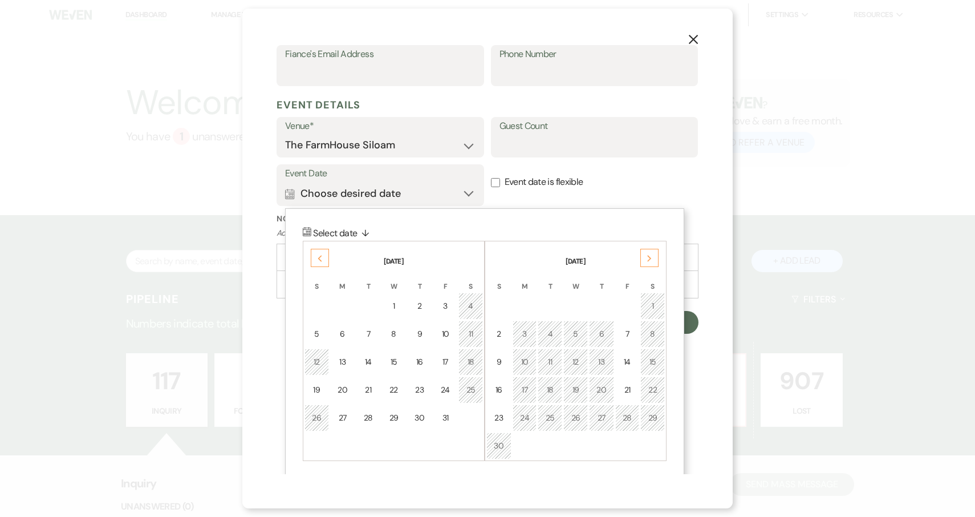
click at [653, 256] on div "Next" at bounding box center [650, 258] width 18 height 18
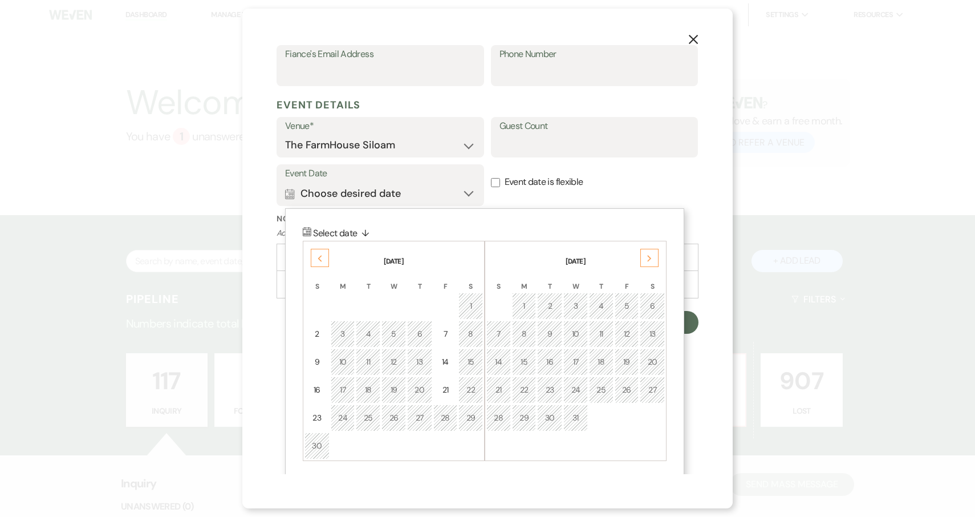
click at [653, 256] on div "Next" at bounding box center [650, 258] width 18 height 18
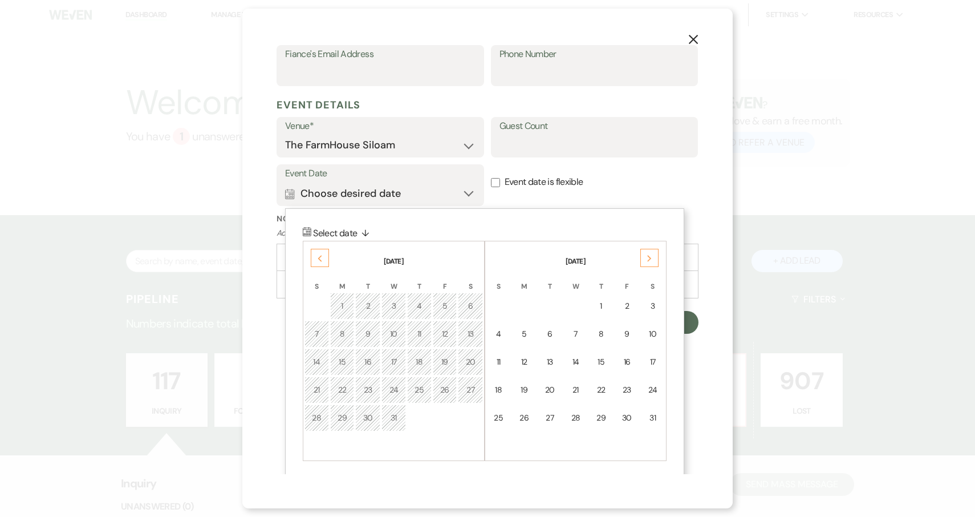
click at [653, 256] on div "Next" at bounding box center [650, 258] width 18 height 18
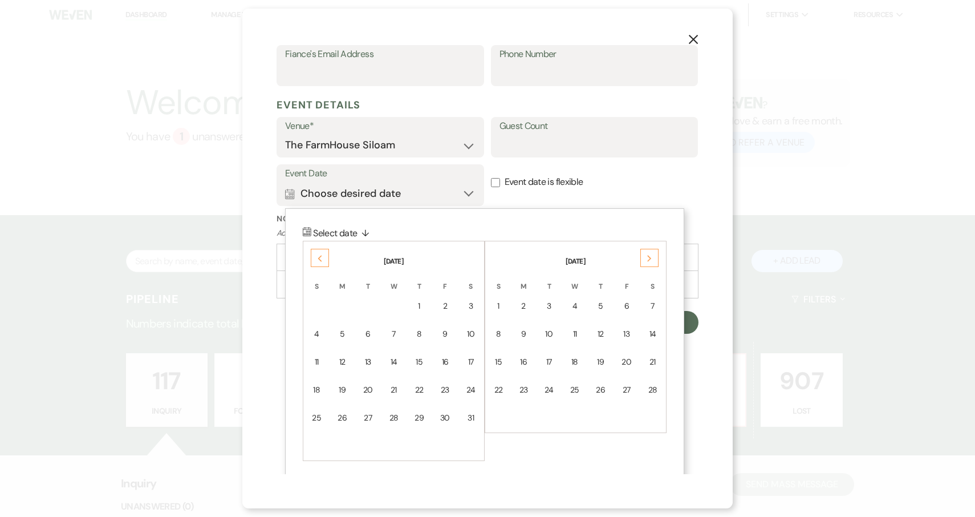
click at [653, 256] on div "Next" at bounding box center [650, 258] width 18 height 18
click at [651, 303] on div "4" at bounding box center [653, 306] width 10 height 12
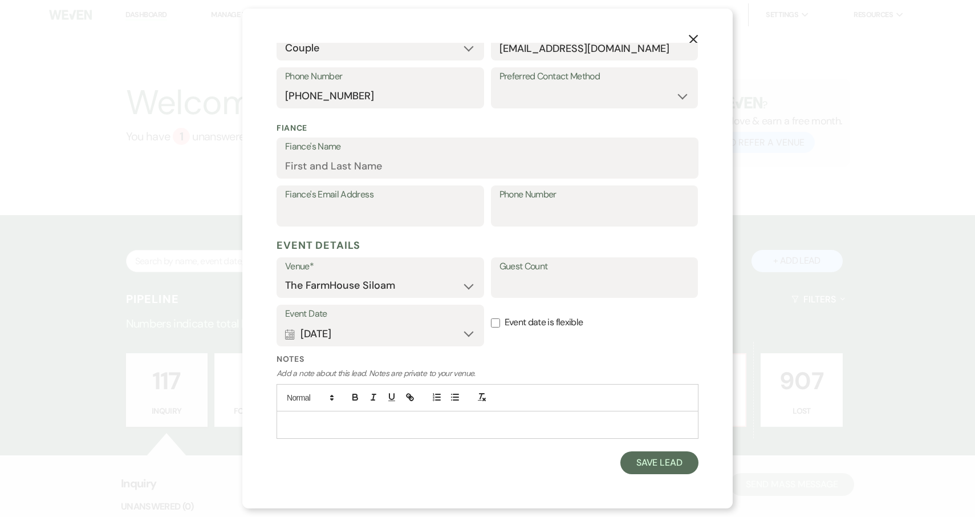
scroll to position [242, 0]
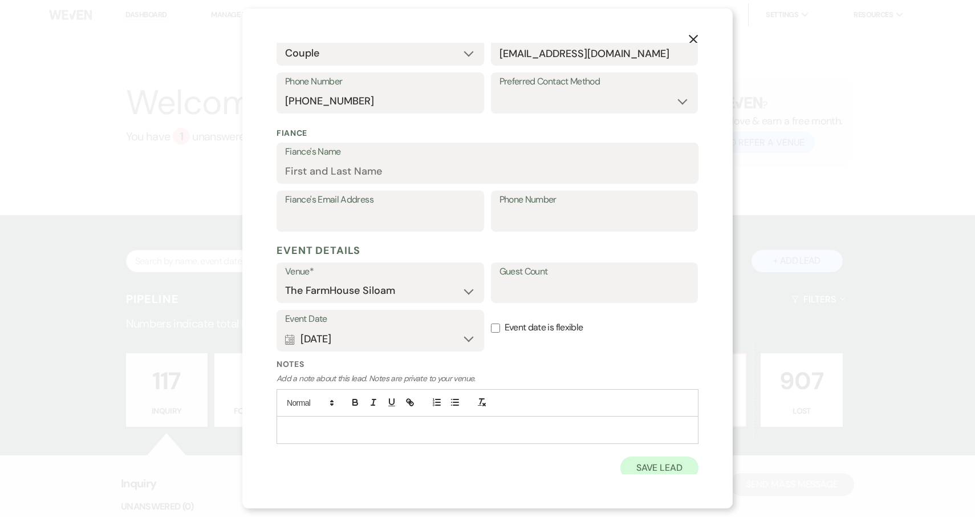
click at [673, 459] on button "Save Lead" at bounding box center [660, 467] width 78 height 23
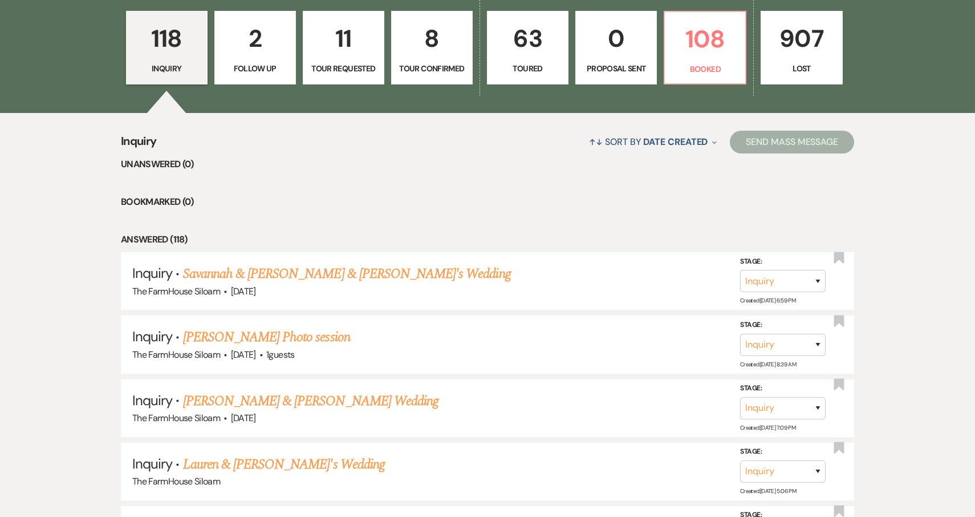
scroll to position [379, 0]
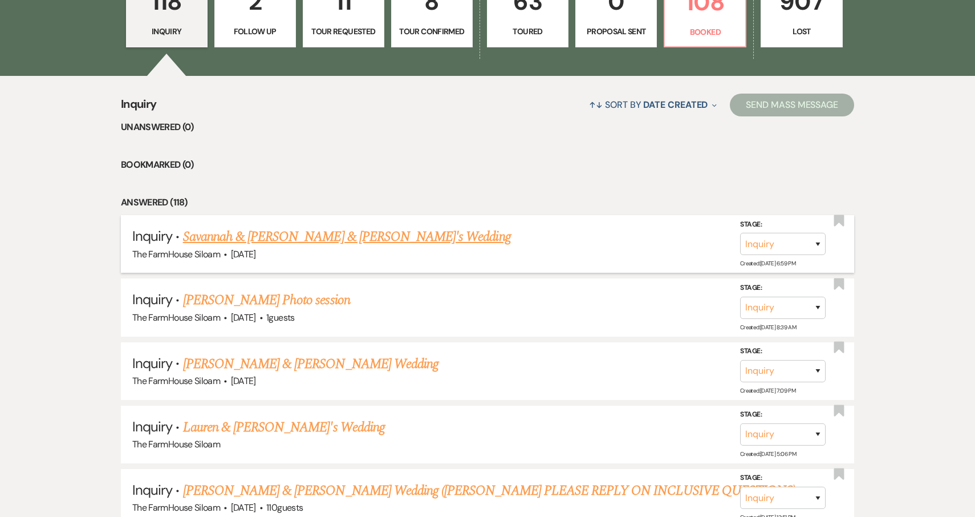
click at [345, 232] on link "Savannah & [PERSON_NAME] & [PERSON_NAME]'s Wedding" at bounding box center [347, 236] width 328 height 21
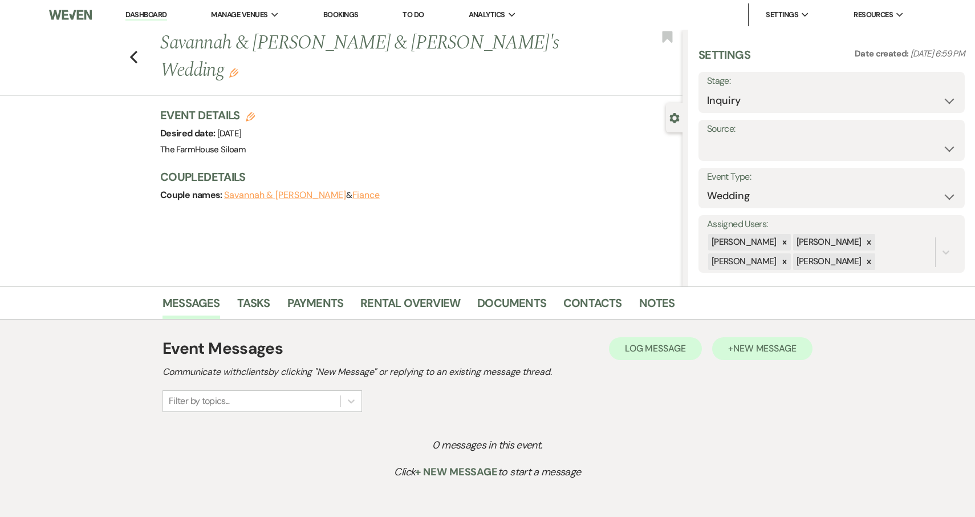
click at [780, 346] on span "New Message" at bounding box center [765, 348] width 63 height 12
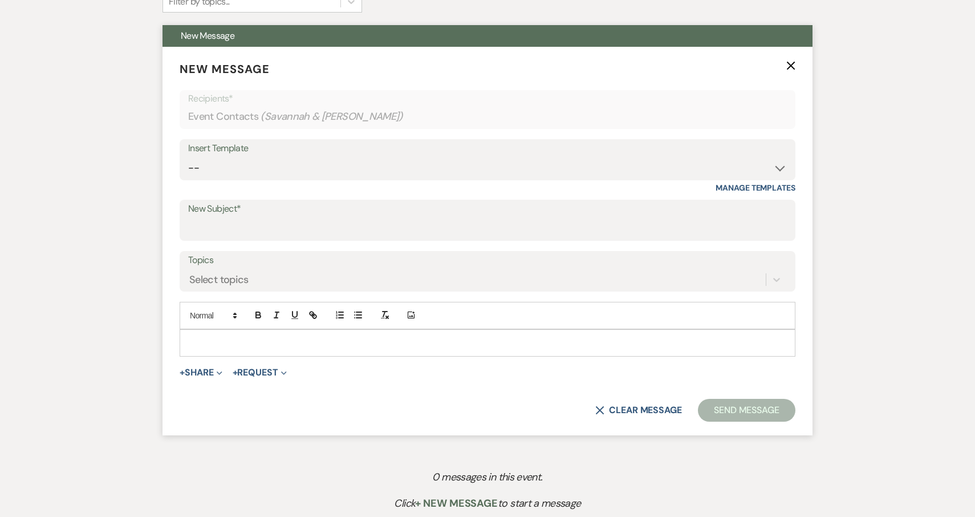
scroll to position [433, 0]
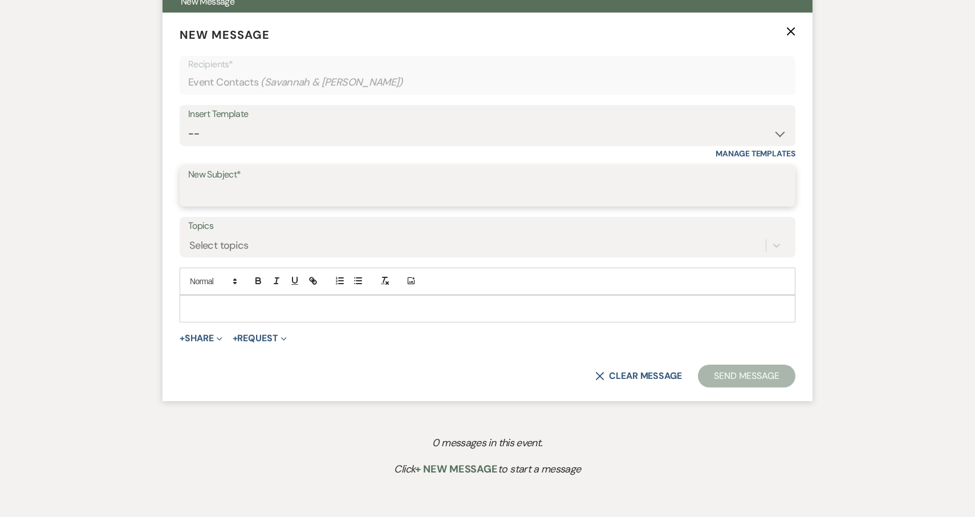
click at [313, 195] on input "New Subject*" at bounding box center [487, 194] width 599 height 22
type input "Preferred Vendors for The Farmhouse Siloam"
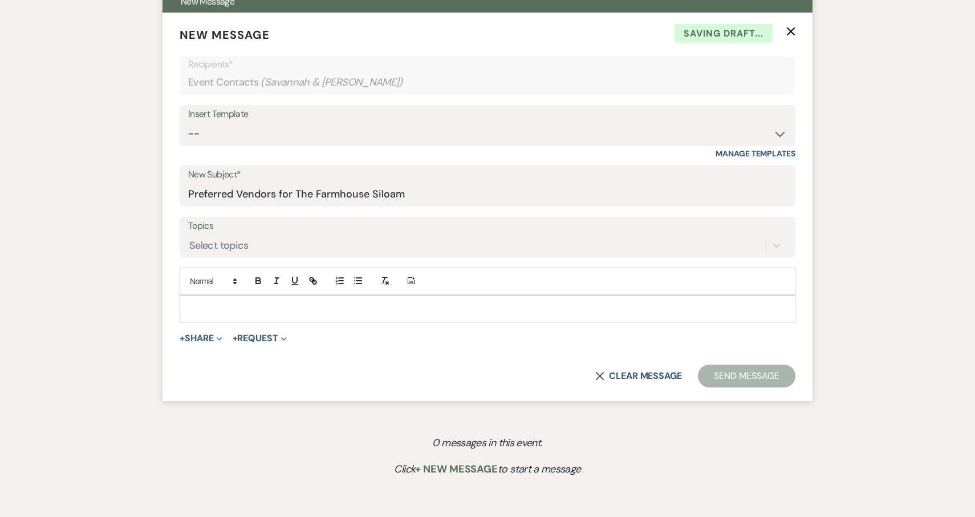
click at [309, 306] on p at bounding box center [488, 308] width 598 height 13
click at [223, 306] on p "HI! Here is some preferred vendors." at bounding box center [488, 308] width 598 height 13
click at [327, 307] on p "HI! Here are some preferred vendors." at bounding box center [488, 308] width 598 height 13
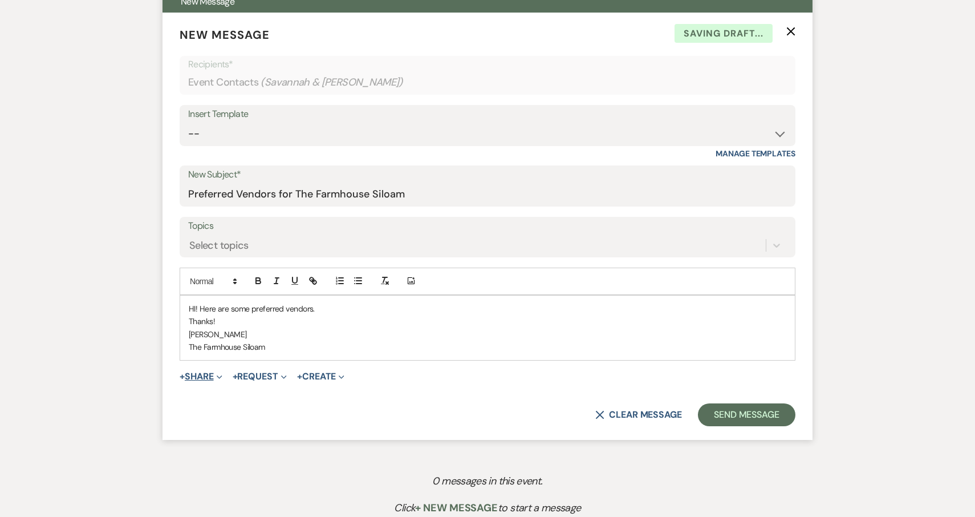
click at [210, 378] on button "+ Share Expand" at bounding box center [201, 376] width 43 height 9
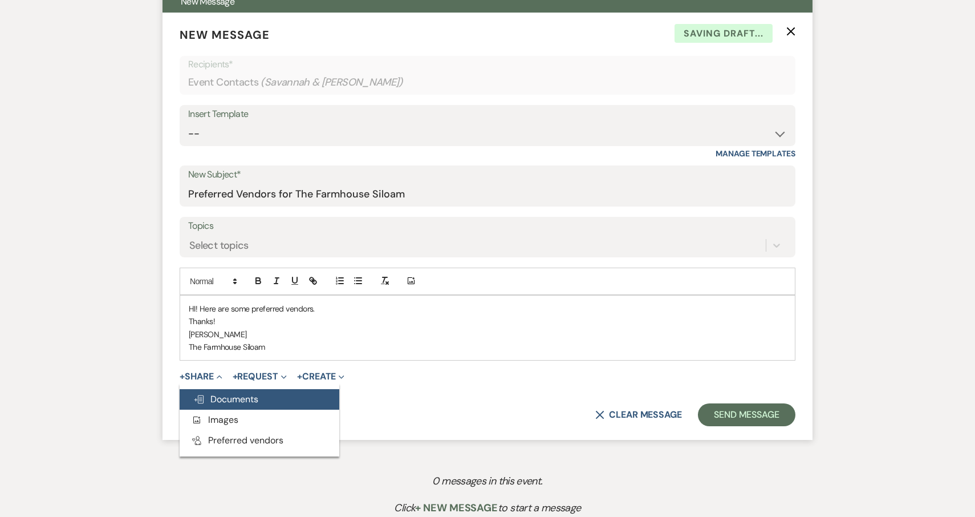
click at [222, 393] on span "Doc Upload Documents" at bounding box center [225, 399] width 65 height 12
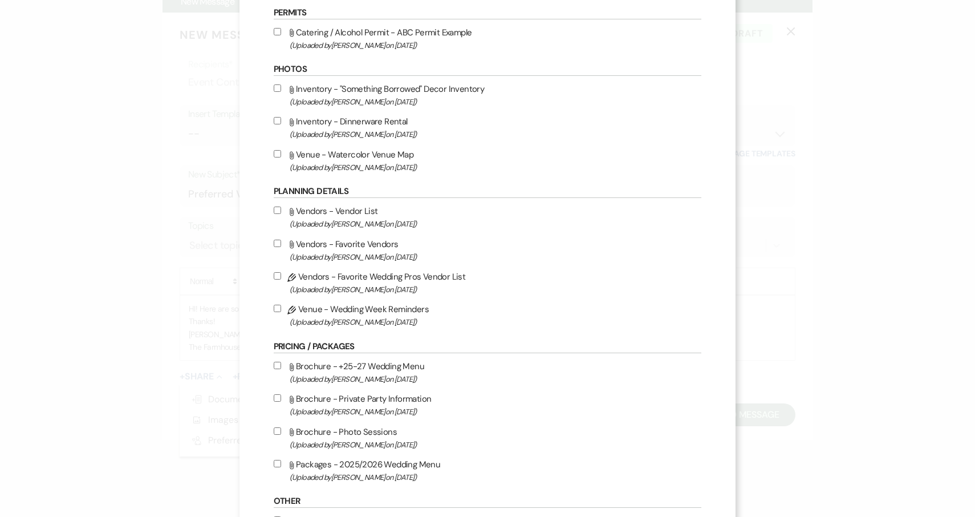
scroll to position [634, 0]
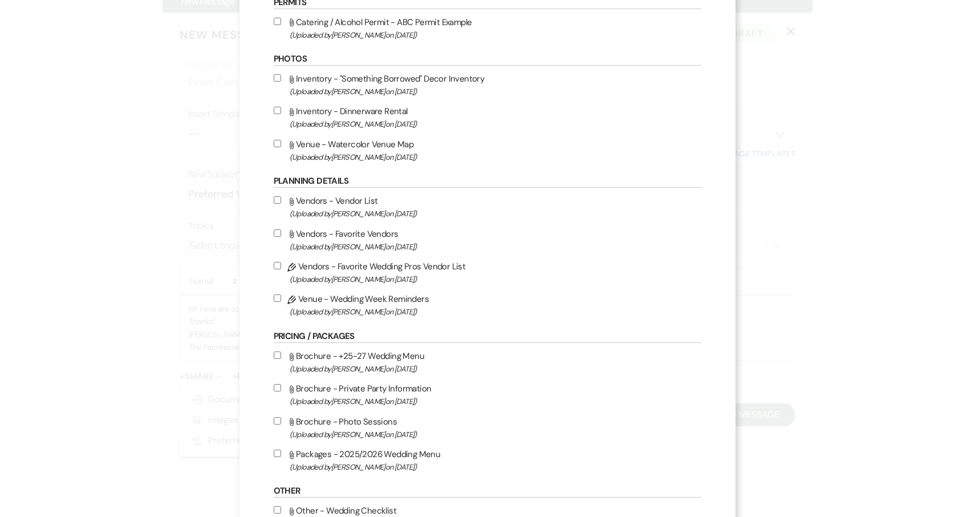
click at [281, 269] on input "Pencil Vendors - Favorite Wedding Pros Vendor List (Uploaded by [PERSON_NAME] o…" at bounding box center [277, 265] width 7 height 7
checkbox input "true"
click at [281, 237] on input "Attach File Vendors - Favorite Vendors (Uploaded by [PERSON_NAME] on [DATE] )" at bounding box center [277, 232] width 7 height 7
checkbox input "true"
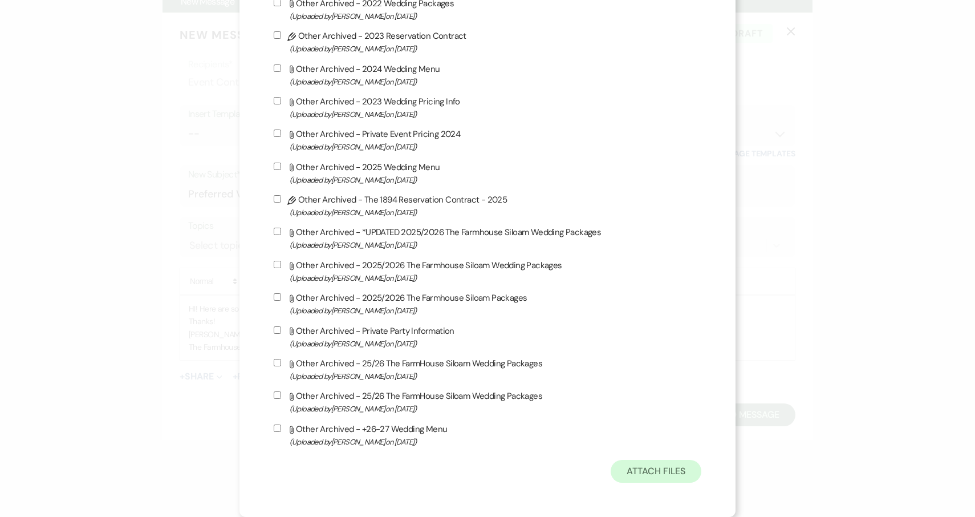
scroll to position [1237, 0]
click at [660, 472] on button "Attach Files" at bounding box center [656, 471] width 91 height 23
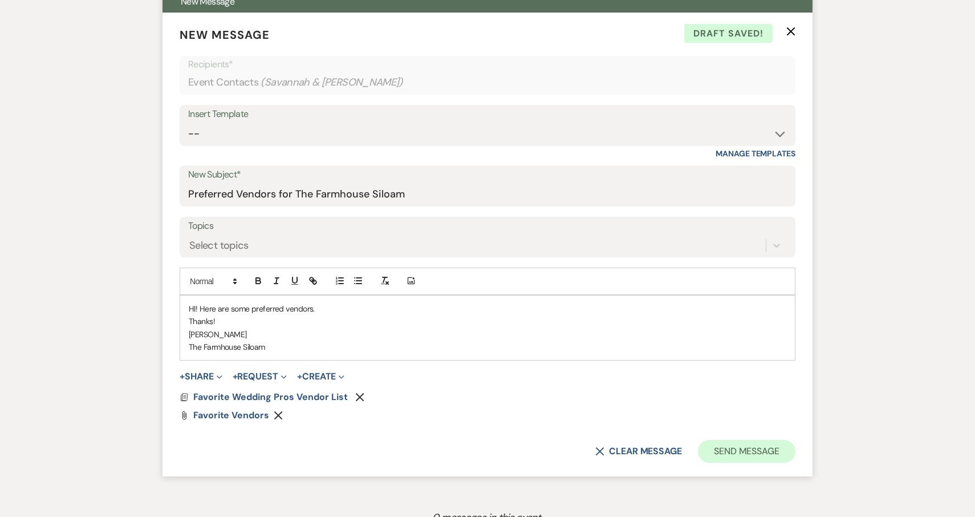
click at [758, 446] on button "Send Message" at bounding box center [747, 451] width 98 height 23
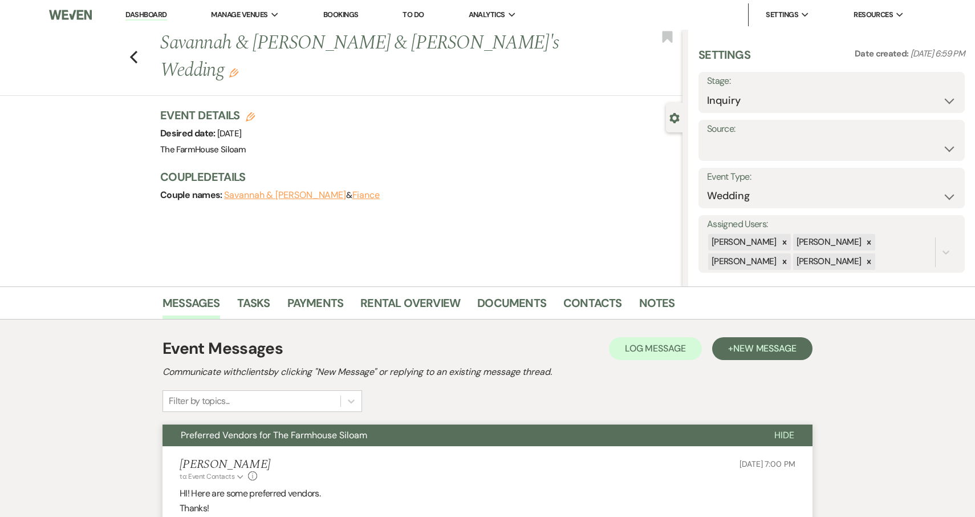
scroll to position [0, 0]
click at [132, 51] on use "button" at bounding box center [133, 57] width 7 height 13
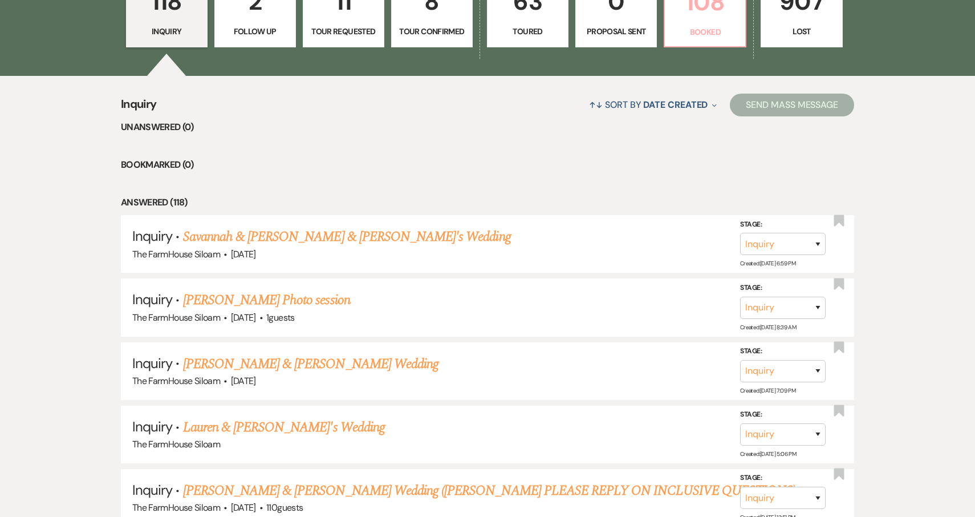
click at [691, 32] on p "Booked" at bounding box center [705, 32] width 67 height 13
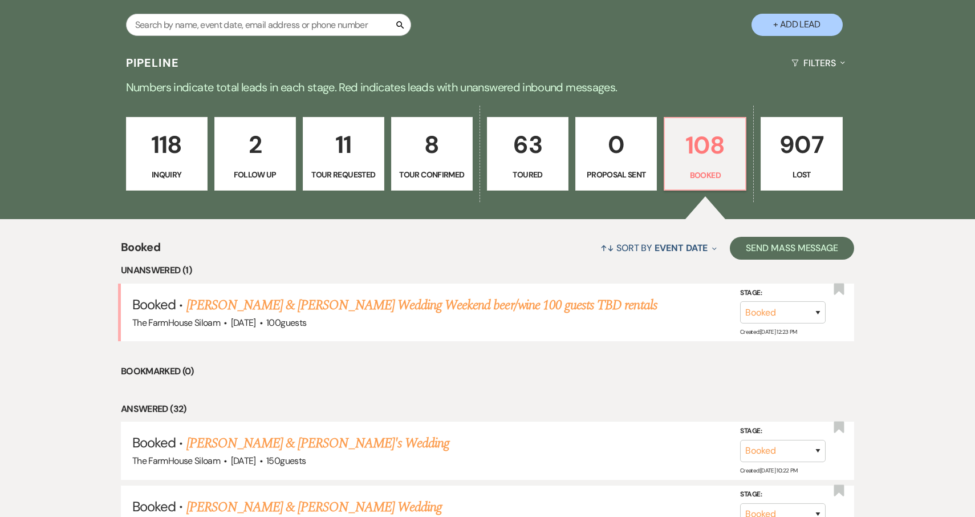
scroll to position [254, 0]
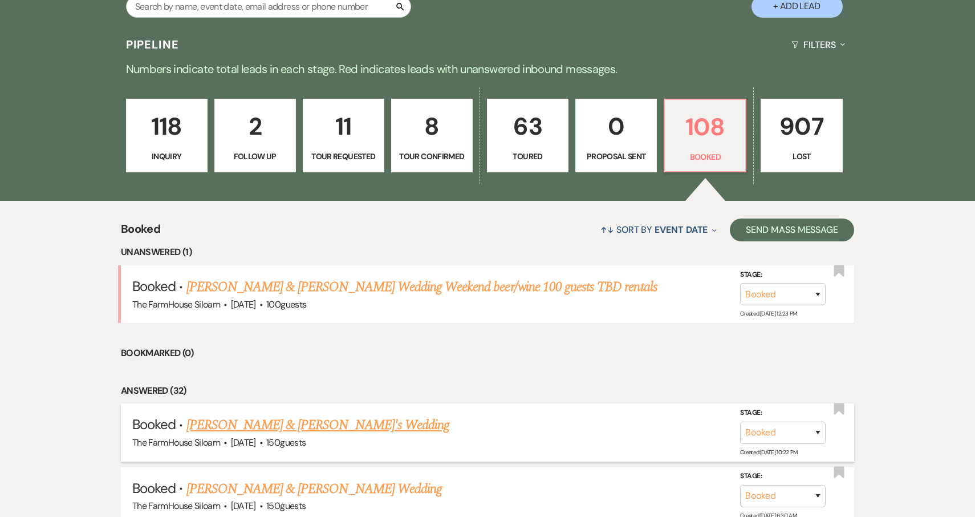
click at [301, 416] on link "[PERSON_NAME] & [PERSON_NAME]'s Wedding" at bounding box center [319, 425] width 264 height 21
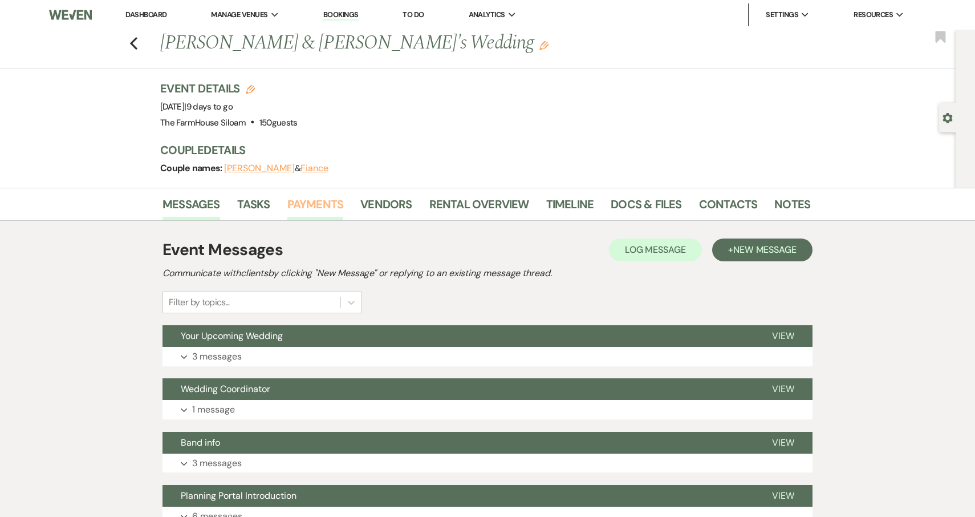
click at [311, 203] on link "Payments" at bounding box center [315, 207] width 56 height 25
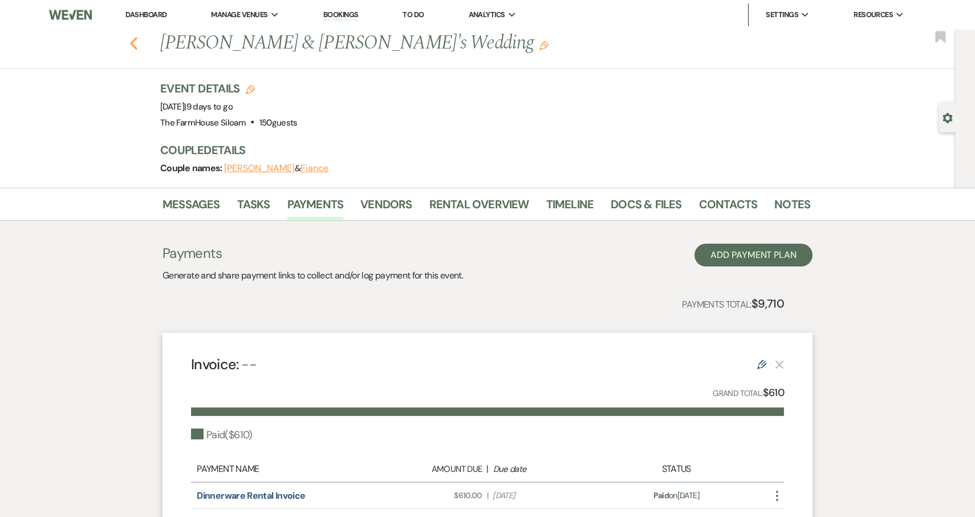
click at [135, 47] on use "button" at bounding box center [133, 43] width 7 height 13
